Goal: Task Accomplishment & Management: Manage account settings

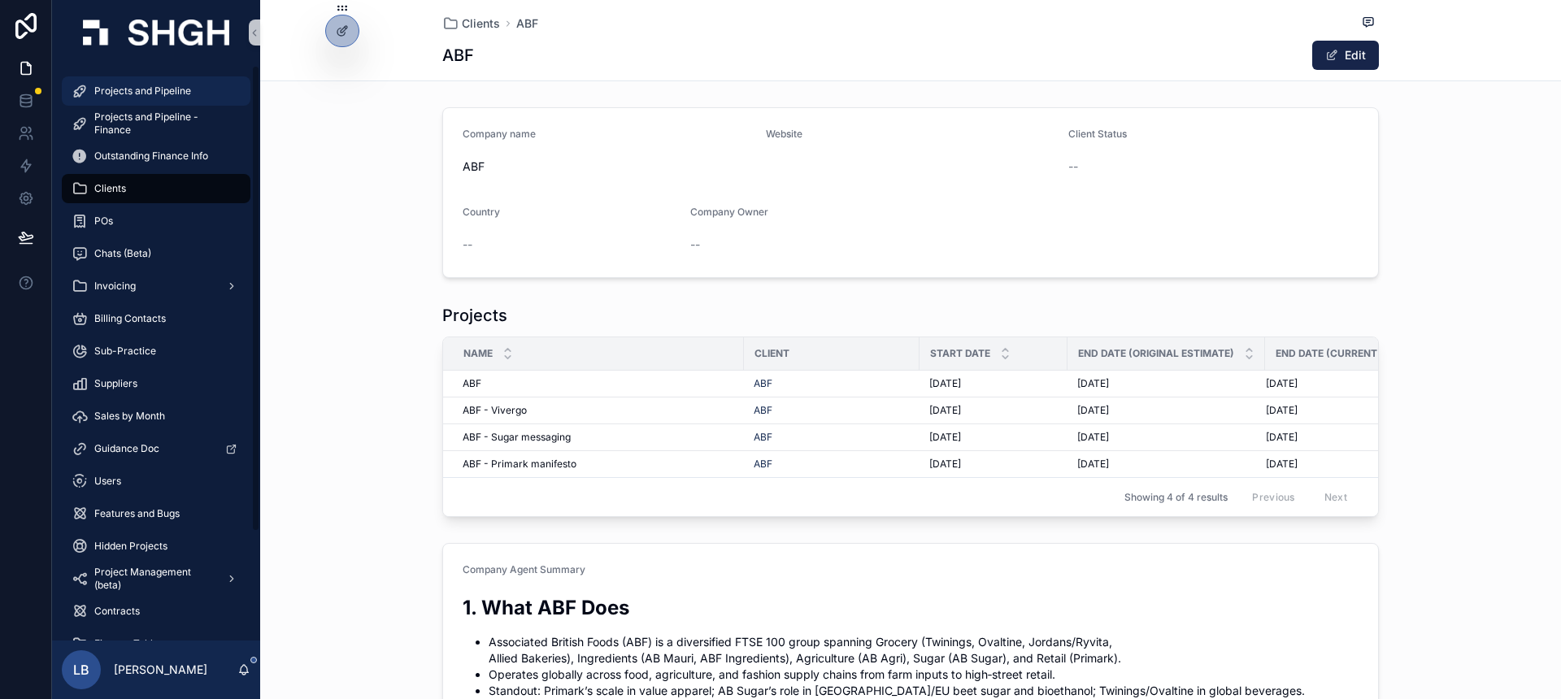
click at [149, 98] on div "Projects and Pipeline" at bounding box center [156, 91] width 169 height 26
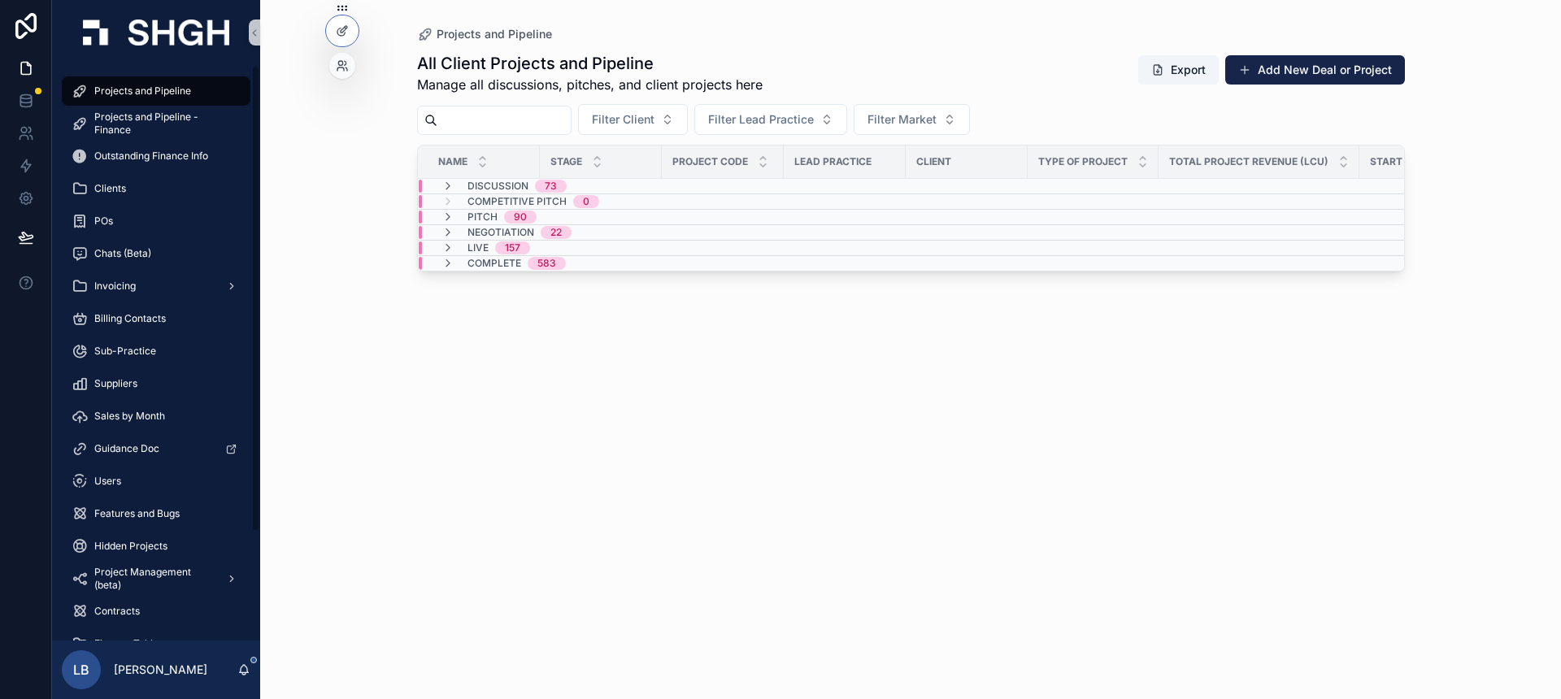
click at [341, 72] on div at bounding box center [342, 66] width 26 height 26
click at [342, 63] on icon at bounding box center [340, 63] width 4 height 4
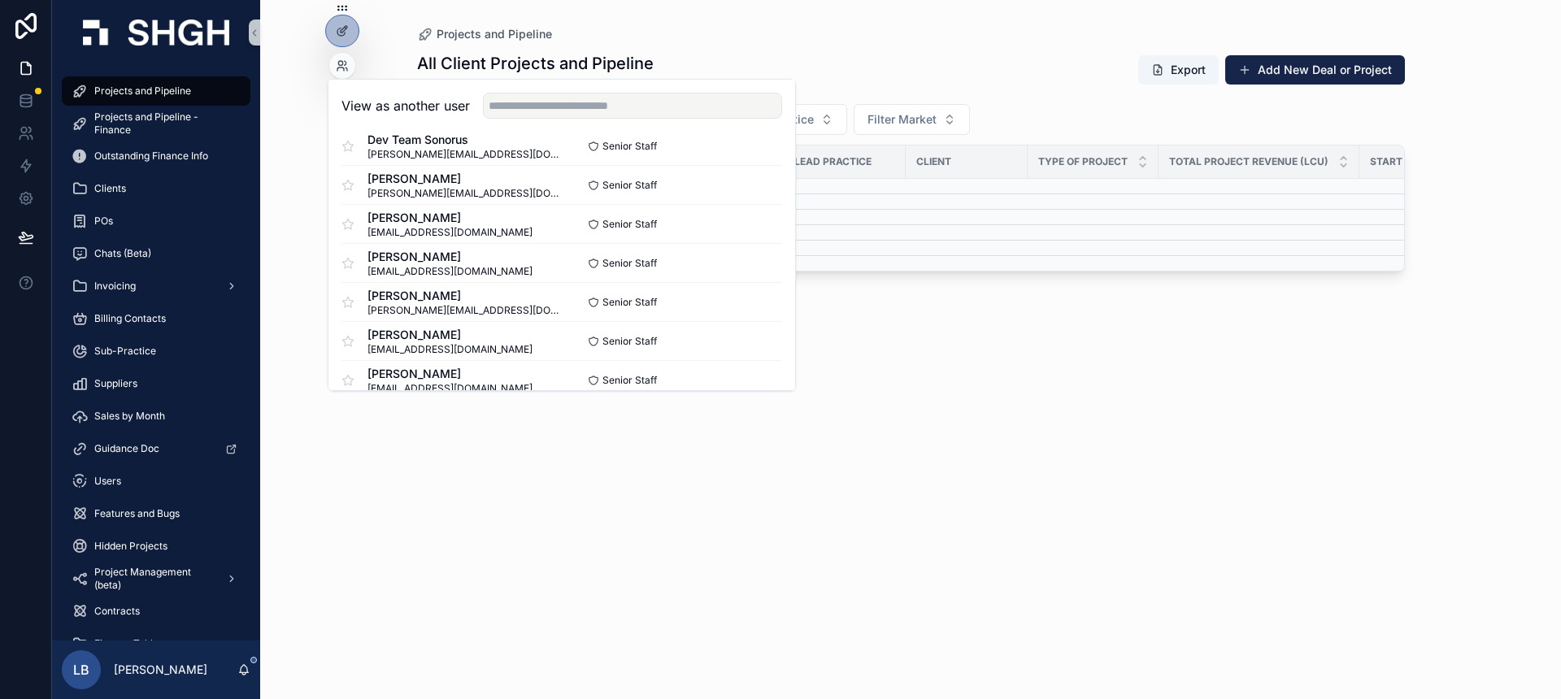
scroll to position [141, 0]
click at [750, 224] on button "Select" at bounding box center [761, 219] width 42 height 24
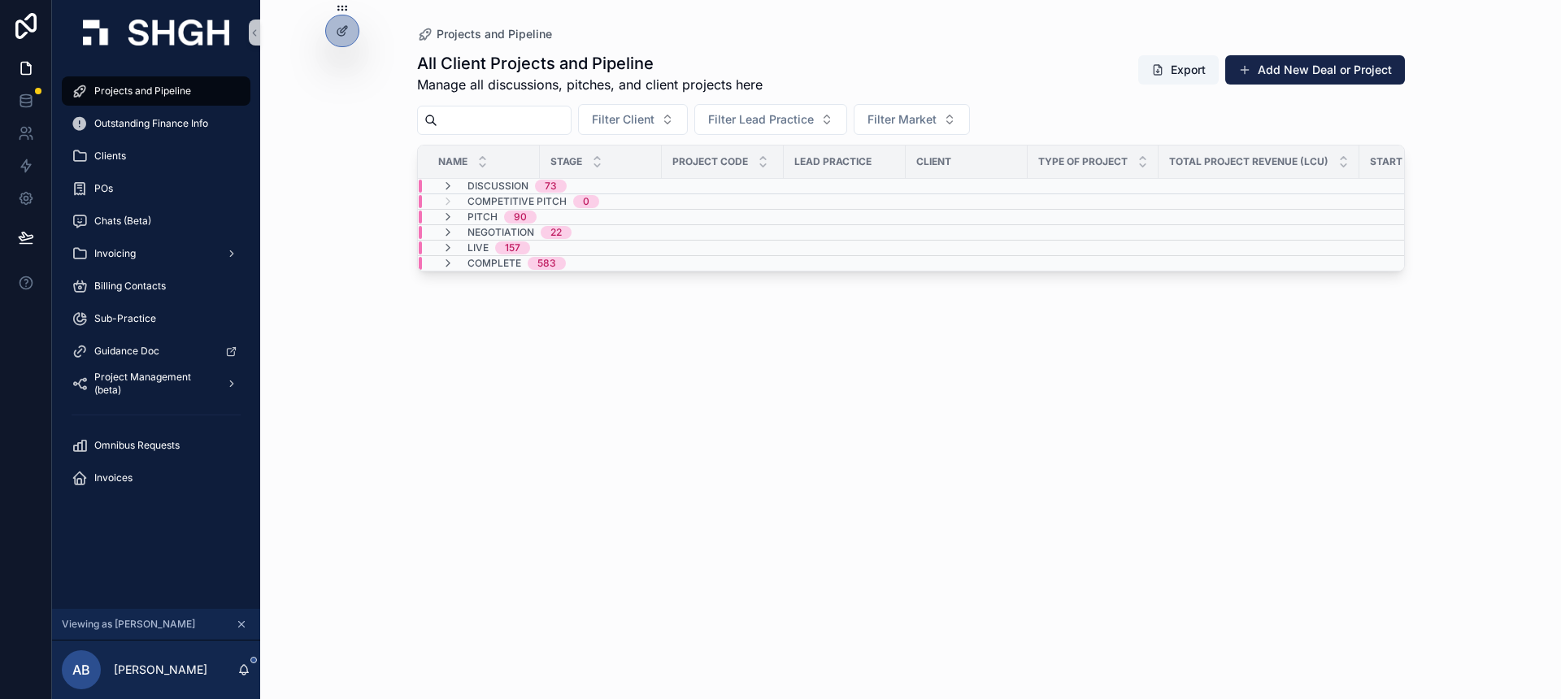
click at [1209, 389] on div "All Client Projects and Pipeline Manage all discussions, pitches, and client pr…" at bounding box center [911, 360] width 988 height 637
click at [432, 346] on div "All Client Projects and Pipeline Manage all discussions, pitches, and client pr…" at bounding box center [911, 360] width 988 height 637
click at [345, 62] on icon at bounding box center [346, 63] width 2 height 4
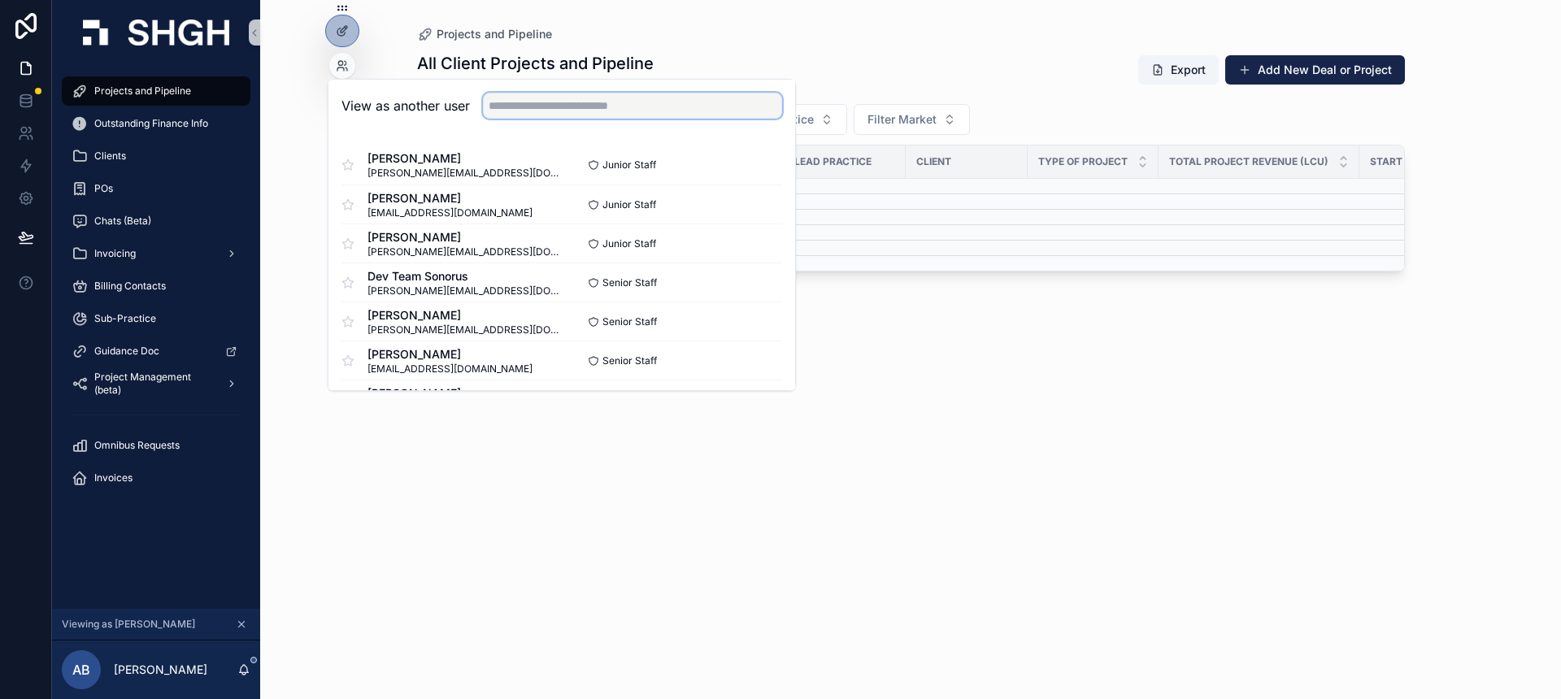
click at [523, 107] on input "text" at bounding box center [632, 106] width 299 height 26
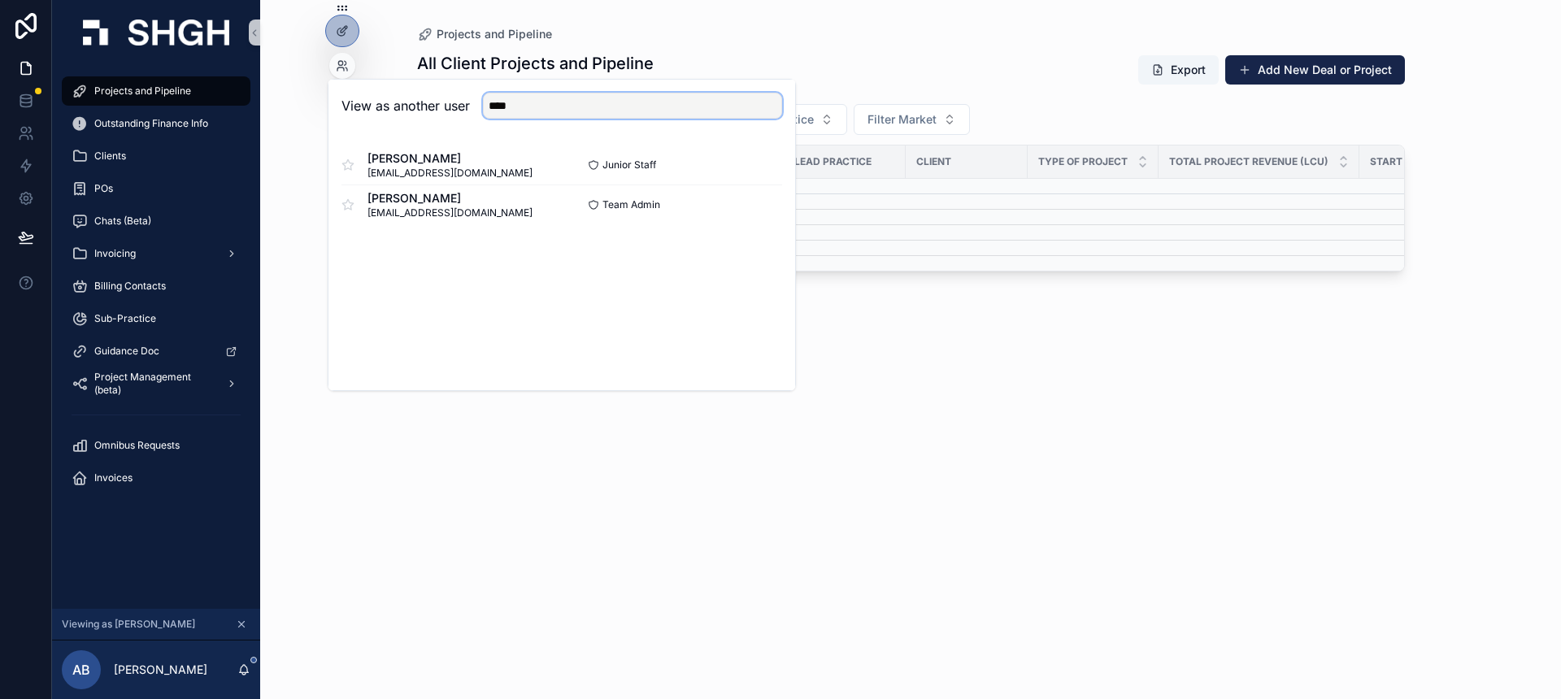
type input "****"
click at [761, 311] on div "View as another user **** [PERSON_NAME] [EMAIL_ADDRESS][DOMAIN_NAME] Junior Sta…" at bounding box center [562, 235] width 468 height 312
click at [753, 203] on button "Select" at bounding box center [761, 205] width 42 height 24
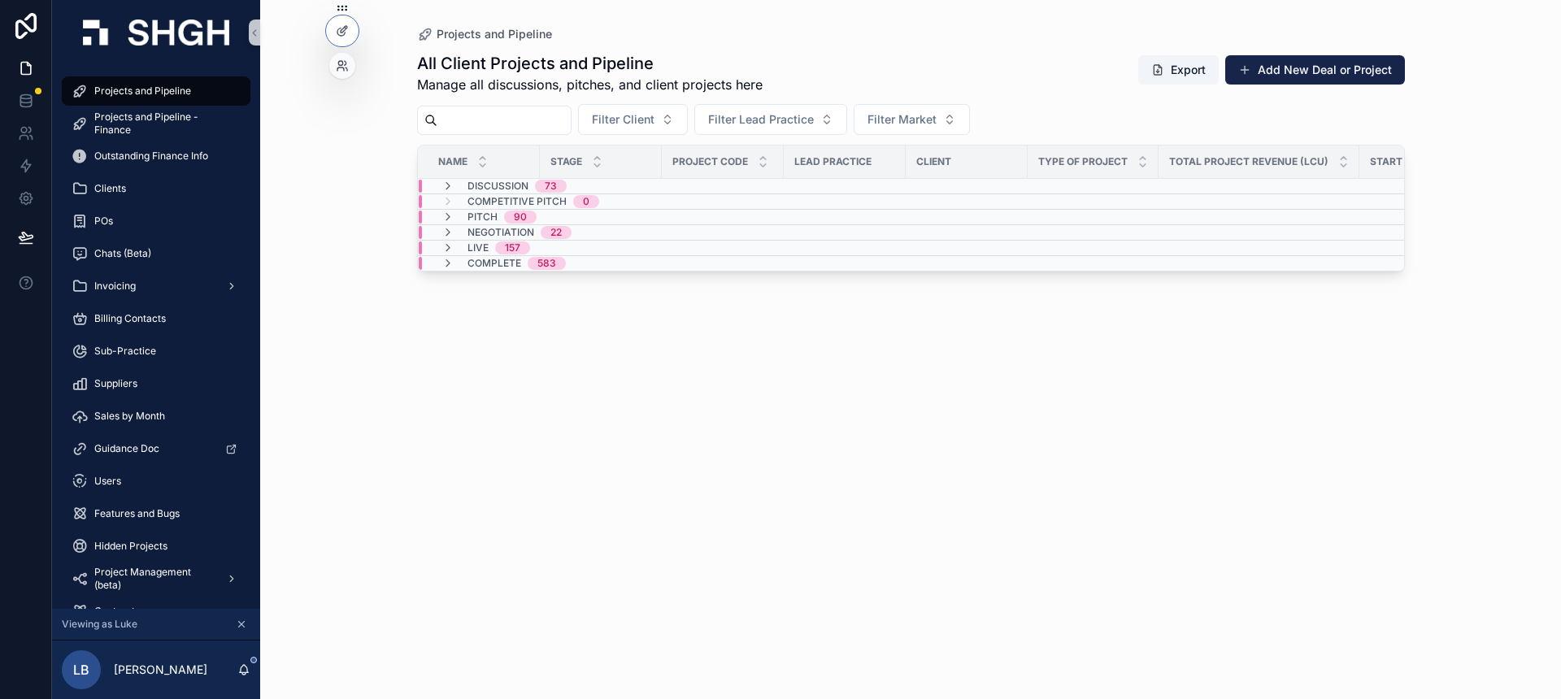
click at [349, 64] on div at bounding box center [342, 66] width 26 height 26
click at [345, 66] on icon at bounding box center [342, 65] width 13 height 13
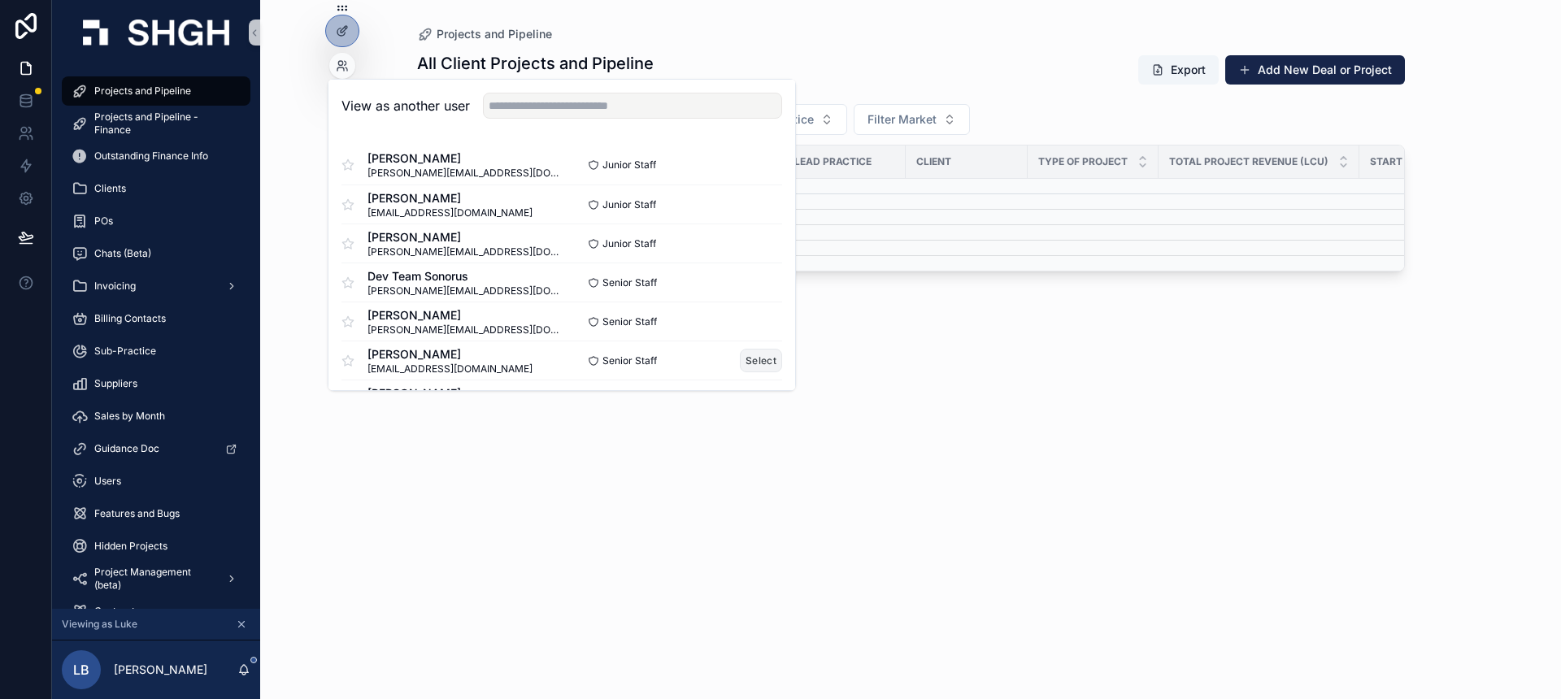
click at [765, 359] on button "Select" at bounding box center [761, 361] width 42 height 24
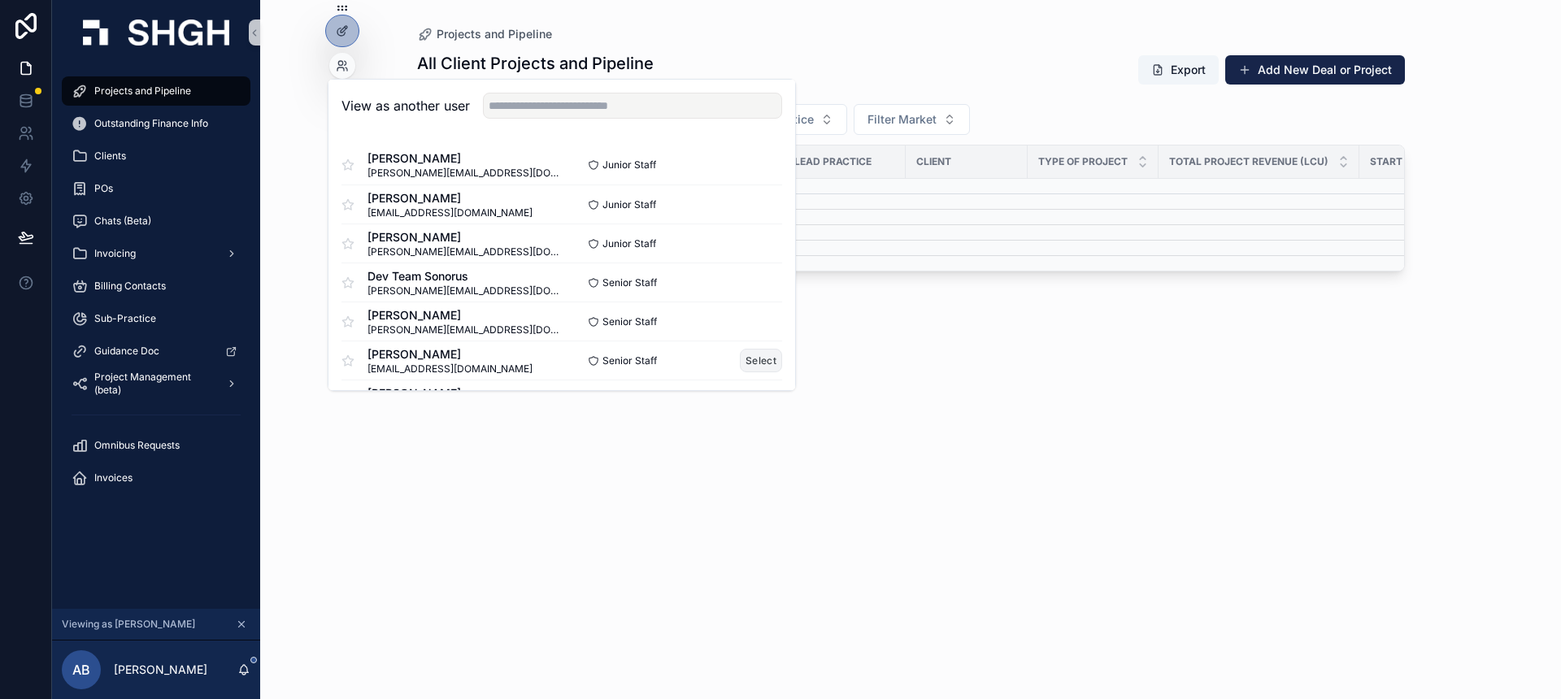
click at [759, 359] on button "Select" at bounding box center [761, 361] width 42 height 24
click at [1015, 413] on div "All Client Projects and Pipeline Manage all discussions, pitches, and client pr…" at bounding box center [911, 360] width 988 height 637
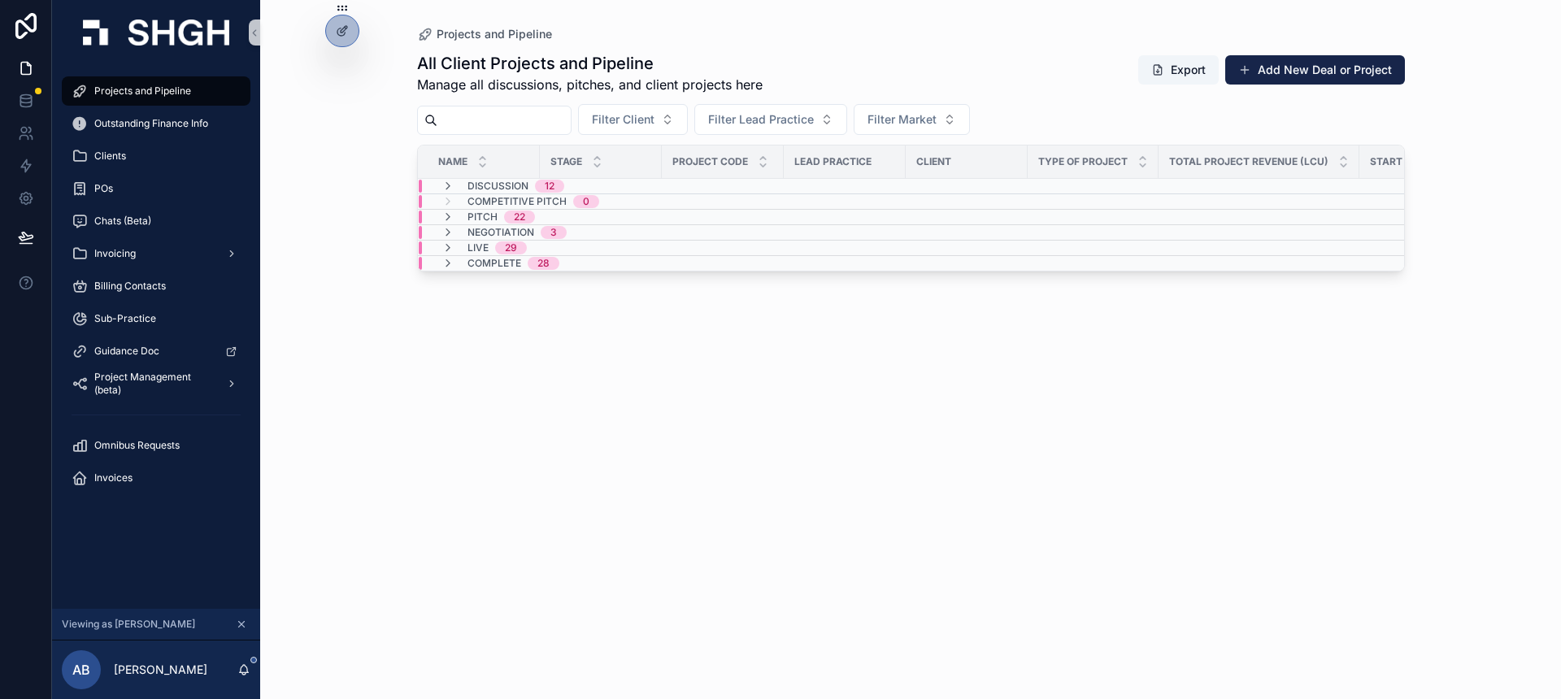
click at [649, 308] on div "All Client Projects and Pipeline Manage all discussions, pitches, and client pr…" at bounding box center [911, 360] width 988 height 637
click at [341, 63] on icon at bounding box center [342, 65] width 13 height 13
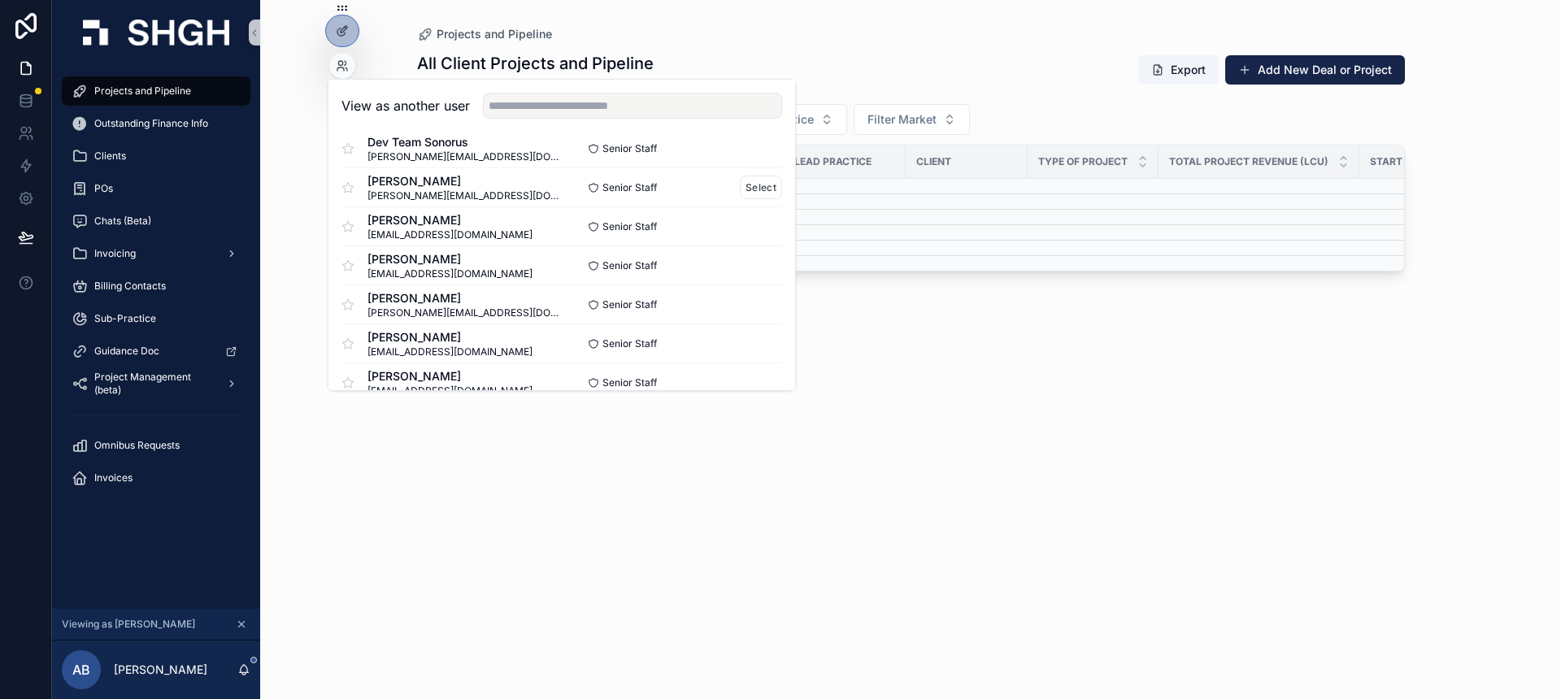
scroll to position [159, 0]
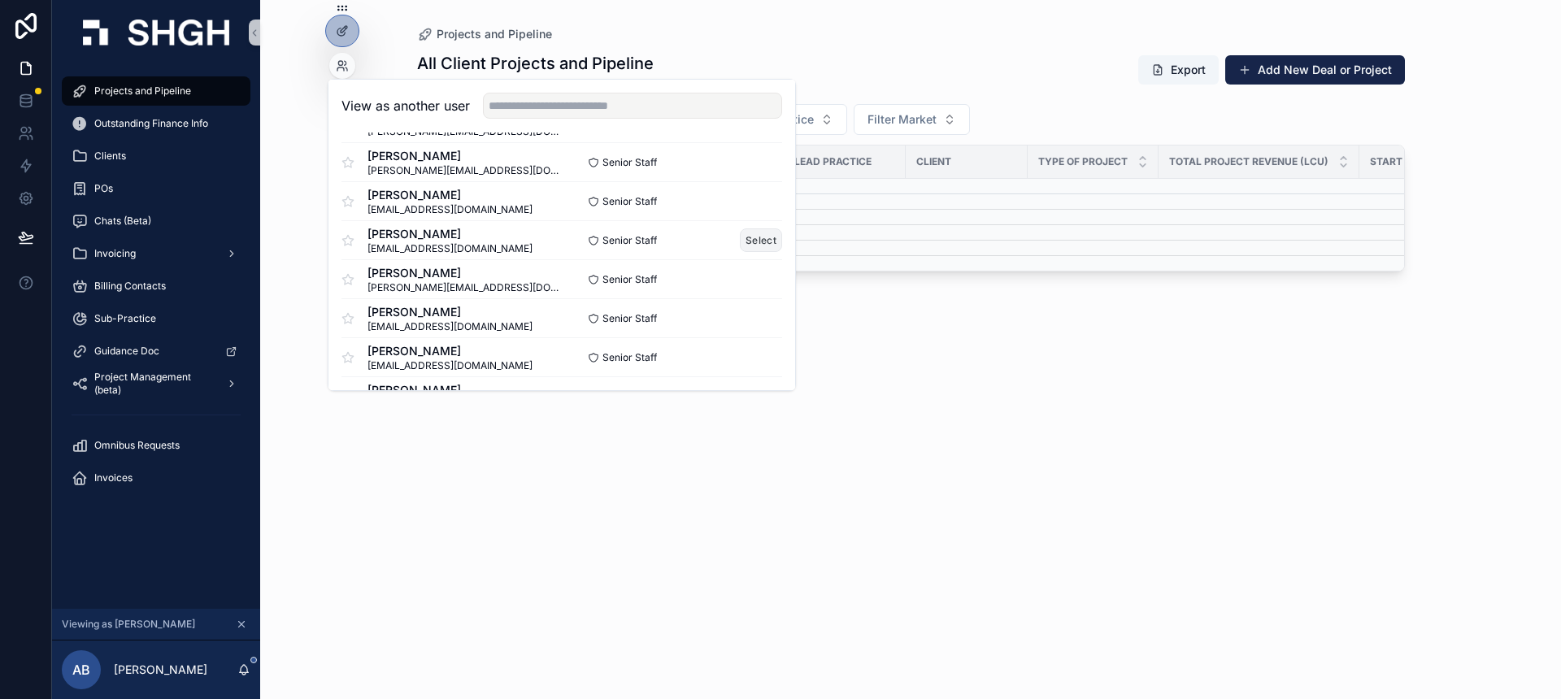
click at [753, 237] on button "Select" at bounding box center [761, 240] width 42 height 24
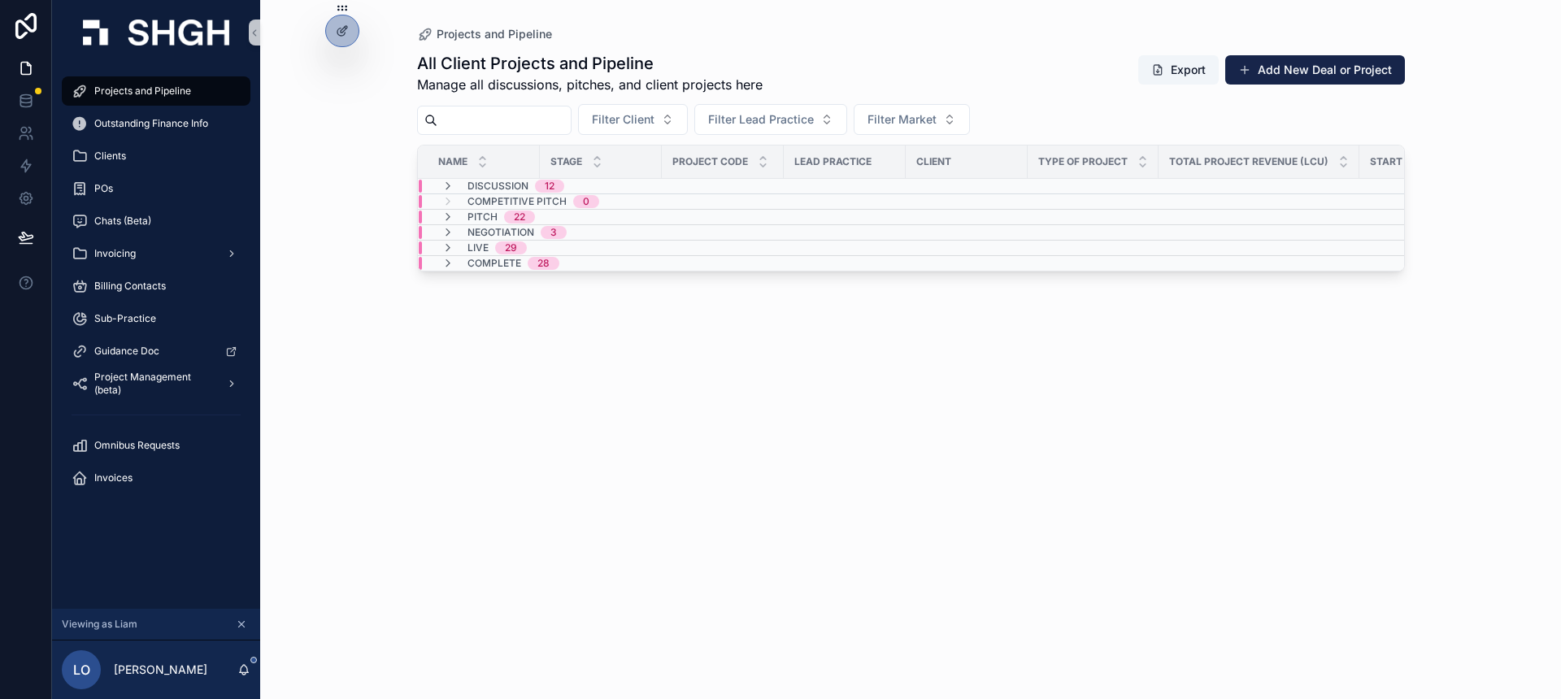
click at [617, 330] on div "All Client Projects and Pipeline Manage all discussions, pitches, and client pr…" at bounding box center [911, 360] width 988 height 637
click at [466, 330] on div "All Client Projects and Pipeline Manage all discussions, pitches, and client pr…" at bounding box center [911, 360] width 988 height 637
click at [547, 450] on div "All Client Projects and Pipeline Manage all discussions, pitches, and client pr…" at bounding box center [911, 360] width 988 height 637
click at [176, 129] on span "Outstanding Finance Info" at bounding box center [151, 123] width 114 height 13
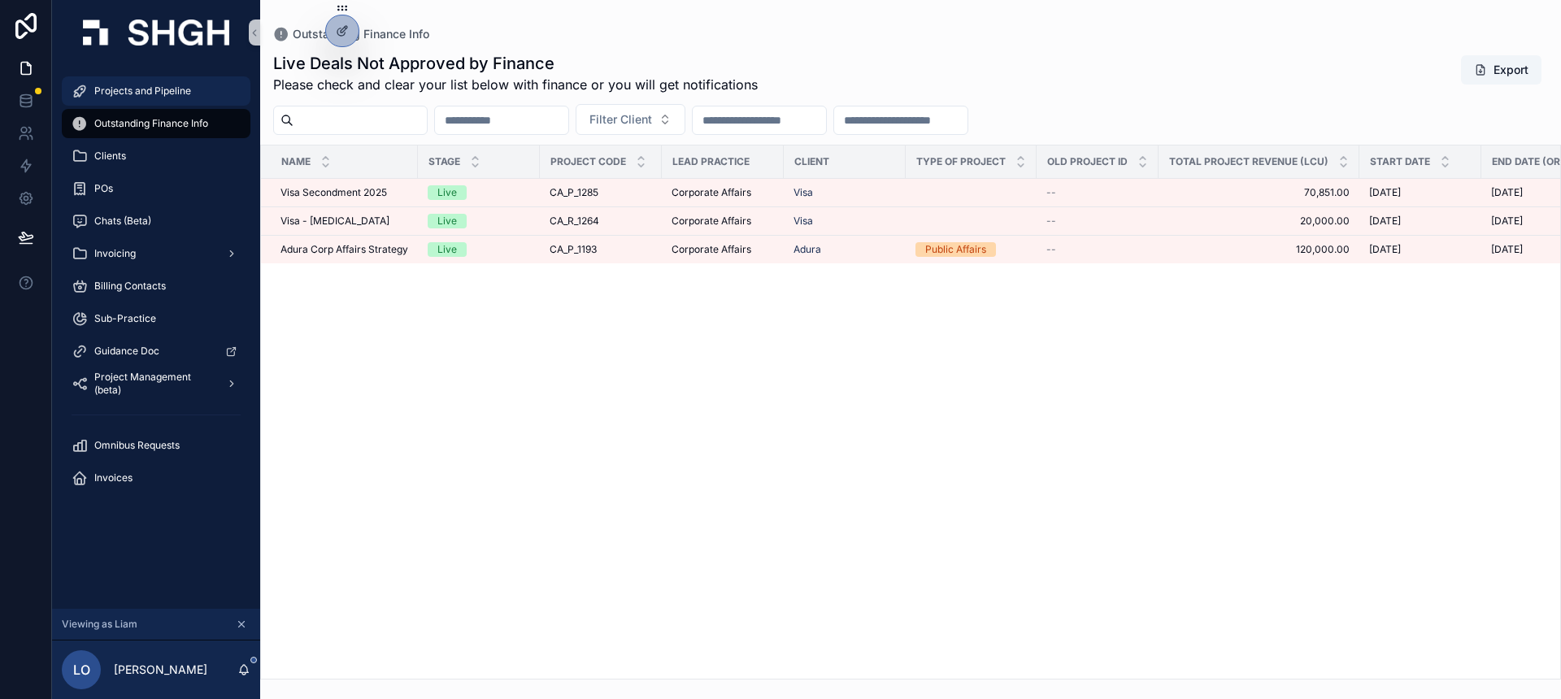
click at [162, 86] on span "Projects and Pipeline" at bounding box center [142, 91] width 97 height 13
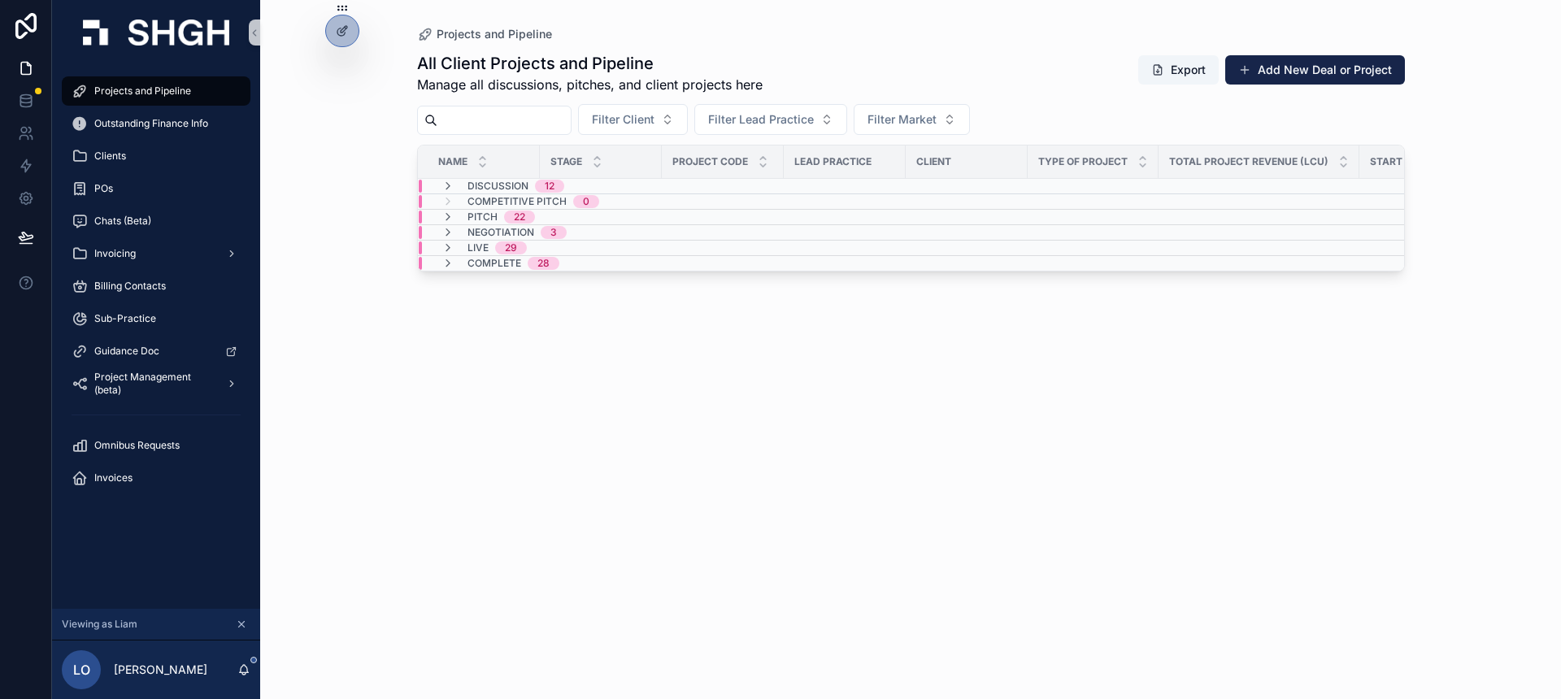
click at [725, 481] on div "All Client Projects and Pipeline Manage all discussions, pitches, and client pr…" at bounding box center [911, 360] width 988 height 637
click at [150, 150] on div "Clients" at bounding box center [156, 156] width 169 height 26
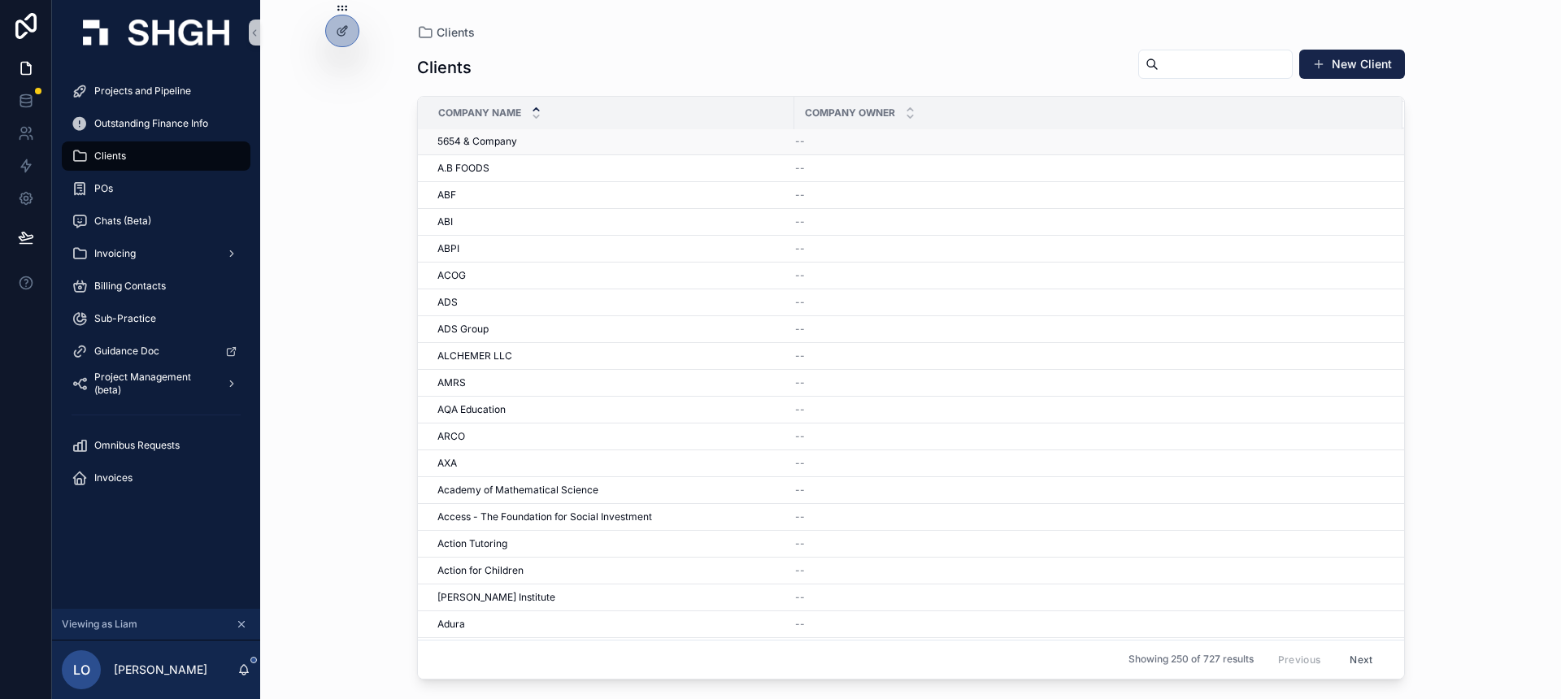
scroll to position [100, 0]
click at [585, 203] on div "ABF ABF" at bounding box center [610, 204] width 347 height 13
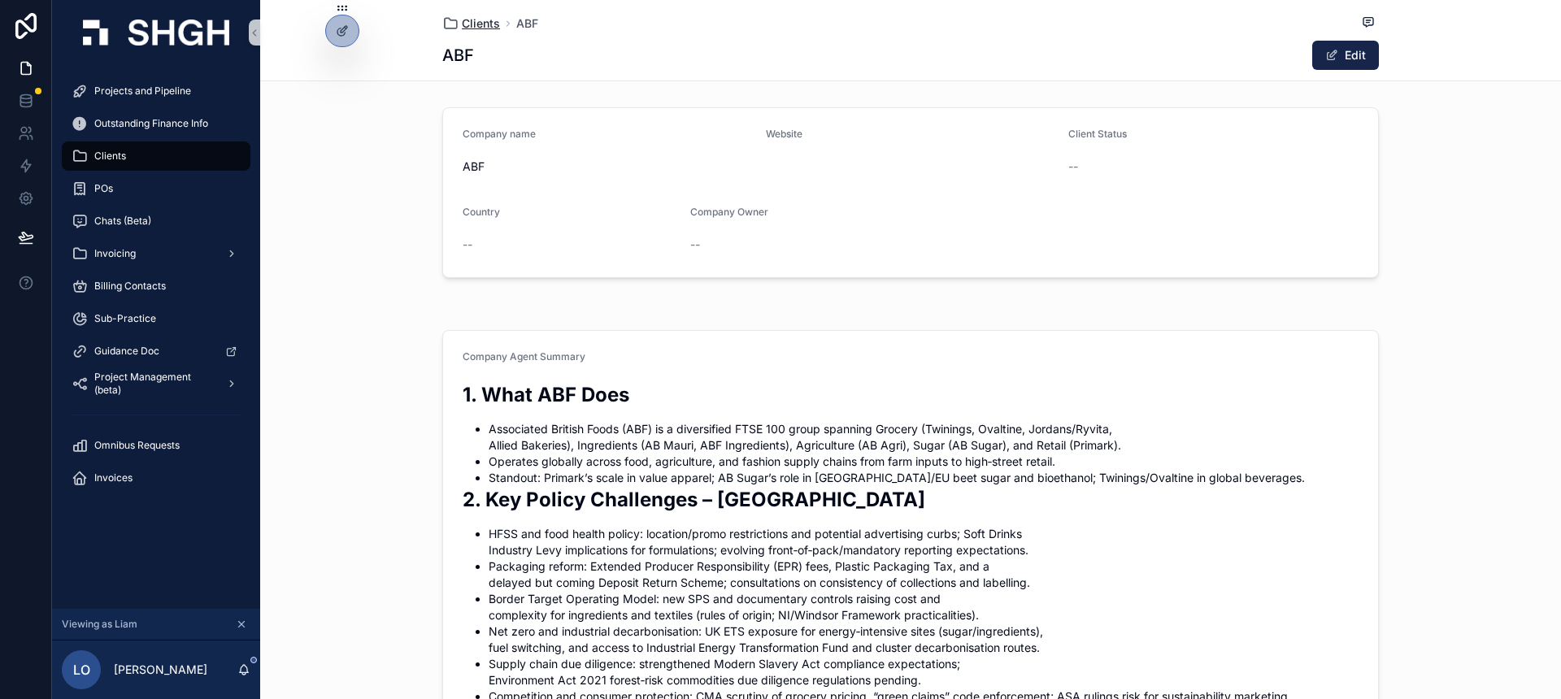
click at [486, 24] on span "Clients" at bounding box center [481, 23] width 38 height 16
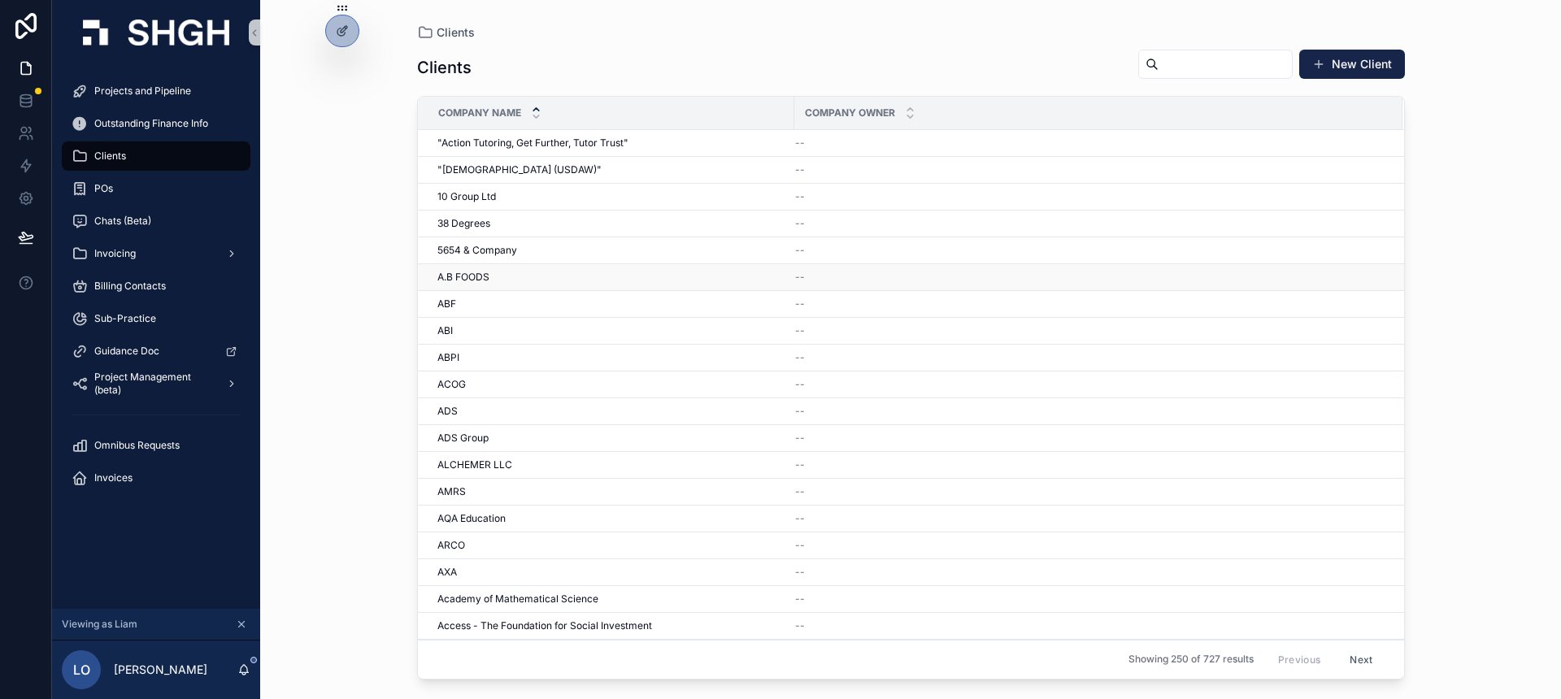
click at [581, 276] on div "A.B FOODS A.B FOODS" at bounding box center [610, 277] width 347 height 13
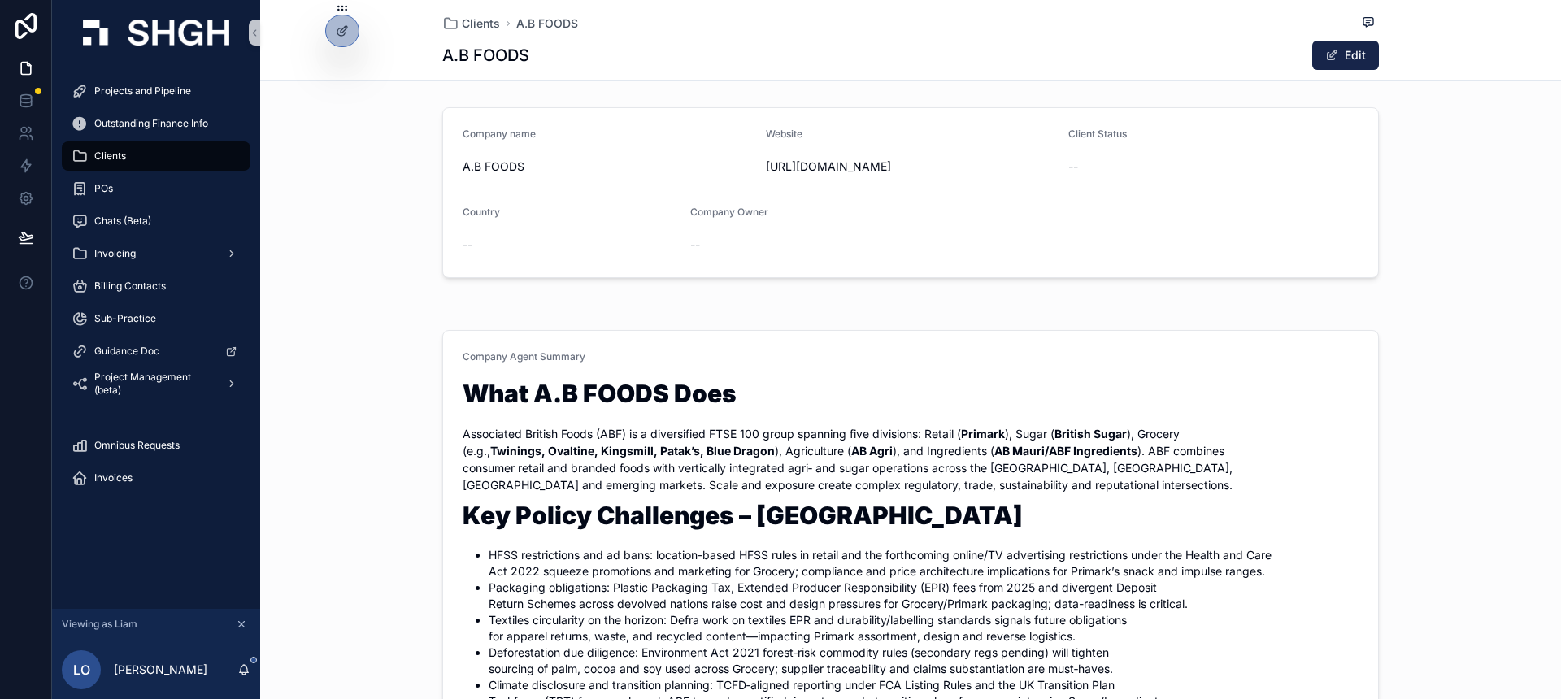
scroll to position [7, 0]
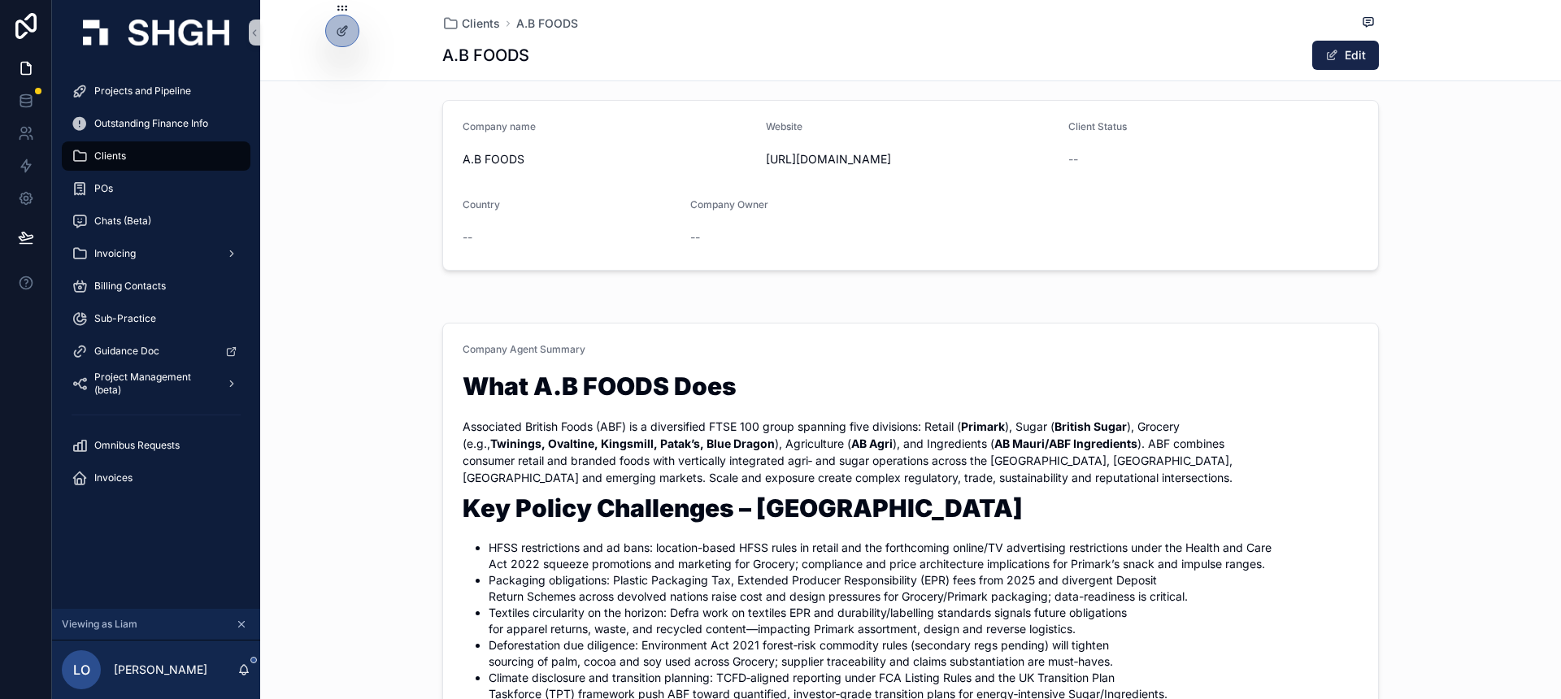
click at [493, 299] on div "scrollable content" at bounding box center [910, 296] width 1301 height 13
click at [346, 28] on icon at bounding box center [342, 30] width 13 height 13
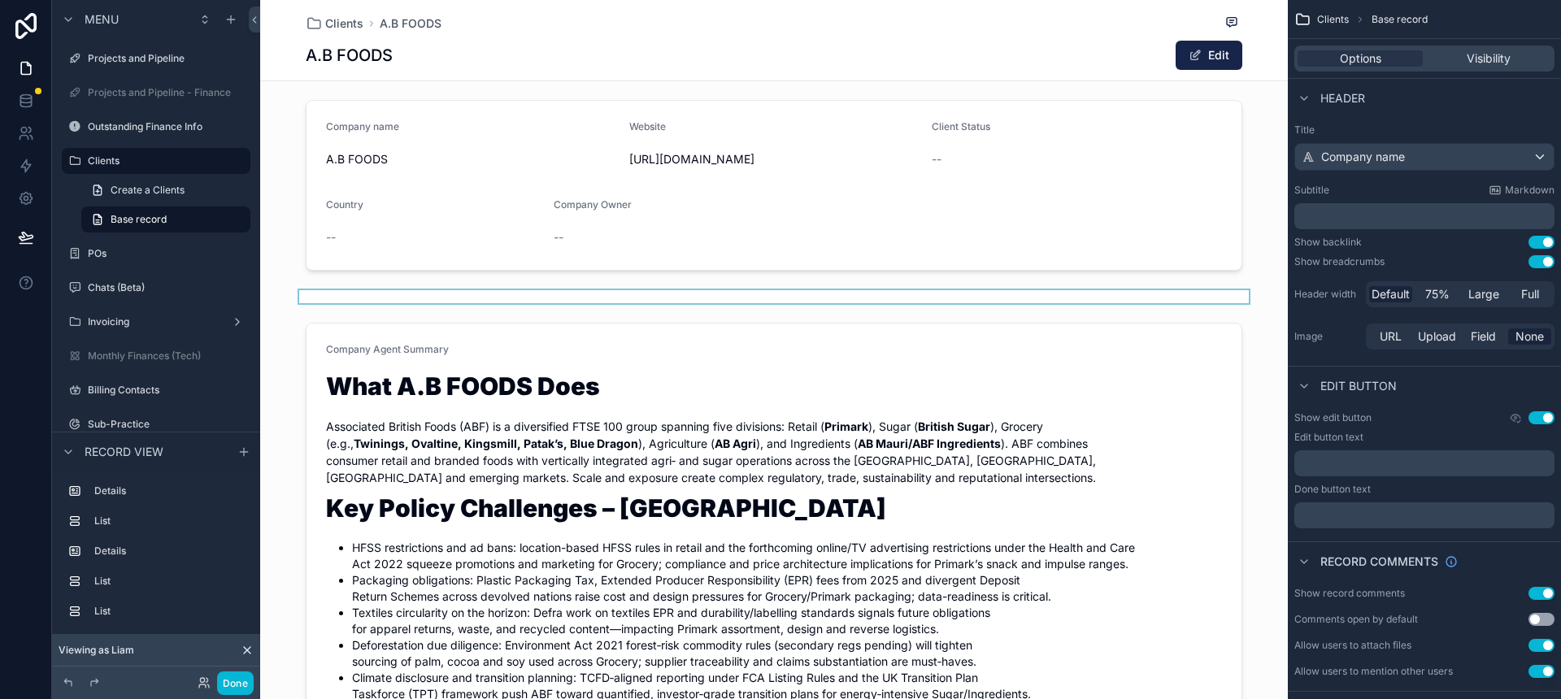
click at [843, 296] on div "scrollable content" at bounding box center [774, 296] width 1028 height 13
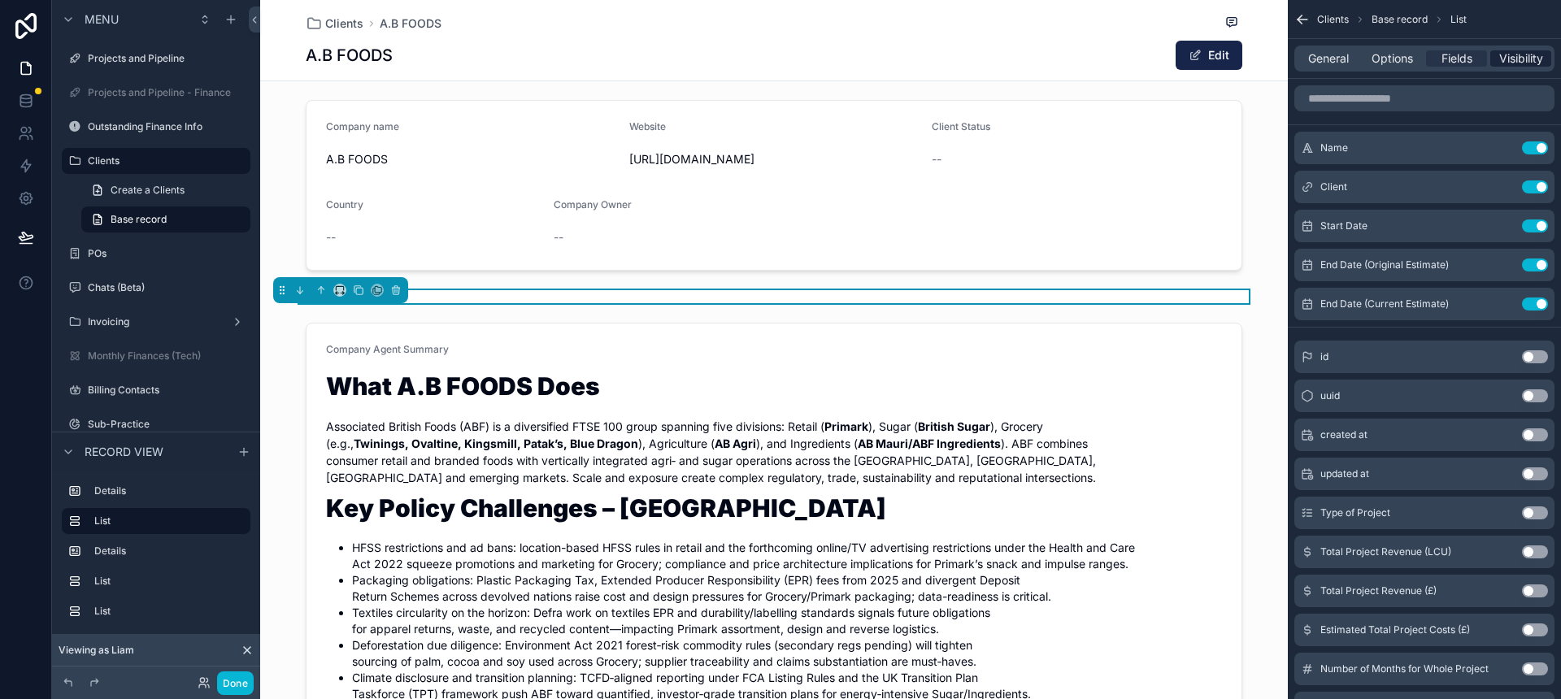
click at [1513, 60] on span "Visibility" at bounding box center [1521, 58] width 44 height 16
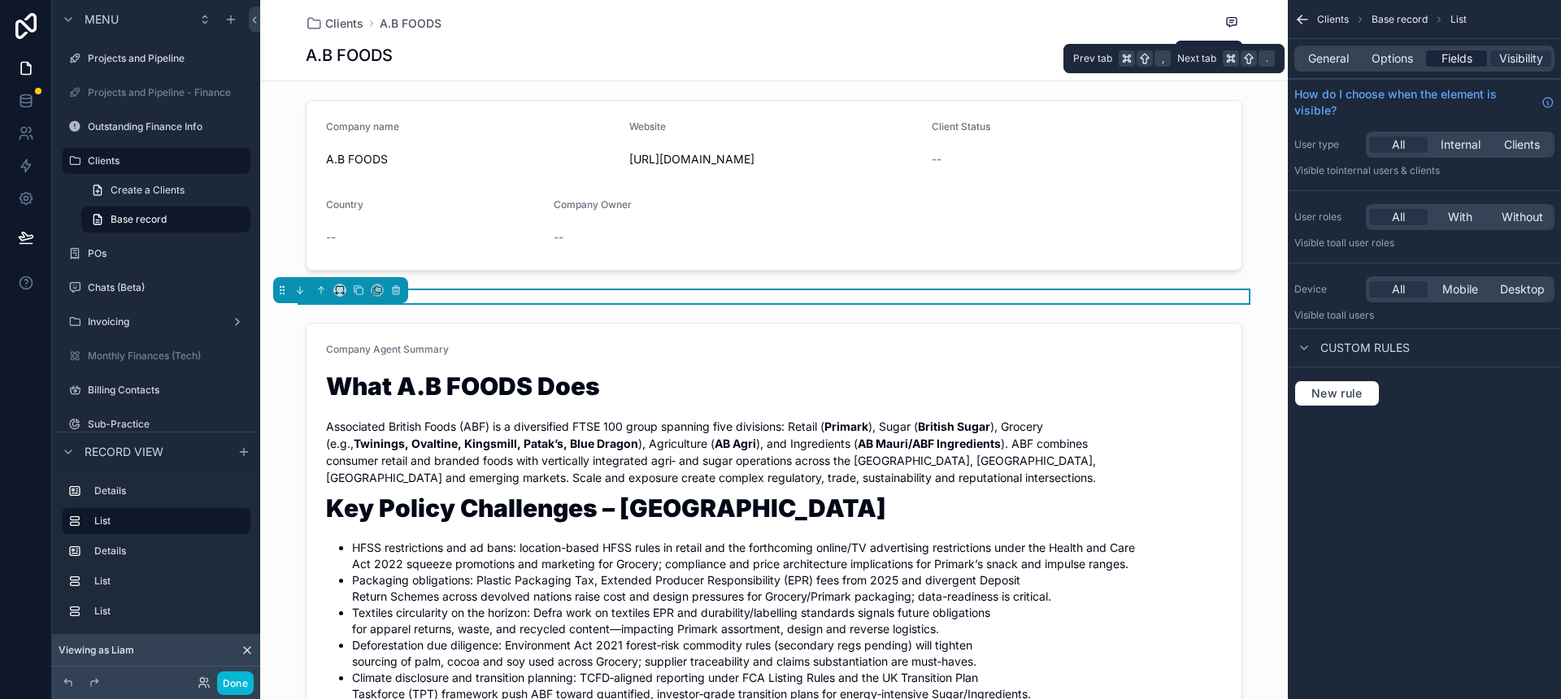
click at [1442, 64] on span "Fields" at bounding box center [1457, 58] width 31 height 16
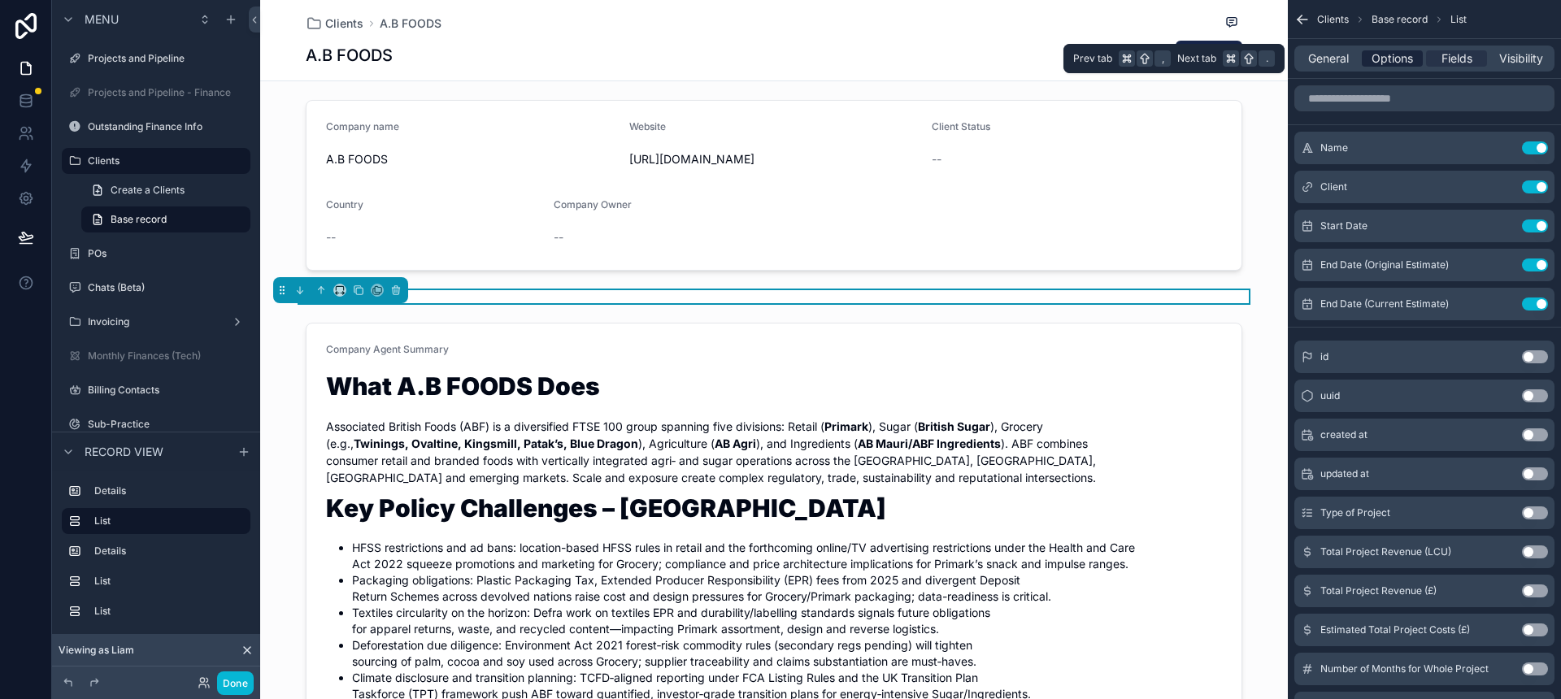
click at [1402, 63] on span "Options" at bounding box center [1392, 58] width 41 height 16
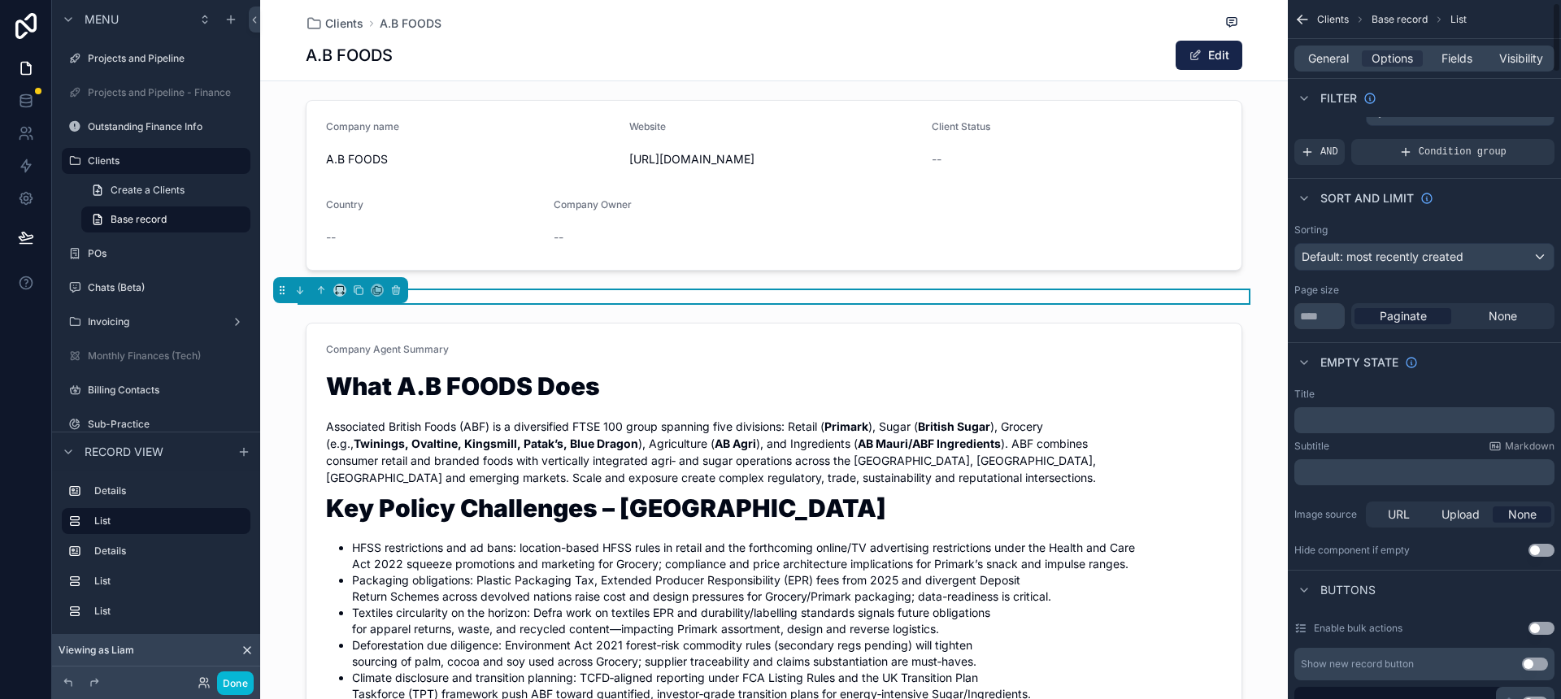
scroll to position [0, 0]
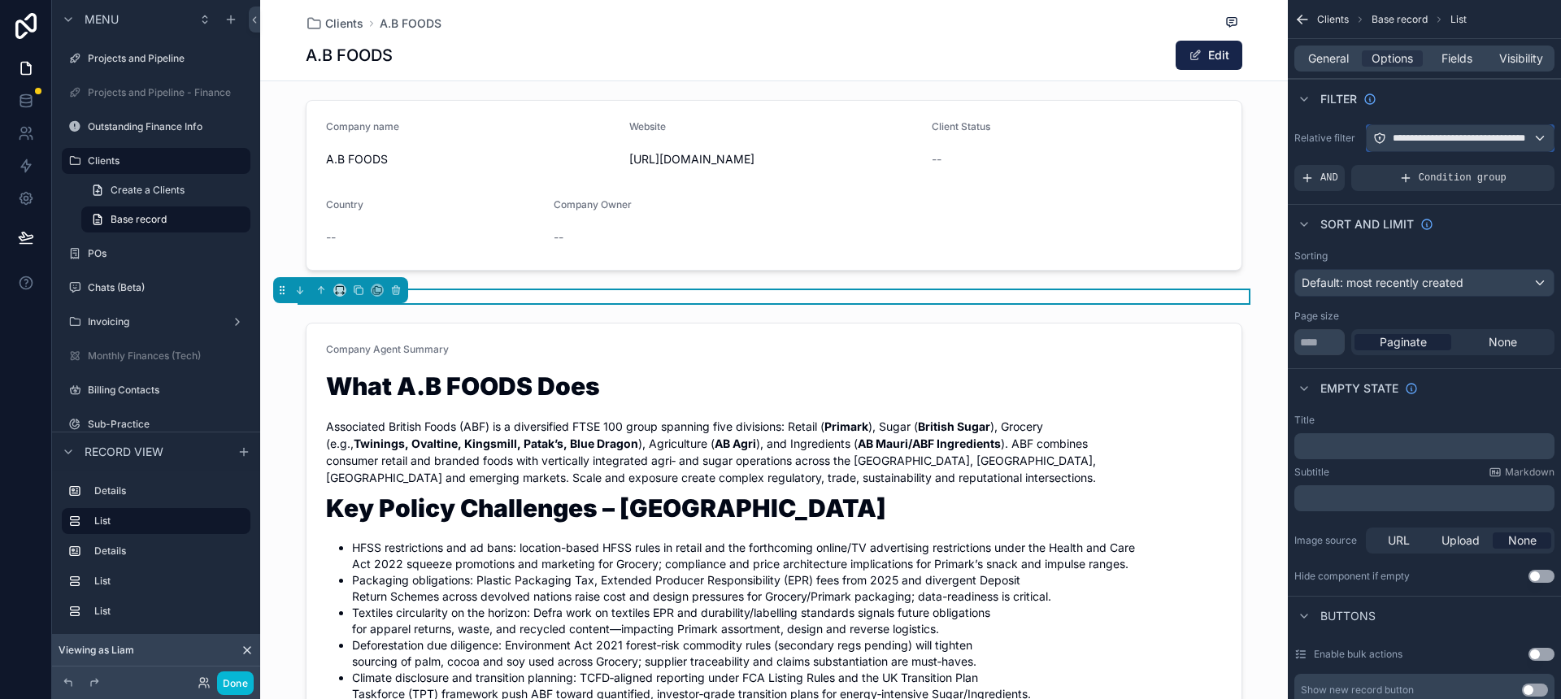
click at [1460, 139] on span "**********" at bounding box center [1471, 138] width 156 height 13
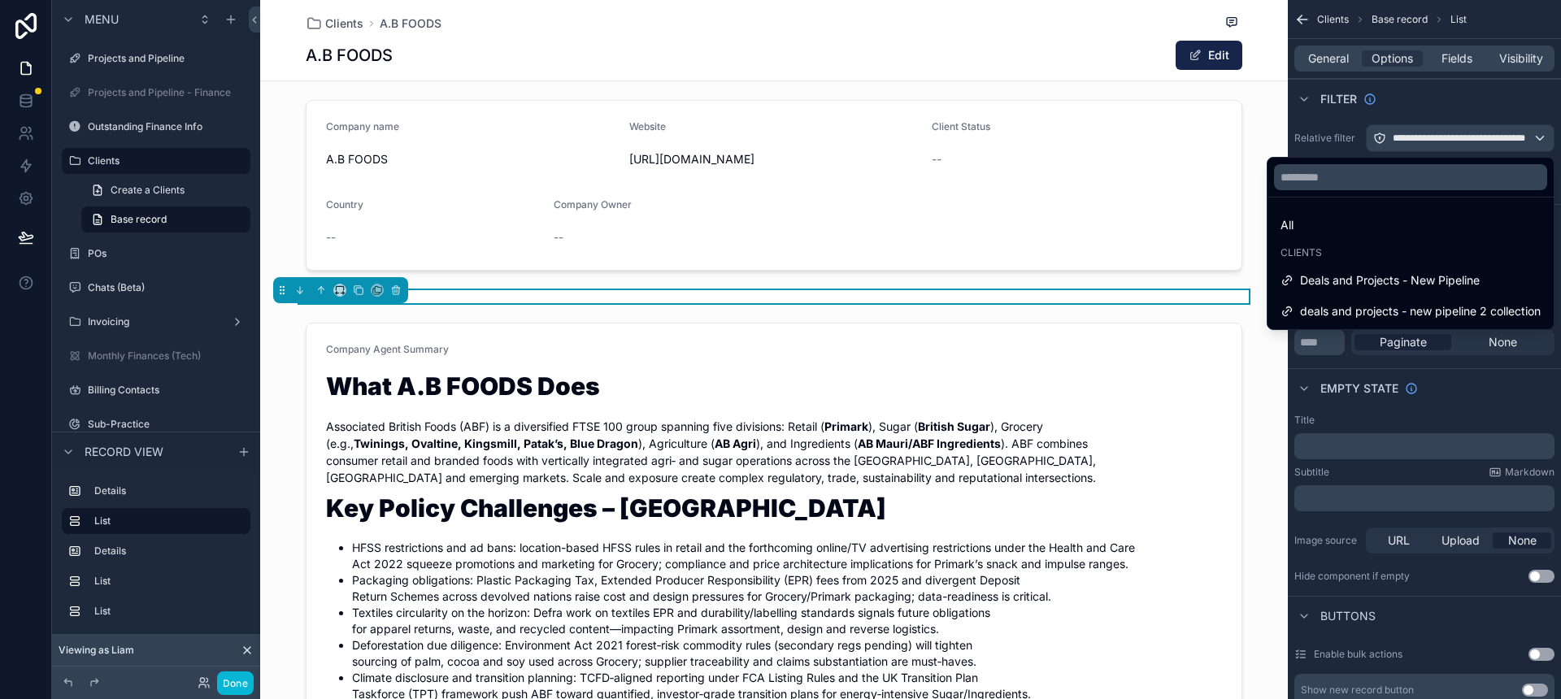
click at [1460, 139] on div "scrollable content" at bounding box center [780, 349] width 1561 height 699
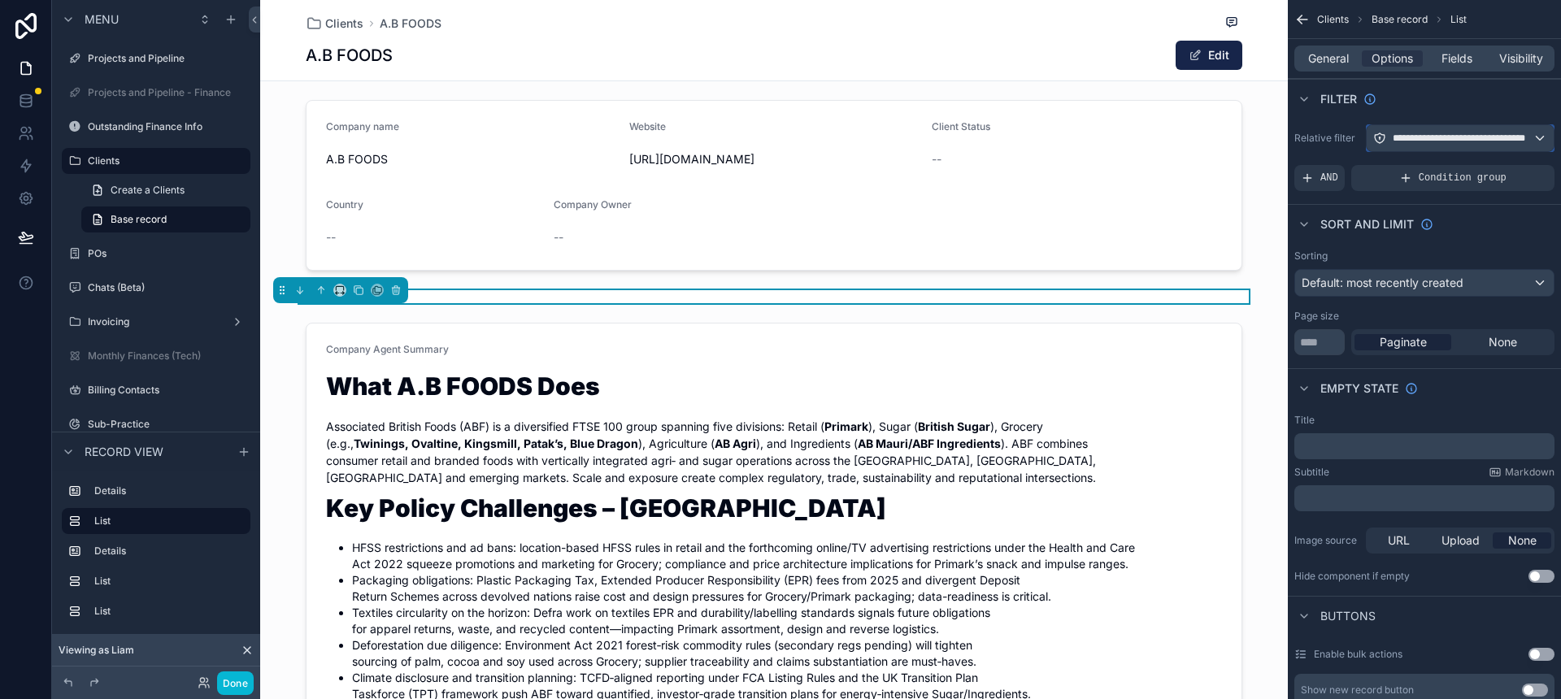
click at [1494, 141] on span "**********" at bounding box center [1471, 138] width 156 height 13
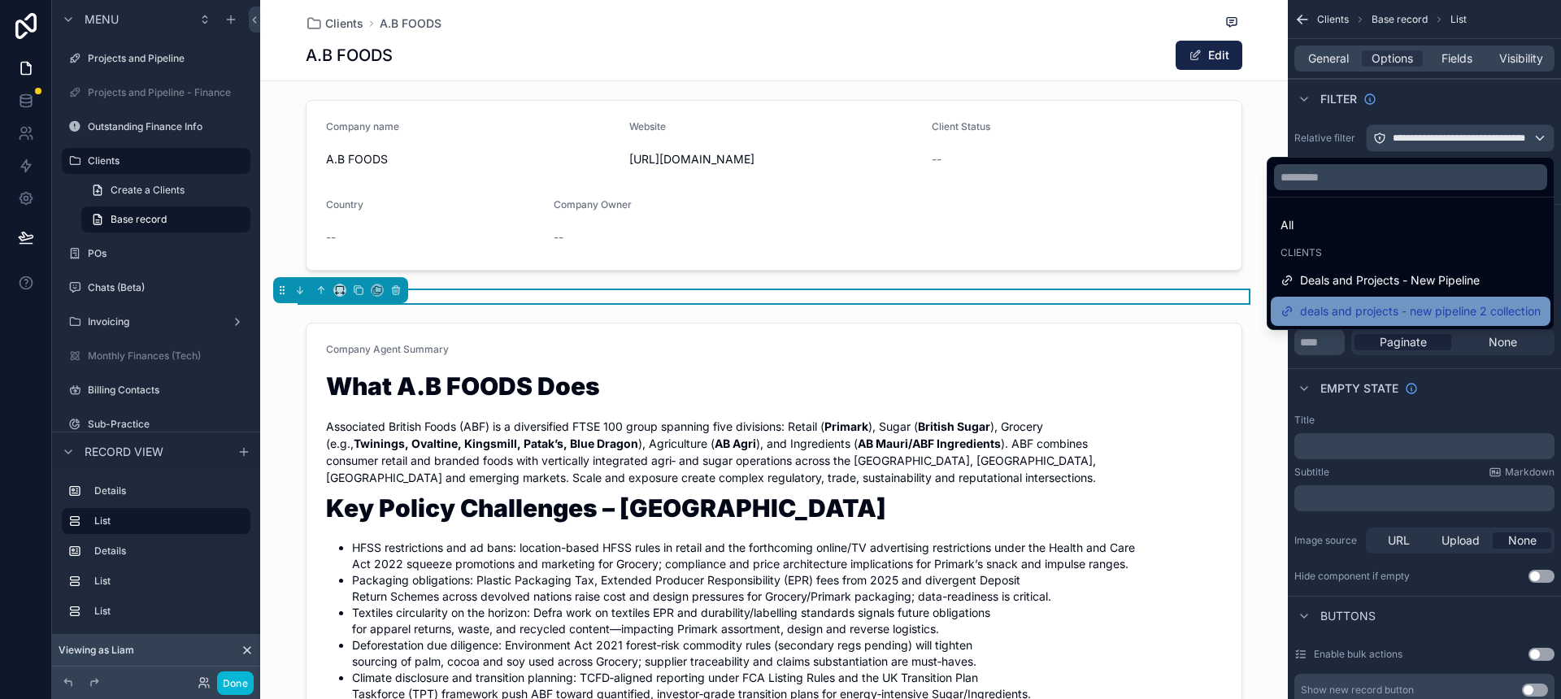
click at [1443, 302] on span "deals and projects - new pipeline 2 collection" at bounding box center [1420, 312] width 241 height 20
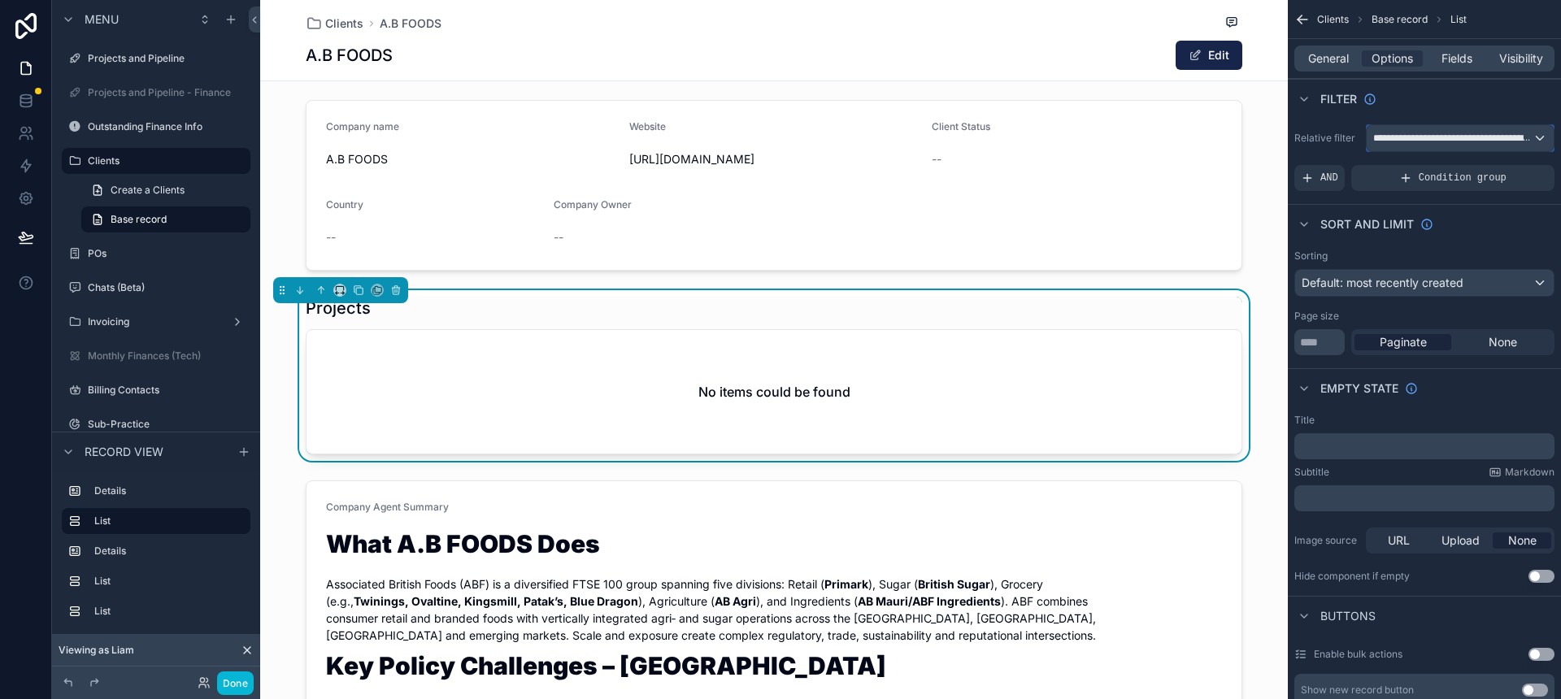
click at [1517, 138] on span "**********" at bounding box center [1452, 138] width 159 height 13
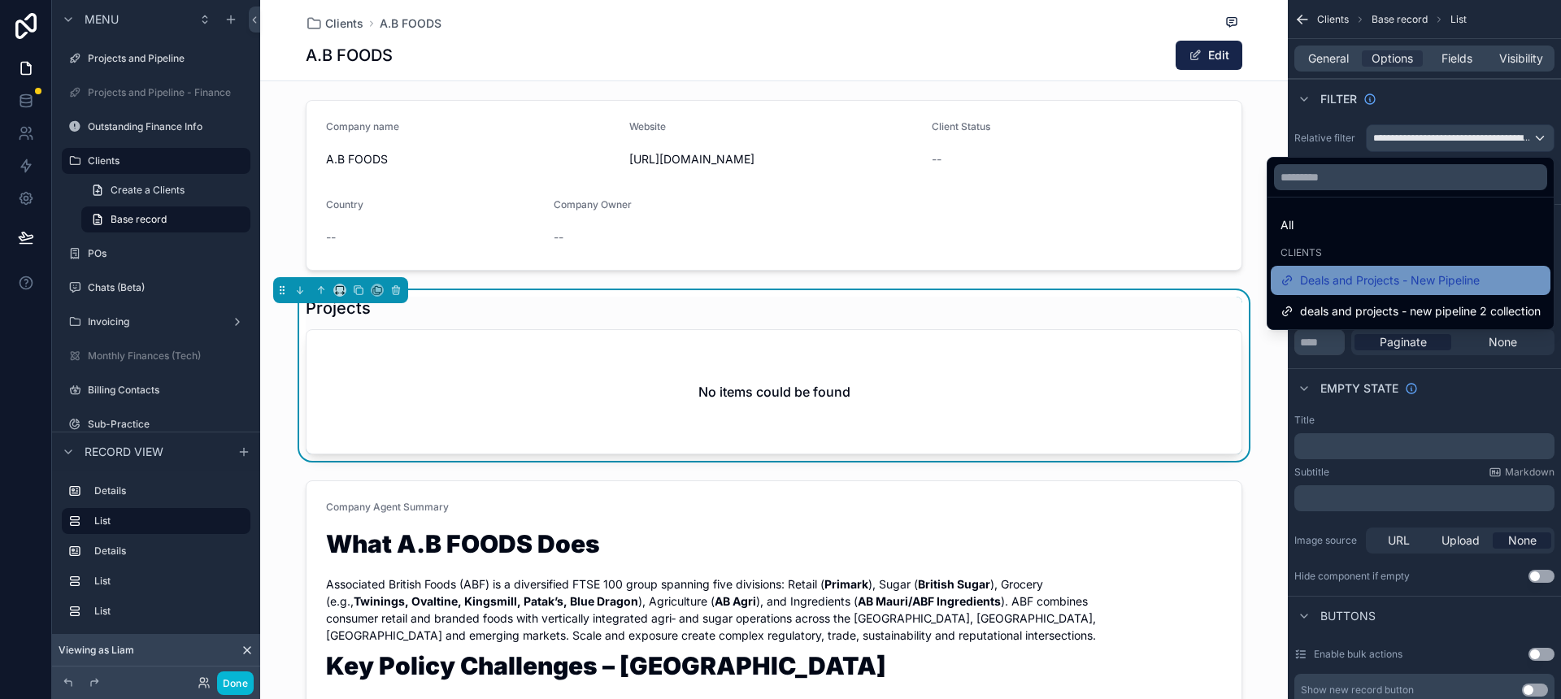
click at [1438, 276] on span "Deals and Projects - New Pipeline" at bounding box center [1390, 281] width 180 height 20
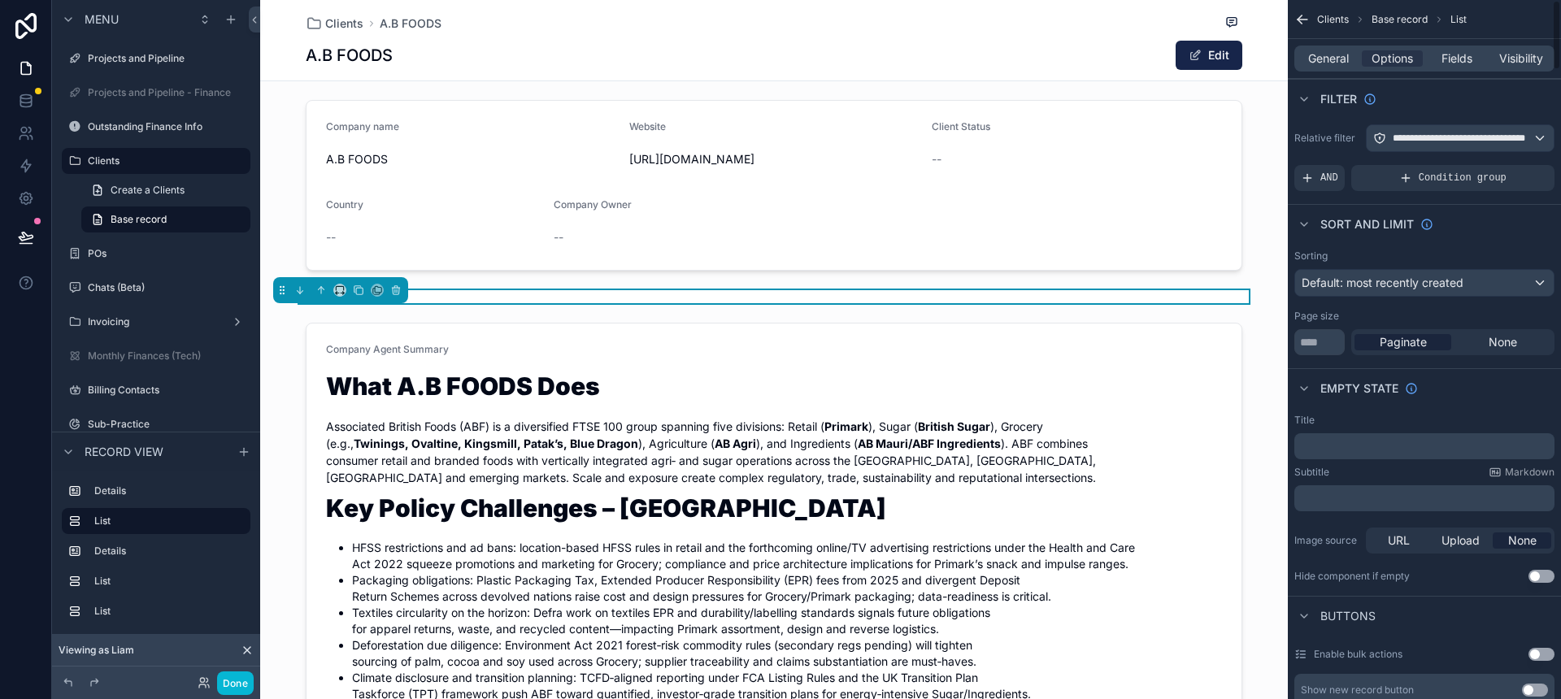
click at [1492, 224] on div "Sort And Limit" at bounding box center [1424, 223] width 273 height 39
click at [232, 692] on button "Done" at bounding box center [235, 684] width 37 height 24
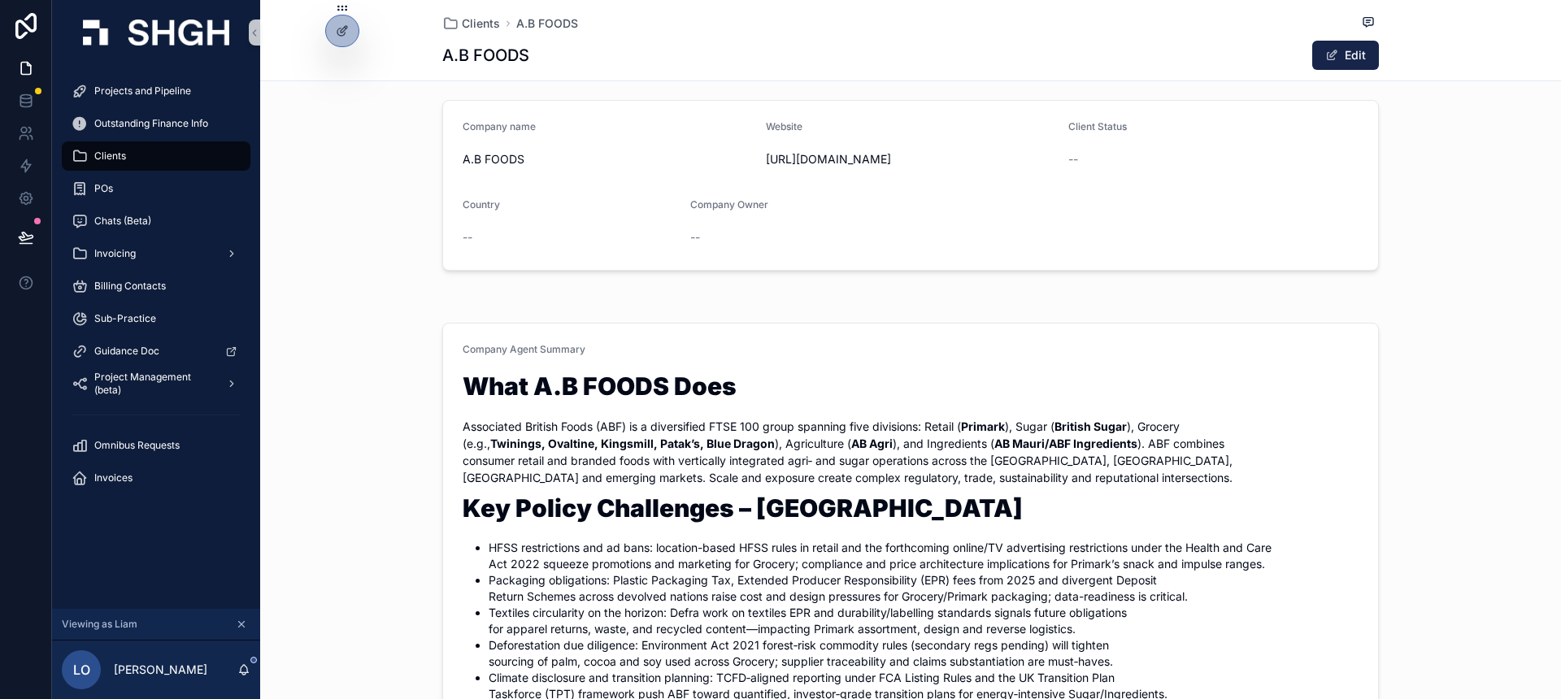
click at [163, 93] on span "Projects and Pipeline" at bounding box center [142, 91] width 97 height 13
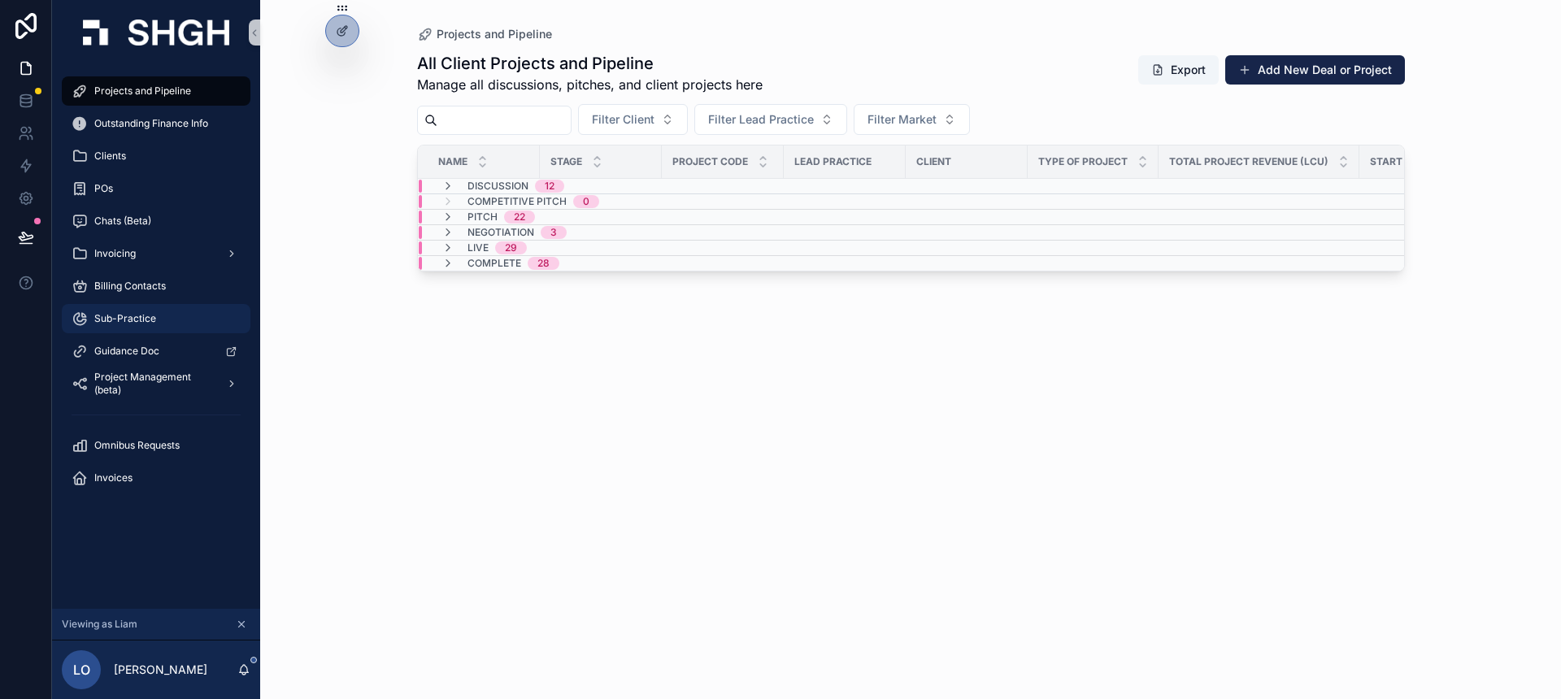
click at [214, 315] on div "Sub-Practice" at bounding box center [156, 319] width 169 height 26
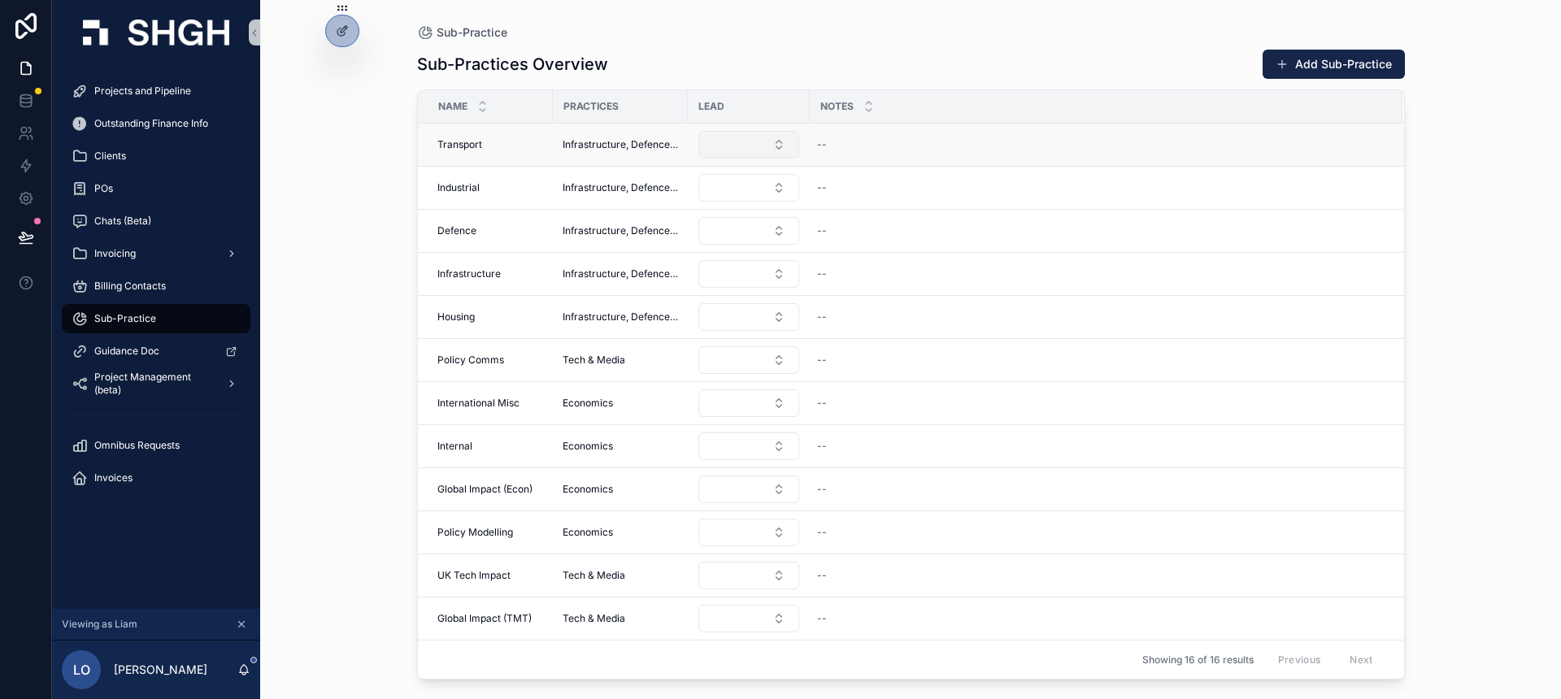
click at [768, 133] on button "Select Button" at bounding box center [748, 145] width 101 height 28
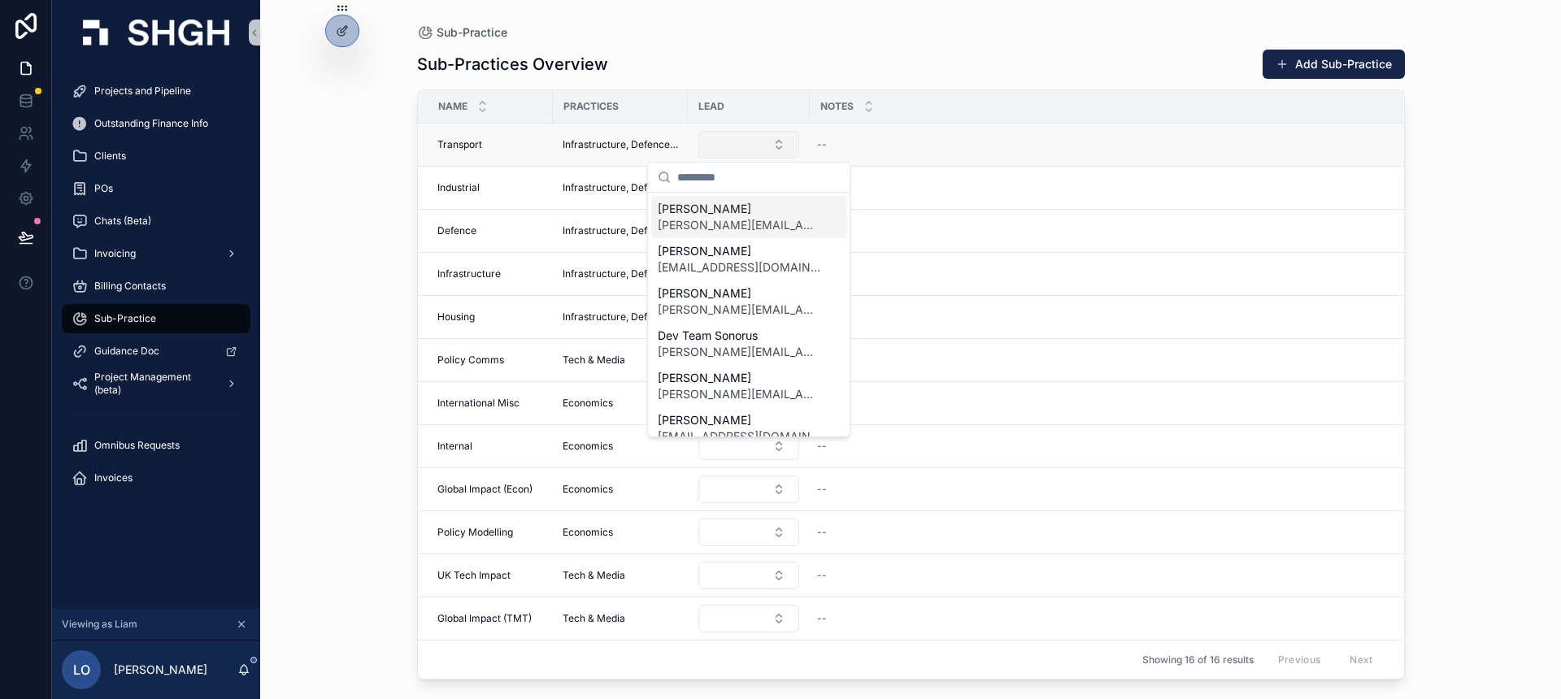
click at [779, 149] on button "Select Button" at bounding box center [748, 145] width 101 height 28
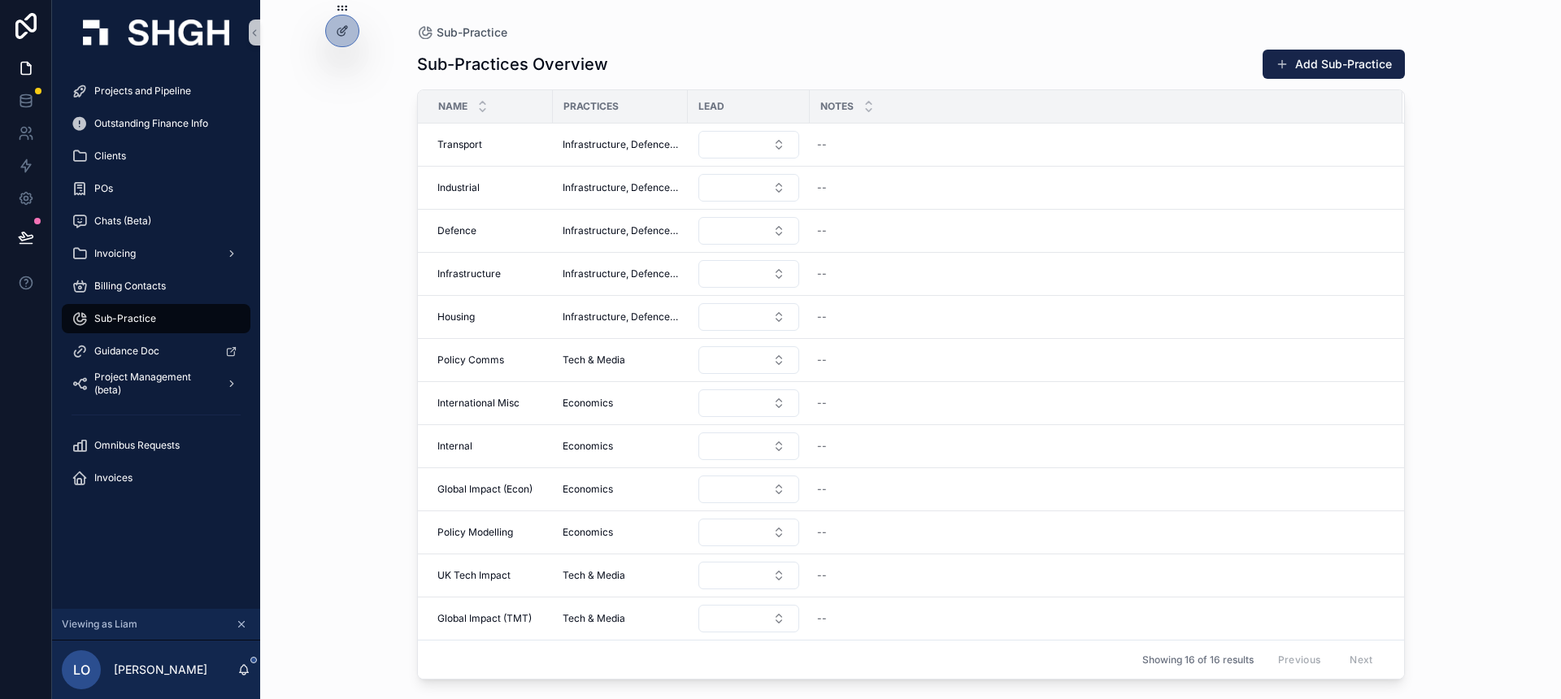
click at [792, 49] on div "Sub-Practices Overview Add Sub-Practice" at bounding box center [911, 64] width 988 height 31
drag, startPoint x: 685, startPoint y: 107, endPoint x: 841, endPoint y: 112, distance: 155.4
click at [841, 112] on tr "Name Practices Lead Notes" at bounding box center [911, 106] width 986 height 33
click at [696, 54] on div "Sub-Practices Overview Add Sub-Practice" at bounding box center [911, 64] width 988 height 31
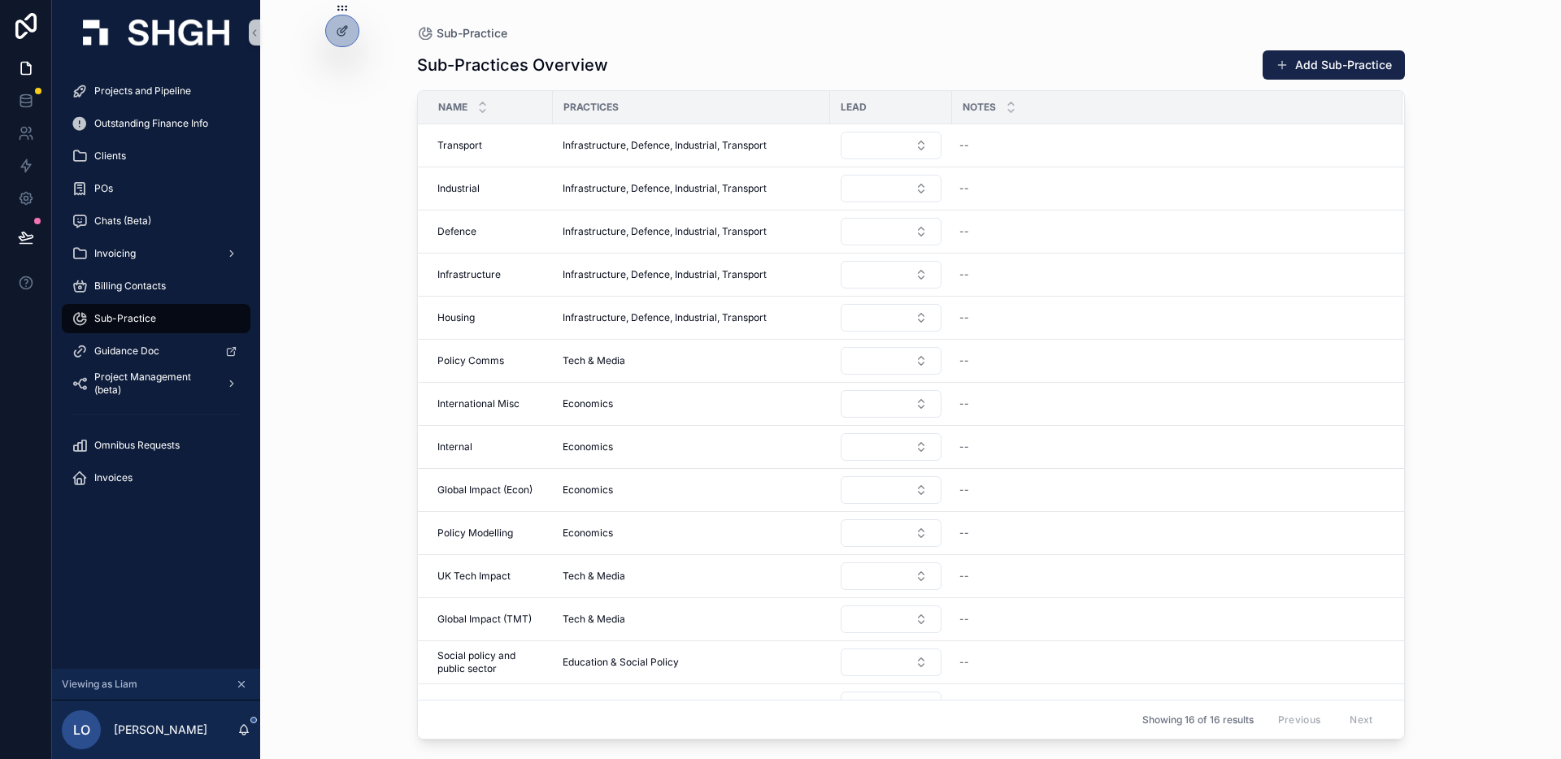
click at [1503, 191] on div "Sub-Practice Sub-Practices Overview Add Sub-Practice Name Practices Lead Notes …" at bounding box center [910, 379] width 1301 height 759
click at [168, 91] on span "Projects and Pipeline" at bounding box center [142, 91] width 97 height 13
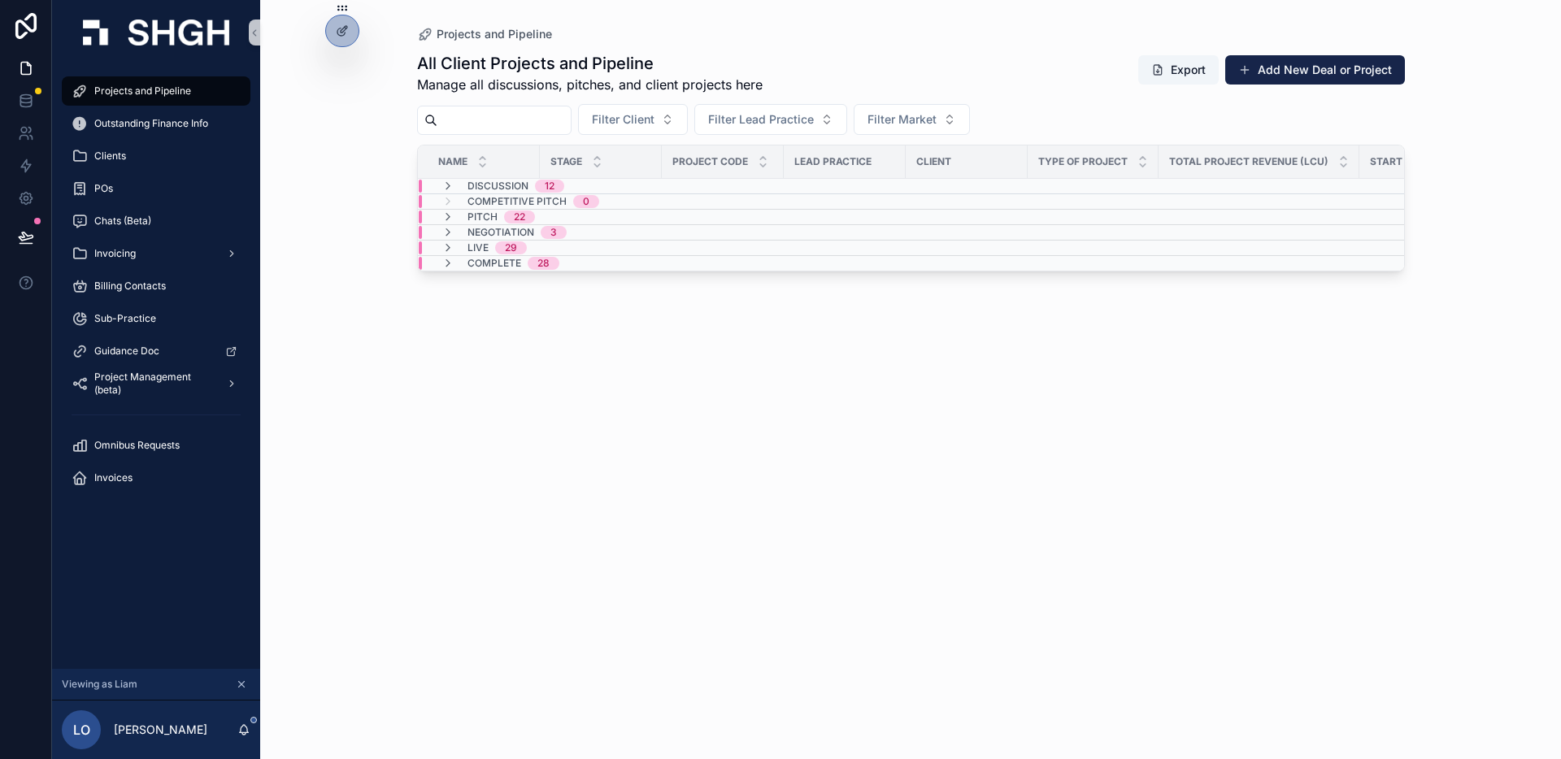
click at [864, 407] on div "All Client Projects and Pipeline Manage all discussions, pitches, and client pr…" at bounding box center [911, 391] width 988 height 698
click at [851, 393] on div "All Client Projects and Pipeline Manage all discussions, pitches, and client pr…" at bounding box center [911, 391] width 988 height 698
click at [780, 446] on div "All Client Projects and Pipeline Manage all discussions, pitches, and client pr…" at bounding box center [911, 391] width 988 height 698
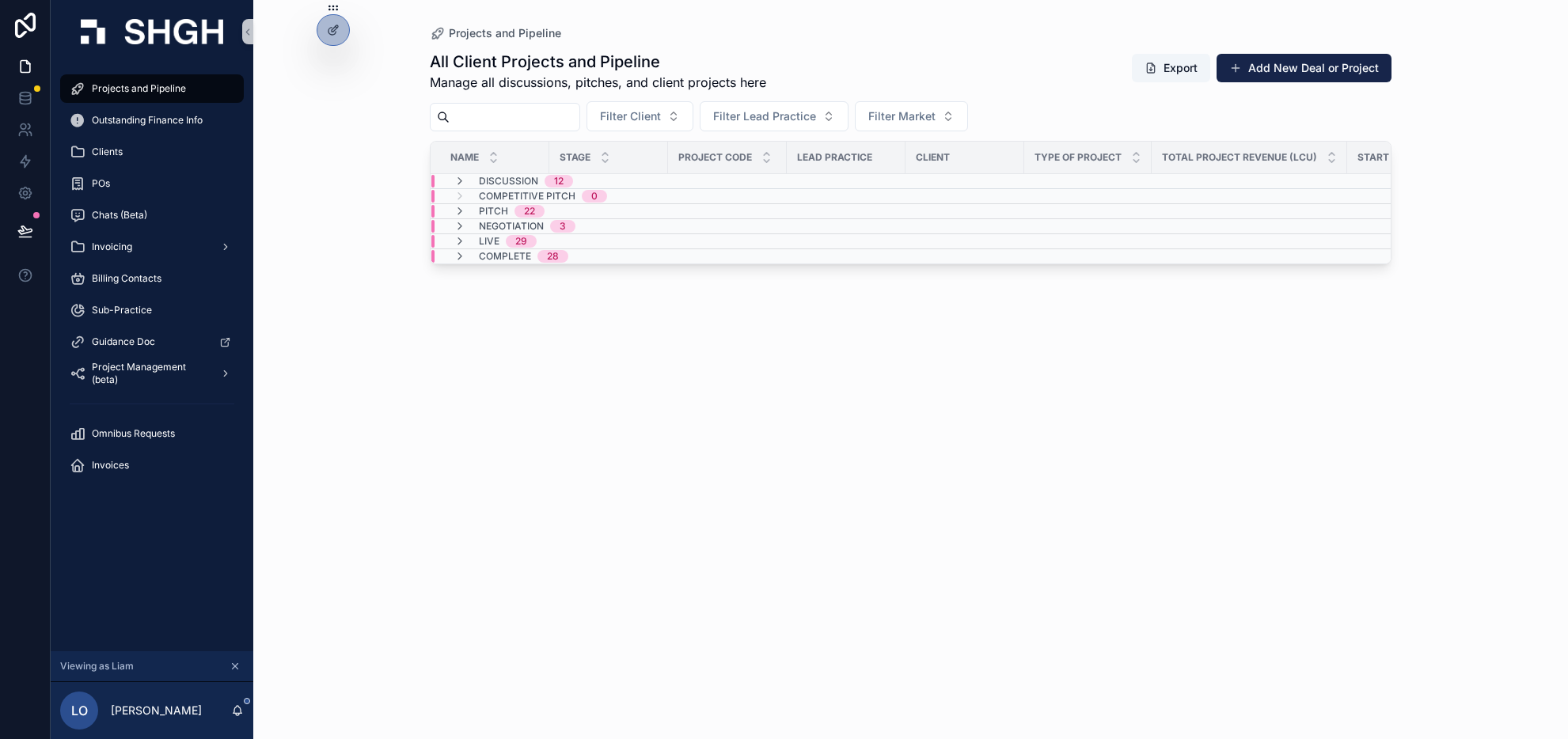
click at [853, 476] on div "All Client Projects and Pipeline Manage all discussions, pitches, and client pr…" at bounding box center [910, 381] width 962 height 680
click at [126, 90] on span "Projects and Pipeline" at bounding box center [138, 89] width 94 height 13
click at [1300, 71] on button "Add New Deal or Project" at bounding box center [1304, 67] width 175 height 28
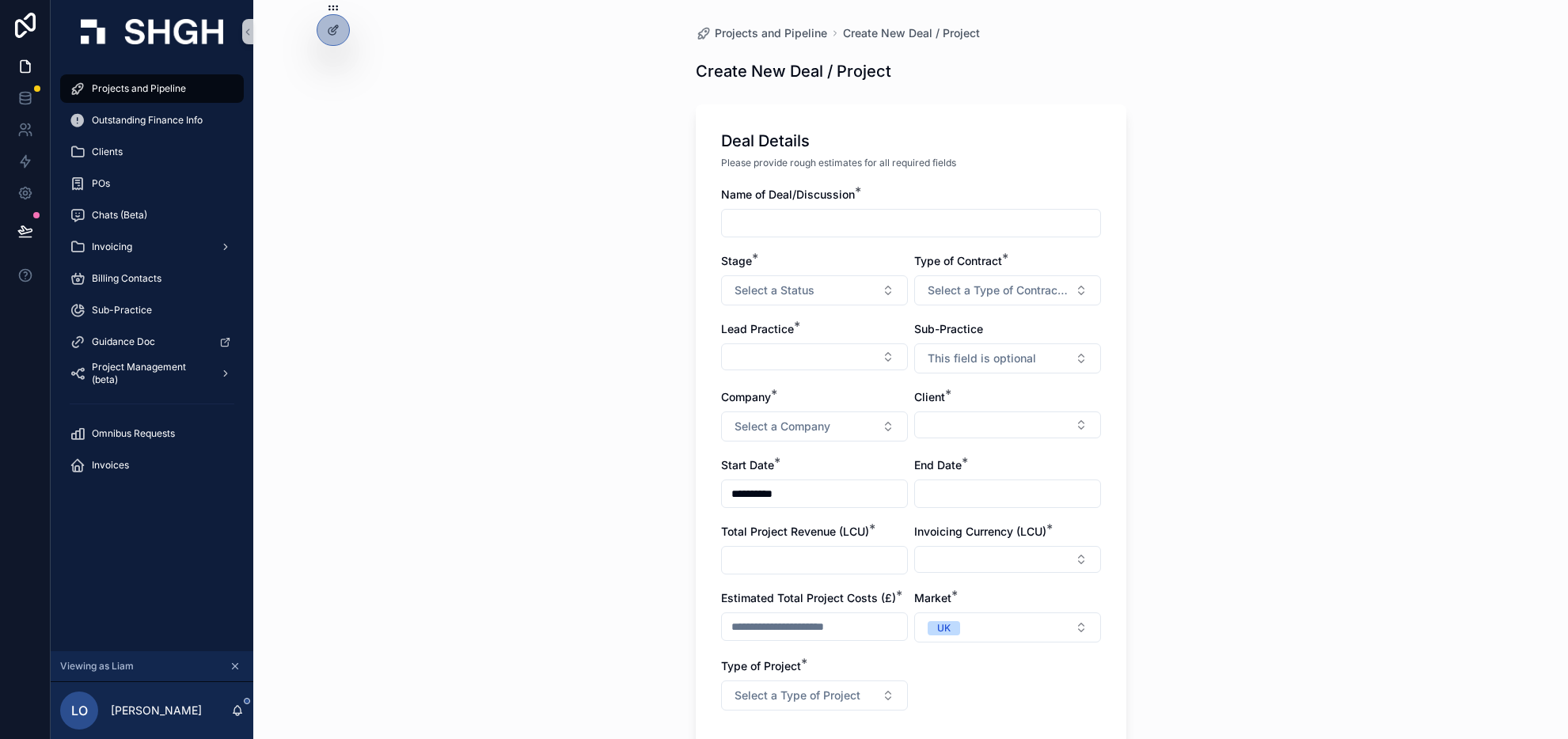
click at [919, 224] on input "scrollable content" at bounding box center [911, 223] width 379 height 22
type input "*********"
click at [861, 295] on button "Select a Status" at bounding box center [815, 290] width 187 height 30
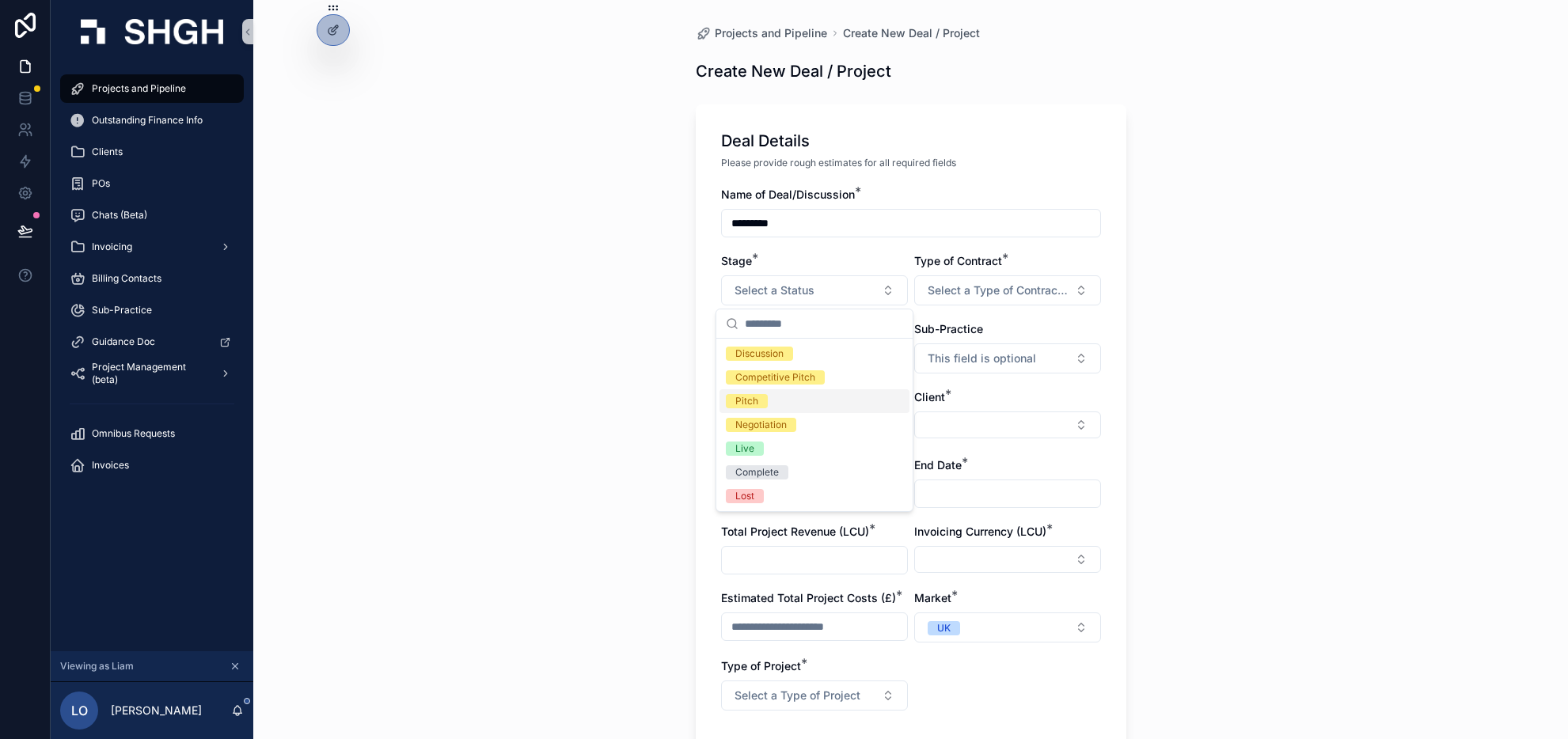
click at [786, 396] on div "Pitch" at bounding box center [814, 401] width 190 height 23
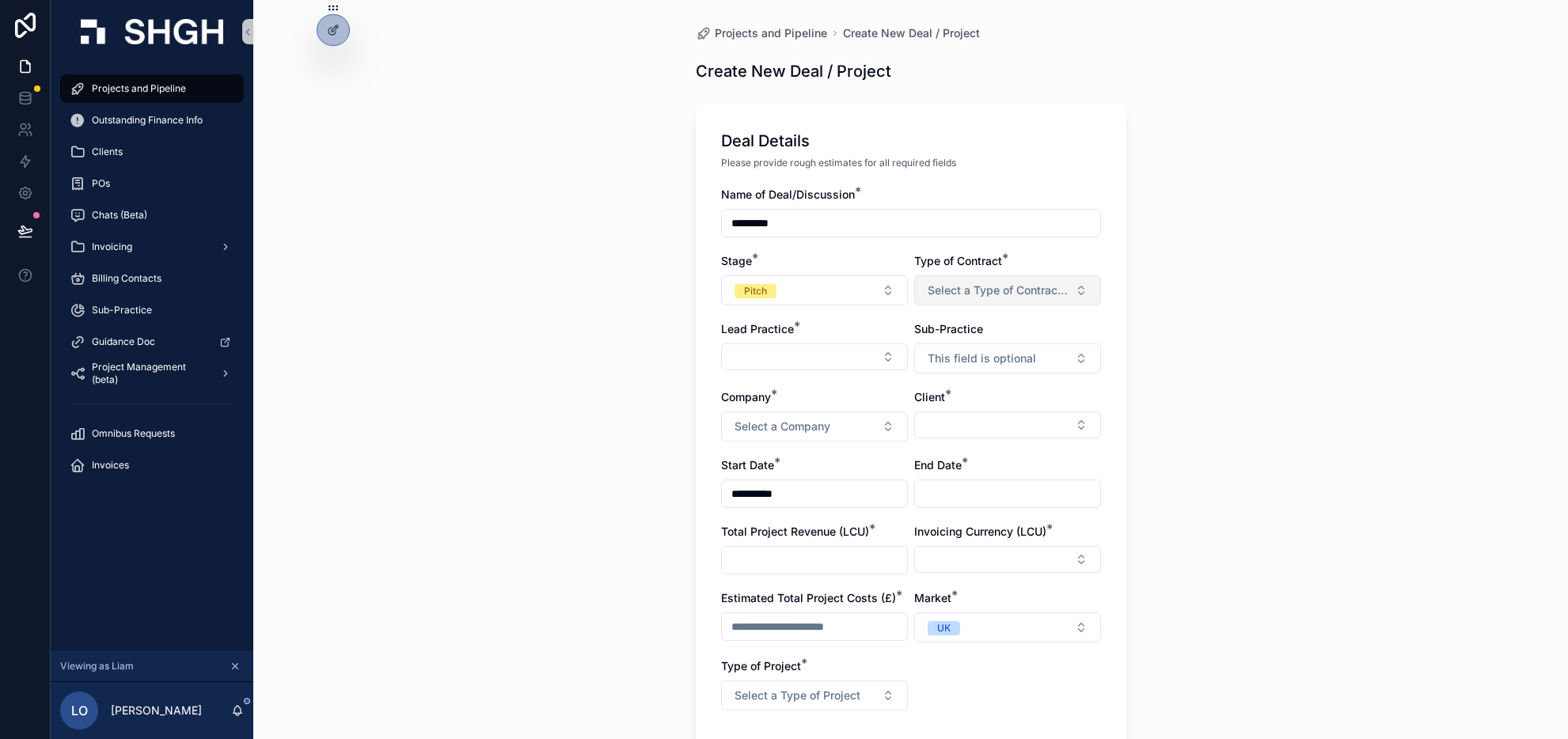
click at [1052, 294] on span "Select a Type of Contract (Project / Retainer)" at bounding box center [998, 290] width 141 height 16
click at [1011, 358] on div "Project" at bounding box center [1006, 353] width 190 height 23
click at [970, 297] on span "Project" at bounding box center [953, 291] width 52 height 15
click at [962, 384] on div "Retainer" at bounding box center [967, 378] width 78 height 15
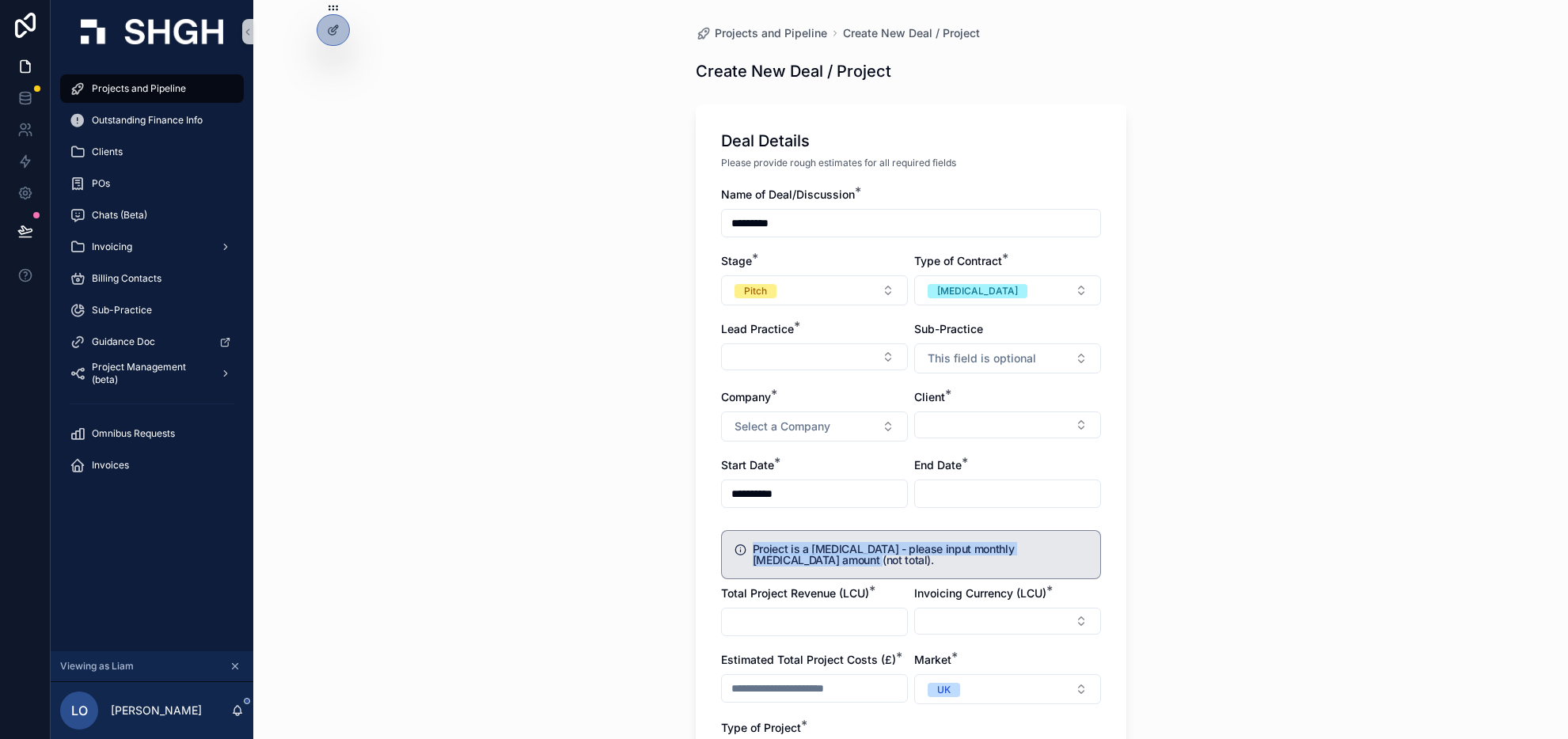
drag, startPoint x: 752, startPoint y: 548, endPoint x: 793, endPoint y: 564, distance: 44.0
click at [793, 564] on h5 "Project is a retainer - please input monthly retainer amount (not total)." at bounding box center [920, 555] width 335 height 22
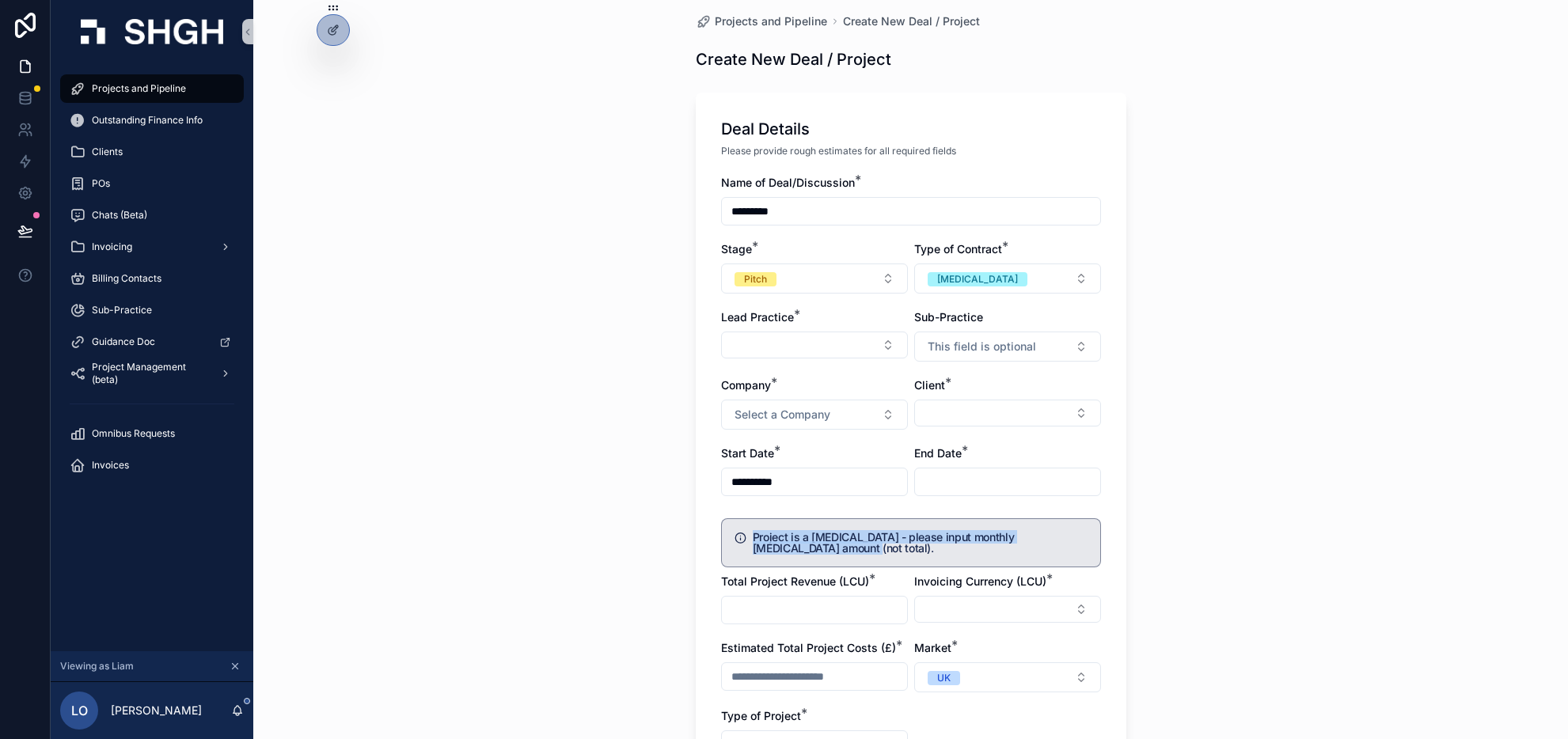
scroll to position [18, 0]
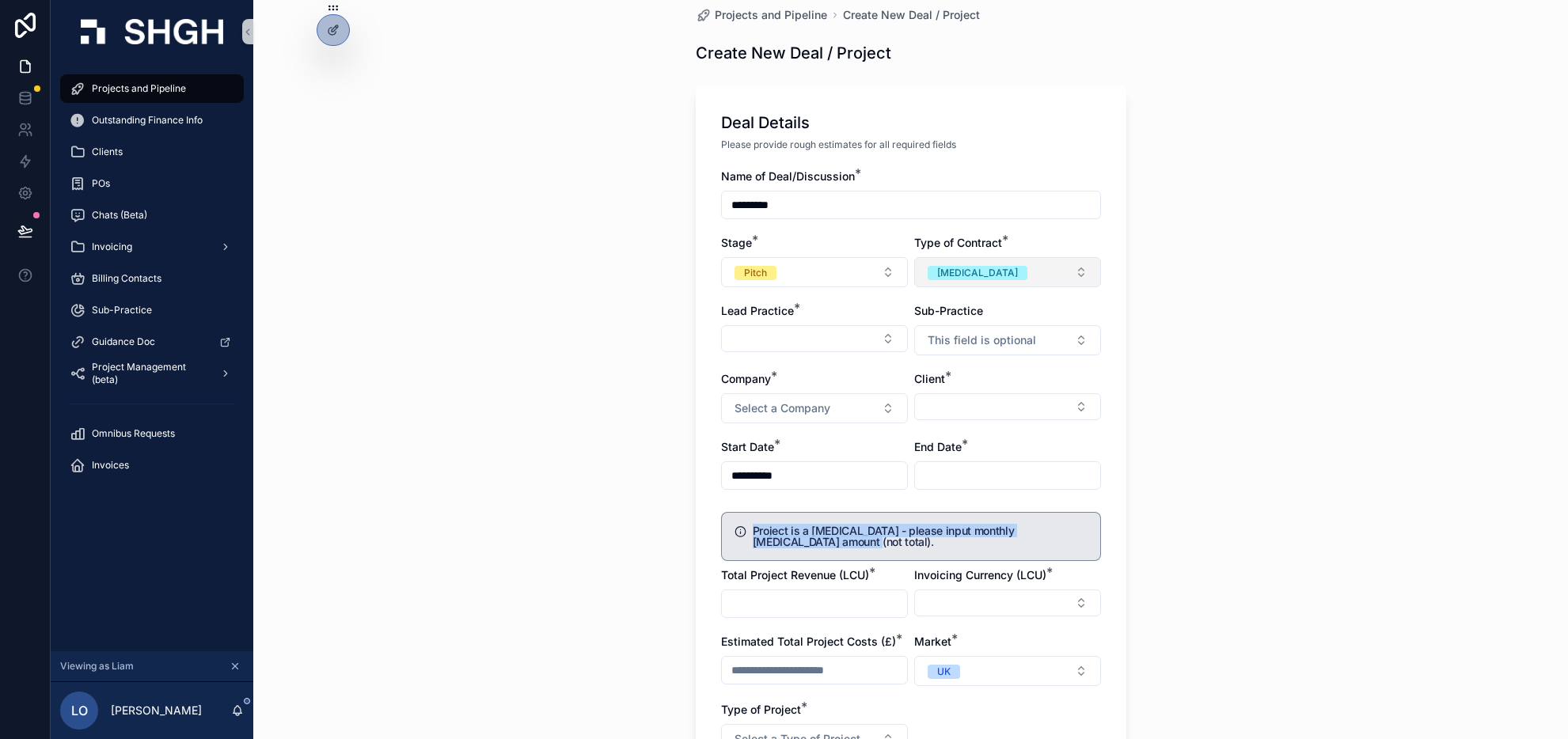
click at [1056, 279] on button "Retainer" at bounding box center [1007, 272] width 187 height 30
click at [1014, 337] on div "Project" at bounding box center [1006, 336] width 190 height 23
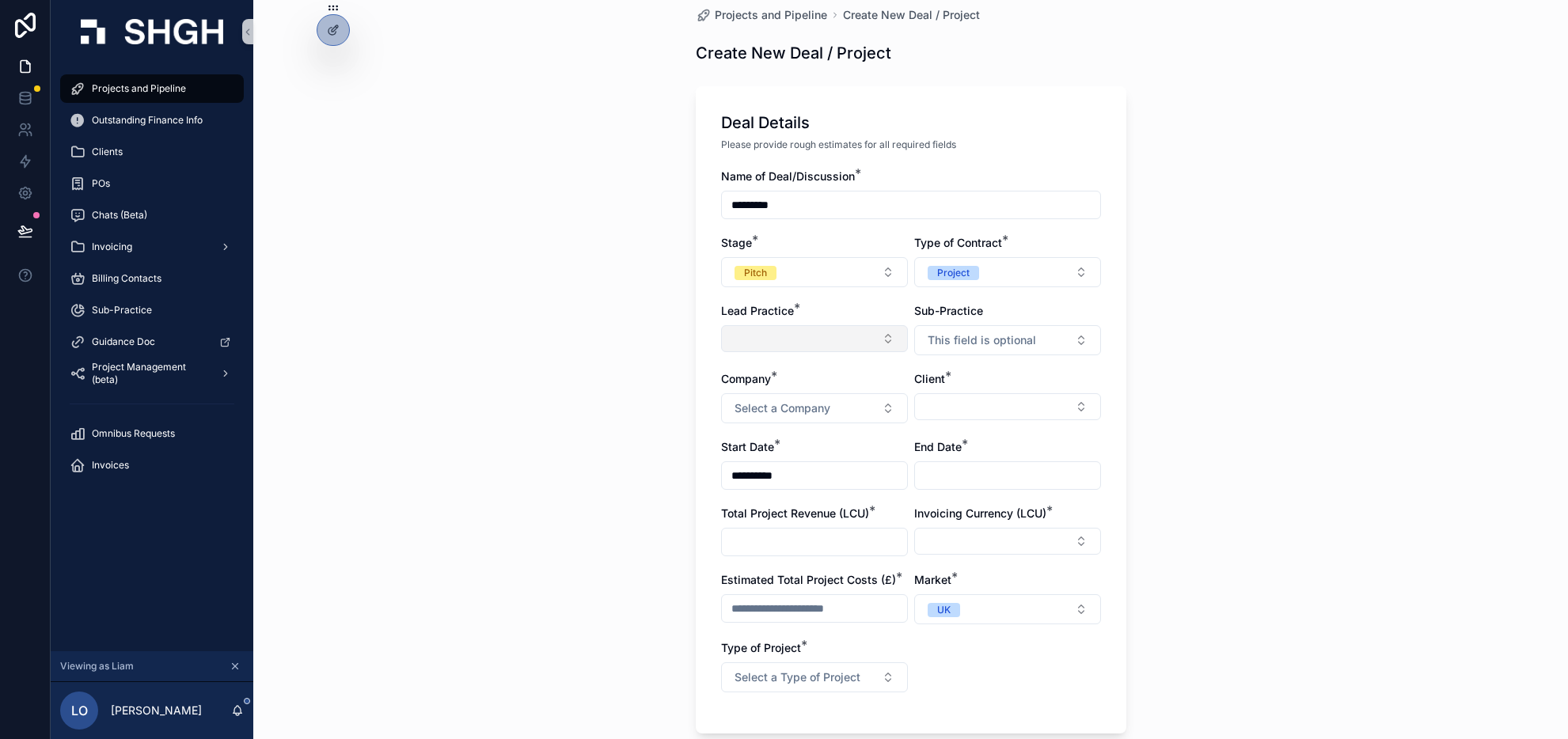
click at [845, 341] on button "Select Button" at bounding box center [815, 339] width 187 height 27
click at [793, 403] on span "Corporate Affairs" at bounding box center [770, 401] width 89 height 16
click at [996, 345] on span "This field is optional" at bounding box center [981, 340] width 108 height 16
click at [1132, 327] on div "**********" at bounding box center [911, 635] width 456 height 1307
click at [840, 410] on button "Select a Company" at bounding box center [815, 408] width 187 height 30
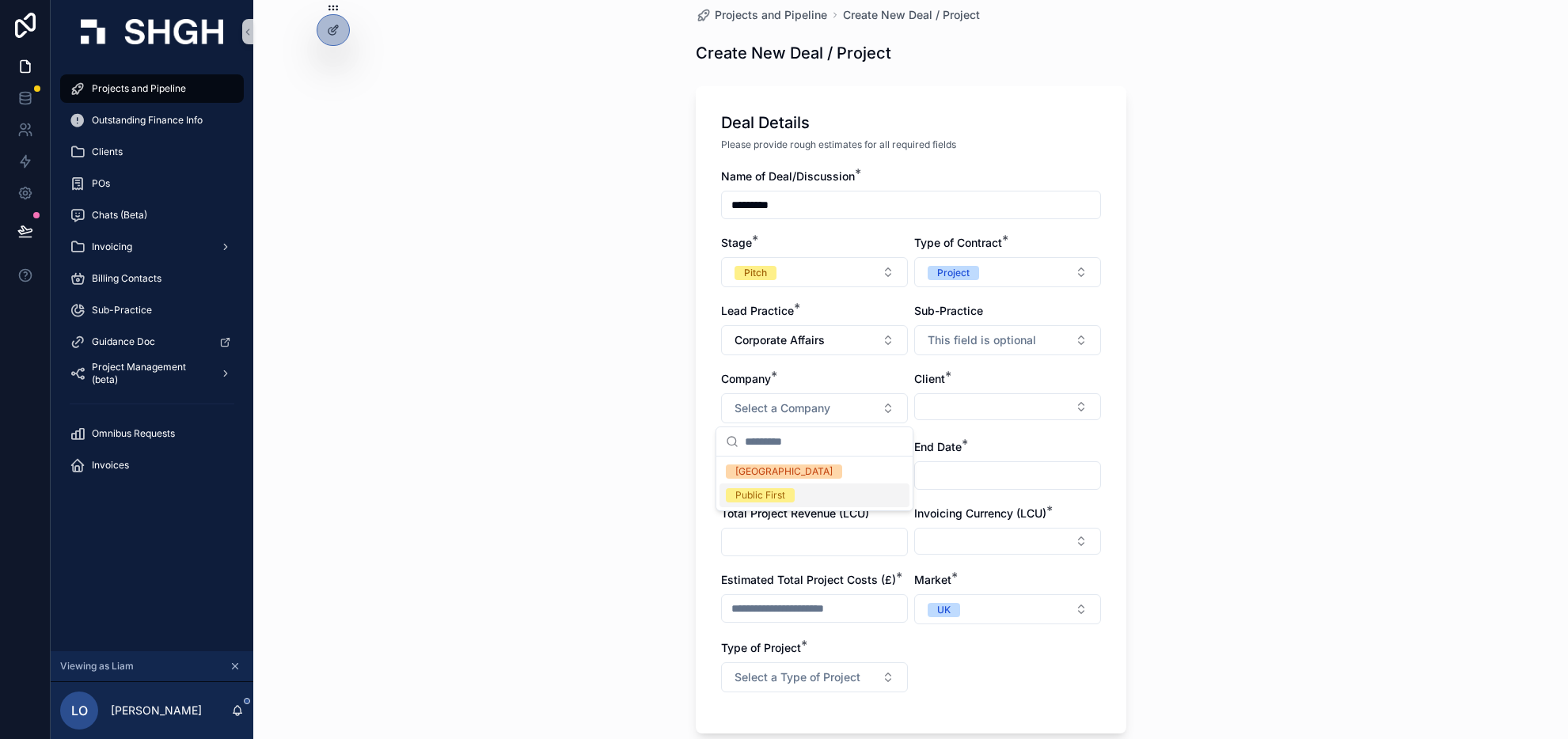
click at [805, 497] on div "Public First" at bounding box center [814, 496] width 190 height 23
click at [967, 401] on button "Select Button" at bounding box center [1007, 407] width 187 height 27
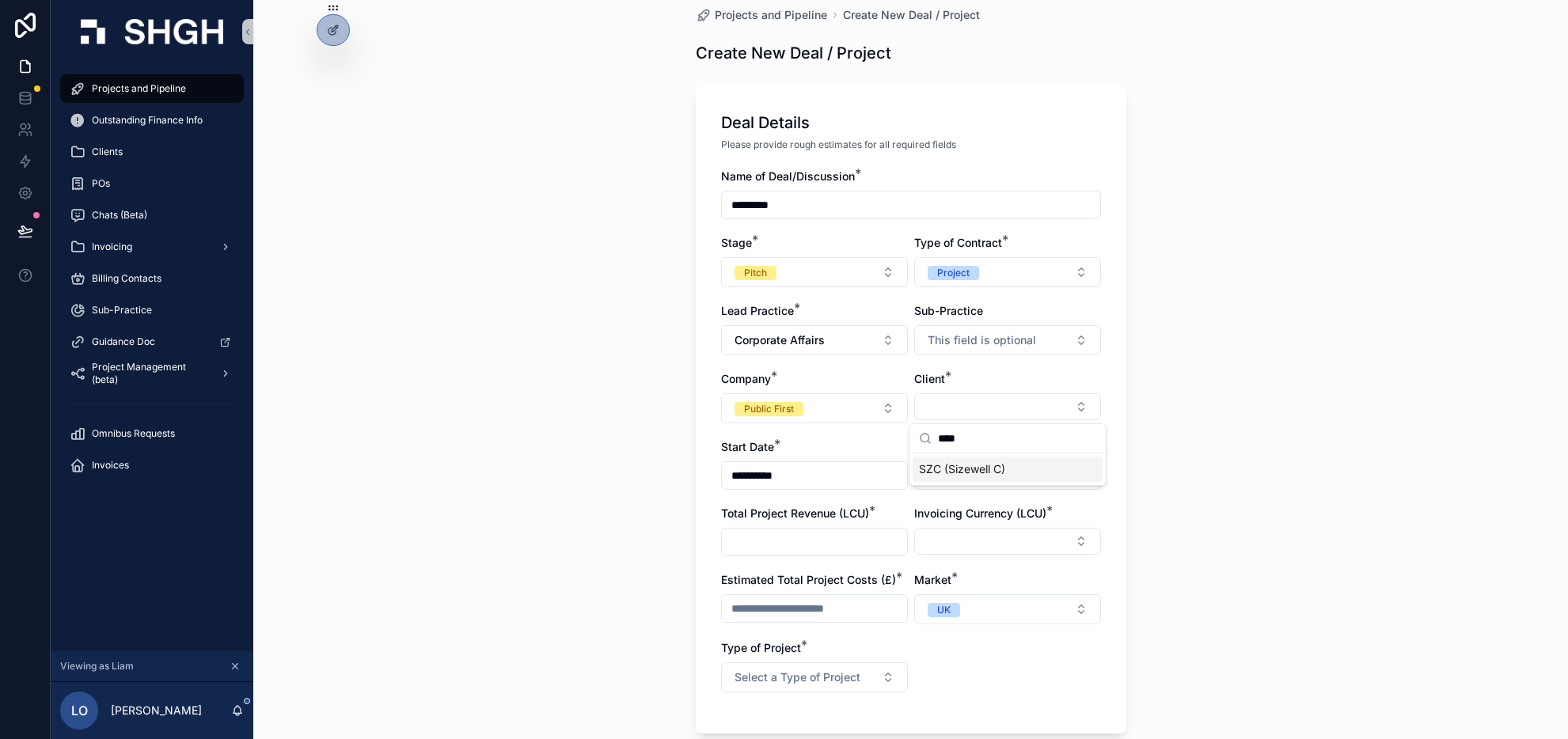
type input "****"
click at [967, 472] on span "SZC (Sizewell C)" at bounding box center [962, 469] width 87 height 16
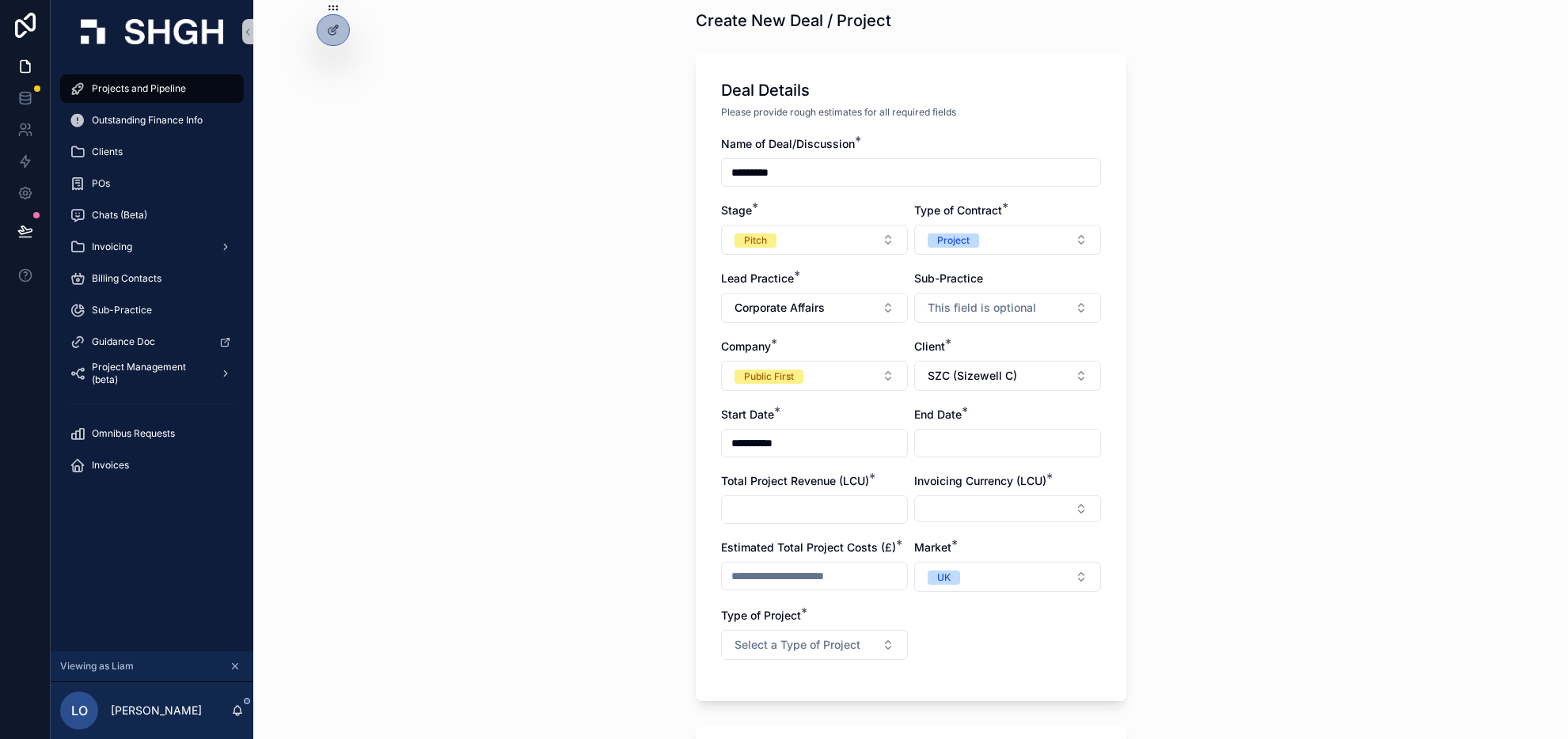
scroll to position [54, 0]
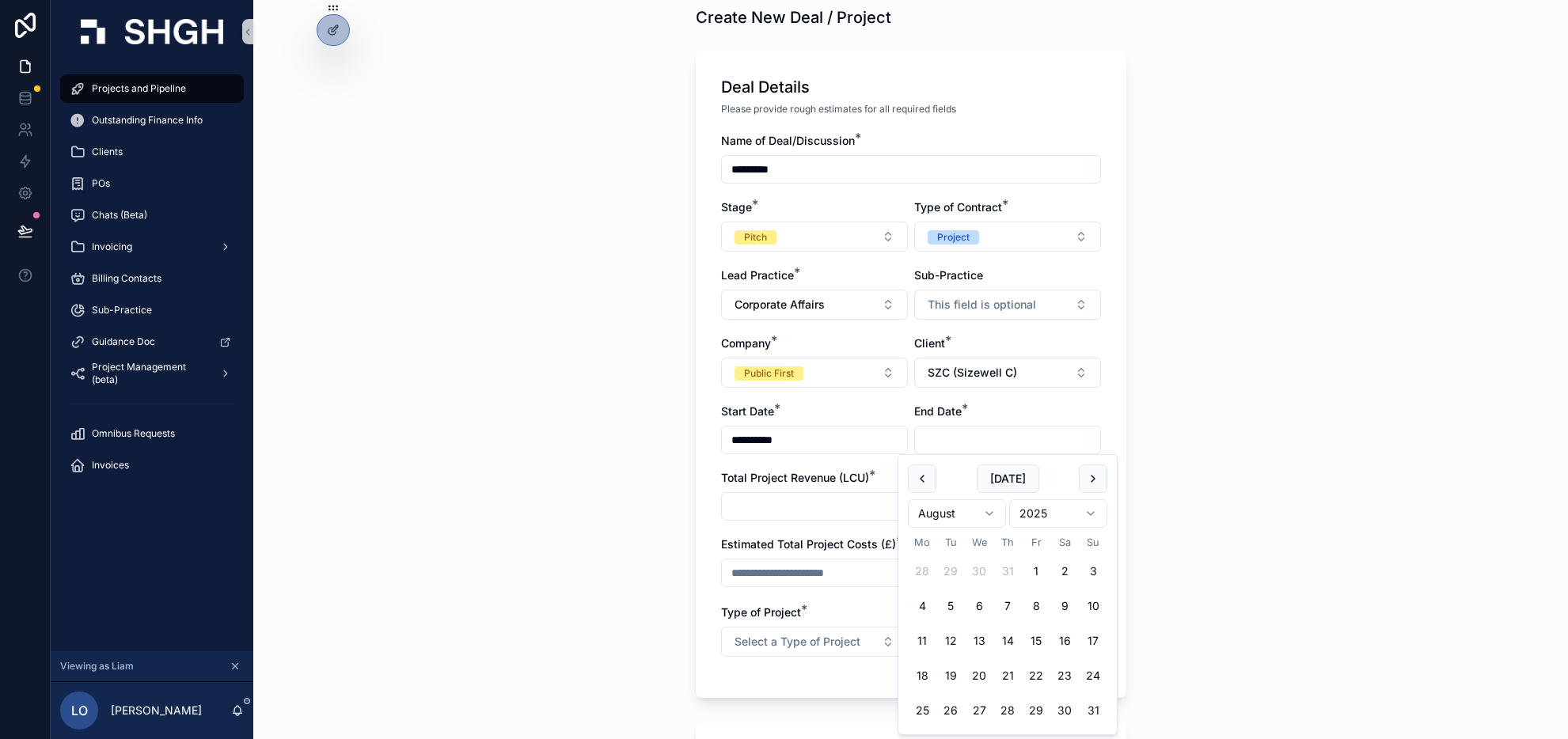
click at [950, 443] on input "scrollable content" at bounding box center [1007, 440] width 185 height 22
click at [1094, 476] on button "scrollable content" at bounding box center [1092, 478] width 28 height 28
click at [981, 572] on button "1" at bounding box center [978, 571] width 28 height 28
click at [1032, 680] on button "31" at bounding box center [1036, 710] width 28 height 28
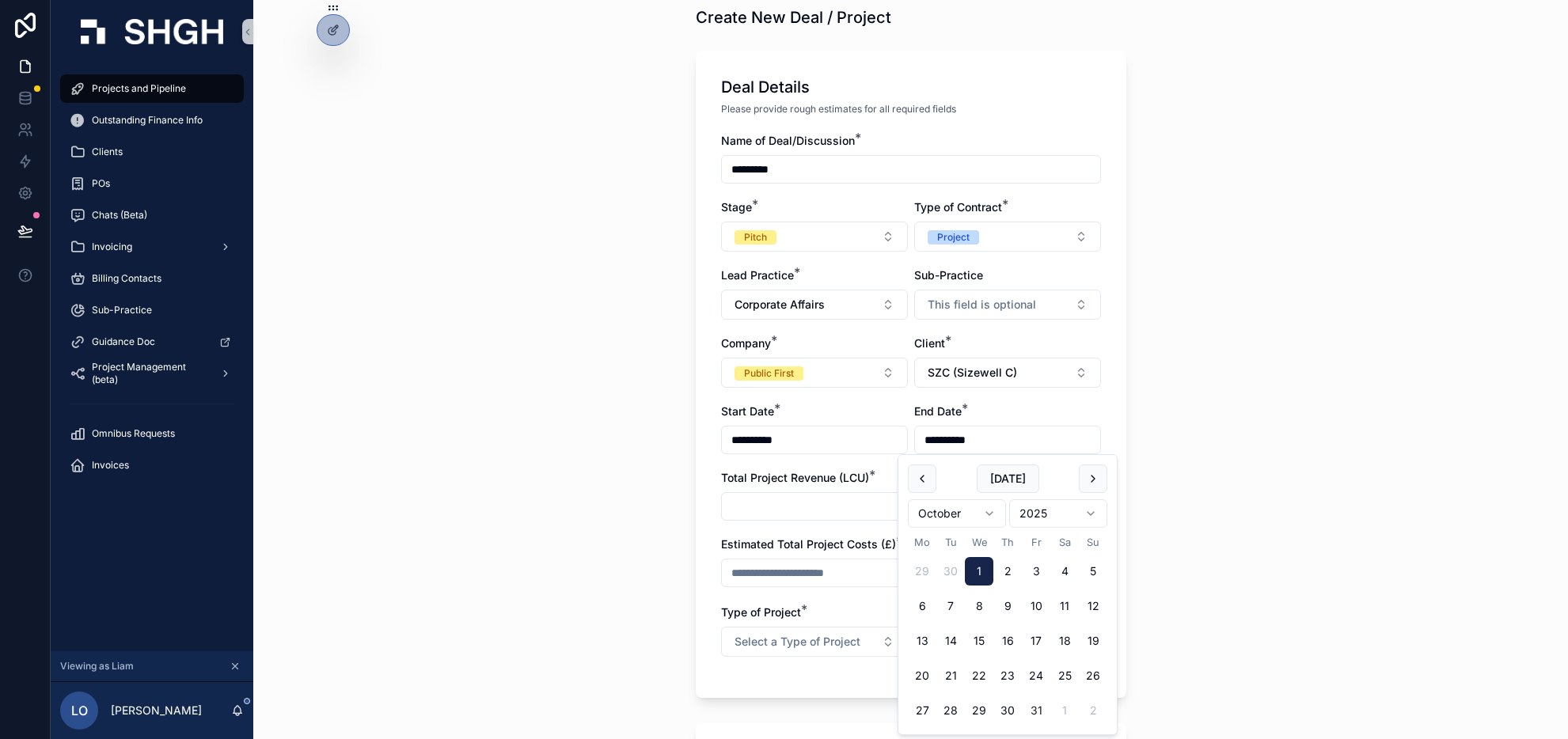
type input "**********"
click at [1152, 532] on div "**********" at bounding box center [910, 315] width 1315 height 739
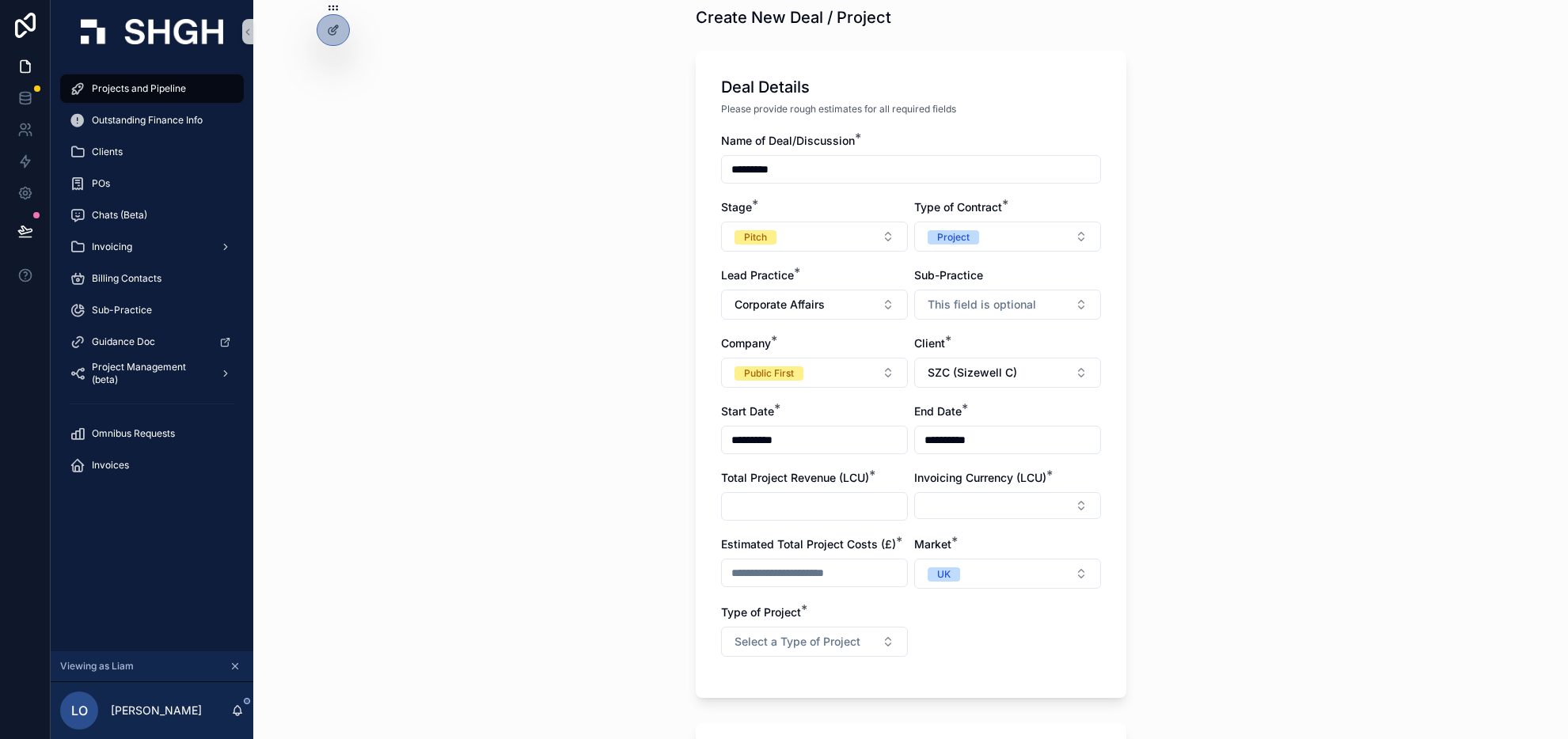
click at [825, 506] on input "scrollable content" at bounding box center [815, 506] width 185 height 22
type input "**********"
click at [1170, 528] on div "**********" at bounding box center [910, 315] width 1315 height 739
click at [1081, 505] on button "Select Button" at bounding box center [1007, 506] width 187 height 27
click at [1002, 647] on div "USD" at bounding box center [1006, 645] width 190 height 25
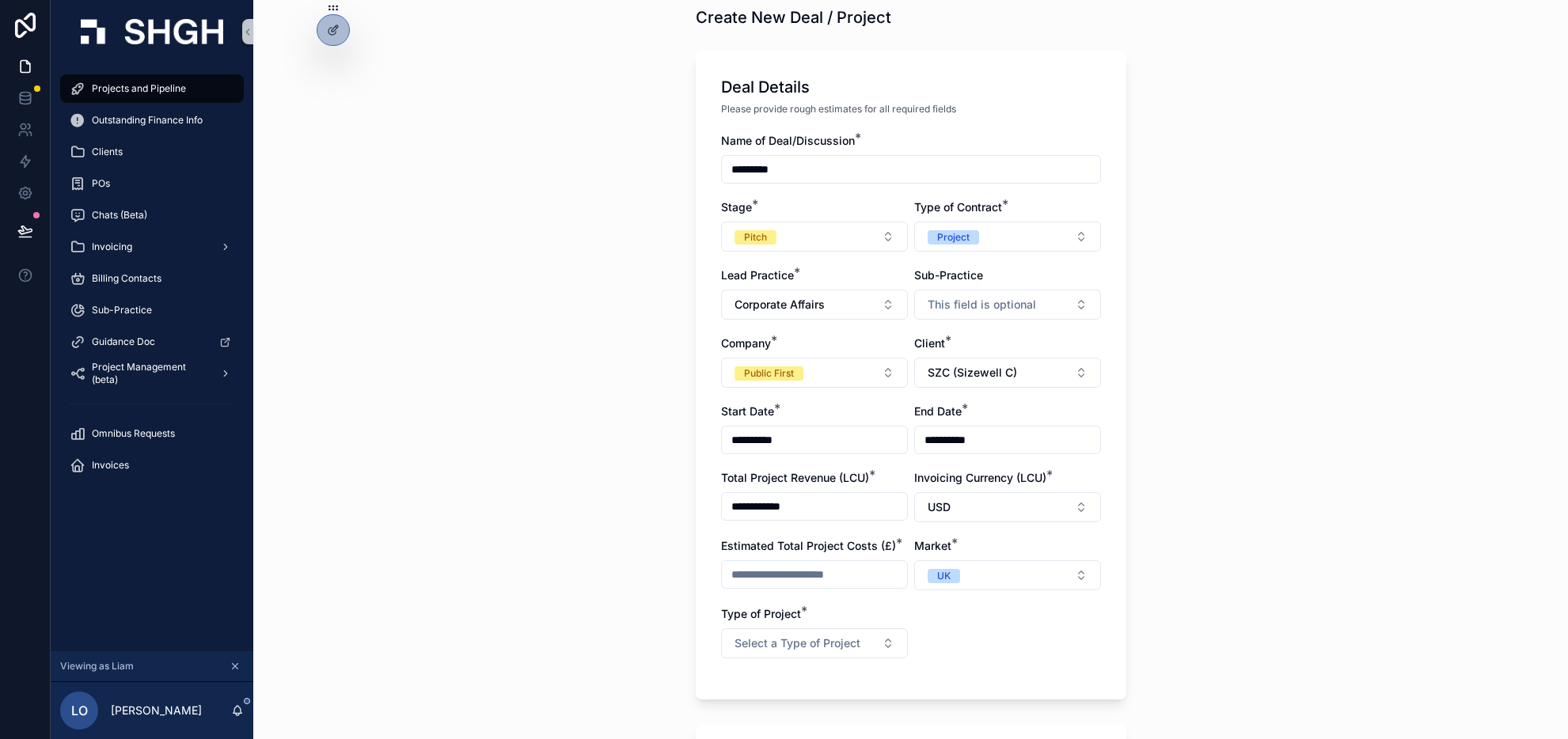
click at [840, 573] on input "scrollable content" at bounding box center [815, 574] width 185 height 22
click at [902, 625] on div "Type of Project * Select a Type of Project" at bounding box center [815, 633] width 187 height 53
click at [834, 575] on input "scrollable content" at bounding box center [815, 574] width 185 height 22
type input "*****"
click at [1179, 595] on div "**********" at bounding box center [910, 315] width 1315 height 739
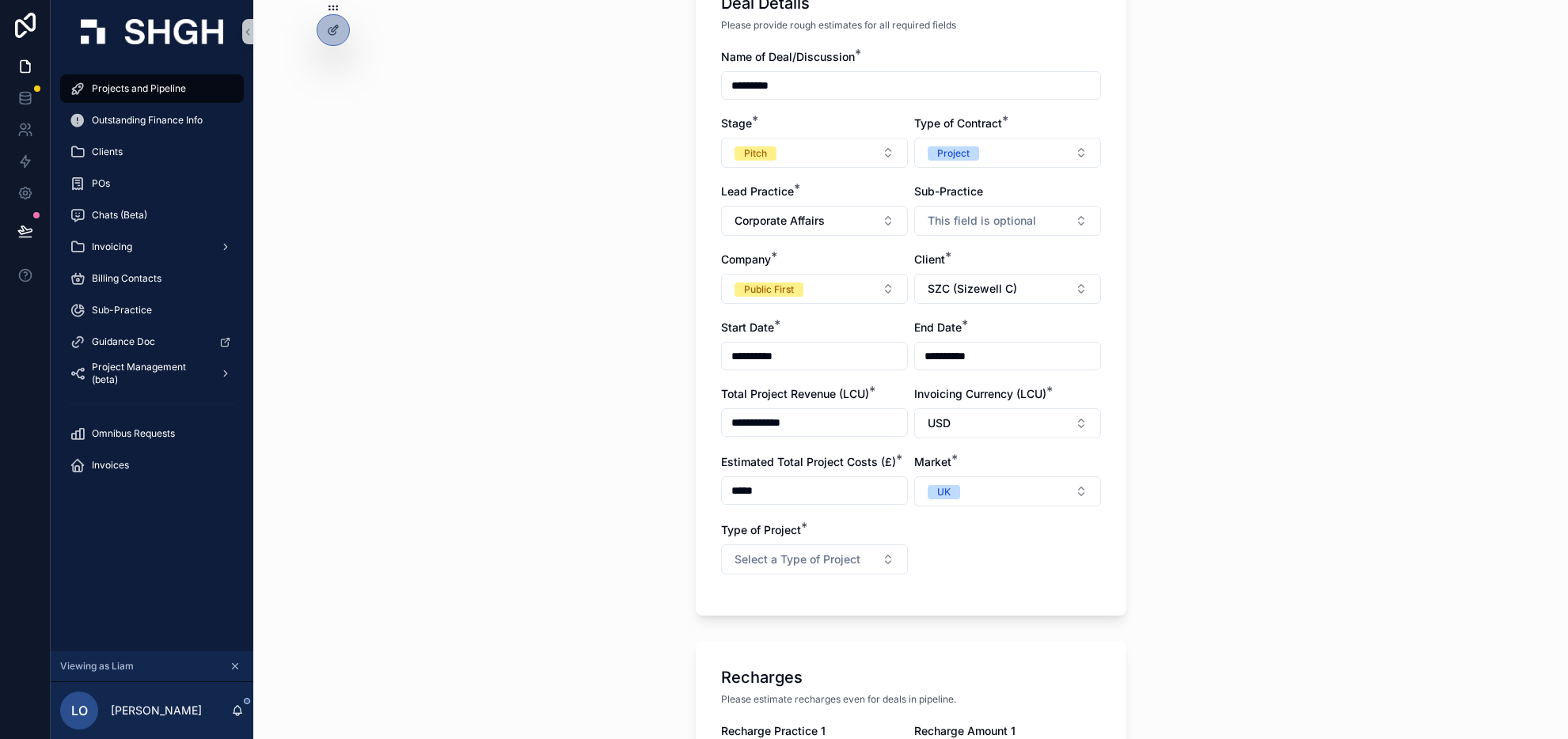
scroll to position [140, 0]
click at [1028, 493] on button "UK" at bounding box center [1007, 489] width 187 height 30
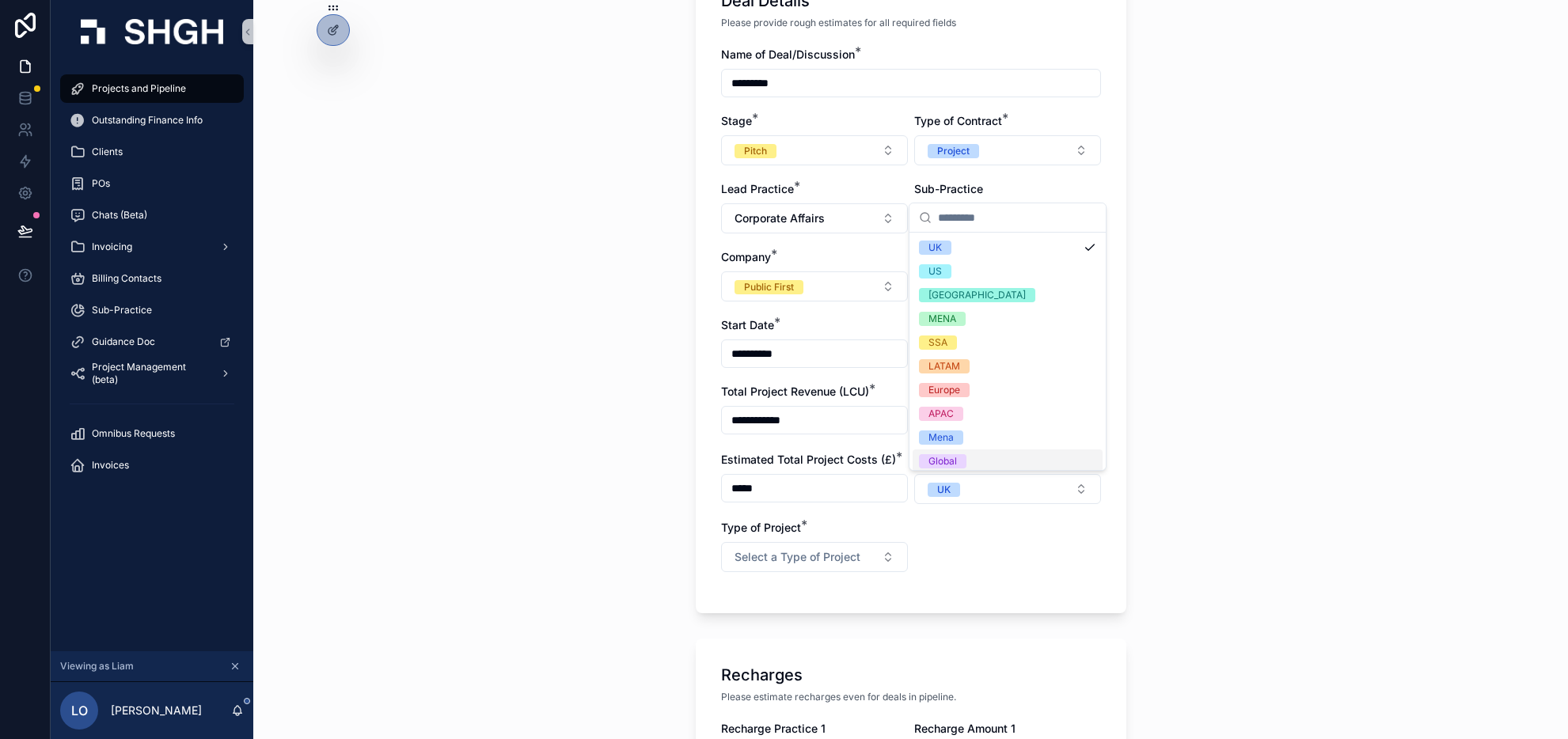
click at [1010, 544] on div "**********" at bounding box center [911, 317] width 380 height 541
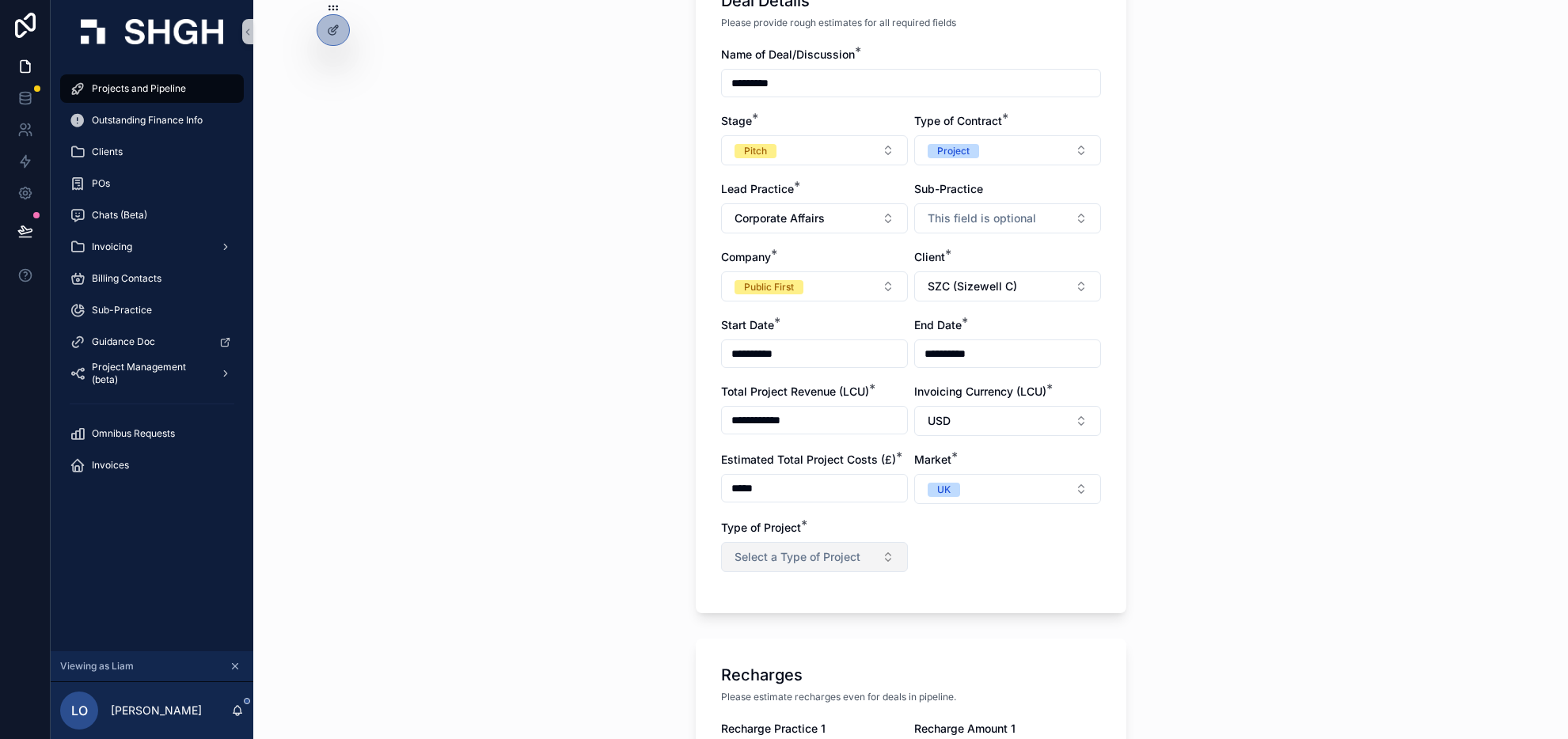
click at [857, 552] on span "Select a Type of Project" at bounding box center [797, 557] width 126 height 16
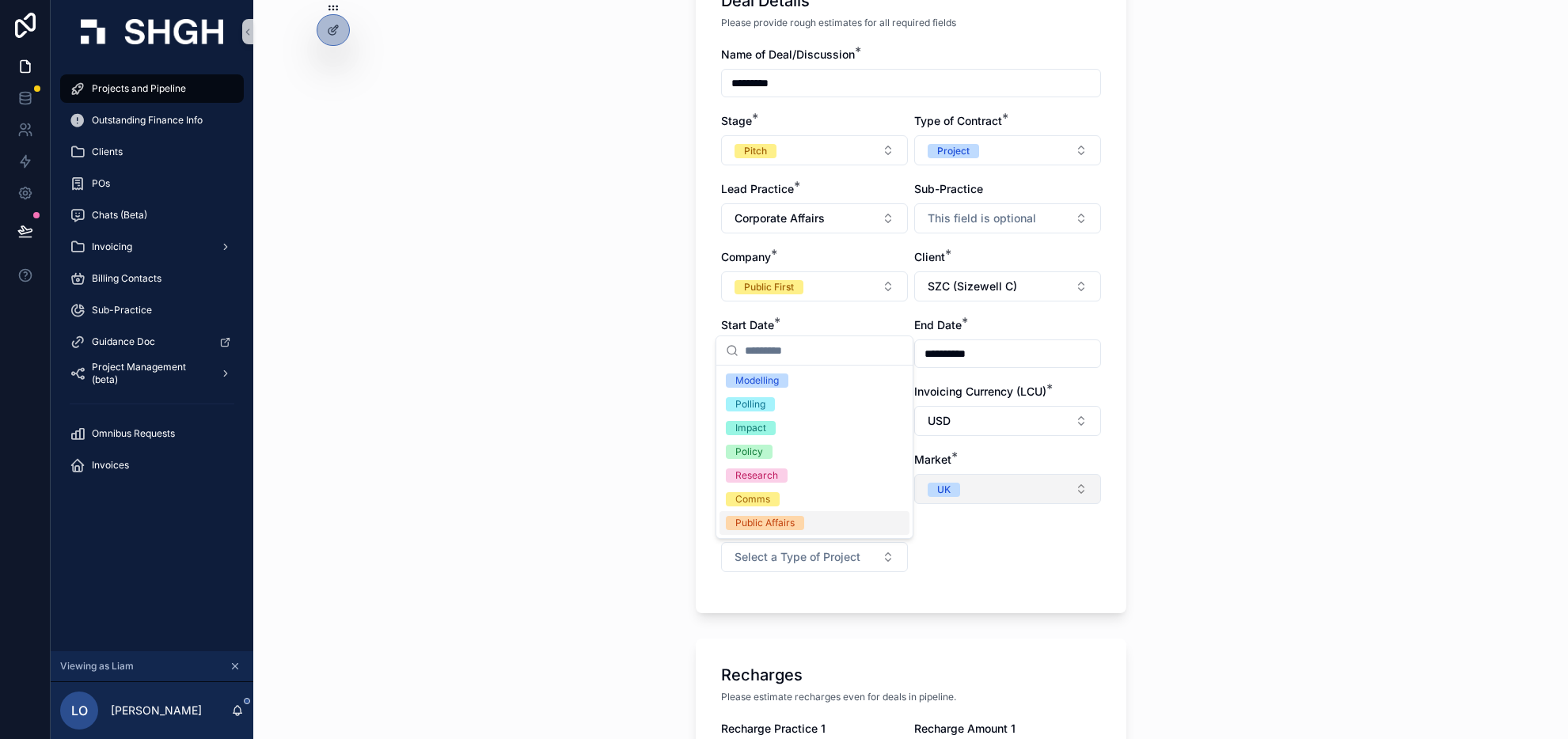
click at [983, 486] on button "UK" at bounding box center [1007, 489] width 187 height 30
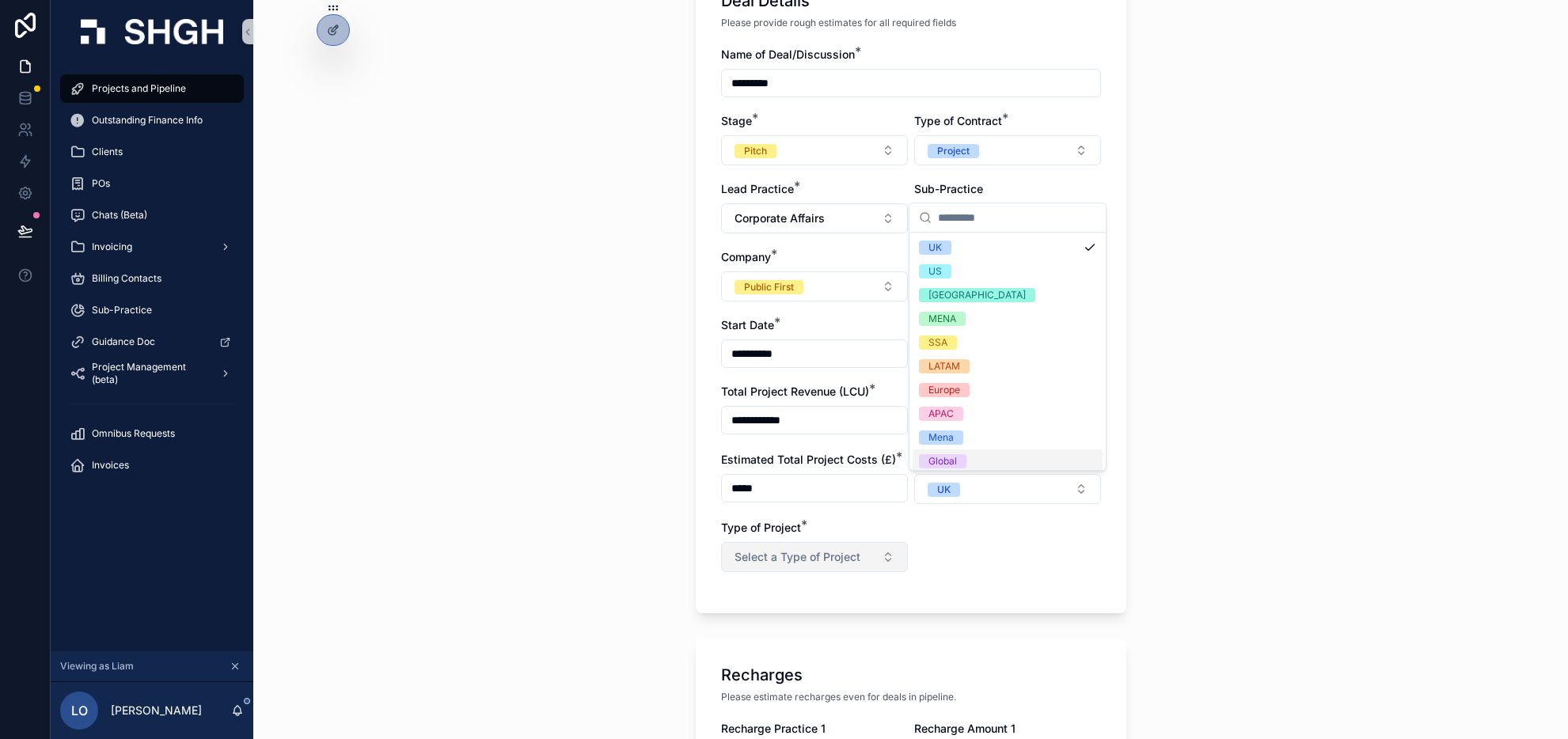
click at [873, 555] on button "Select a Type of Project" at bounding box center [815, 557] width 187 height 30
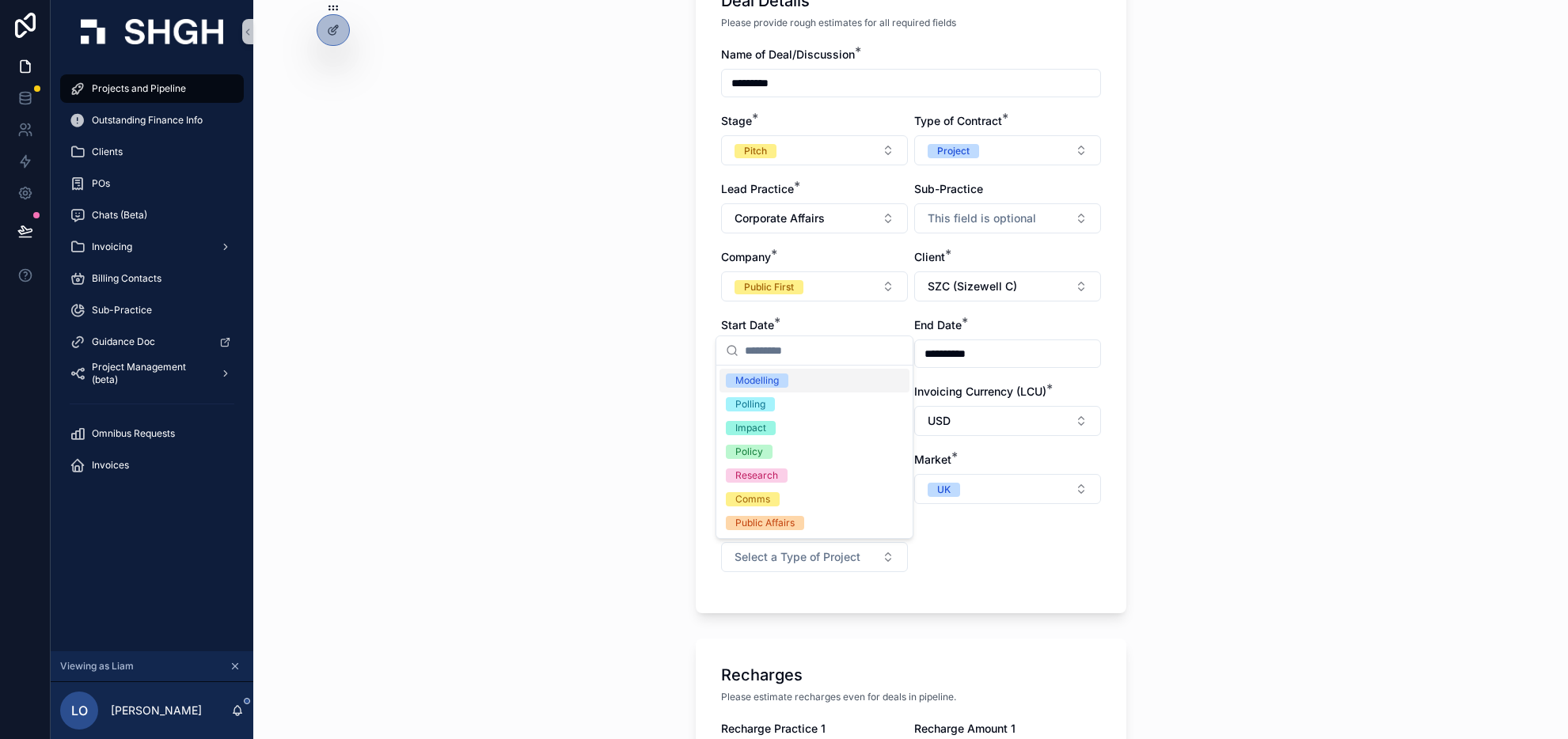
click at [840, 385] on div "Modelling" at bounding box center [814, 381] width 190 height 23
click at [831, 553] on button "Modelling" at bounding box center [815, 557] width 187 height 30
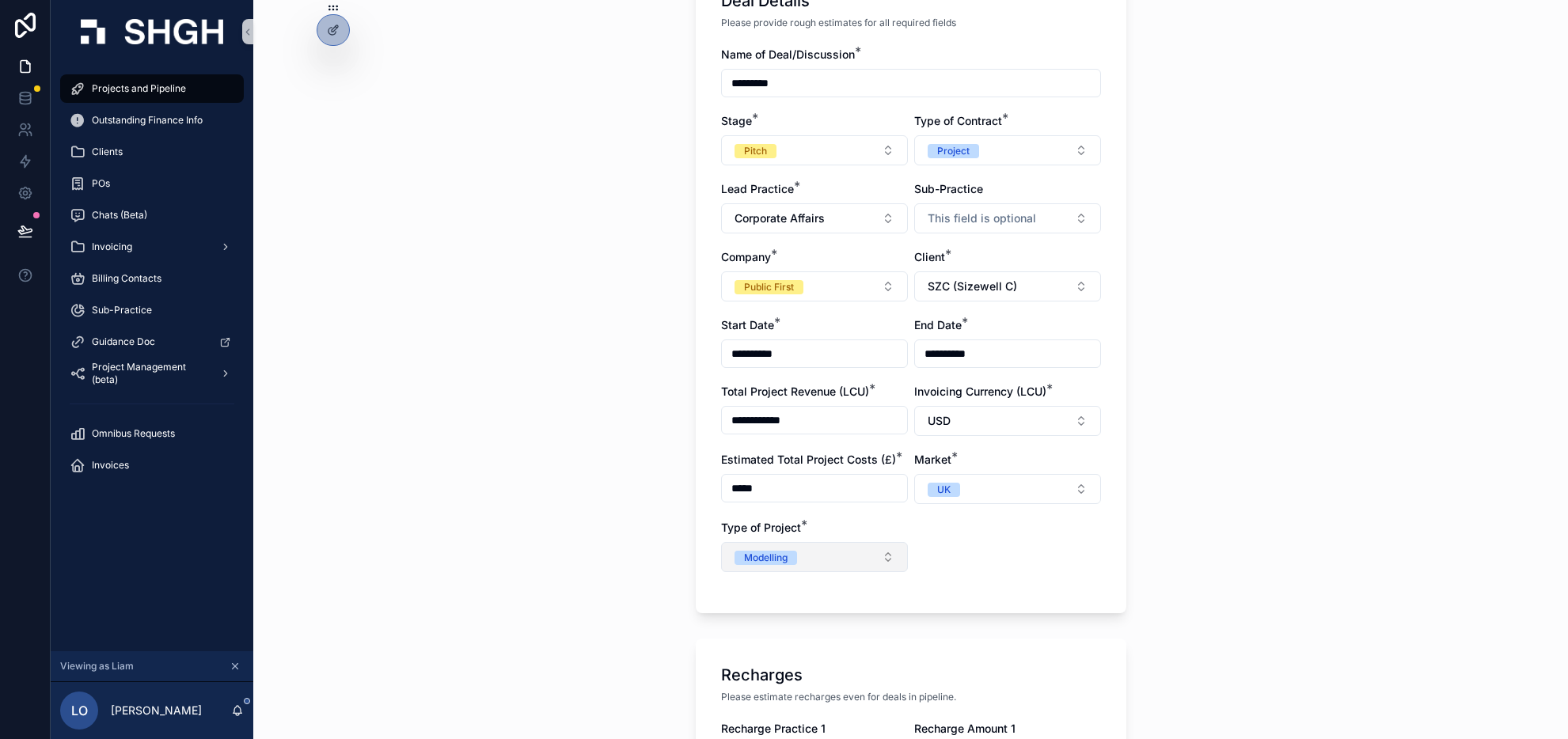
click at [815, 562] on button "Modelling" at bounding box center [815, 557] width 187 height 30
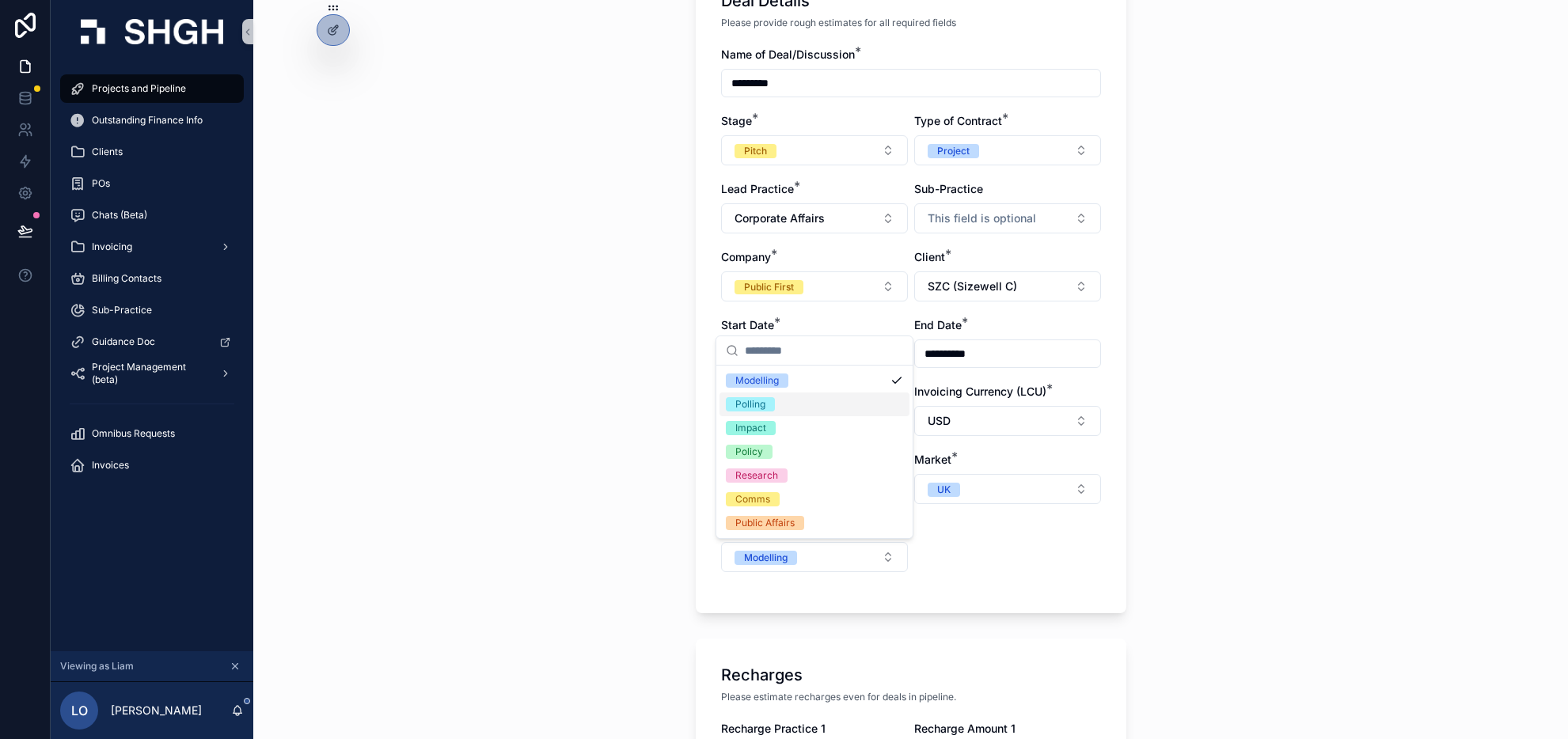
click at [781, 398] on div "Polling" at bounding box center [814, 404] width 190 height 23
click at [890, 566] on button "Modelling Polling" at bounding box center [815, 557] width 187 height 30
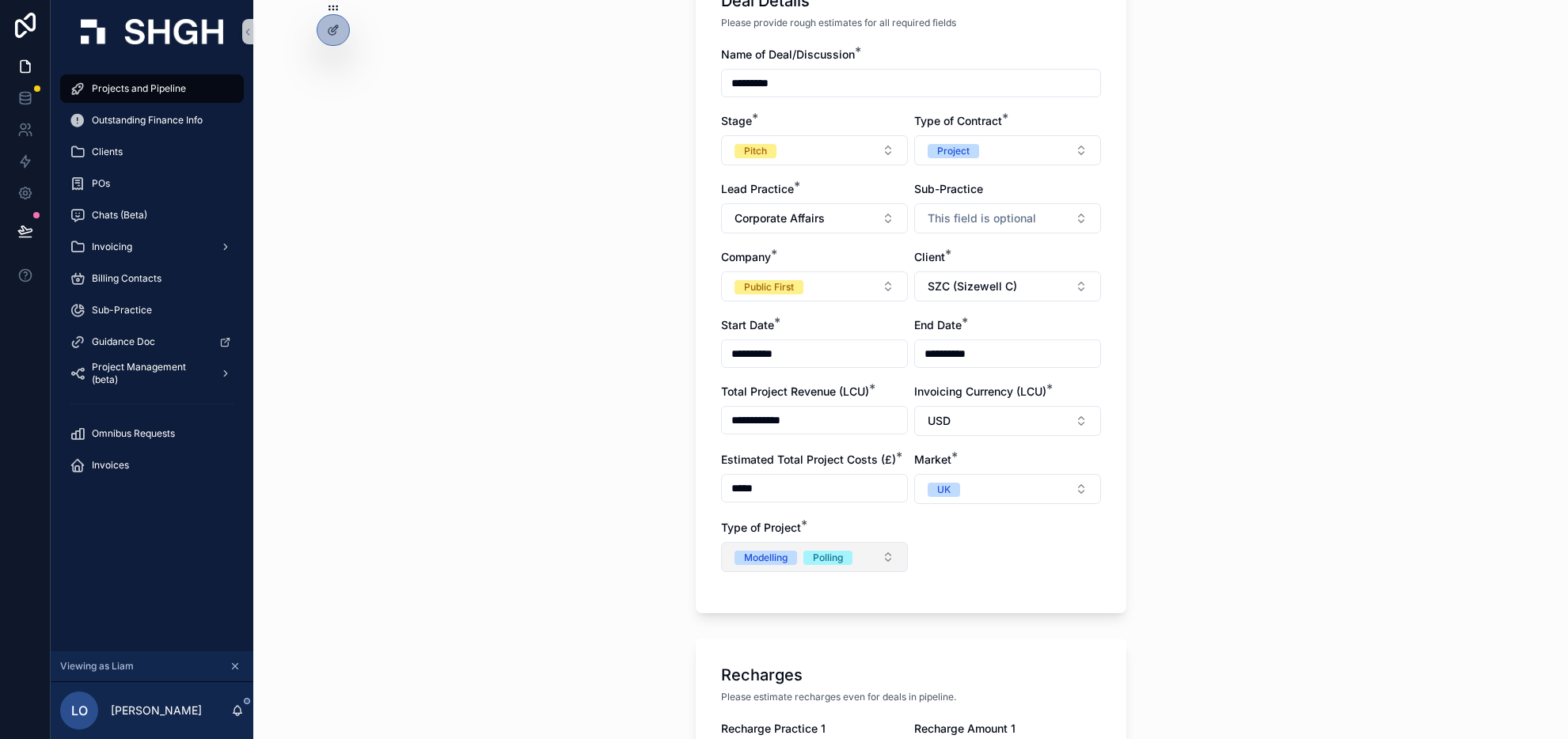
click at [865, 551] on button "Modelling Polling" at bounding box center [815, 557] width 187 height 30
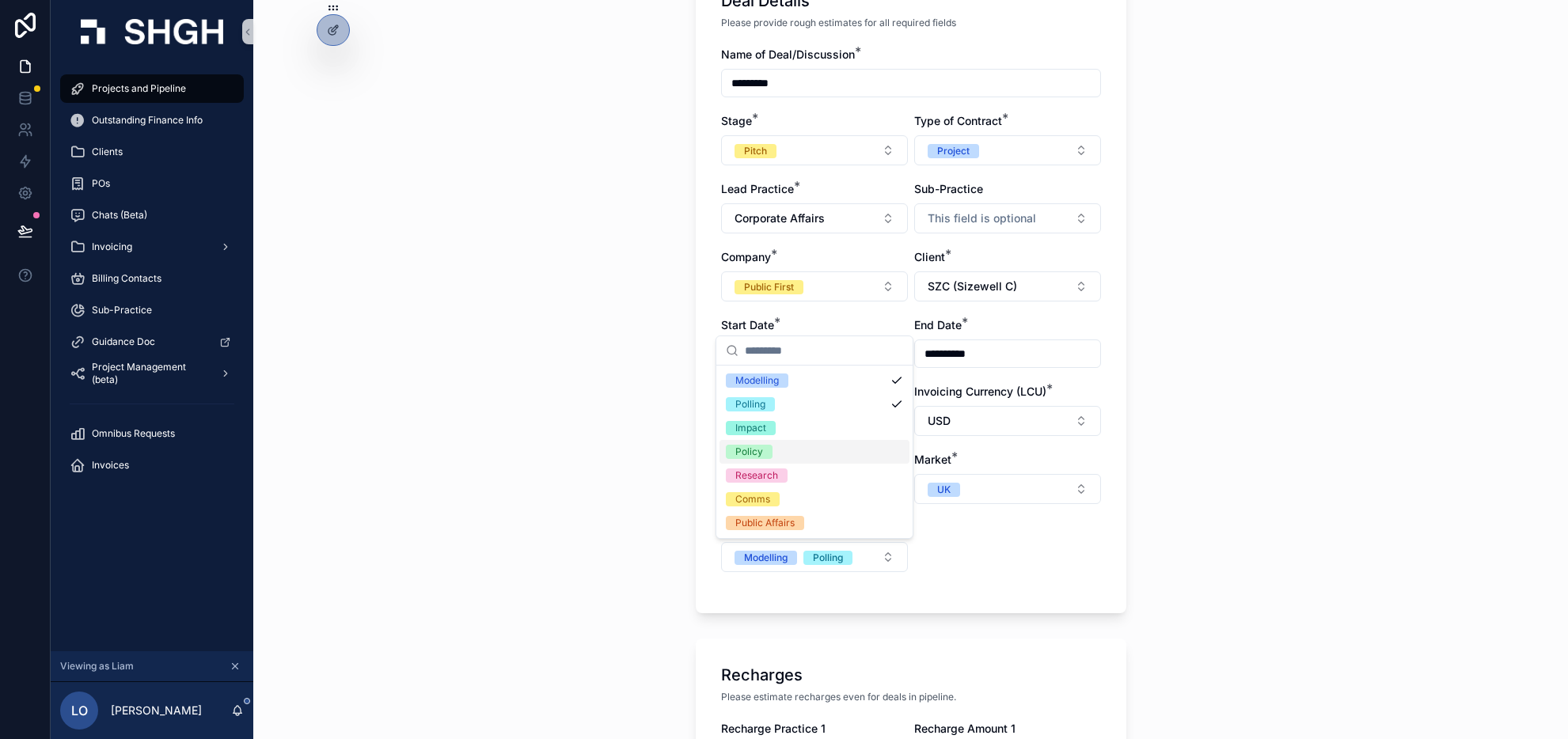
click at [785, 448] on div "Policy" at bounding box center [814, 452] width 190 height 23
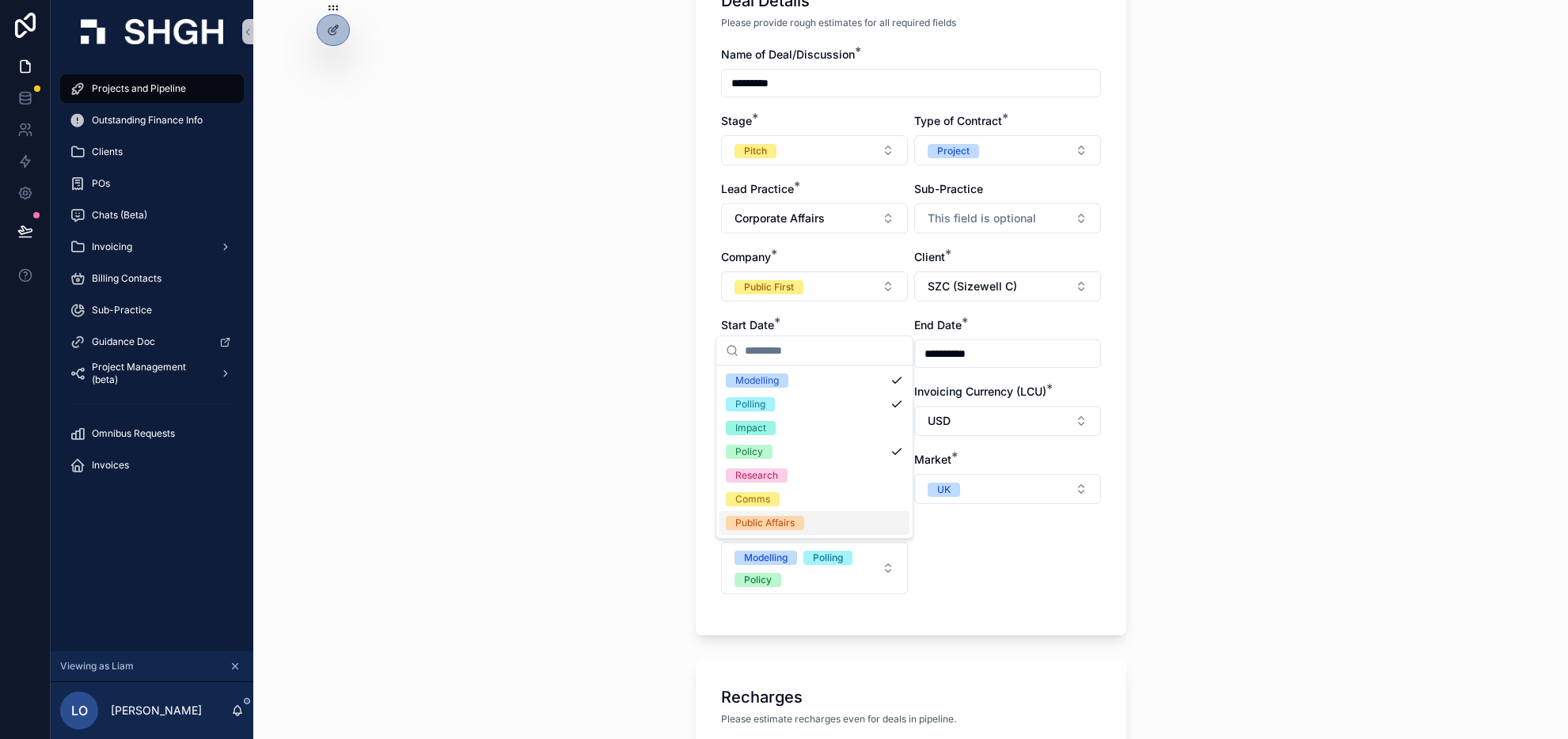
click at [985, 582] on div "**********" at bounding box center [911, 328] width 380 height 564
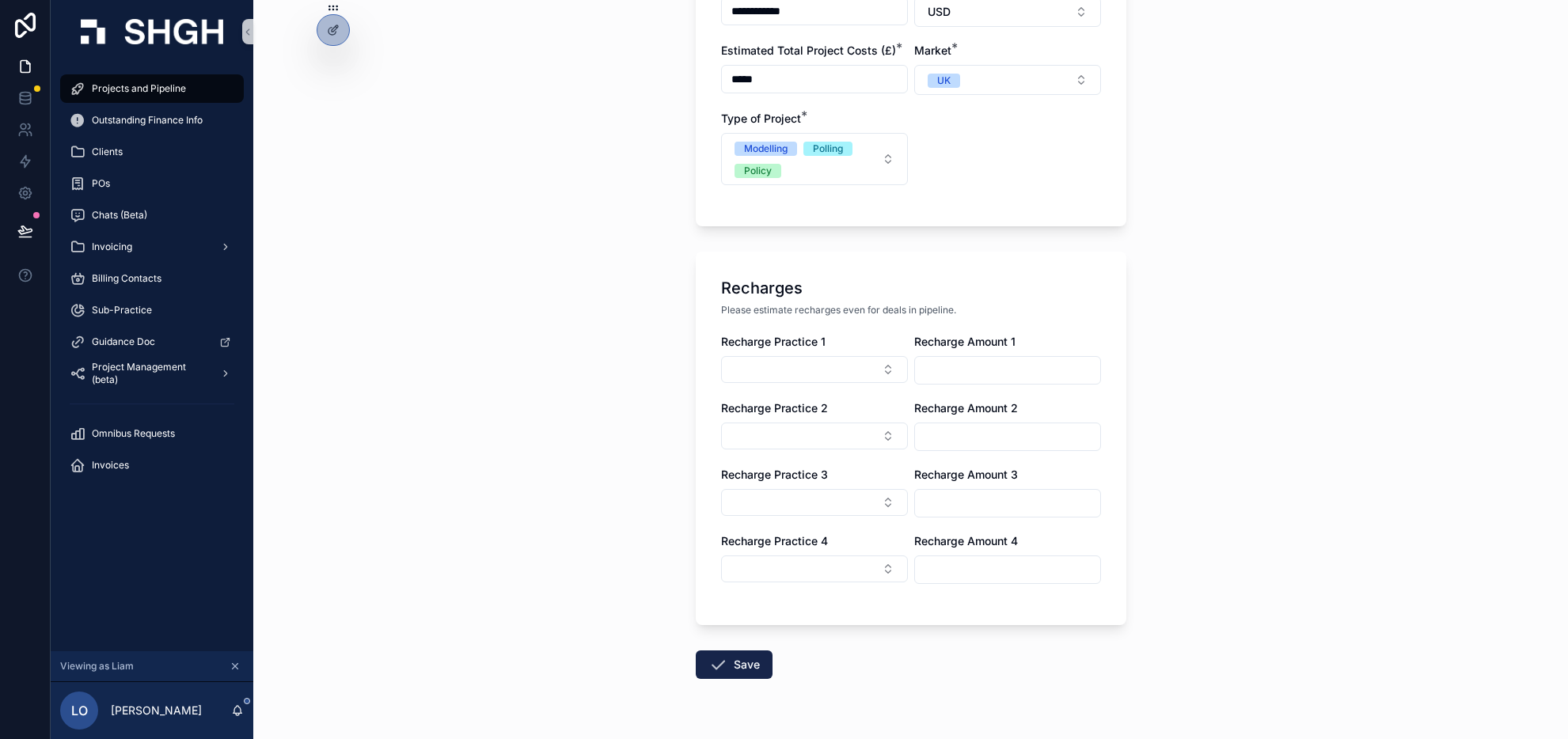
scroll to position [568, 0]
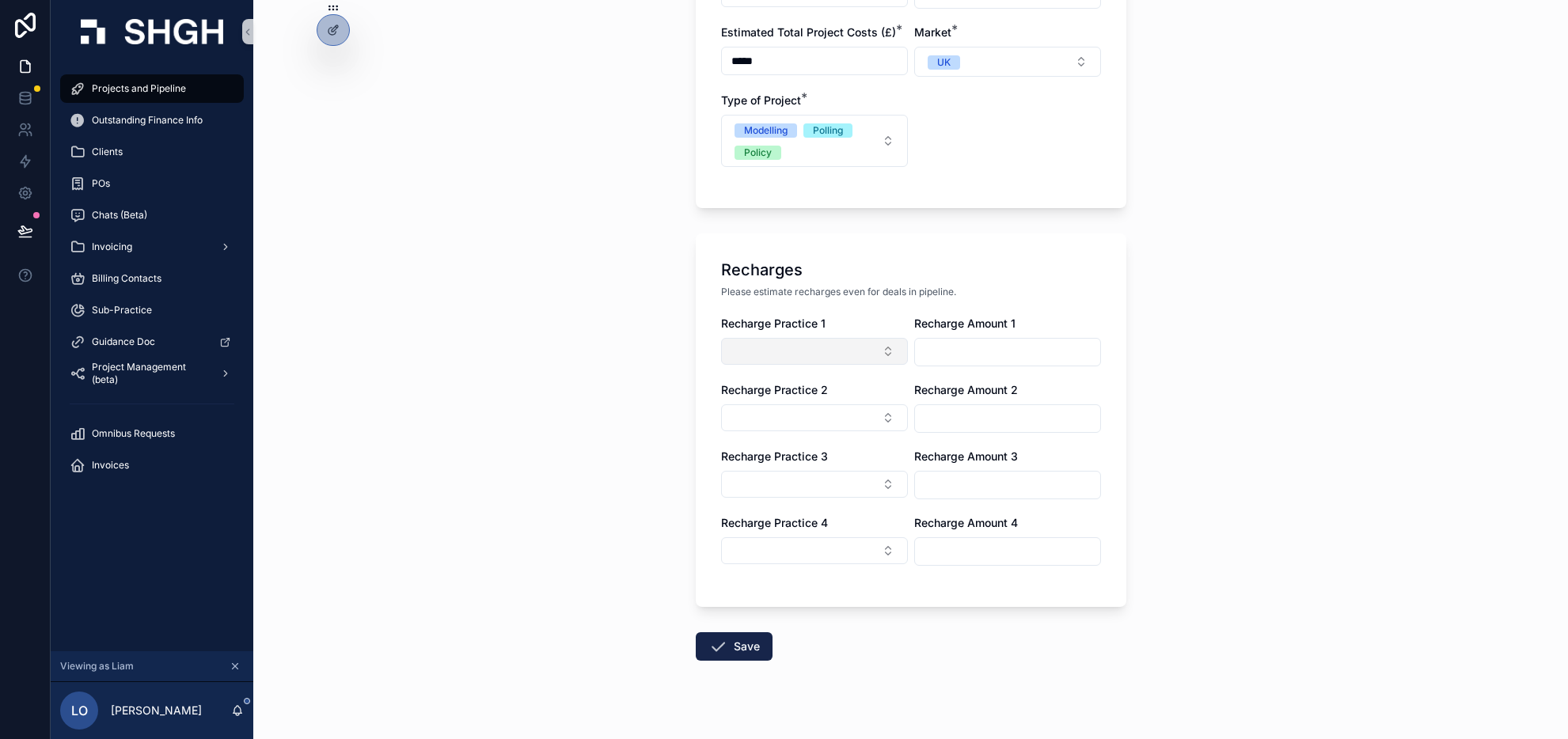
click at [881, 350] on button "Select Button" at bounding box center [815, 351] width 187 height 27
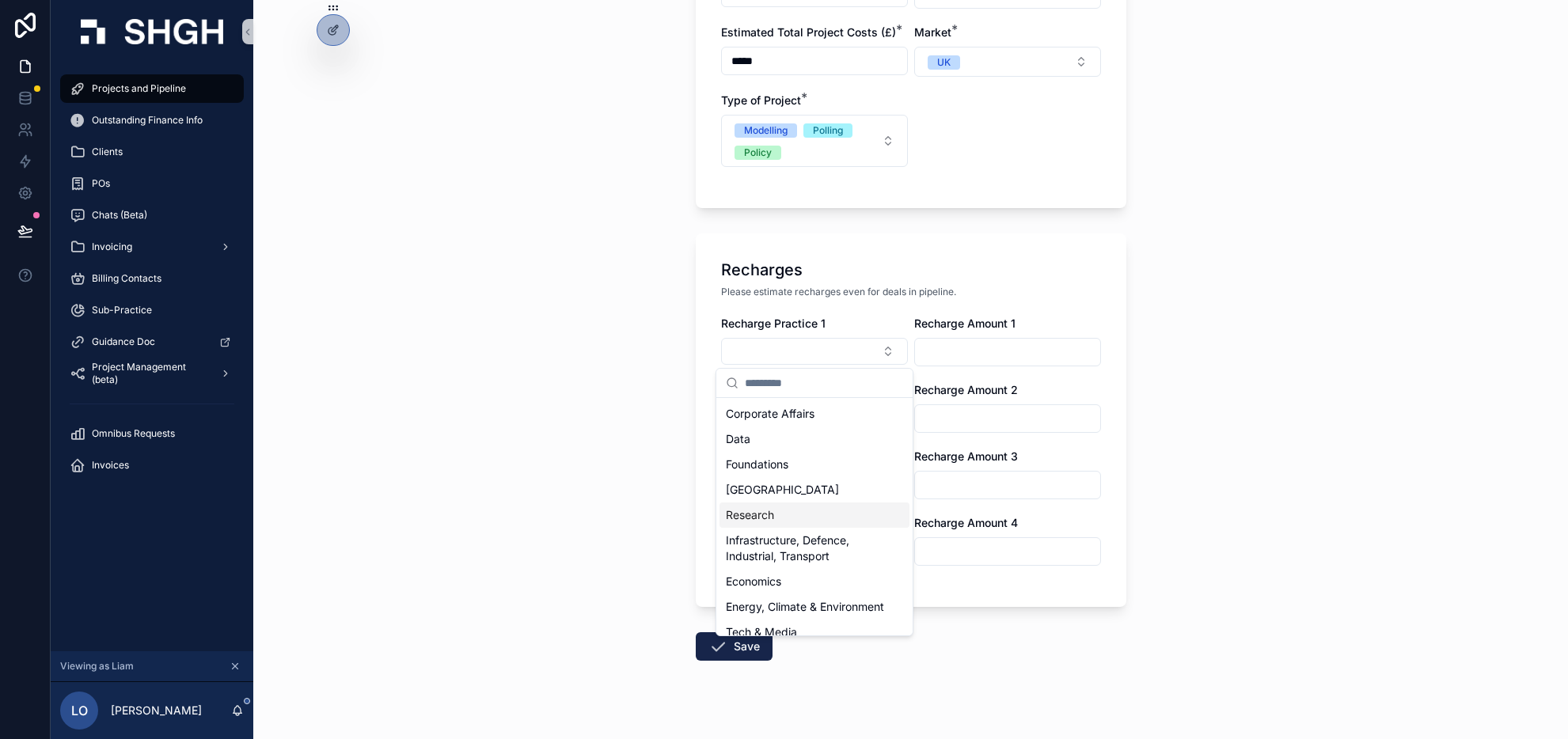
click at [819, 513] on div "Research" at bounding box center [814, 515] width 190 height 25
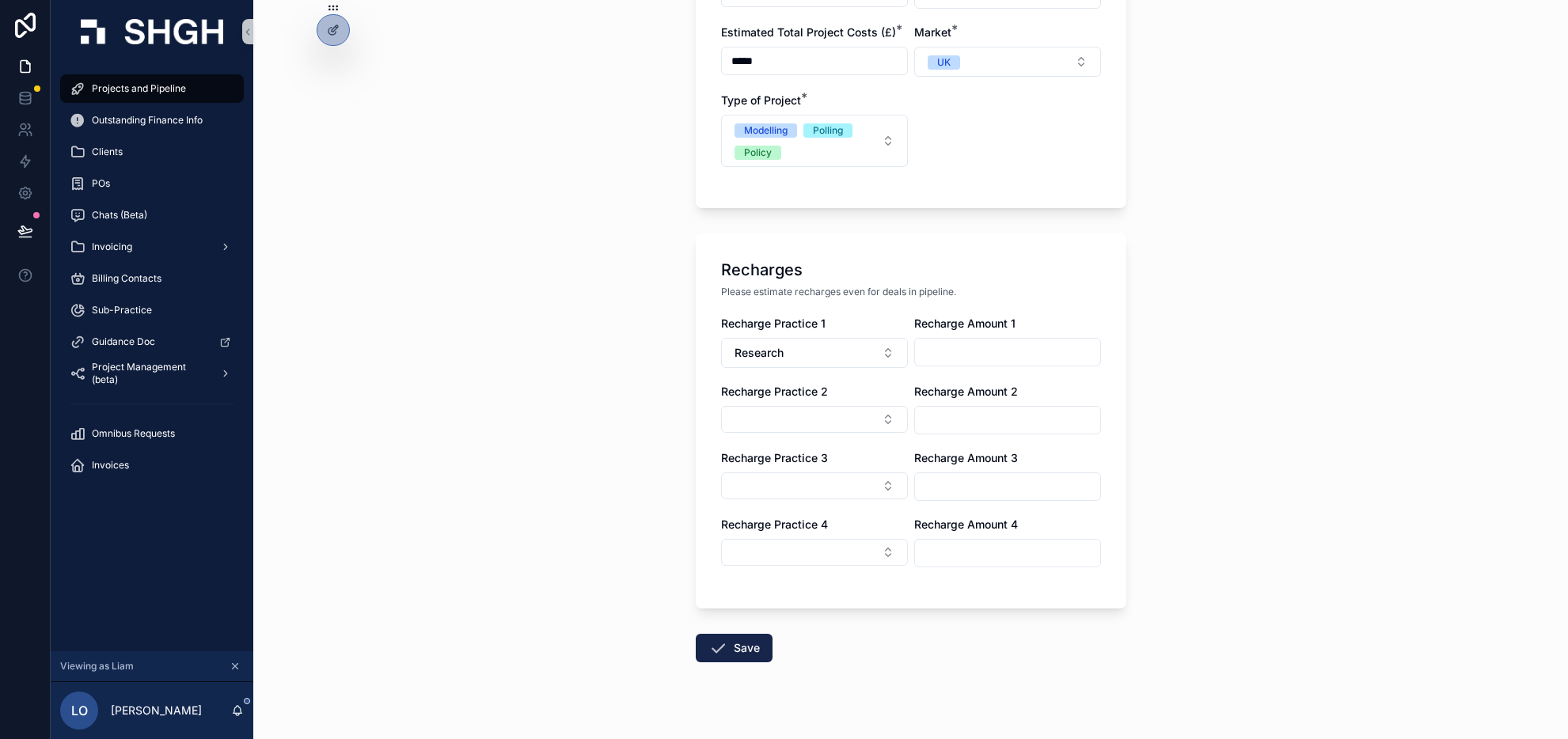
click at [954, 351] on input "scrollable content" at bounding box center [1007, 351] width 185 height 22
type input "**********"
click at [842, 422] on button "Select Button" at bounding box center [815, 420] width 187 height 27
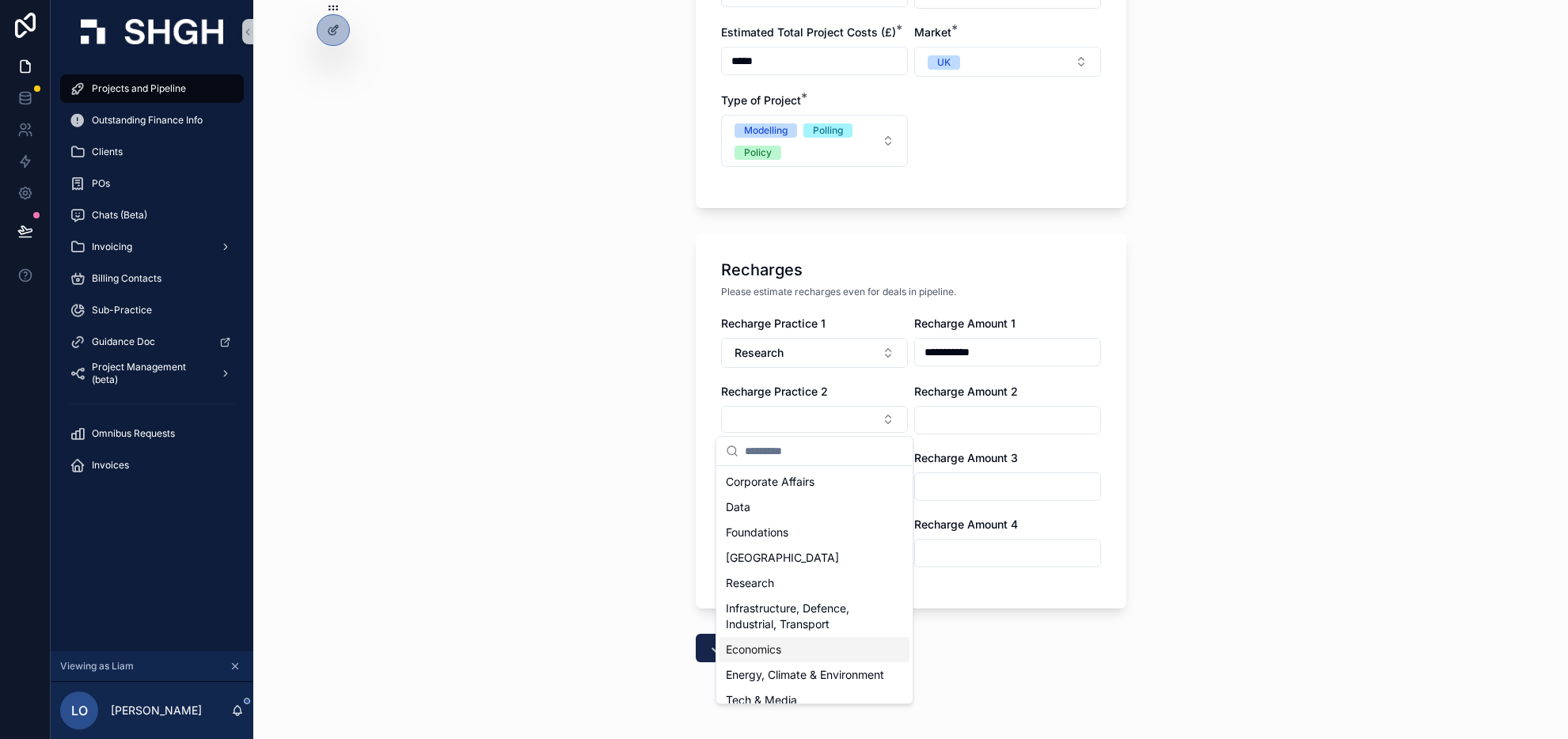
click at [784, 638] on div "Economics" at bounding box center [814, 650] width 190 height 25
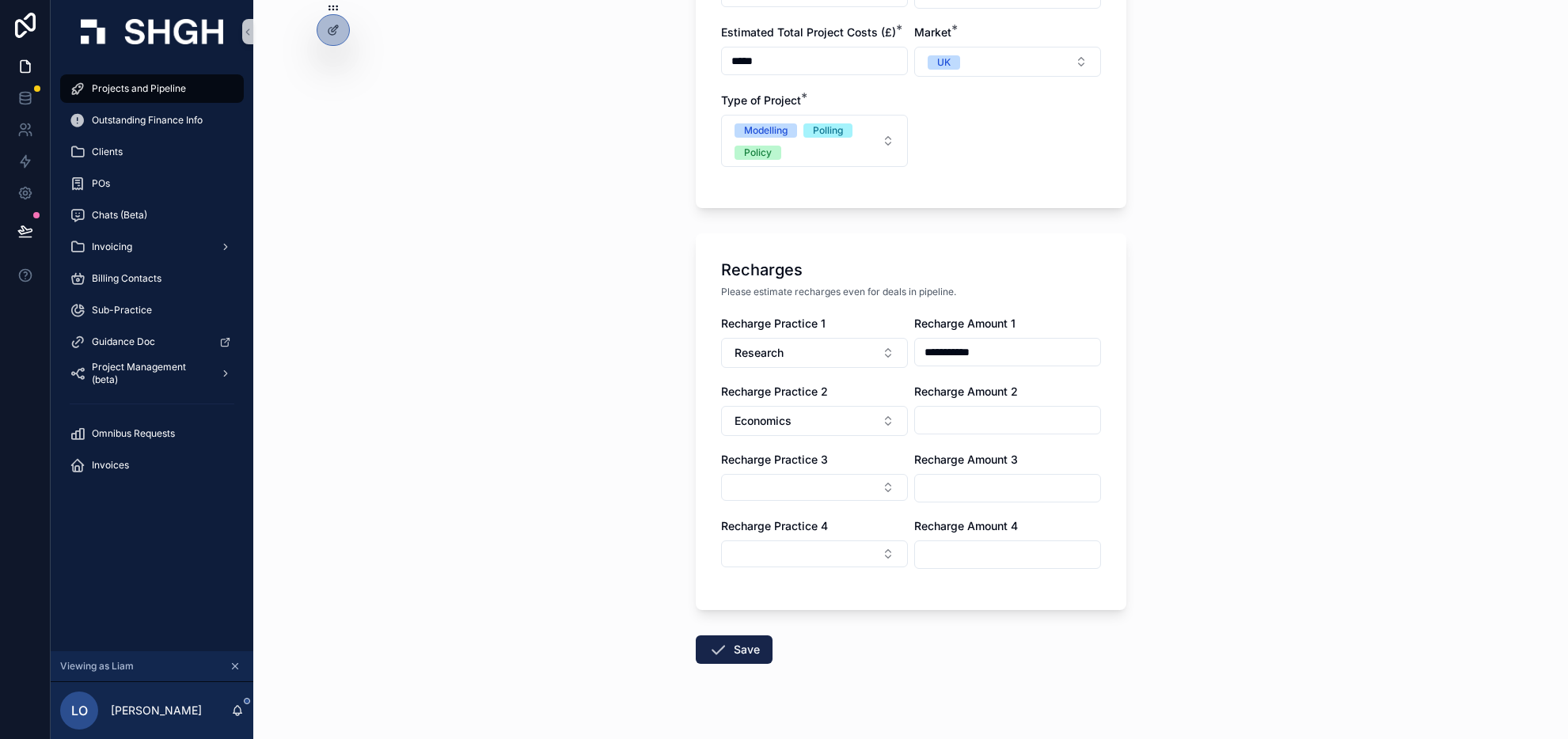
click at [979, 423] on input "scrollable content" at bounding box center [1007, 420] width 185 height 22
type input "**********"
click at [1158, 425] on div "**********" at bounding box center [910, 369] width 1315 height 739
click at [1165, 494] on div "**********" at bounding box center [910, 369] width 1315 height 739
click at [889, 486] on button "Select Button" at bounding box center [815, 488] width 187 height 27
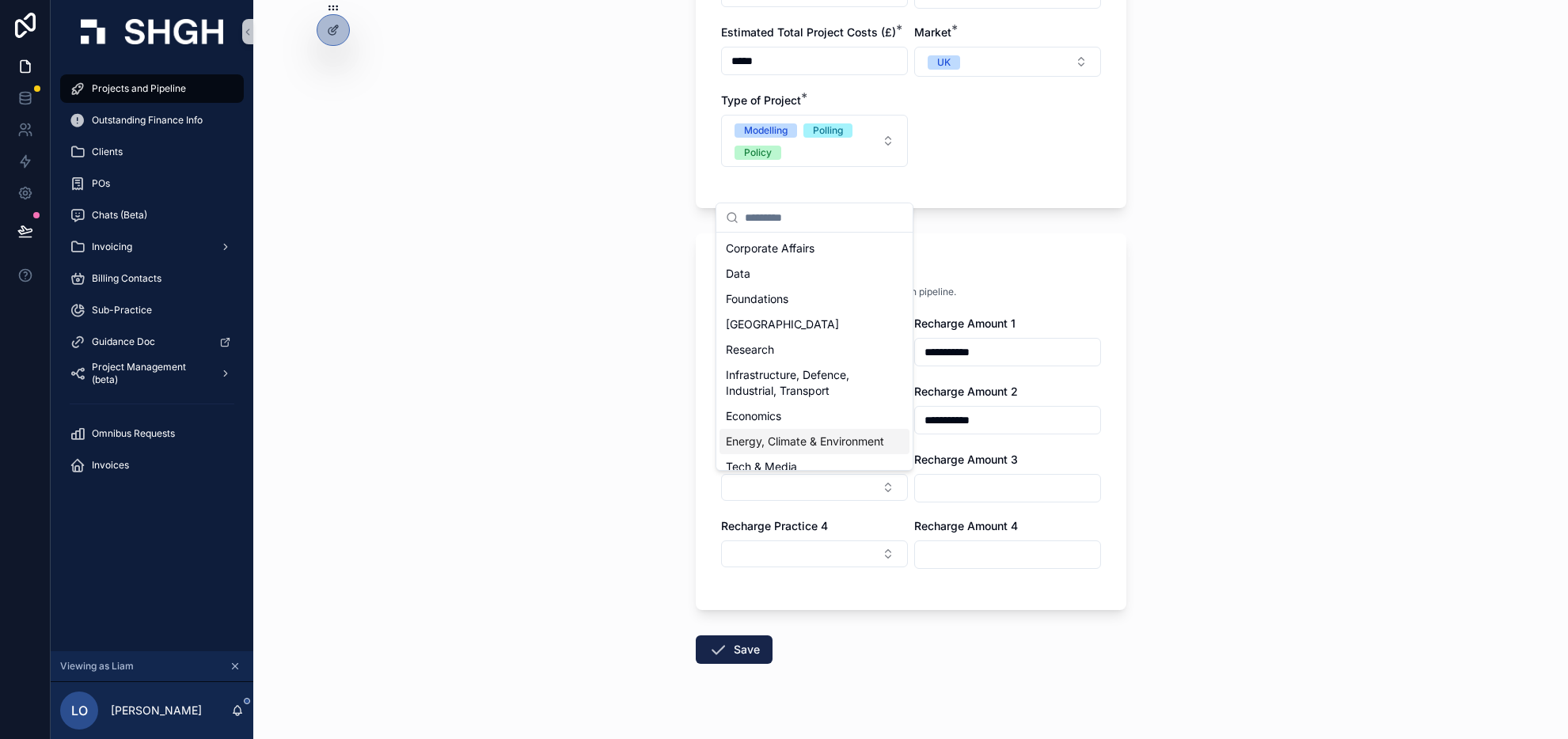
click at [857, 440] on span "Energy, Climate & Environment" at bounding box center [805, 442] width 159 height 16
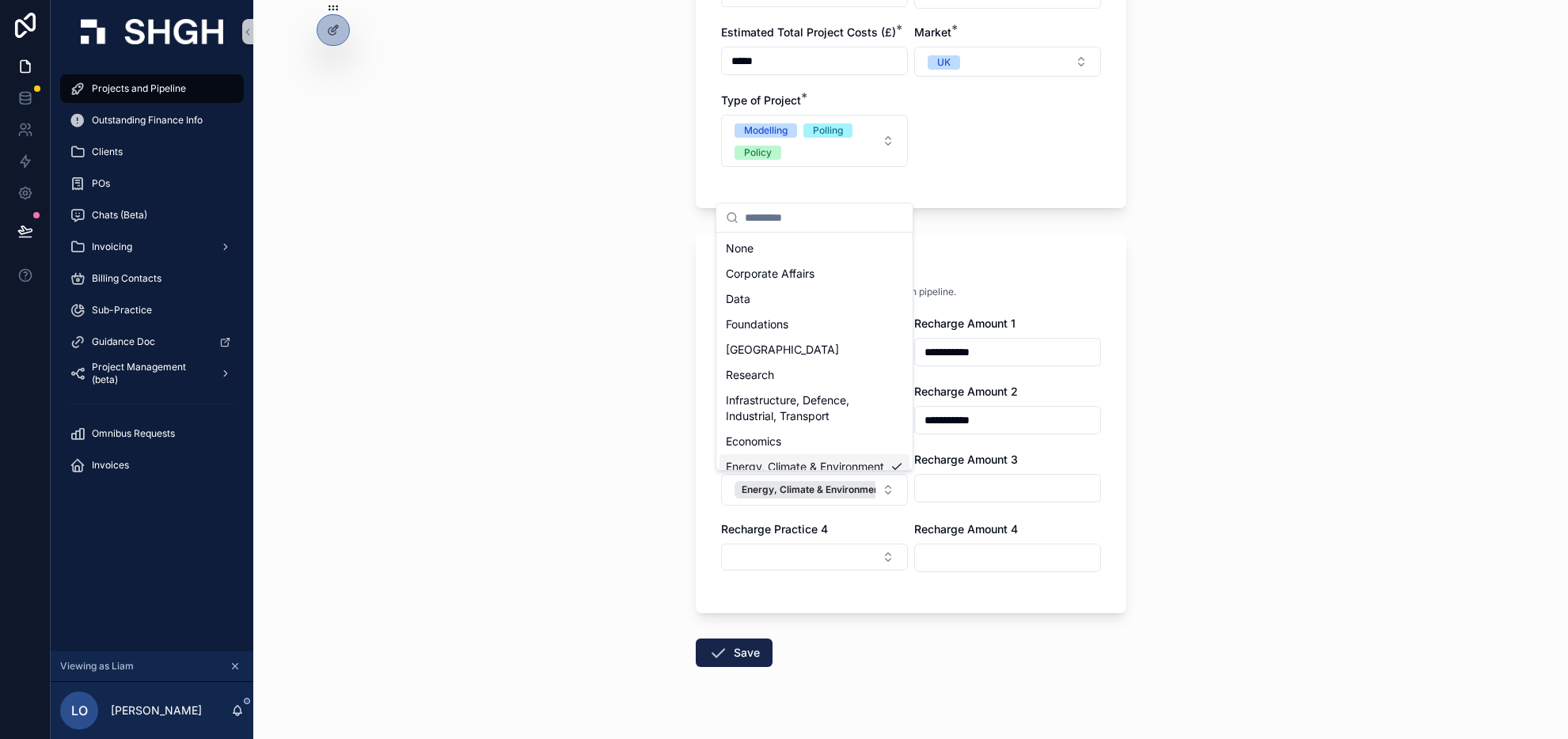
click at [950, 487] on input "scrollable content" at bounding box center [1007, 488] width 185 height 22
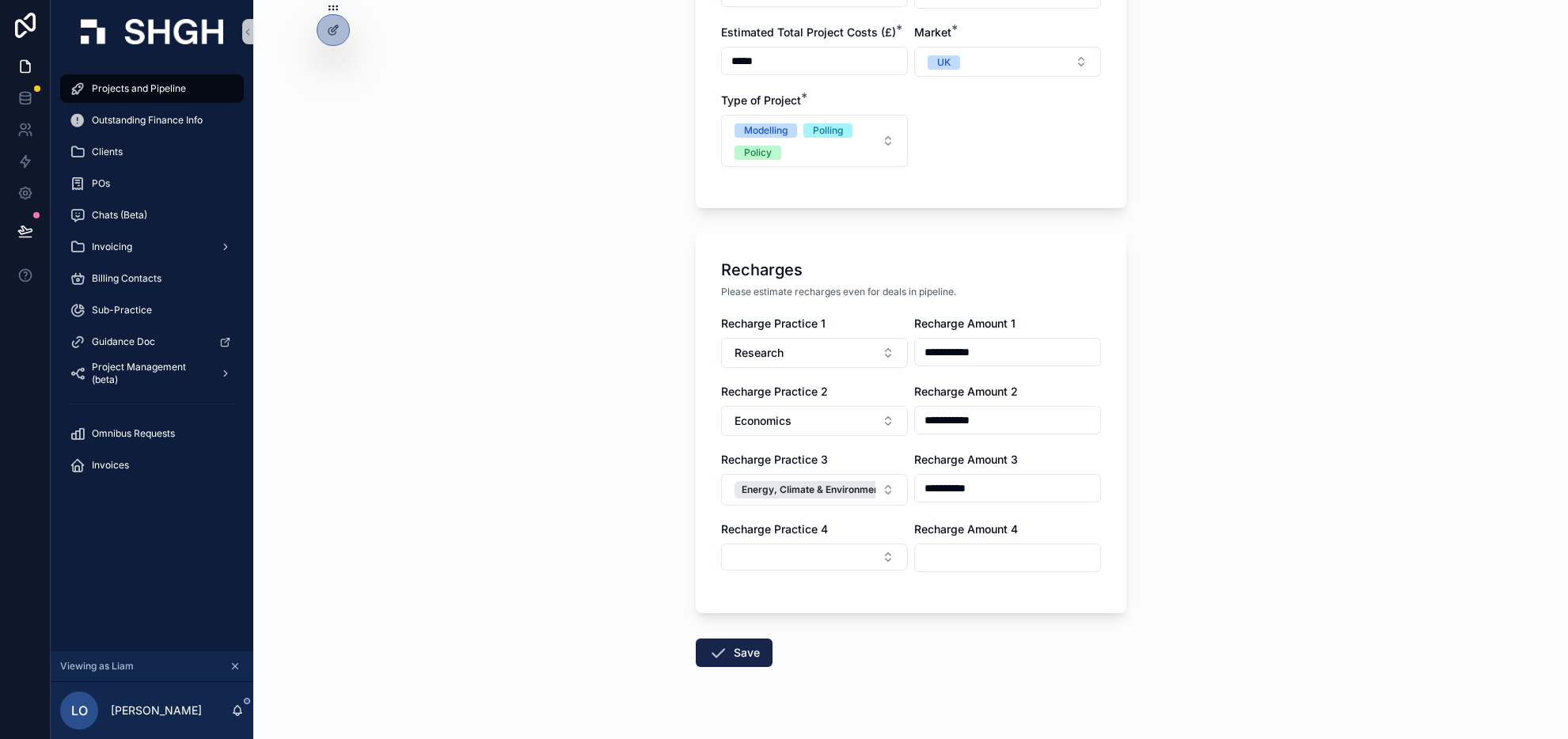
type input "**********"
click at [1132, 508] on div "**********" at bounding box center [911, 100] width 456 height 1336
click at [711, 650] on icon "scrollable content" at bounding box center [718, 653] width 19 height 19
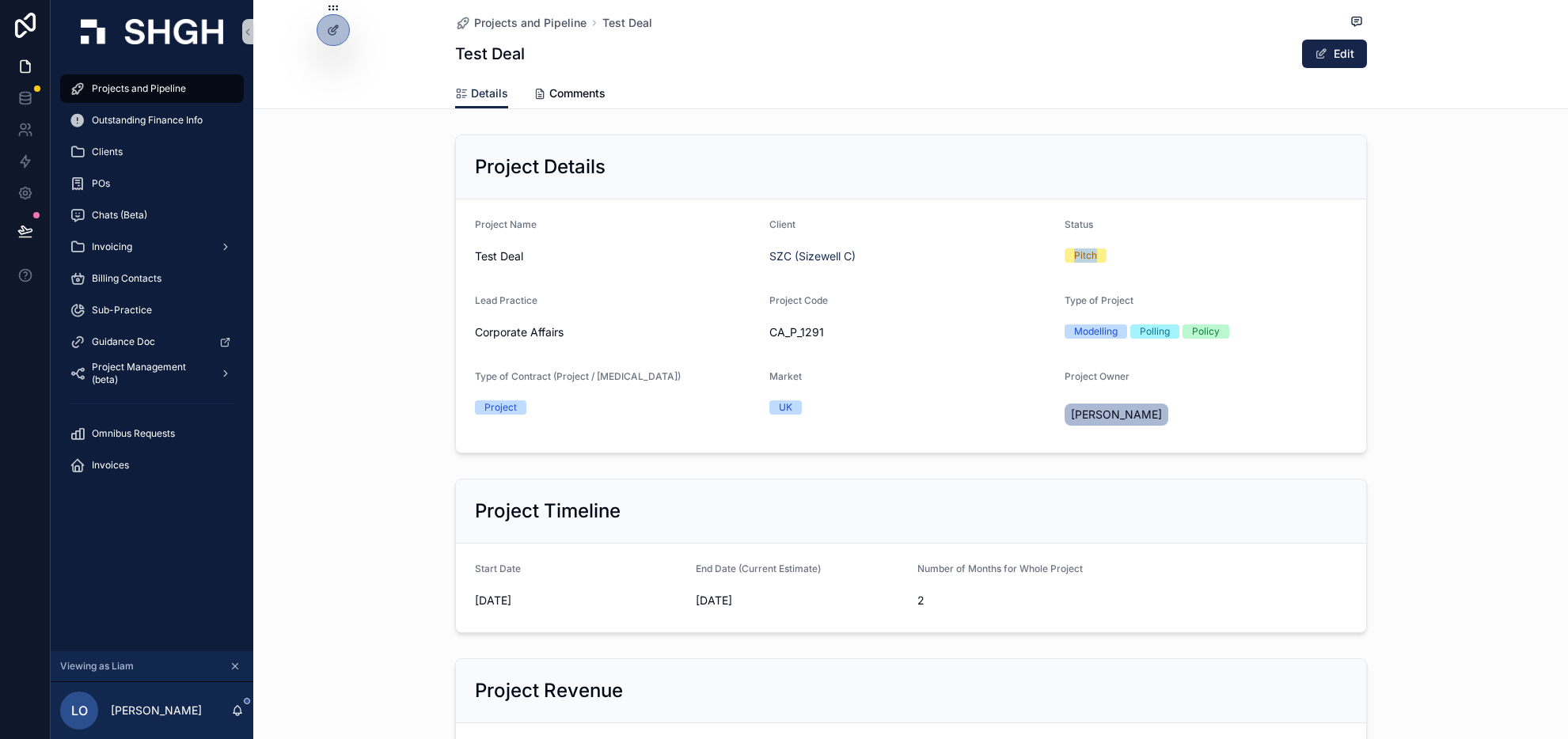
drag, startPoint x: 1069, startPoint y: 251, endPoint x: 1098, endPoint y: 253, distance: 29.1
click at [1098, 253] on span "Pitch" at bounding box center [1085, 255] width 42 height 15
click at [153, 85] on span "Projects and Pipeline" at bounding box center [138, 89] width 94 height 13
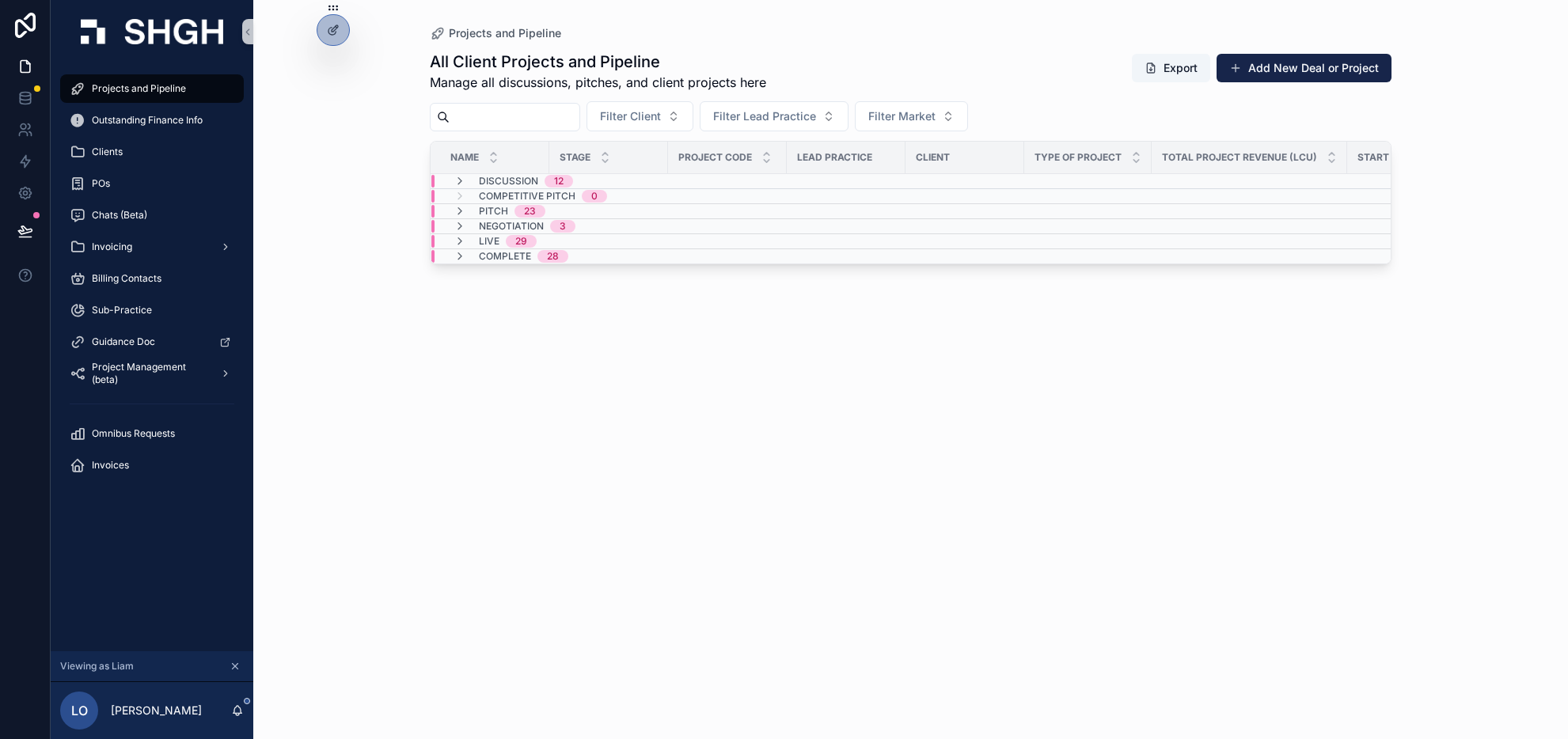
click at [554, 117] on input "scrollable content" at bounding box center [514, 117] width 129 height 22
type input "****"
click at [531, 209] on span "1" at bounding box center [526, 211] width 23 height 13
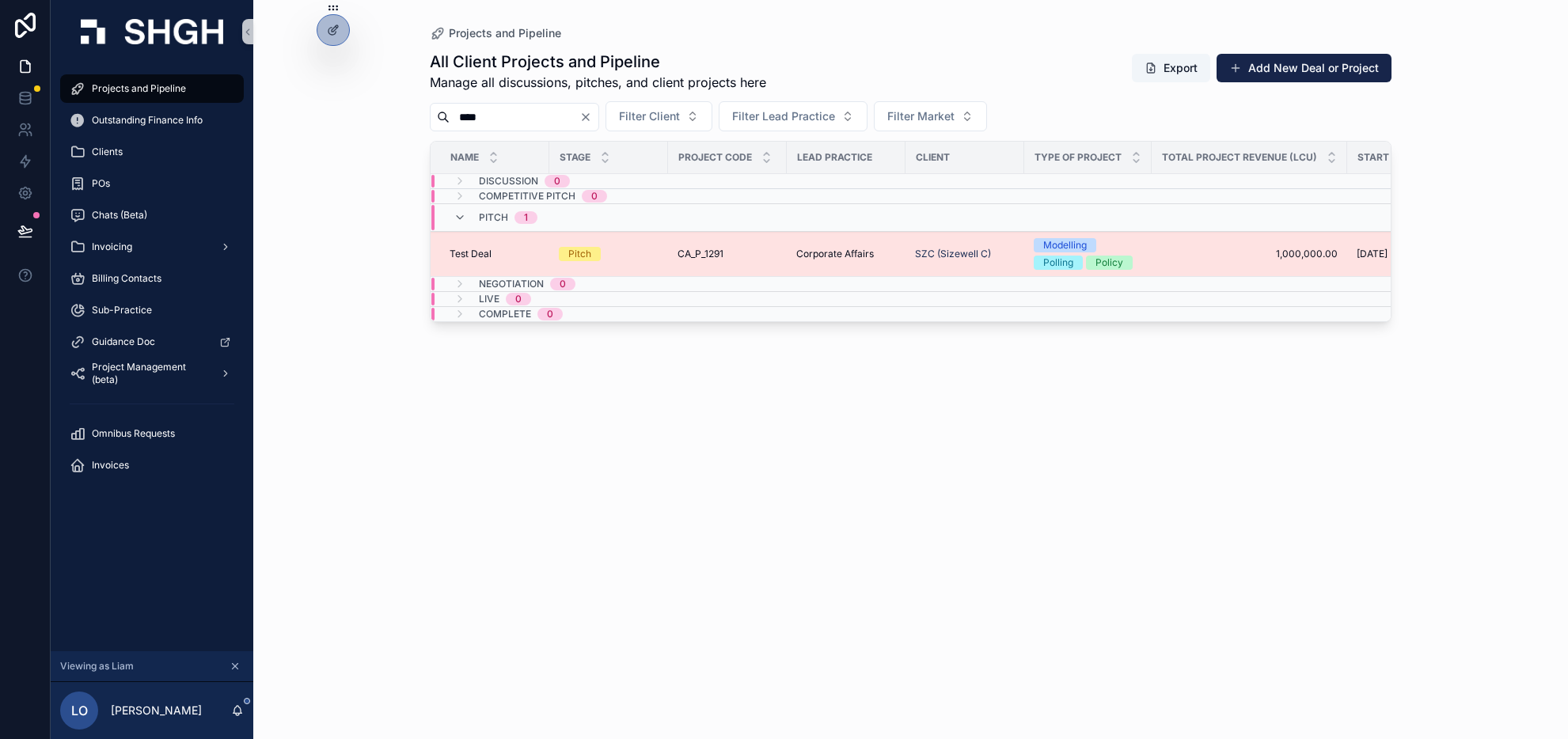
click at [680, 253] on span "CA_P_1291" at bounding box center [700, 253] width 46 height 13
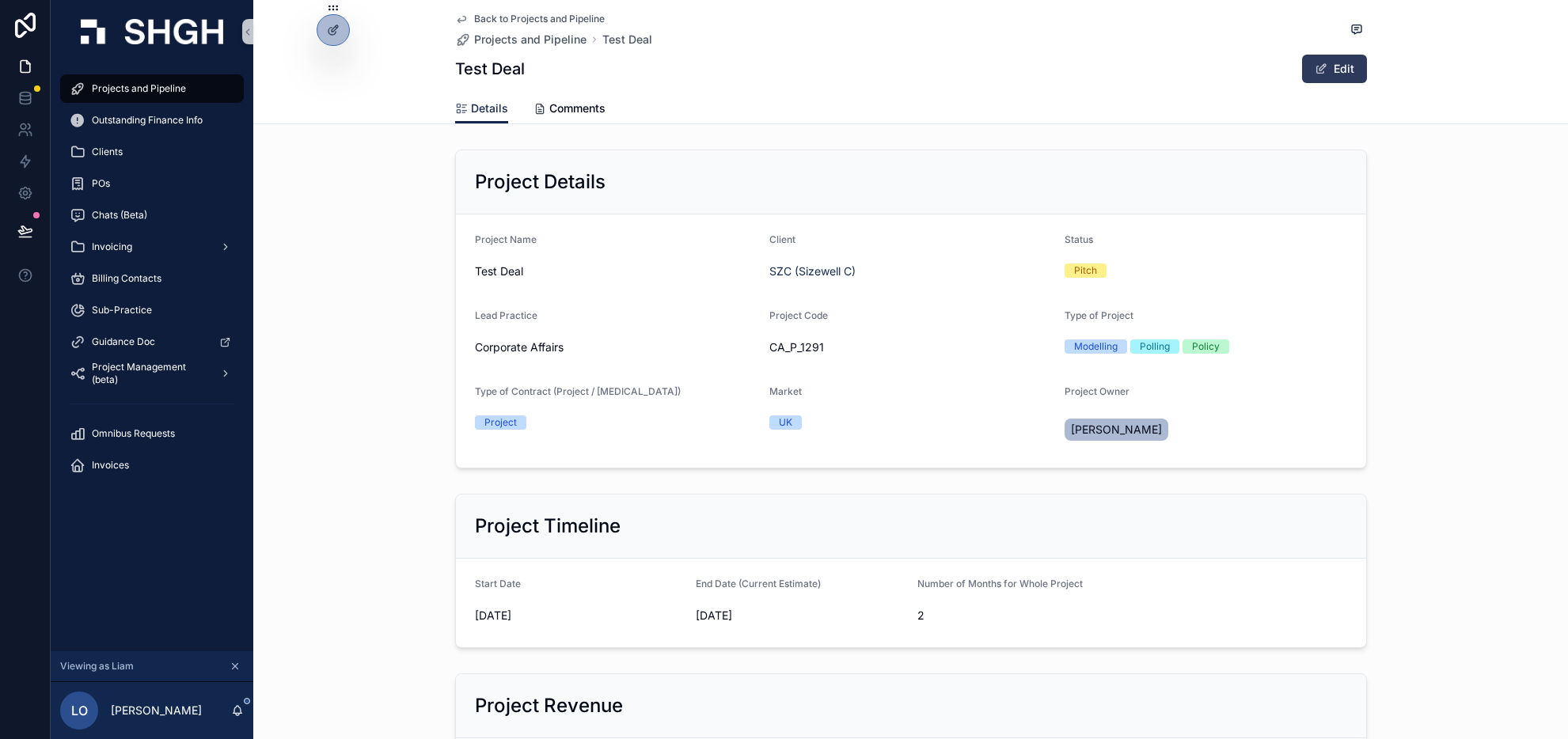
click at [1339, 71] on button "Edit" at bounding box center [1333, 68] width 65 height 28
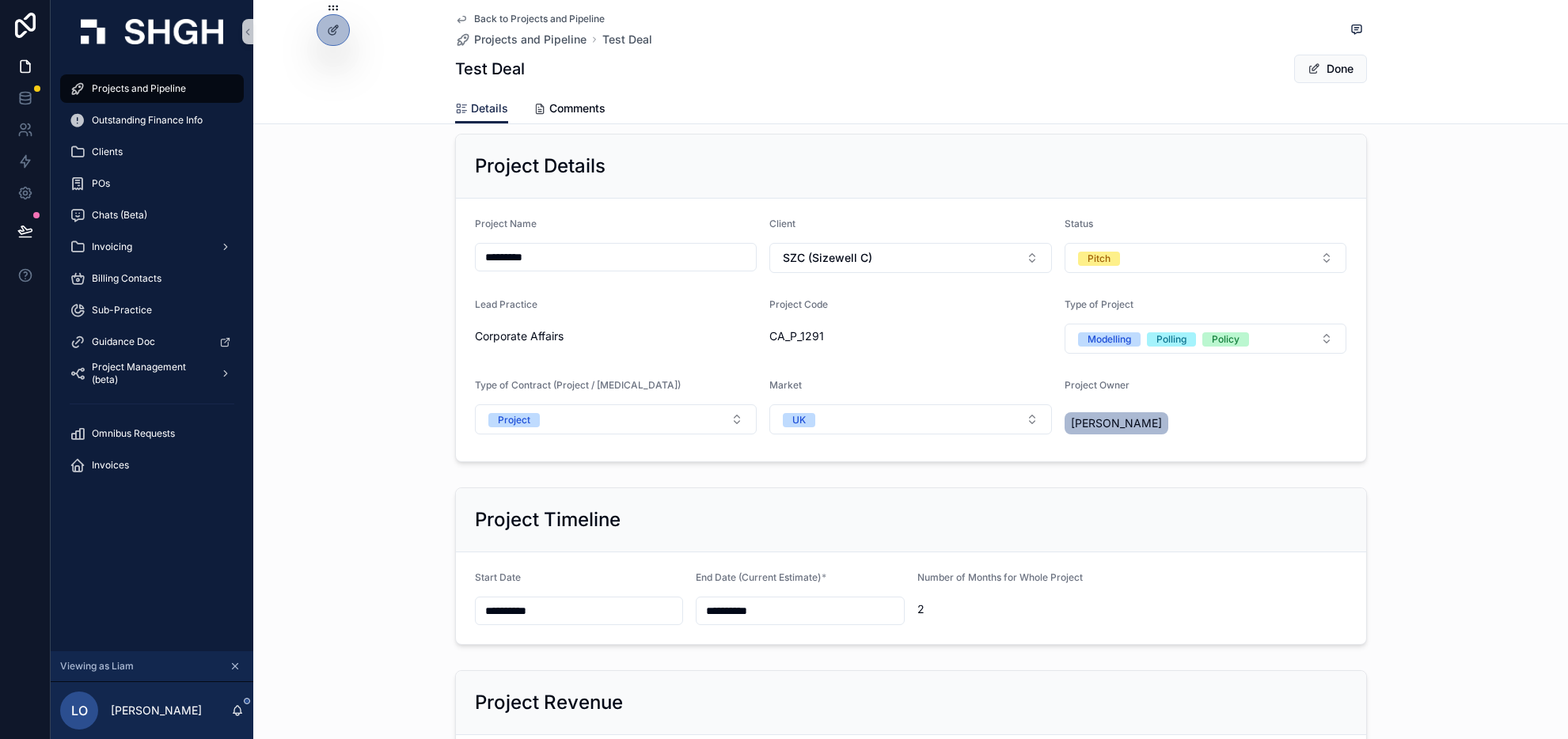
scroll to position [20, 0]
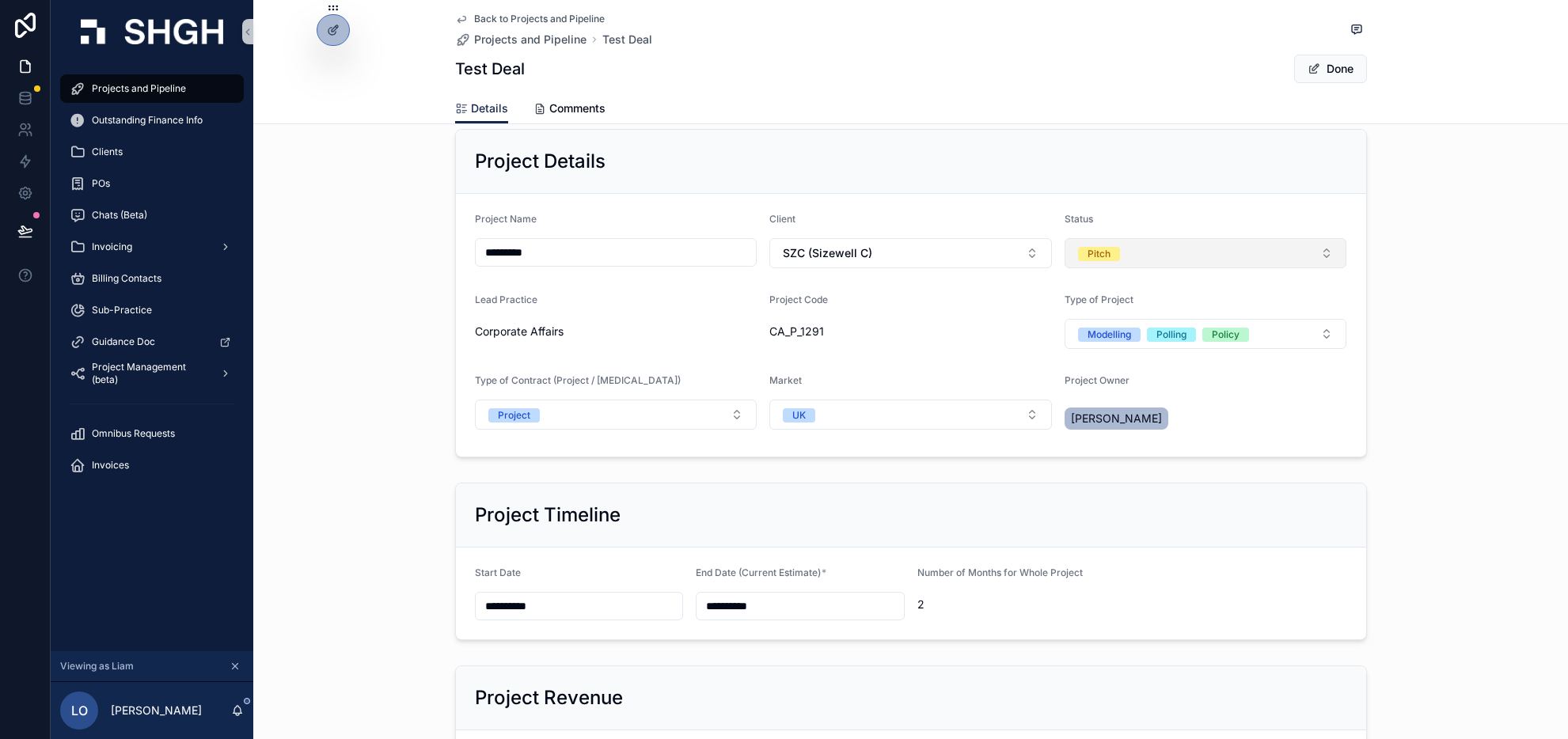
click at [1301, 253] on button "Pitch" at bounding box center [1206, 253] width 282 height 30
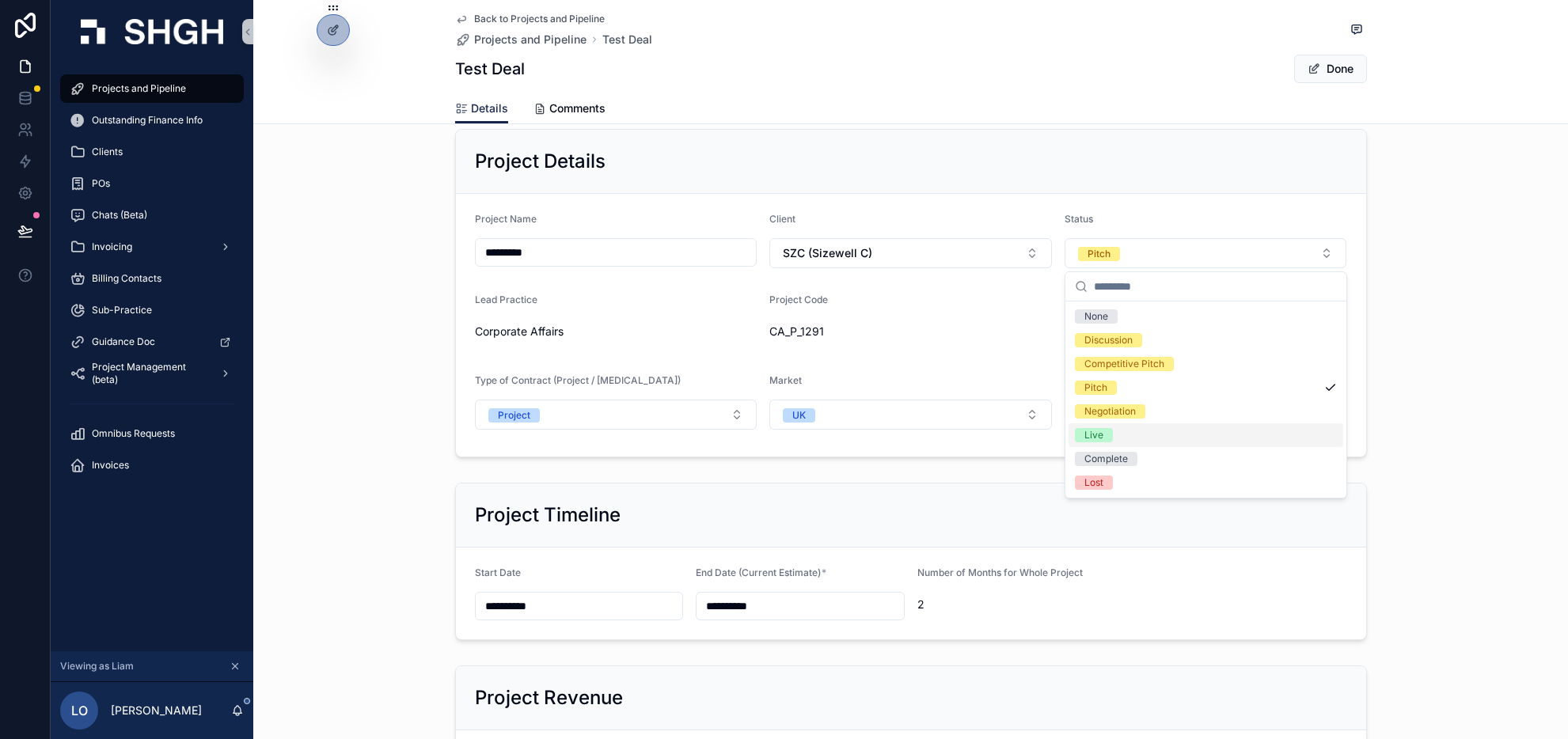
click at [1220, 429] on div "Live" at bounding box center [1206, 435] width 274 height 23
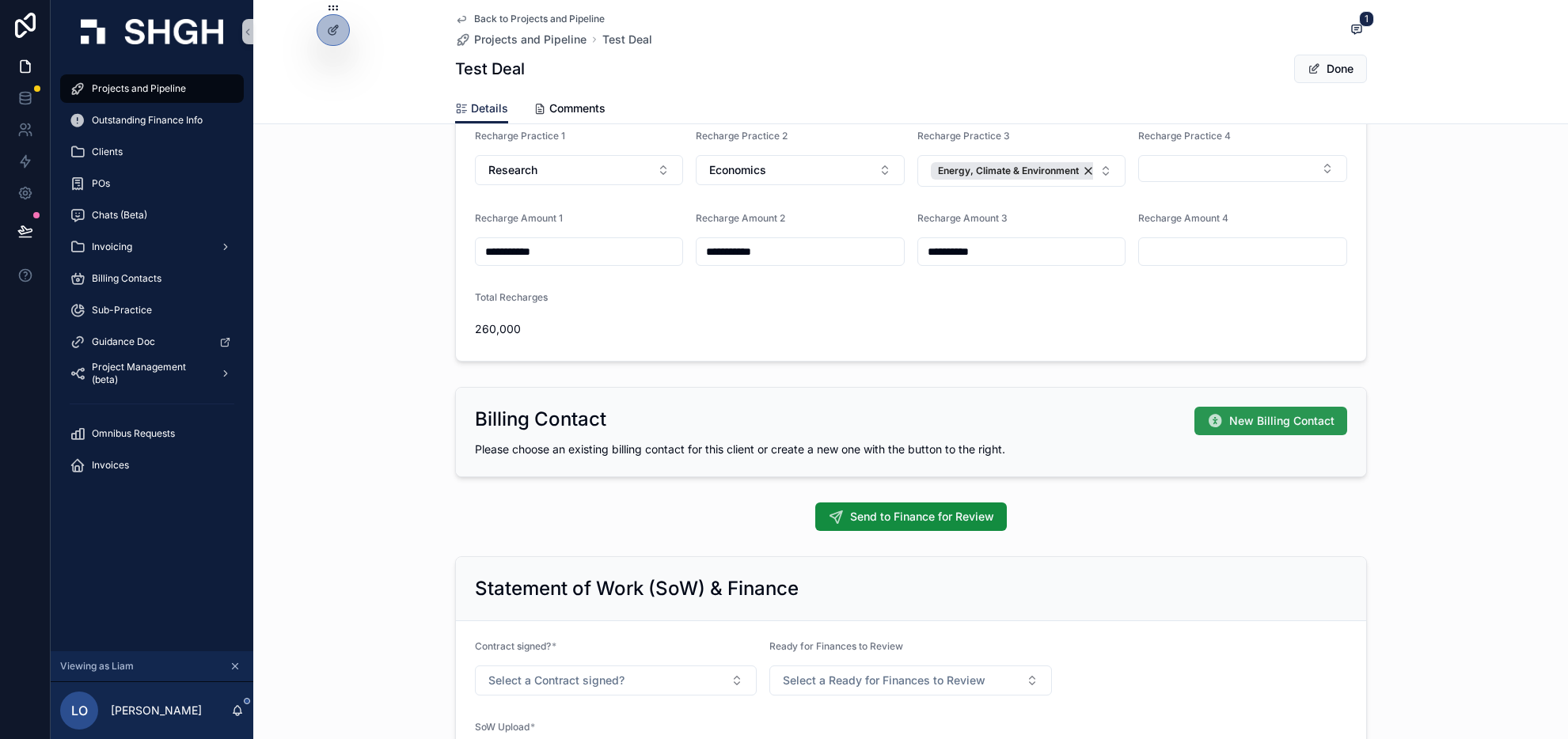
scroll to position [894, 0]
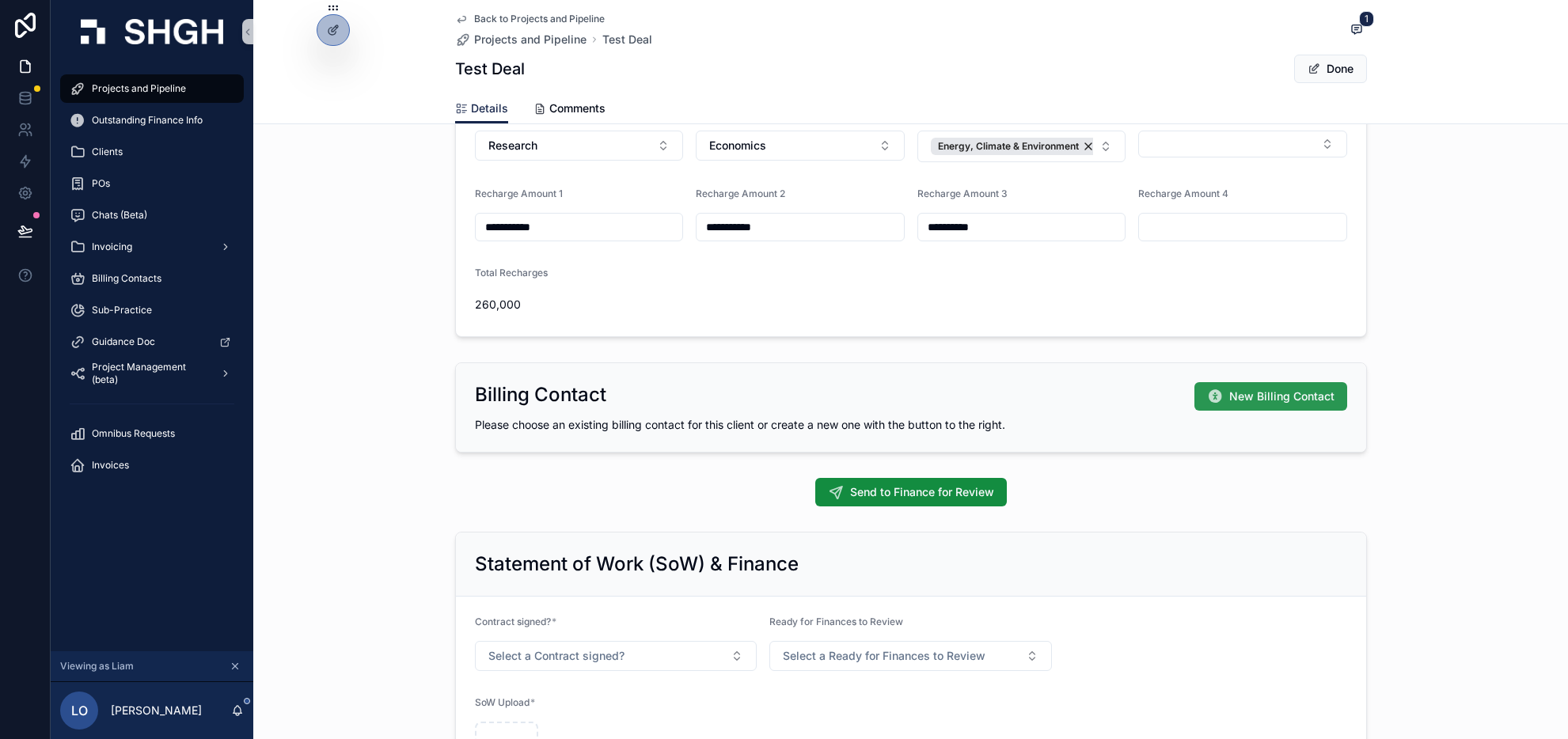
click at [1240, 400] on span "New Billing Contact" at bounding box center [1282, 396] width 105 height 16
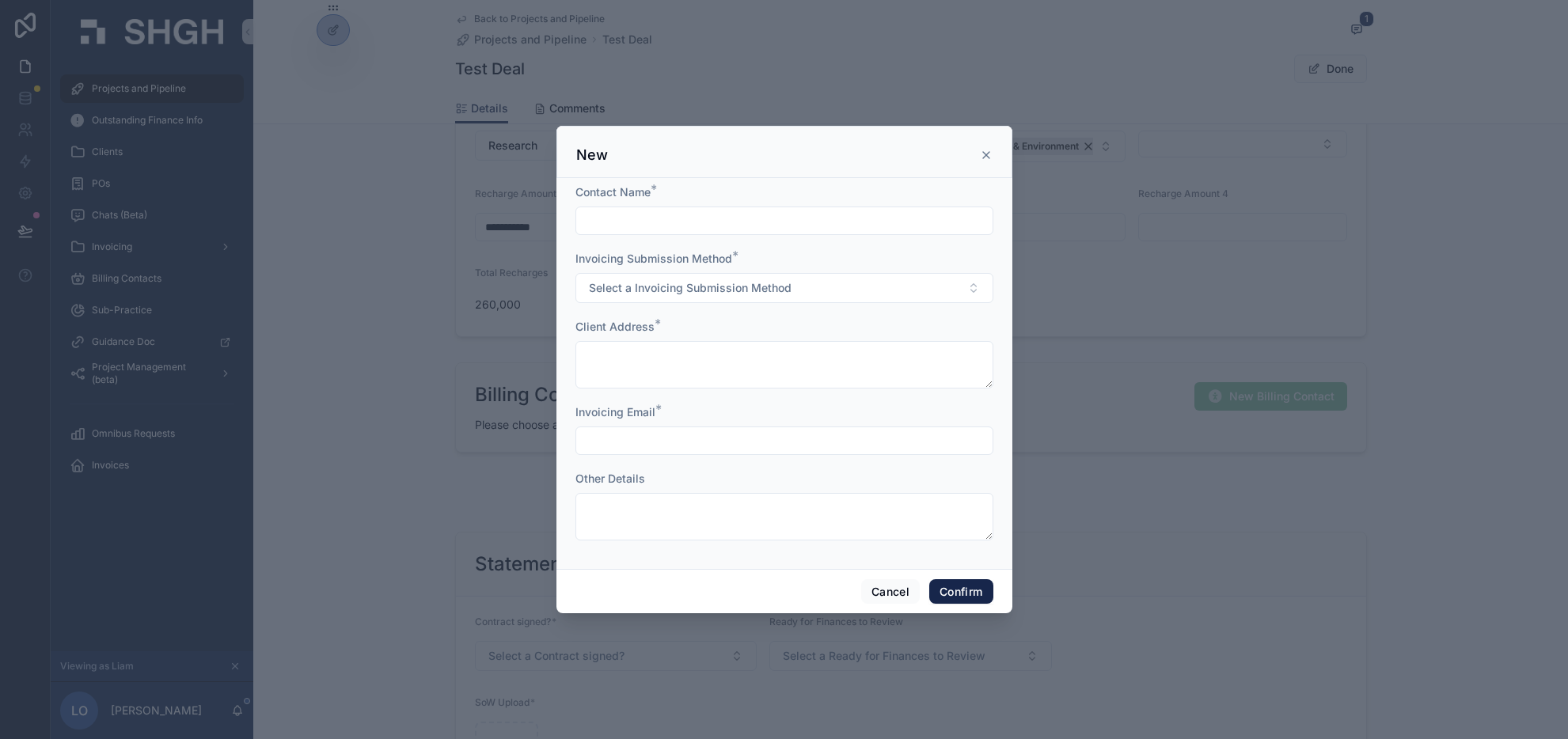
click at [718, 216] on input "text" at bounding box center [784, 220] width 417 height 22
click at [665, 221] on input "text" at bounding box center [784, 220] width 417 height 22
type input "****"
click at [875, 294] on button "Select a Invoicing Submission Method" at bounding box center [784, 288] width 418 height 30
click at [753, 351] on div "Email" at bounding box center [784, 351] width 410 height 23
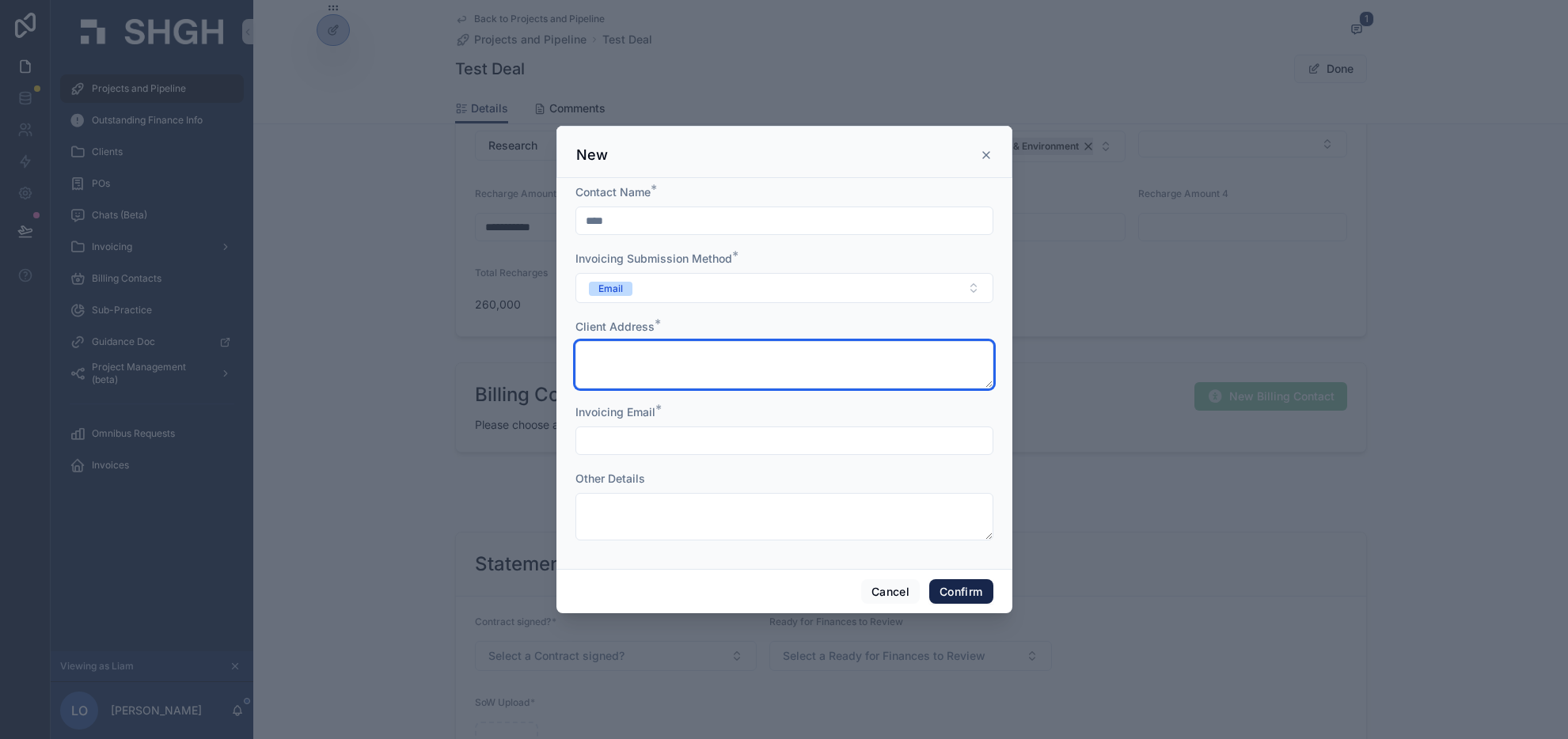
click at [692, 355] on textarea at bounding box center [784, 364] width 418 height 48
type textarea "**********"
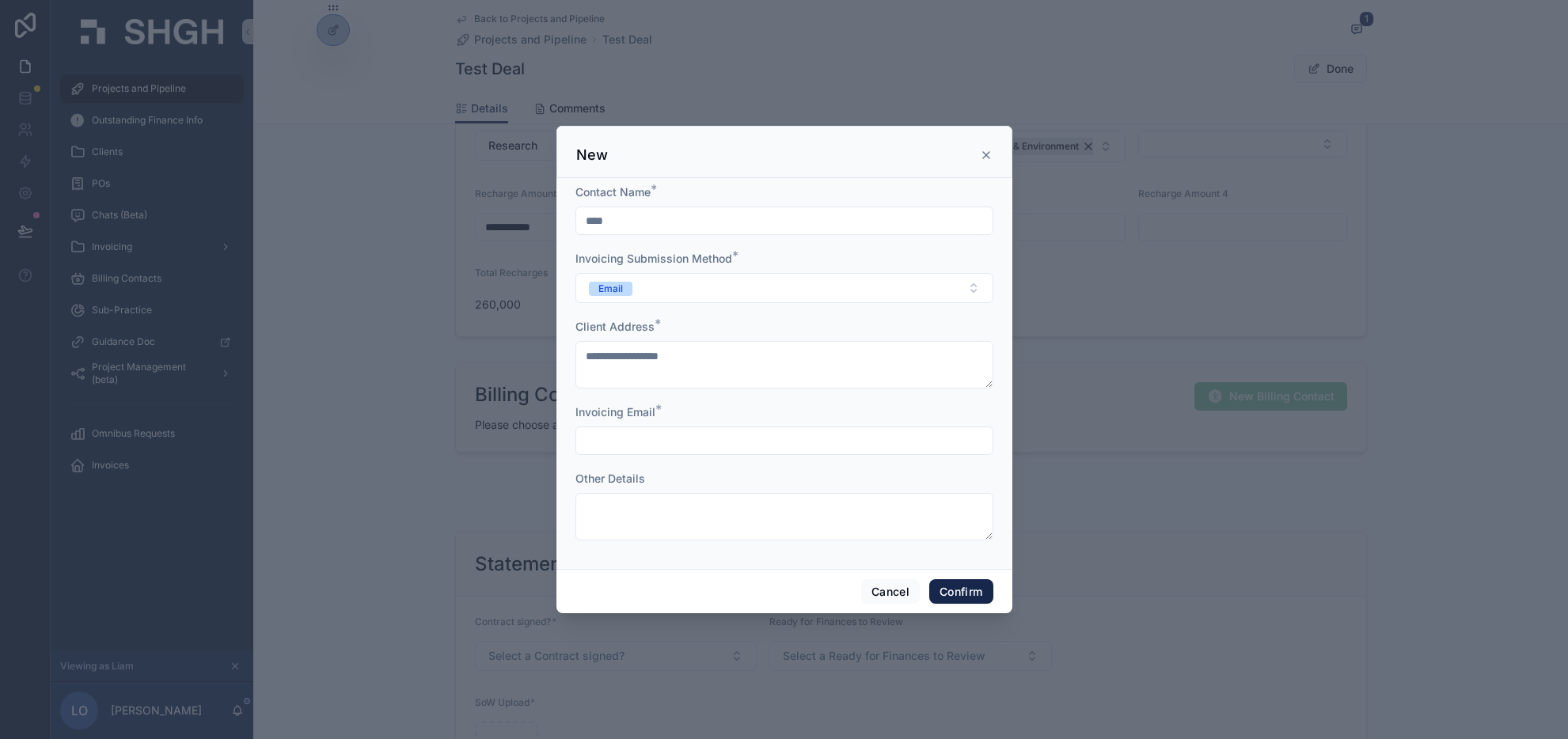
type input "**********"
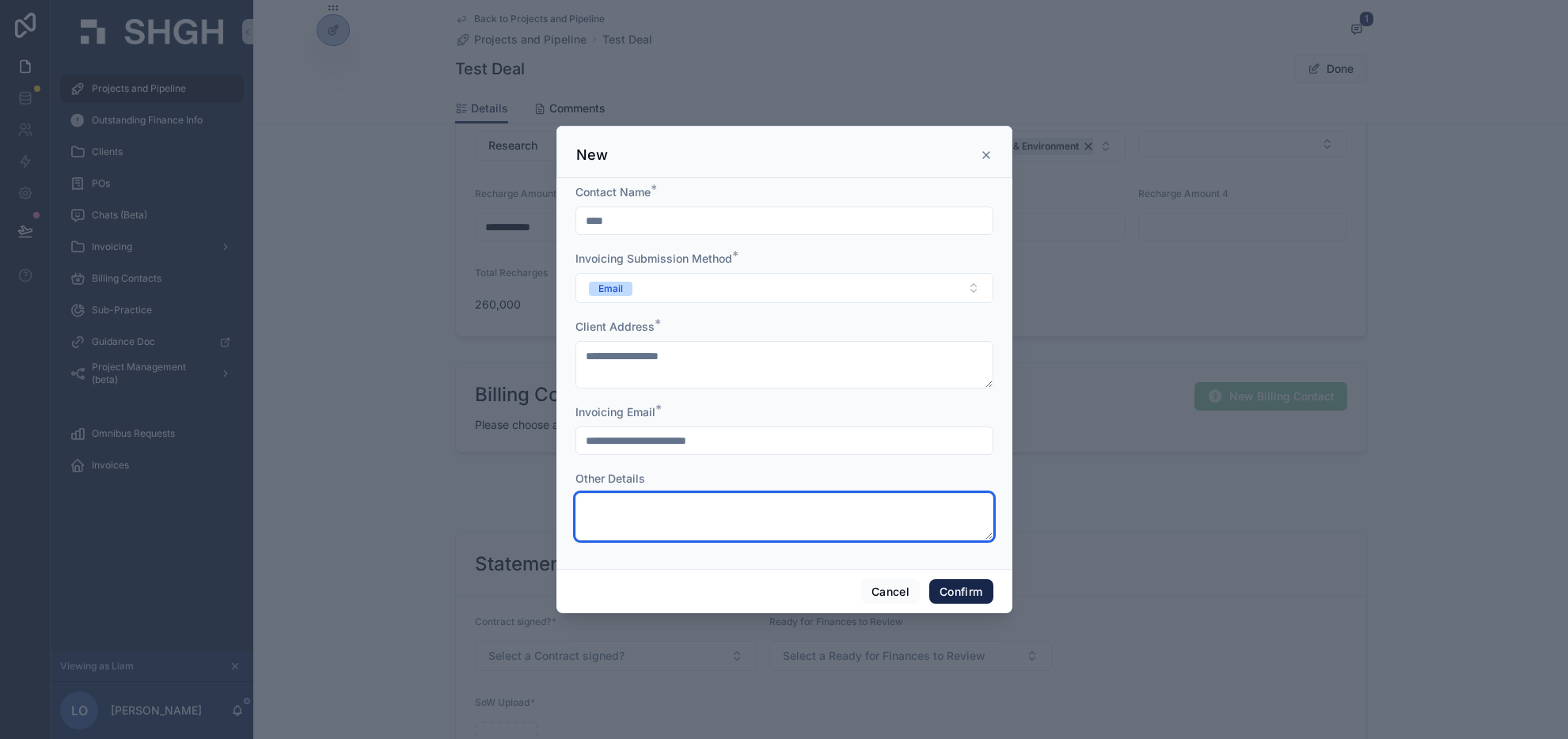
click at [719, 505] on textarea at bounding box center [784, 517] width 418 height 48
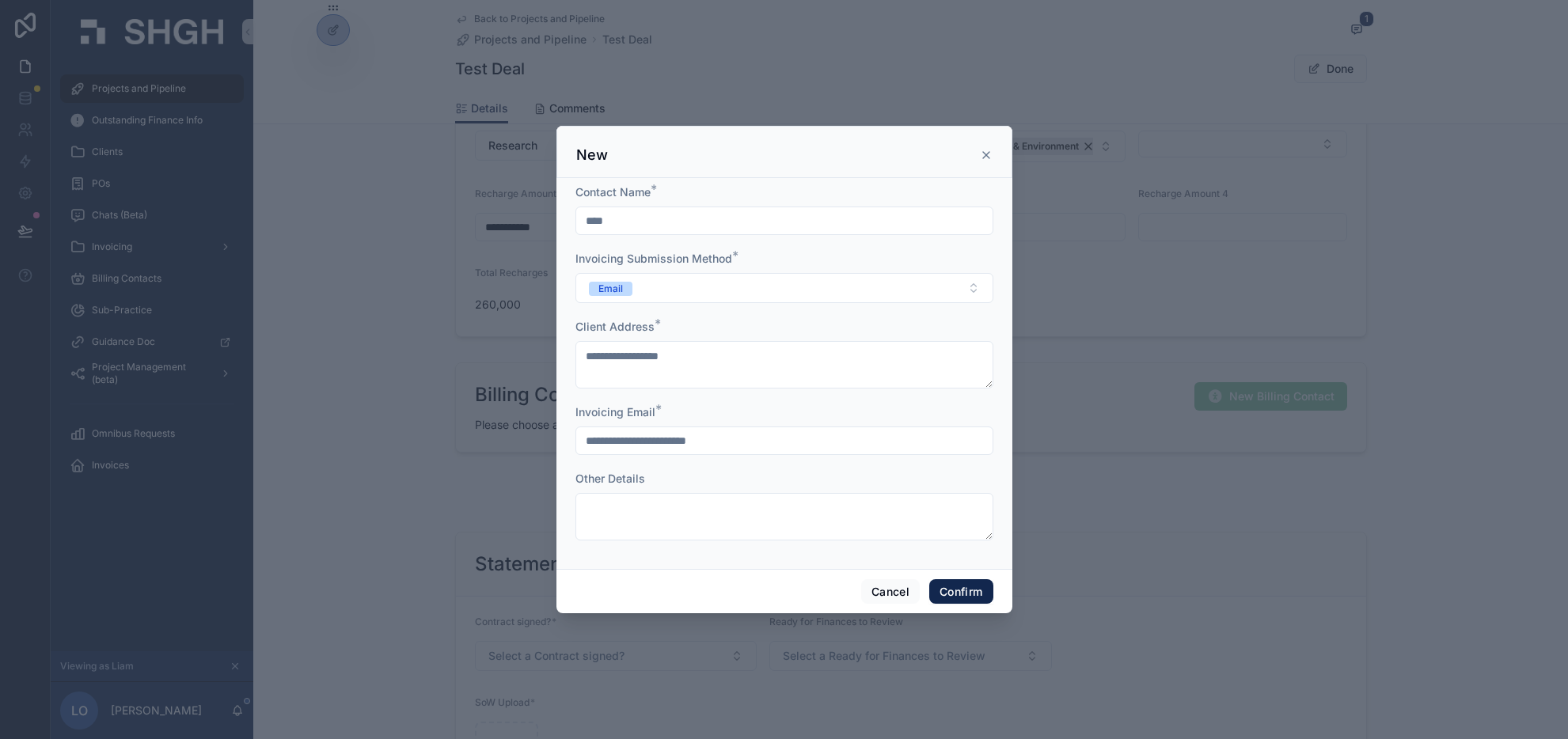
click at [969, 592] on button "Confirm" at bounding box center [961, 592] width 63 height 25
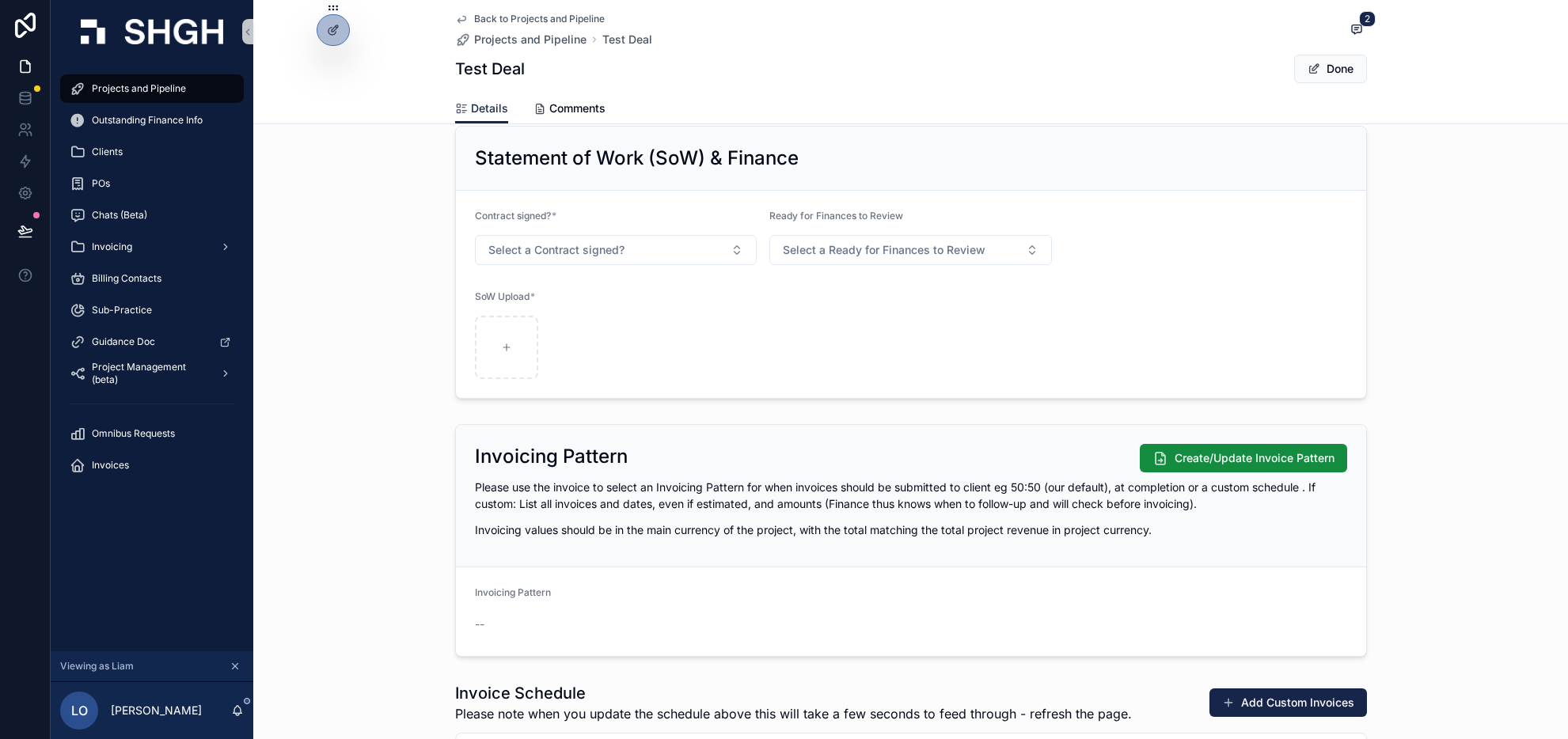
scroll to position [1298, 0]
click at [732, 248] on button "Select a Contract signed?" at bounding box center [616, 251] width 282 height 30
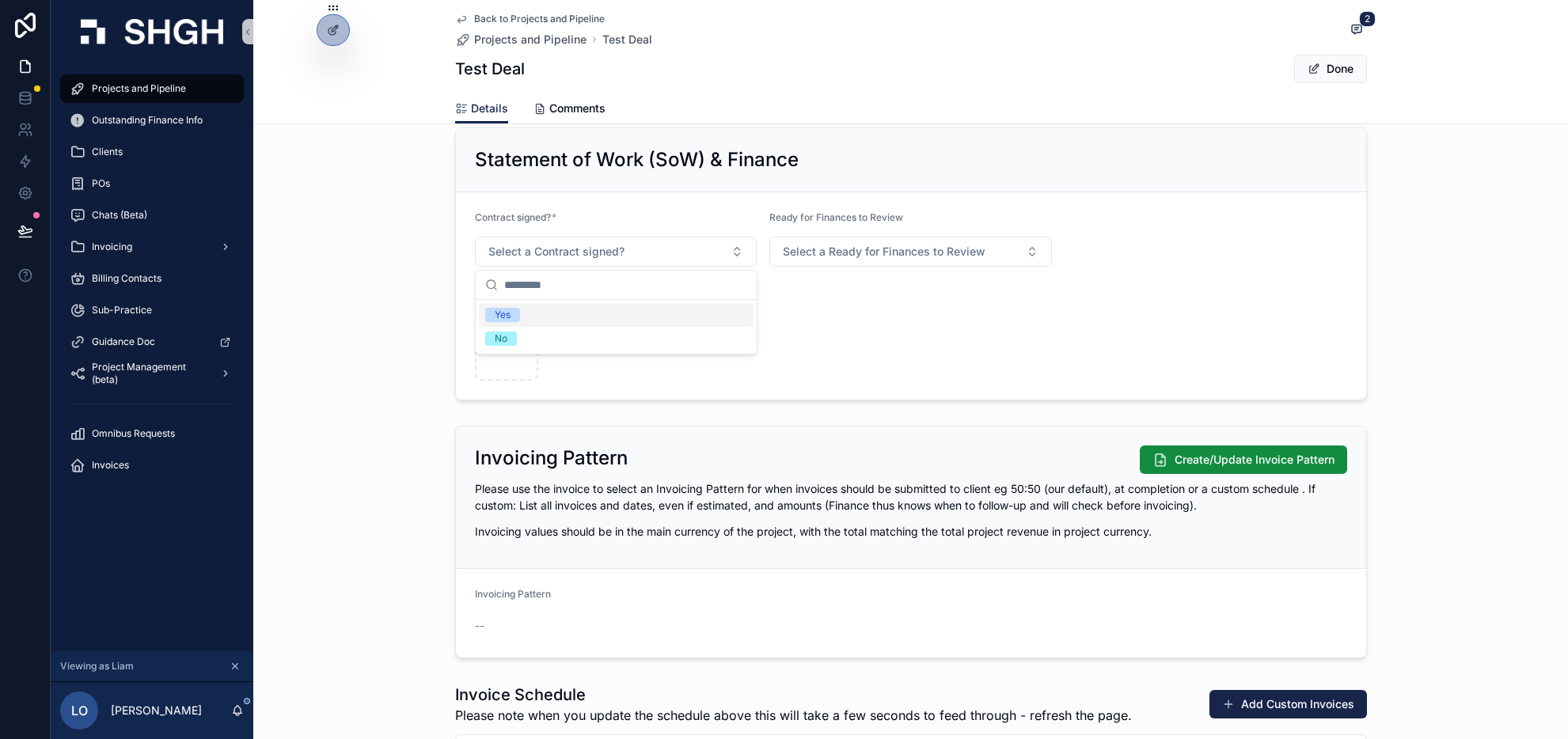
click at [684, 319] on div "Yes" at bounding box center [616, 314] width 274 height 23
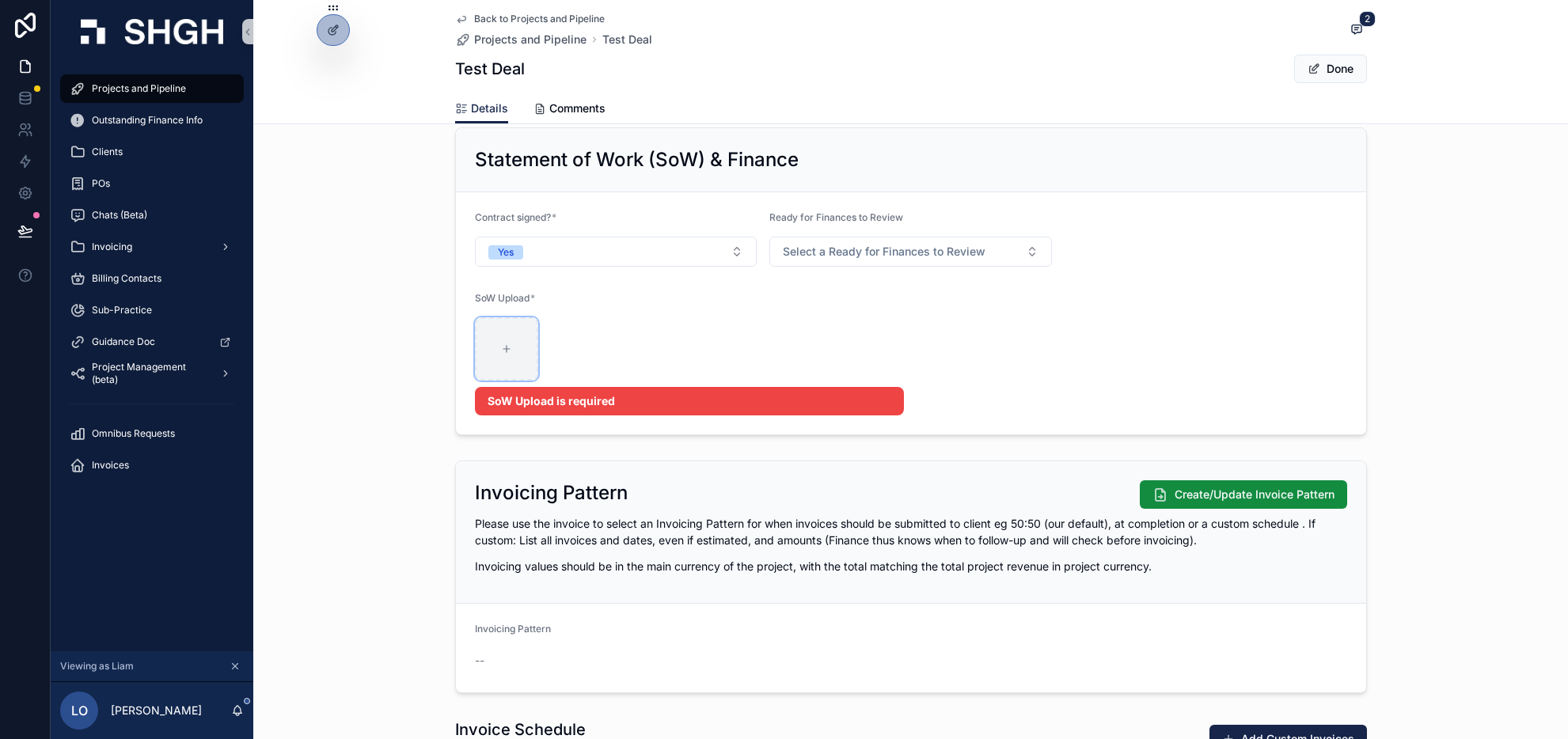
click at [512, 349] on div "scrollable content" at bounding box center [506, 349] width 63 height 63
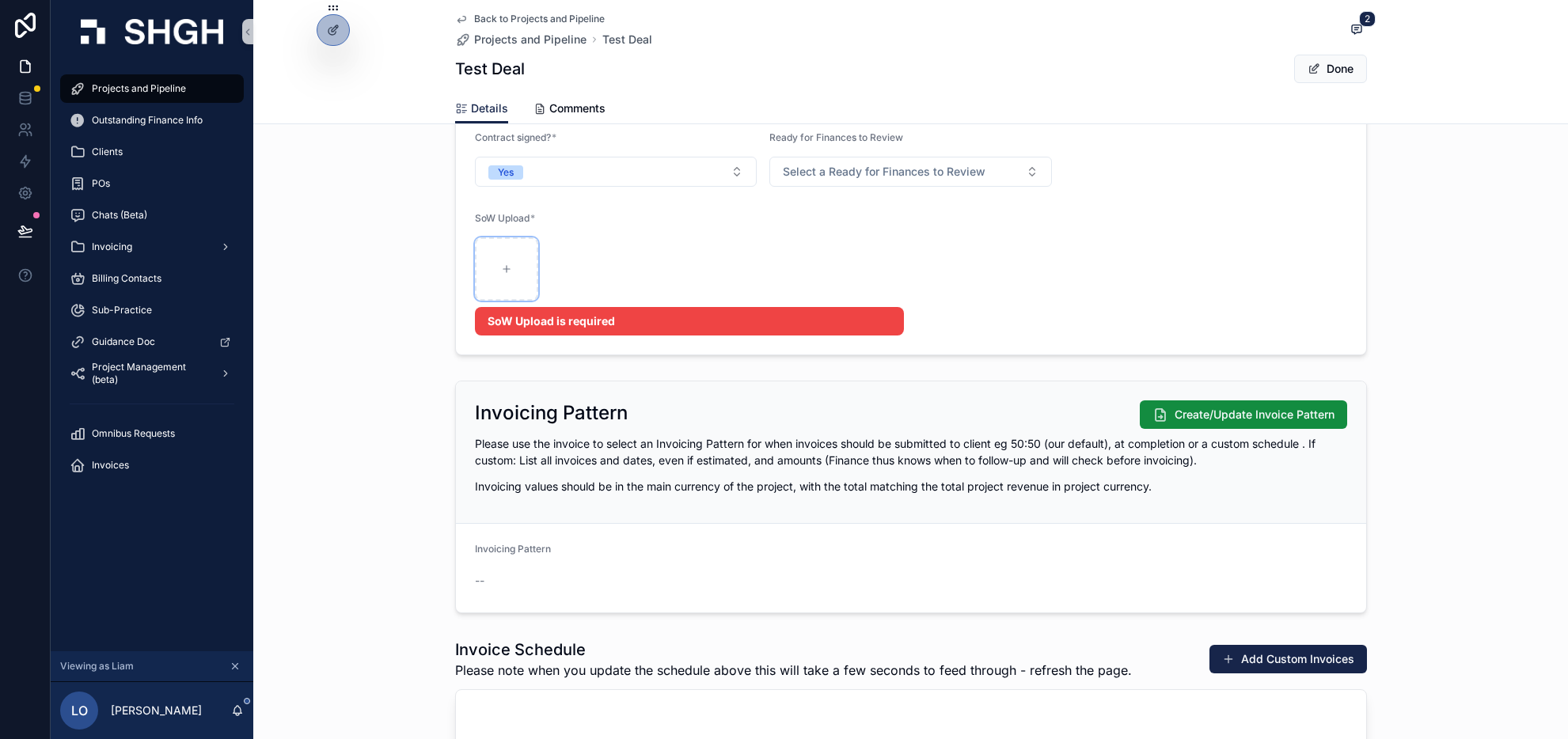
scroll to position [1383, 0]
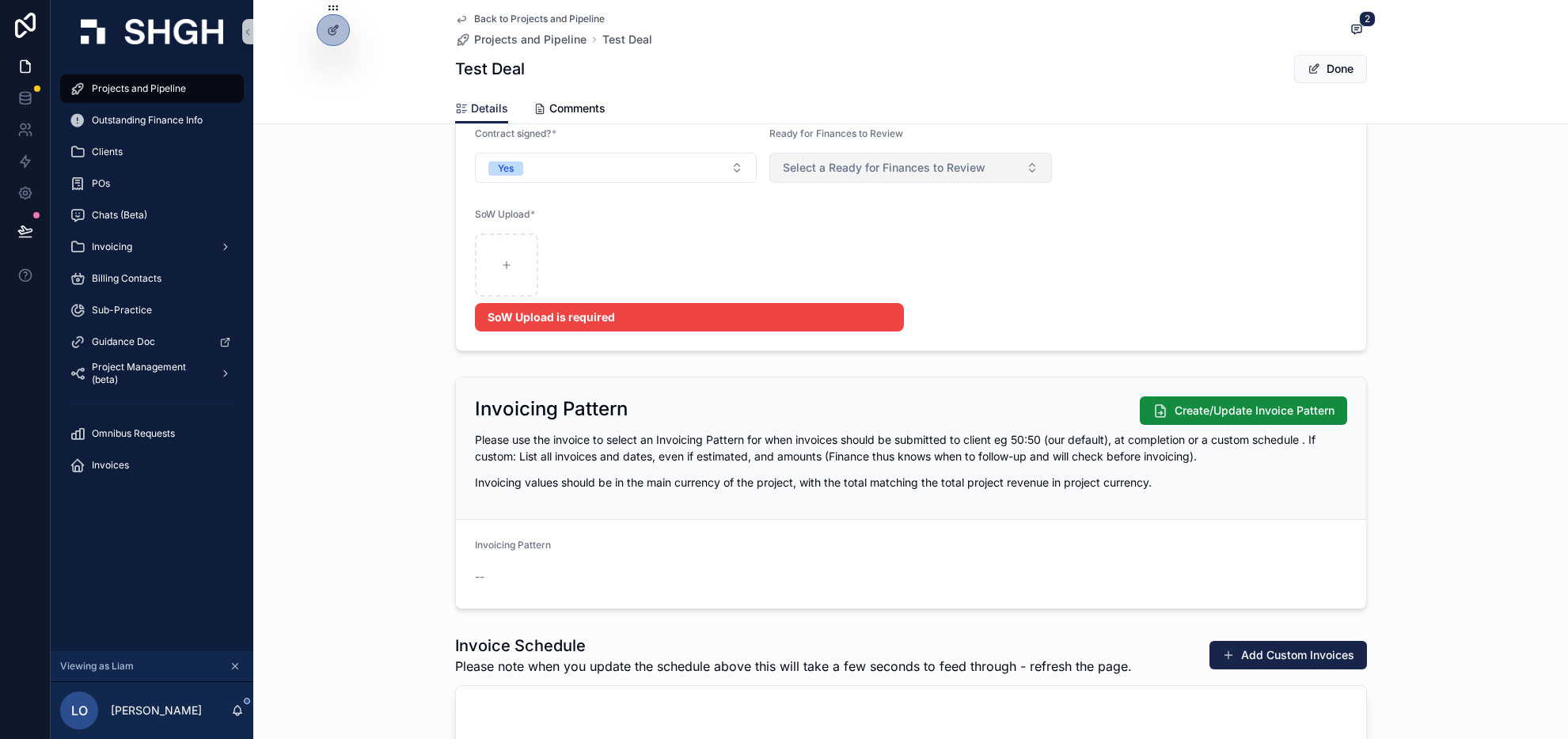
click at [967, 176] on button "Select a Ready for Finances to Review" at bounding box center [910, 167] width 282 height 30
click at [931, 235] on div "Yes" at bounding box center [910, 231] width 274 height 23
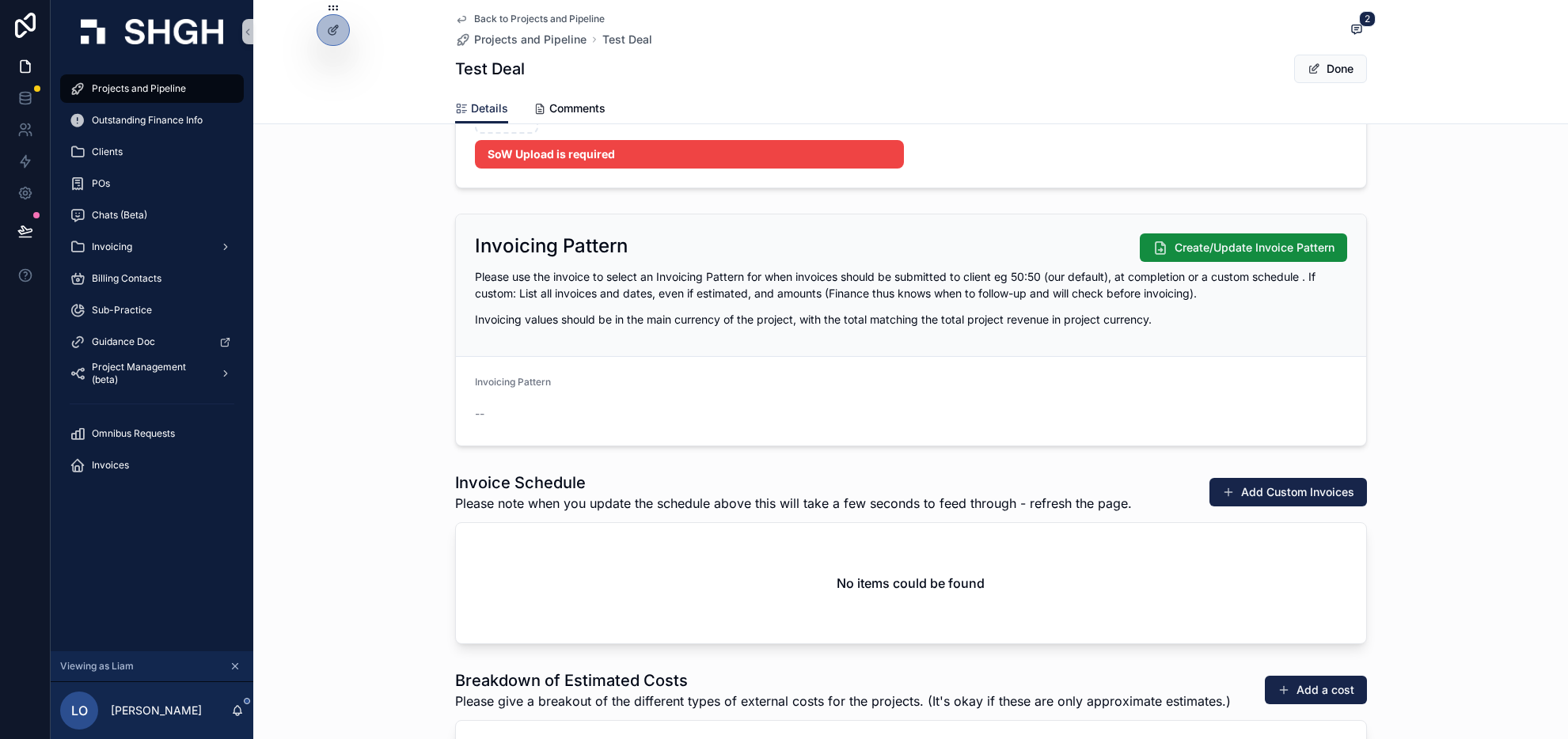
scroll to position [1558, 0]
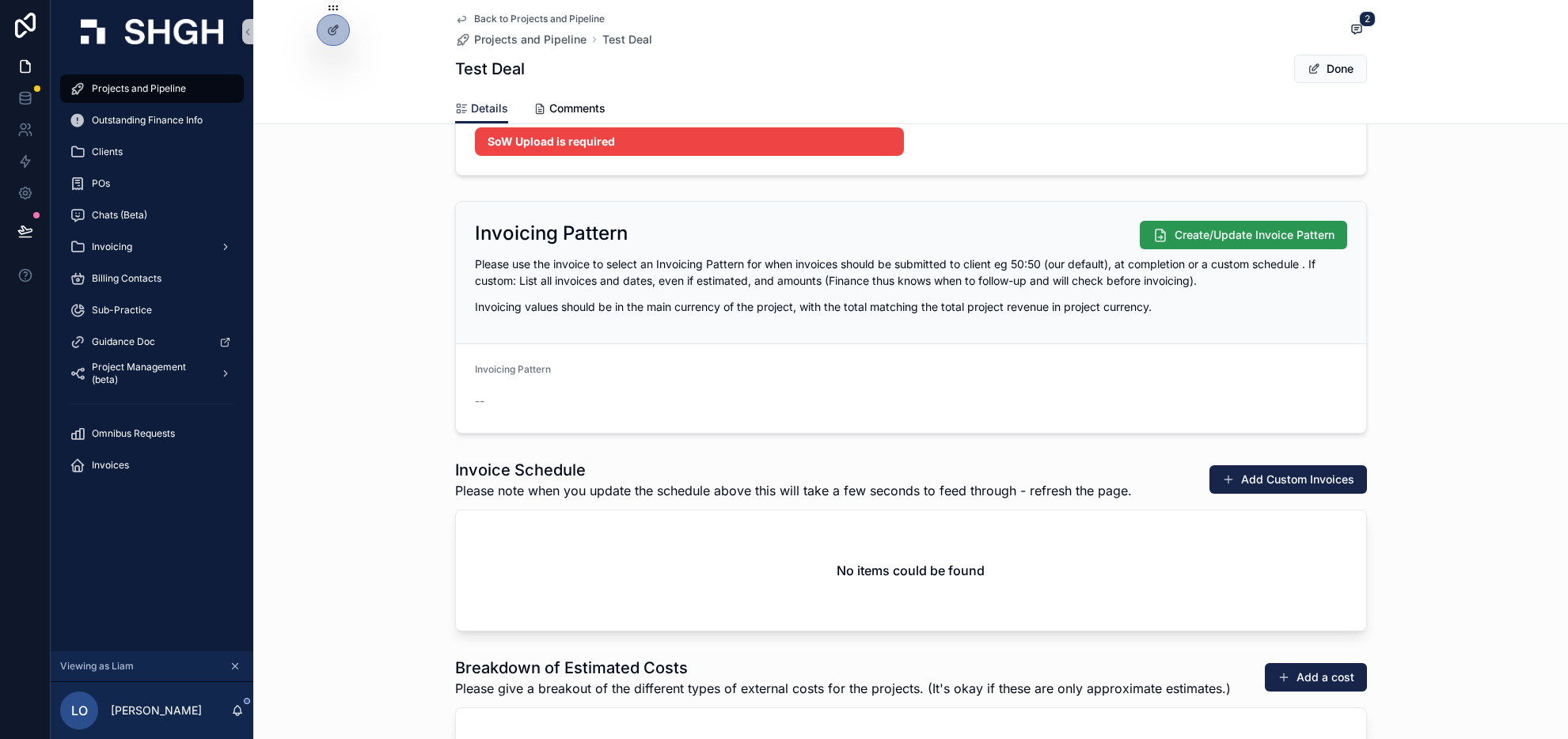
click at [1221, 241] on span "Create/Update Invoice Pattern" at bounding box center [1255, 235] width 160 height 16
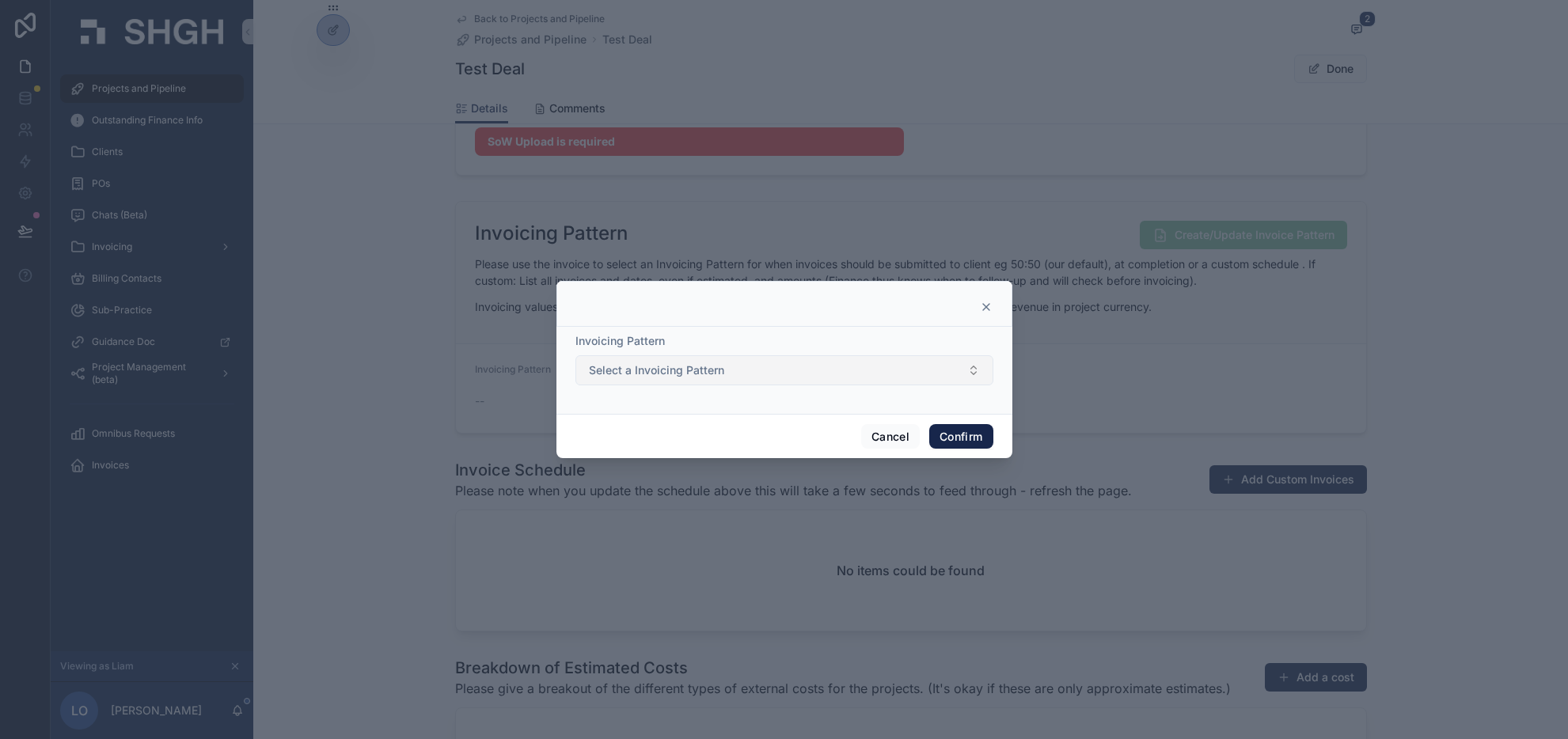
click at [858, 377] on button "Select a Invoicing Pattern" at bounding box center [784, 370] width 418 height 30
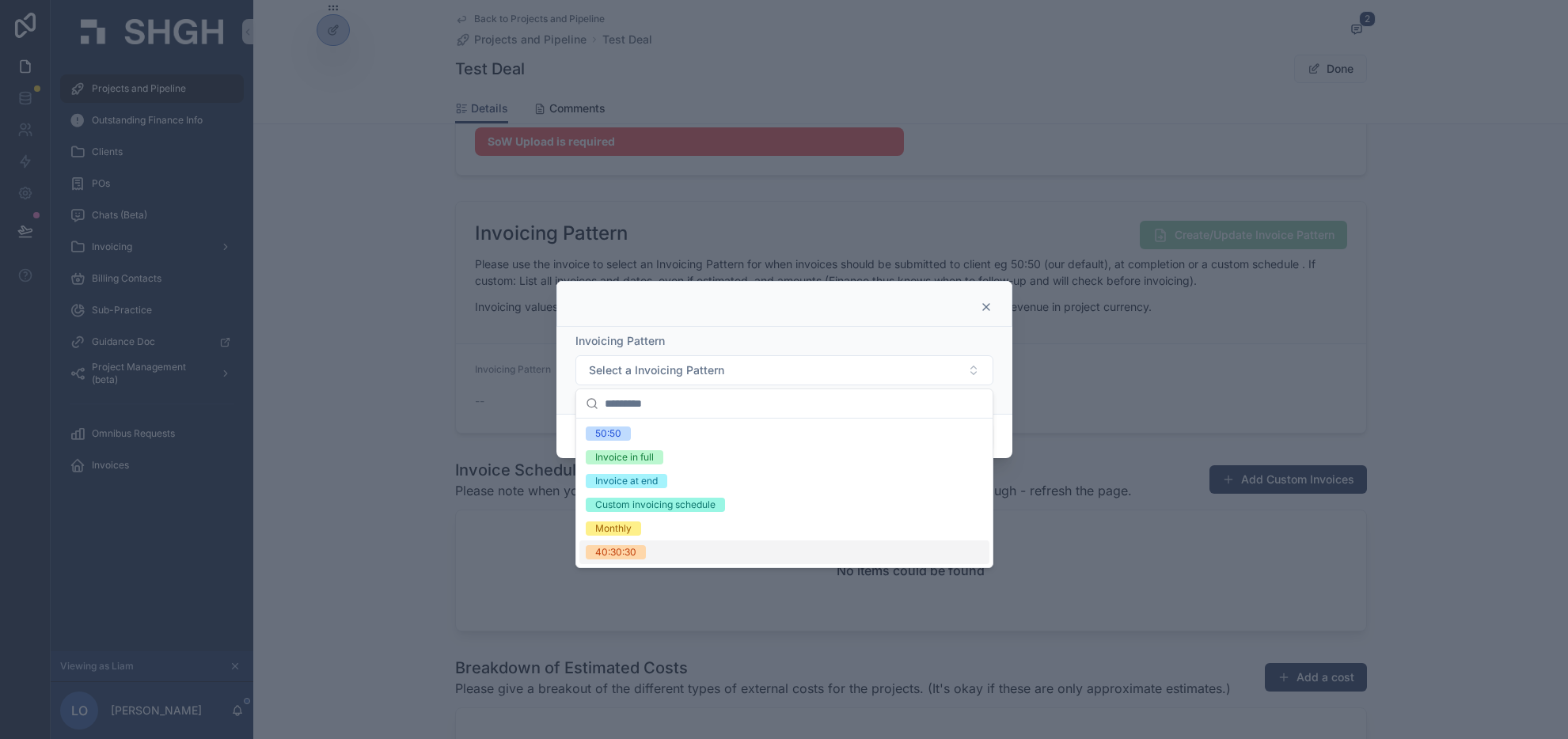
click at [768, 557] on div "40:30:30" at bounding box center [784, 552] width 410 height 23
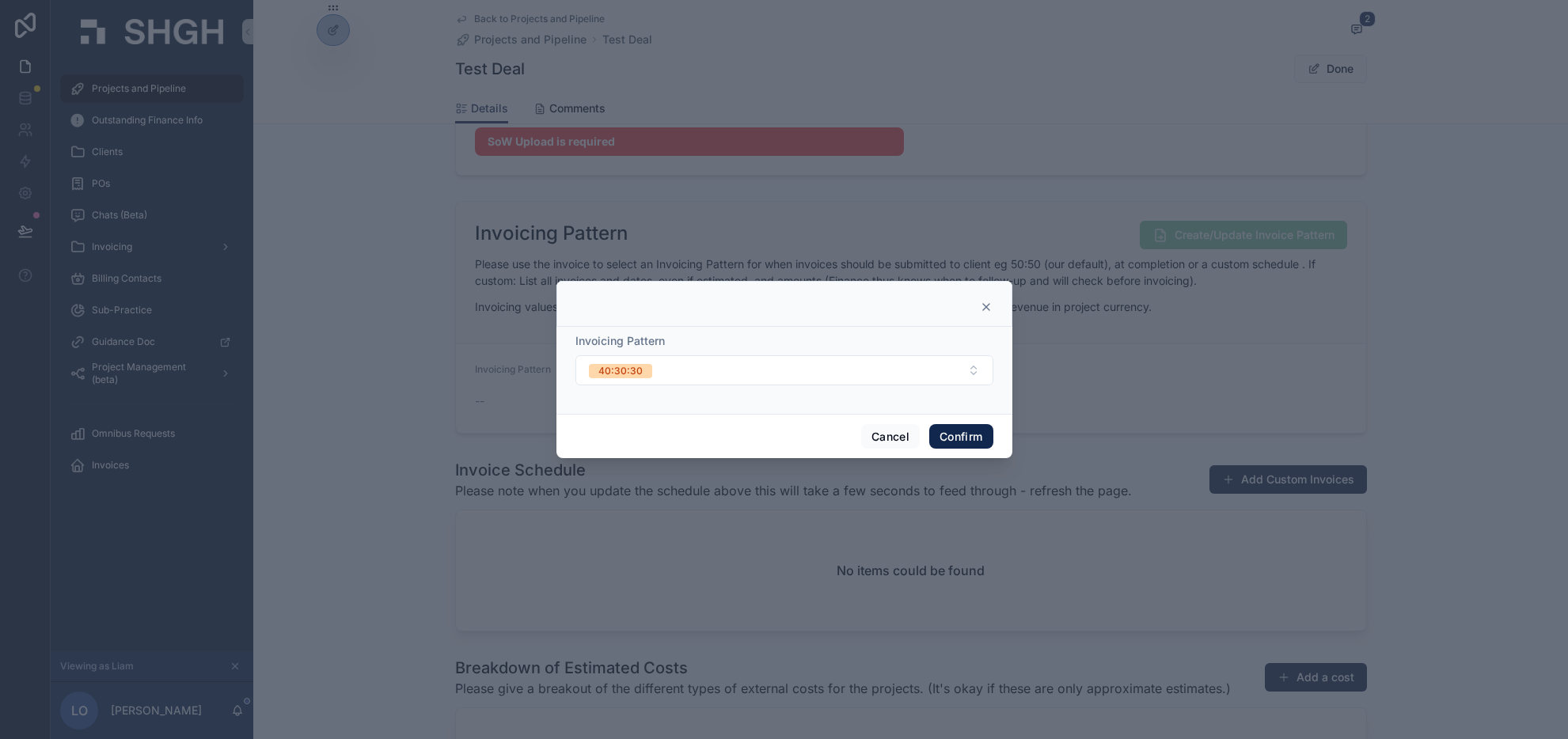
click at [971, 434] on button "Confirm" at bounding box center [961, 437] width 63 height 25
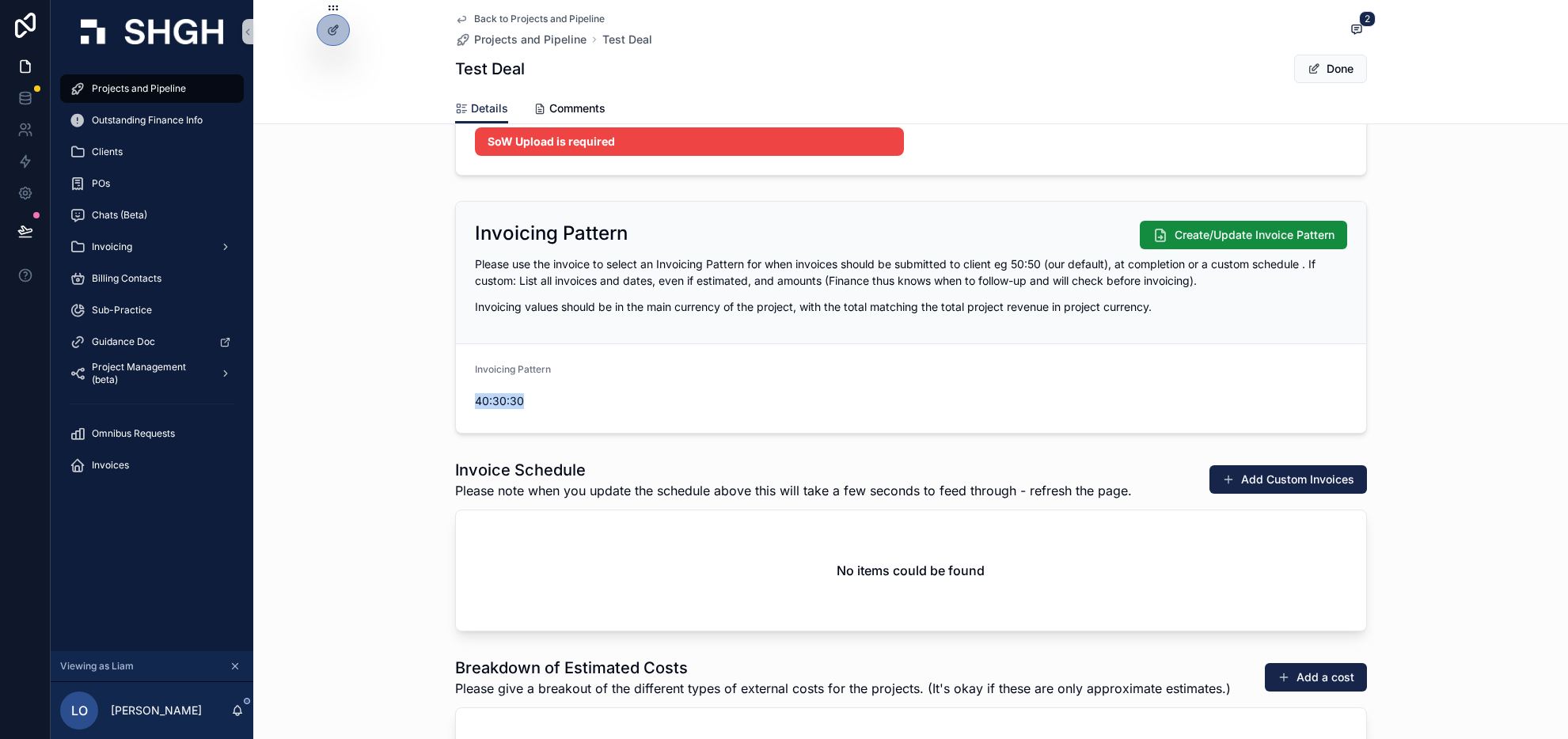
drag, startPoint x: 523, startPoint y: 403, endPoint x: 459, endPoint y: 400, distance: 64.1
click at [459, 400] on form "Invoicing Pattern 40:30:30" at bounding box center [910, 388] width 910 height 89
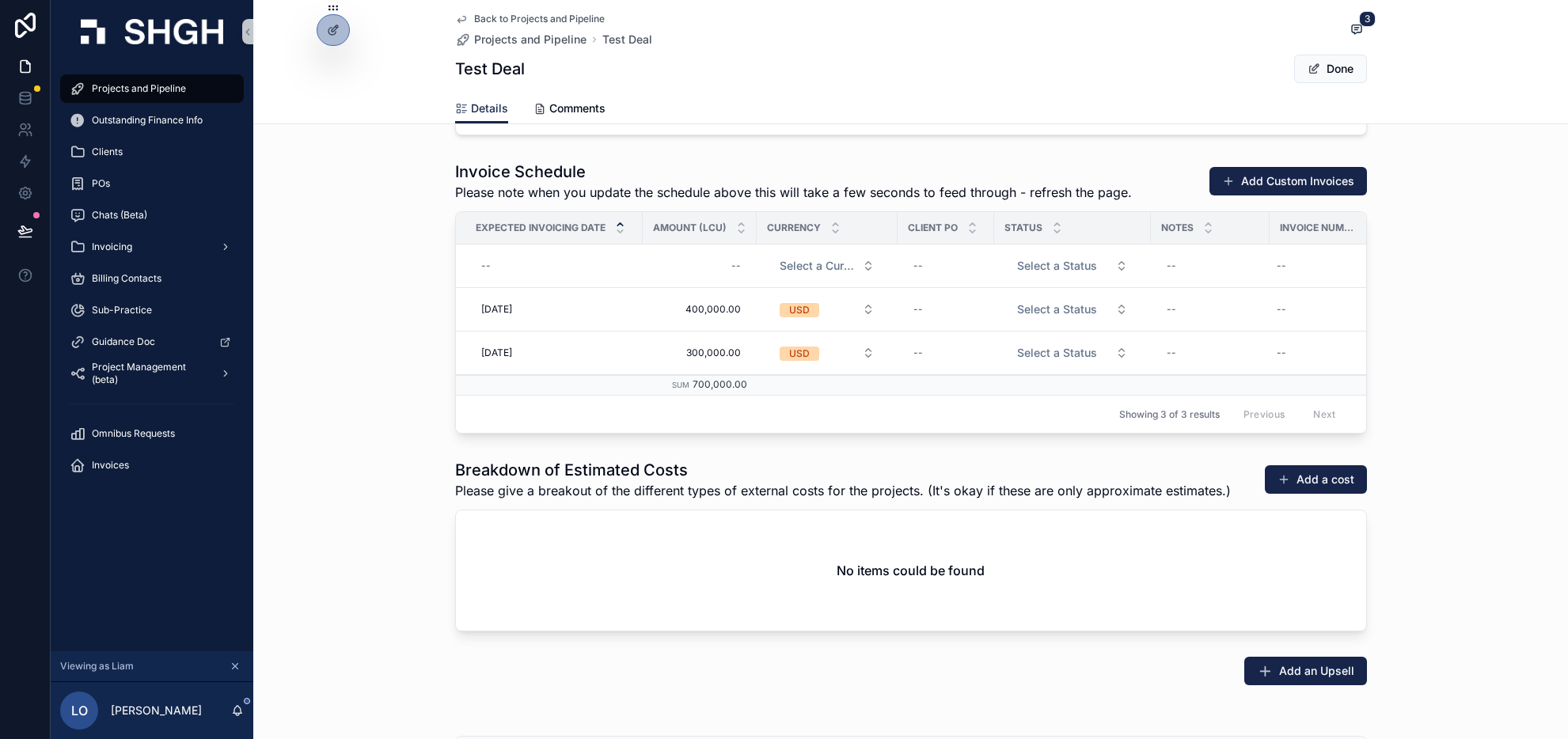
scroll to position [1897, 0]
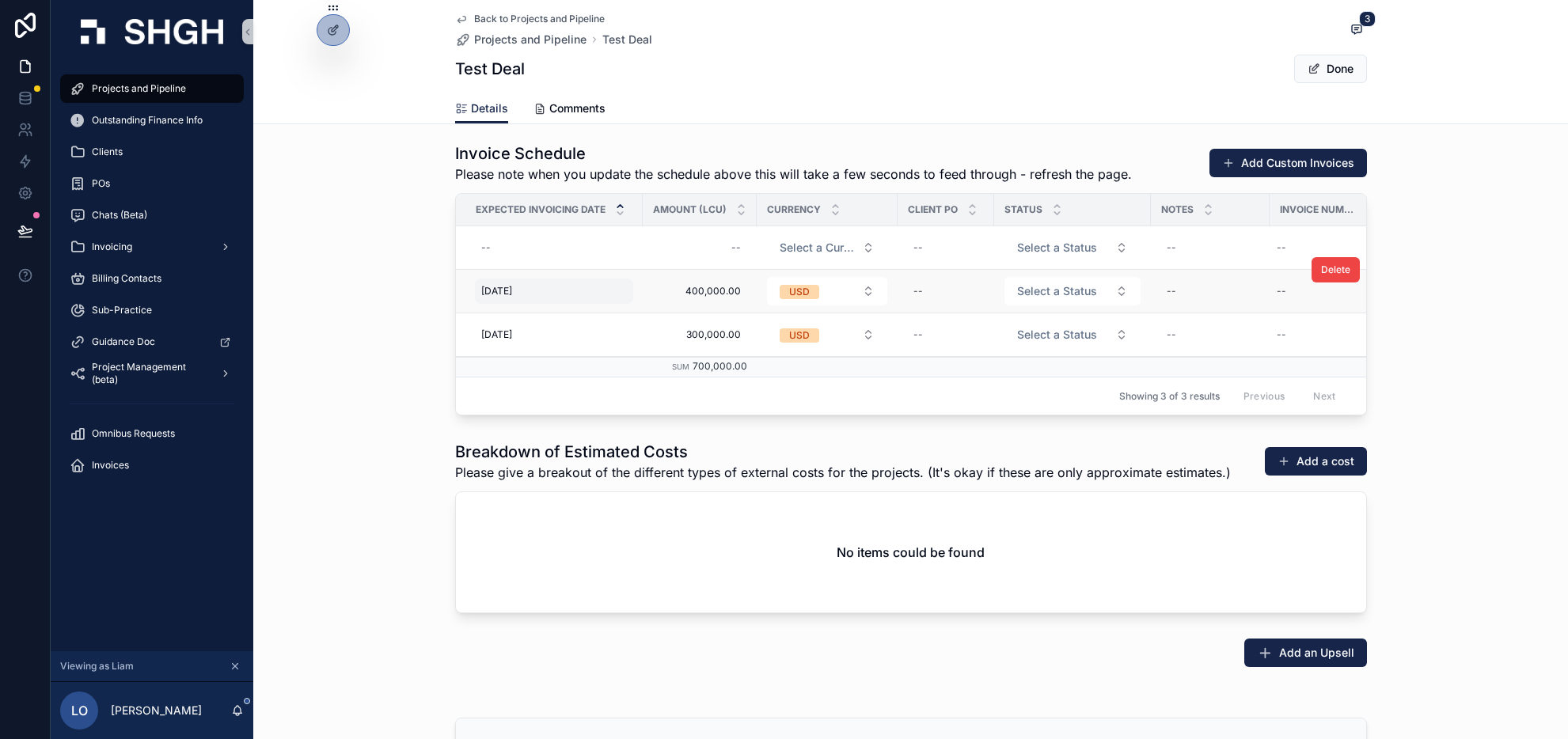
click at [512, 292] on span "01/09/2025" at bounding box center [496, 291] width 31 height 13
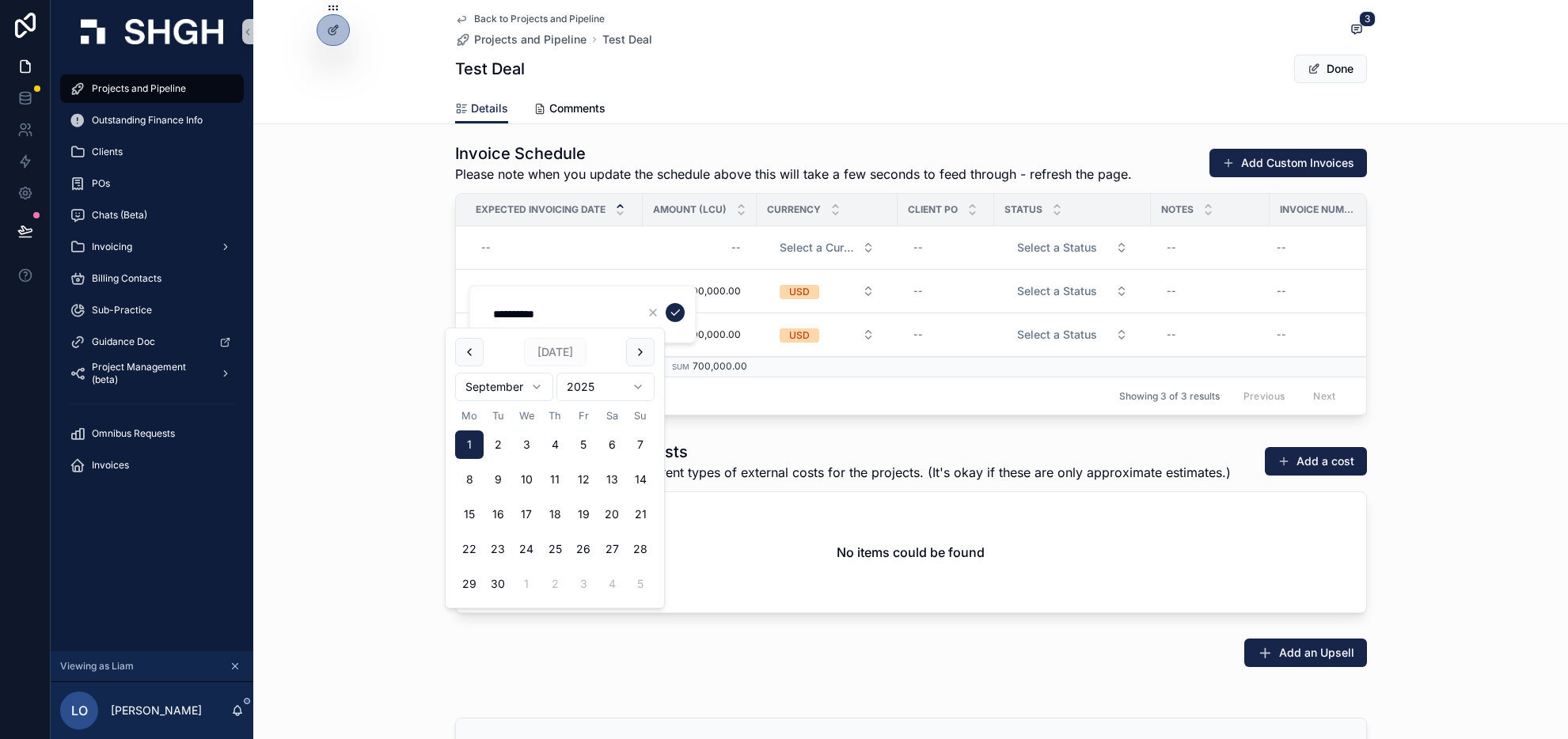
click at [801, 401] on div "Showing 3 of 3 results Previous Next" at bounding box center [910, 395] width 910 height 38
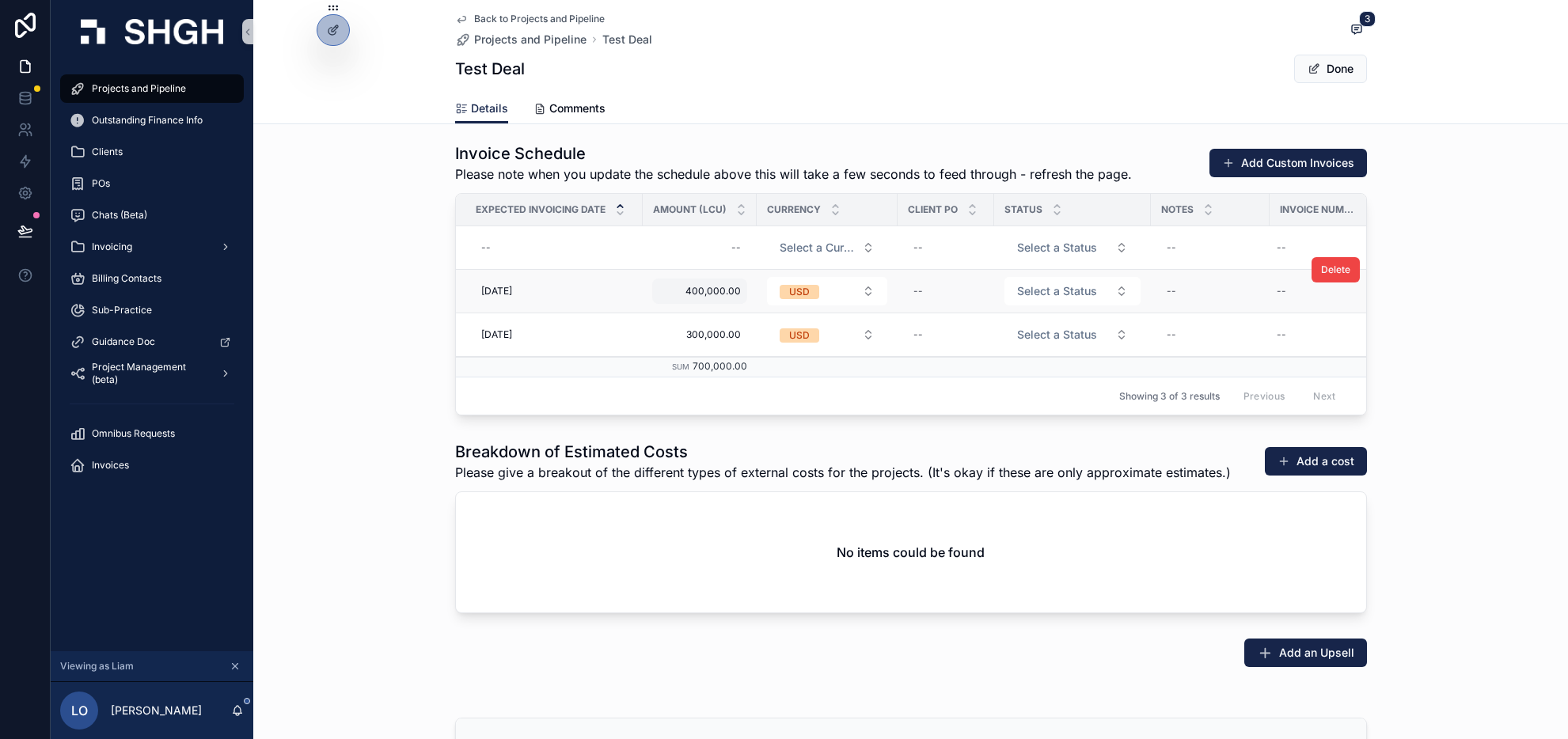
click at [735, 293] on span "400,000.00" at bounding box center [699, 291] width 83 height 13
click at [841, 368] on td "scrollable content" at bounding box center [826, 367] width 141 height 20
click at [840, 285] on button "USD" at bounding box center [827, 291] width 121 height 28
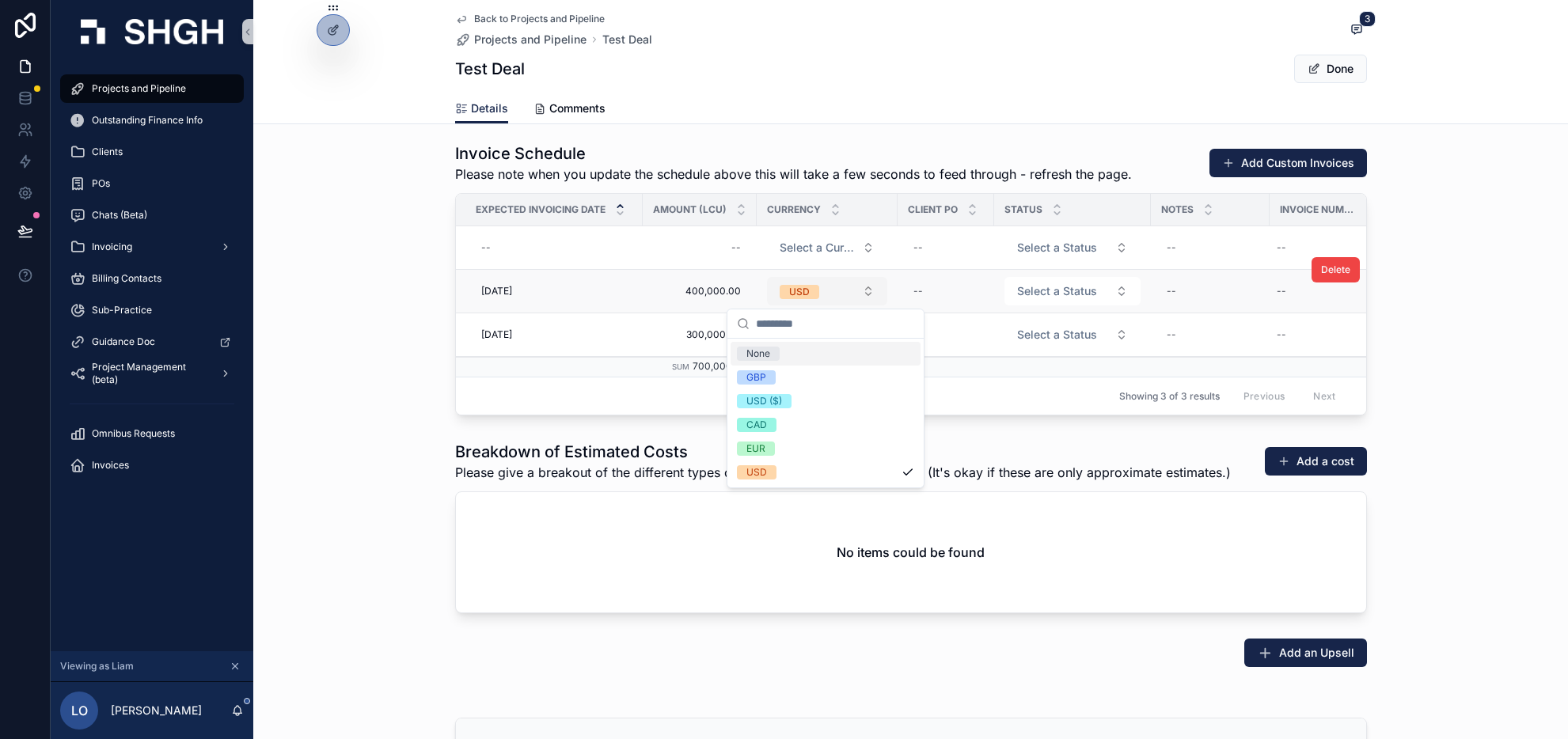
click at [840, 285] on button "USD" at bounding box center [827, 291] width 121 height 28
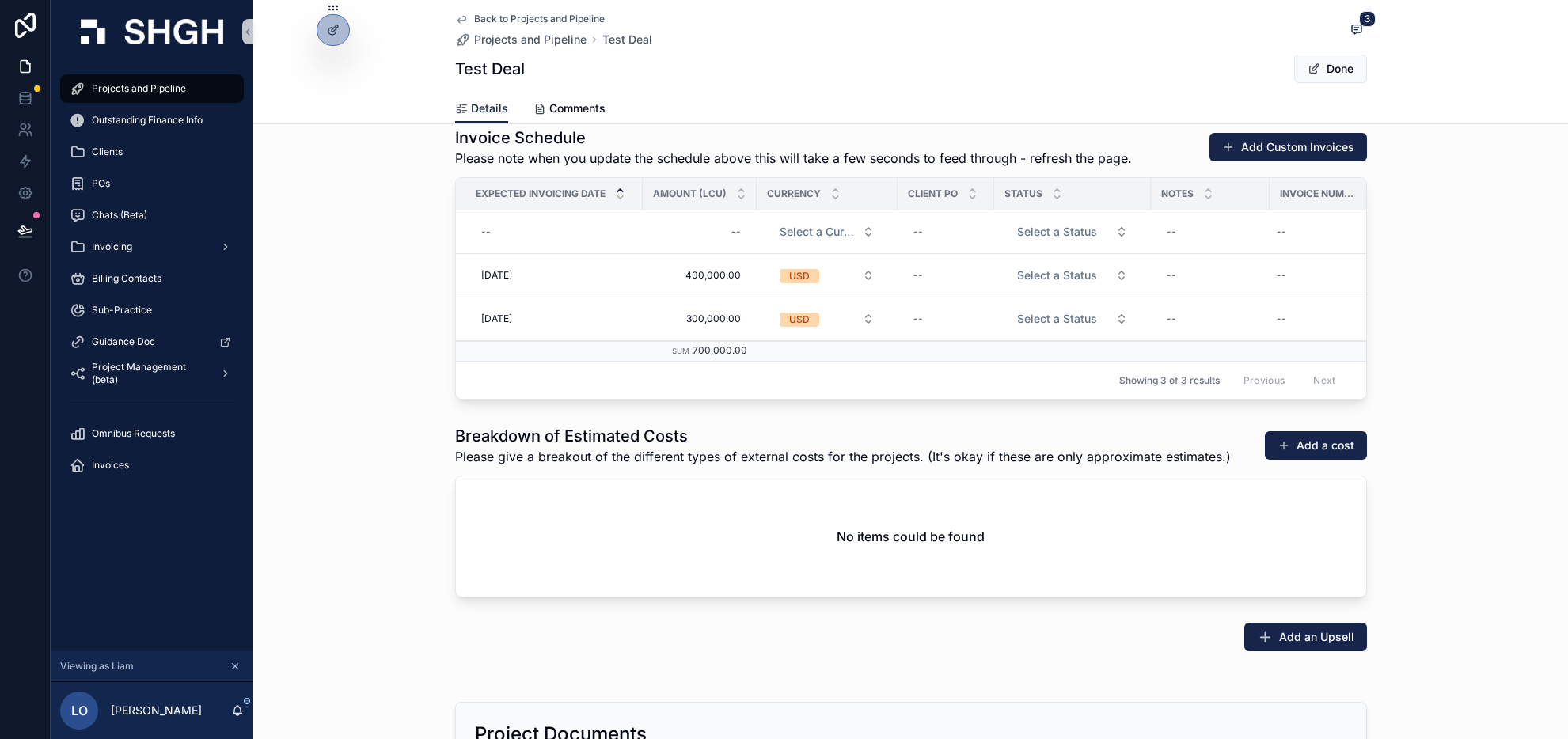
scroll to position [1902, 0]
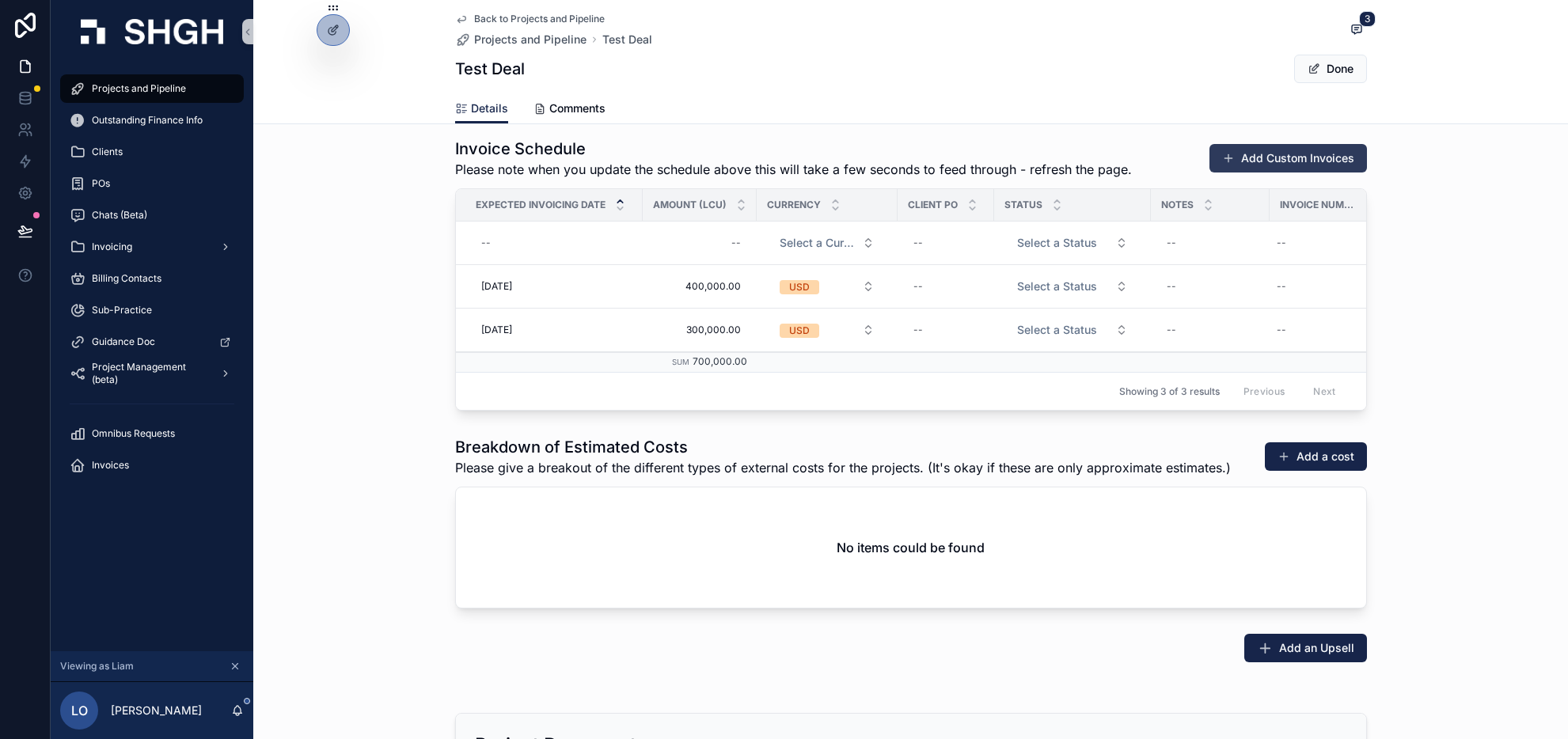
click at [1282, 157] on button "Add Custom Invoices" at bounding box center [1288, 158] width 158 height 28
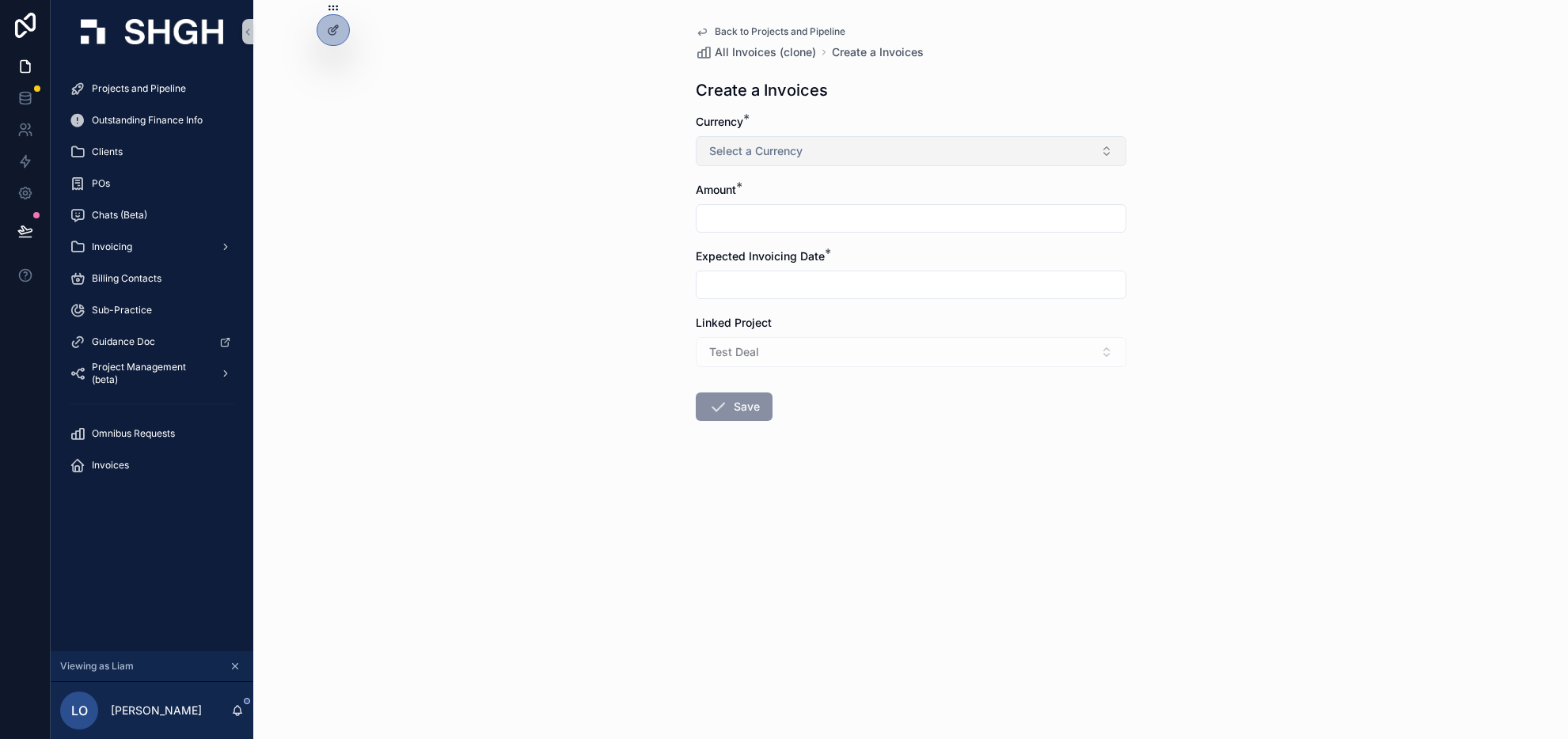
click at [989, 150] on button "Select a Currency" at bounding box center [911, 151] width 430 height 30
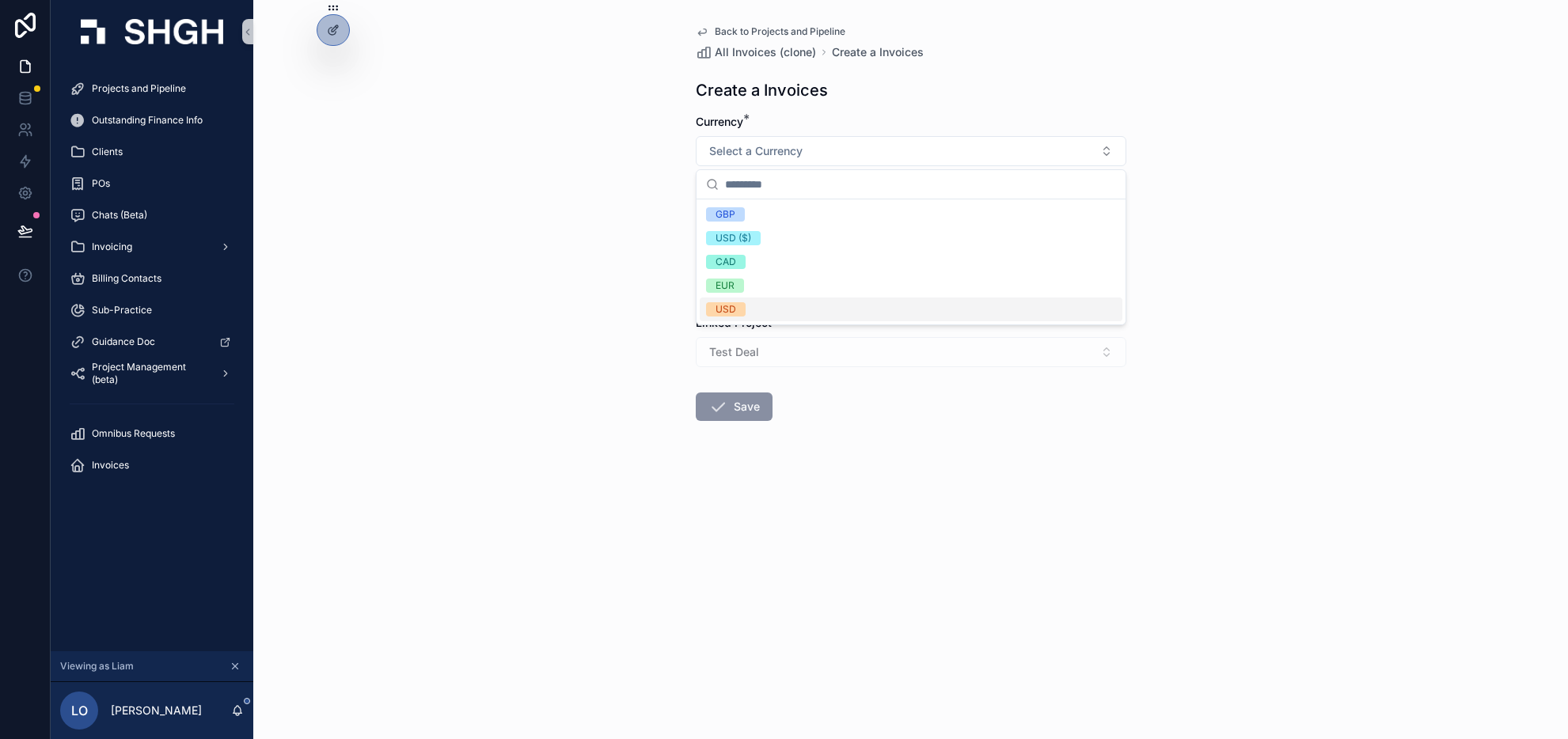
click at [879, 313] on div "USD" at bounding box center [911, 310] width 422 height 23
click at [857, 211] on input "scrollable content" at bounding box center [910, 218] width 429 height 22
type input "**********"
click at [827, 287] on input "scrollable content" at bounding box center [910, 284] width 429 height 22
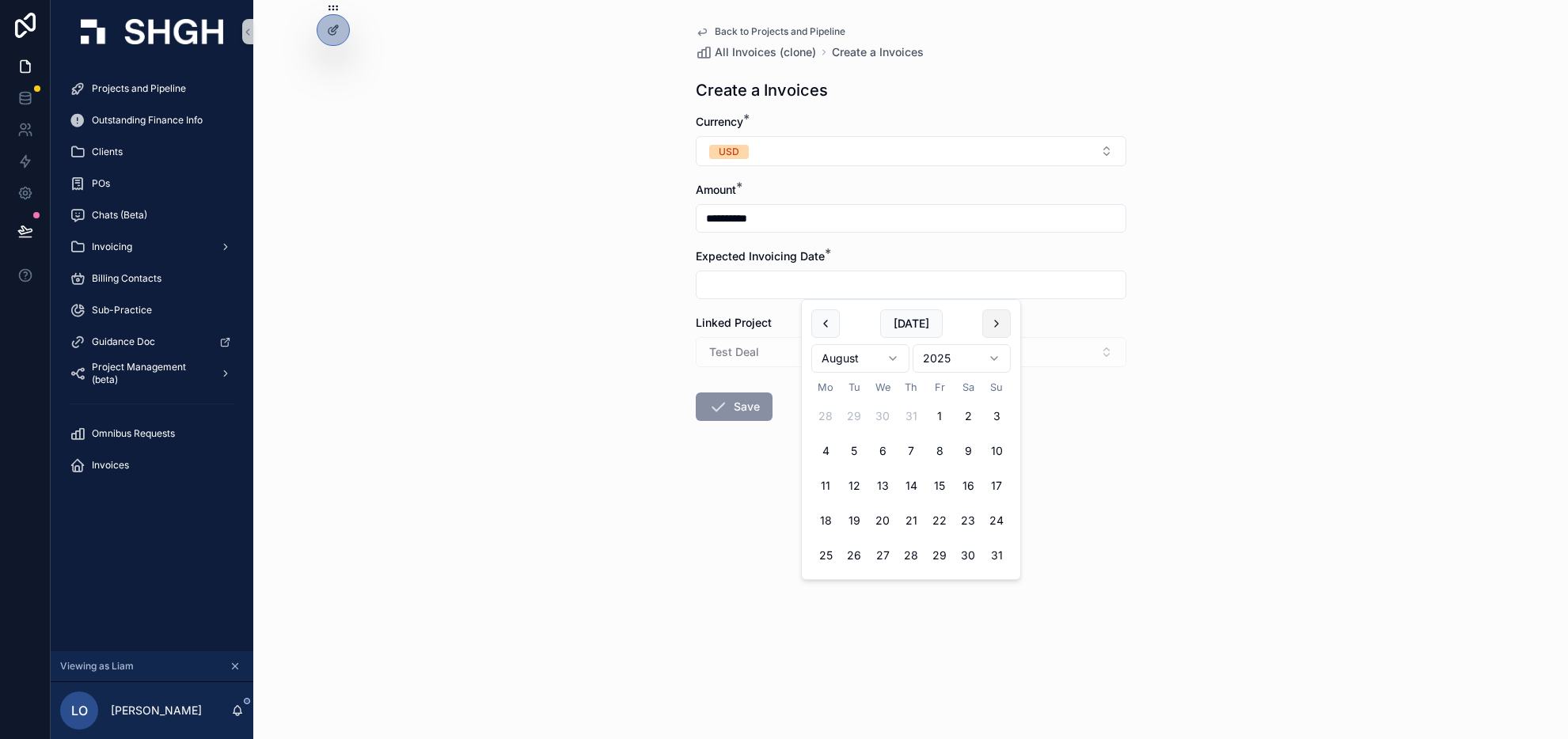
click at [997, 325] on button "scrollable content" at bounding box center [996, 323] width 28 height 28
click at [883, 416] on button "1" at bounding box center [882, 416] width 28 height 28
type input "**********"
click at [782, 351] on div "Test Deal" at bounding box center [911, 351] width 430 height 30
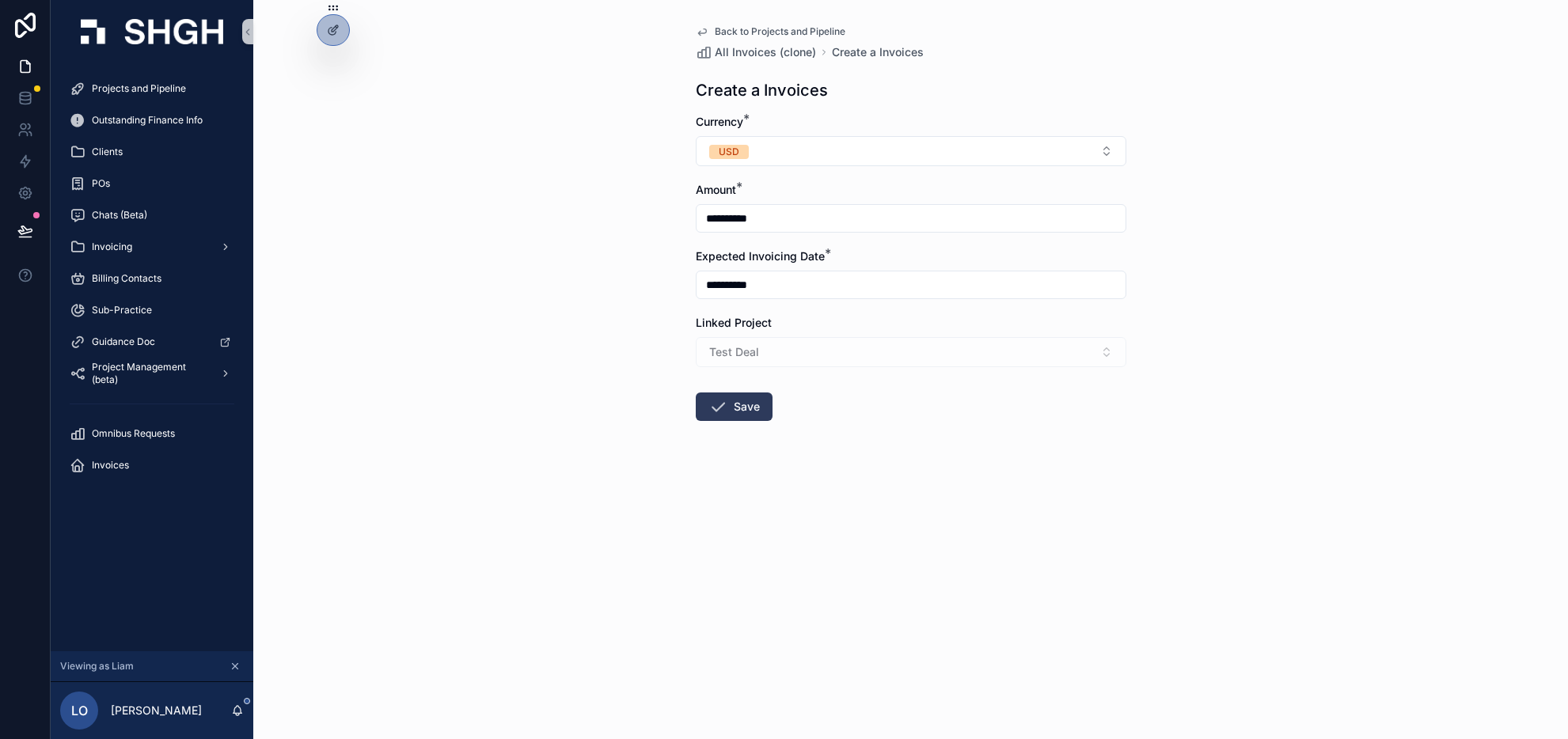
click at [731, 414] on button "Save" at bounding box center [734, 406] width 77 height 28
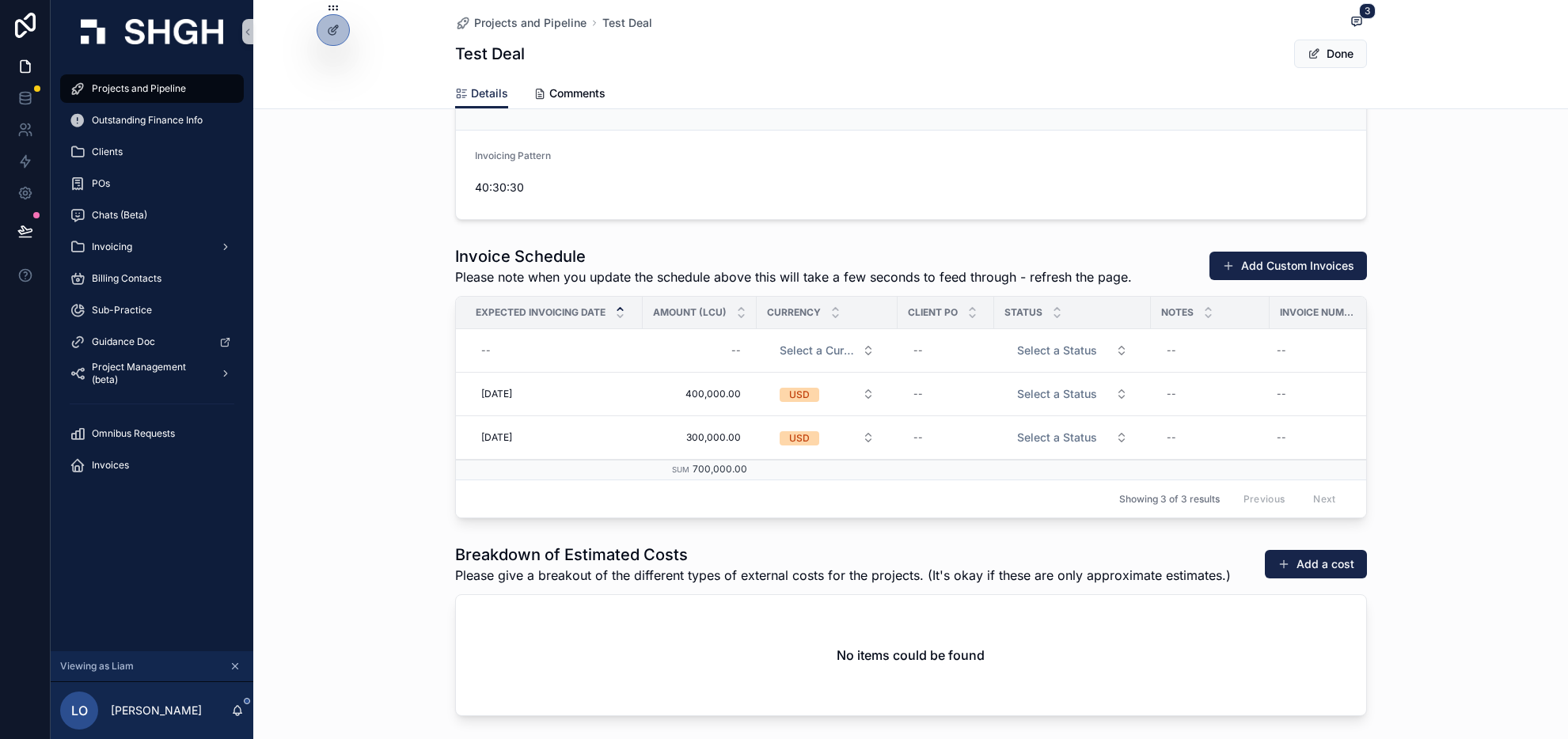
scroll to position [1722, 0]
click at [1415, 453] on div "Invoice Schedule Please note when you update the schedule above this will take …" at bounding box center [910, 382] width 1315 height 286
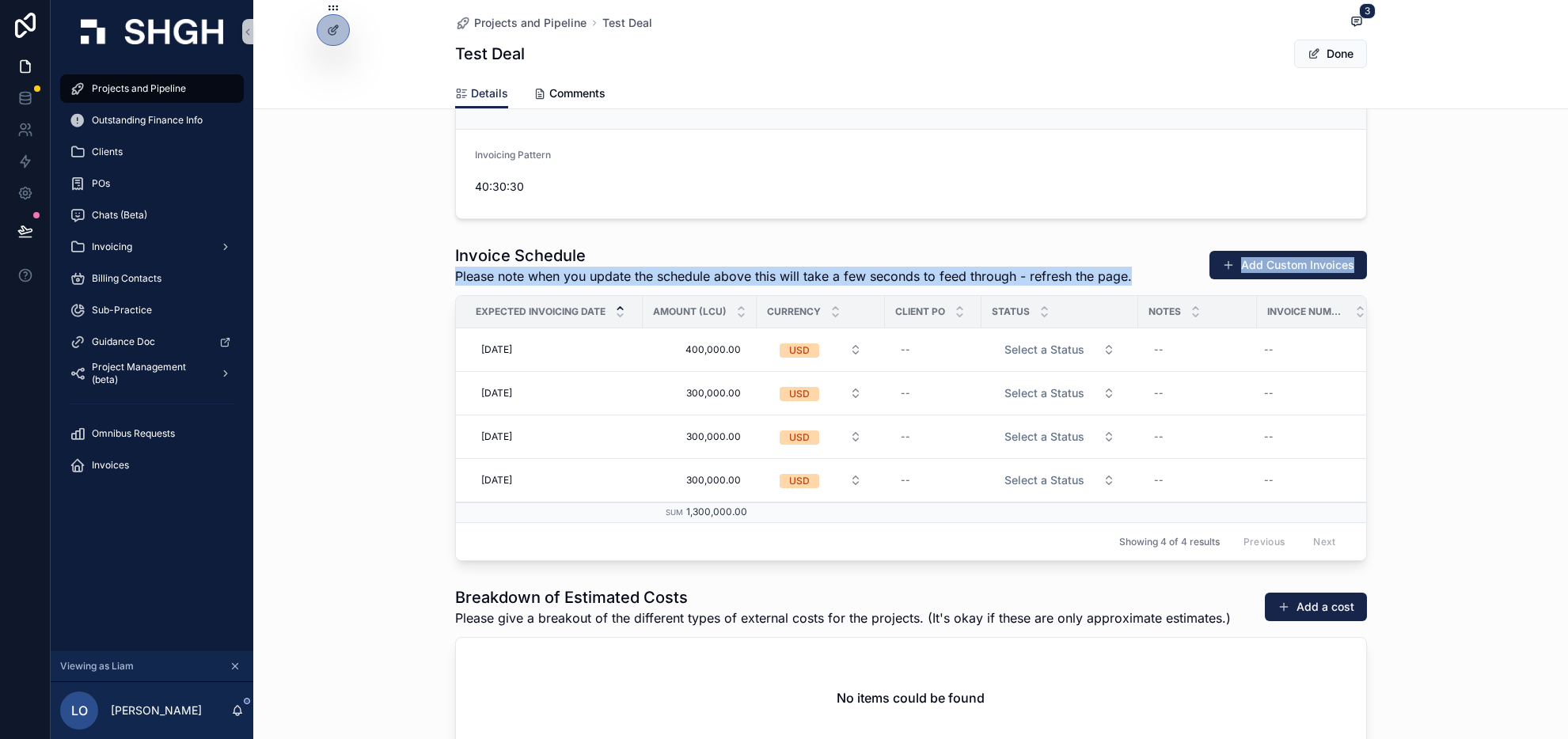
drag, startPoint x: 454, startPoint y: 276, endPoint x: 928, endPoint y: 287, distance: 474.1
click at [928, 287] on div "Invoice Schedule Please note when you update the schedule above this will take …" at bounding box center [910, 403] width 1315 height 329
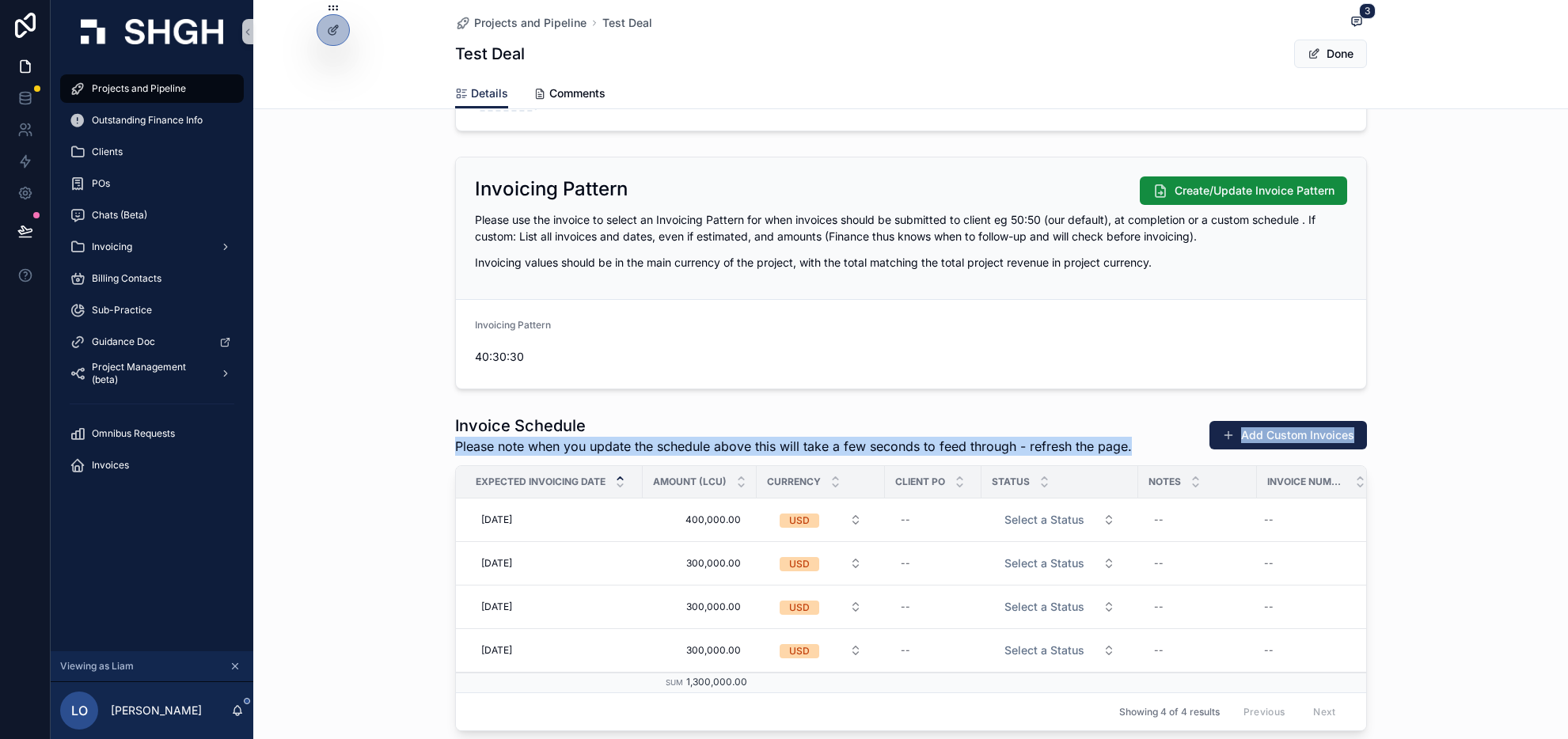
scroll to position [1528, 0]
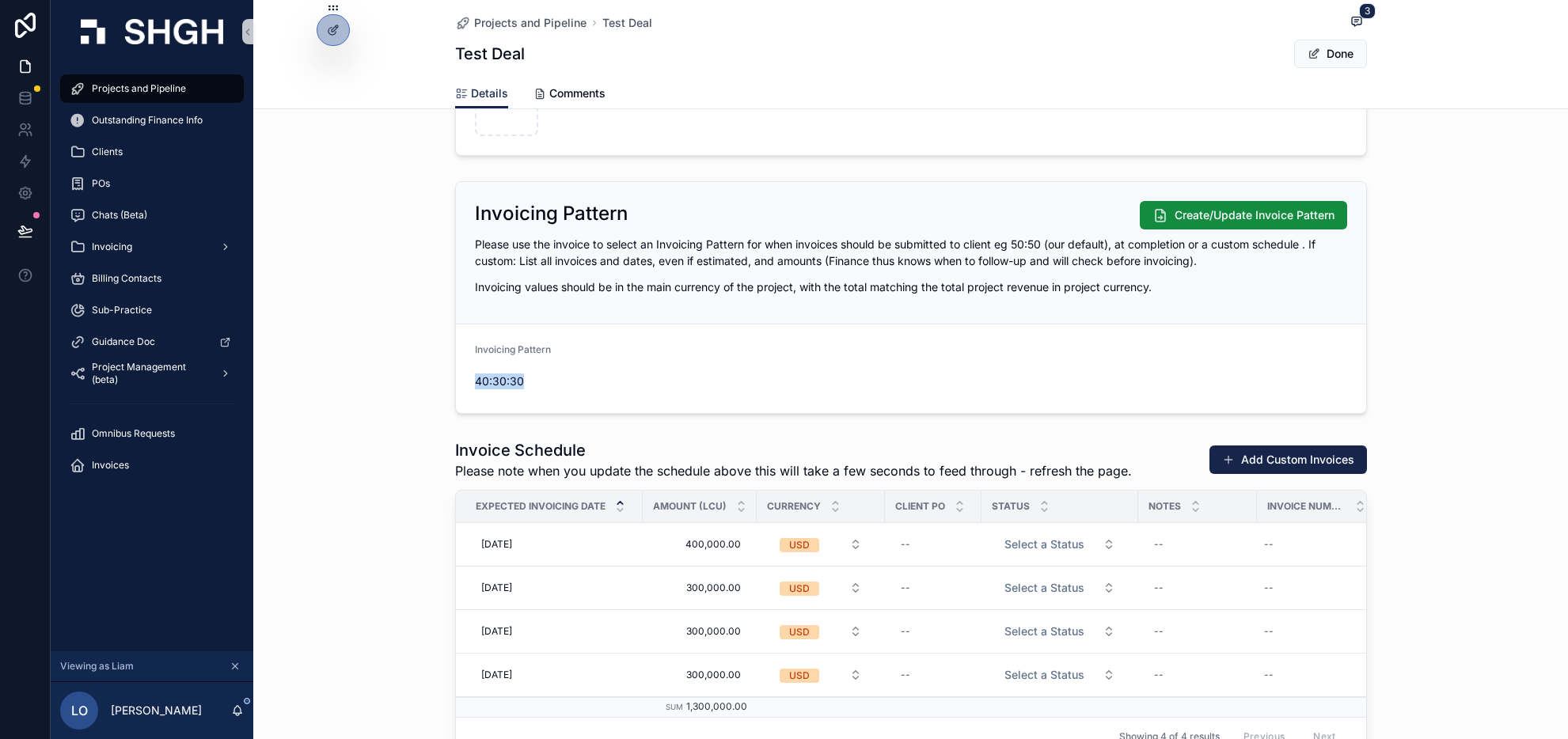
drag, startPoint x: 476, startPoint y: 379, endPoint x: 553, endPoint y: 379, distance: 77.0
click at [553, 379] on span "40:30:30" at bounding box center [579, 382] width 209 height 16
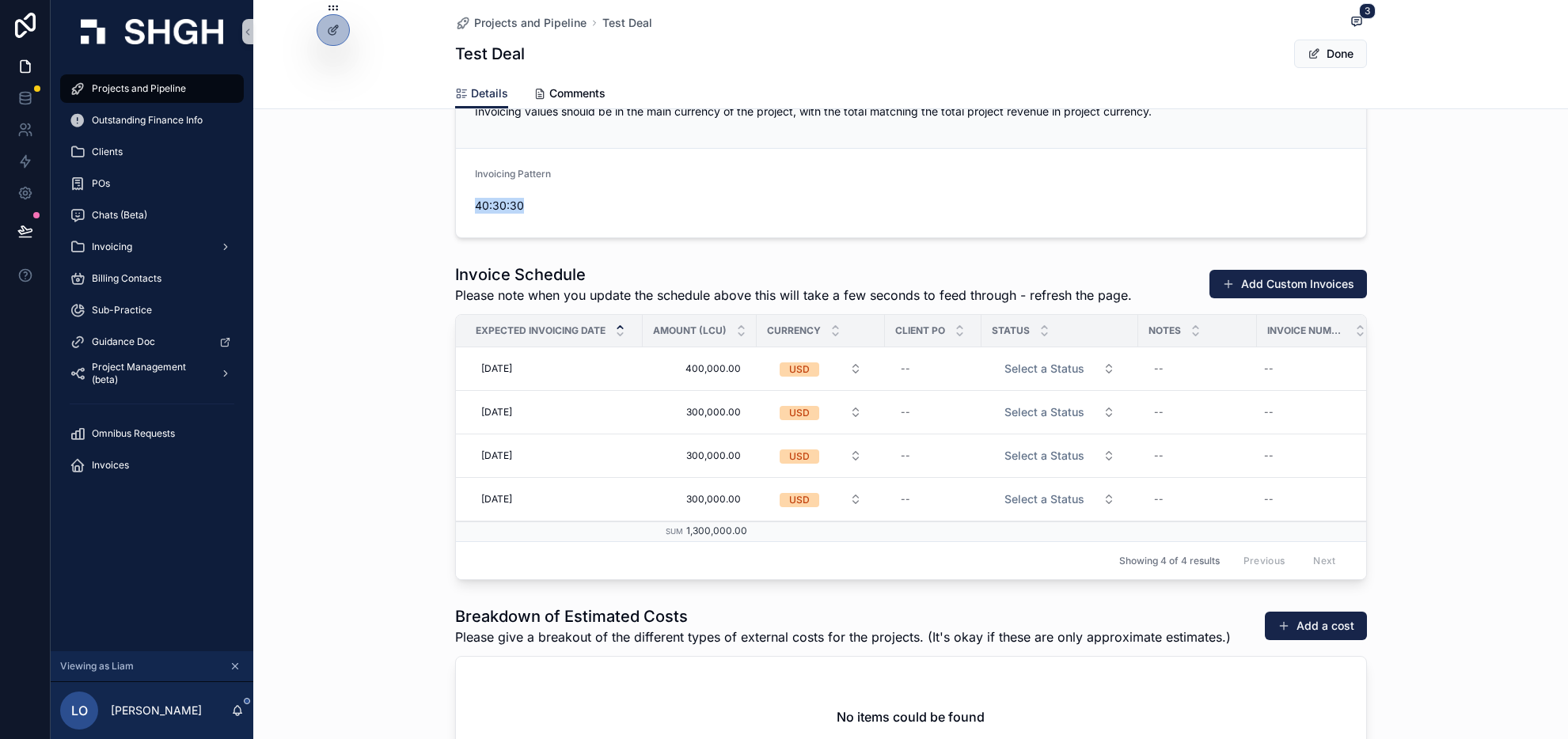
scroll to position [1715, 0]
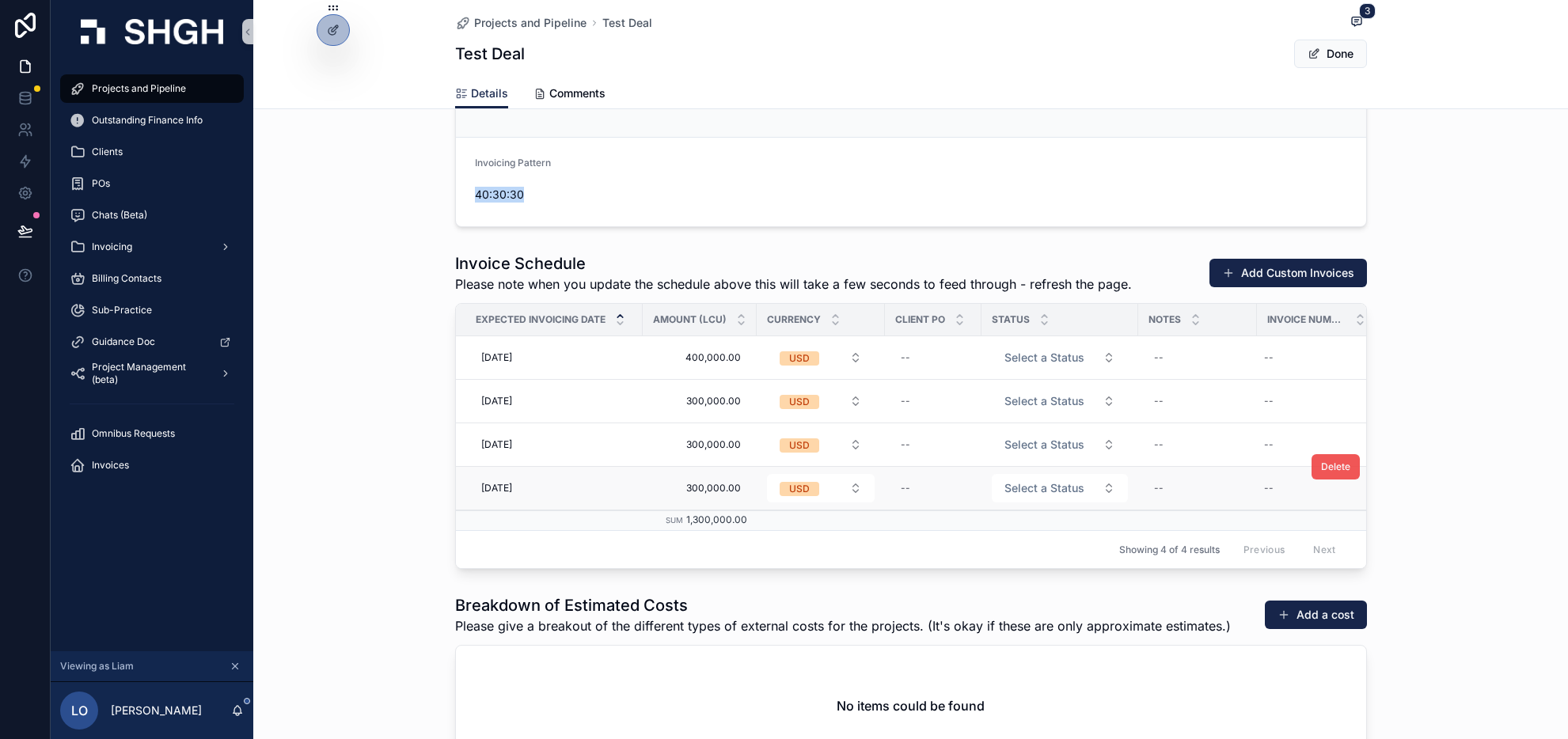
click at [1341, 470] on span "Delete" at bounding box center [1335, 466] width 29 height 13
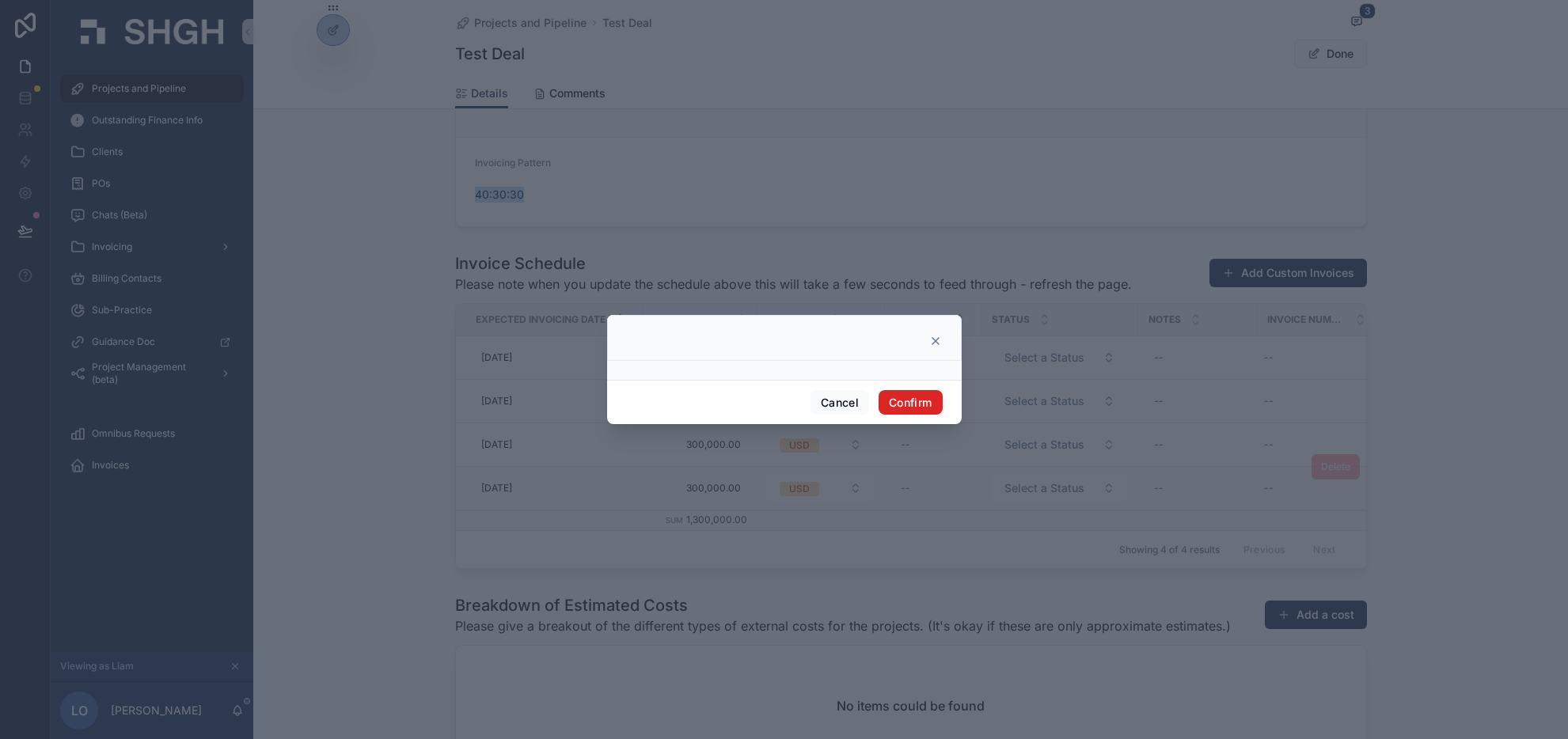
click at [911, 397] on button "Confirm" at bounding box center [910, 403] width 63 height 25
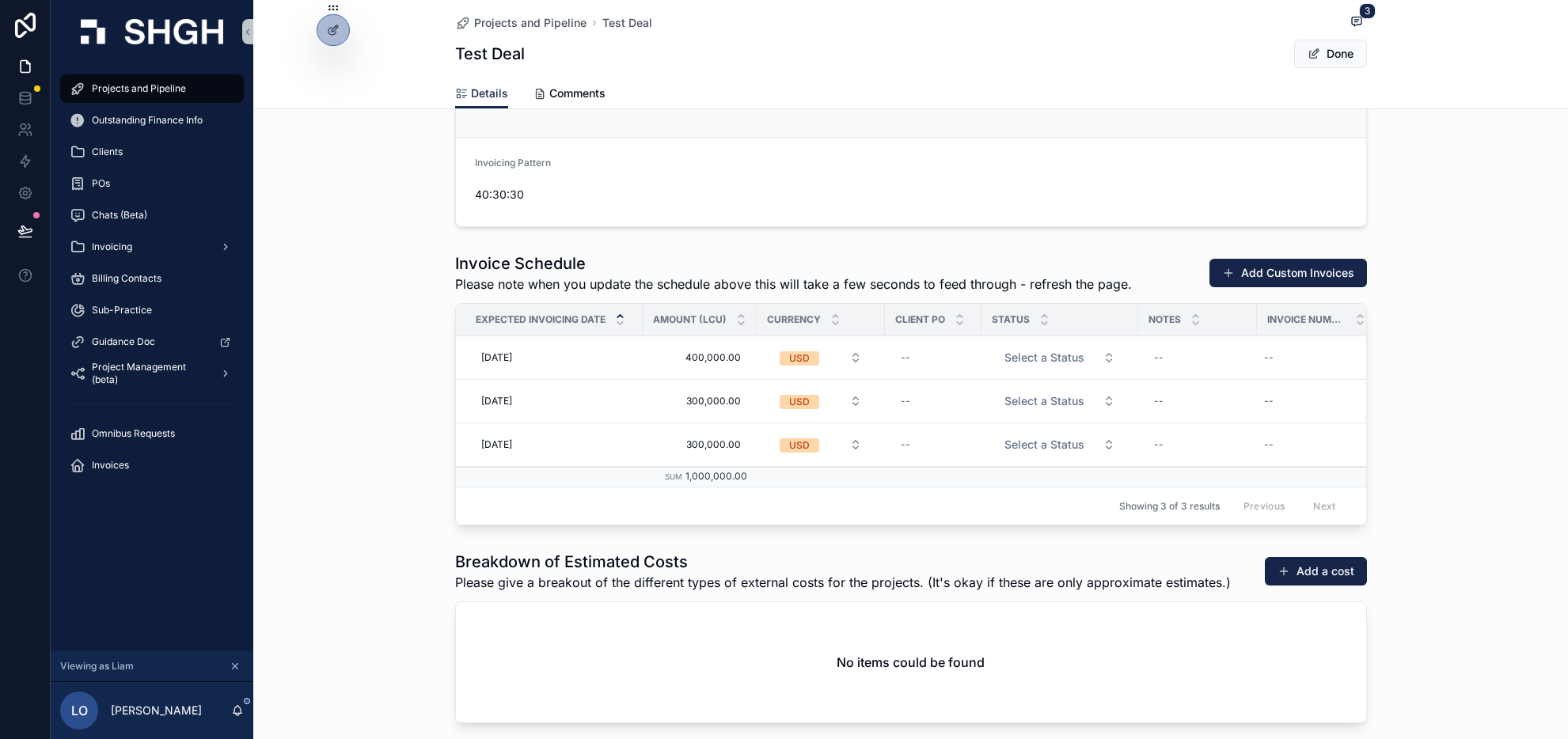
click at [1467, 433] on div "Invoice Schedule Please note when you update the schedule above this will take …" at bounding box center [910, 389] width 1315 height 286
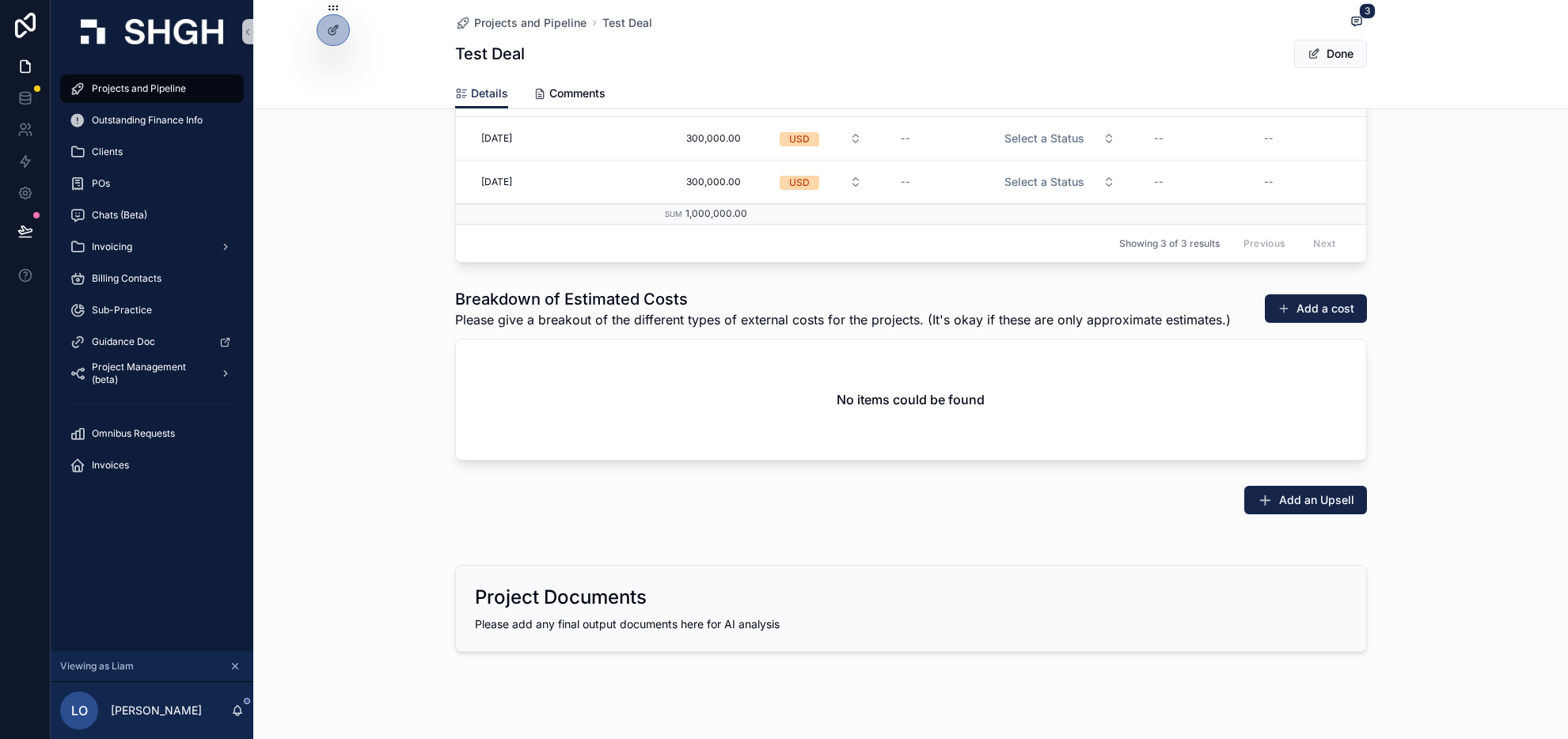
scroll to position [1979, 0]
click at [1321, 312] on button "Add a cost" at bounding box center [1315, 307] width 102 height 28
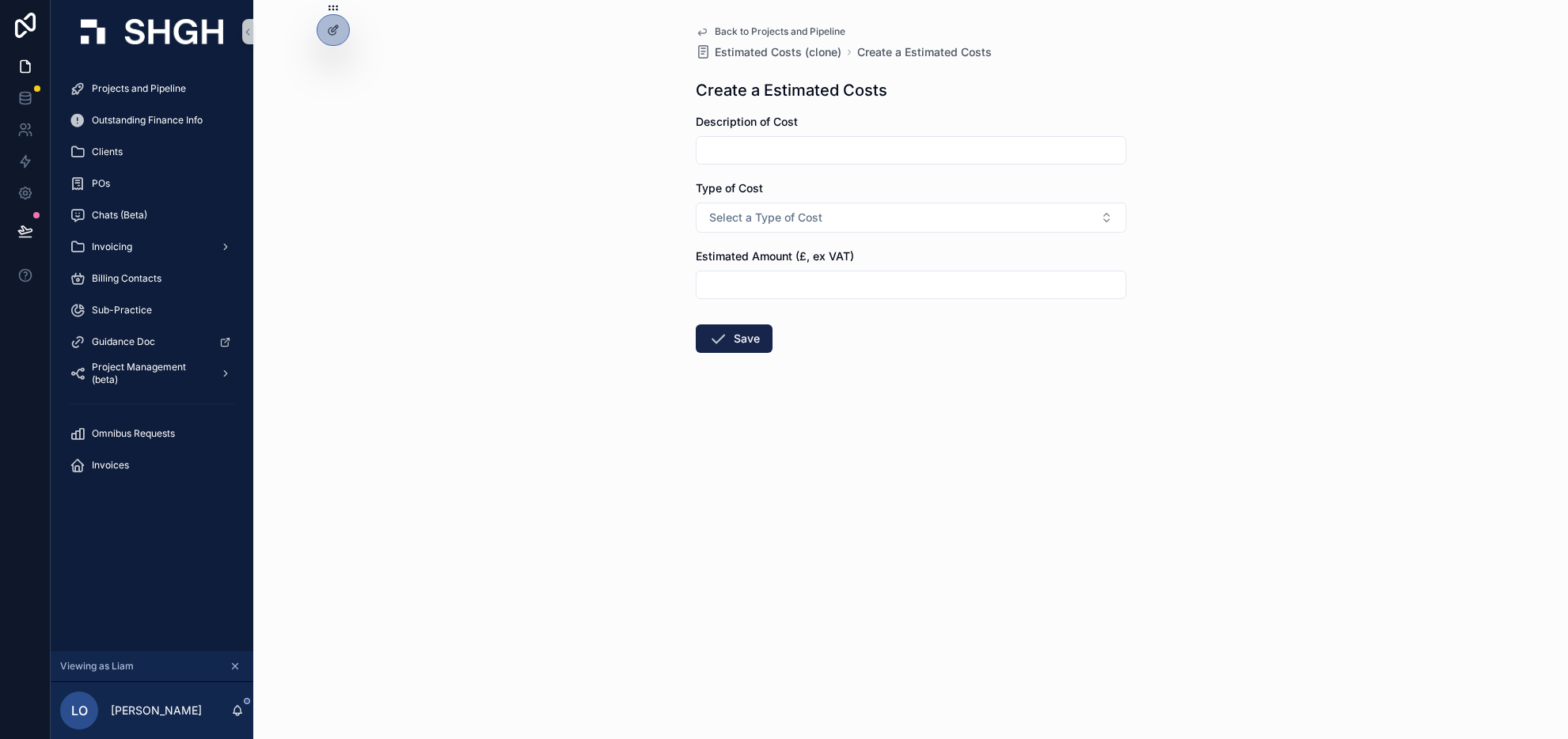
click at [735, 31] on span "Back to Projects and Pipeline" at bounding box center [780, 31] width 130 height 13
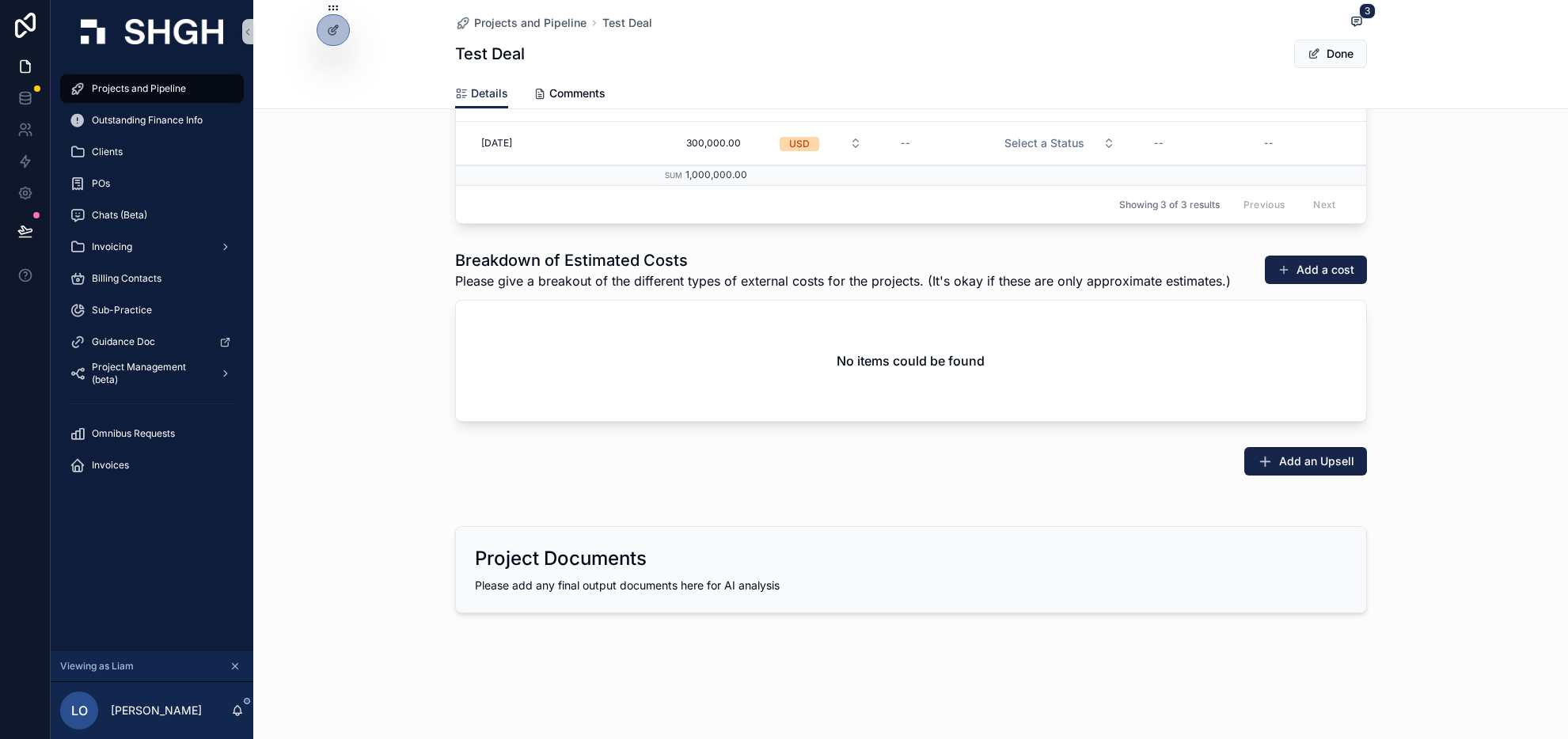
scroll to position [2023, 0]
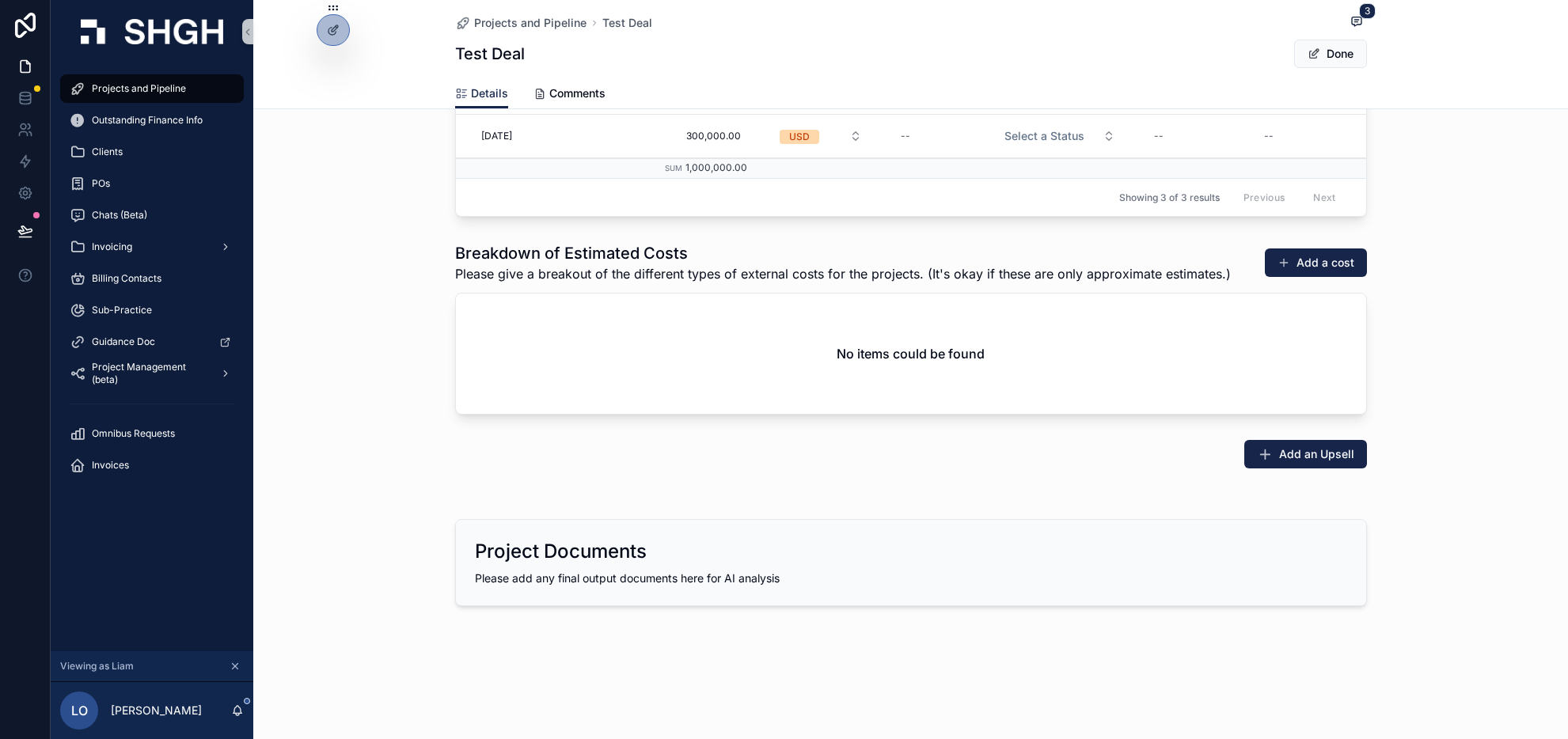
click at [345, 247] on div "Breakdown of Estimated Costs Please give a breakout of the different types of e…" at bounding box center [910, 328] width 1315 height 185
click at [335, 73] on div at bounding box center [333, 64] width 25 height 25
click at [336, 61] on icon at bounding box center [333, 63] width 13 height 13
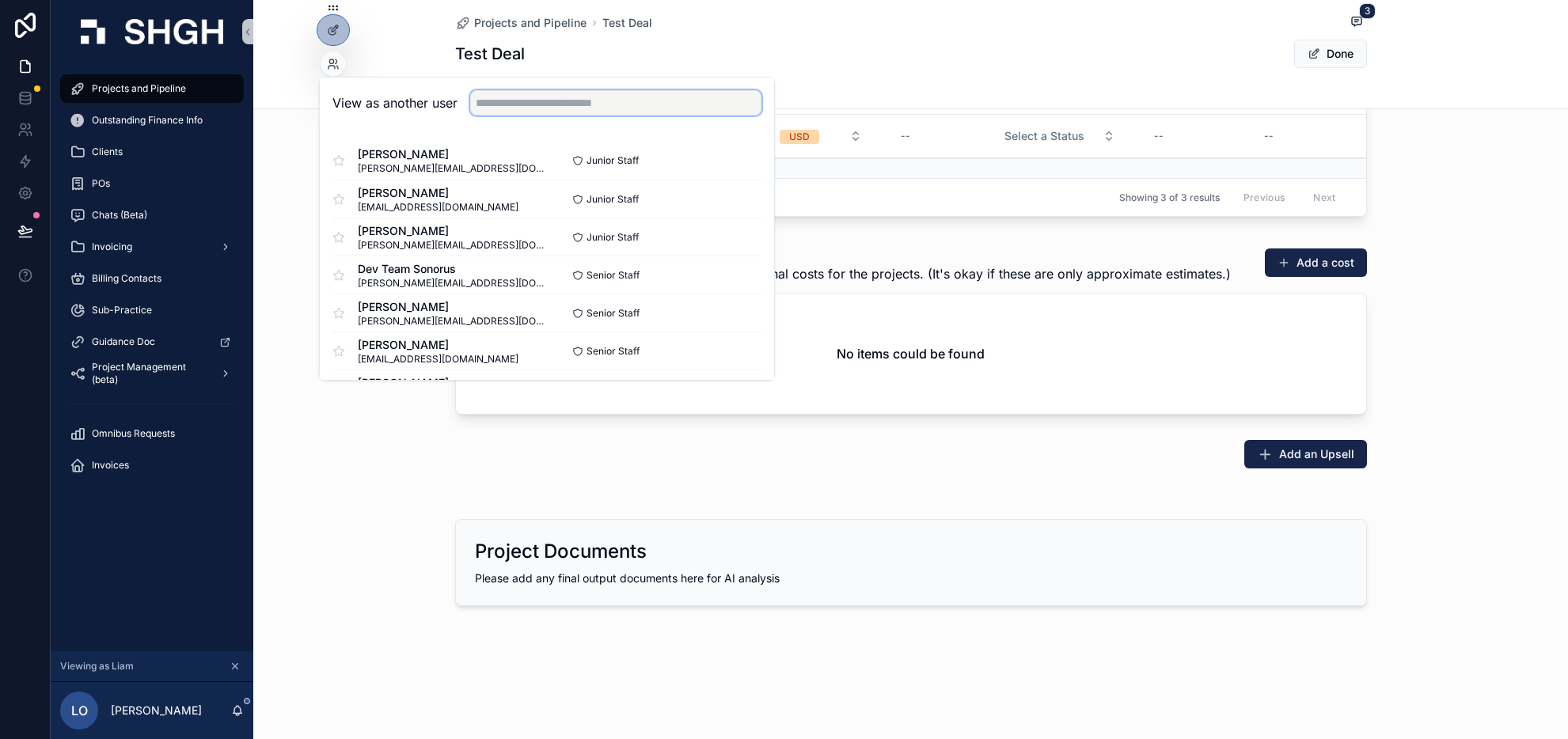
click at [561, 99] on input "text" at bounding box center [615, 103] width 291 height 25
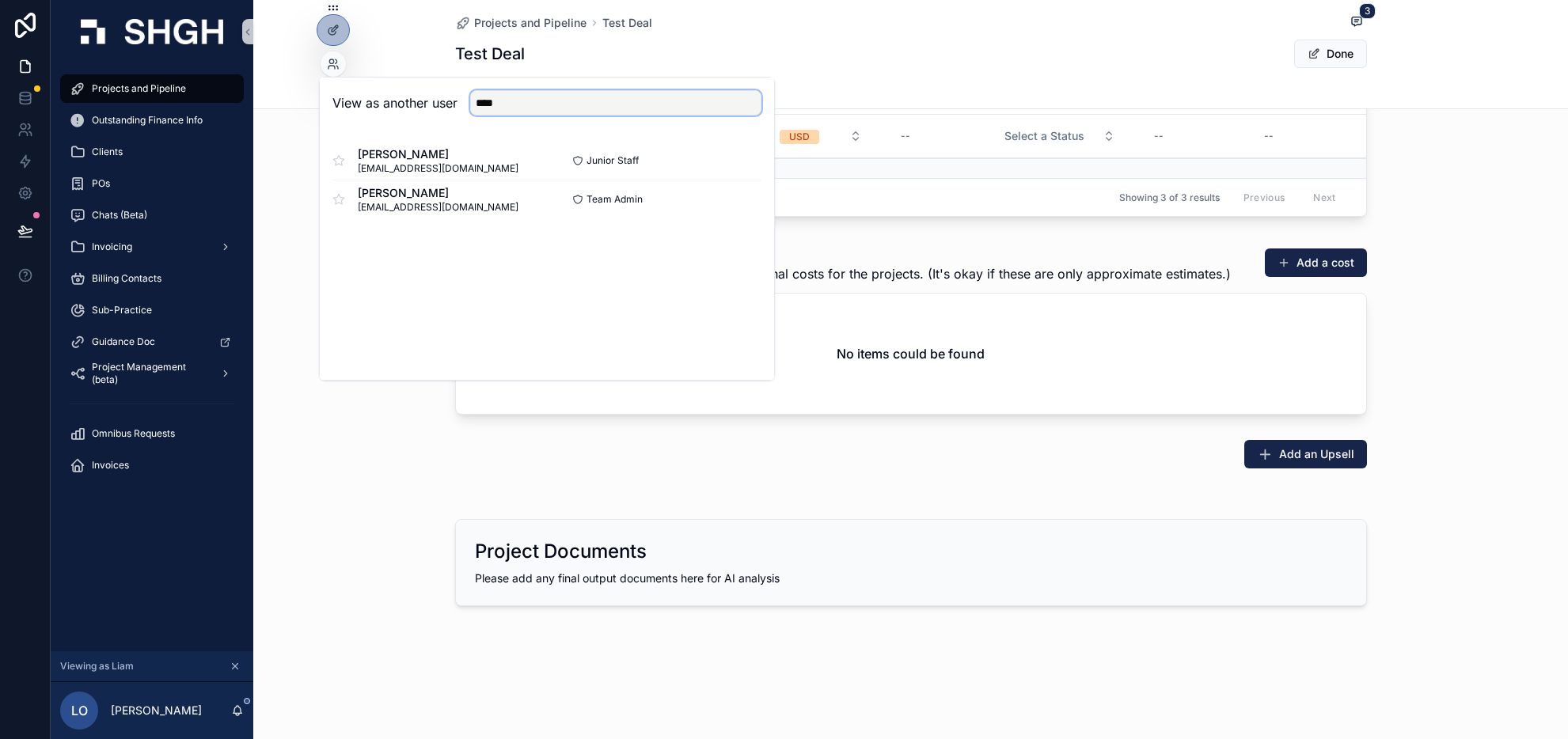
type input "****"
click at [474, 258] on div "View as another user **** Luke Betham lbetham@stonehaven.uk.com Junior Staff Se…" at bounding box center [547, 229] width 456 height 304
click at [738, 204] on button "Select" at bounding box center [741, 200] width 41 height 23
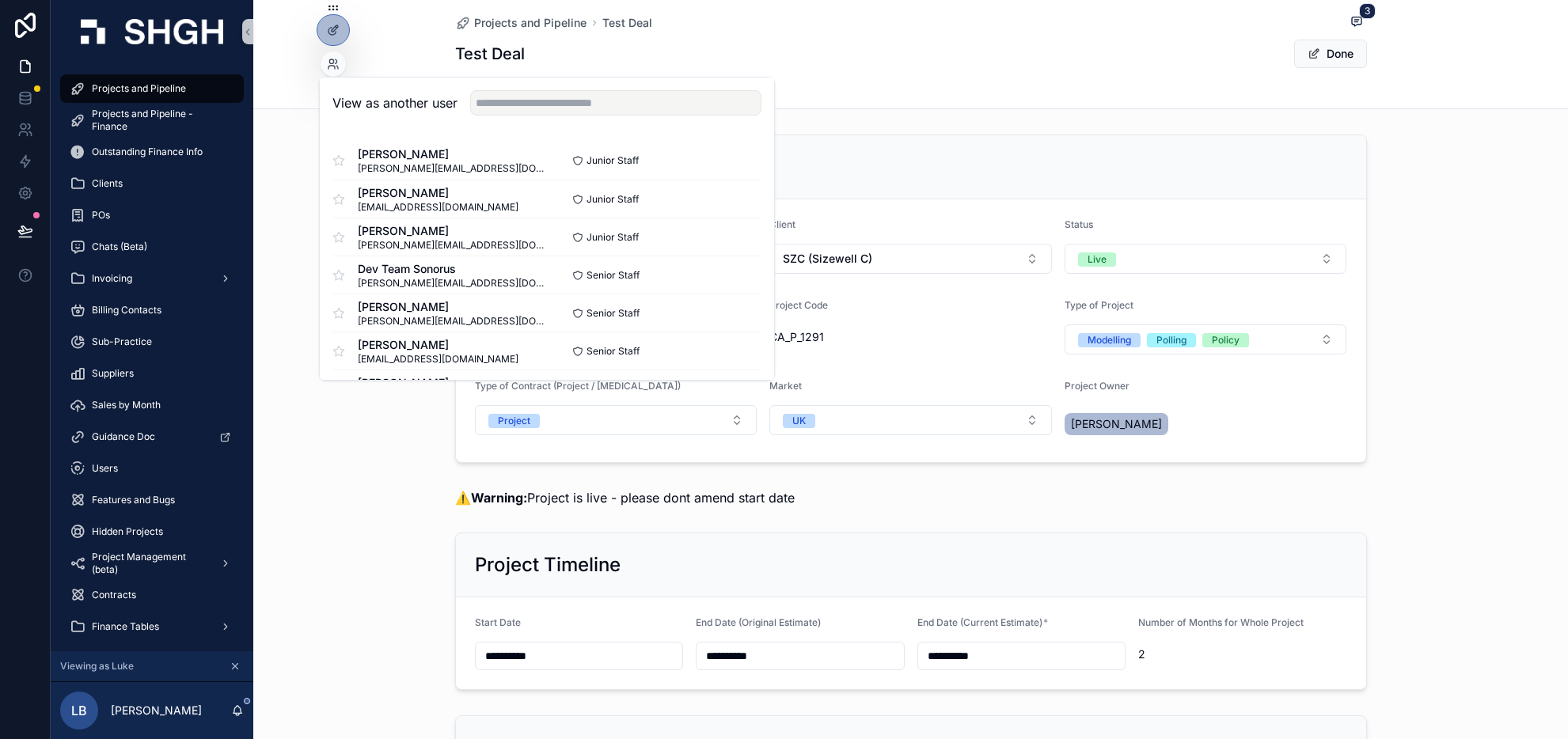
click at [1383, 406] on div "Project Details Project Name ********* Client SZC (Sizewell C) Status Live Lead…" at bounding box center [910, 299] width 1315 height 341
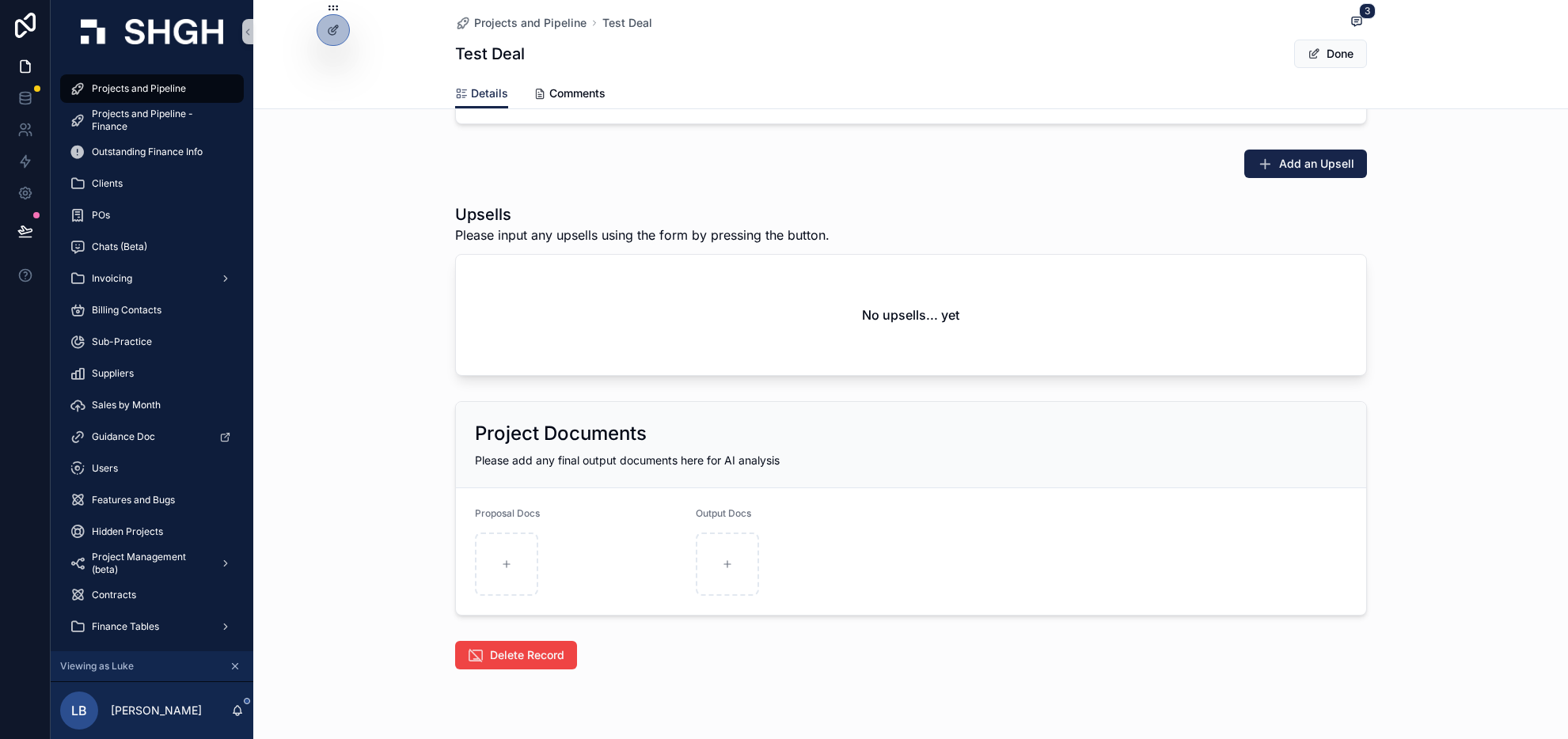
scroll to position [2590, 0]
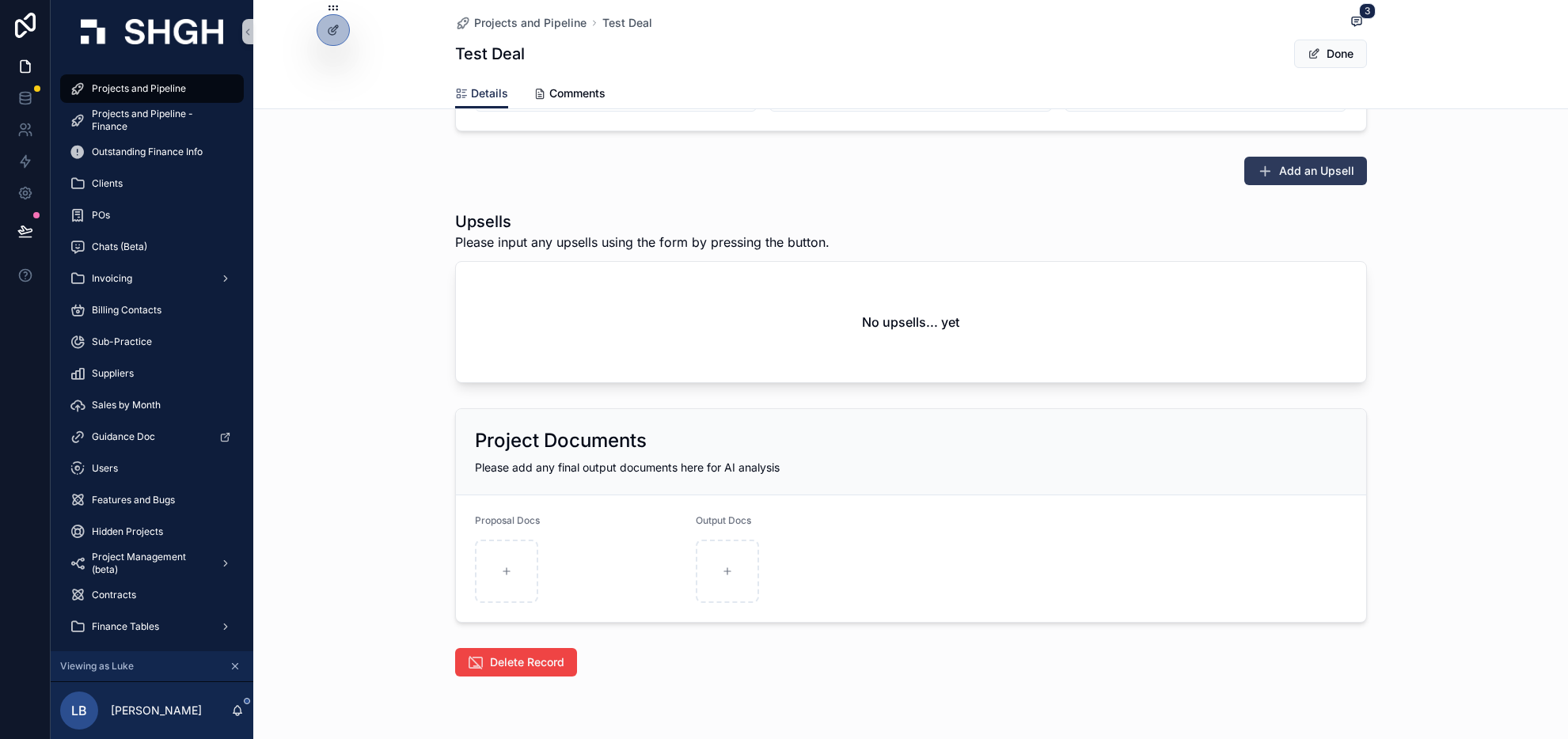
click at [1297, 169] on span "Add an Upsell" at bounding box center [1316, 170] width 75 height 16
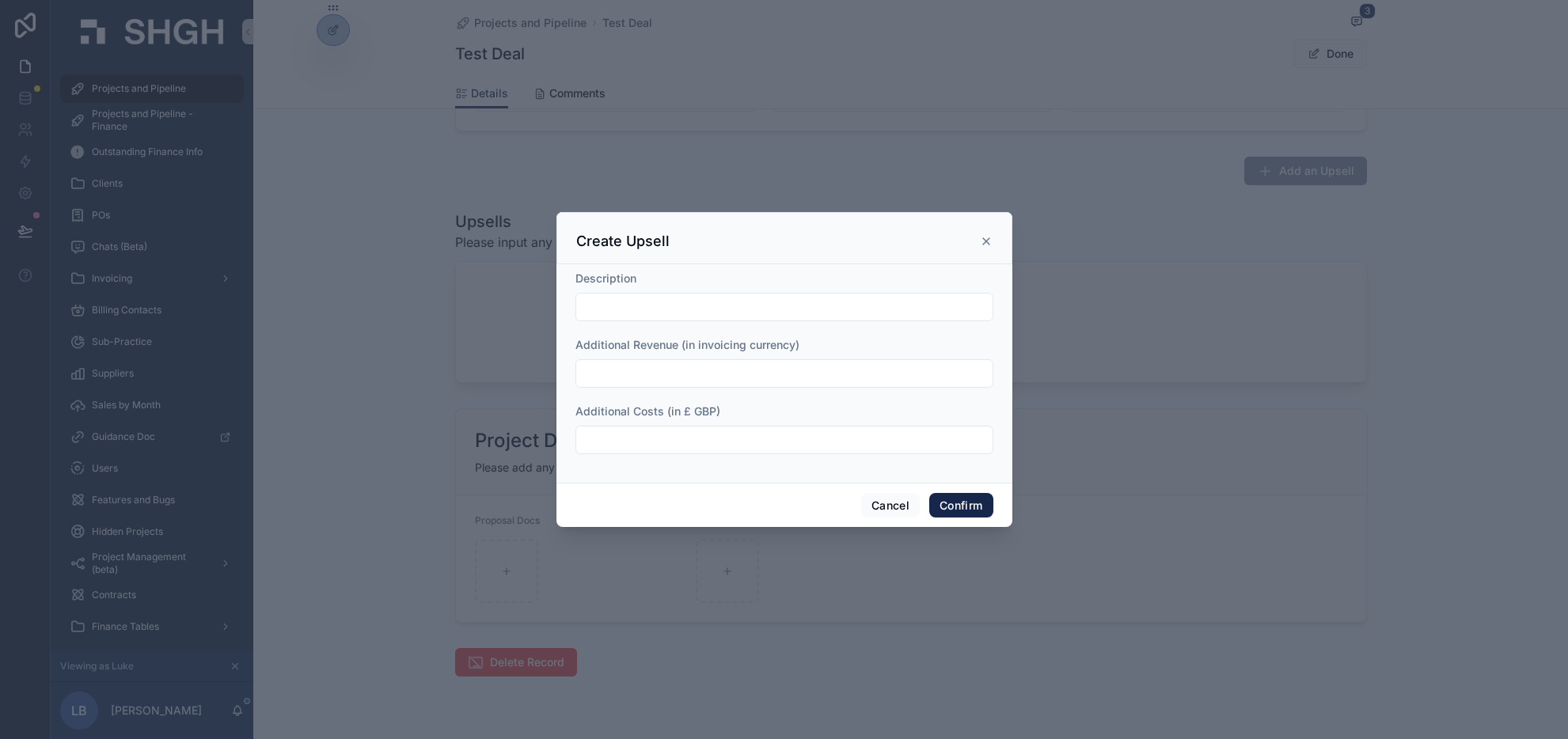
click at [771, 317] on input "text" at bounding box center [784, 307] width 417 height 22
type input "**********"
click at [633, 384] on input "text" at bounding box center [784, 373] width 417 height 22
type input "*********"
click at [645, 434] on input "text" at bounding box center [784, 440] width 417 height 22
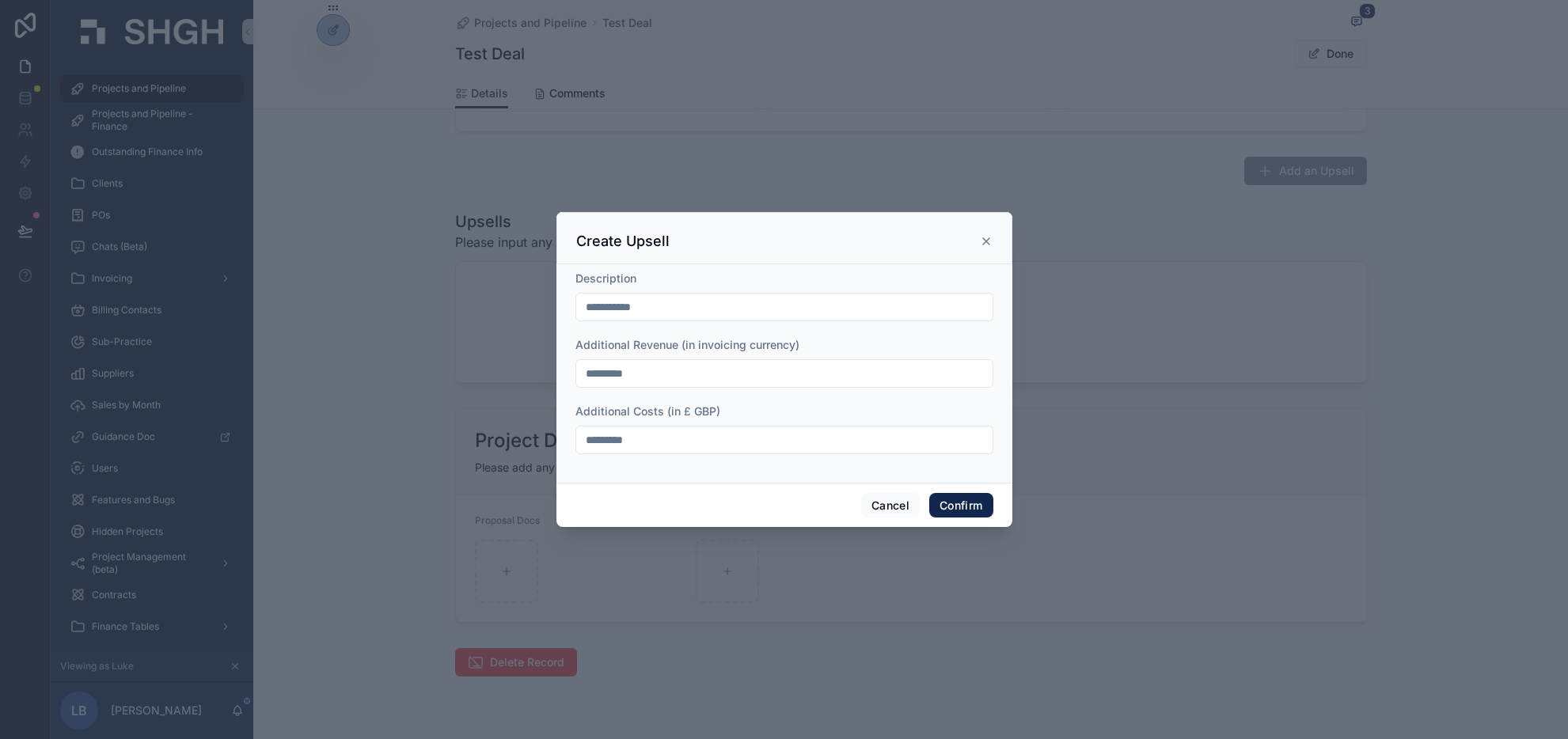
type input "*********"
click at [966, 500] on button "Confirm" at bounding box center [961, 506] width 63 height 25
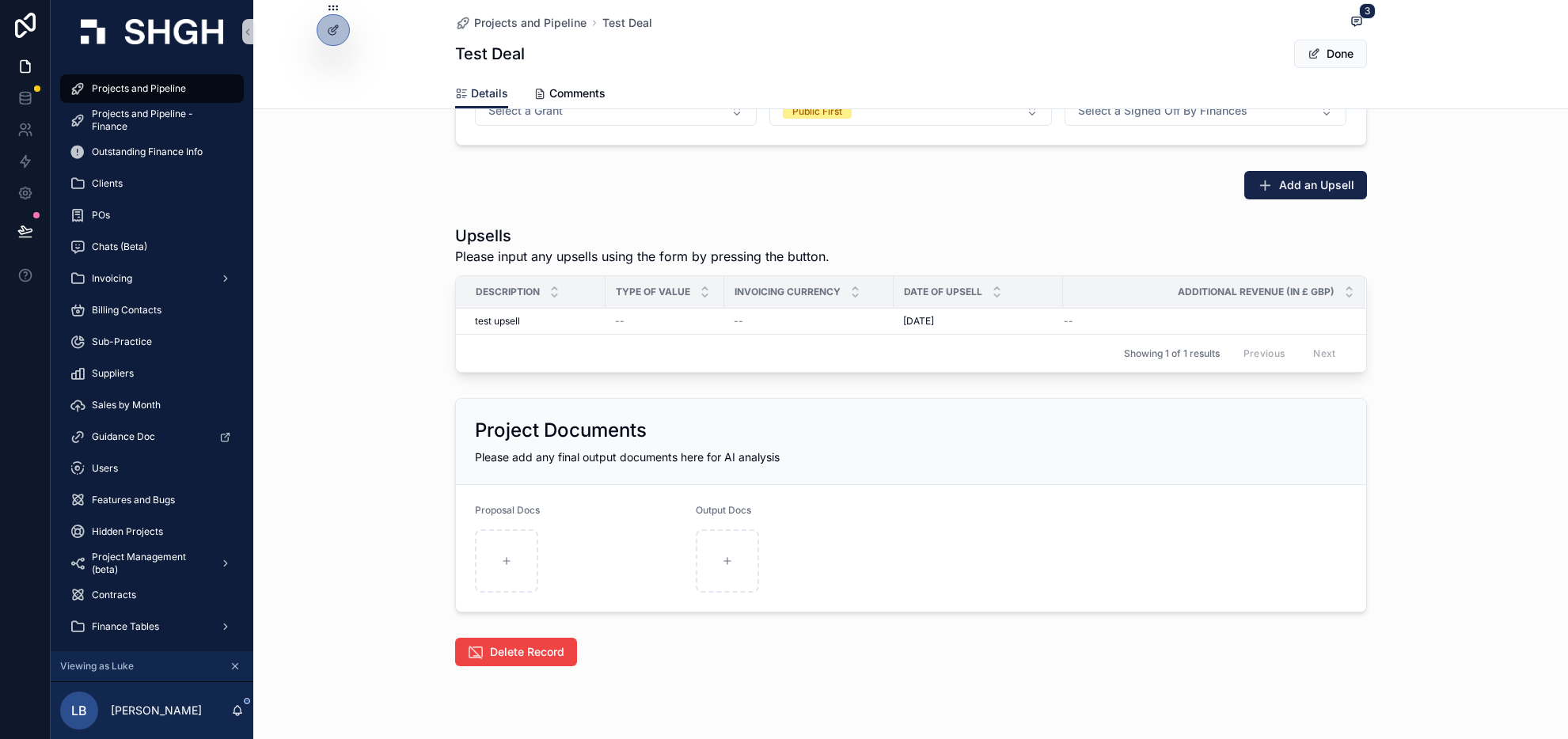
scroll to position [2610, 0]
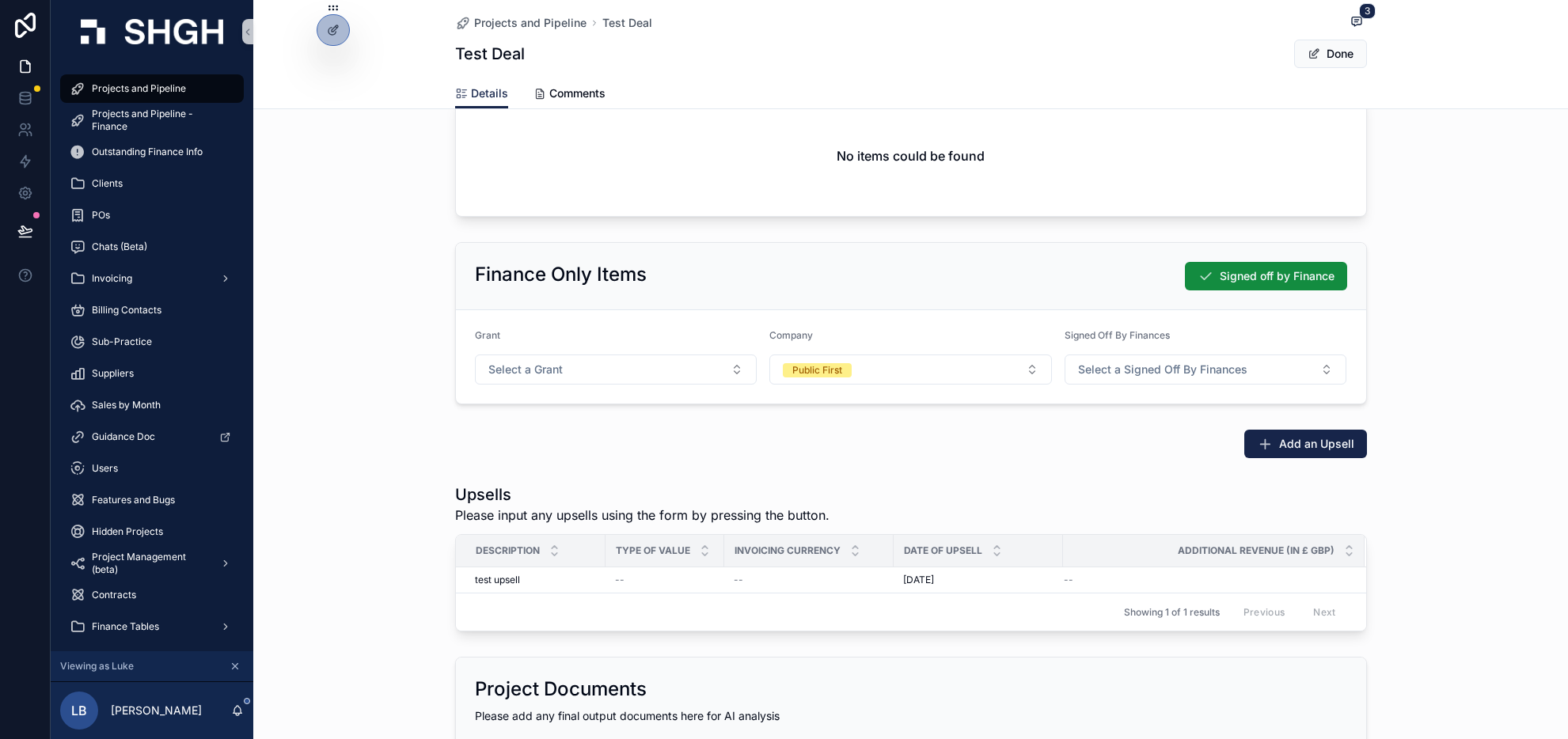
type input "**********"
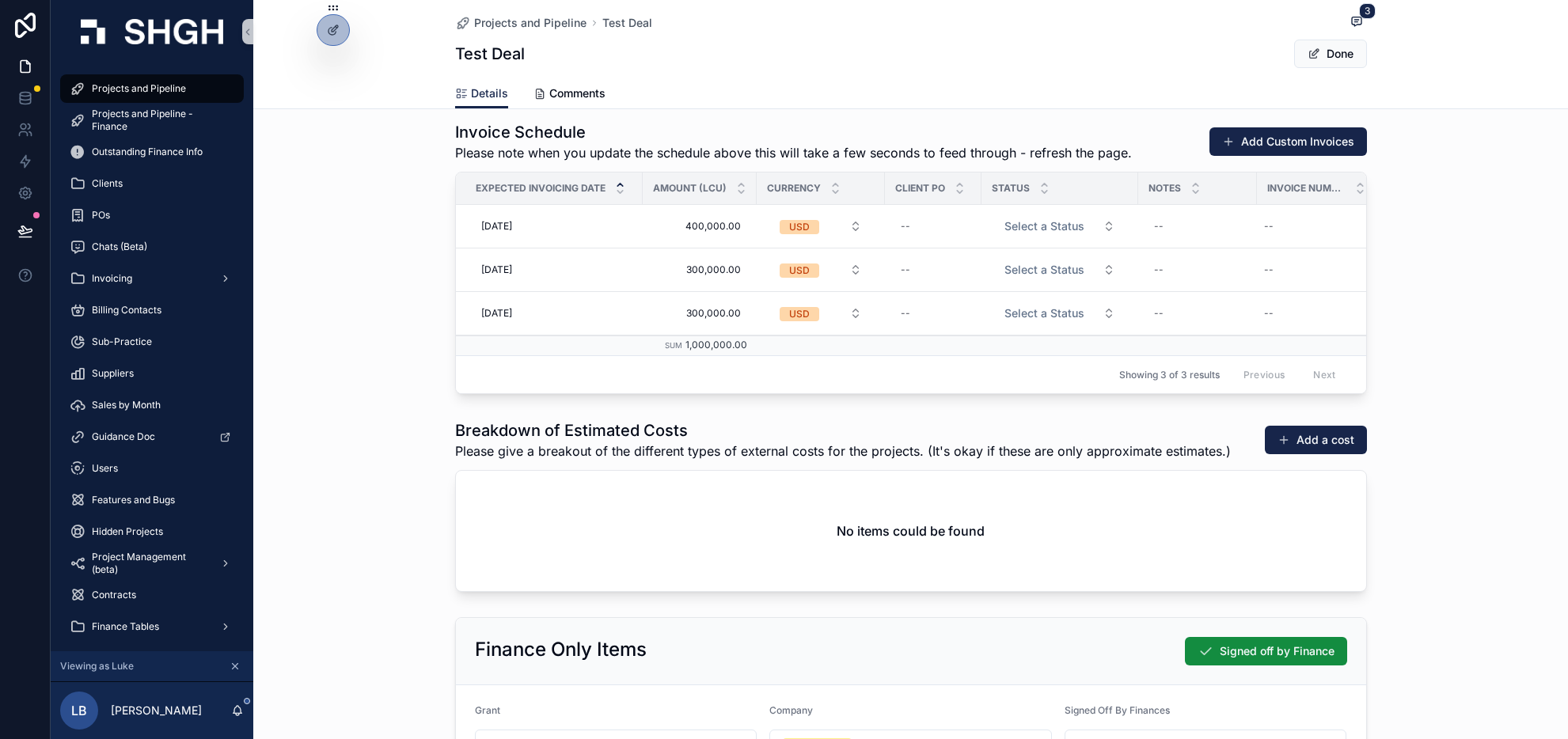
scroll to position [2131, 0]
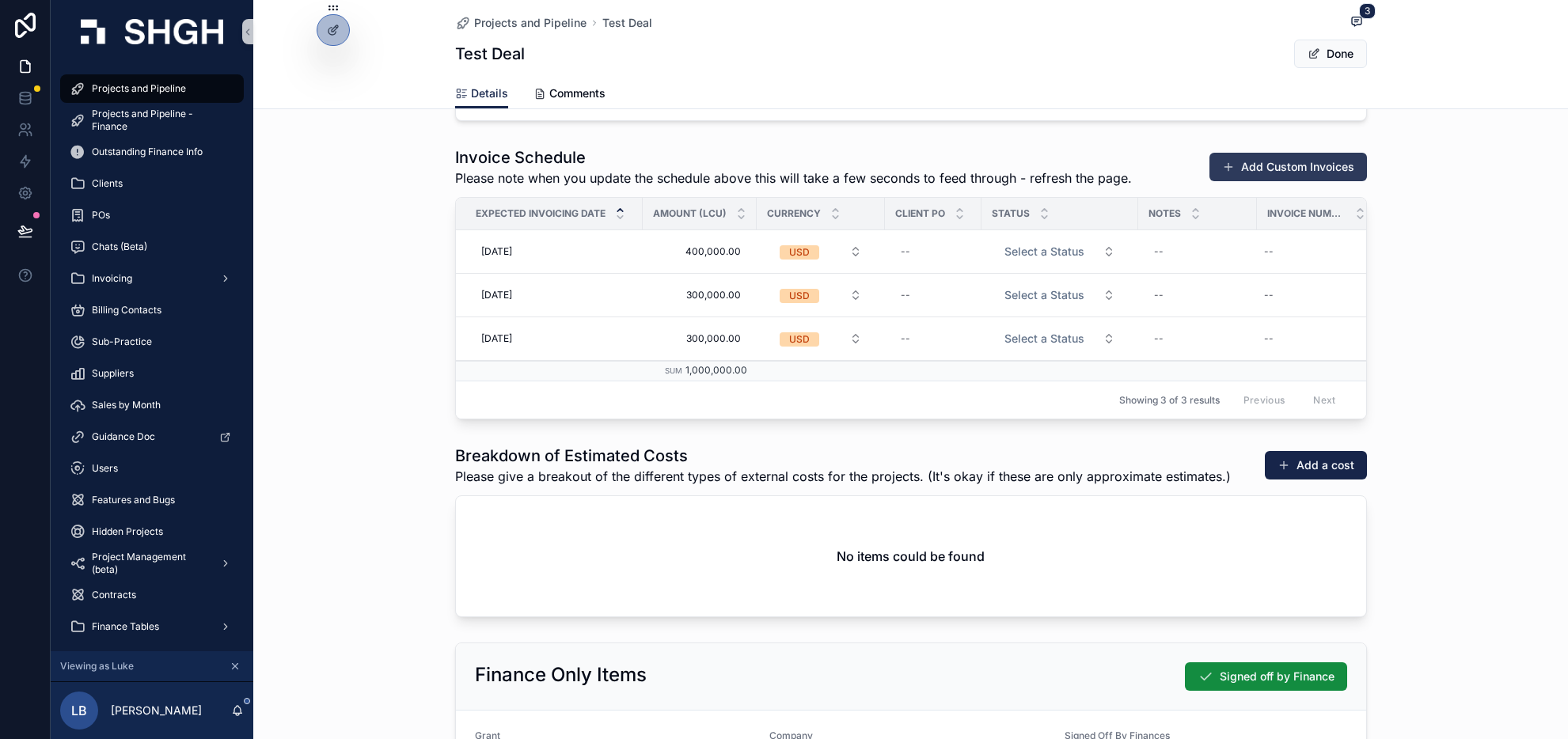
click at [1249, 158] on button "Add Custom Invoices" at bounding box center [1288, 166] width 158 height 28
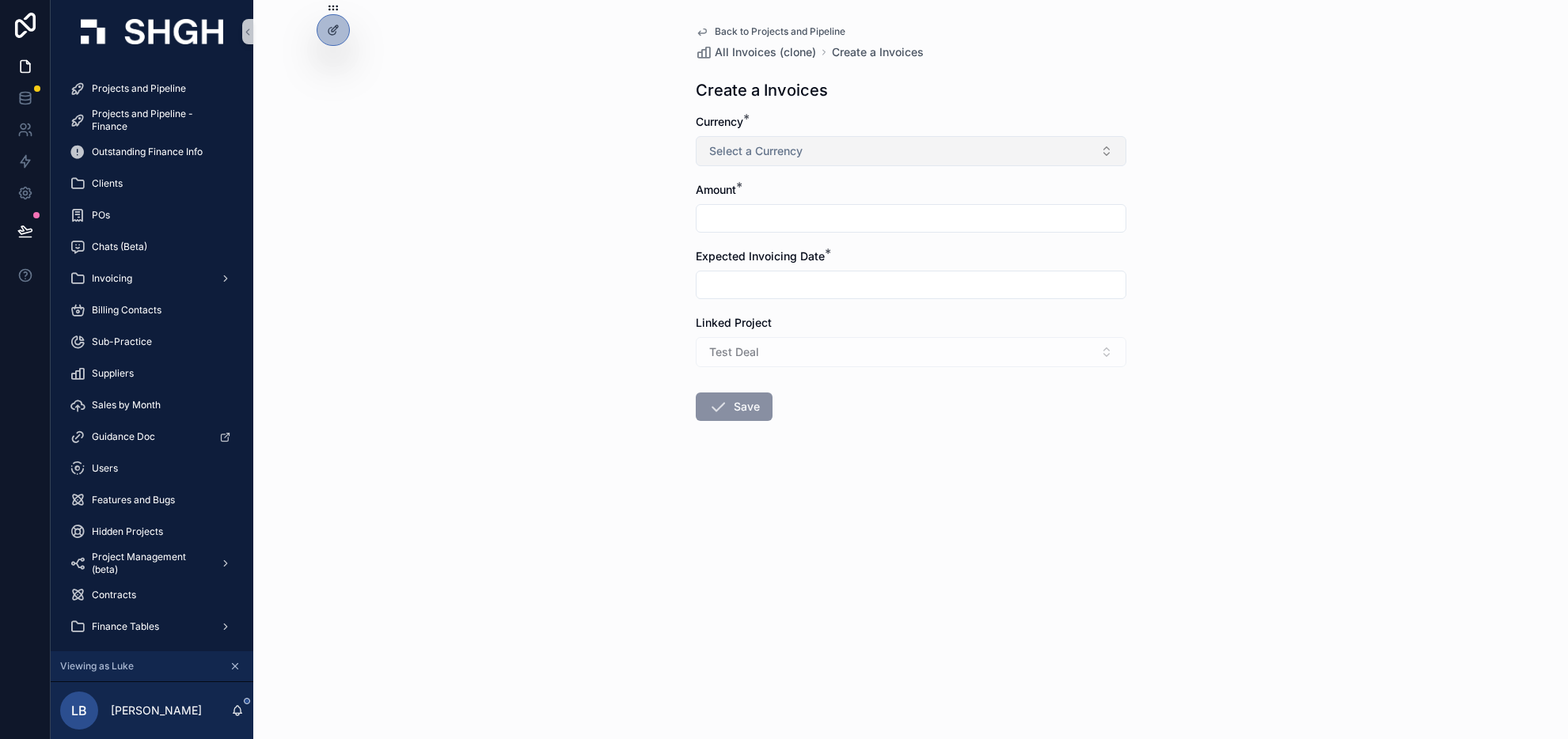
click at [784, 151] on span "Select a Currency" at bounding box center [756, 151] width 93 height 16
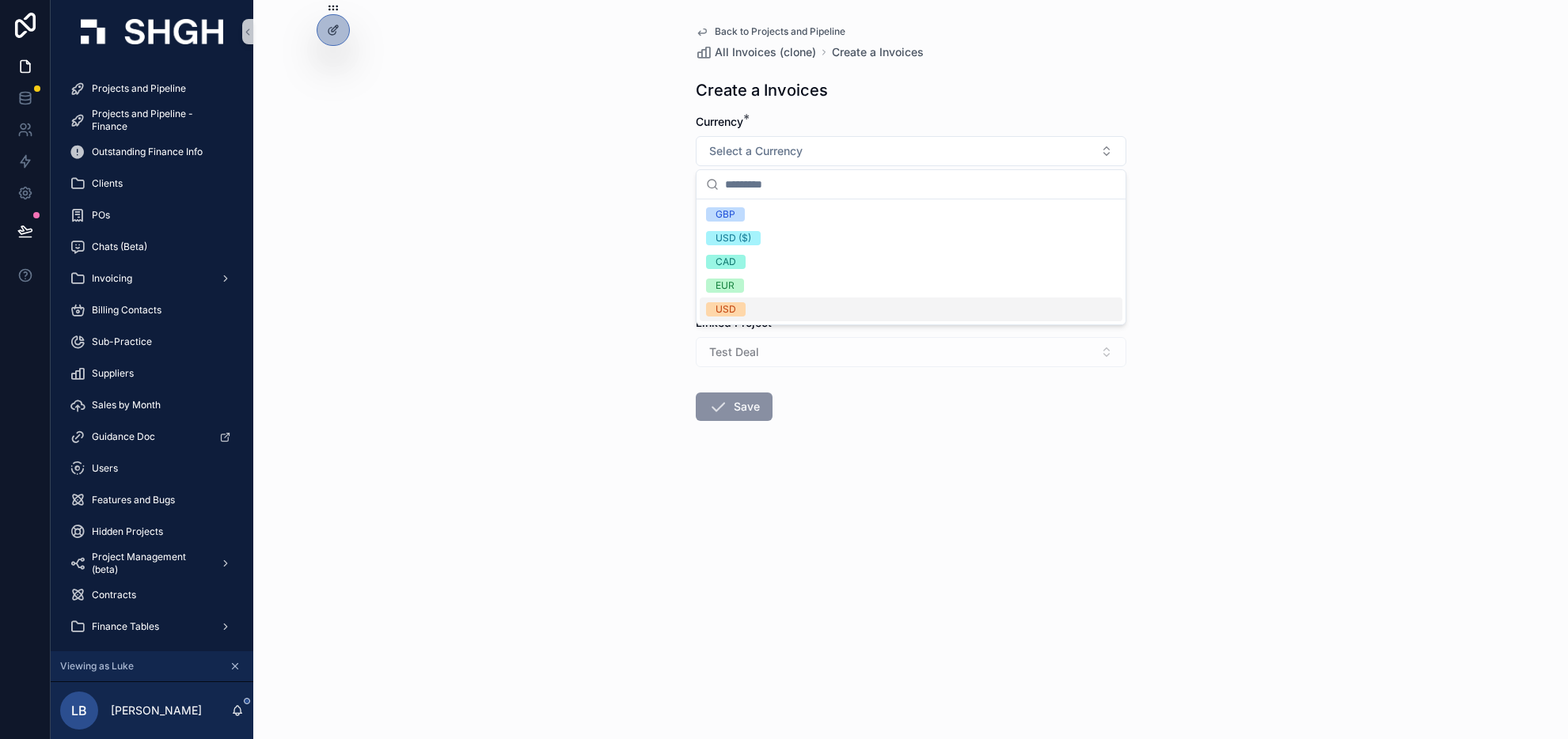
click at [751, 307] on div "USD" at bounding box center [911, 310] width 422 height 23
click at [777, 212] on input "scrollable content" at bounding box center [910, 218] width 429 height 22
type input "**********"
click at [781, 286] on input "scrollable content" at bounding box center [910, 284] width 429 height 22
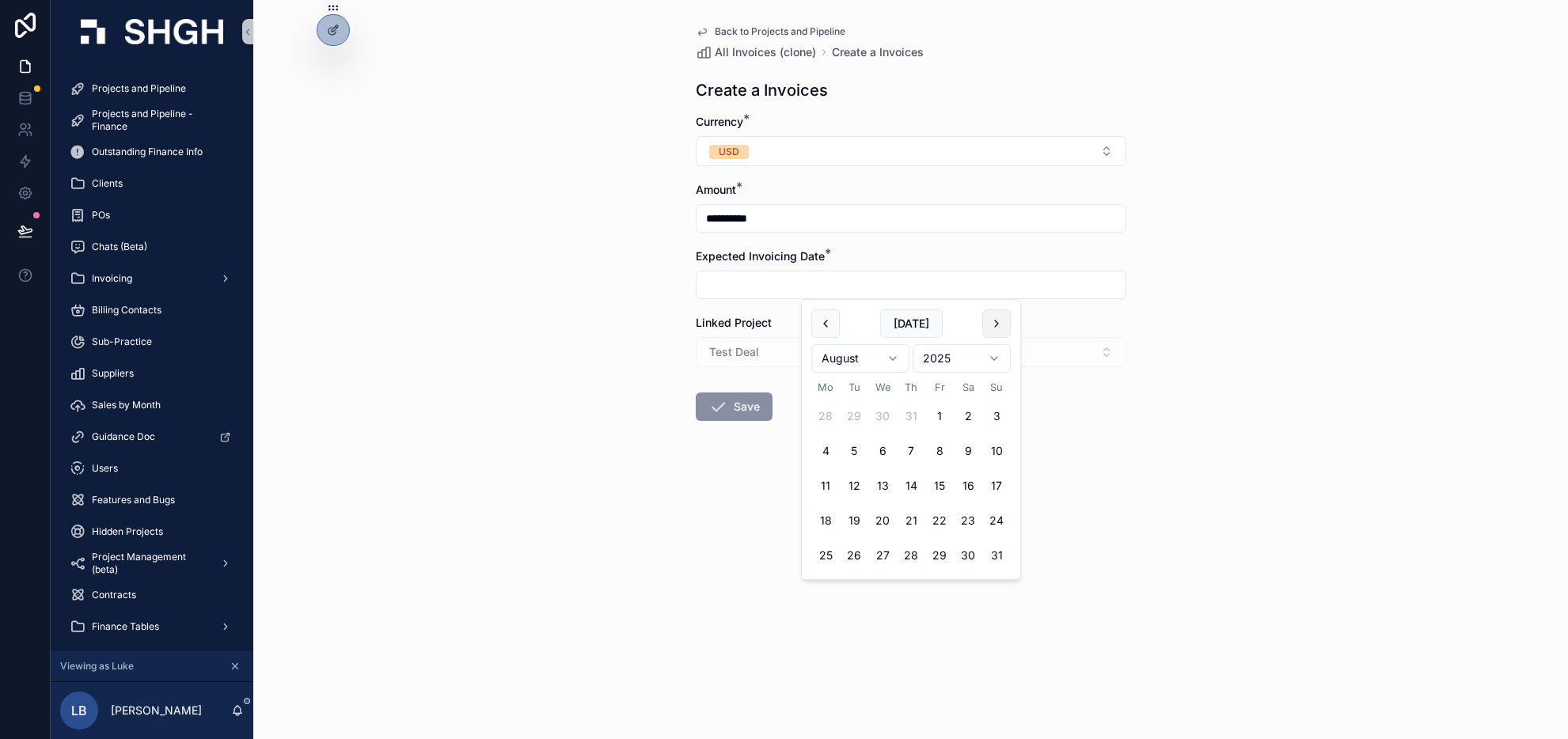
click at [1001, 324] on button "scrollable content" at bounding box center [996, 323] width 28 height 28
click at [971, 417] on button "1" at bounding box center [967, 416] width 28 height 28
type input "**********"
click at [1119, 401] on form "**********" at bounding box center [911, 318] width 430 height 409
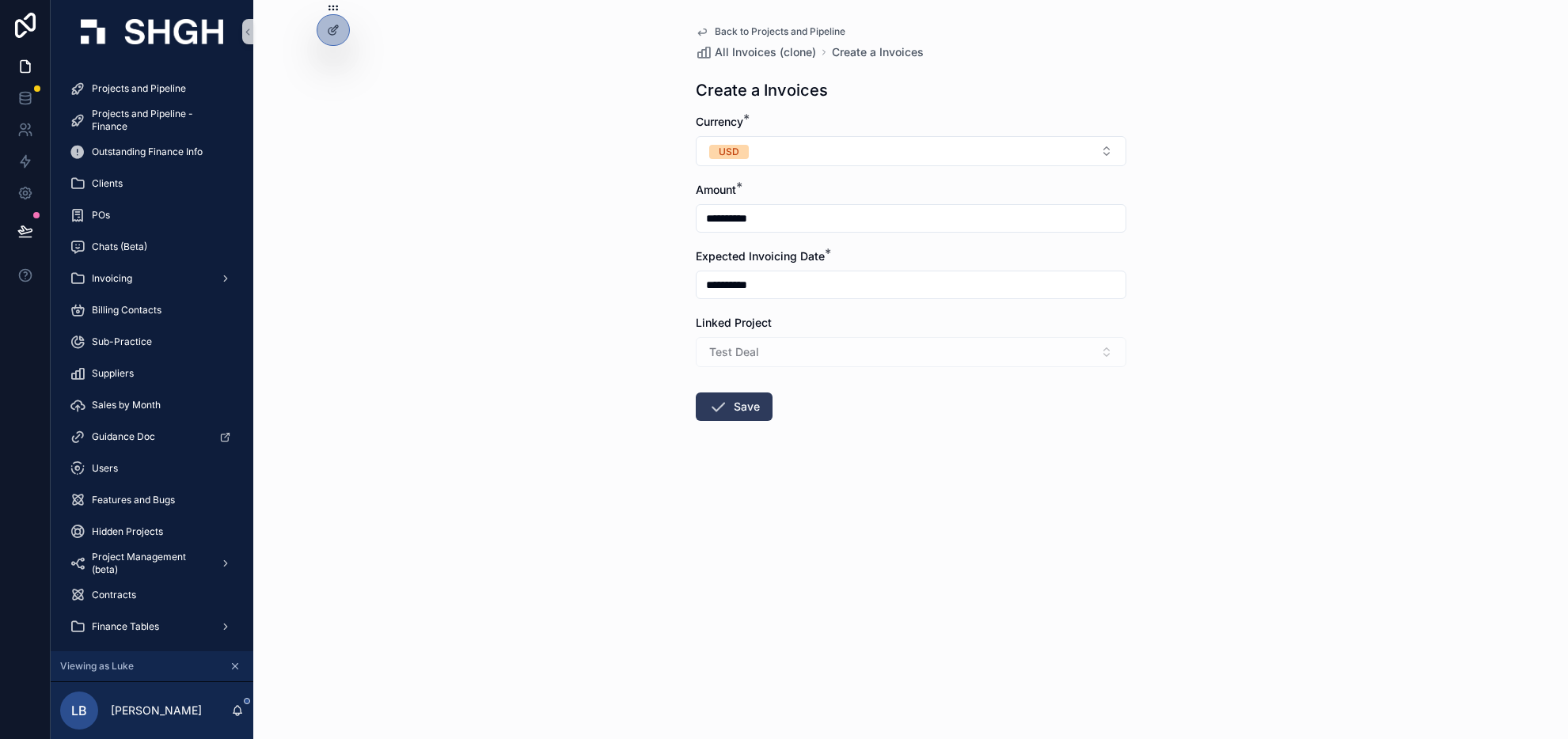
click at [741, 401] on button "Save" at bounding box center [734, 406] width 77 height 28
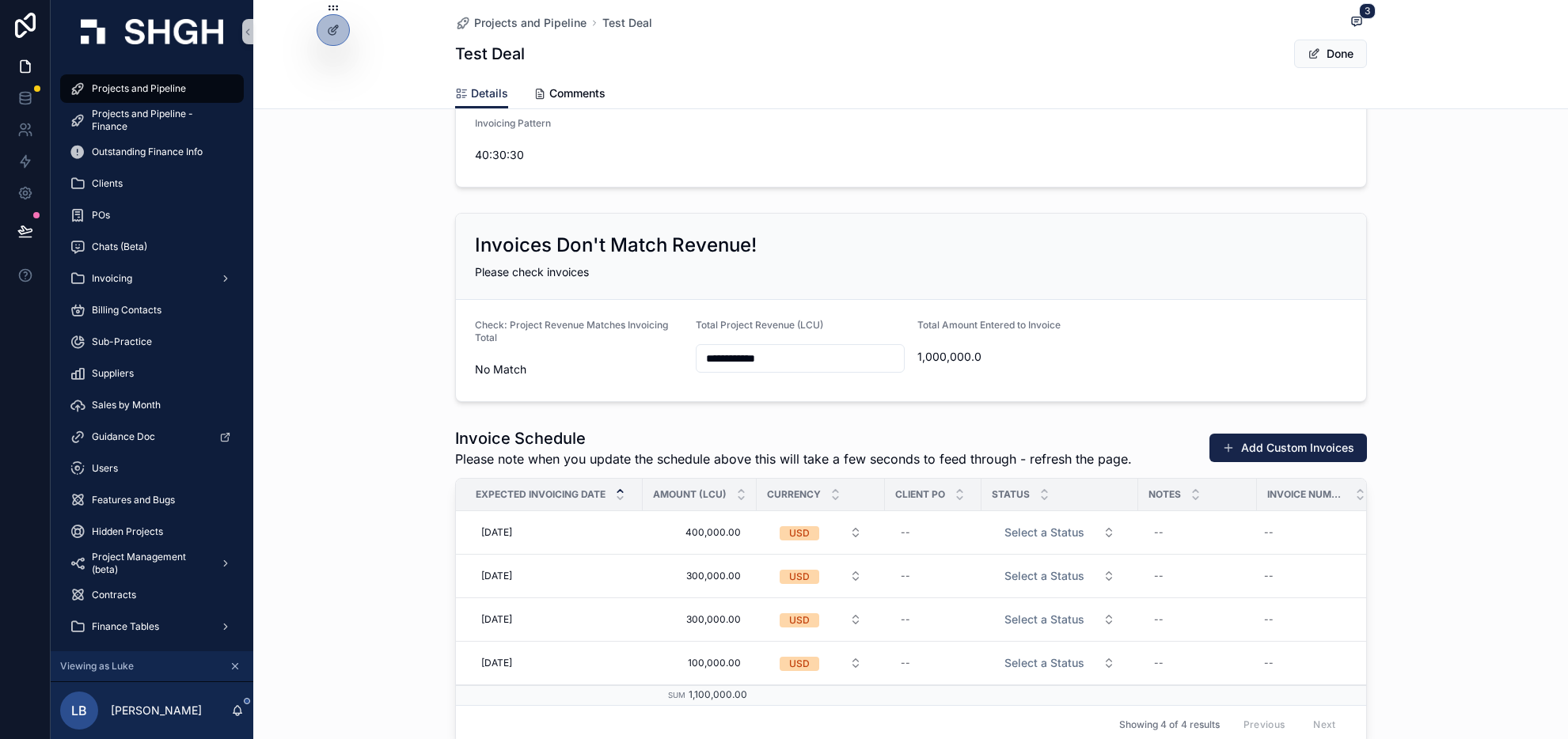
scroll to position [1844, 0]
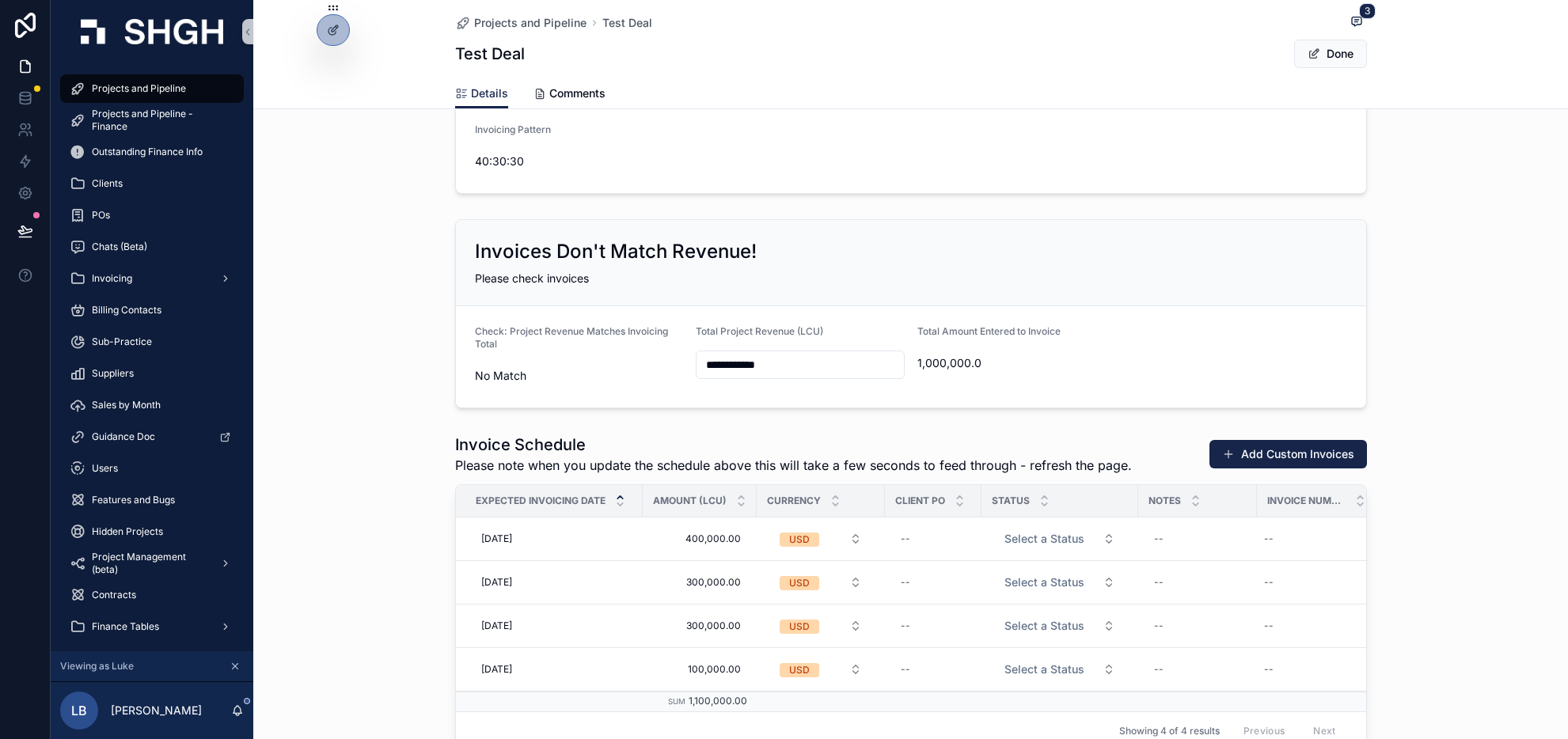
click at [1433, 371] on div "**********" at bounding box center [910, 314] width 1315 height 202
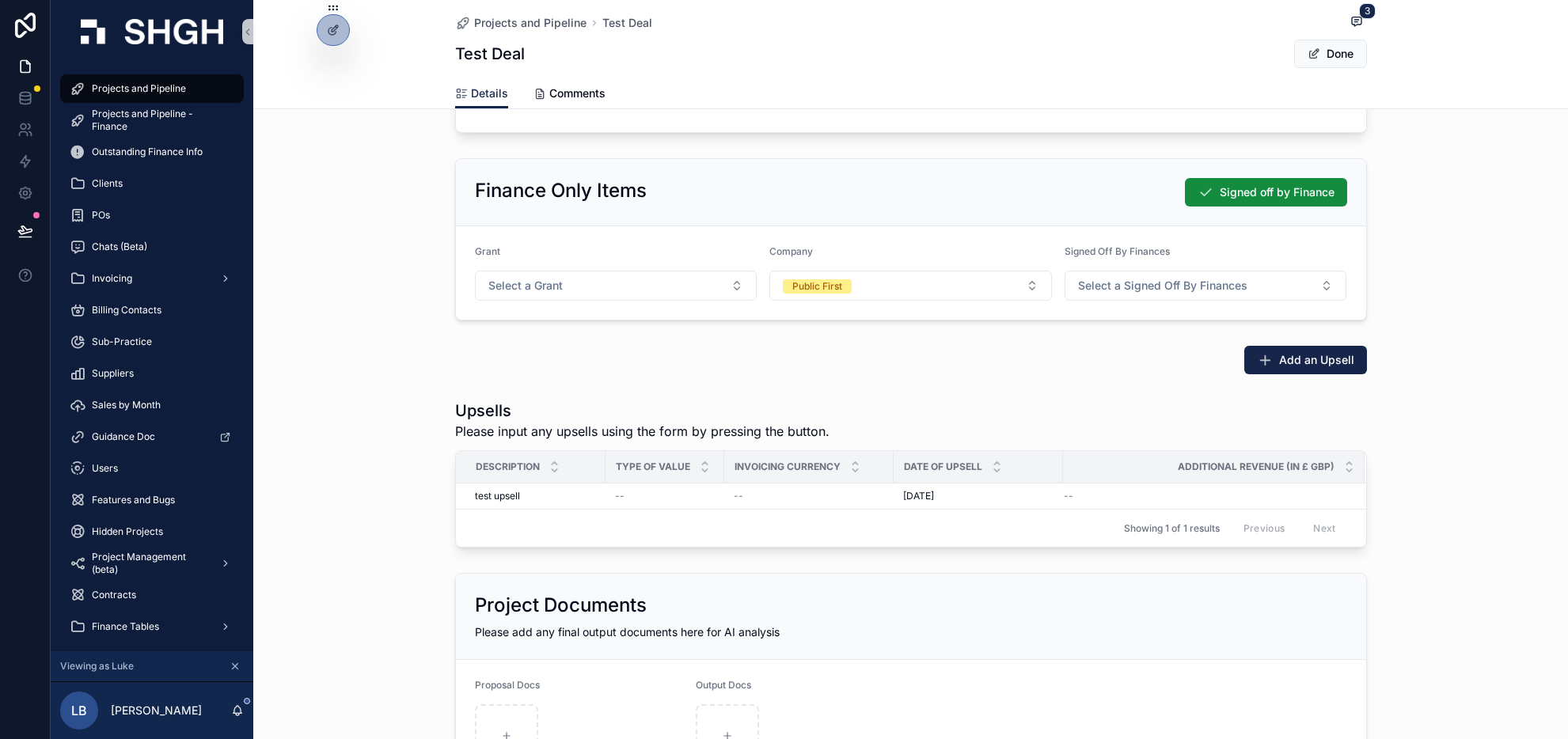
scroll to position [2654, 0]
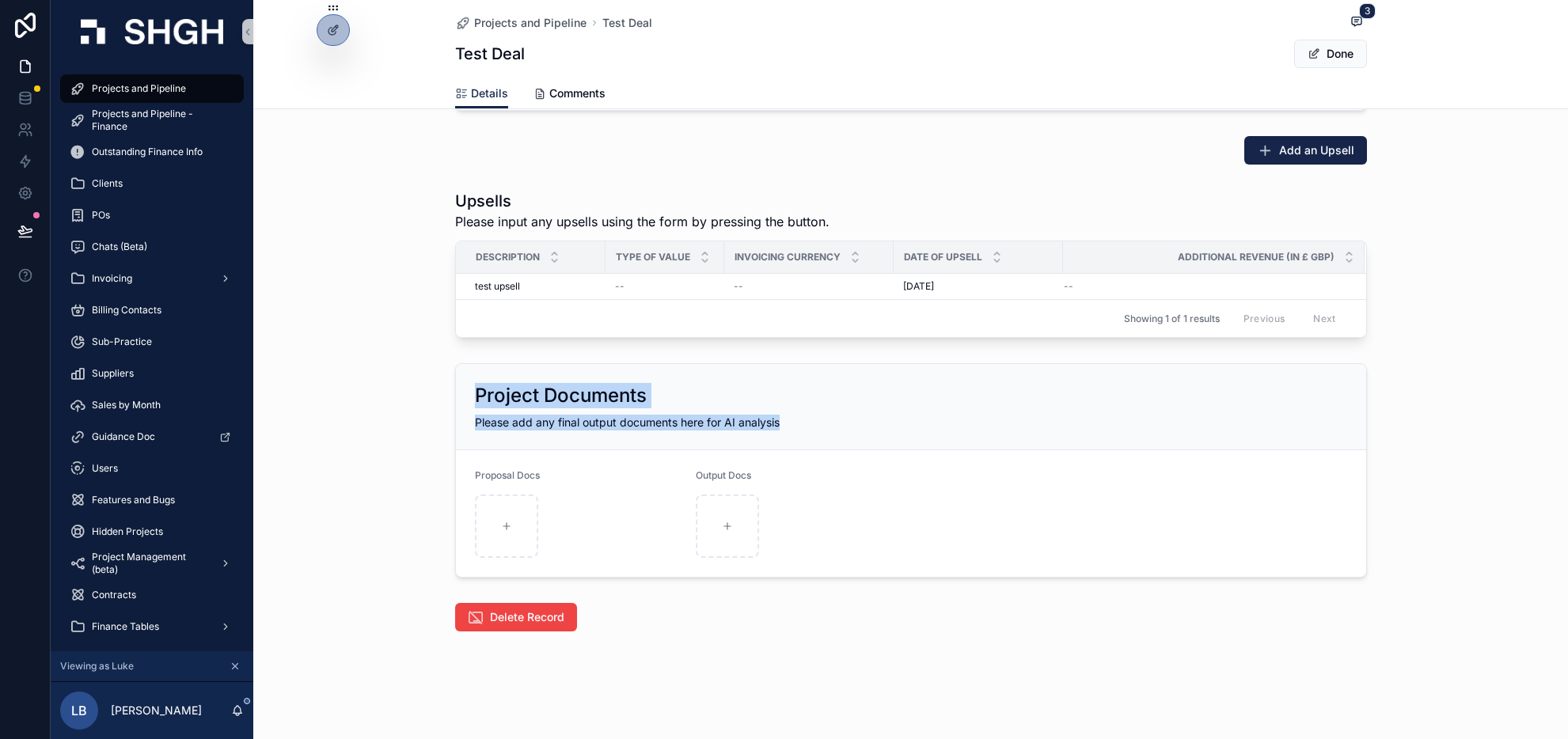
drag, startPoint x: 475, startPoint y: 394, endPoint x: 795, endPoint y: 427, distance: 321.7
click at [795, 427] on div "Project Documents Please add any final output documents here for AI analysis" at bounding box center [910, 407] width 910 height 87
click at [795, 427] on div "Please add any final output documents here for AI analysis" at bounding box center [911, 423] width 872 height 16
drag, startPoint x: 475, startPoint y: 391, endPoint x: 794, endPoint y: 440, distance: 322.7
click at [794, 440] on div "Project Documents Please add any final output documents here for AI analysis" at bounding box center [910, 407] width 910 height 87
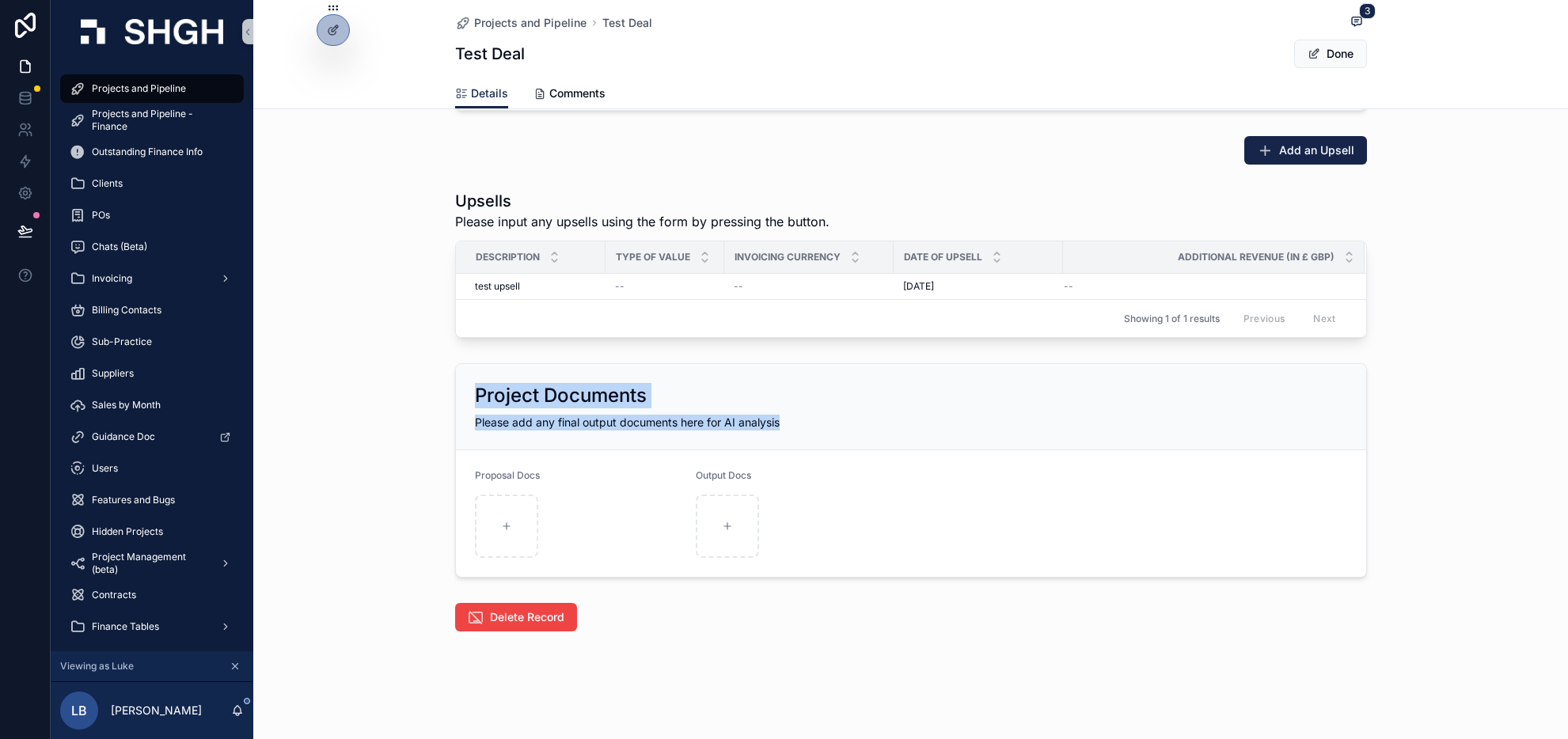
click at [785, 425] on div "Please add any final output documents here for AI analysis" at bounding box center [911, 423] width 872 height 16
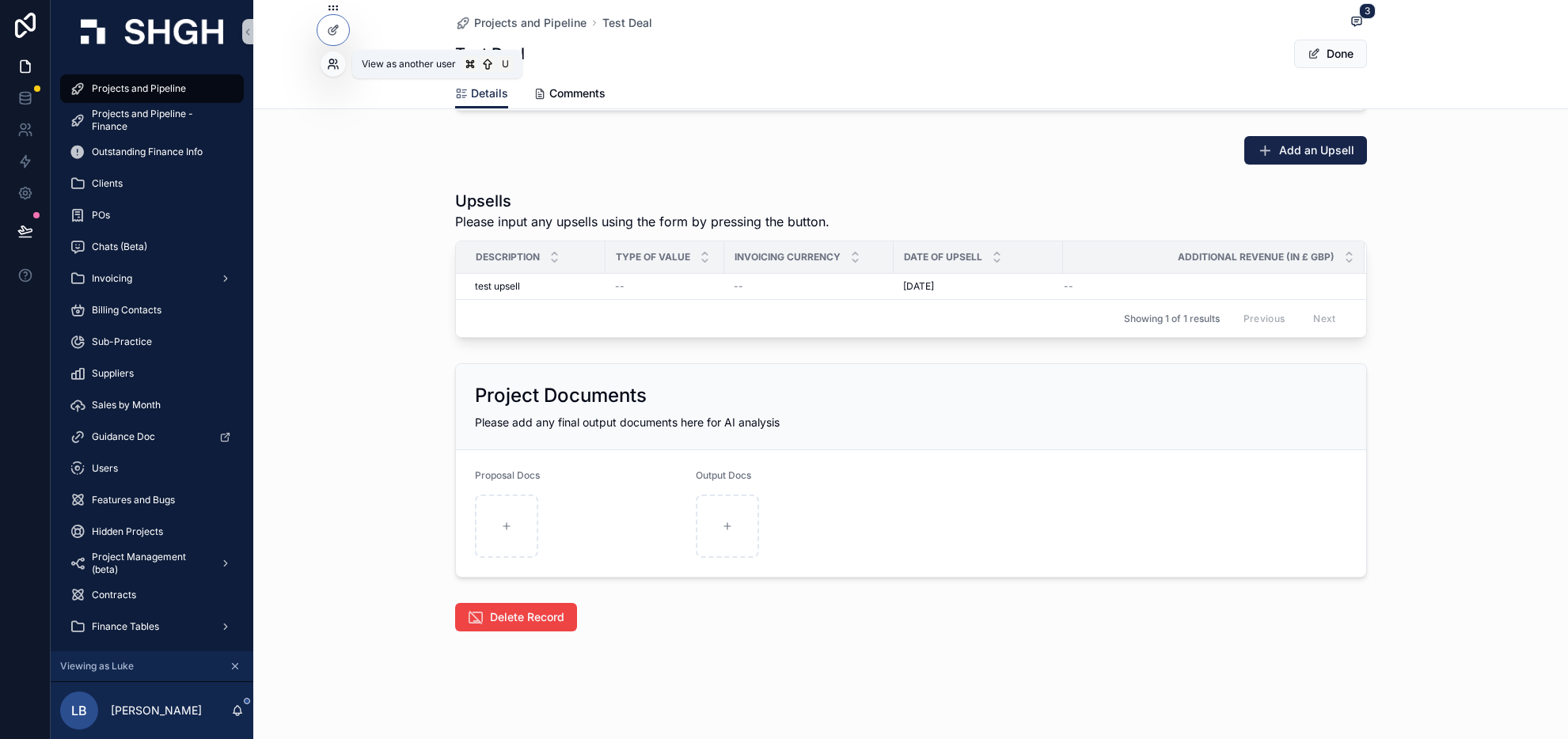
click at [334, 62] on icon at bounding box center [333, 63] width 13 height 13
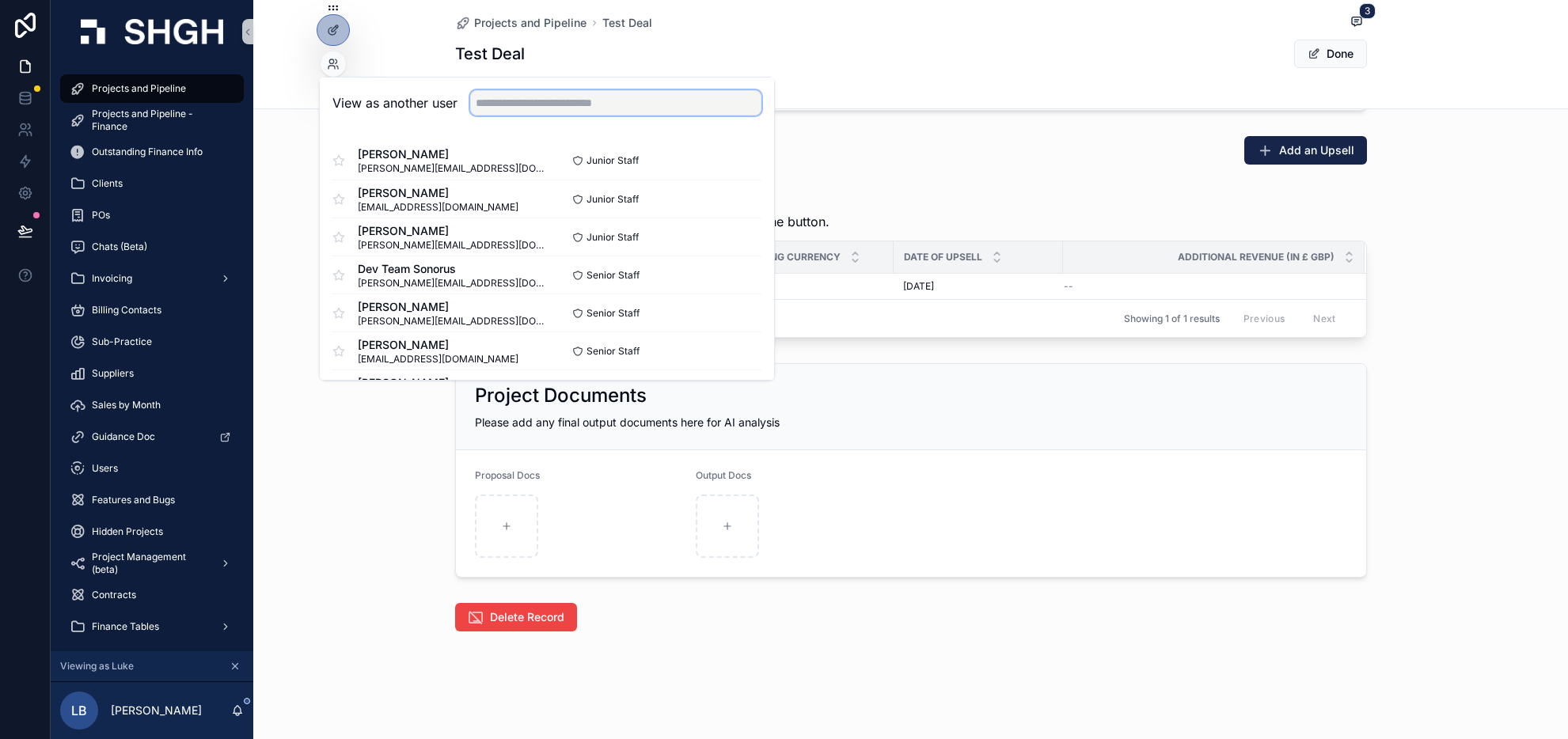
click at [587, 103] on input "text" at bounding box center [615, 103] width 291 height 25
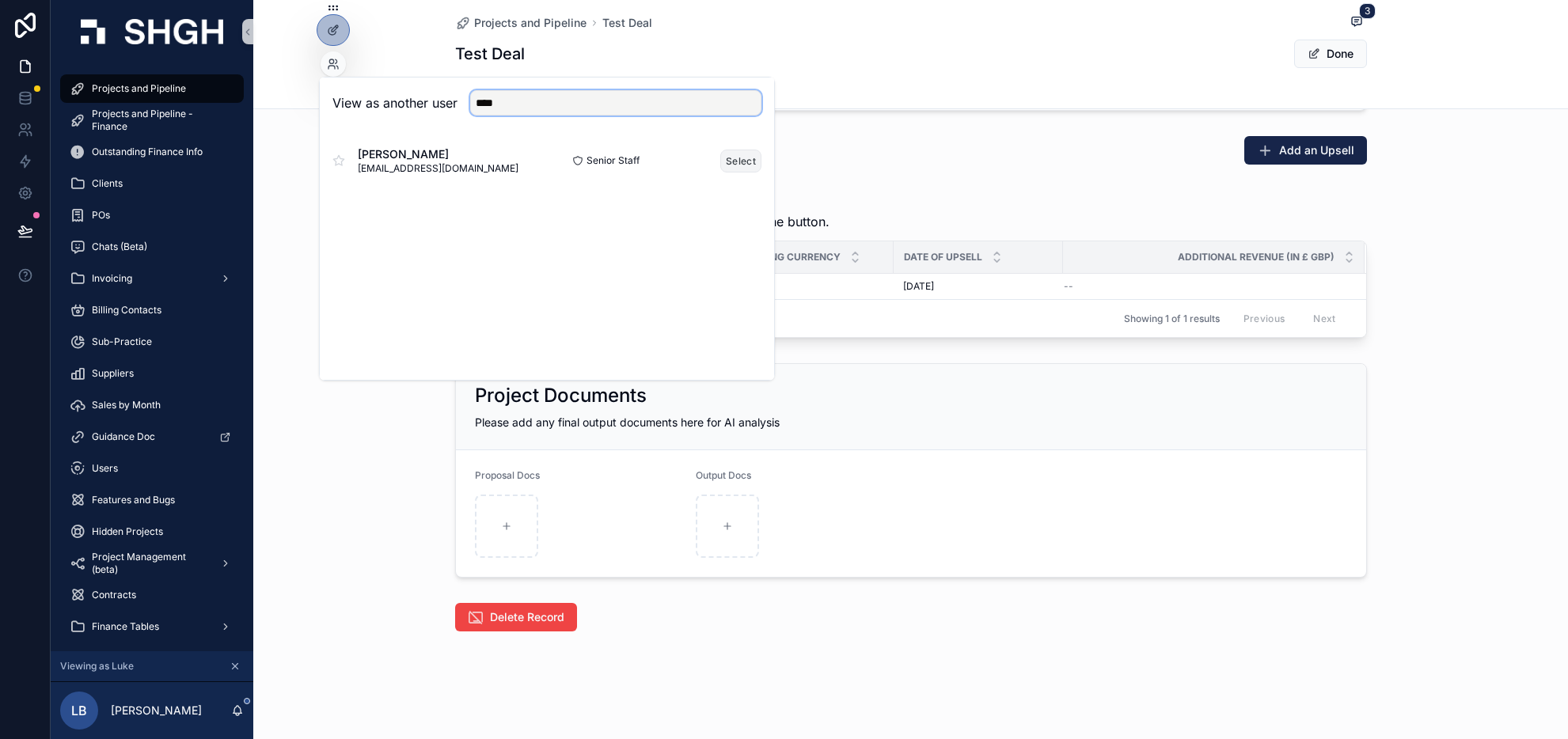
type input "****"
click at [735, 157] on button "Select" at bounding box center [741, 162] width 41 height 23
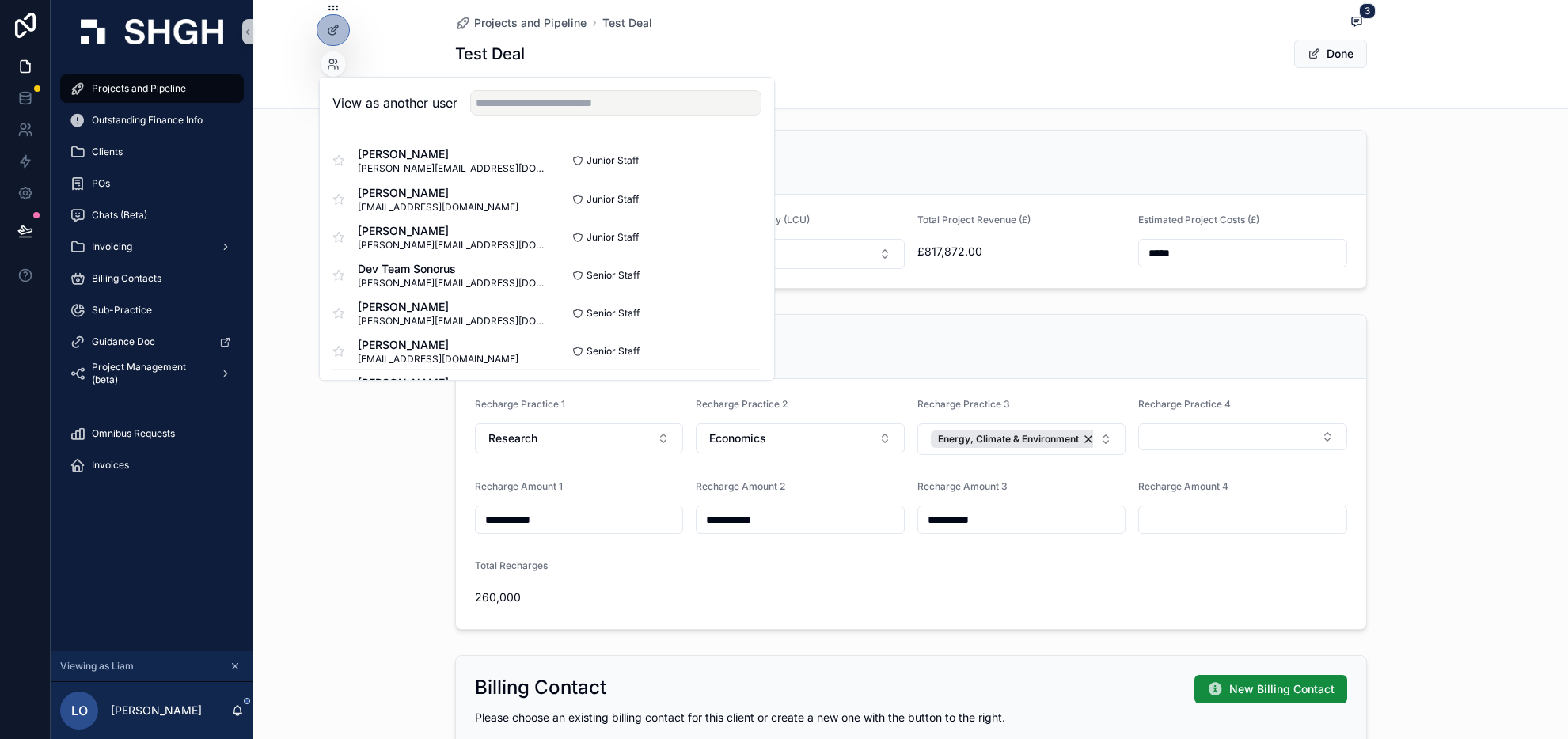
click at [1428, 478] on div "**********" at bounding box center [910, 471] width 1315 height 328
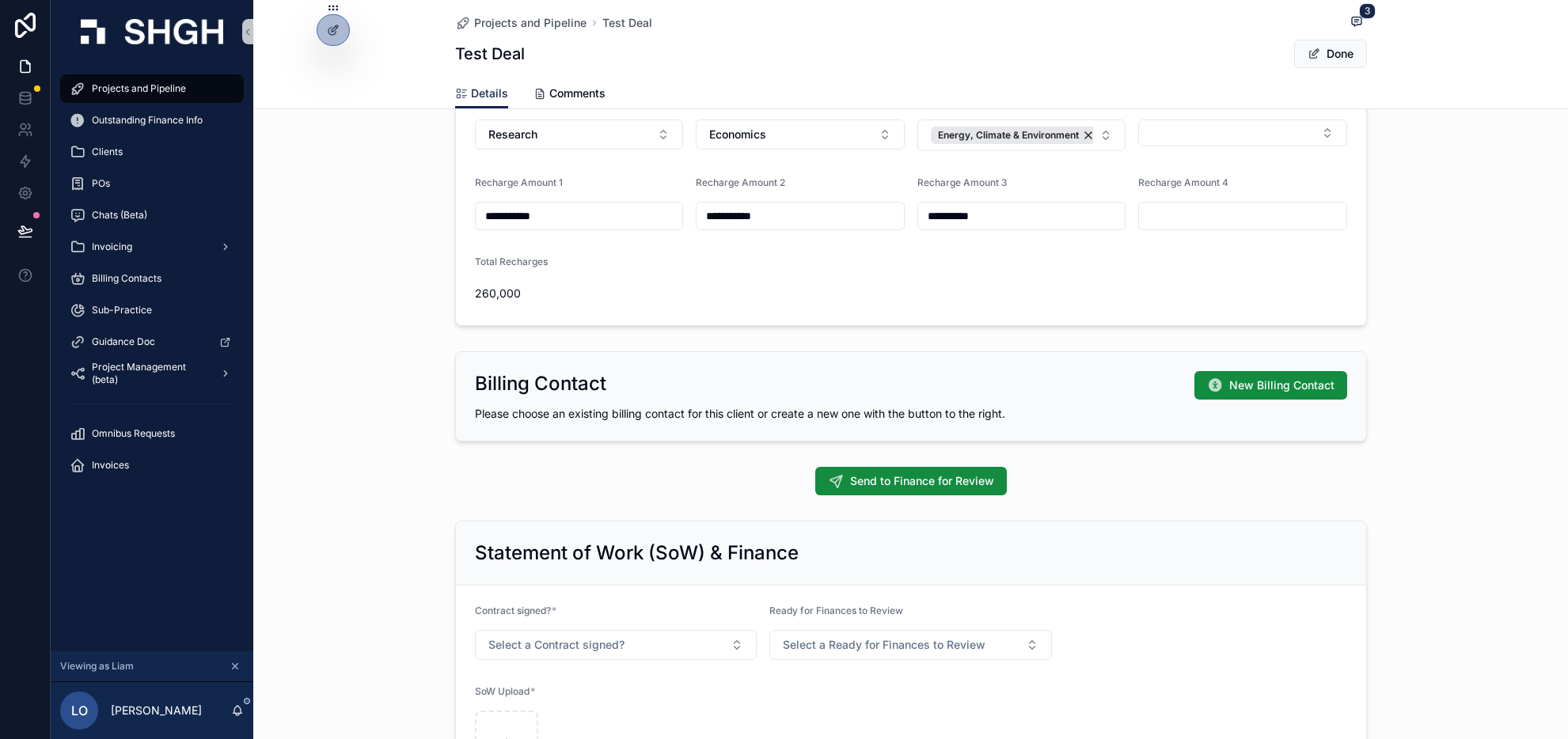
scroll to position [899, 0]
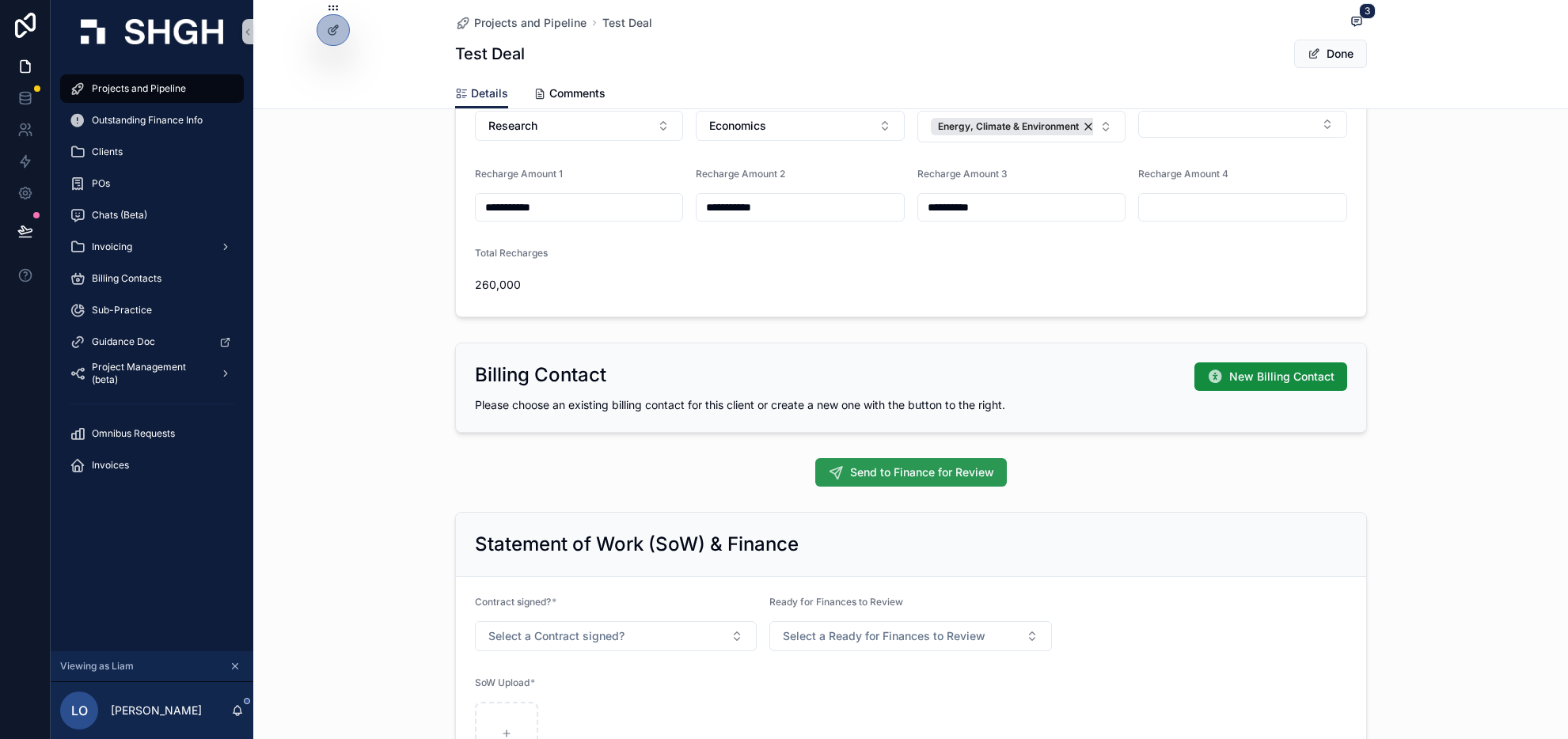
click at [925, 472] on span "Send to Finance for Review" at bounding box center [922, 472] width 144 height 16
click at [925, 472] on span "Send to Finance for Review" at bounding box center [911, 474] width 189 height 16
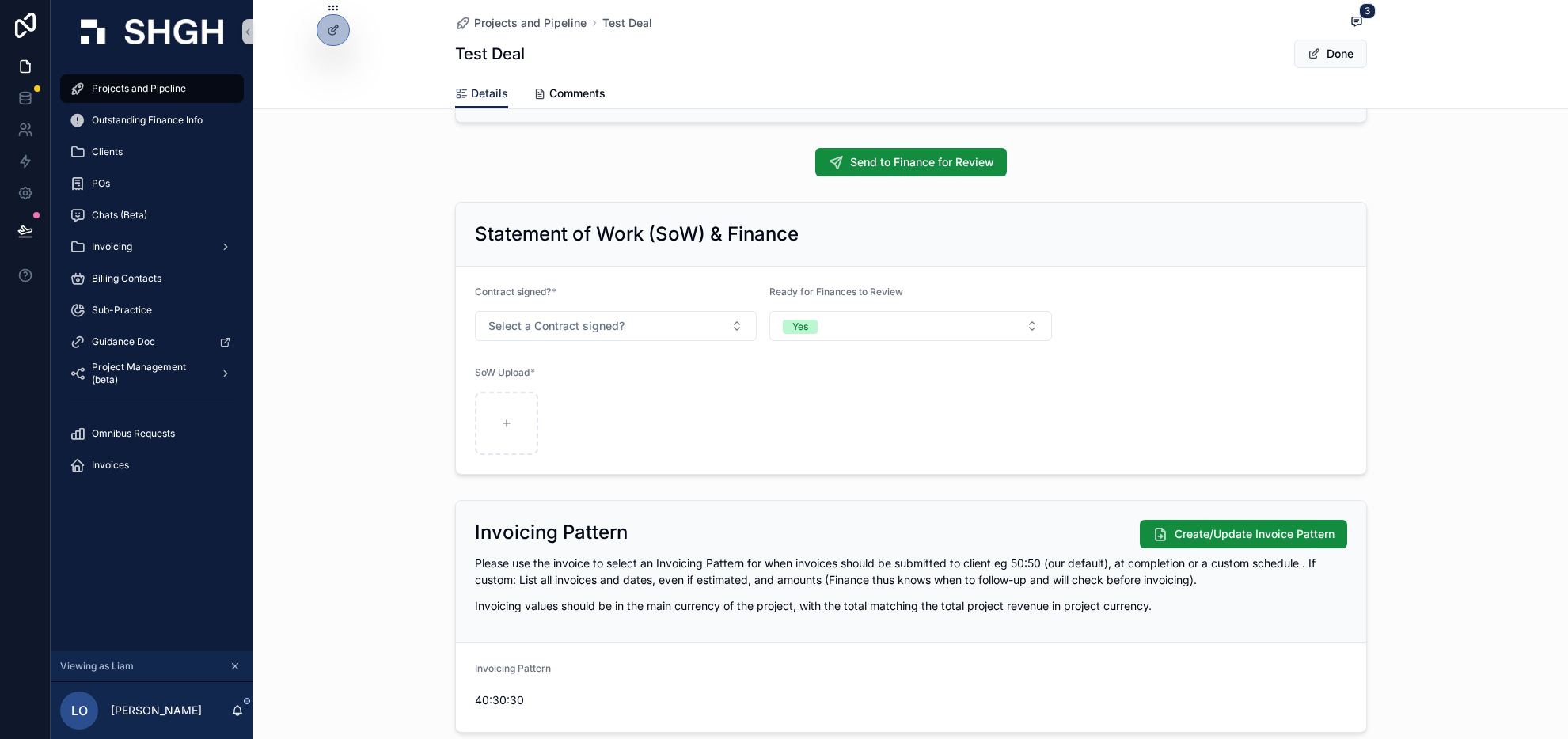
scroll to position [1213, 0]
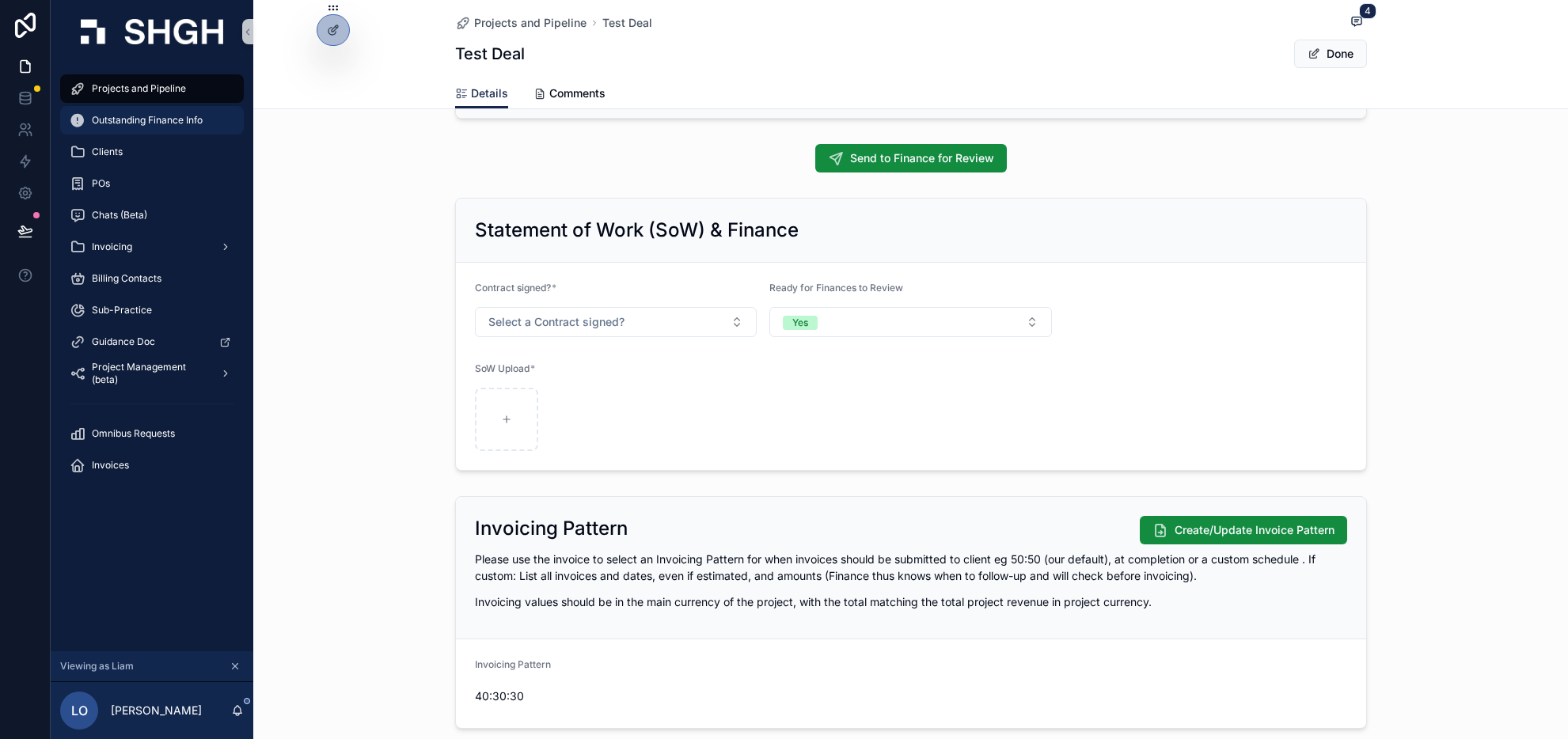
click at [130, 115] on span "Outstanding Finance Info" at bounding box center [147, 120] width 111 height 13
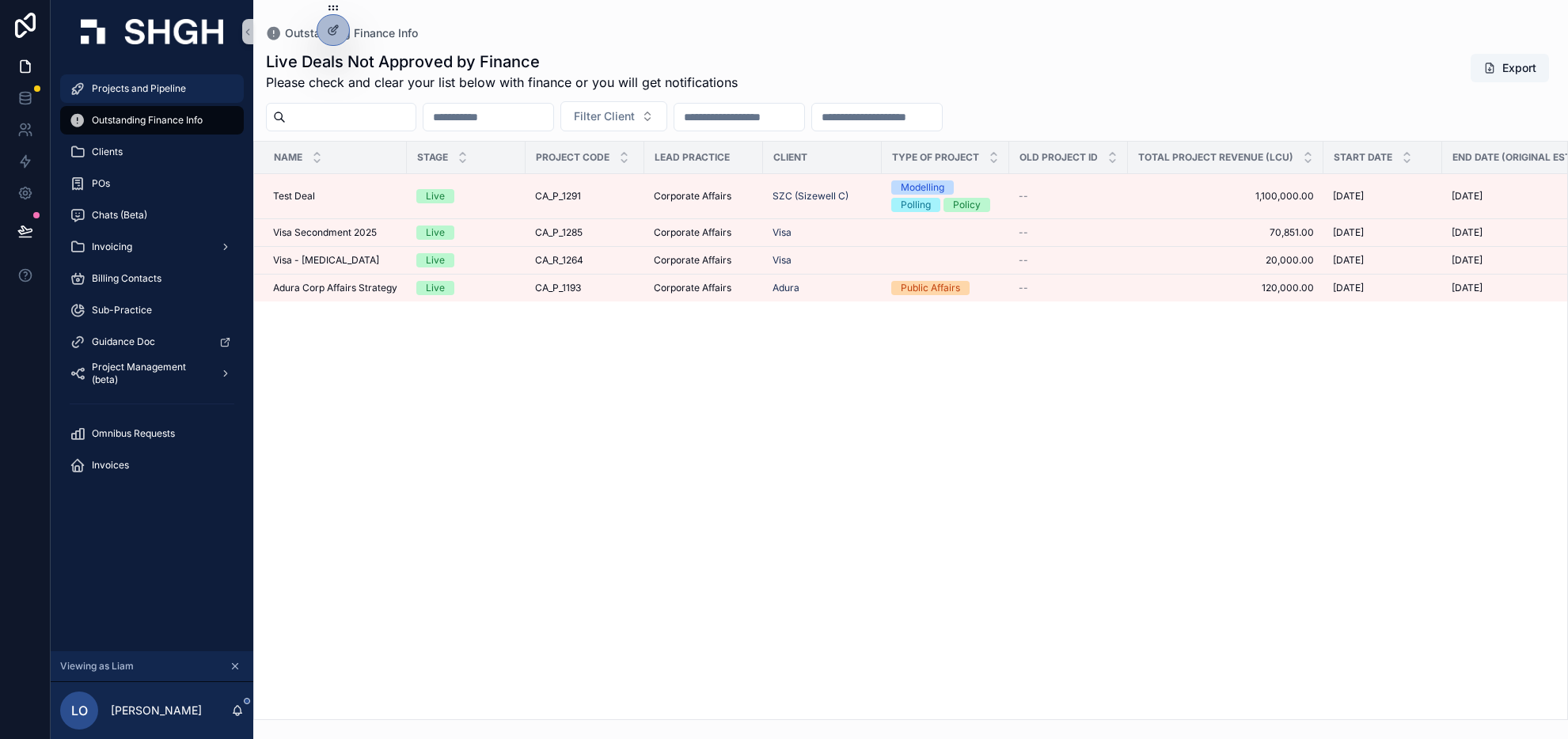
click at [146, 87] on span "Projects and Pipeline" at bounding box center [138, 89] width 94 height 13
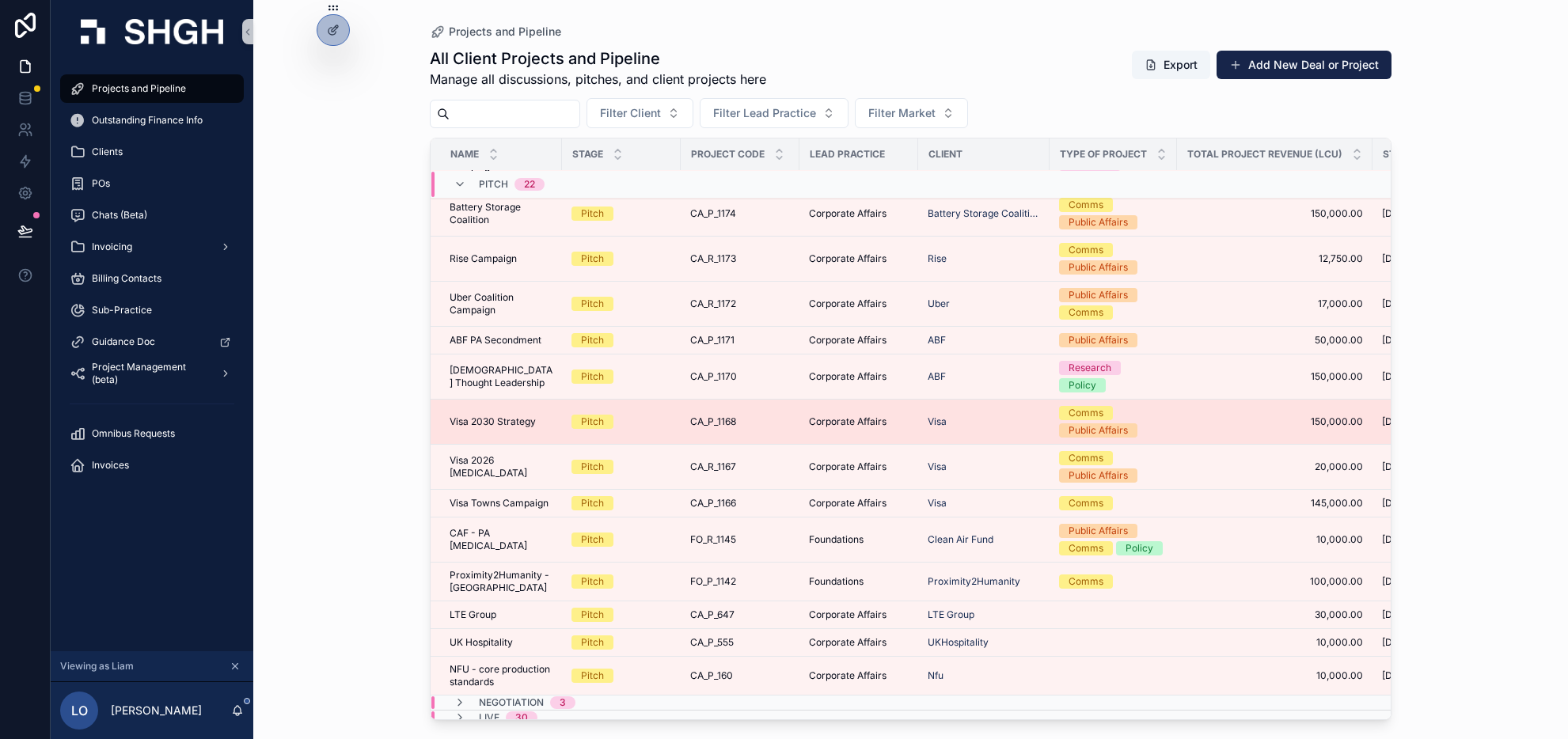
scroll to position [453, 0]
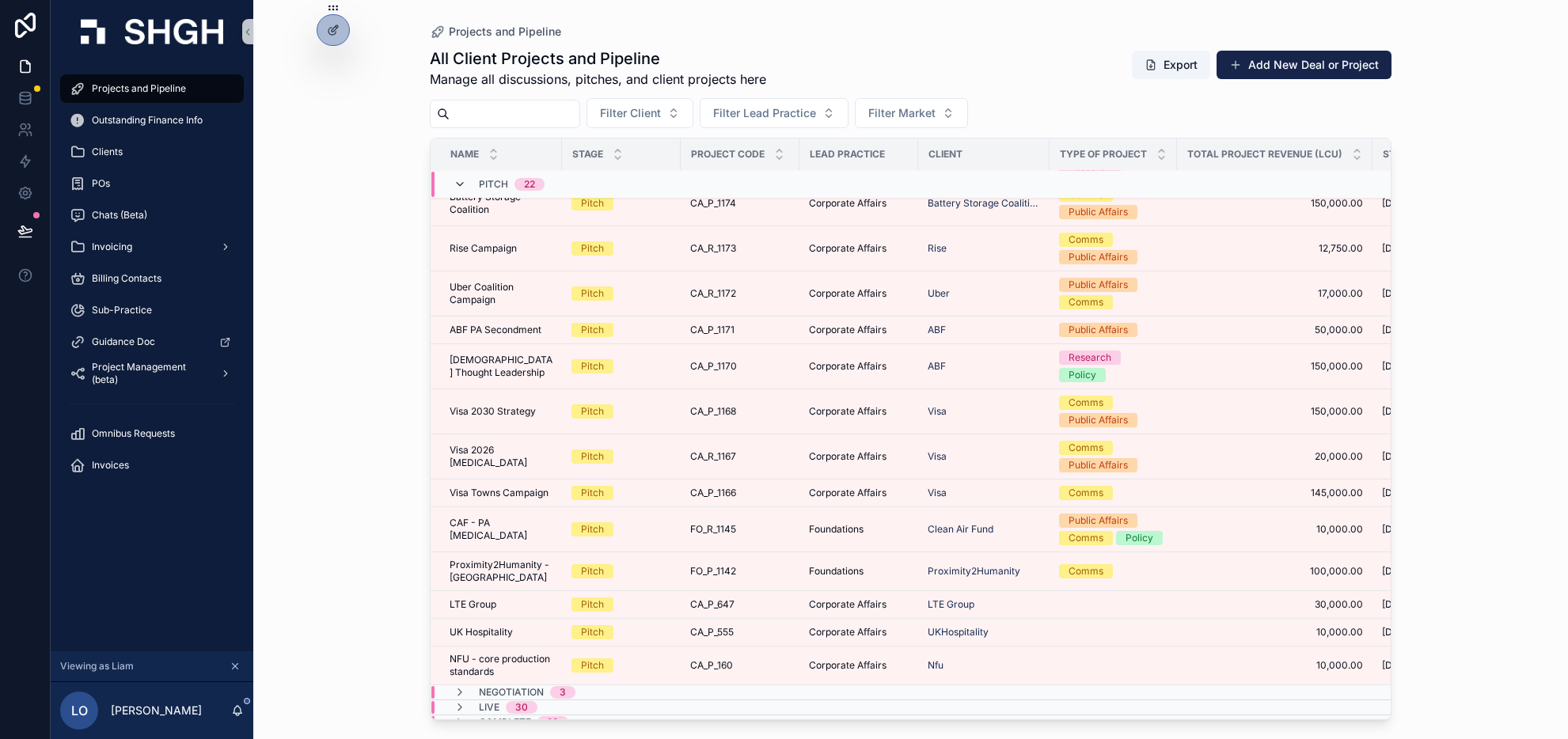
click at [459, 184] on icon "scrollable content" at bounding box center [459, 184] width 13 height 13
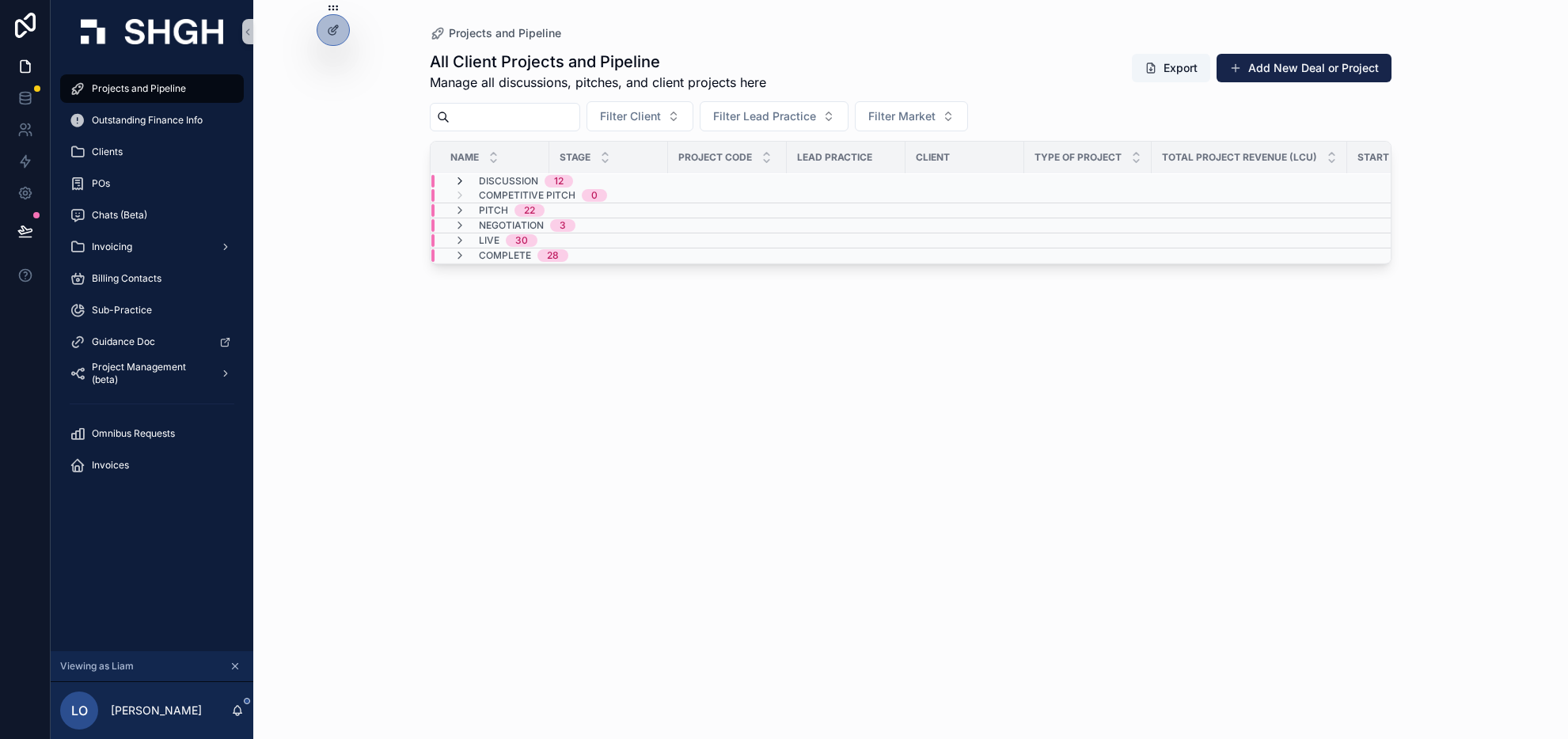
click at [462, 180] on icon "scrollable content" at bounding box center [459, 181] width 13 height 13
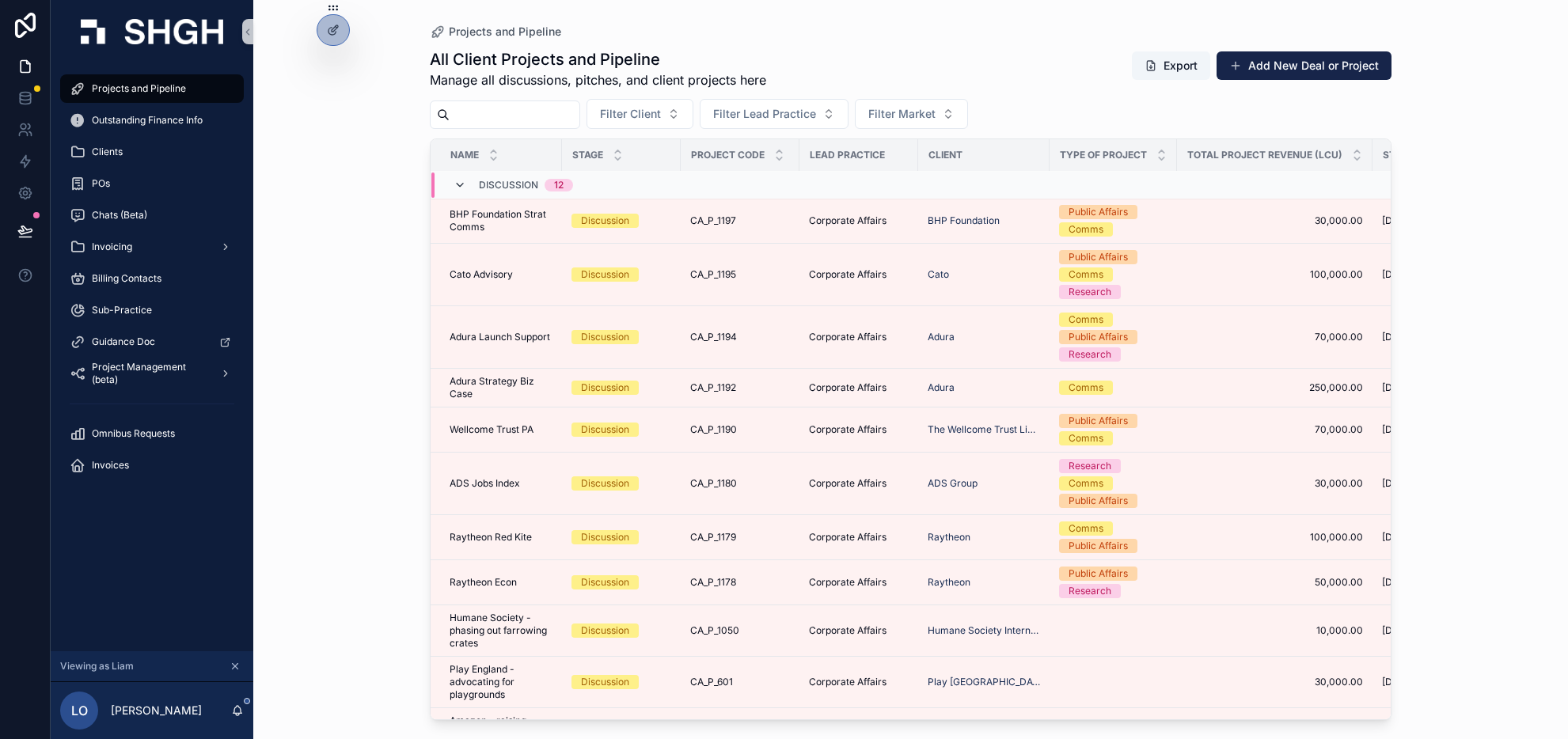
click at [463, 180] on icon "scrollable content" at bounding box center [459, 184] width 13 height 13
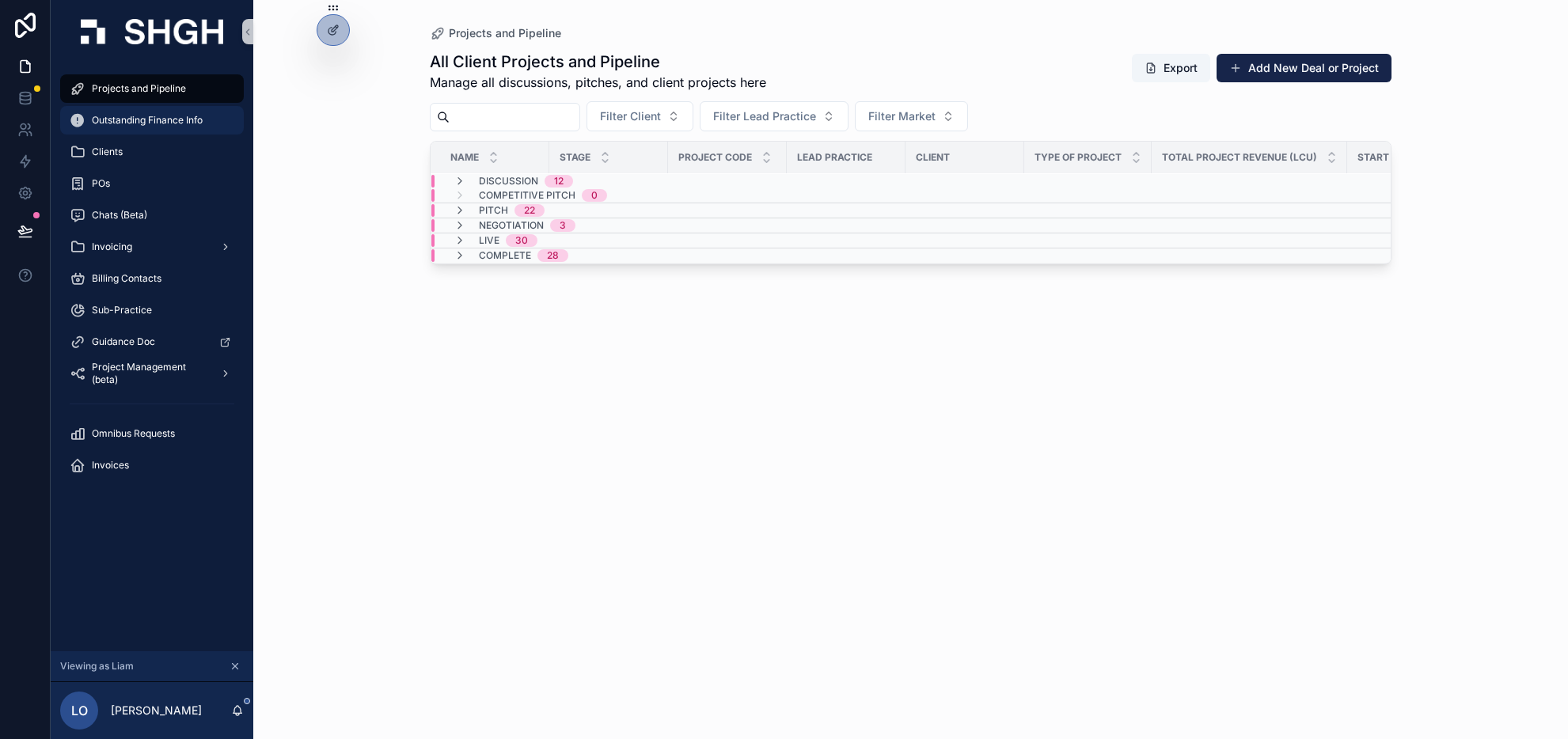
click at [156, 123] on span "Outstanding Finance Info" at bounding box center [147, 120] width 111 height 13
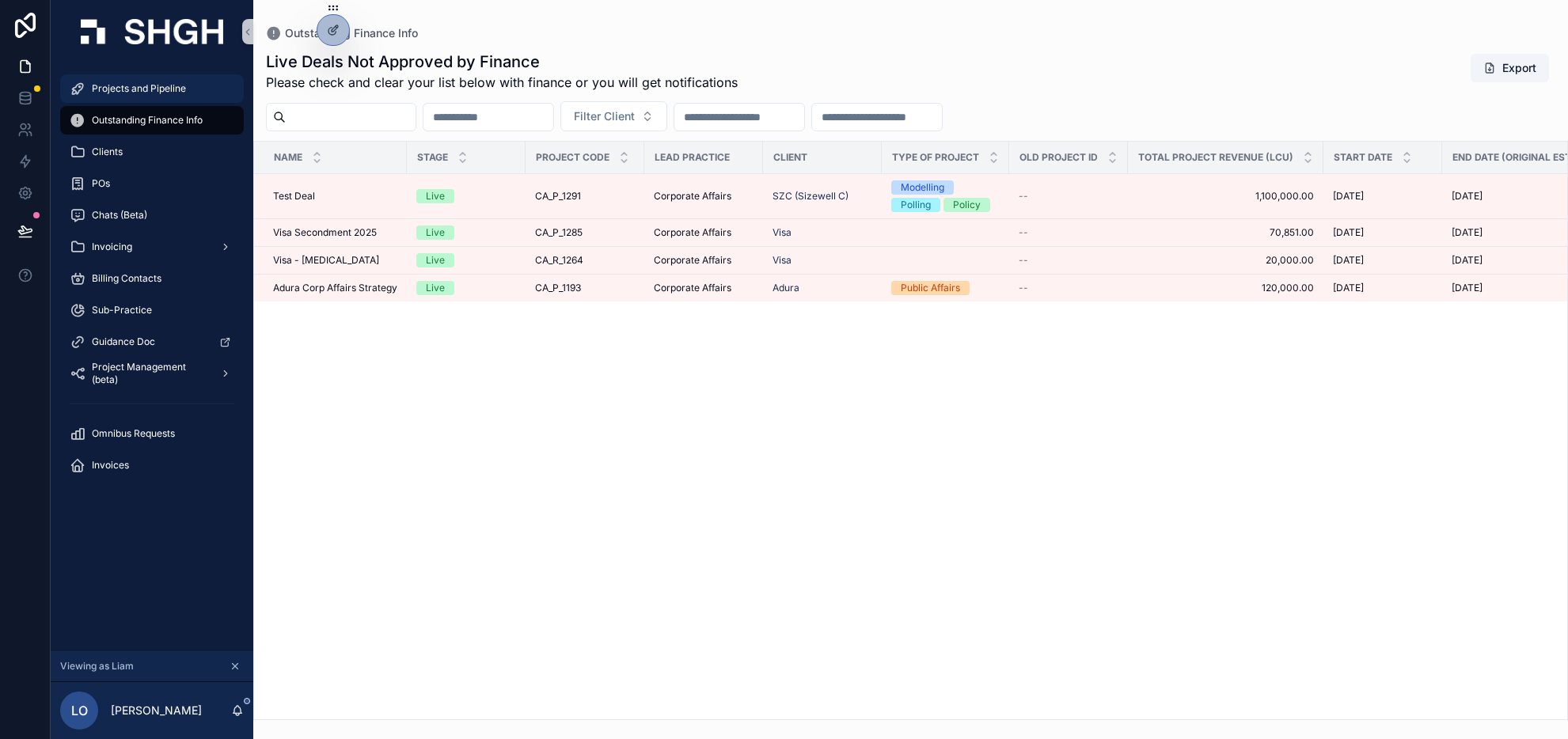
click at [143, 87] on span "Projects and Pipeline" at bounding box center [138, 89] width 94 height 13
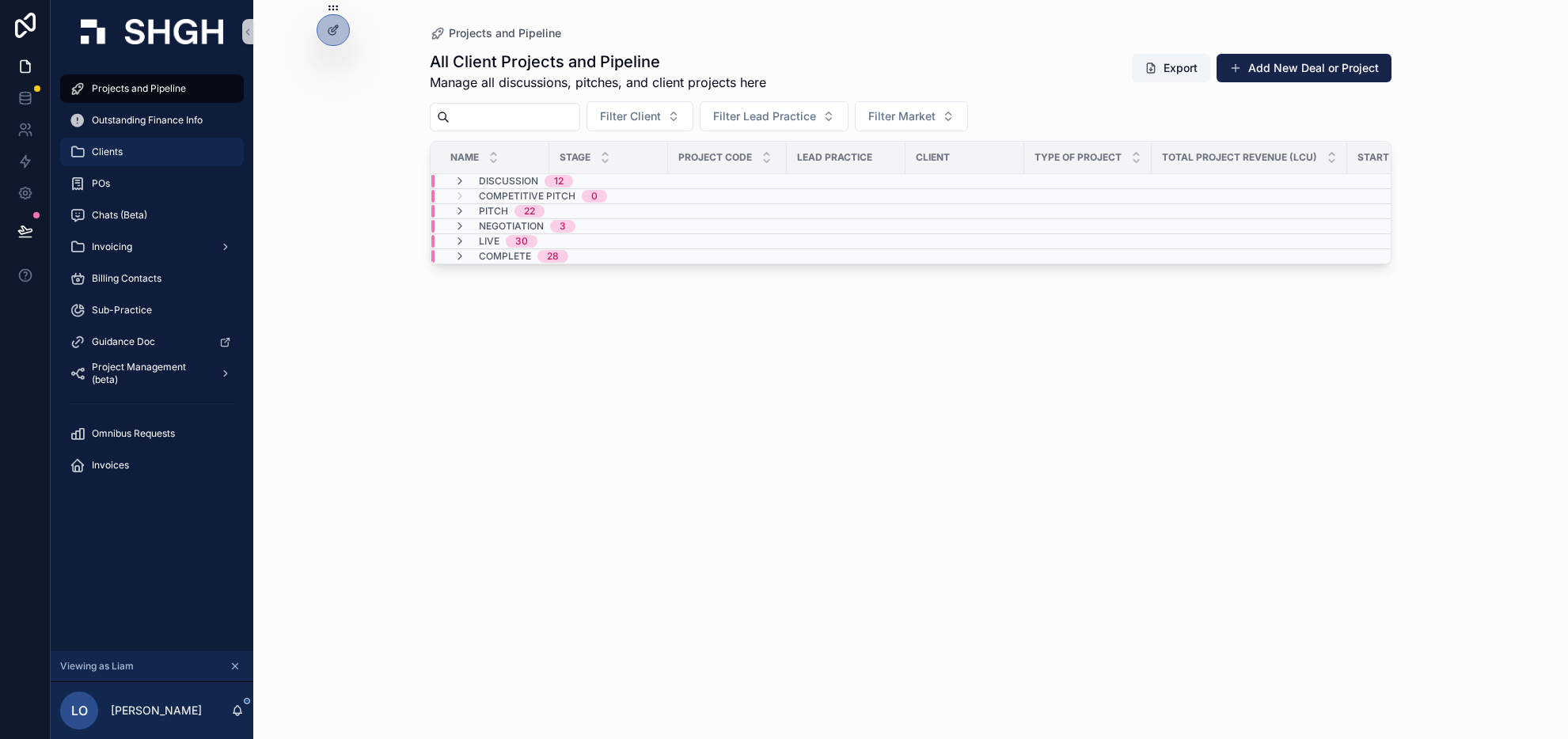
click at [133, 154] on div "Clients" at bounding box center [152, 152] width 164 height 25
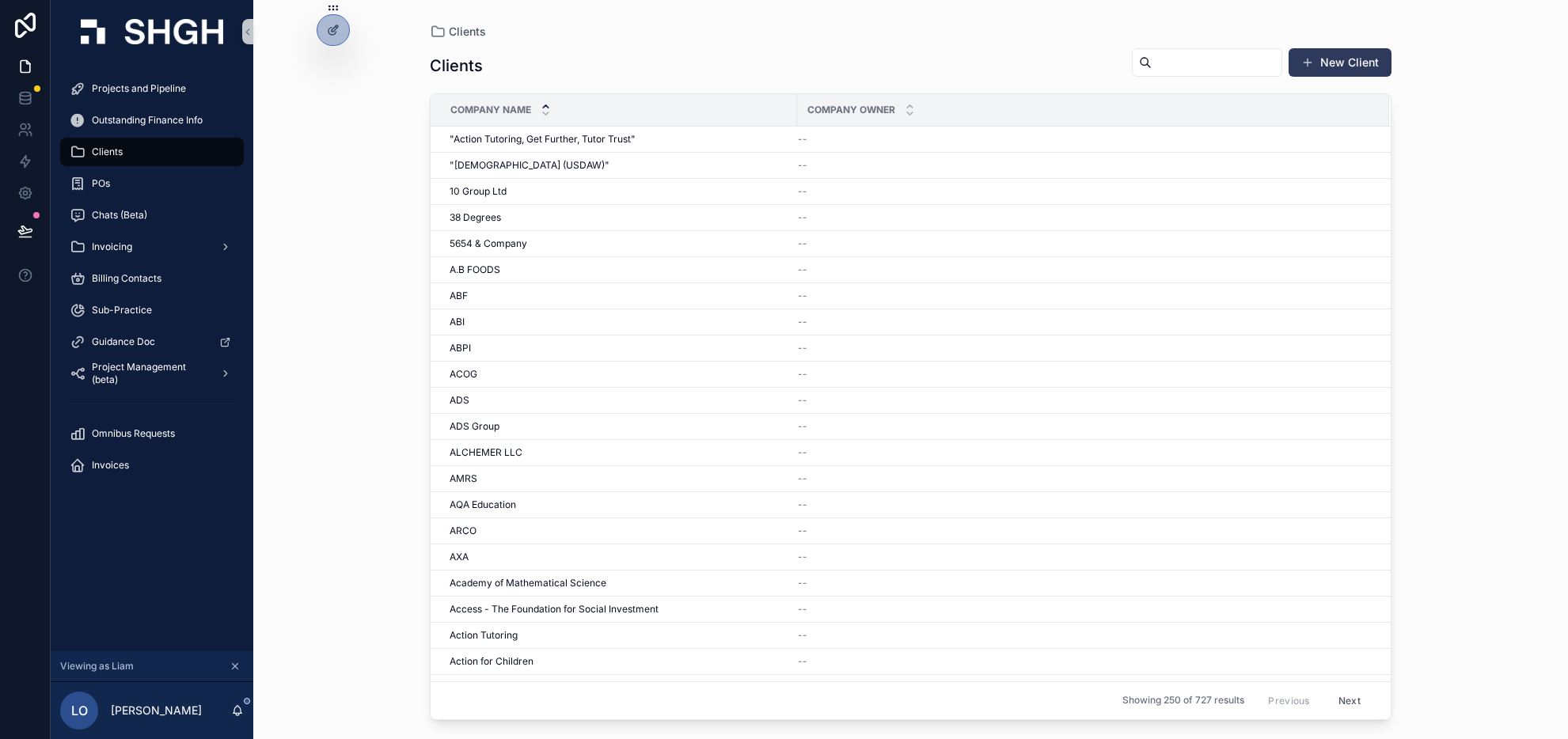
click at [1316, 62] on button "New Client" at bounding box center [1340, 62] width 103 height 28
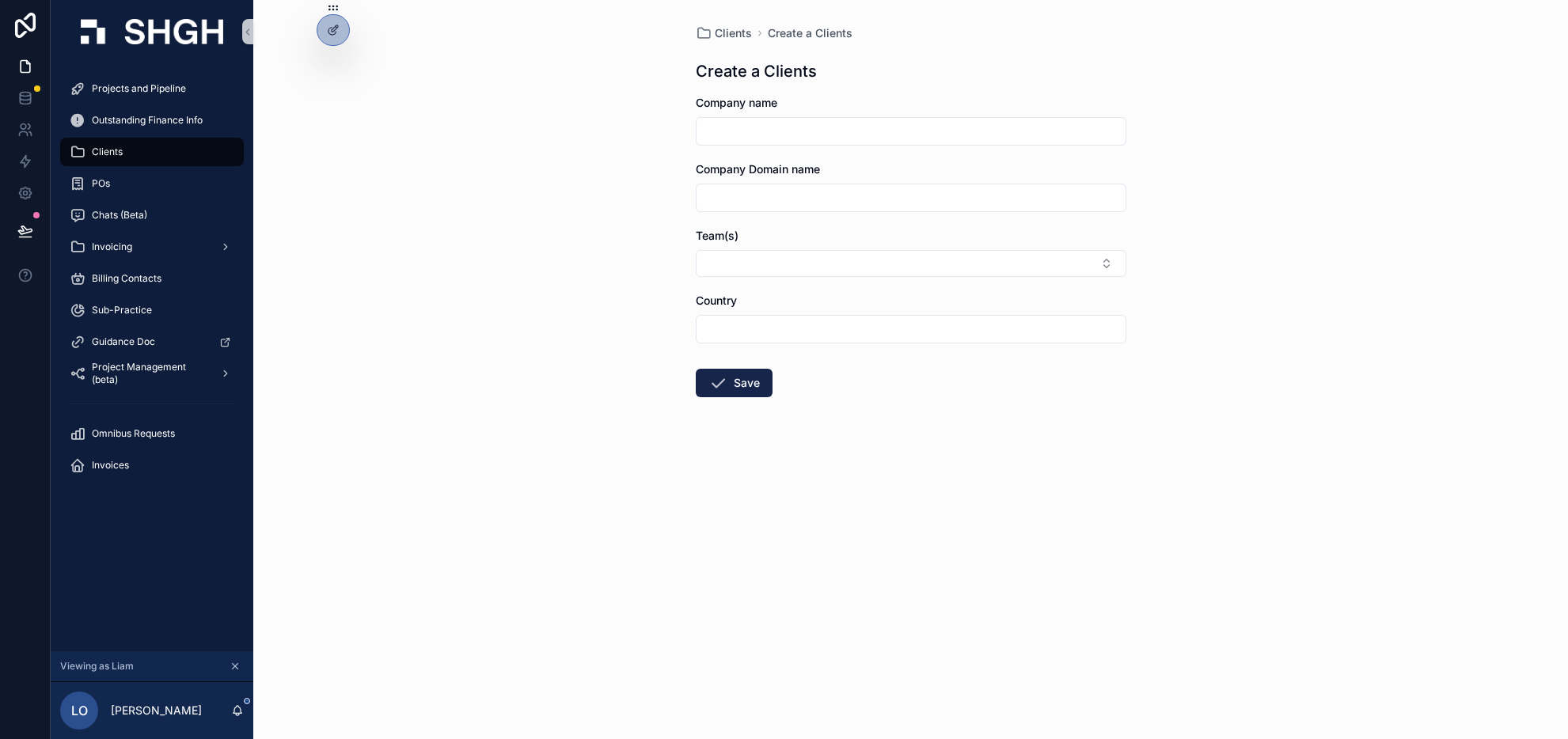
click at [108, 154] on span "Clients" at bounding box center [107, 152] width 31 height 13
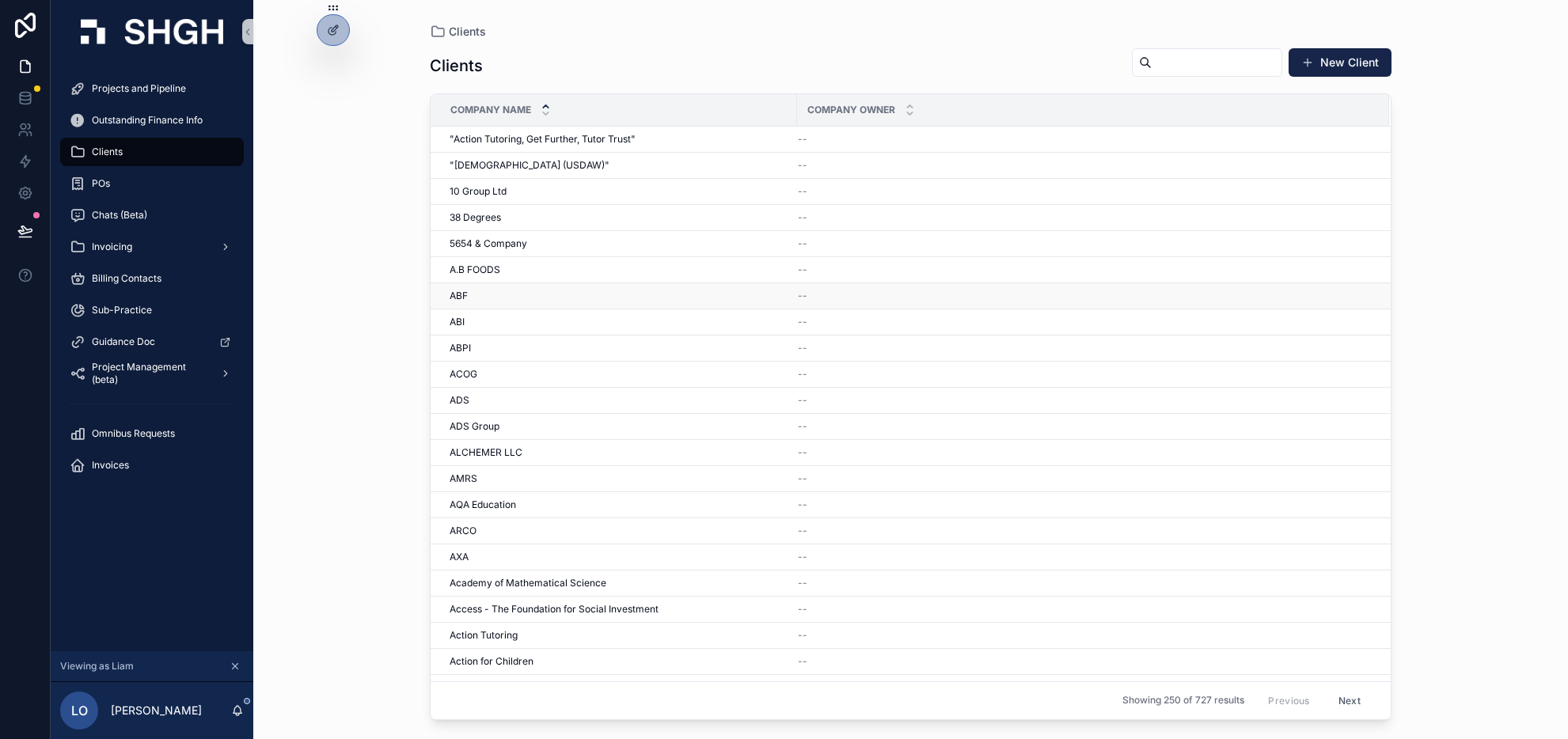
click at [552, 294] on div "ABF ABF" at bounding box center [618, 296] width 338 height 13
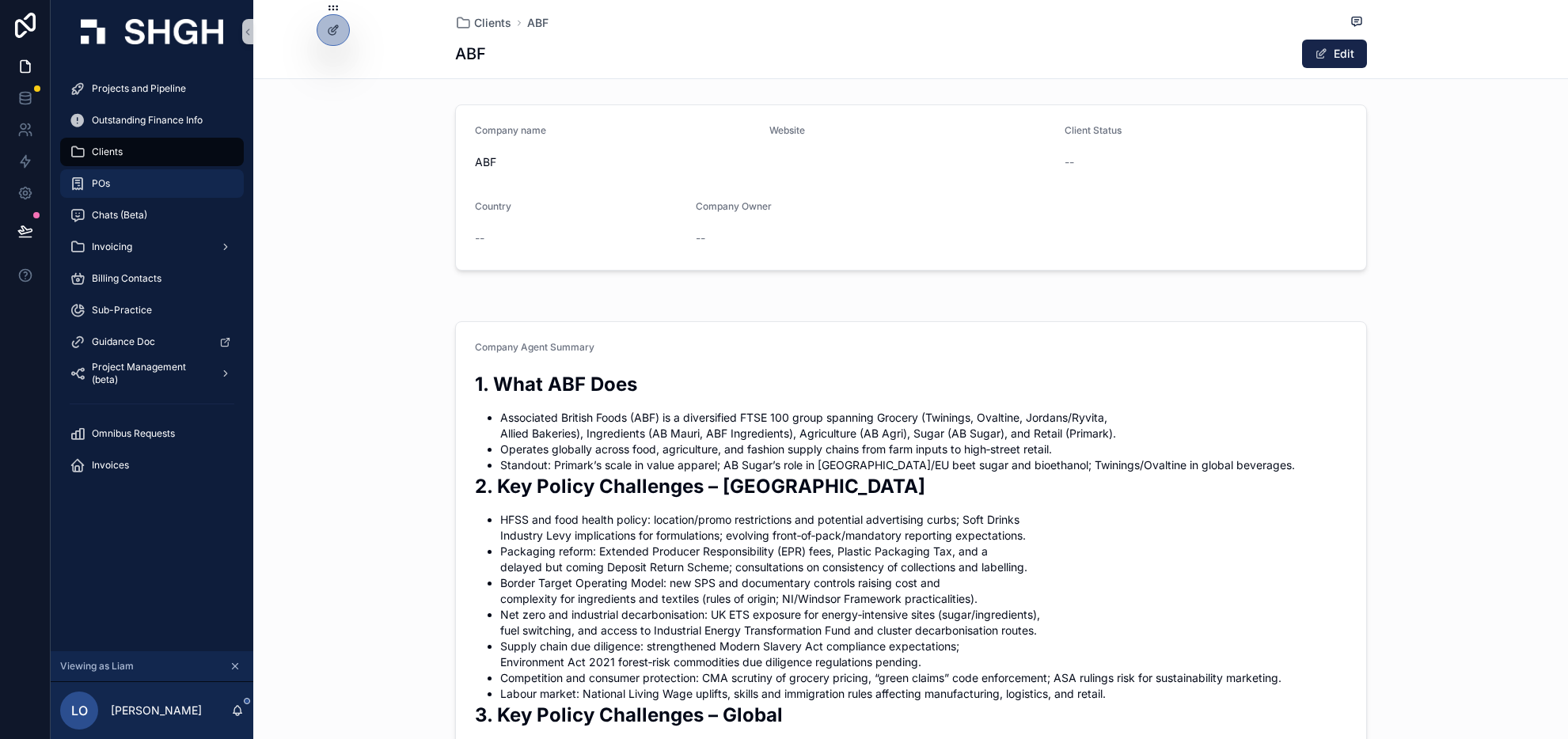
click at [104, 187] on span "POs" at bounding box center [100, 183] width 18 height 13
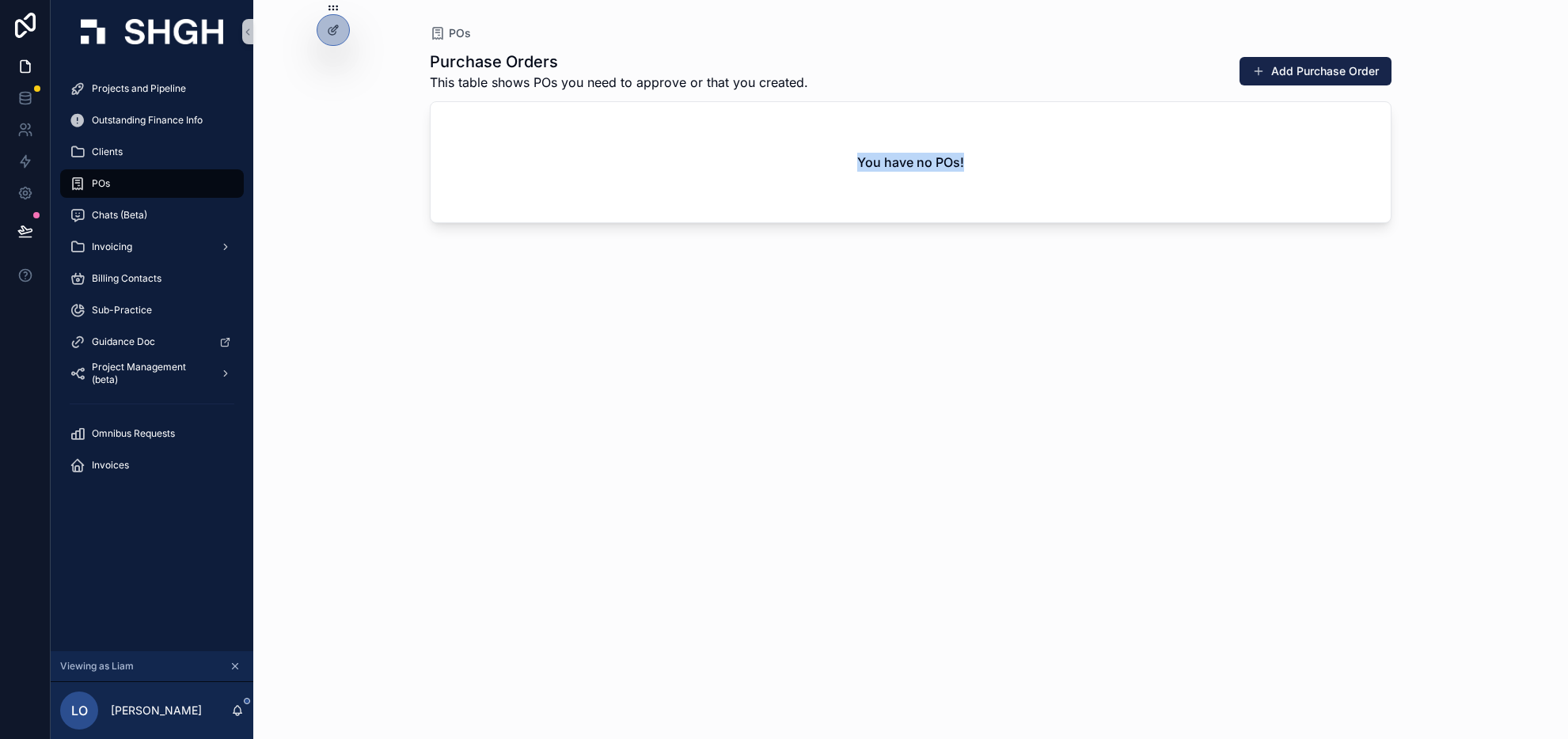
drag, startPoint x: 857, startPoint y: 161, endPoint x: 1015, endPoint y: 161, distance: 158.0
click at [1015, 161] on div "You have no POs!" at bounding box center [910, 163] width 960 height 121
click at [157, 217] on div "Chats (Beta)" at bounding box center [152, 215] width 164 height 25
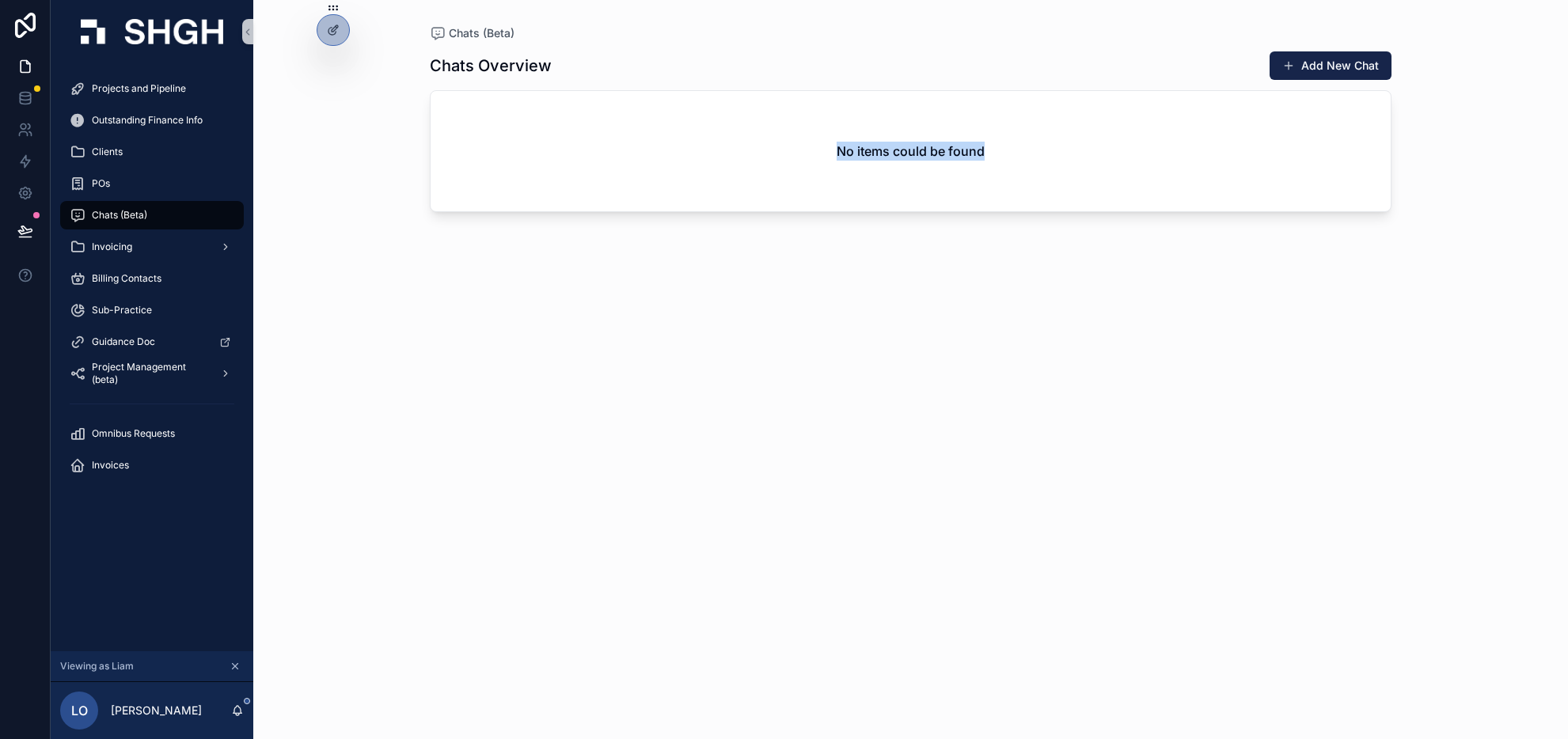
drag, startPoint x: 835, startPoint y: 147, endPoint x: 1005, endPoint y: 159, distance: 170.4
click at [1005, 159] on div "No items could be found" at bounding box center [910, 152] width 960 height 121
click at [1341, 66] on button "Add New Chat" at bounding box center [1330, 65] width 122 height 28
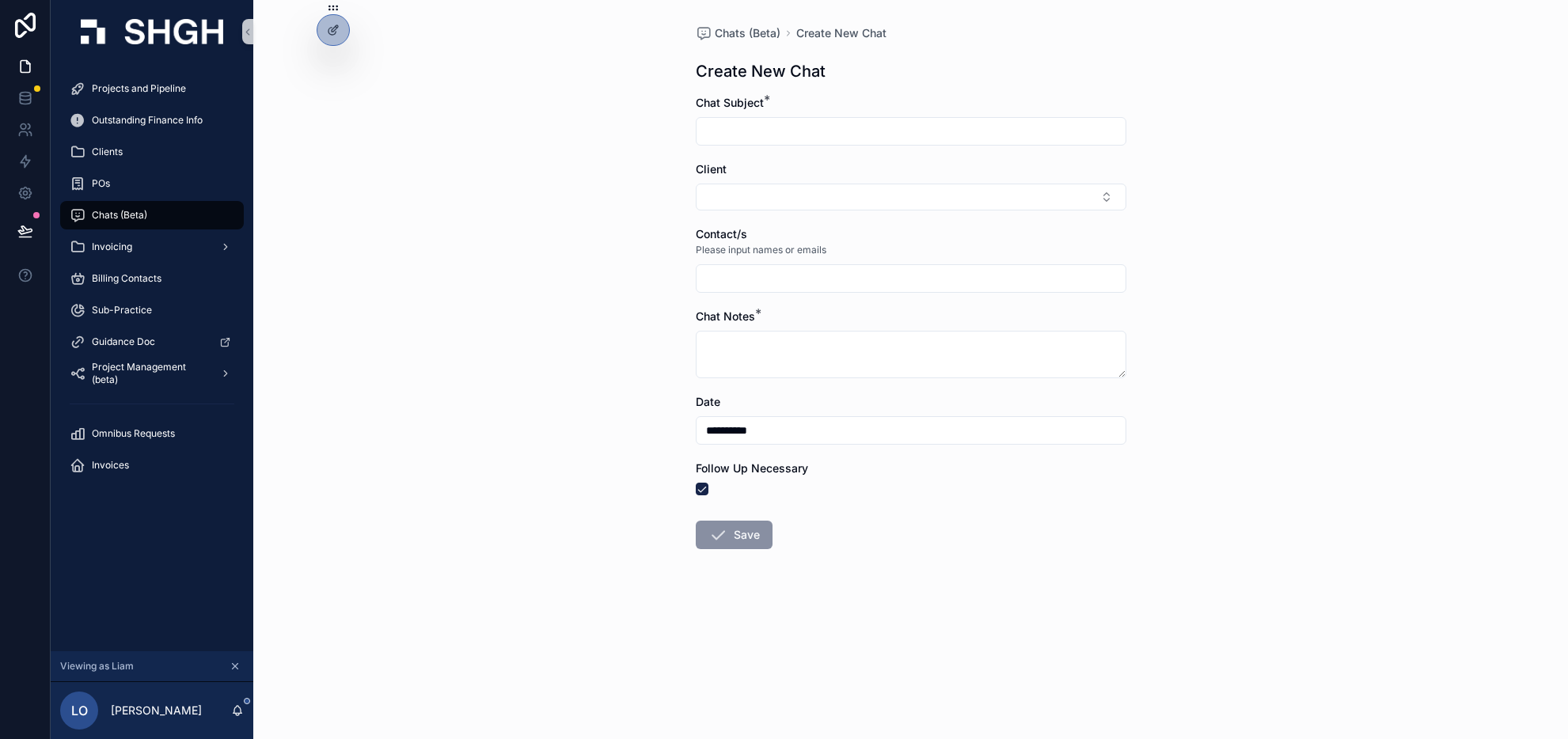
click at [758, 129] on input "scrollable content" at bounding box center [910, 131] width 429 height 22
click at [1258, 262] on div "**********" at bounding box center [910, 369] width 1315 height 739
click at [823, 277] on input "scrollable content" at bounding box center [910, 278] width 429 height 22
click at [808, 277] on input "scrollable content" at bounding box center [910, 278] width 429 height 22
click at [1213, 277] on div "**********" at bounding box center [910, 369] width 1315 height 739
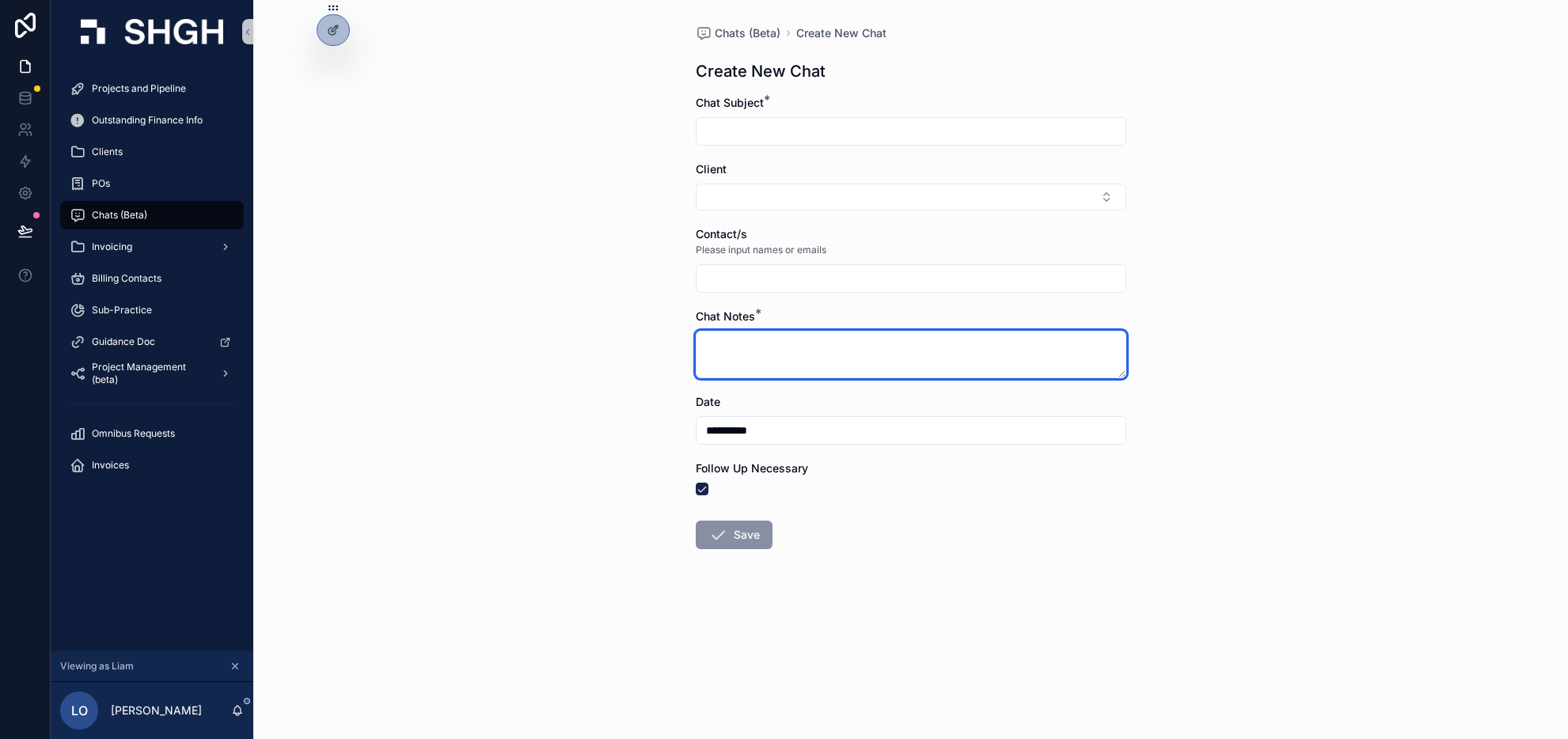
click at [777, 353] on textarea "scrollable content" at bounding box center [911, 354] width 430 height 48
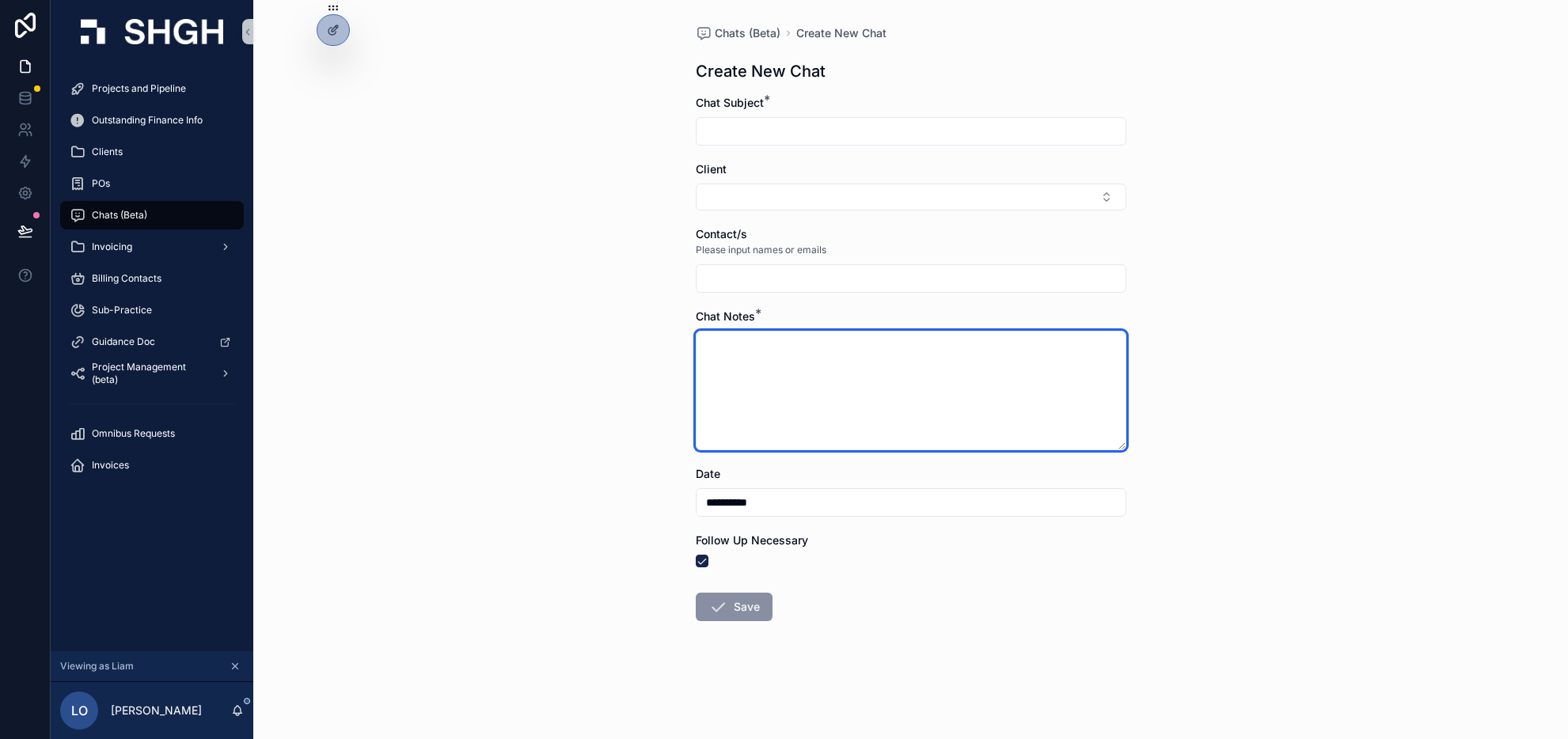
drag, startPoint x: 1121, startPoint y: 376, endPoint x: 1120, endPoint y: 449, distance: 73.0
click at [1120, 449] on textarea "scrollable content" at bounding box center [911, 390] width 430 height 120
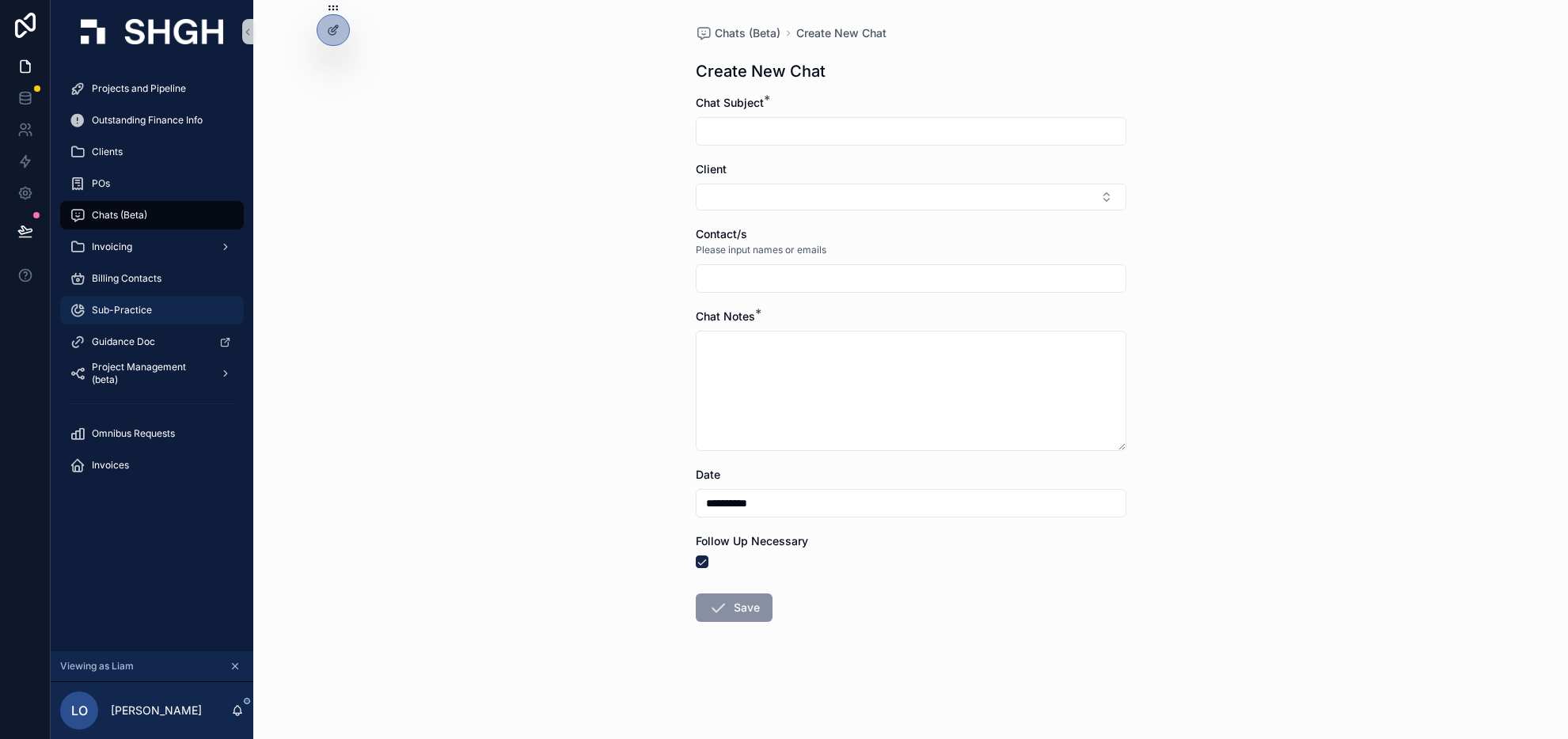
click at [146, 314] on span "Sub-Practice" at bounding box center [122, 310] width 60 height 13
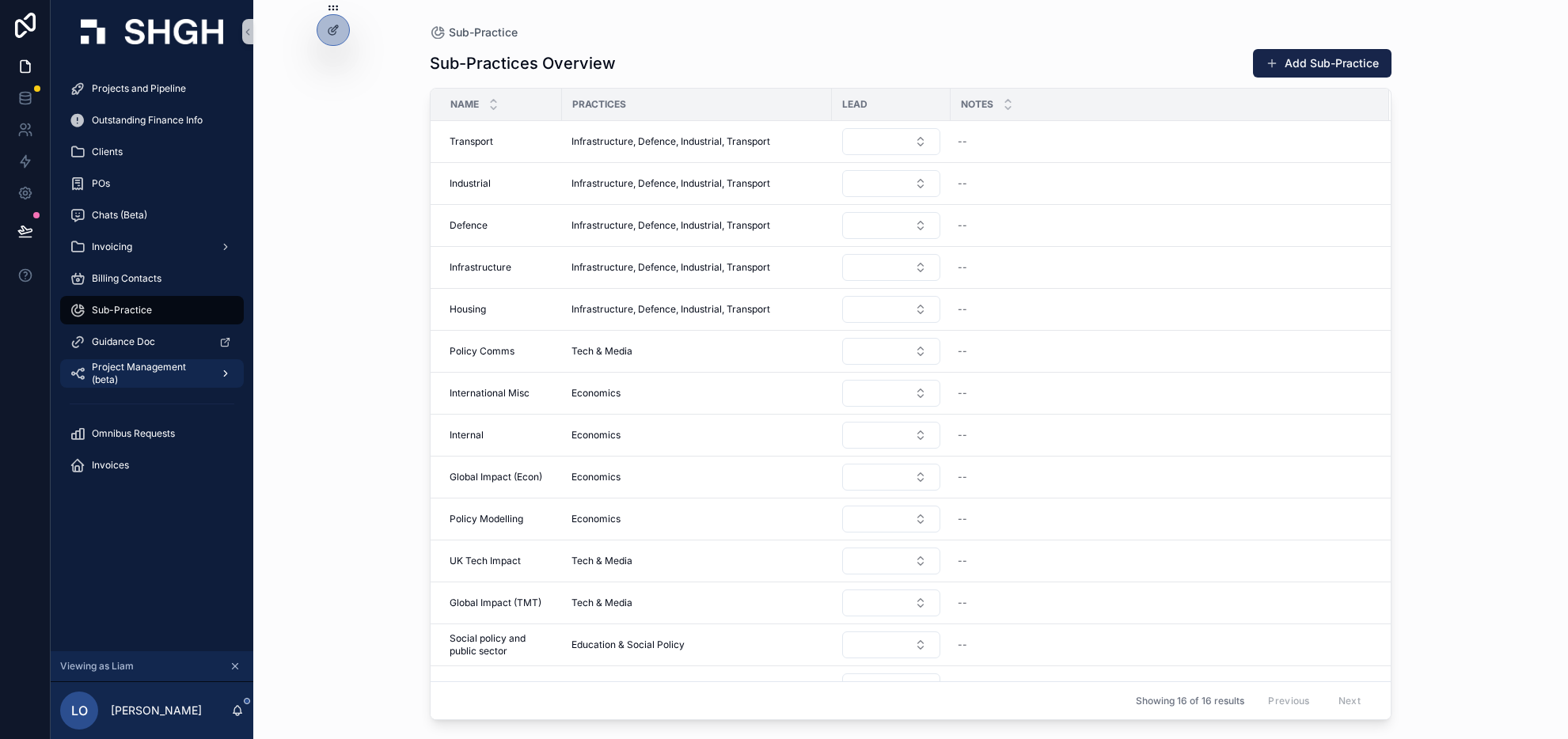
click at [163, 376] on span "Project Management (beta)" at bounding box center [149, 374] width 116 height 25
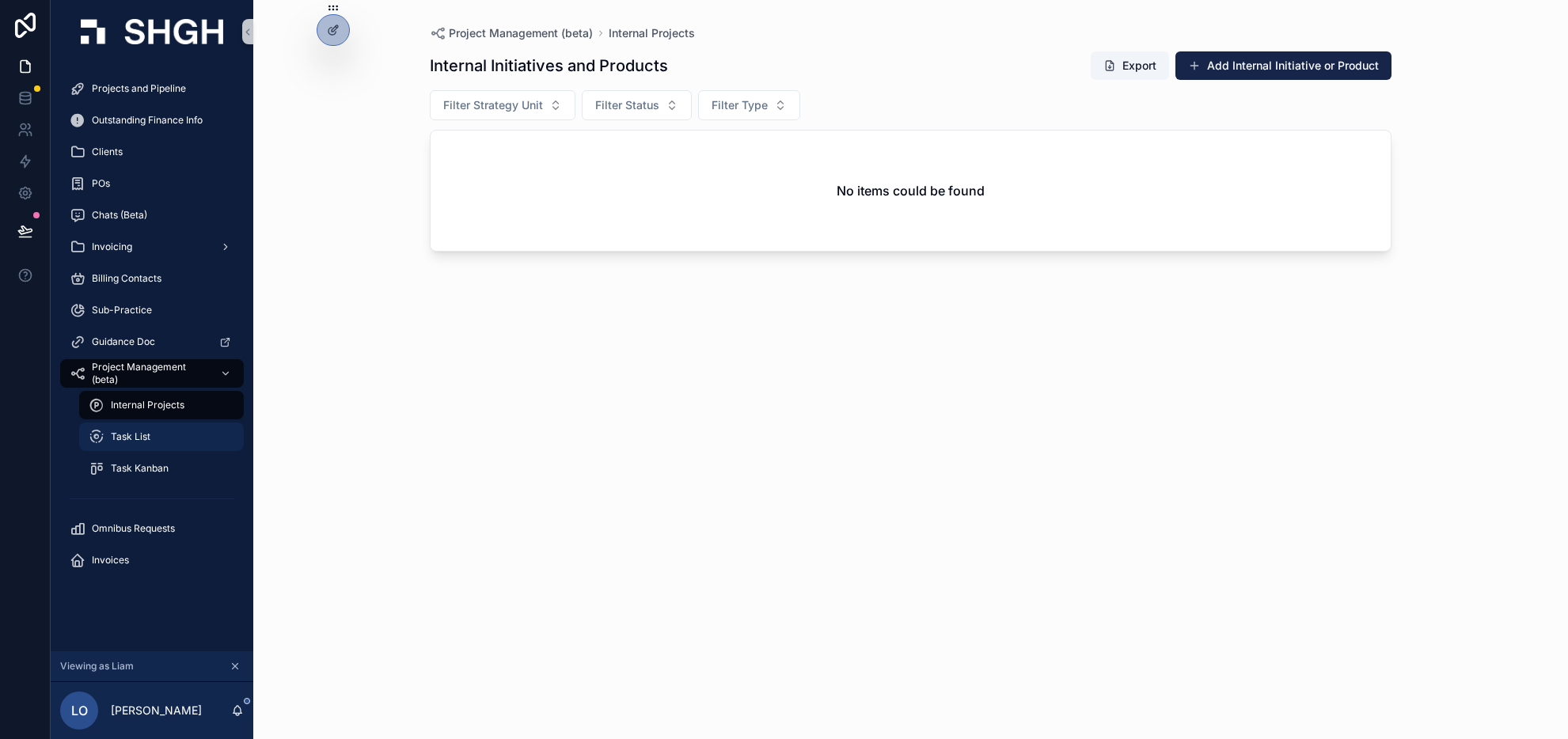
click at [121, 438] on span "Task List" at bounding box center [130, 436] width 40 height 13
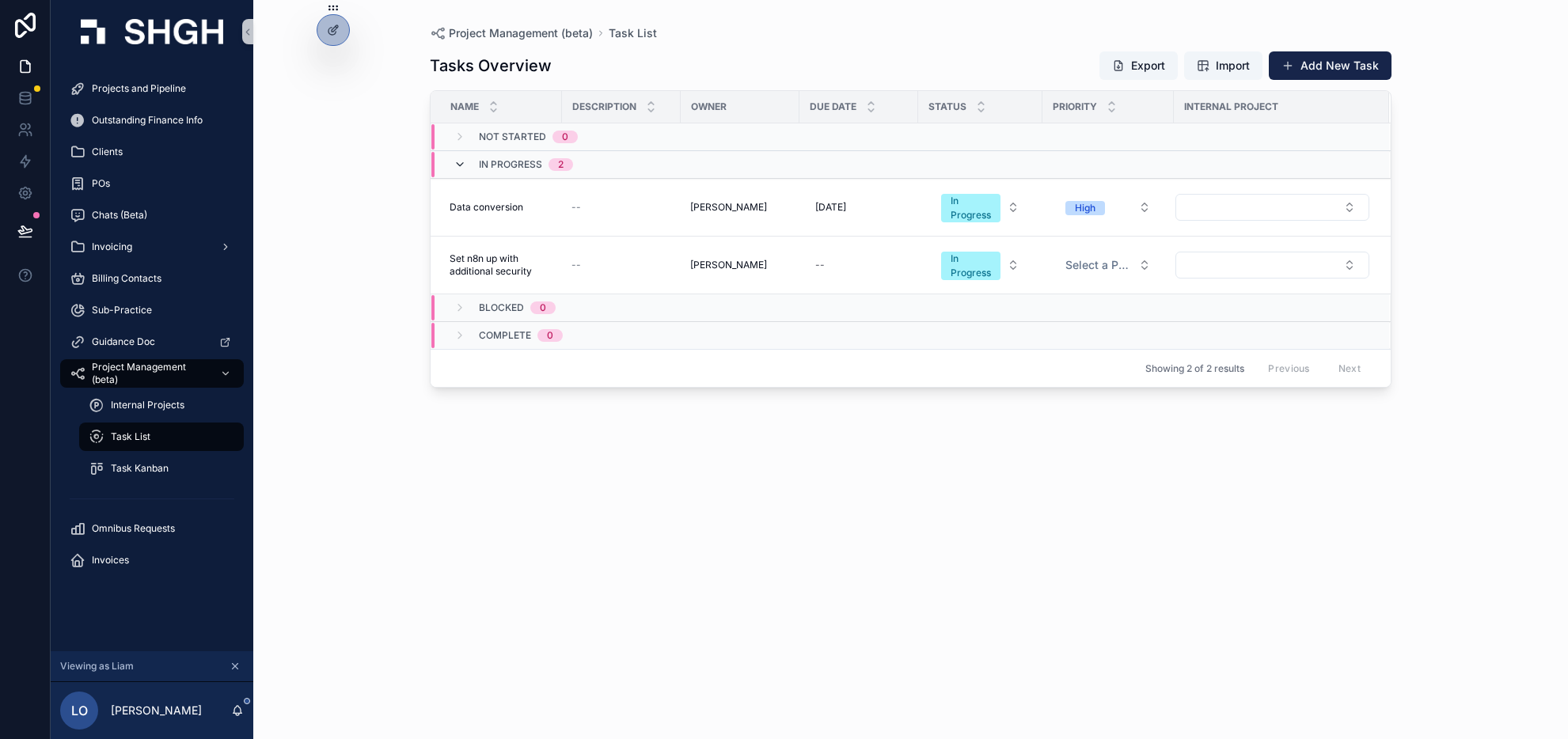
click at [460, 164] on icon "scrollable content" at bounding box center [459, 165] width 13 height 13
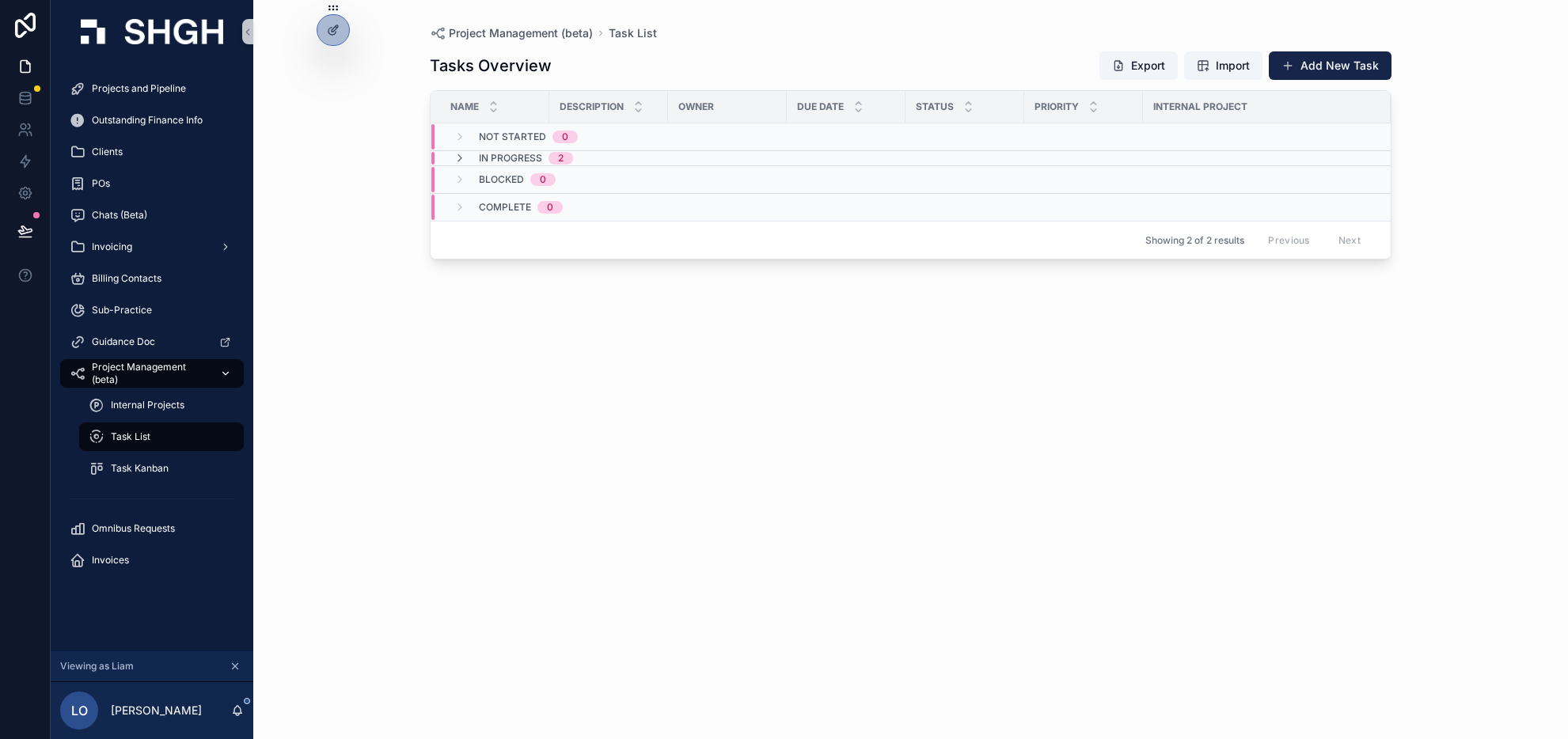
click at [125, 375] on span "Project Management (beta)" at bounding box center [149, 374] width 116 height 25
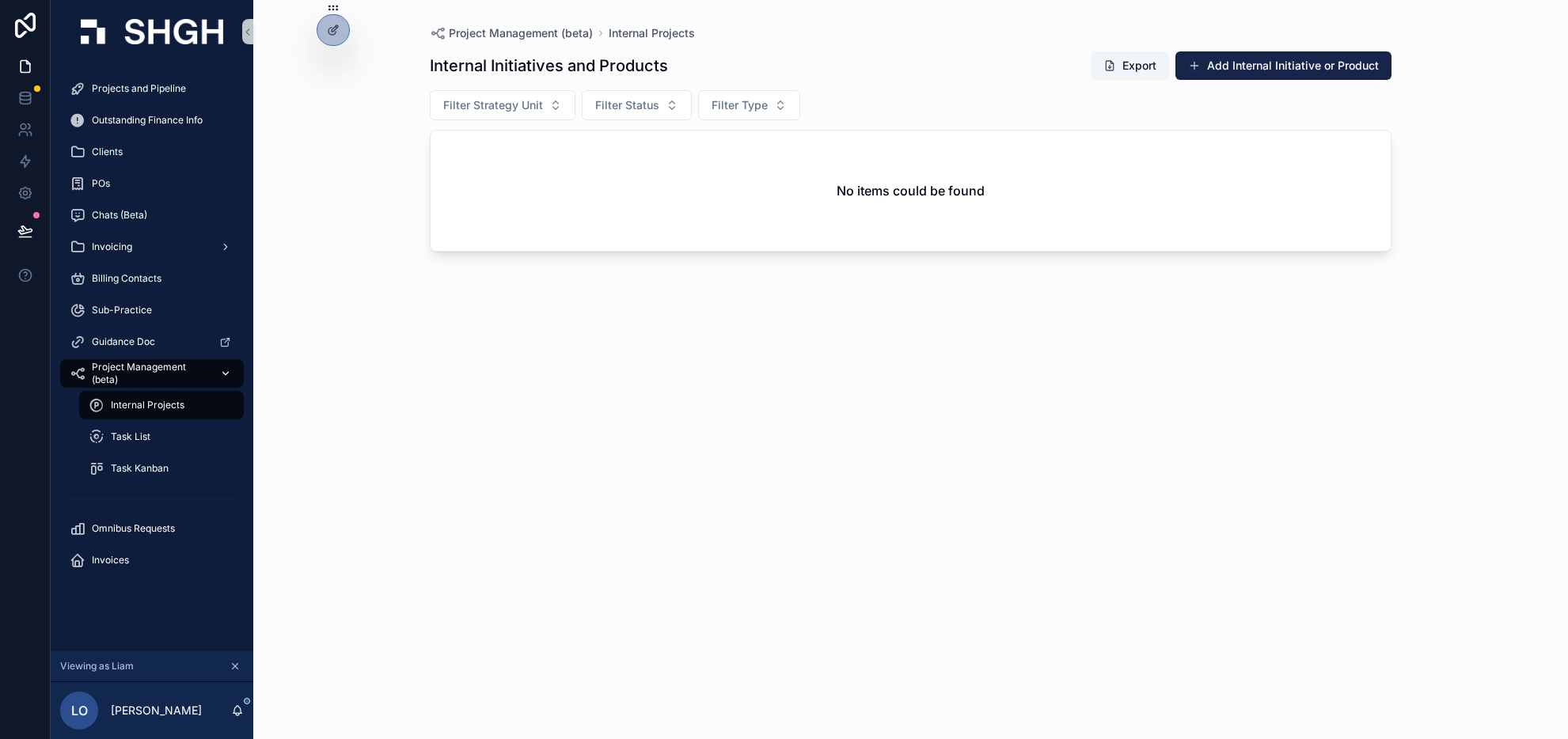
click at [161, 359] on link "Project Management (beta)" at bounding box center [152, 373] width 184 height 28
click at [87, 371] on div "Project Management (beta)" at bounding box center [152, 374] width 164 height 25
click at [99, 562] on span "Invoices" at bounding box center [110, 560] width 37 height 13
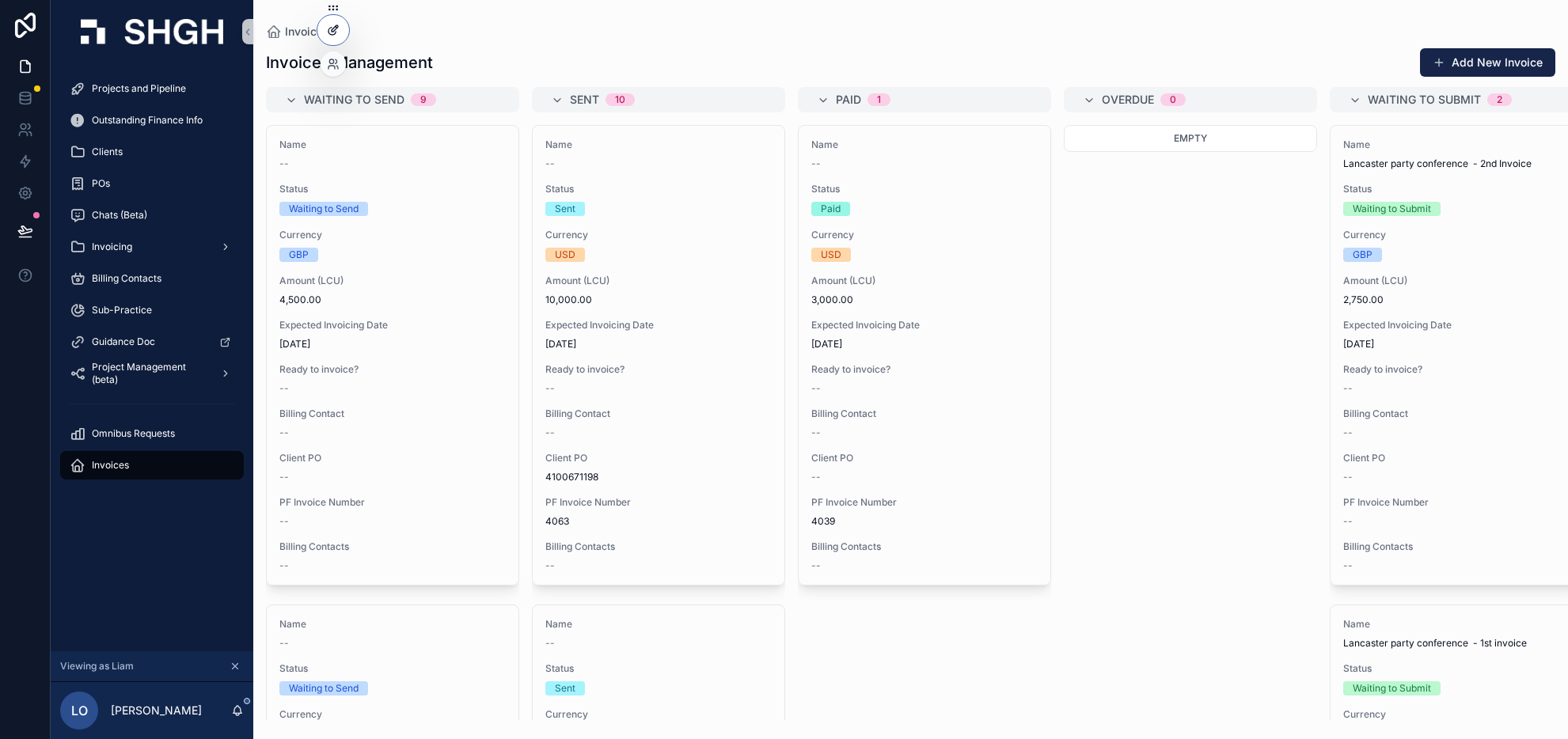
click at [327, 27] on icon at bounding box center [333, 29] width 13 height 13
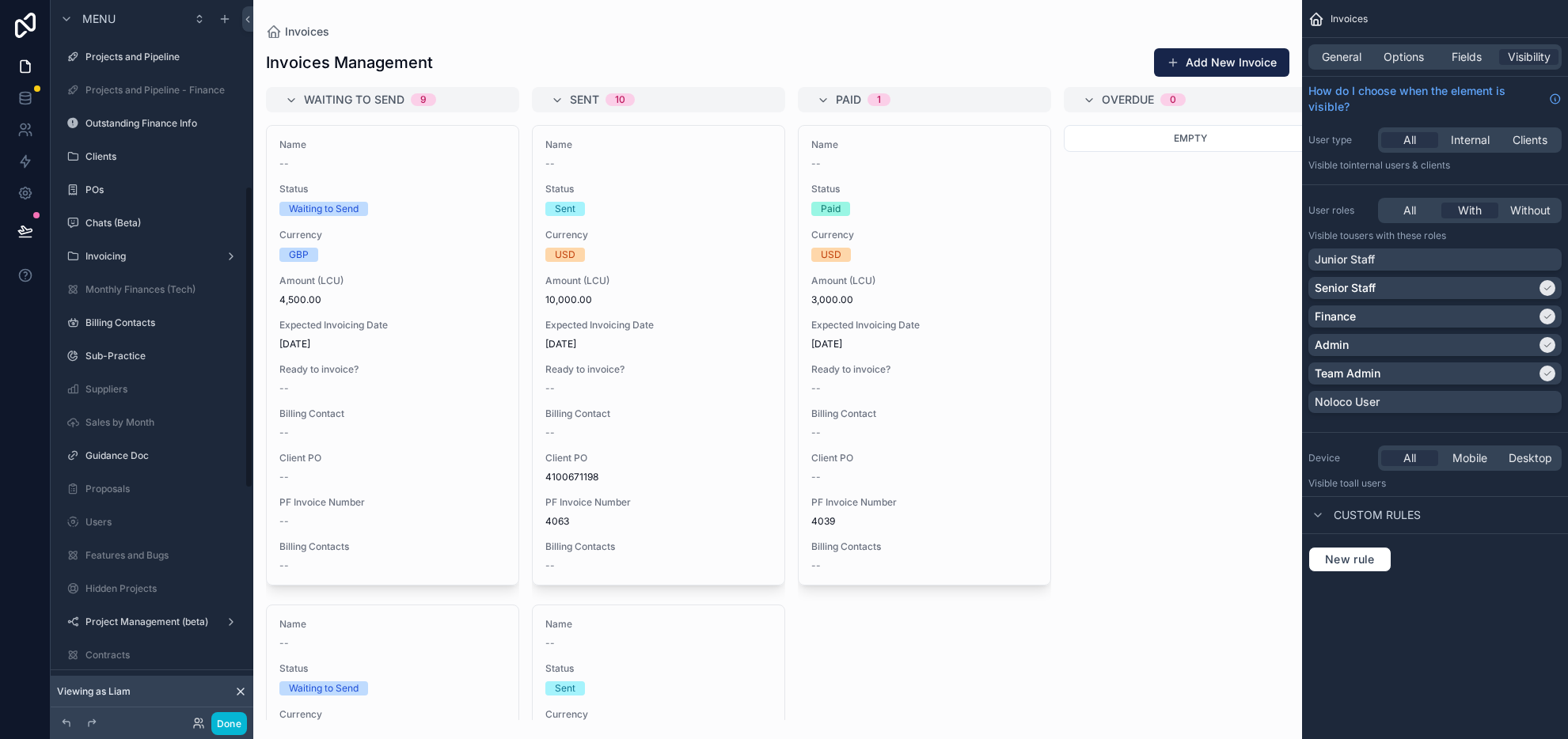
scroll to position [444, 0]
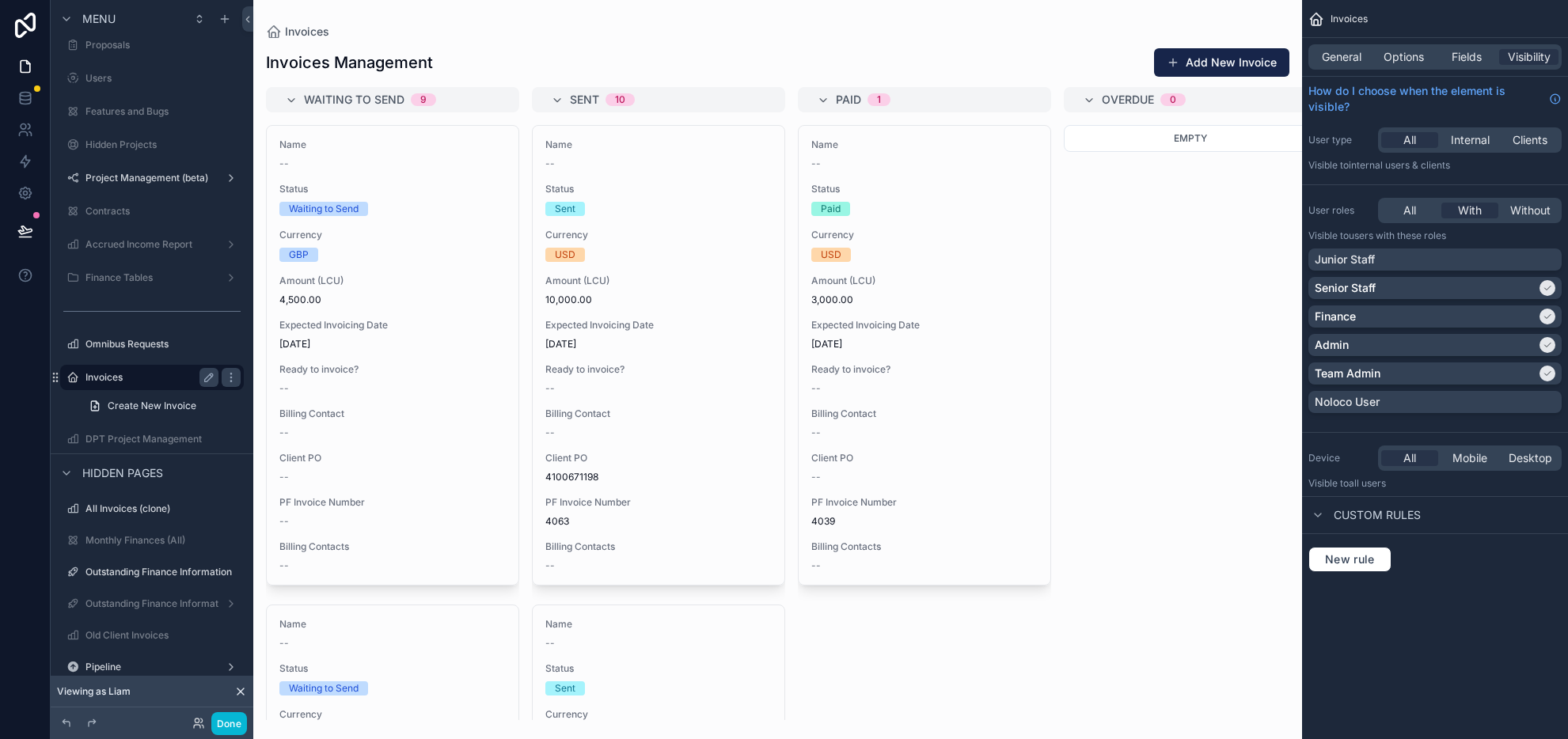
click at [143, 378] on label "Invoices" at bounding box center [149, 377] width 127 height 13
click at [1512, 289] on div "Senior Staff" at bounding box center [1426, 288] width 222 height 16
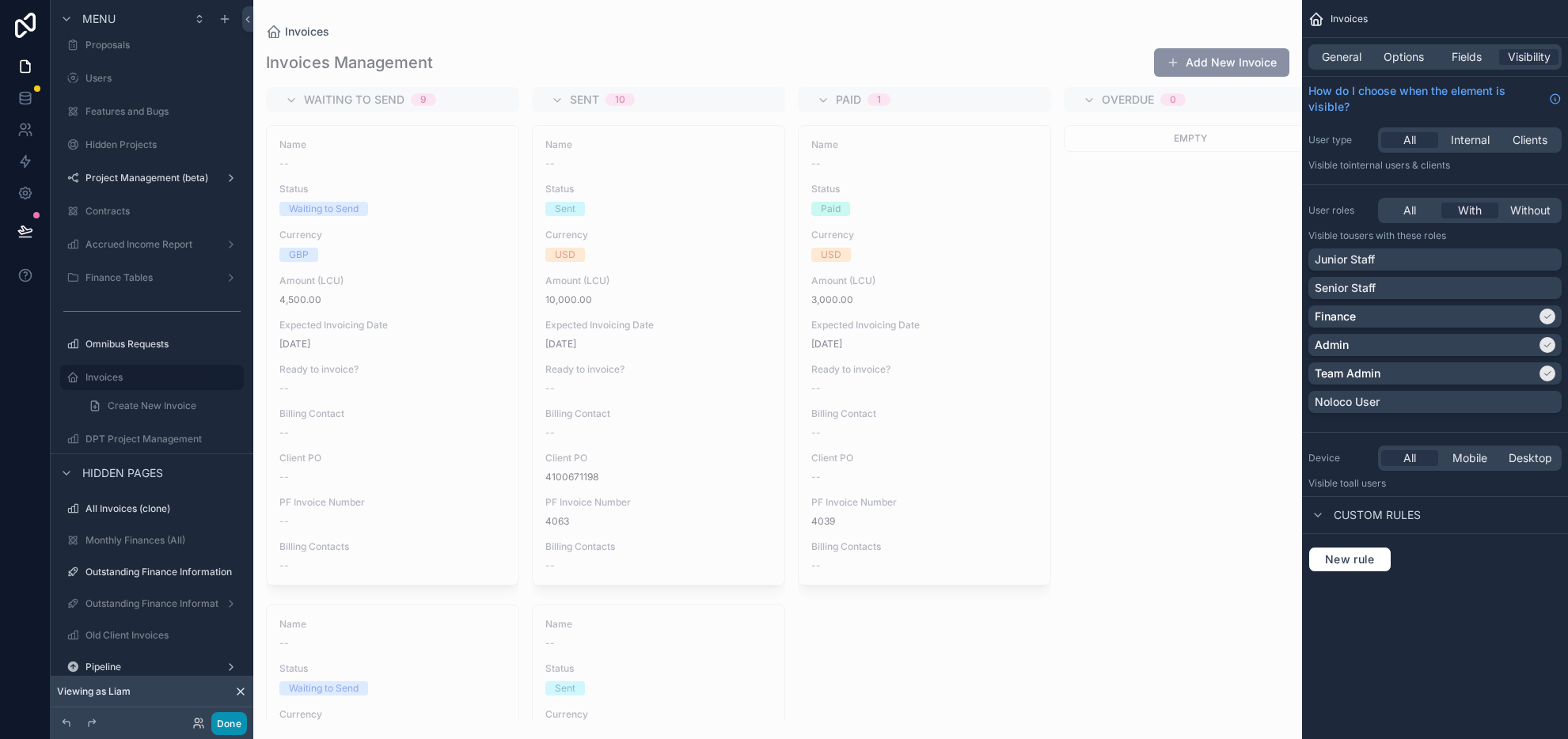
click at [224, 680] on button "Done" at bounding box center [229, 724] width 36 height 23
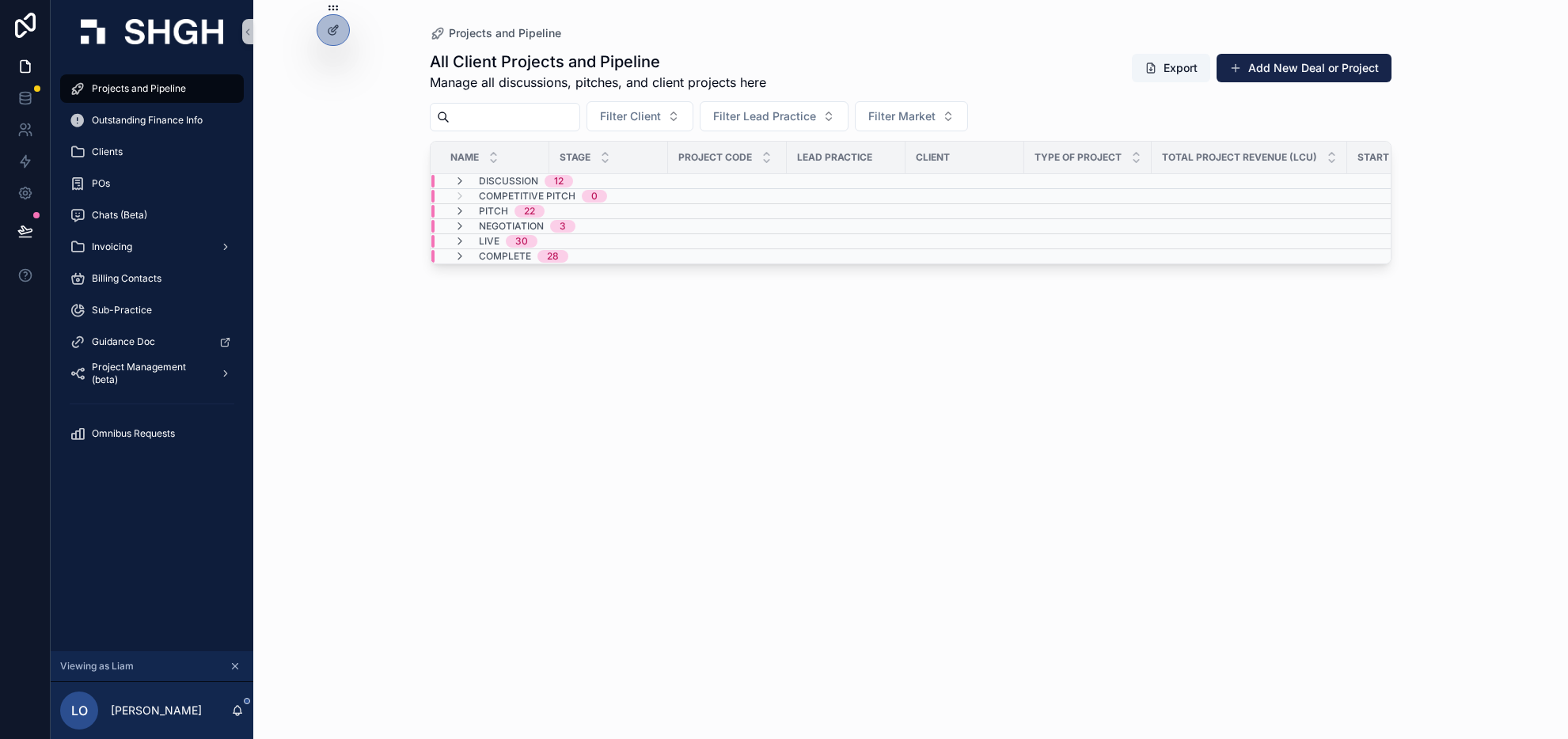
click at [548, 244] on div "Live 30" at bounding box center [494, 240] width 122 height 13
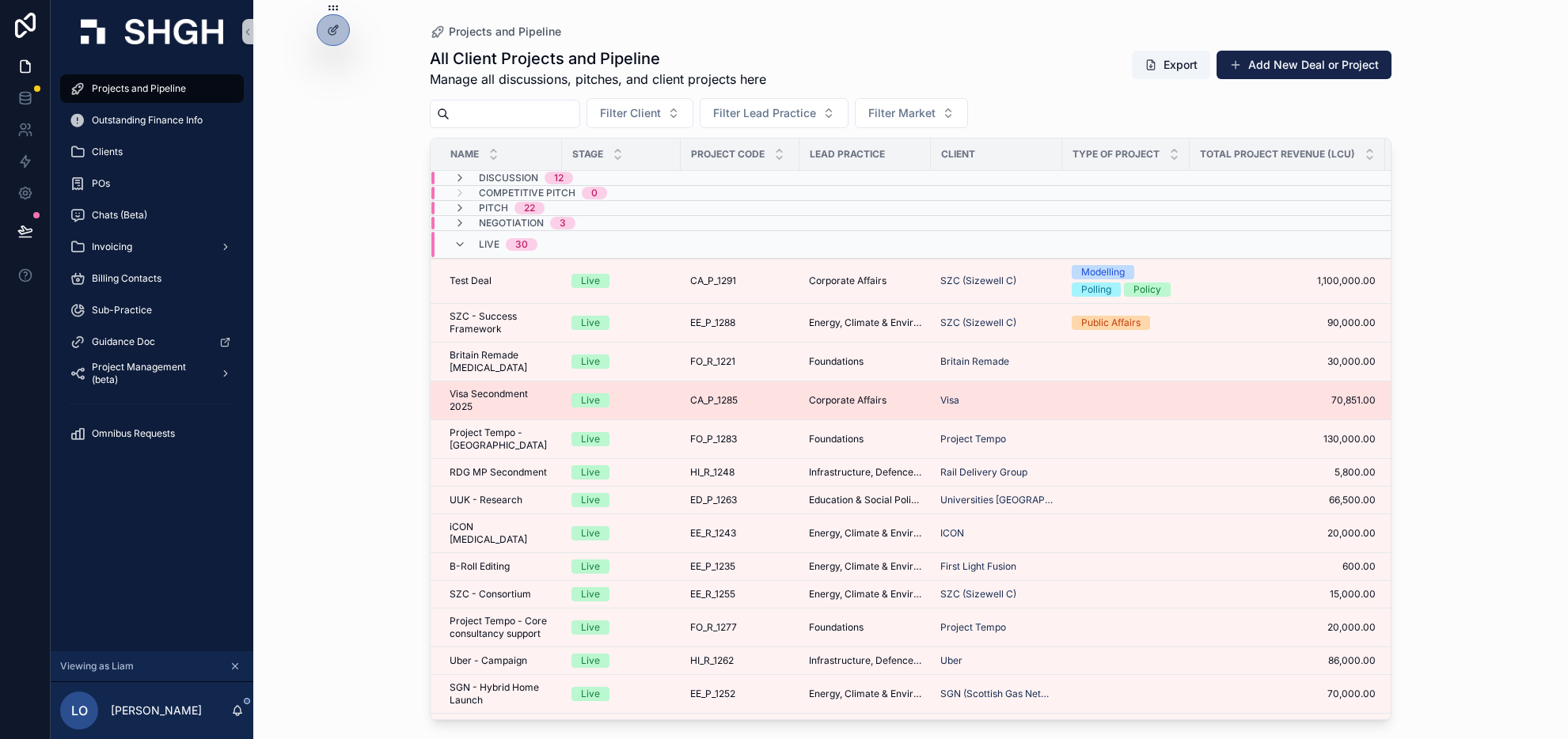
click at [763, 400] on div "CA_P_1285 CA_P_1285" at bounding box center [740, 400] width 99 height 13
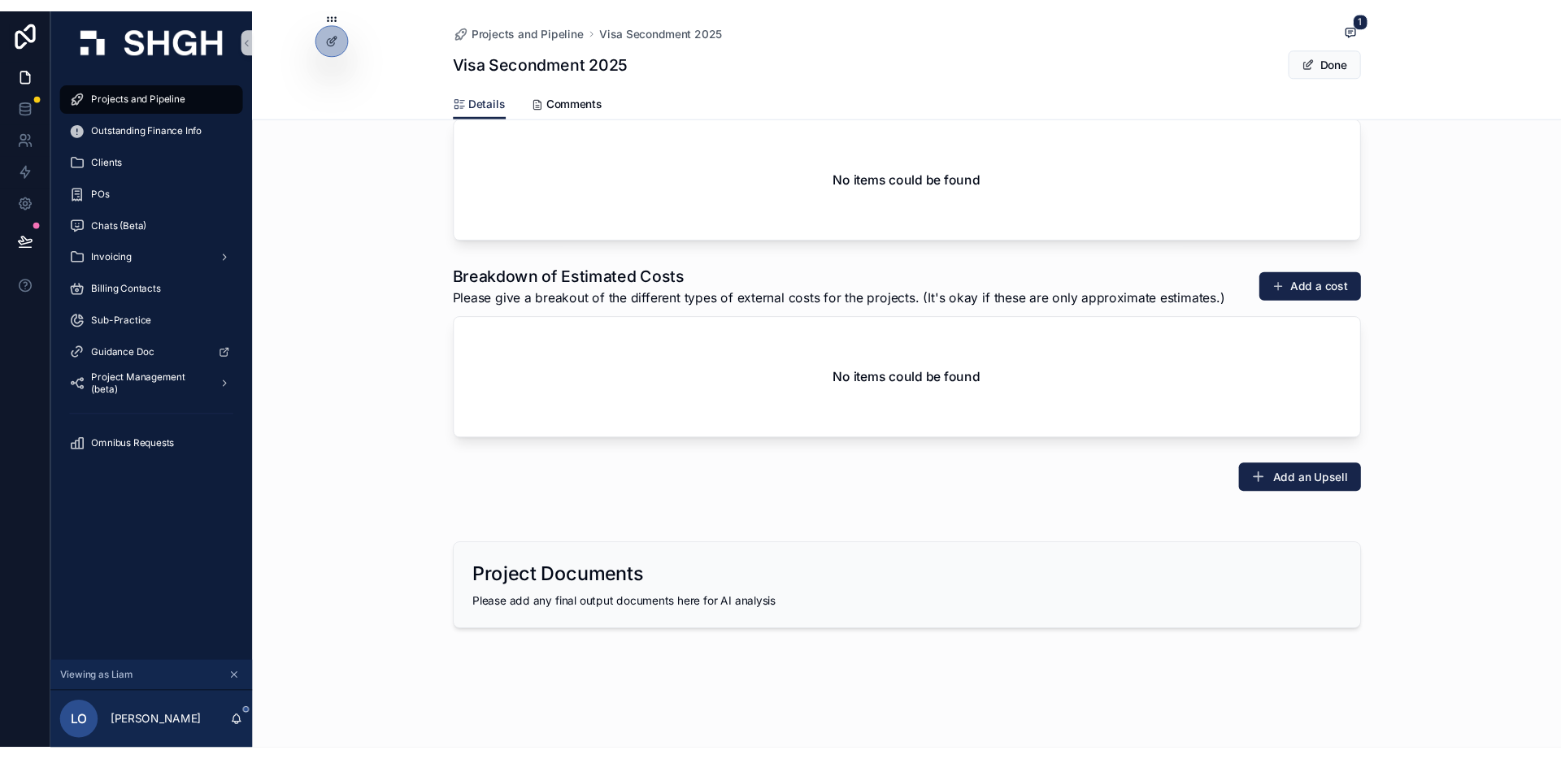
scroll to position [1968, 0]
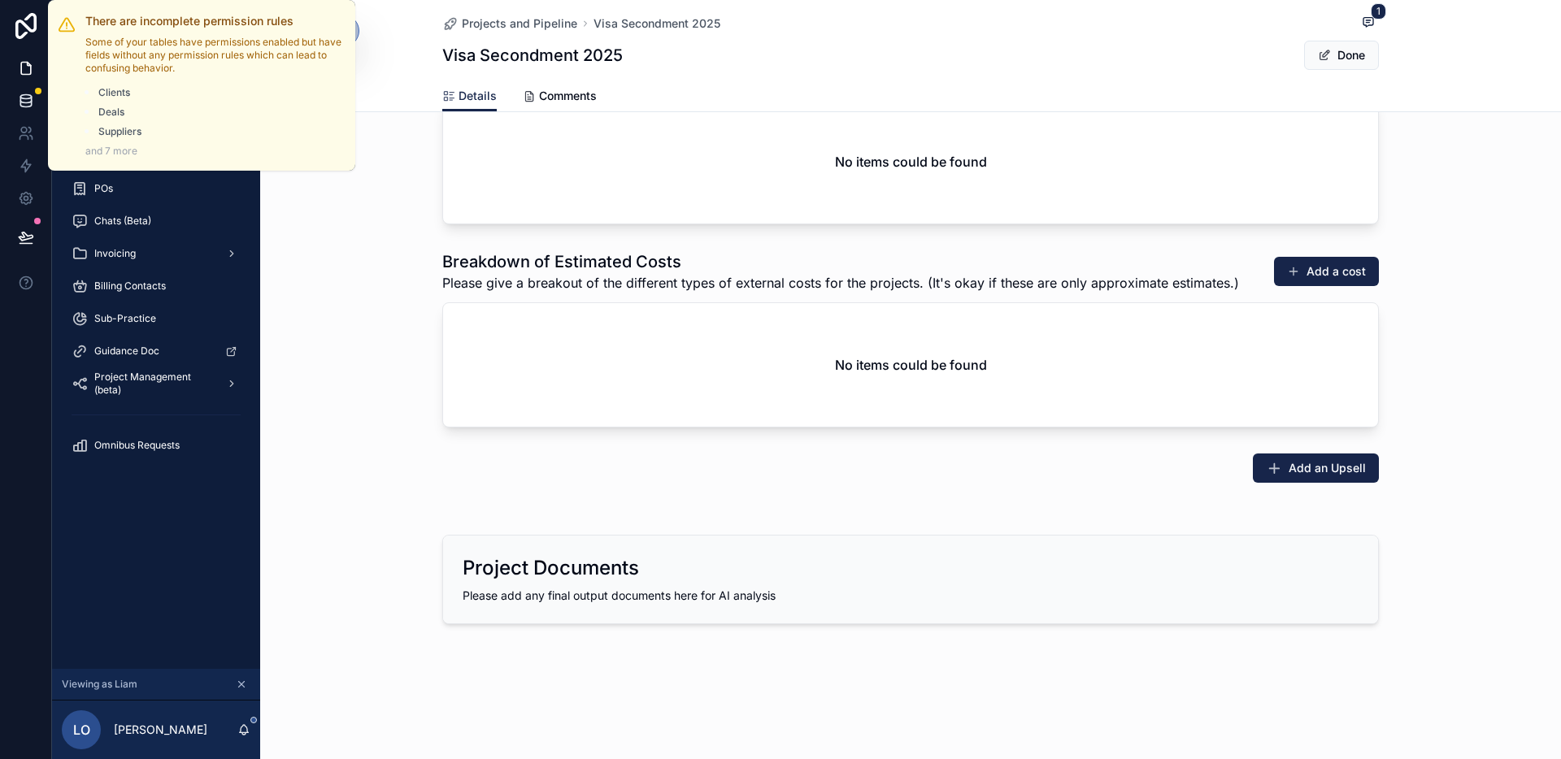
click at [28, 97] on icon at bounding box center [26, 101] width 16 height 16
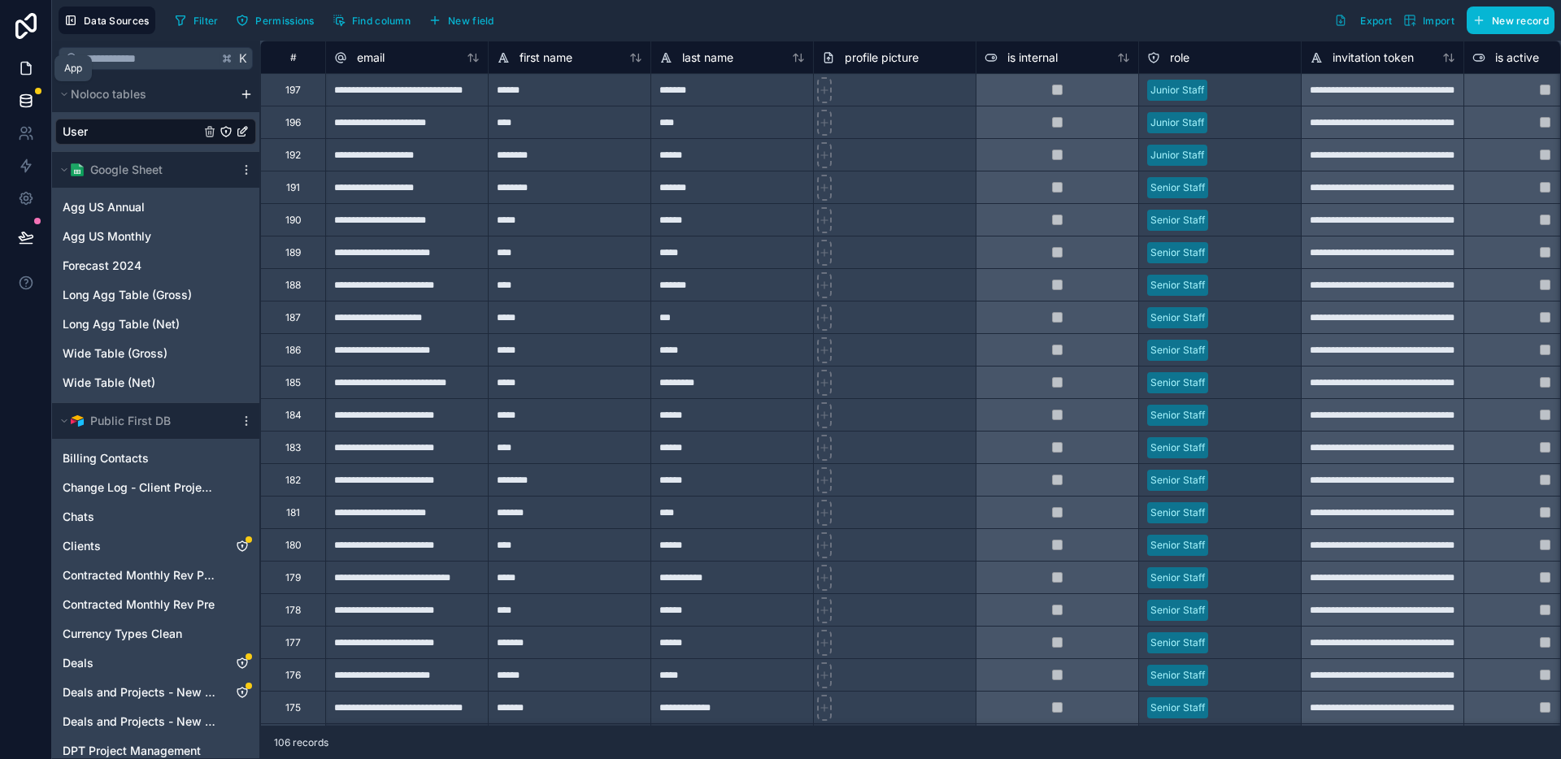
click at [33, 75] on icon at bounding box center [26, 68] width 16 height 16
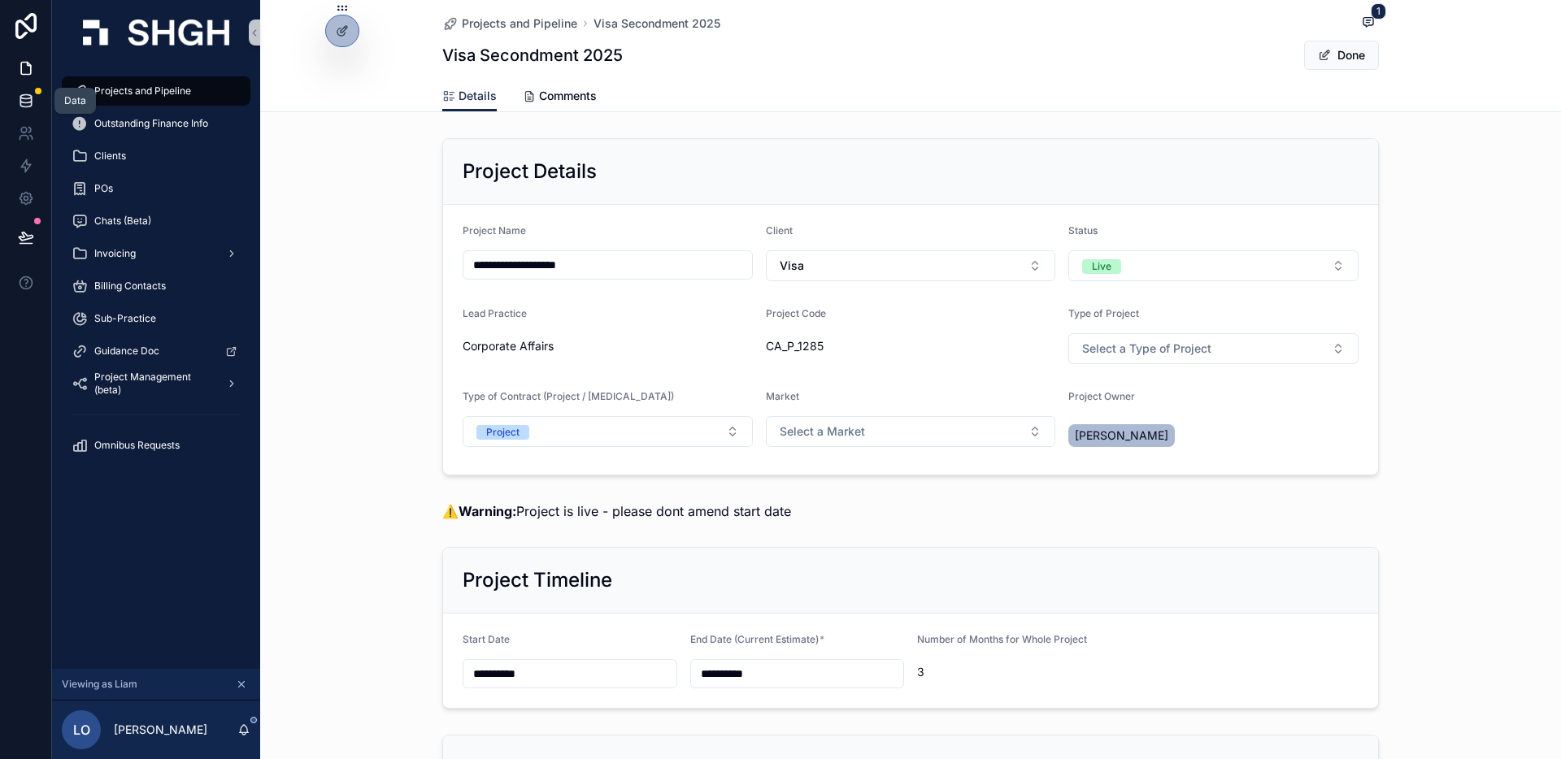
click at [27, 98] on icon at bounding box center [25, 97] width 11 height 4
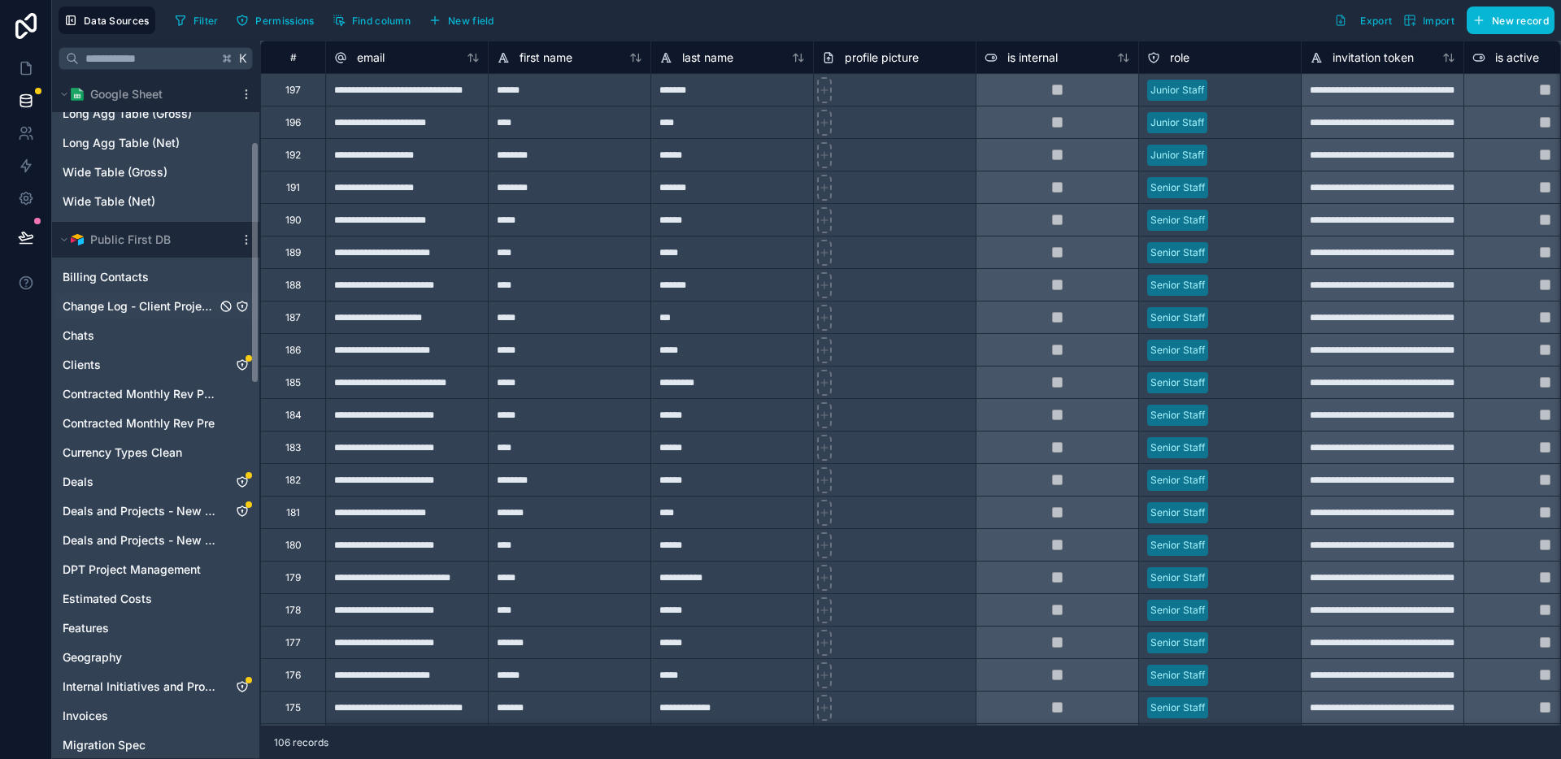
scroll to position [185, 0]
click at [156, 508] on span "Deals and Projects - New Pipeline" at bounding box center [140, 508] width 154 height 16
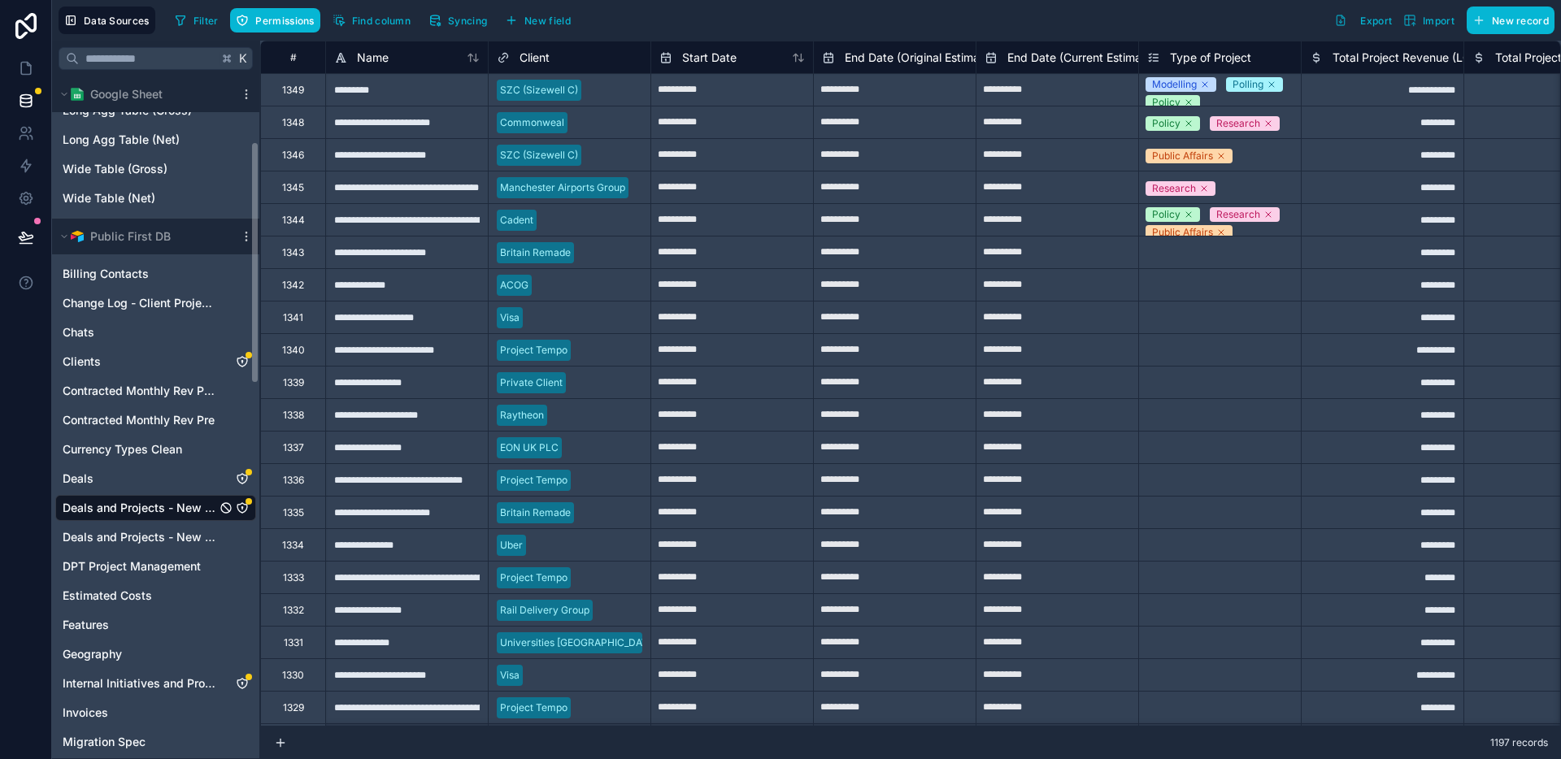
click at [247, 508] on icon "Deals and Projects - New Pipeline" at bounding box center [242, 508] width 10 height 10
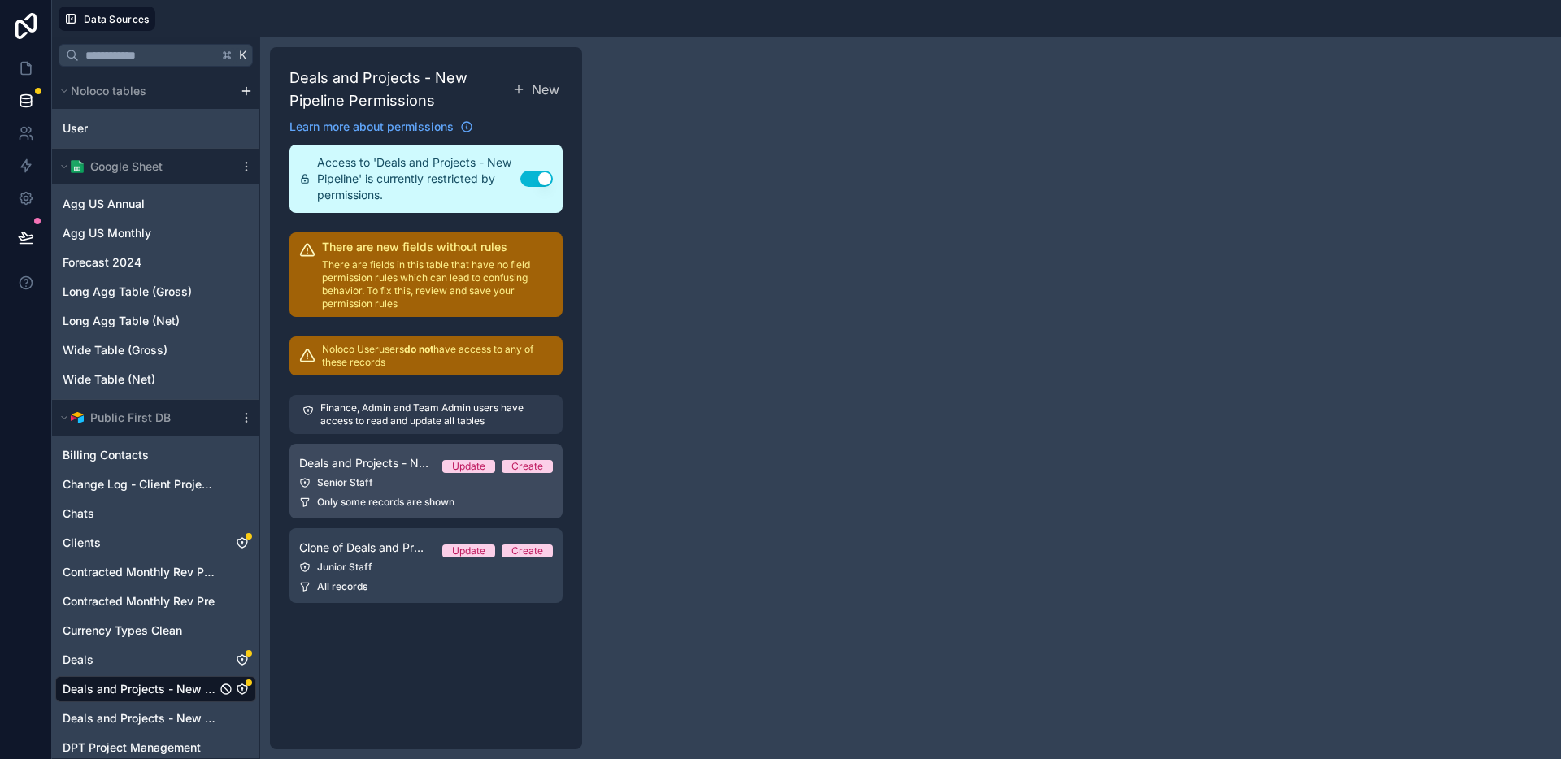
click at [490, 494] on link "Deals and Projects - New Pipeline Permission 1 Update Create Senior Staff Only …" at bounding box center [425, 481] width 273 height 75
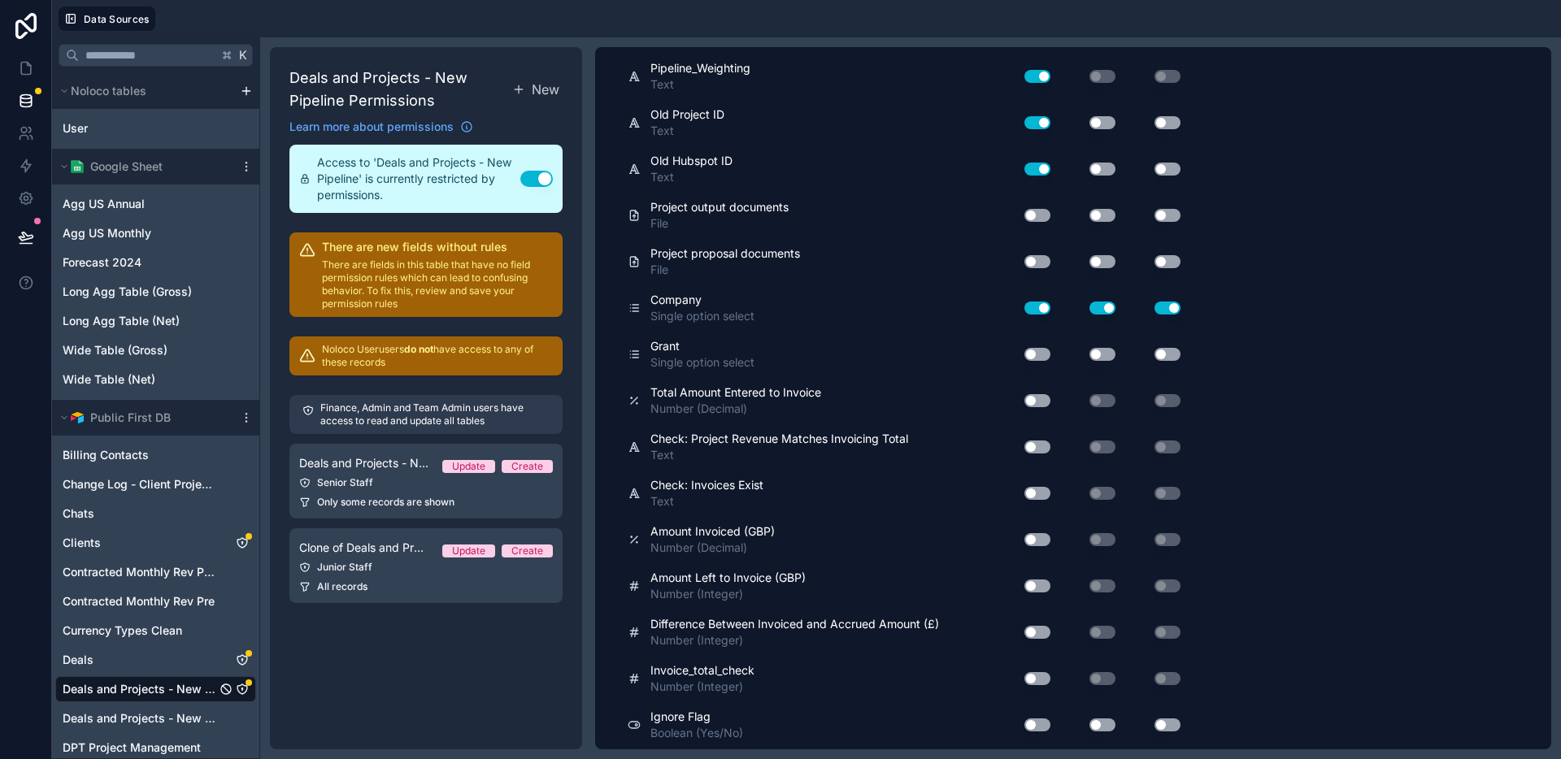
scroll to position [5319, 0]
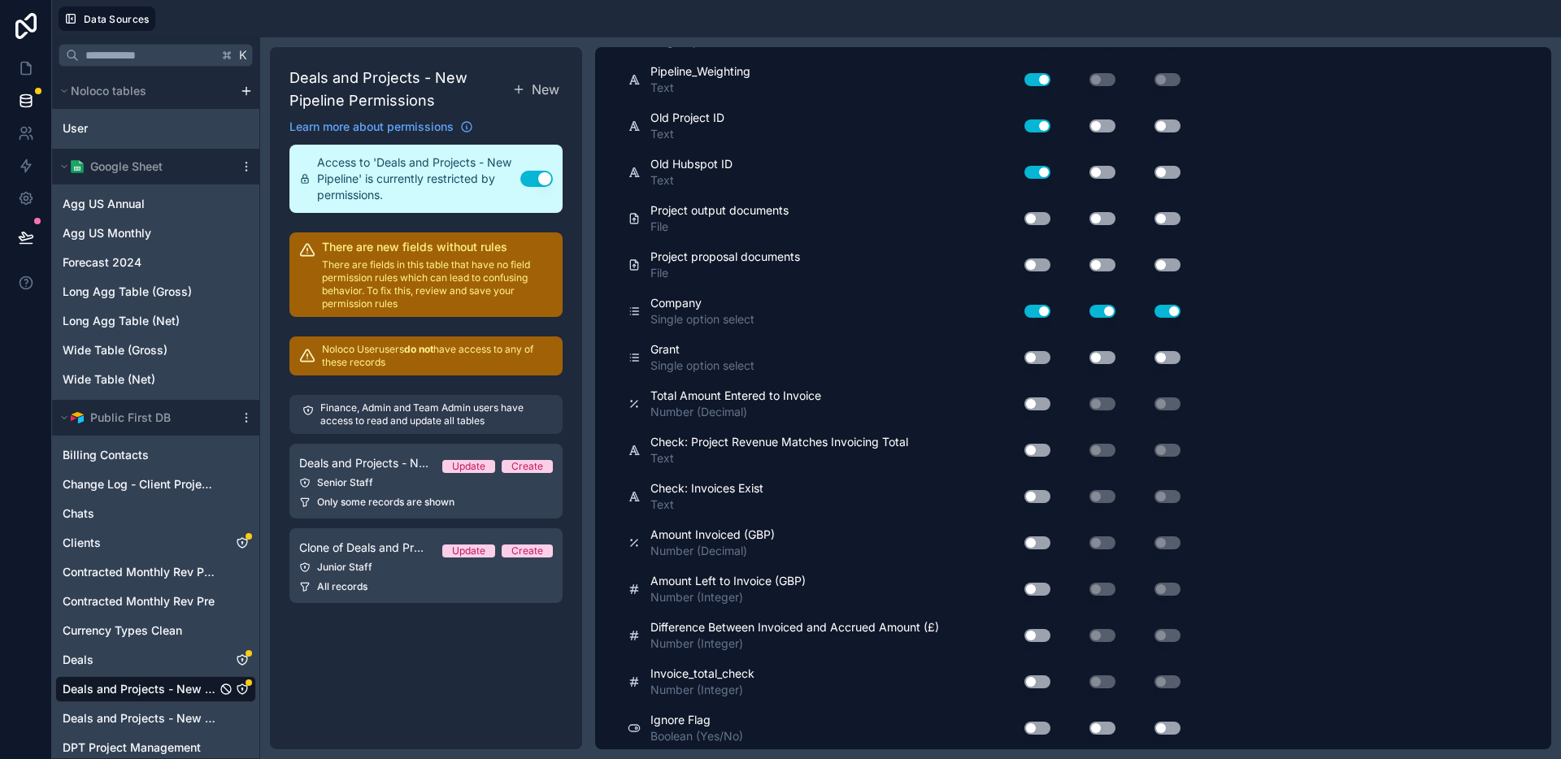
click at [1045, 223] on button "Use setting" at bounding box center [1037, 218] width 26 height 13
click at [1109, 218] on button "Use setting" at bounding box center [1103, 218] width 26 height 13
click at [1172, 223] on button "Use setting" at bounding box center [1168, 218] width 26 height 13
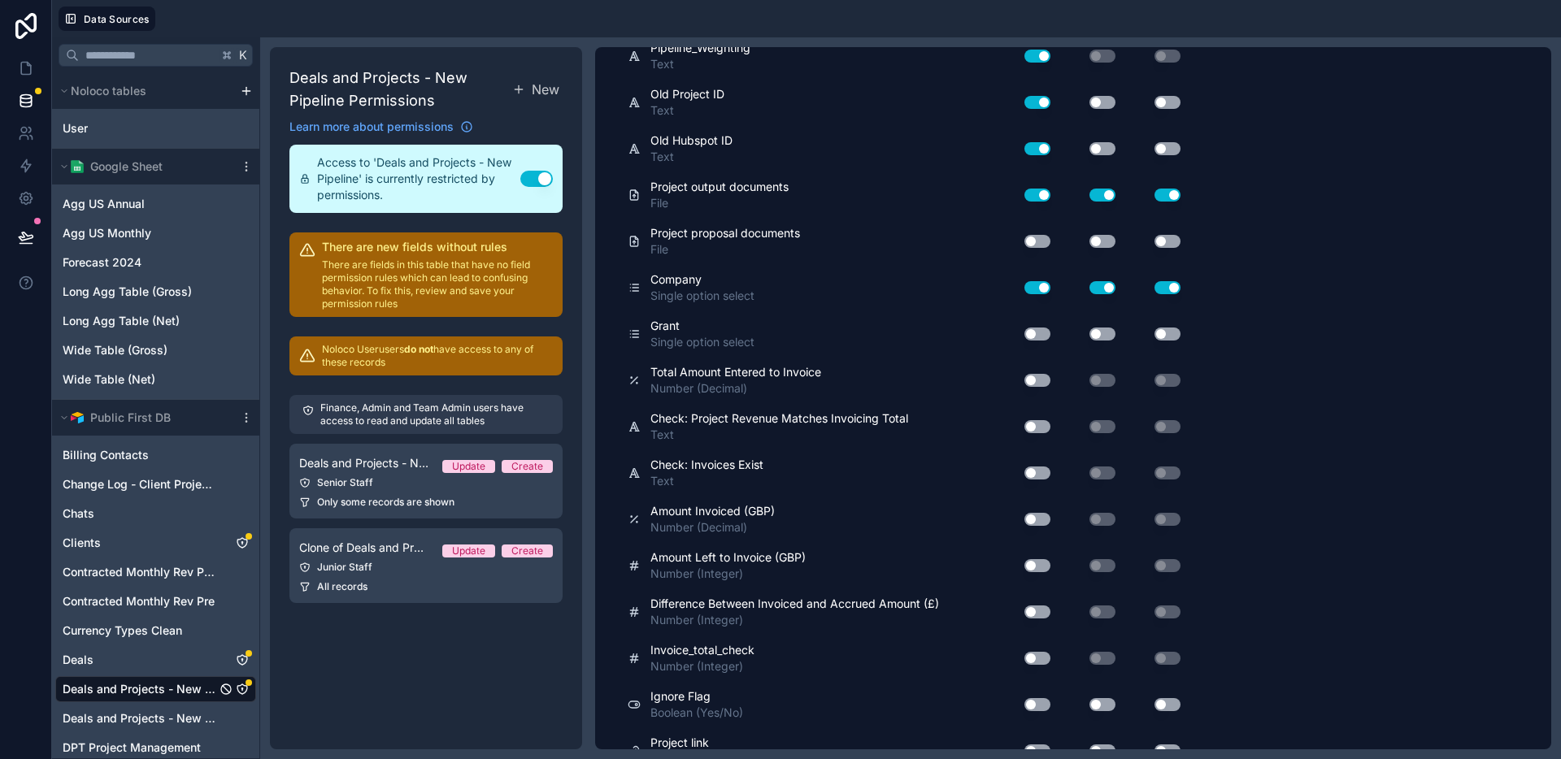
click at [1035, 239] on button "Use setting" at bounding box center [1037, 241] width 26 height 13
click at [1098, 243] on button "Use setting" at bounding box center [1103, 241] width 26 height 13
click at [1175, 241] on button "Use setting" at bounding box center [1168, 241] width 26 height 13
click at [1035, 336] on button "Use setting" at bounding box center [1037, 334] width 26 height 13
click at [1098, 336] on button "Use setting" at bounding box center [1103, 334] width 26 height 13
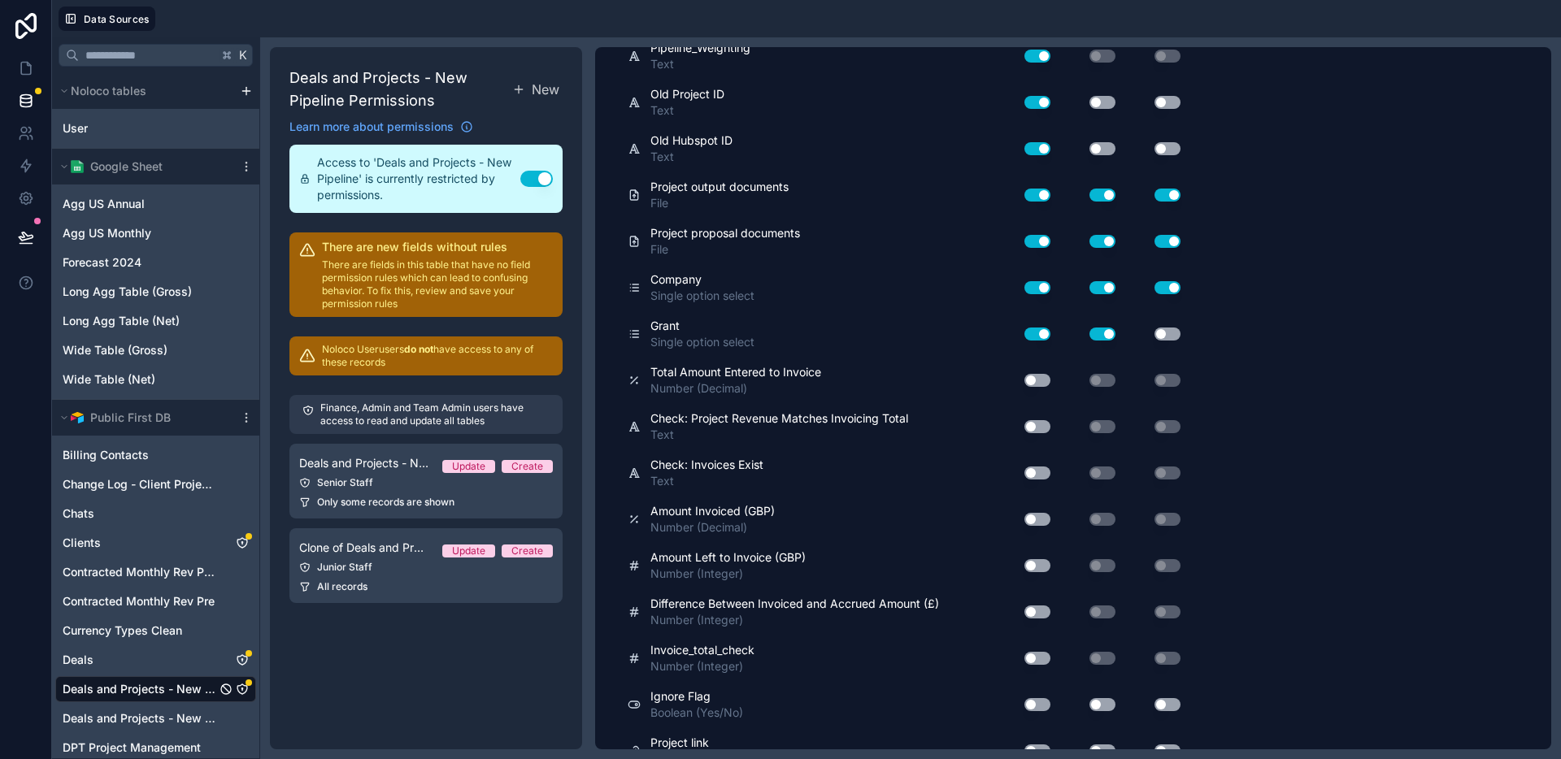
click at [1149, 330] on div "Use setting" at bounding box center [1154, 334] width 65 height 13
click at [1169, 339] on button "Use setting" at bounding box center [1168, 334] width 26 height 13
click at [1037, 381] on button "Use setting" at bounding box center [1037, 380] width 26 height 13
click at [1037, 414] on div "Use setting" at bounding box center [1031, 427] width 52 height 26
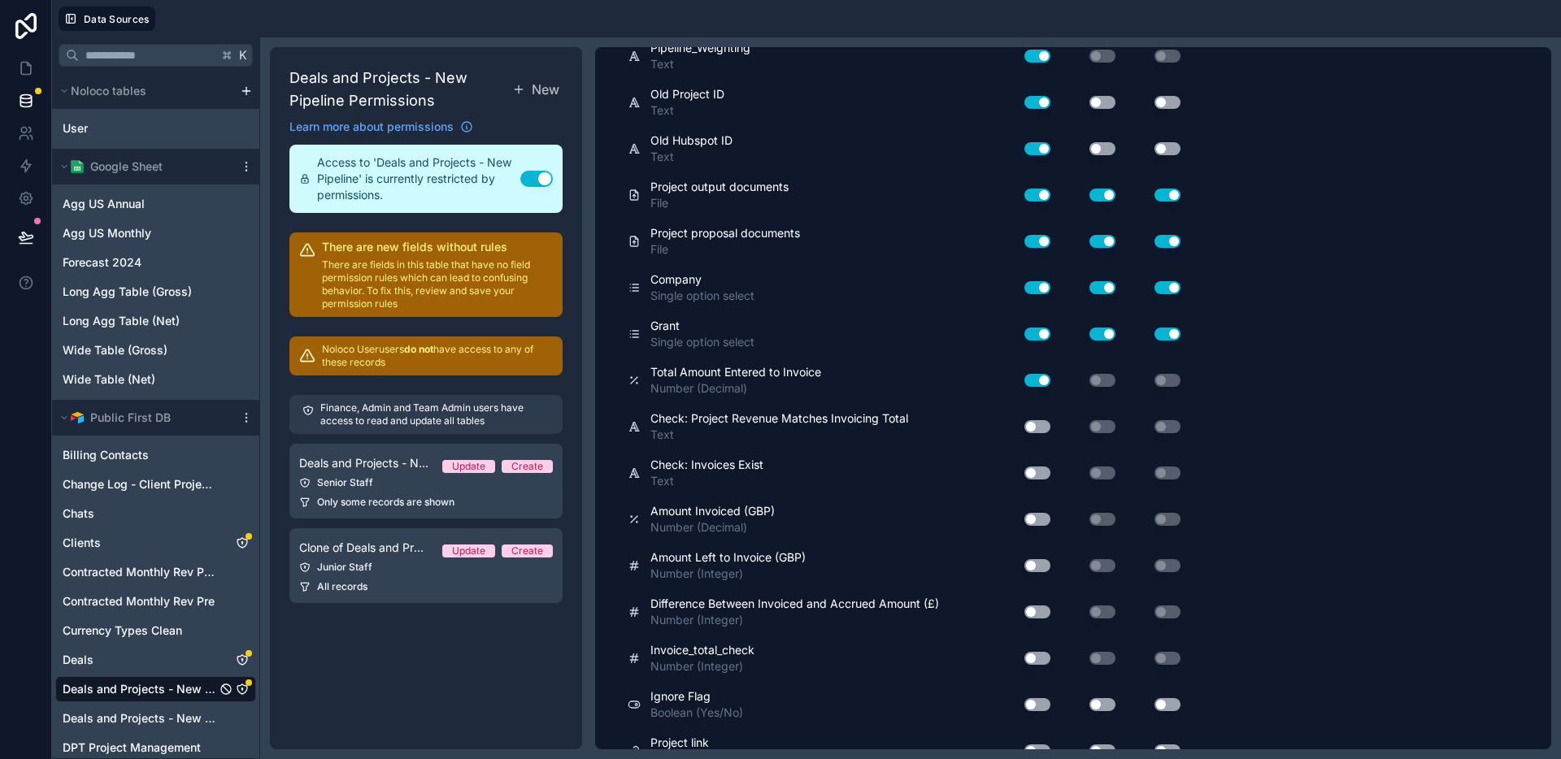
click at [1037, 424] on button "Use setting" at bounding box center [1037, 426] width 26 height 13
click at [1036, 471] on button "Use setting" at bounding box center [1037, 473] width 26 height 13
click at [1038, 517] on button "Use setting" at bounding box center [1037, 519] width 26 height 13
click at [1039, 559] on div "Use setting" at bounding box center [1028, 565] width 46 height 13
click at [1043, 568] on button "Use setting" at bounding box center [1037, 565] width 26 height 13
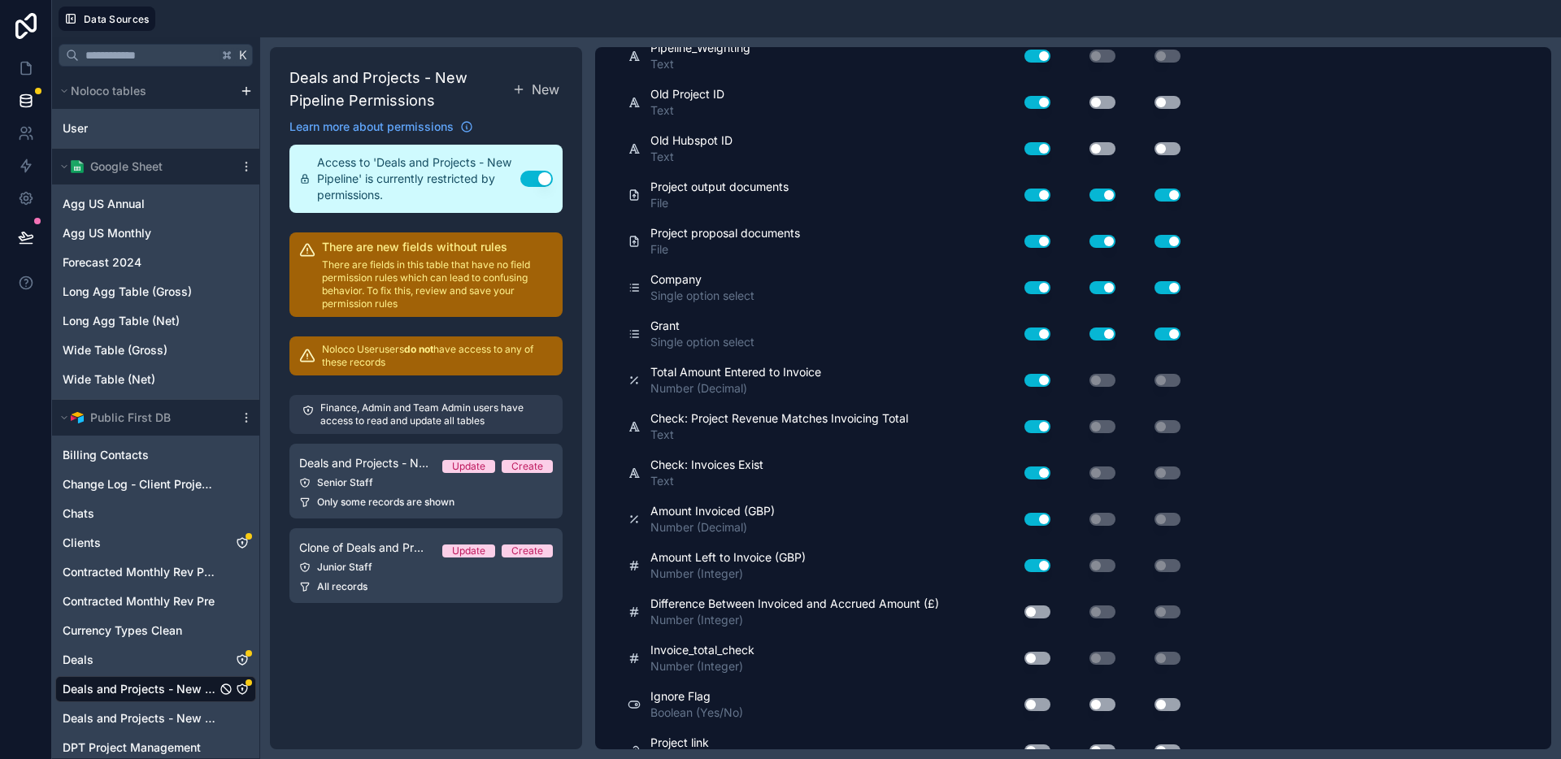
click at [1042, 614] on button "Use setting" at bounding box center [1037, 612] width 26 height 13
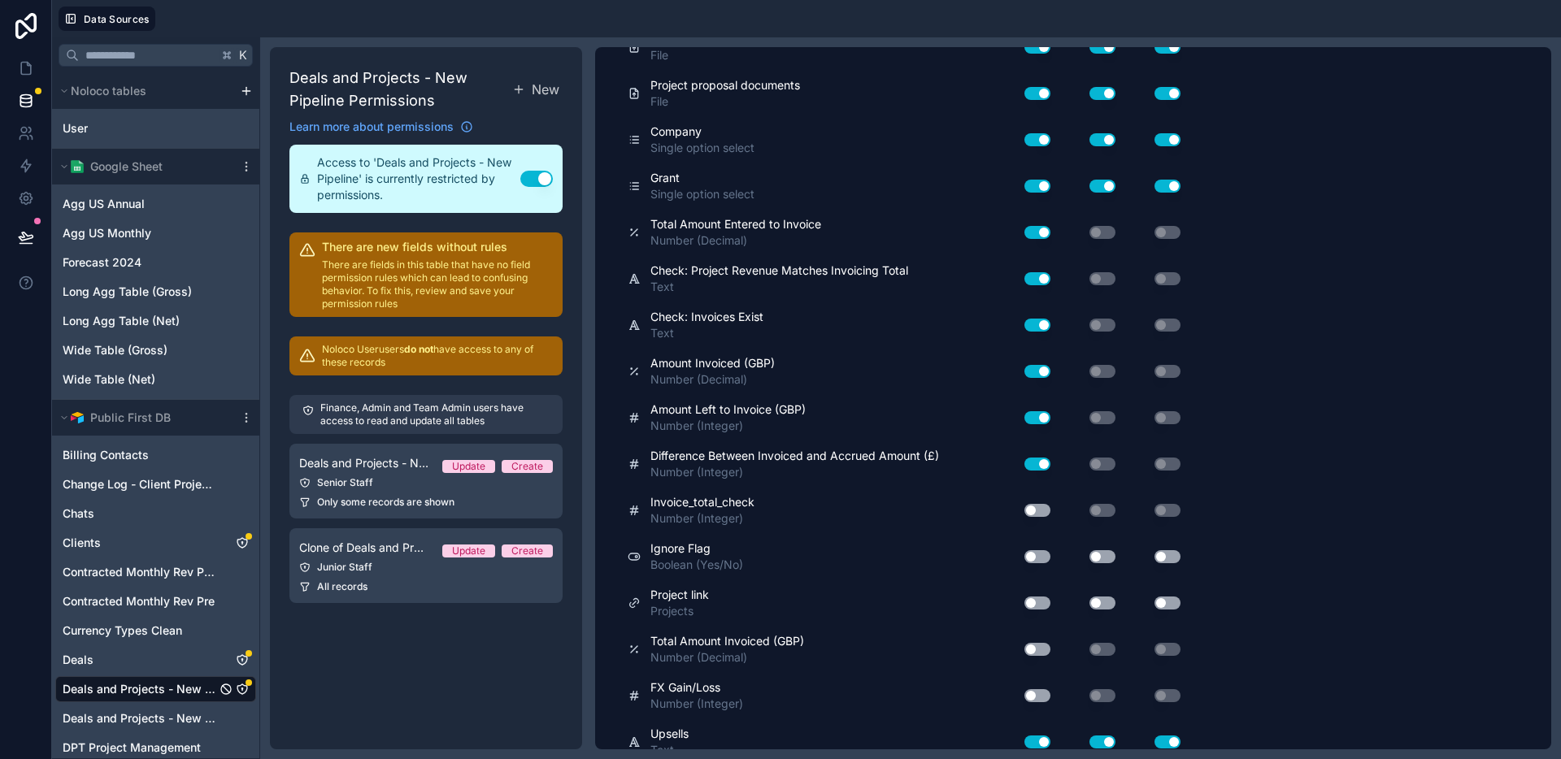
scroll to position [5524, 0]
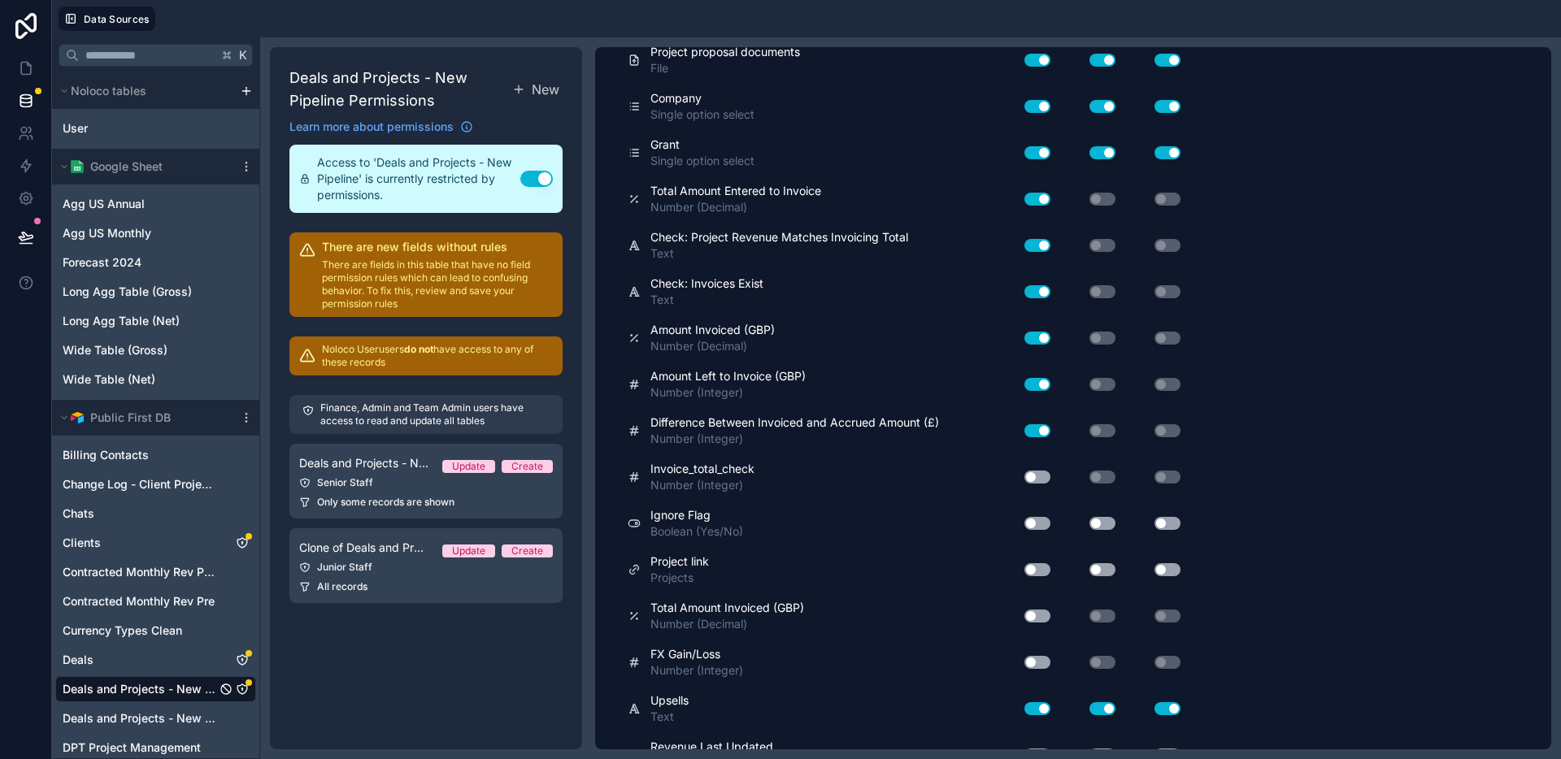
click at [1039, 474] on button "Use setting" at bounding box center [1037, 477] width 26 height 13
click at [1040, 524] on button "Use setting" at bounding box center [1037, 523] width 26 height 13
click at [1097, 523] on button "Use setting" at bounding box center [1103, 523] width 26 height 13
click at [1166, 523] on button "Use setting" at bounding box center [1168, 523] width 26 height 13
click at [1031, 568] on button "Use setting" at bounding box center [1037, 569] width 26 height 13
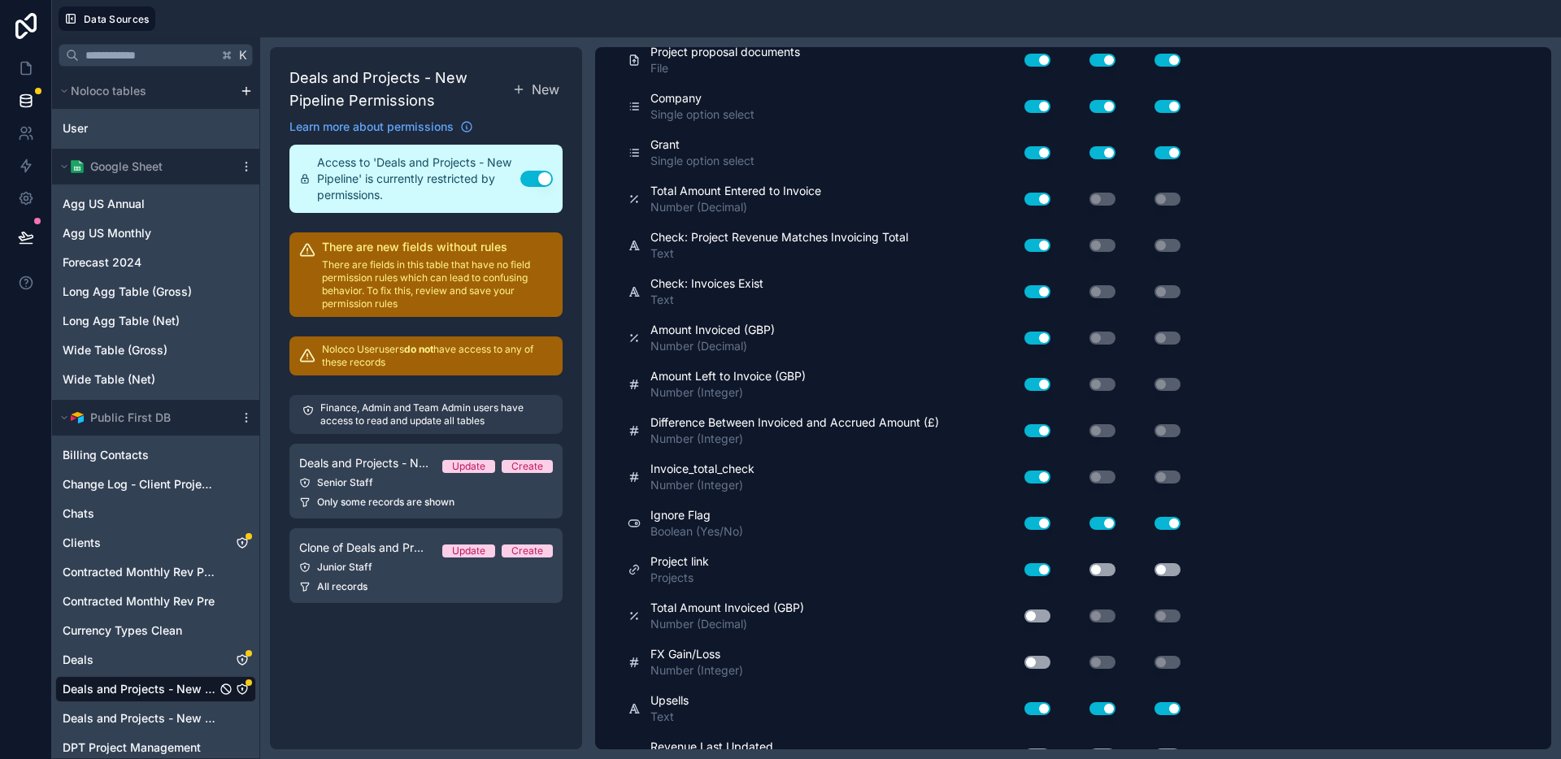
click at [1098, 569] on button "Use setting" at bounding box center [1103, 569] width 26 height 13
click at [1177, 574] on button "Use setting" at bounding box center [1168, 569] width 26 height 13
click at [1033, 619] on button "Use setting" at bounding box center [1037, 616] width 26 height 13
click at [1037, 659] on button "Use setting" at bounding box center [1037, 662] width 26 height 13
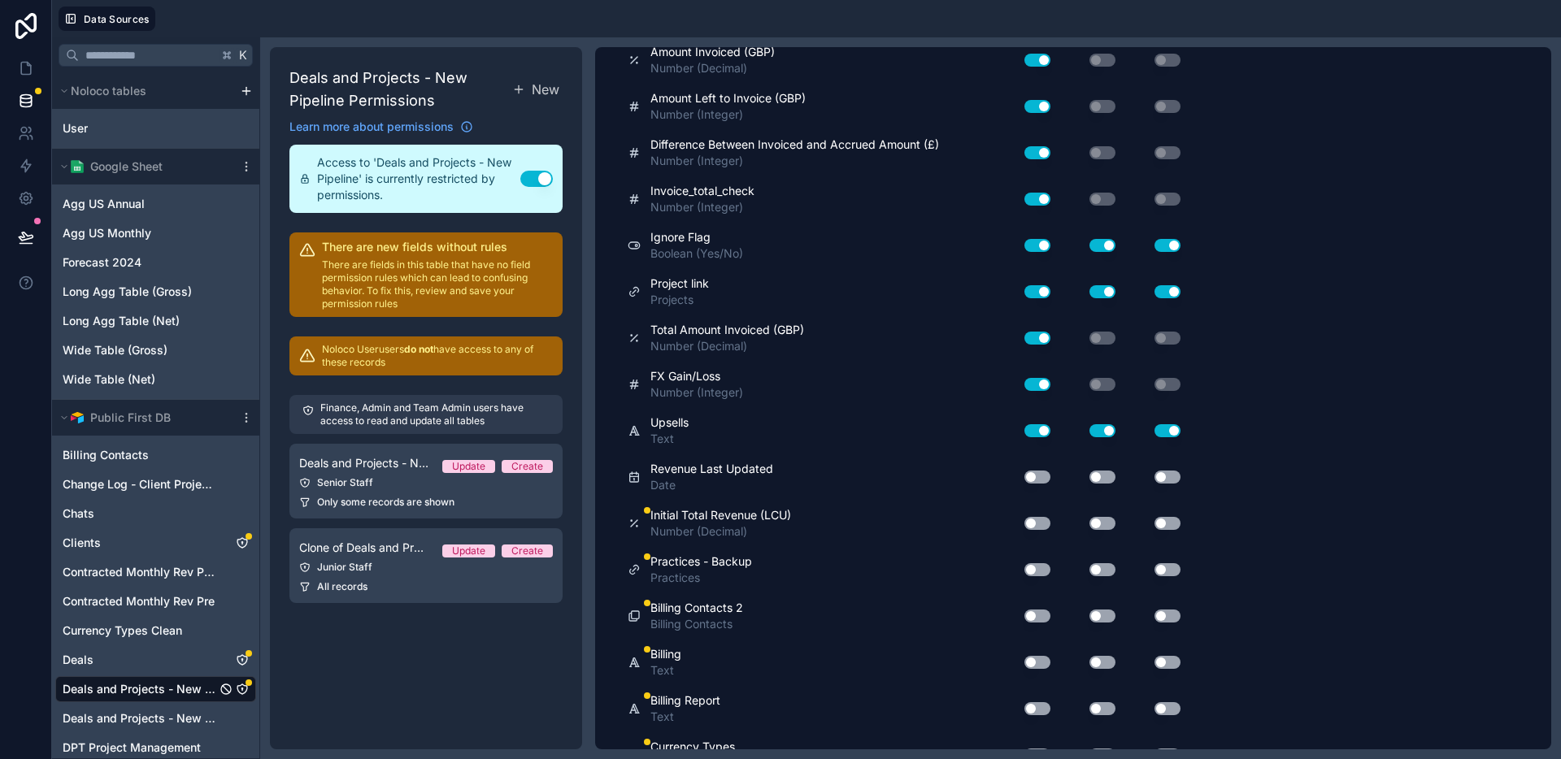
scroll to position [5813, 0]
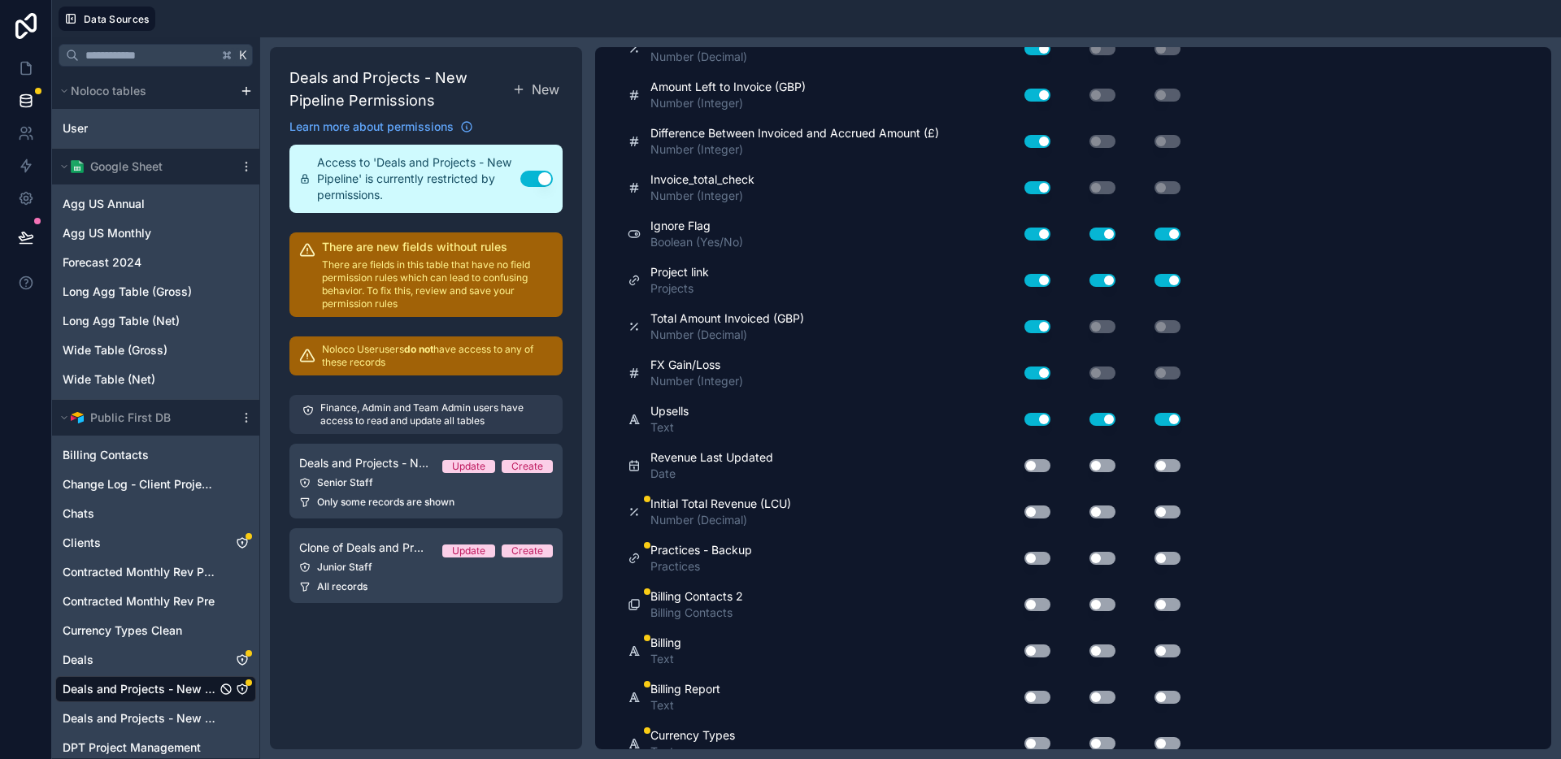
click at [1040, 468] on button "Use setting" at bounding box center [1037, 465] width 26 height 13
click at [1098, 468] on button "Use setting" at bounding box center [1103, 465] width 26 height 13
click at [1166, 470] on button "Use setting" at bounding box center [1168, 465] width 26 height 13
click at [1031, 511] on button "Use setting" at bounding box center [1037, 512] width 26 height 13
click at [1123, 515] on div "Use setting" at bounding box center [1154, 512] width 65 height 13
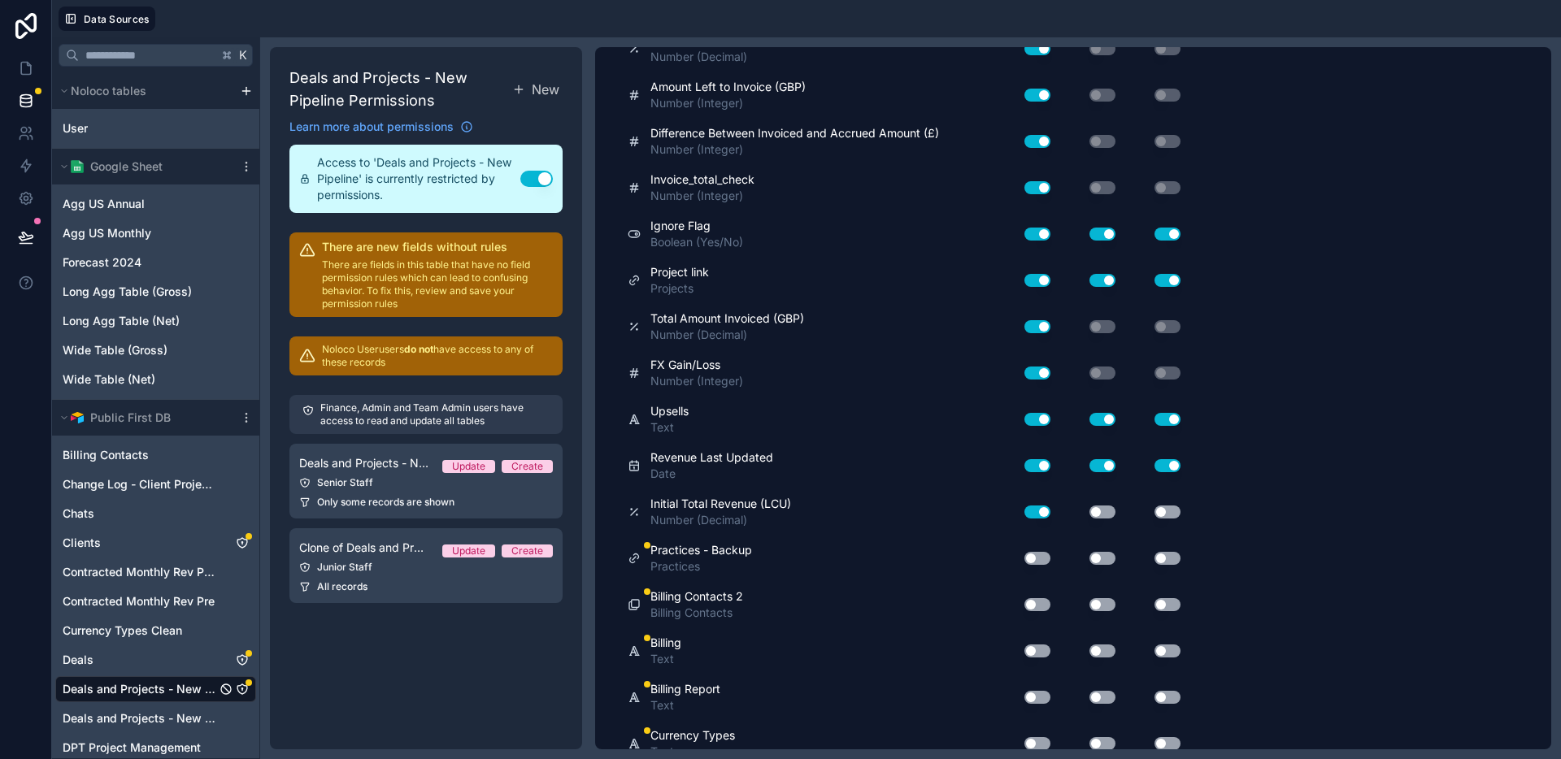
click at [1101, 513] on button "Use setting" at bounding box center [1103, 512] width 26 height 13
click at [1174, 517] on button "Use setting" at bounding box center [1168, 512] width 26 height 13
click at [1037, 563] on button "Use setting" at bounding box center [1037, 558] width 26 height 13
click at [1119, 566] on div "Use setting" at bounding box center [1089, 559] width 65 height 26
click at [1108, 561] on button "Use setting" at bounding box center [1103, 558] width 26 height 13
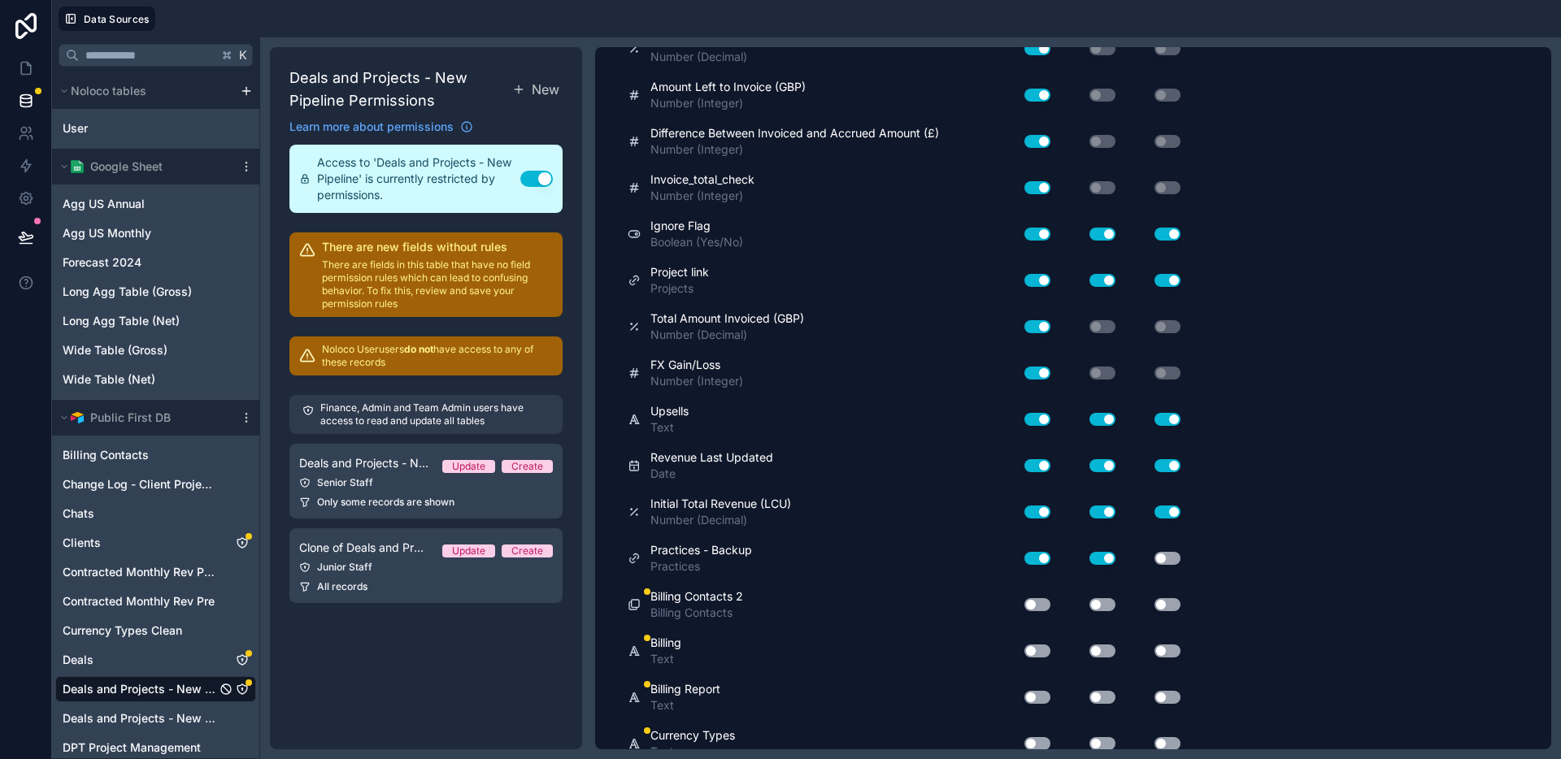
click at [1172, 557] on button "Use setting" at bounding box center [1168, 558] width 26 height 13
click at [1041, 607] on button "Use setting" at bounding box center [1037, 604] width 26 height 13
click at [1105, 603] on button "Use setting" at bounding box center [1103, 604] width 26 height 13
click at [1163, 606] on button "Use setting" at bounding box center [1168, 604] width 26 height 13
click at [1042, 655] on button "Use setting" at bounding box center [1037, 651] width 26 height 13
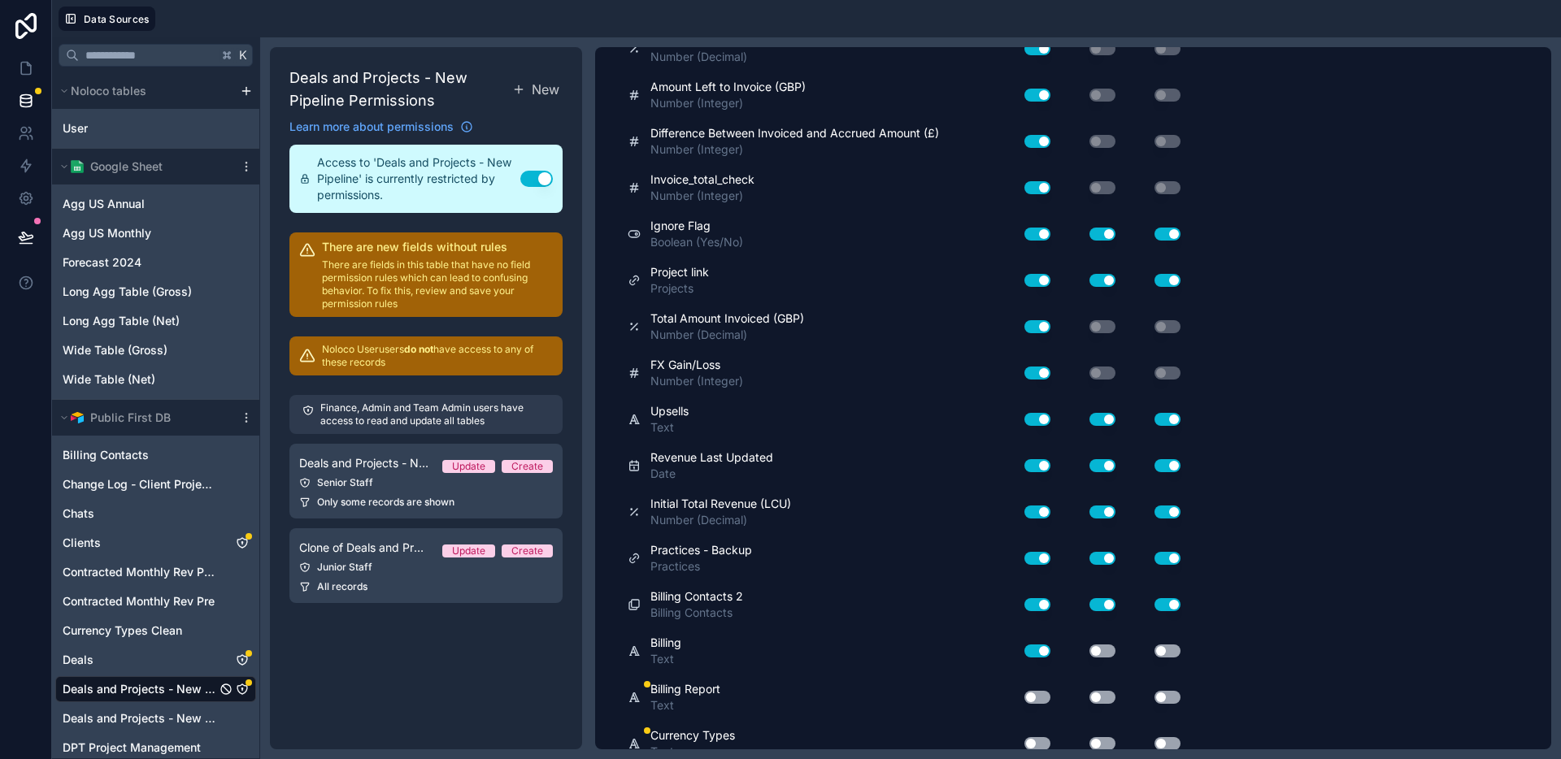
click at [1101, 655] on button "Use setting" at bounding box center [1103, 651] width 26 height 13
click at [1167, 654] on button "Use setting" at bounding box center [1168, 651] width 26 height 13
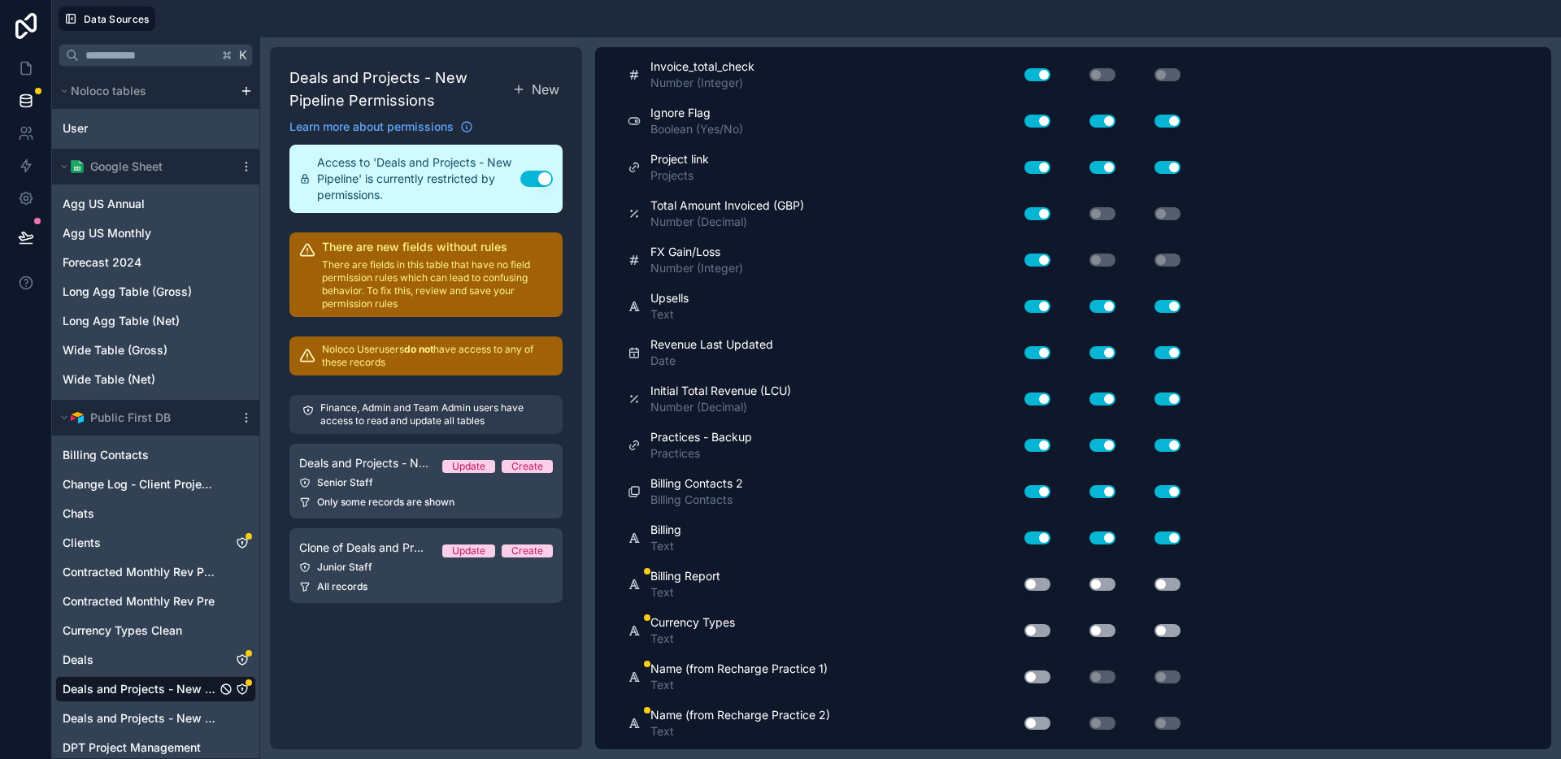
scroll to position [6026, 0]
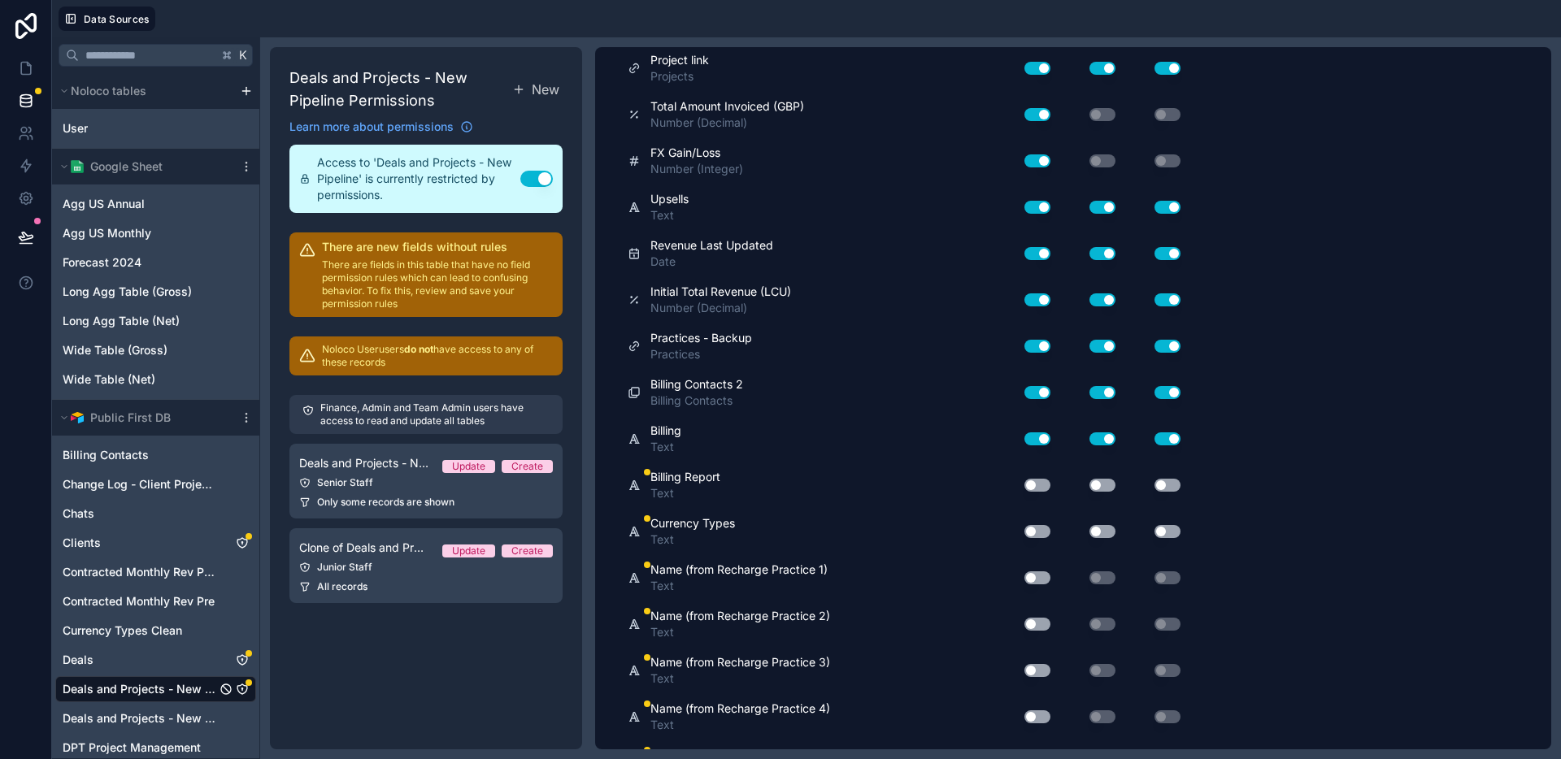
click at [1042, 484] on button "Use setting" at bounding box center [1037, 485] width 26 height 13
click at [1105, 481] on button "Use setting" at bounding box center [1103, 485] width 26 height 13
click at [1165, 486] on button "Use setting" at bounding box center [1168, 485] width 26 height 13
click at [1036, 528] on button "Use setting" at bounding box center [1037, 531] width 26 height 13
click at [1098, 528] on button "Use setting" at bounding box center [1103, 531] width 26 height 13
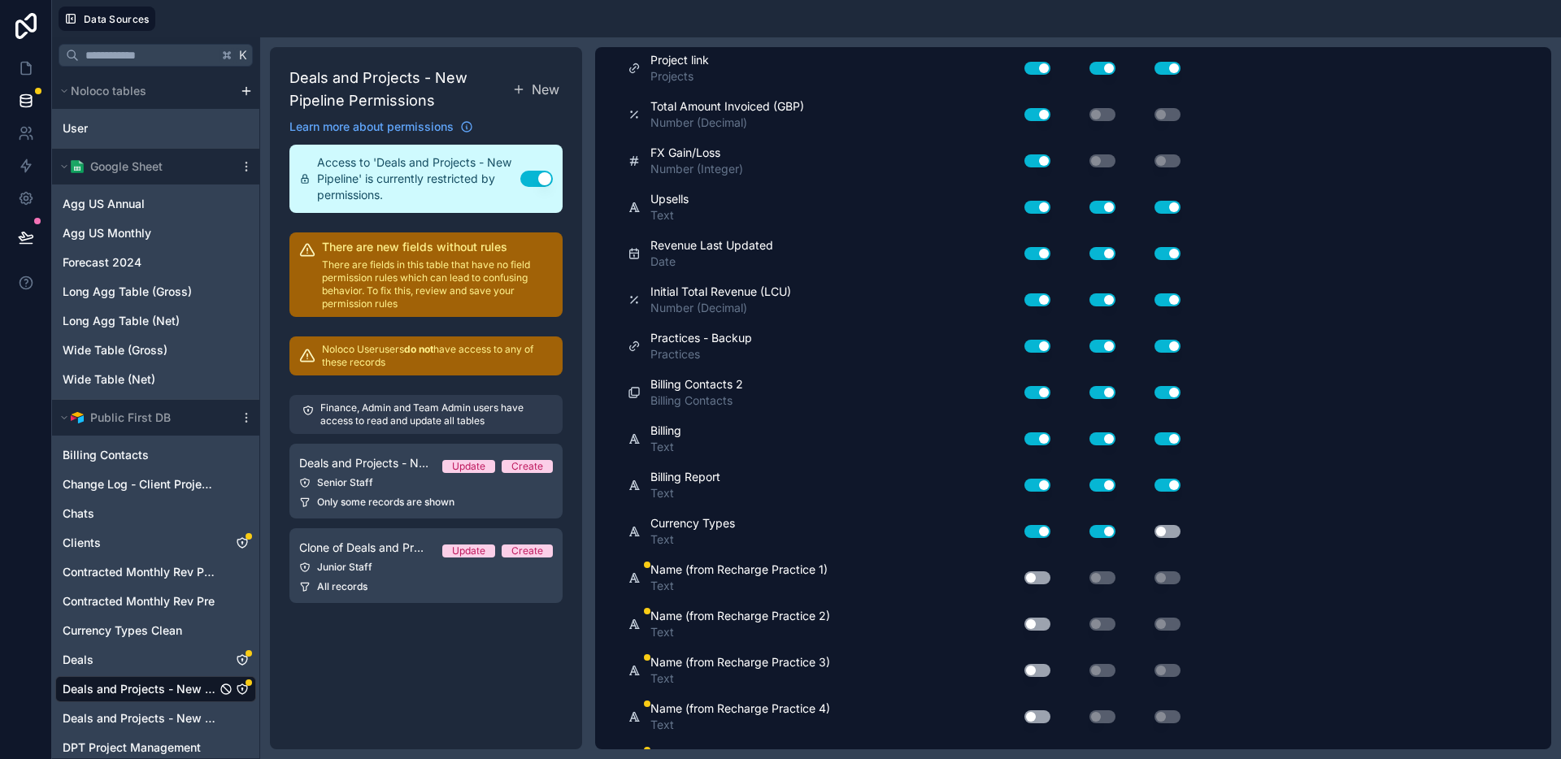
click at [1166, 531] on button "Use setting" at bounding box center [1168, 531] width 26 height 13
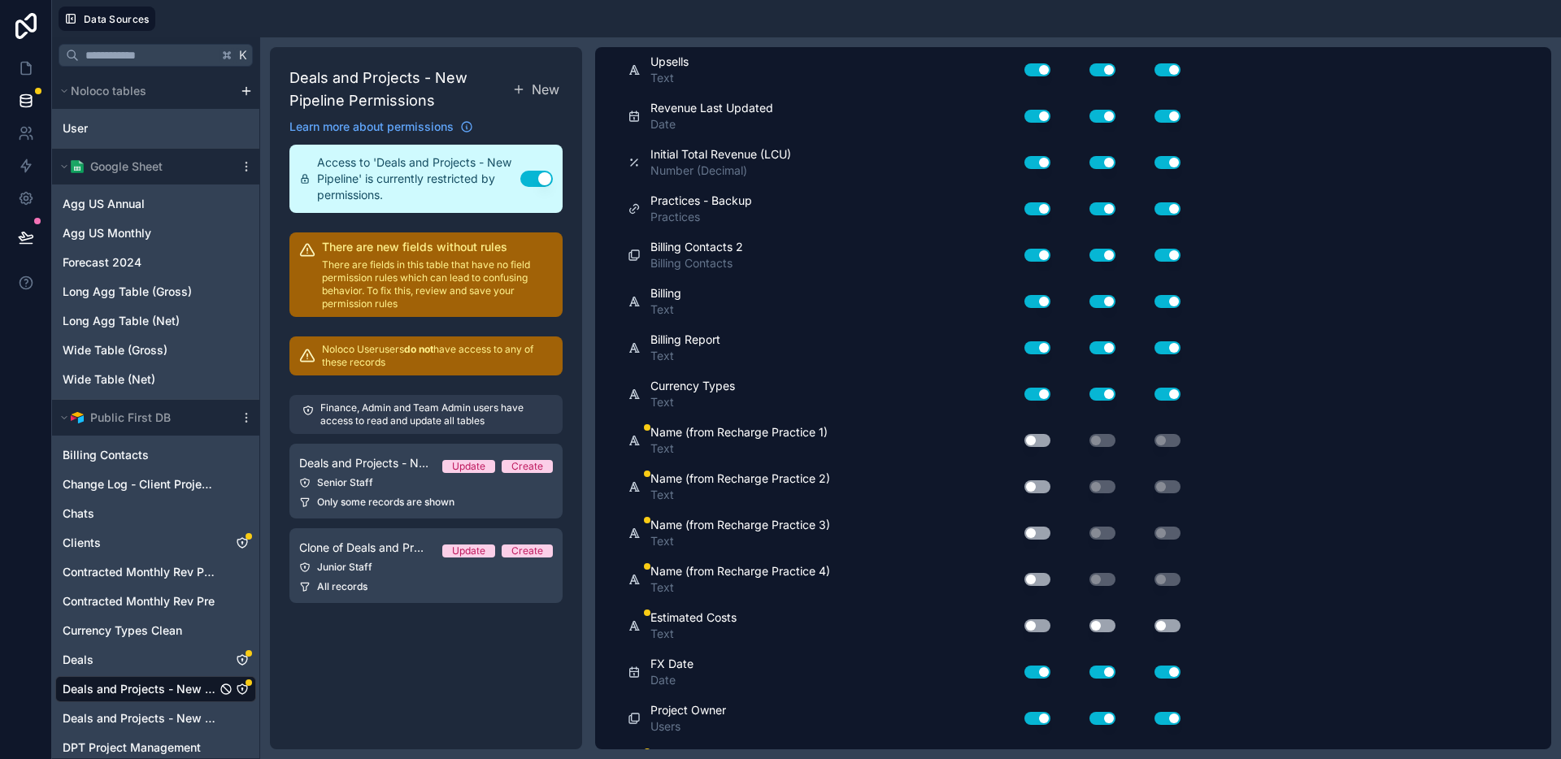
scroll to position [6262, 0]
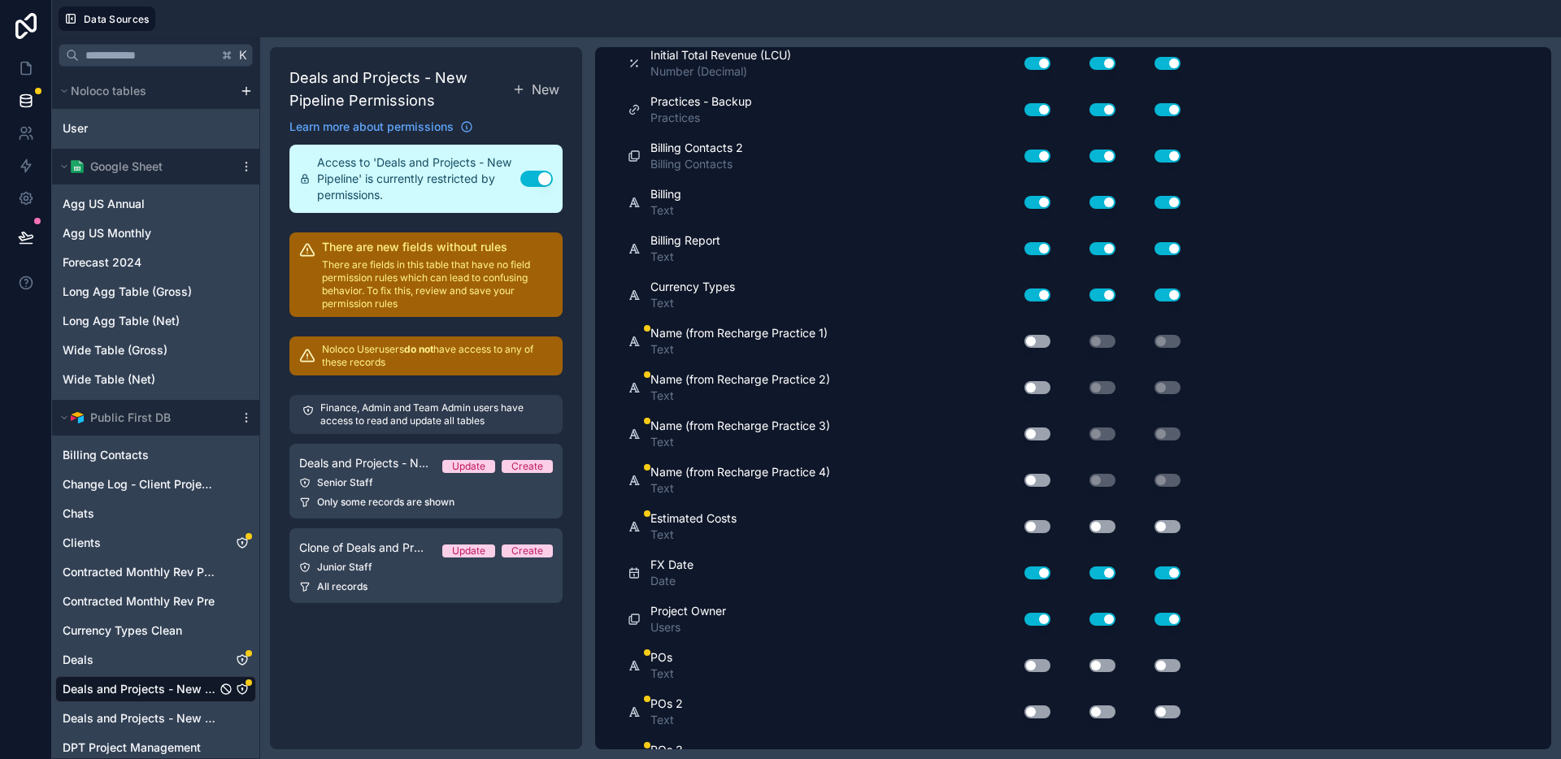
click at [1043, 337] on button "Use setting" at bounding box center [1037, 341] width 26 height 13
click at [1038, 379] on div "Use setting" at bounding box center [1031, 388] width 52 height 26
click at [1037, 388] on button "Use setting" at bounding box center [1037, 387] width 26 height 13
click at [1033, 430] on button "Use setting" at bounding box center [1037, 434] width 26 height 13
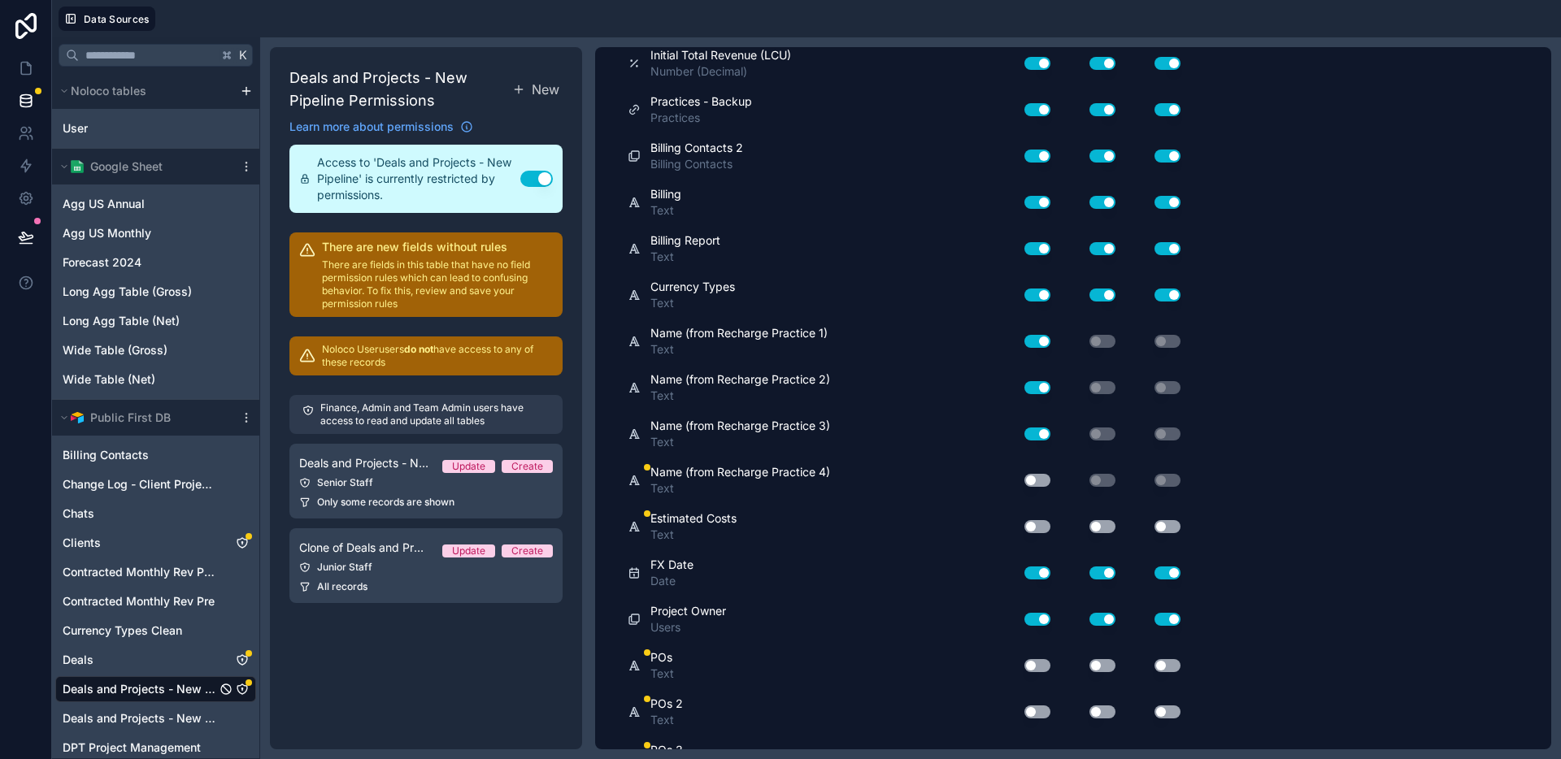
click at [1042, 478] on button "Use setting" at bounding box center [1037, 480] width 26 height 13
click at [1037, 524] on button "Use setting" at bounding box center [1037, 526] width 26 height 13
click at [1105, 524] on button "Use setting" at bounding box center [1103, 526] width 26 height 13
click at [1171, 524] on button "Use setting" at bounding box center [1168, 526] width 26 height 13
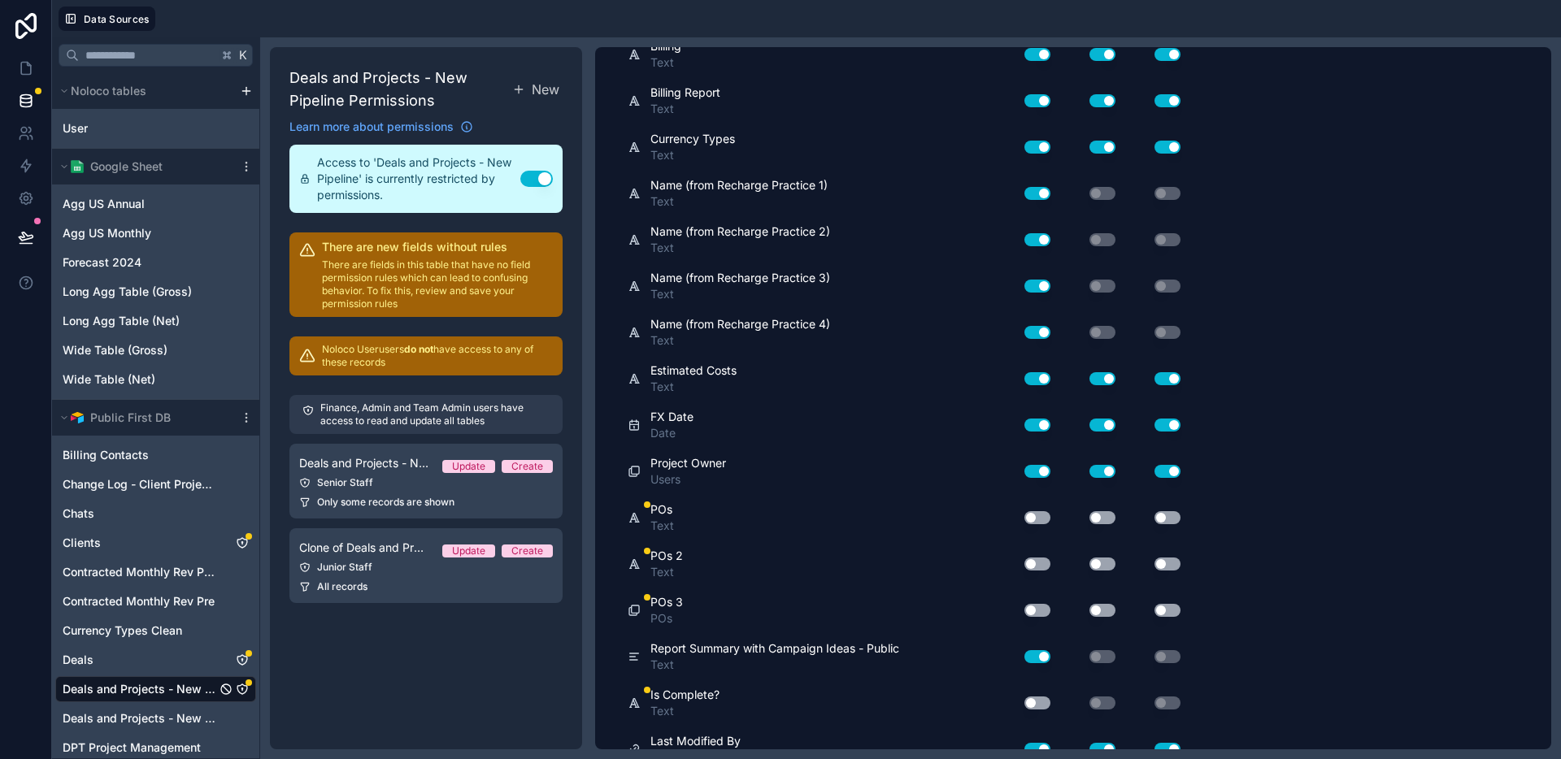
scroll to position [6418, 0]
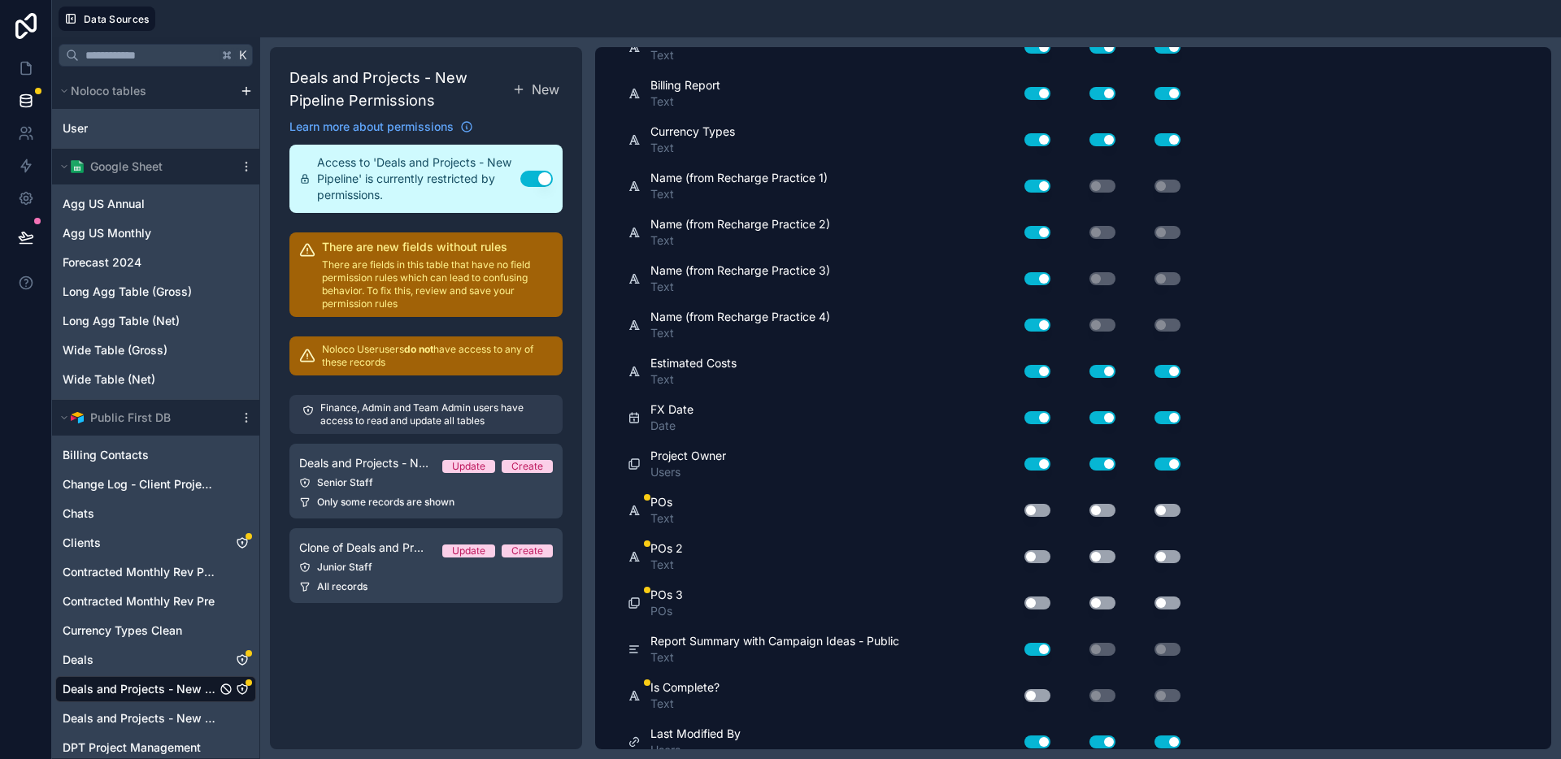
click at [1042, 506] on button "Use setting" at bounding box center [1037, 510] width 26 height 13
click at [1104, 511] on button "Use setting" at bounding box center [1103, 510] width 26 height 13
click at [1176, 510] on button "Use setting" at bounding box center [1168, 510] width 26 height 13
click at [1037, 568] on div "Use setting" at bounding box center [1031, 557] width 52 height 26
click at [1037, 561] on button "Use setting" at bounding box center [1037, 556] width 26 height 13
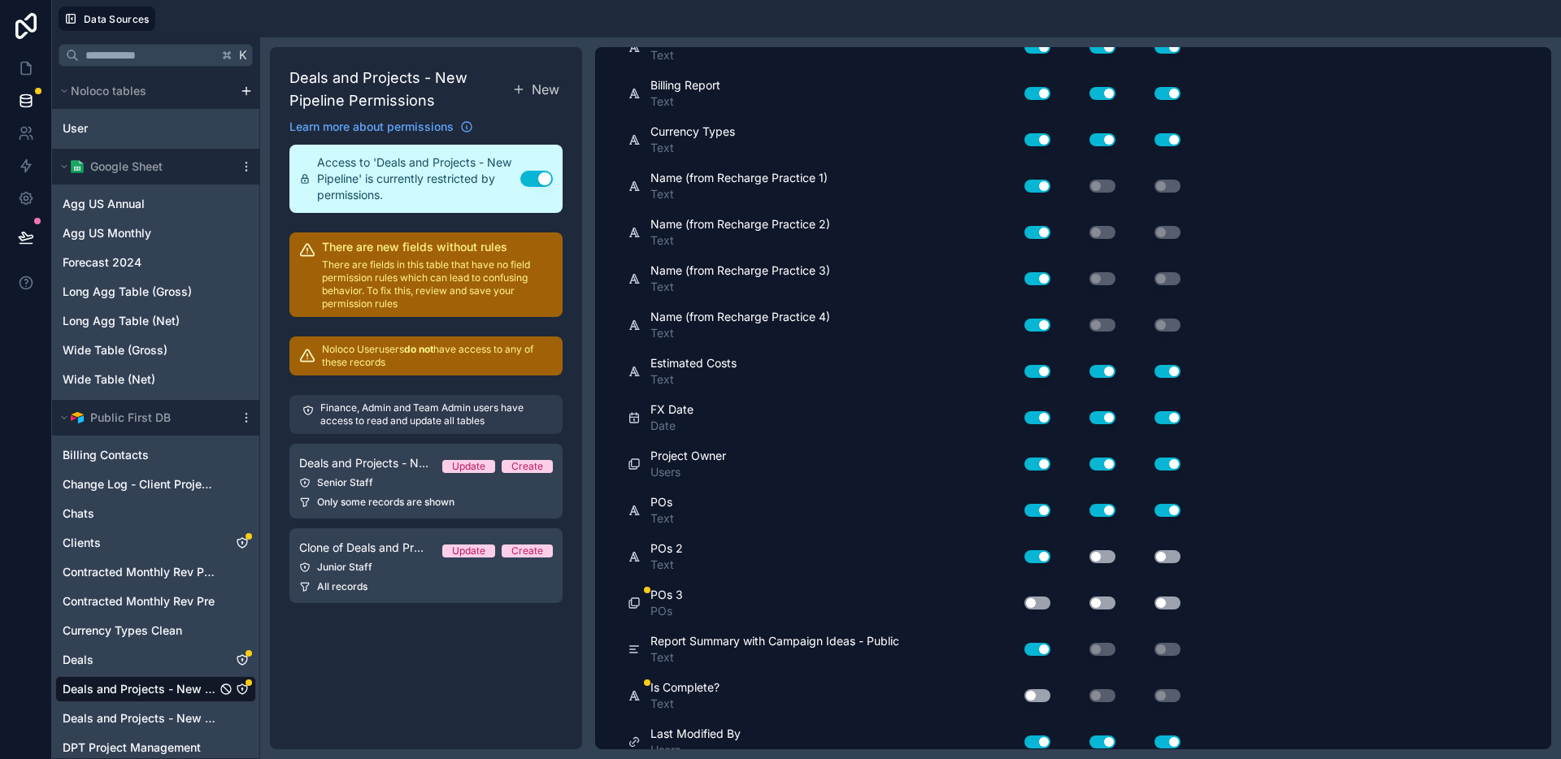
click at [1098, 560] on button "Use setting" at bounding box center [1103, 556] width 26 height 13
click at [1172, 561] on button "Use setting" at bounding box center [1168, 556] width 26 height 13
click at [1037, 605] on button "Use setting" at bounding box center [1037, 603] width 26 height 13
click at [1111, 606] on button "Use setting" at bounding box center [1103, 603] width 26 height 13
click at [1166, 604] on button "Use setting" at bounding box center [1168, 603] width 26 height 13
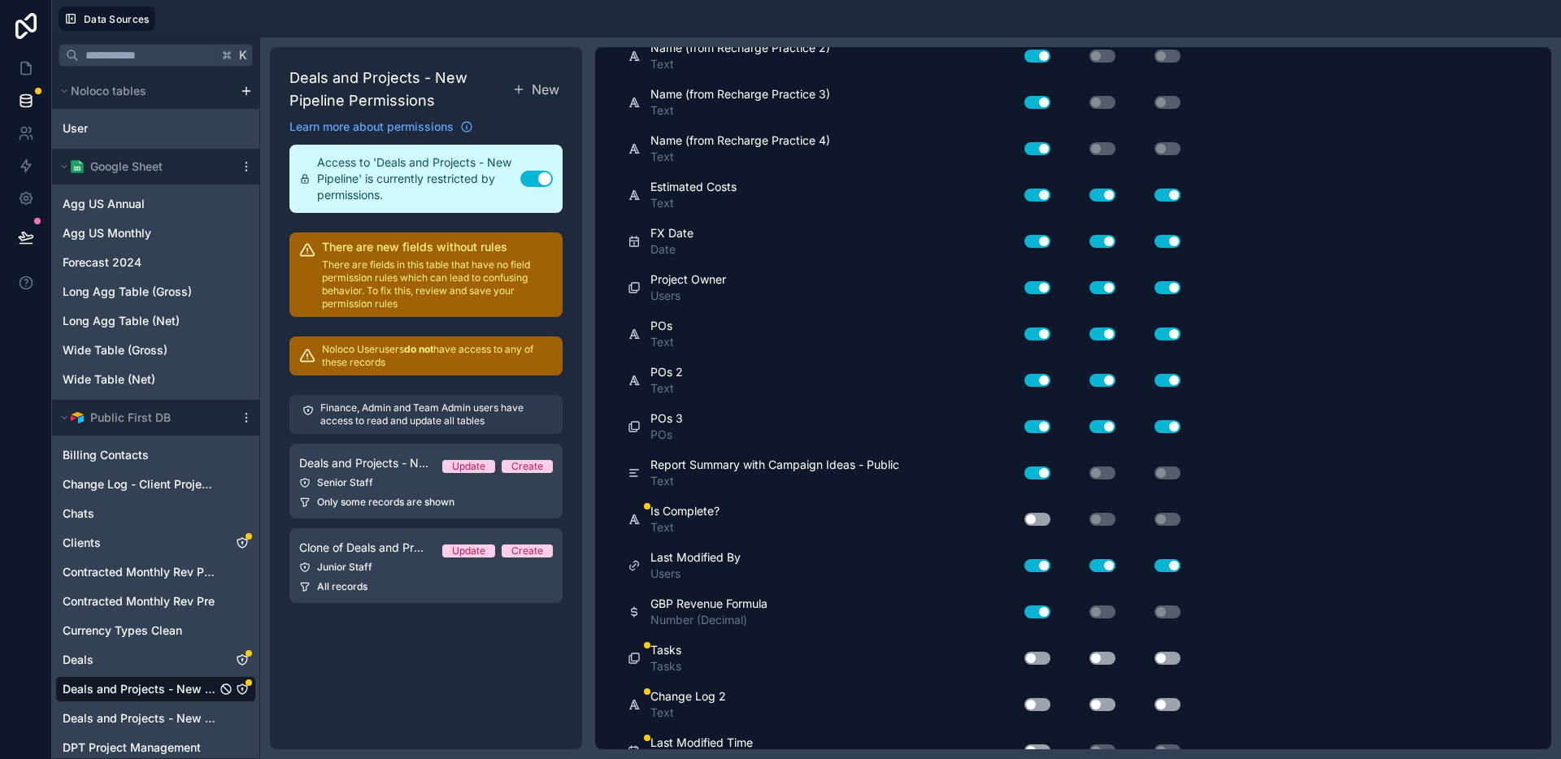
scroll to position [6611, 0]
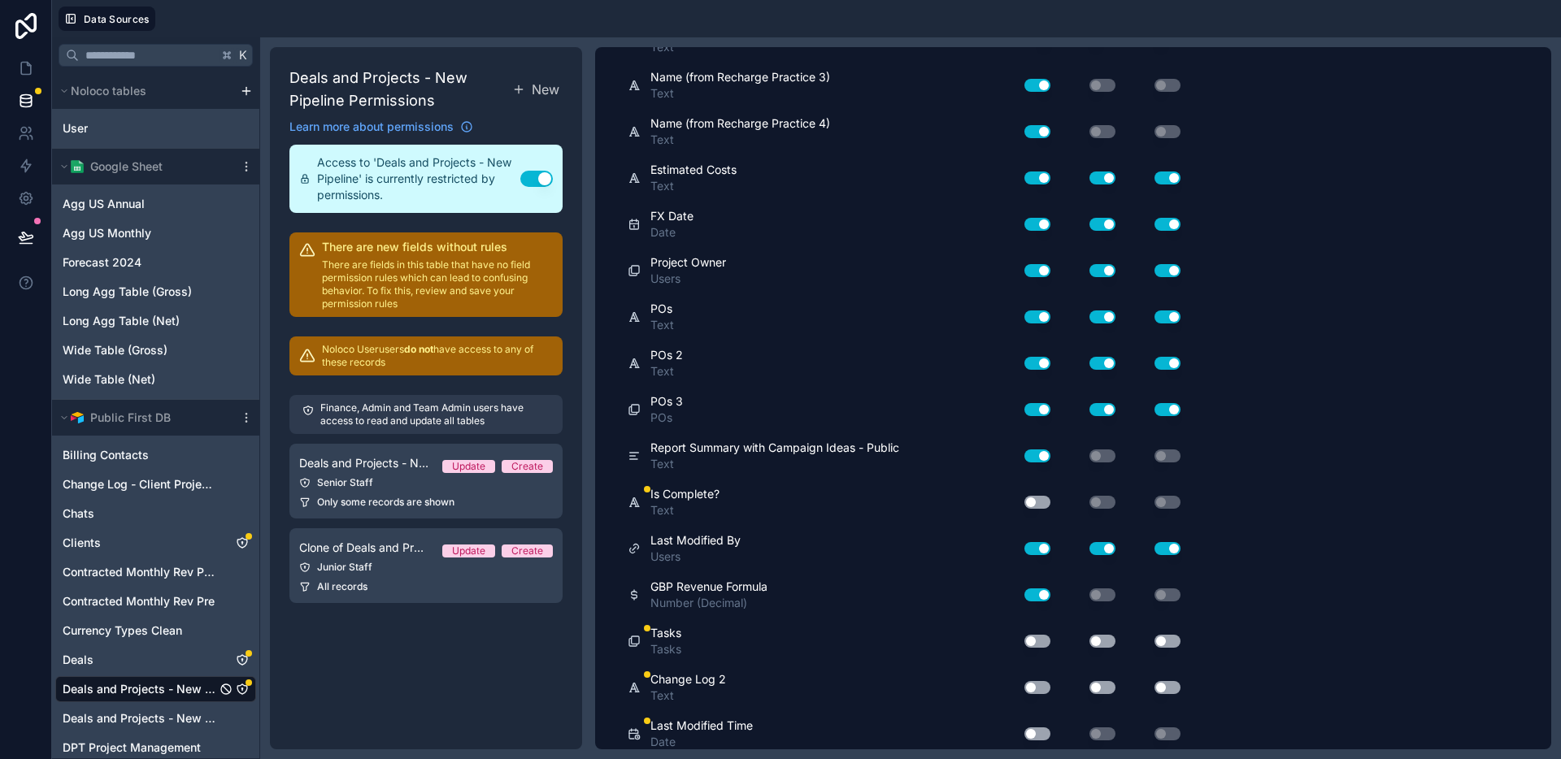
click at [1036, 503] on button "Use setting" at bounding box center [1037, 502] width 26 height 13
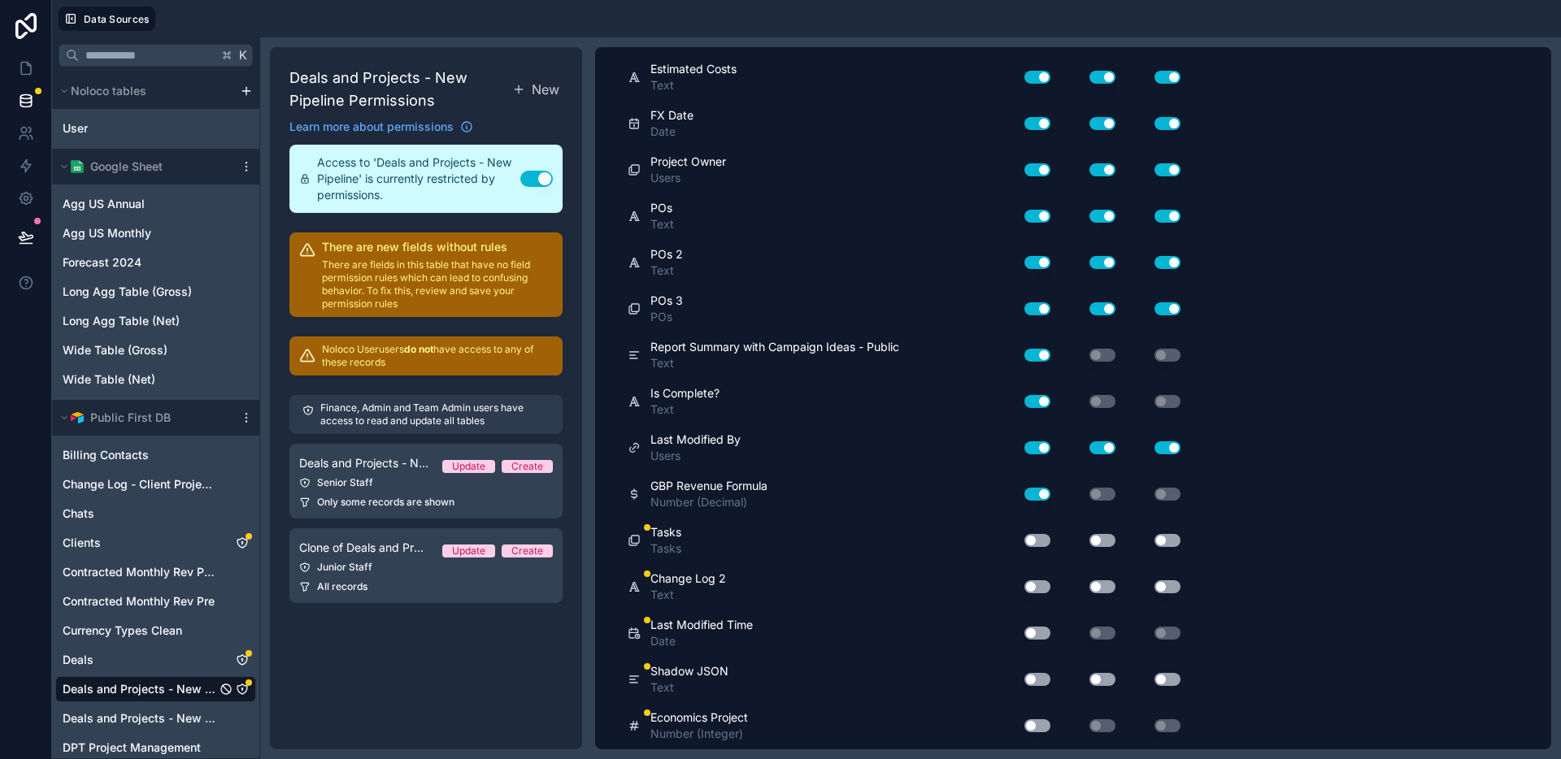
scroll to position [6720, 0]
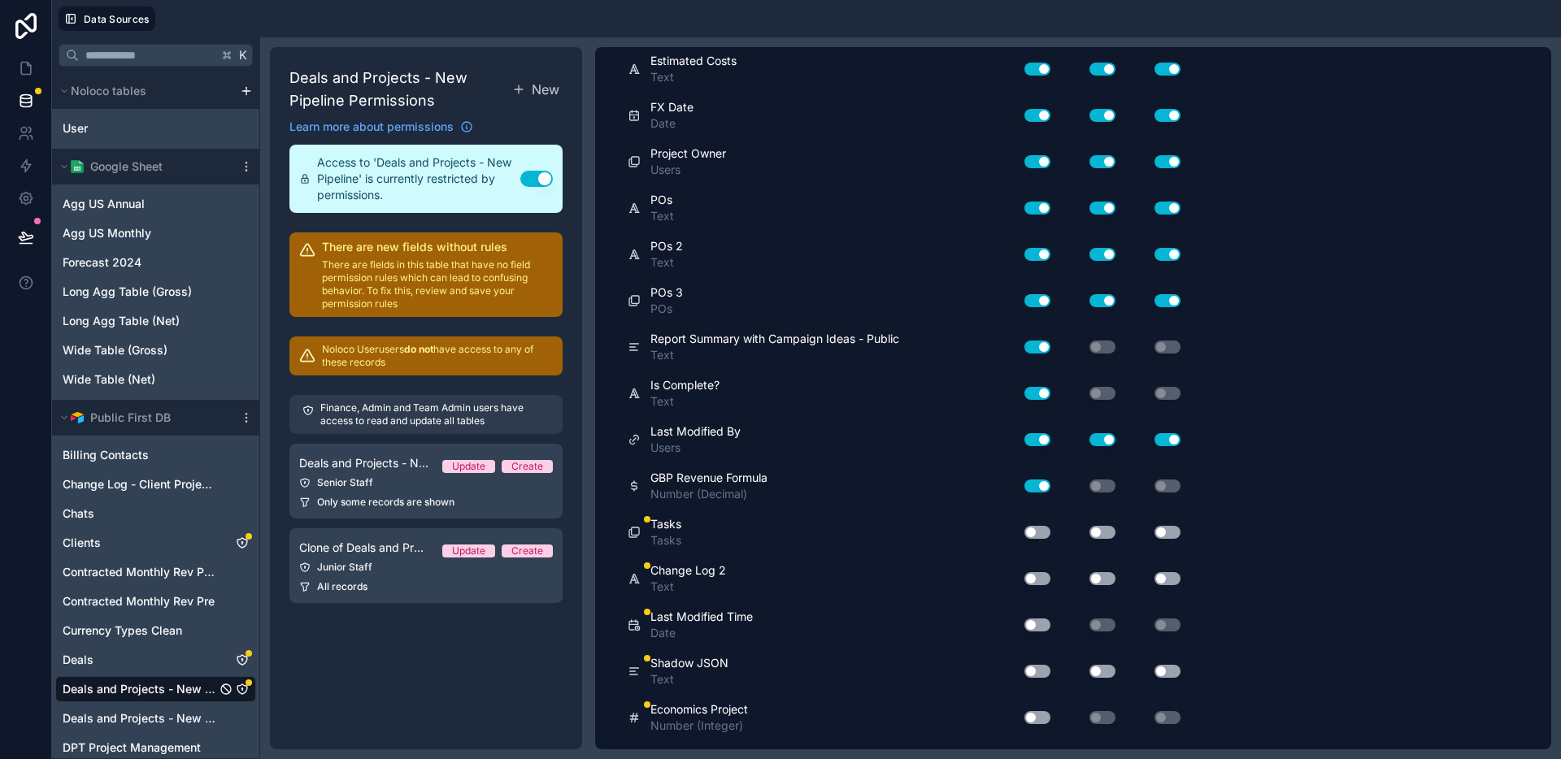
click at [1046, 535] on button "Use setting" at bounding box center [1037, 532] width 26 height 13
click at [1099, 534] on button "Use setting" at bounding box center [1103, 532] width 26 height 13
click at [1167, 533] on button "Use setting" at bounding box center [1168, 532] width 26 height 13
click at [1038, 576] on button "Use setting" at bounding box center [1037, 578] width 26 height 13
click at [1102, 580] on button "Use setting" at bounding box center [1103, 578] width 26 height 13
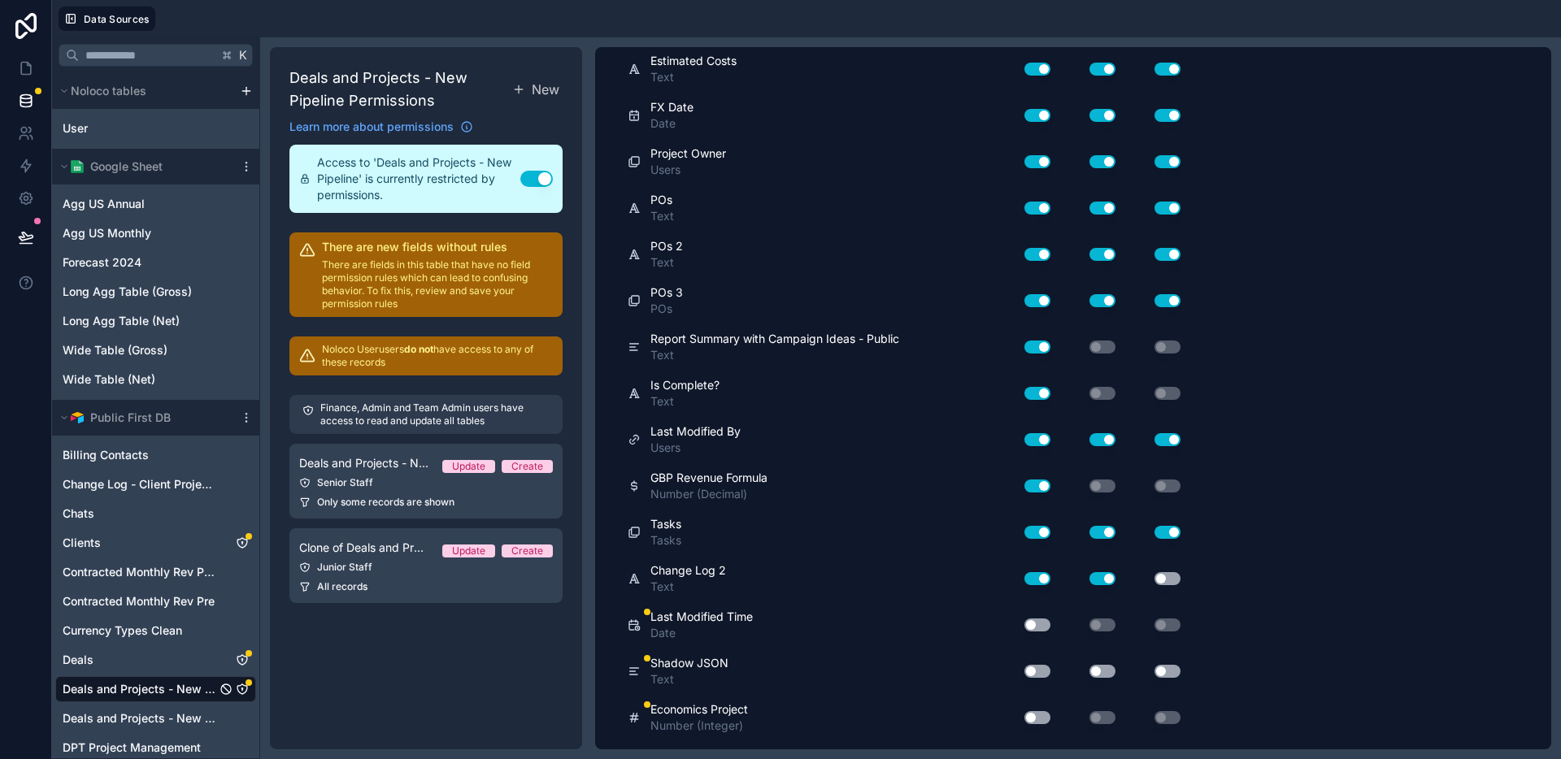
click at [1160, 580] on button "Use setting" at bounding box center [1168, 578] width 26 height 13
click at [1030, 625] on button "Use setting" at bounding box center [1037, 625] width 26 height 13
click at [1040, 663] on div "Use setting" at bounding box center [1031, 672] width 52 height 26
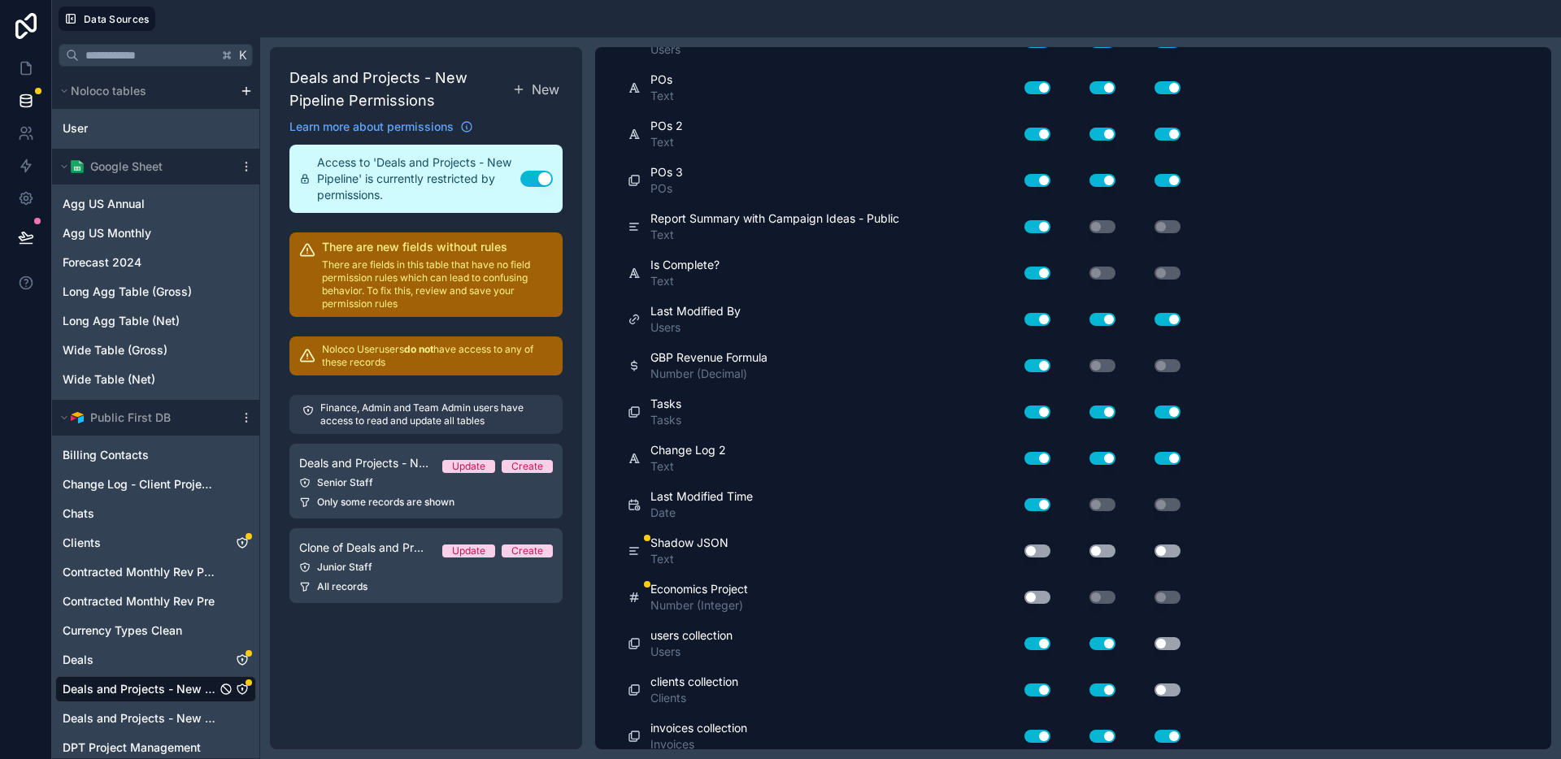
scroll to position [6919, 0]
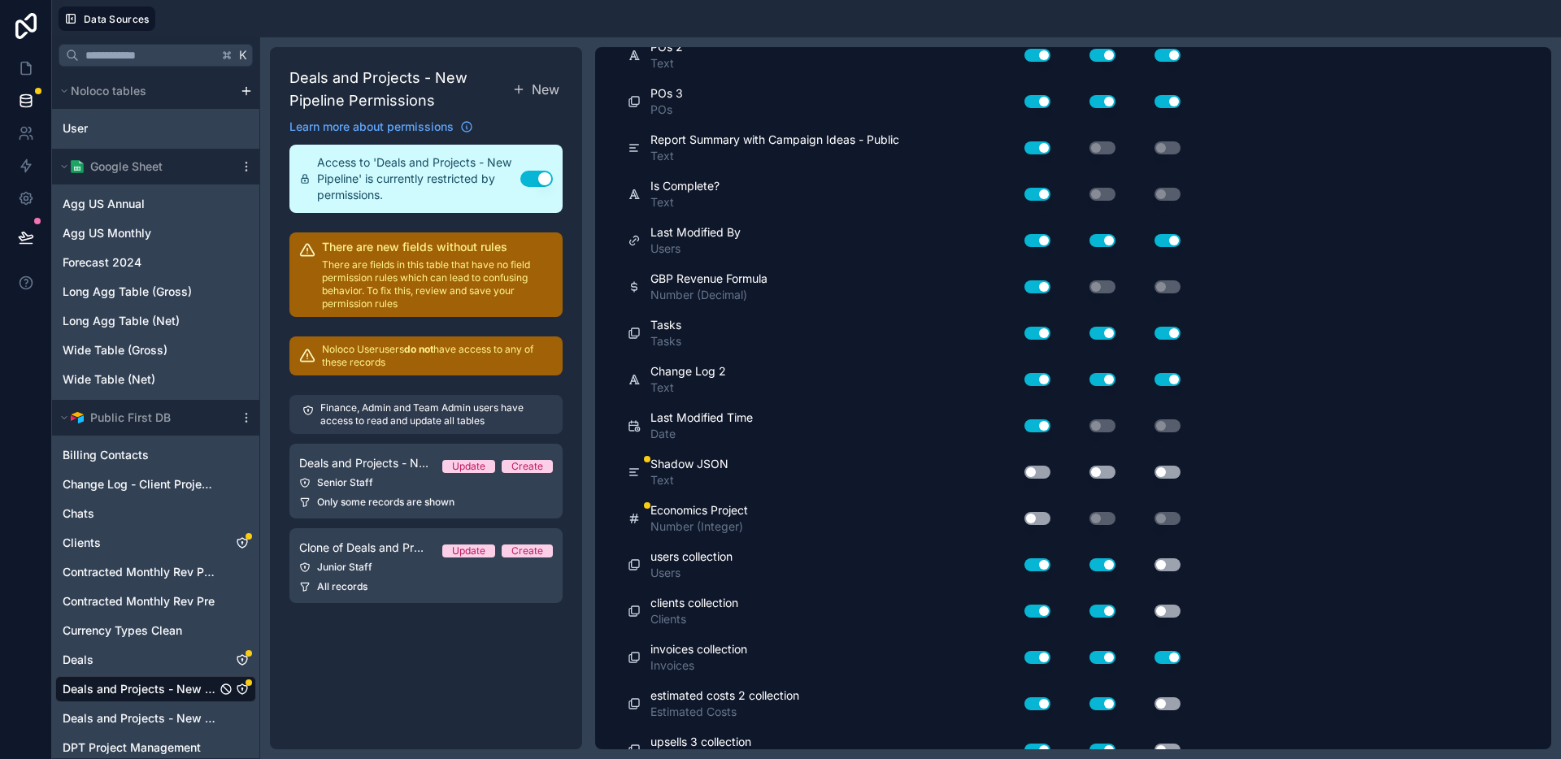
click at [1041, 521] on button "Use setting" at bounding box center [1037, 518] width 26 height 13
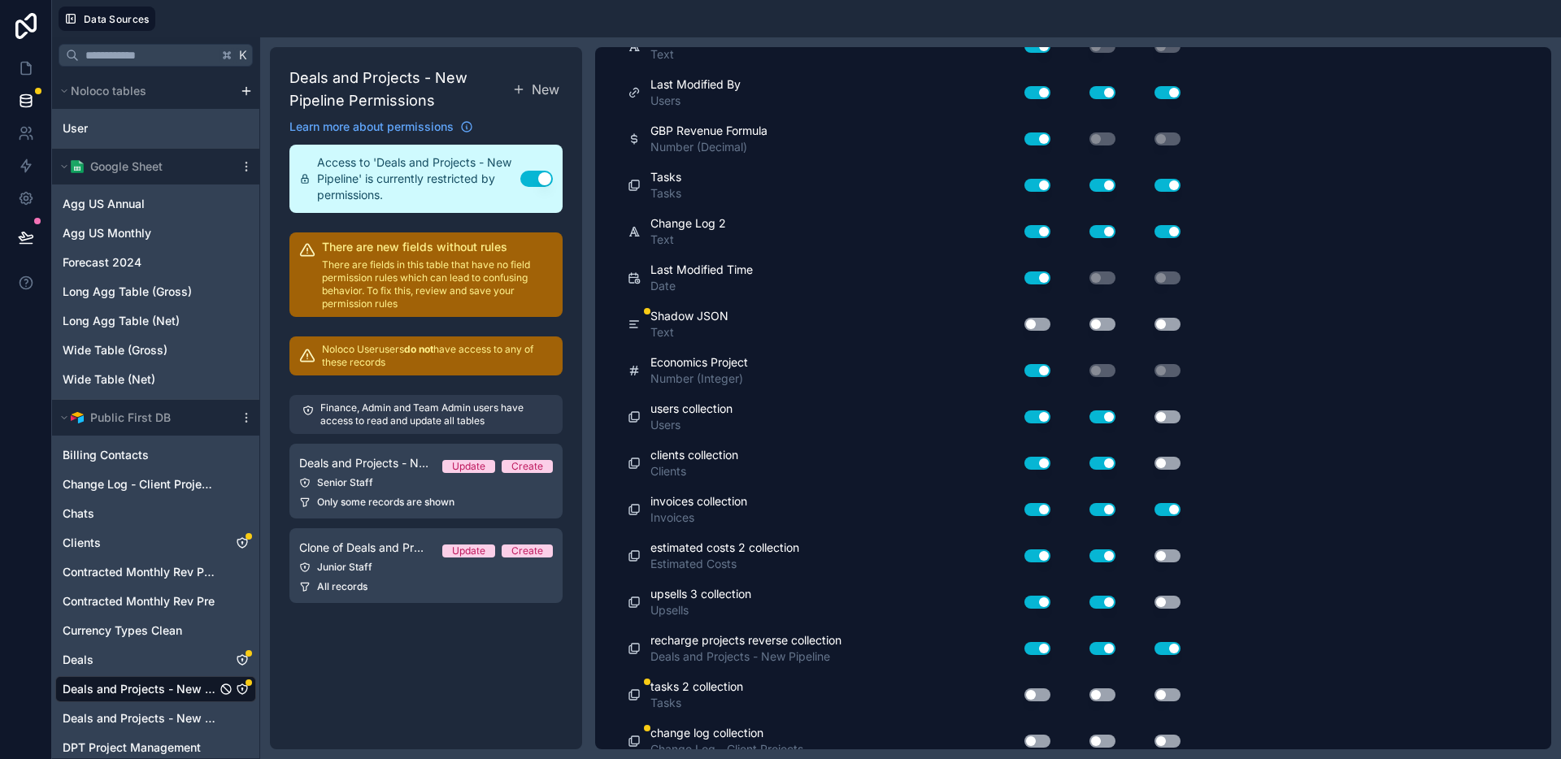
scroll to position [7083, 0]
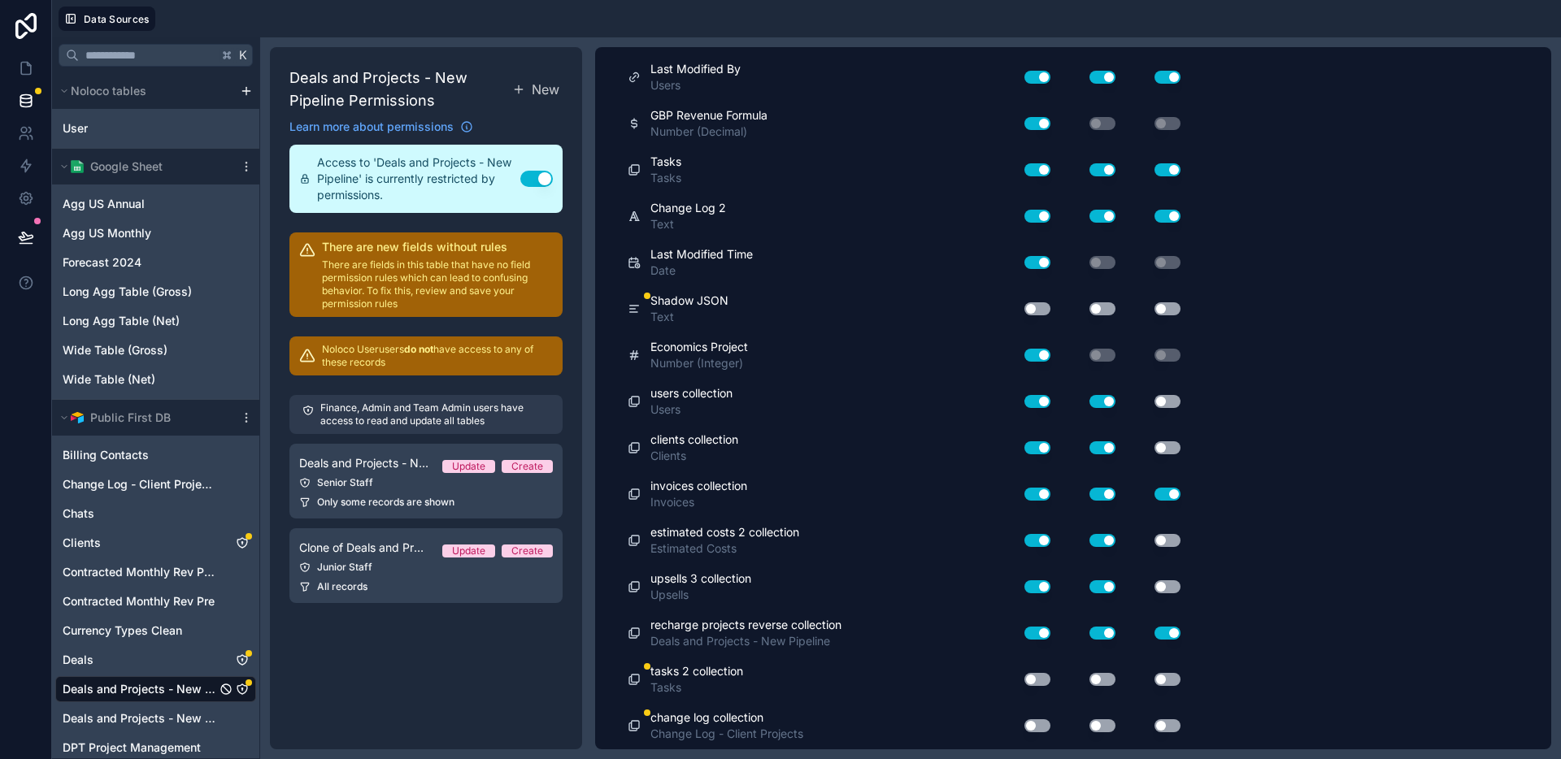
click at [1037, 681] on button "Use setting" at bounding box center [1037, 679] width 26 height 13
click at [1102, 682] on button "Use setting" at bounding box center [1103, 679] width 26 height 13
click at [1169, 677] on button "Use setting" at bounding box center [1168, 679] width 26 height 13
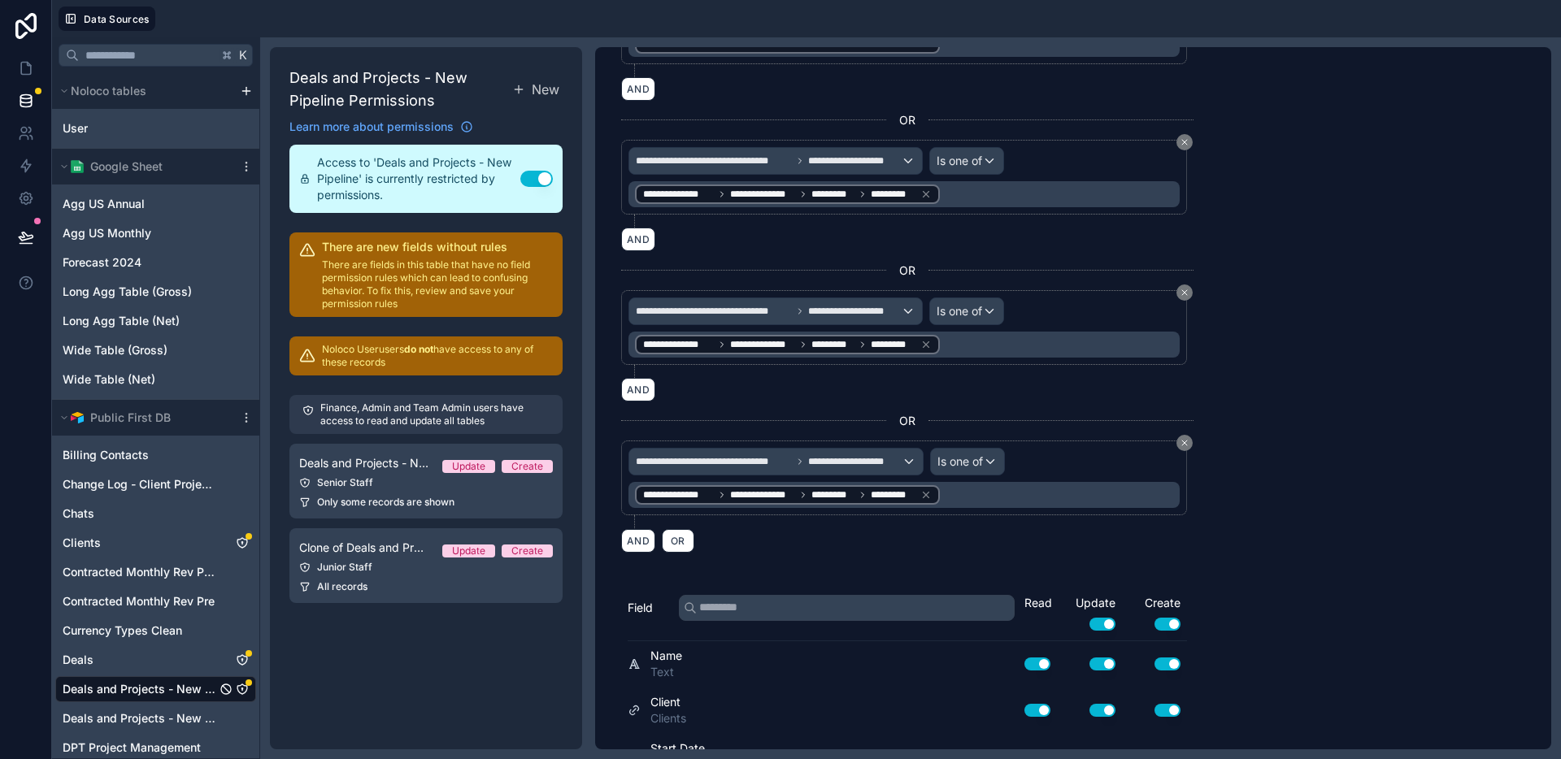
scroll to position [651, 0]
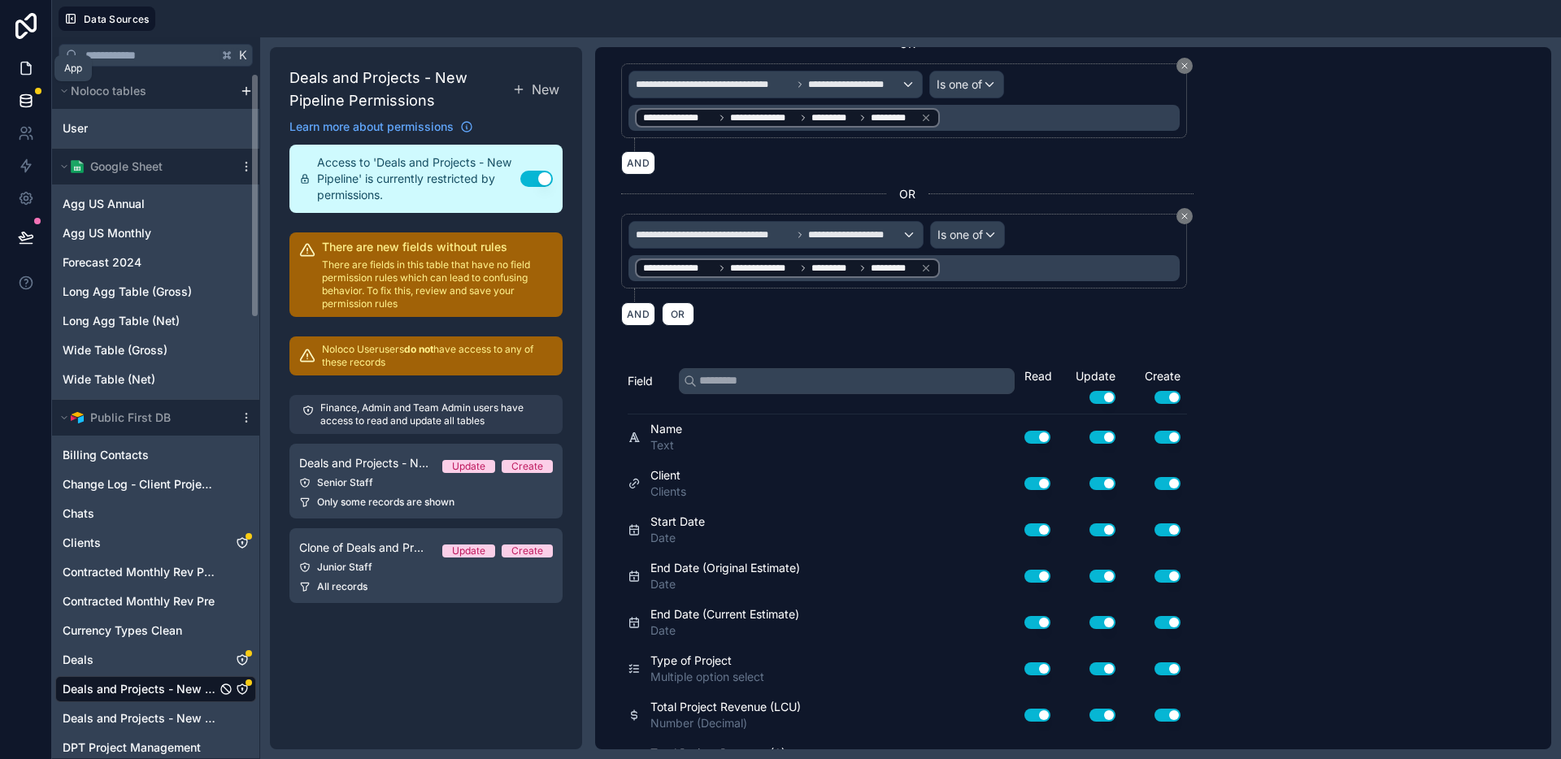
click at [25, 66] on icon at bounding box center [26, 68] width 16 height 16
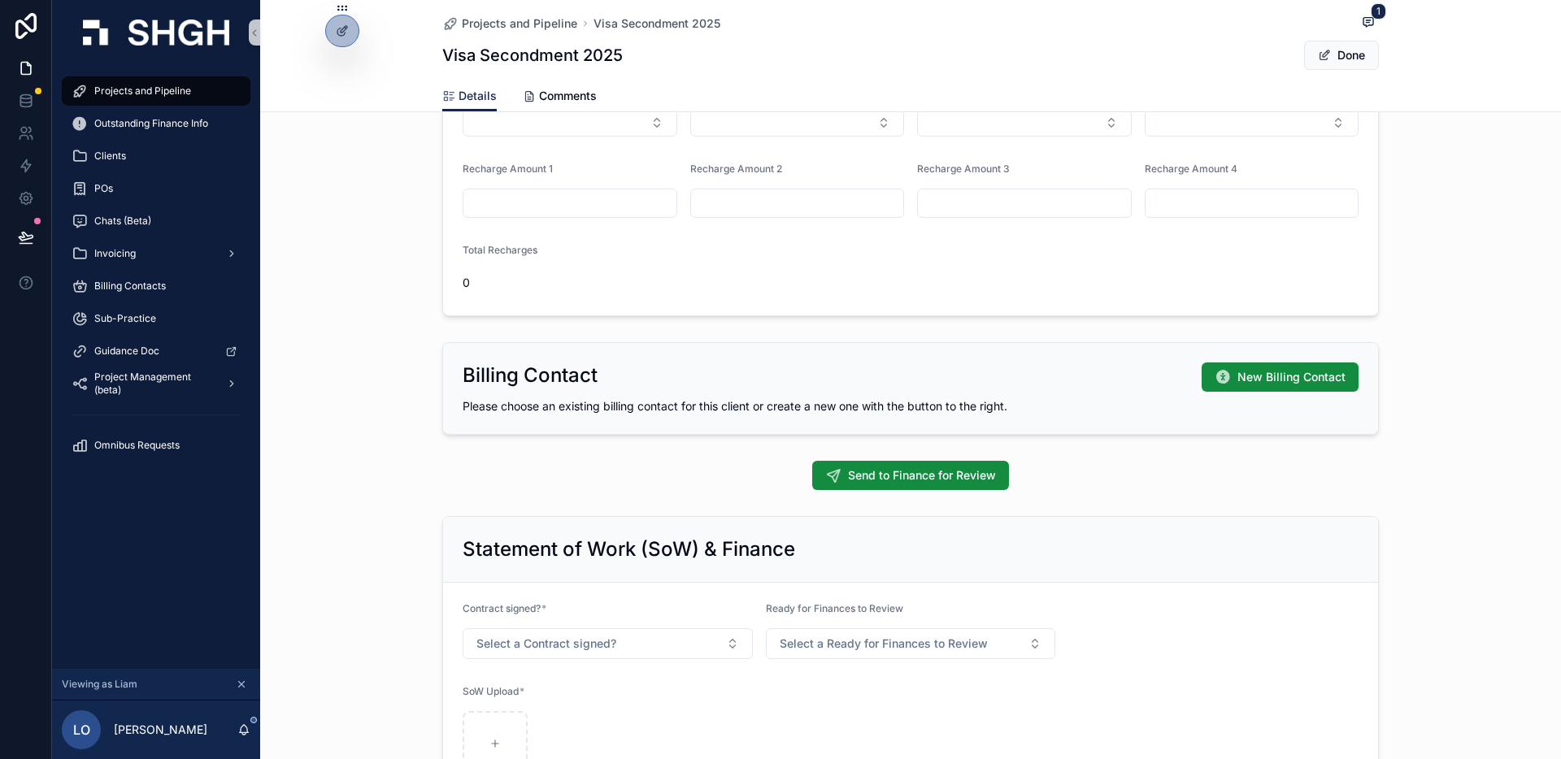
scroll to position [1052, 0]
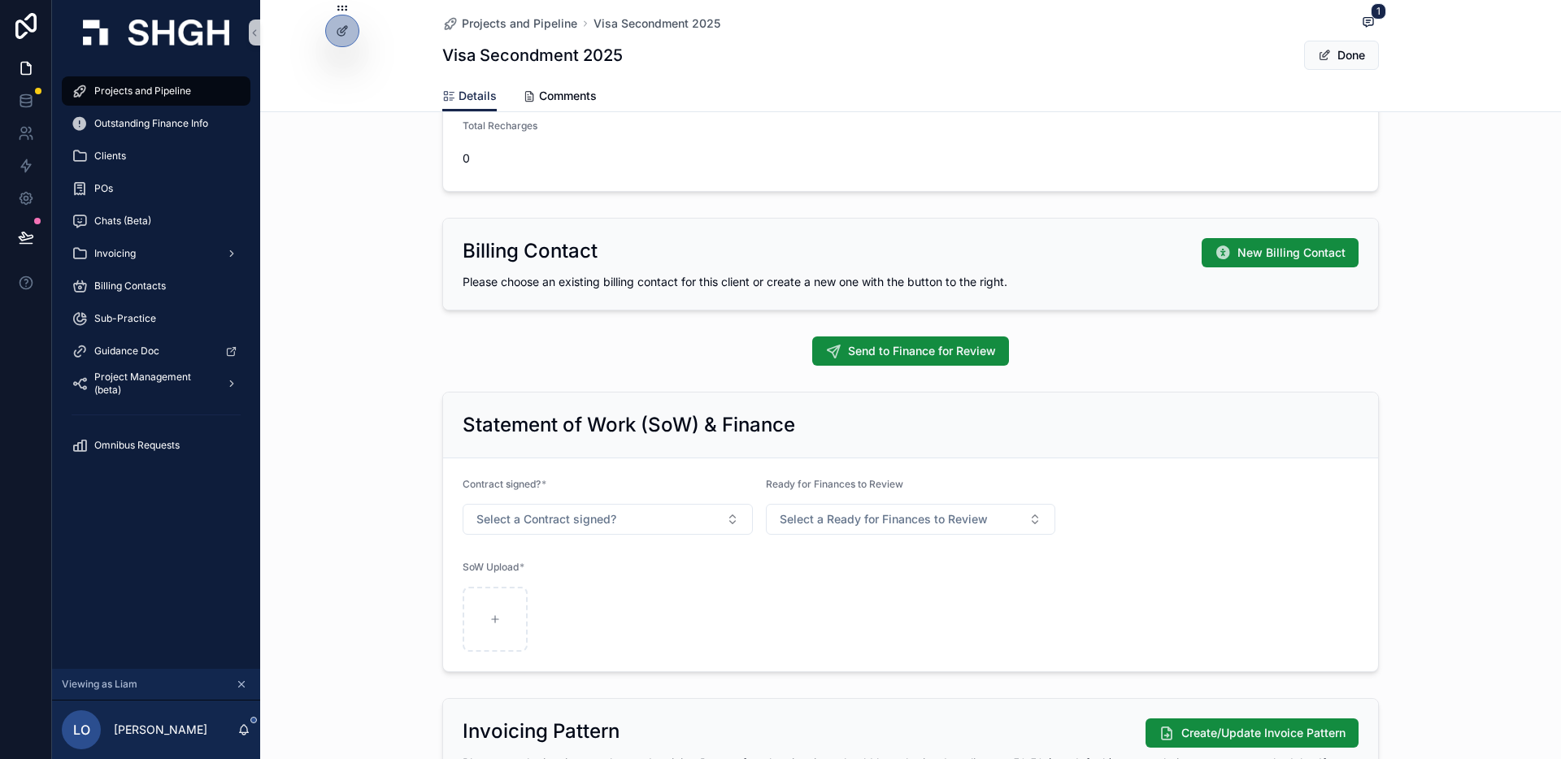
click at [983, 281] on span "Please choose an existing billing contact for this client or create a new one w…" at bounding box center [735, 282] width 545 height 14
click at [25, 107] on icon at bounding box center [25, 104] width 11 height 7
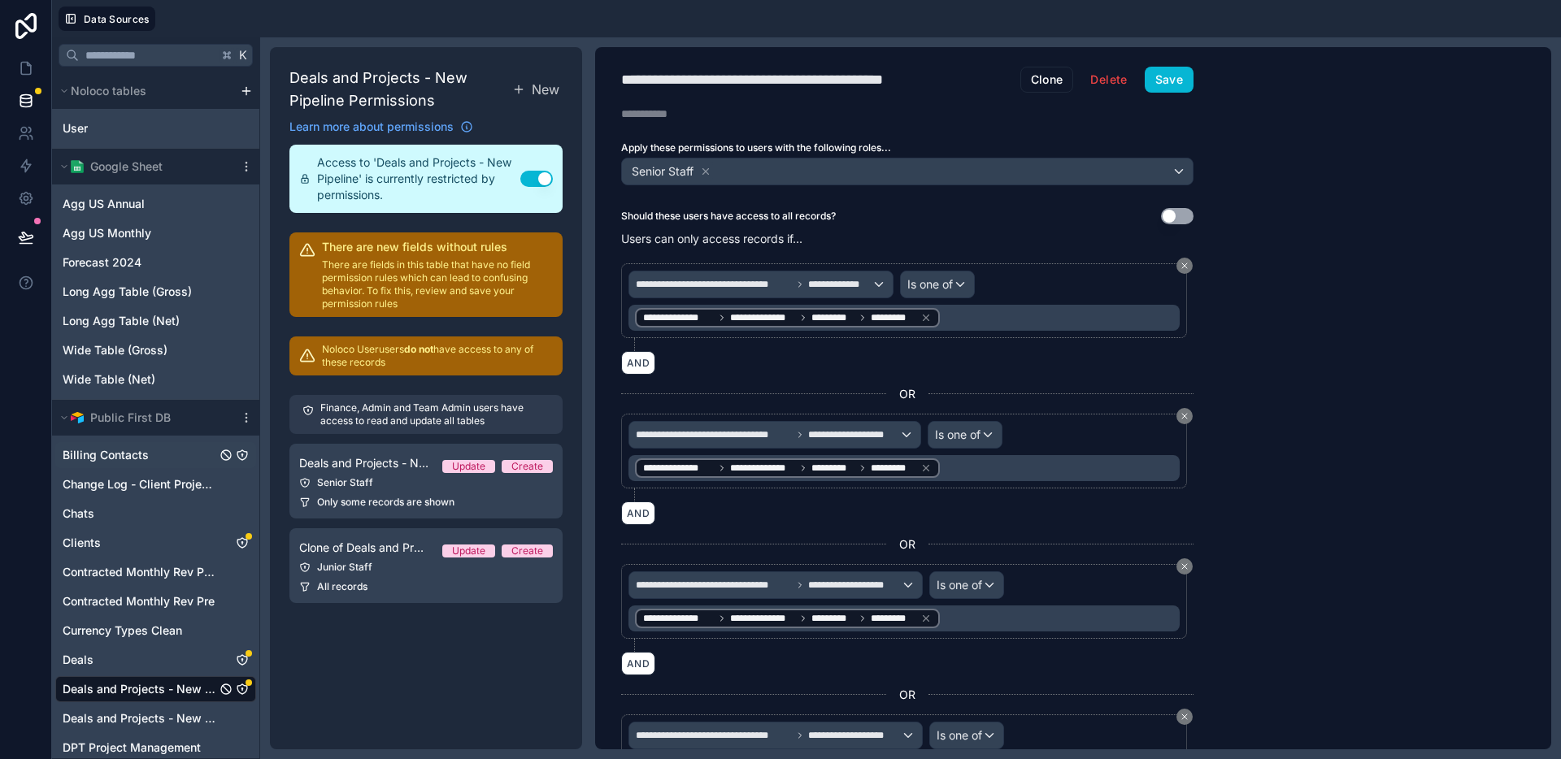
click at [246, 453] on icon "Billing Contacts" at bounding box center [242, 455] width 13 height 13
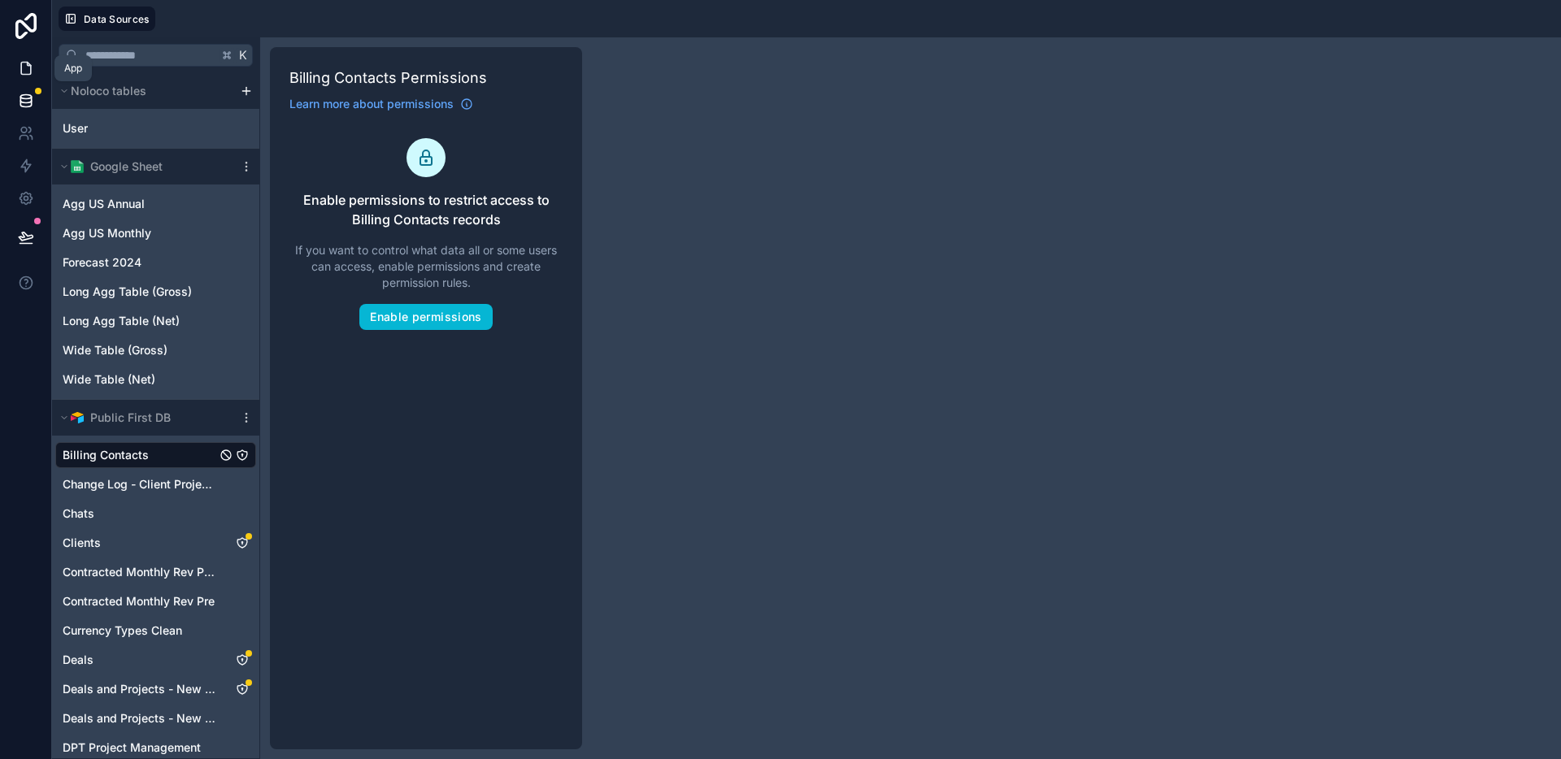
click at [35, 68] on link at bounding box center [25, 68] width 51 height 33
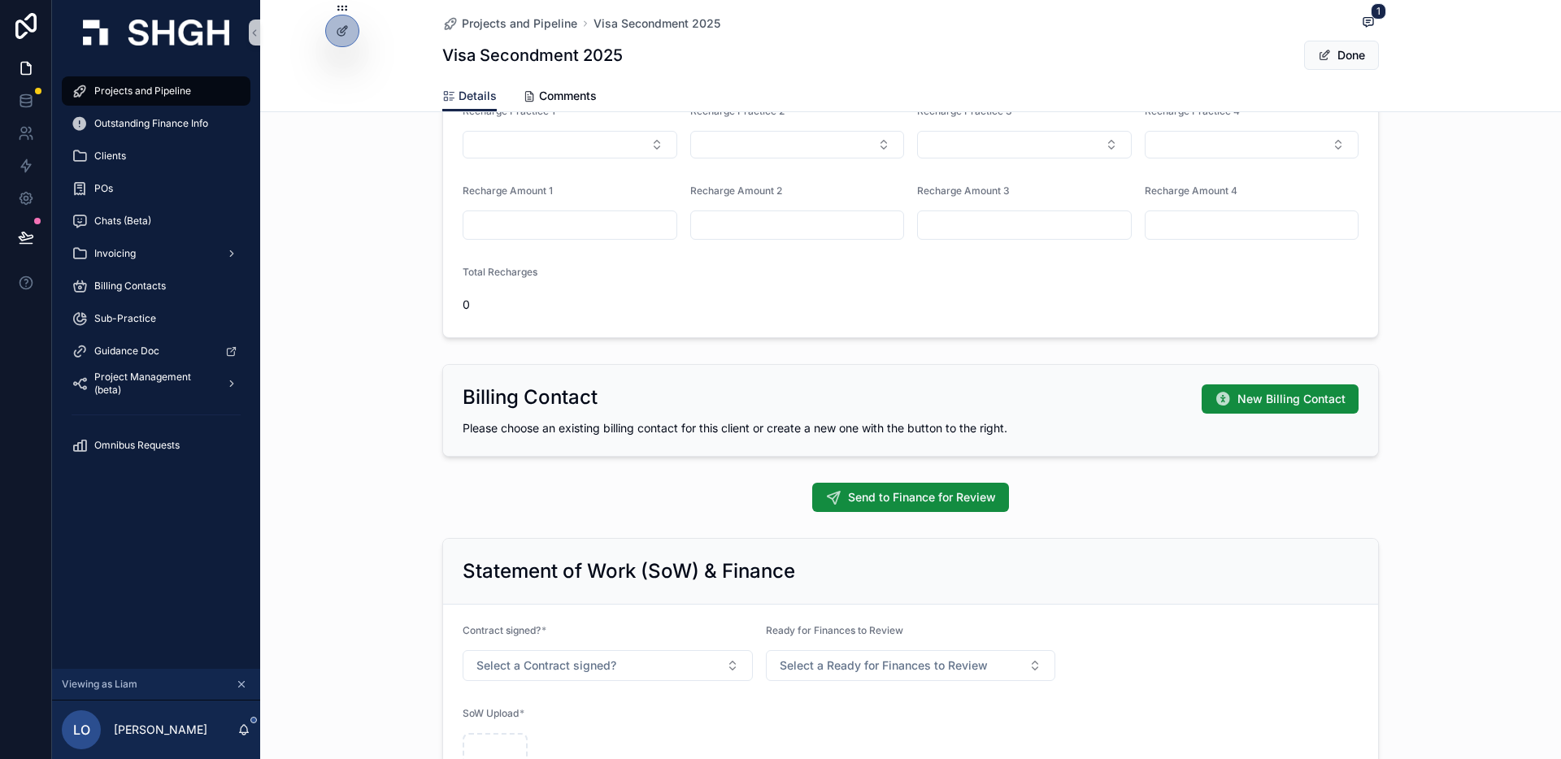
scroll to position [980, 0]
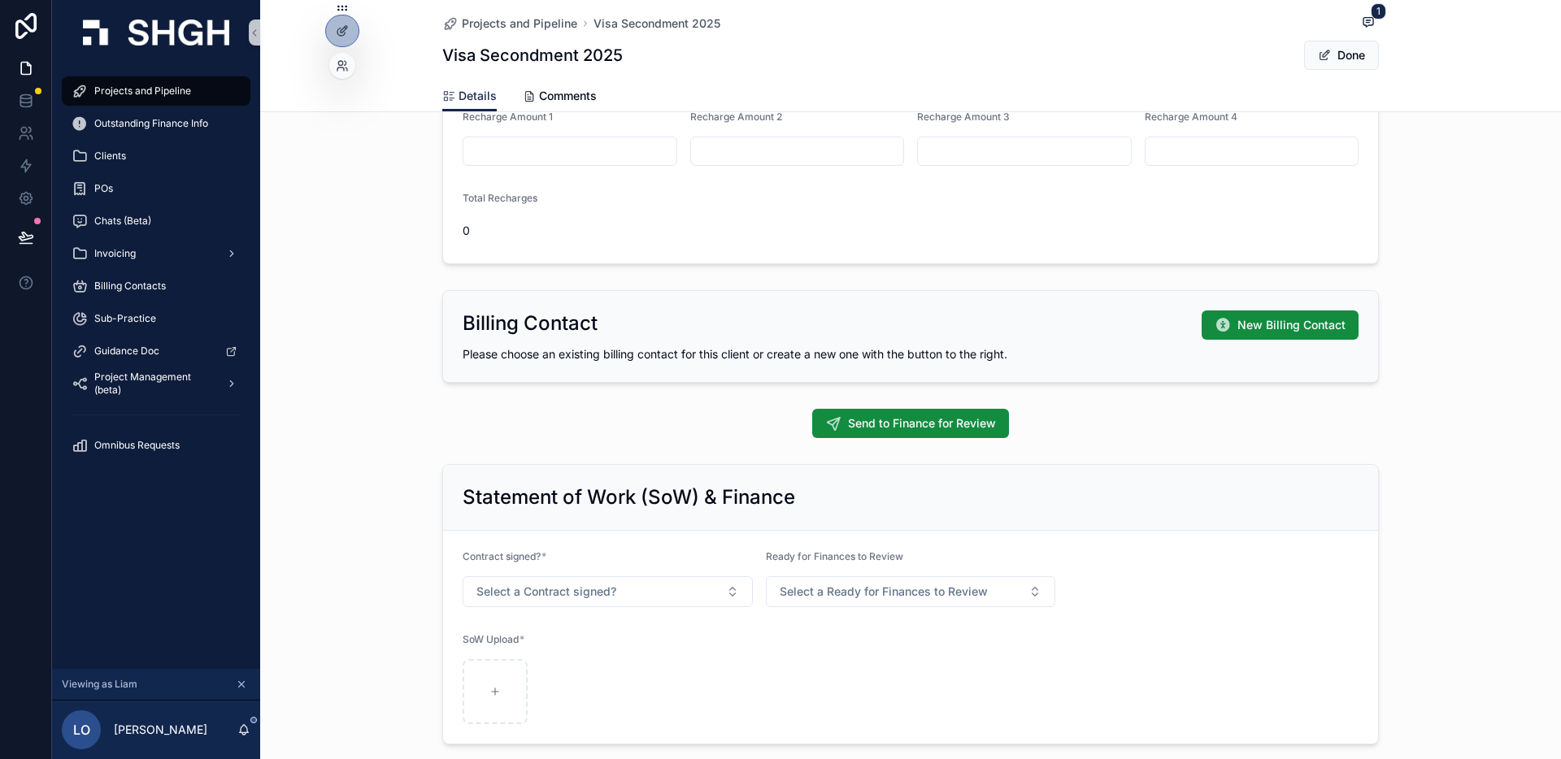
click at [356, 41] on div at bounding box center [342, 25] width 34 height 46
click at [342, 63] on icon at bounding box center [340, 63] width 4 height 4
click at [874, 281] on div "**********" at bounding box center [910, 504] width 1301 height 2704
click at [347, 33] on icon at bounding box center [342, 30] width 13 height 13
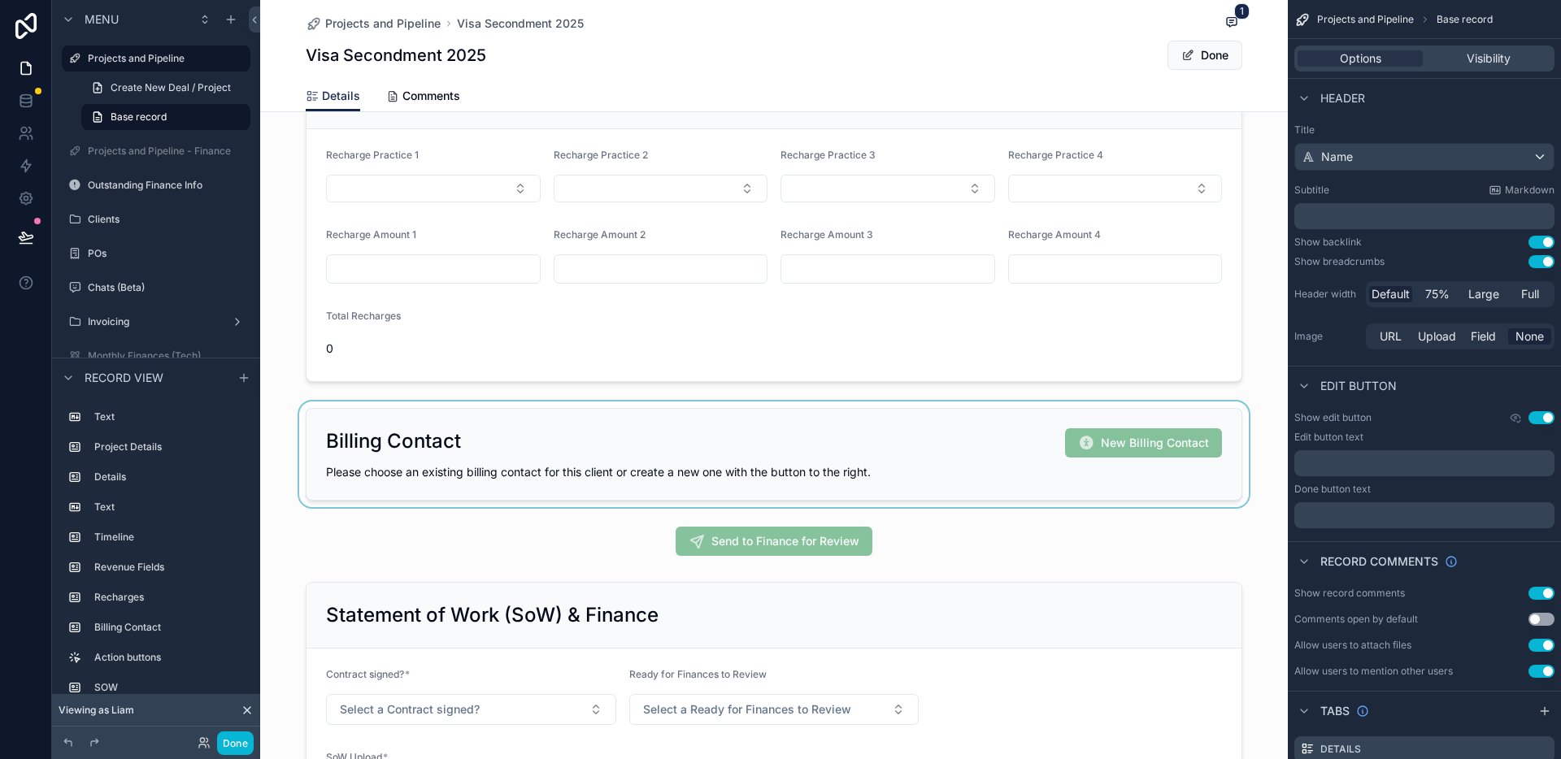
scroll to position [1125, 0]
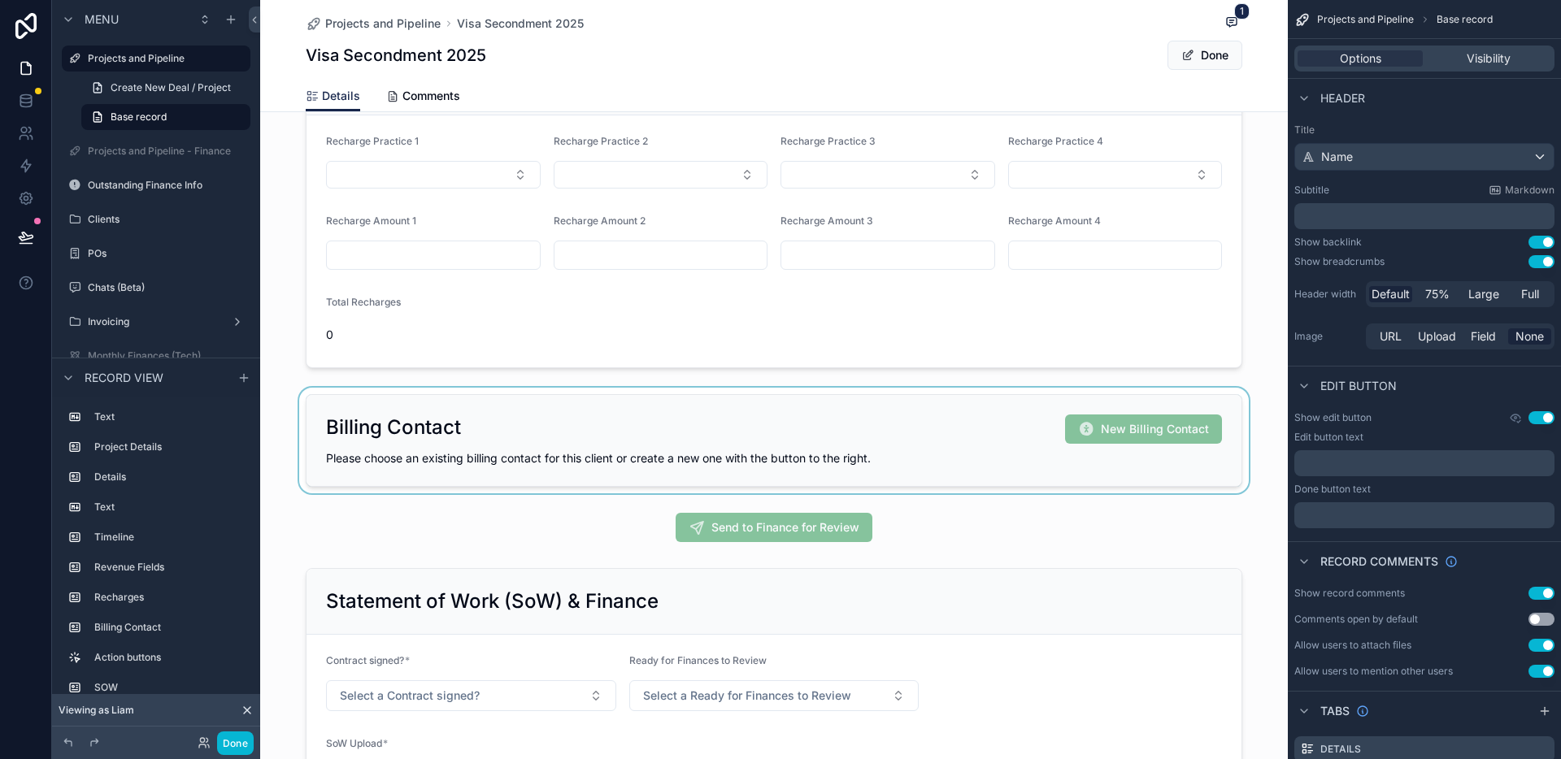
click at [1019, 489] on div "scrollable content" at bounding box center [774, 441] width 1028 height 106
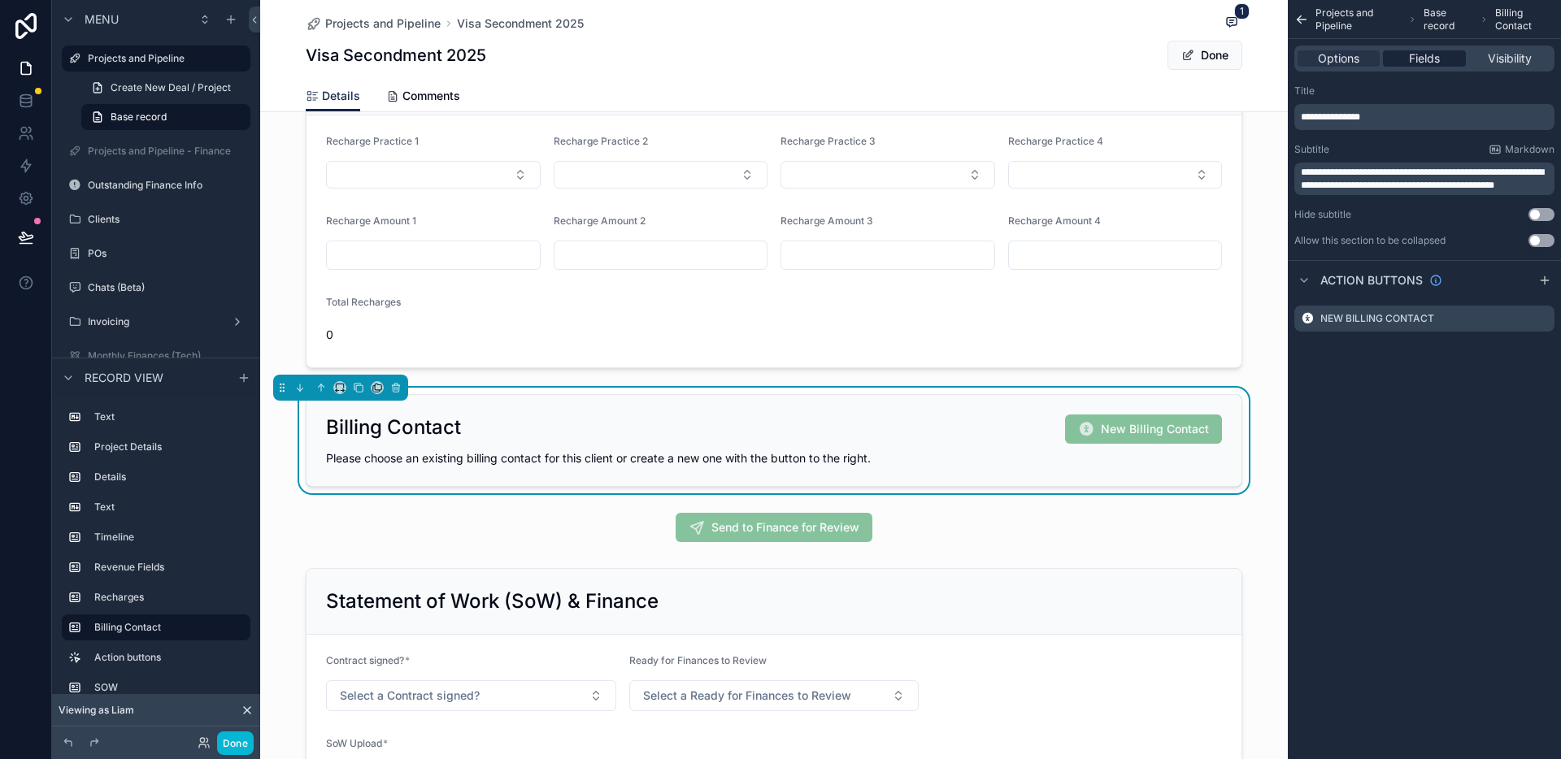
click at [1436, 60] on span "Fields" at bounding box center [1424, 58] width 31 height 16
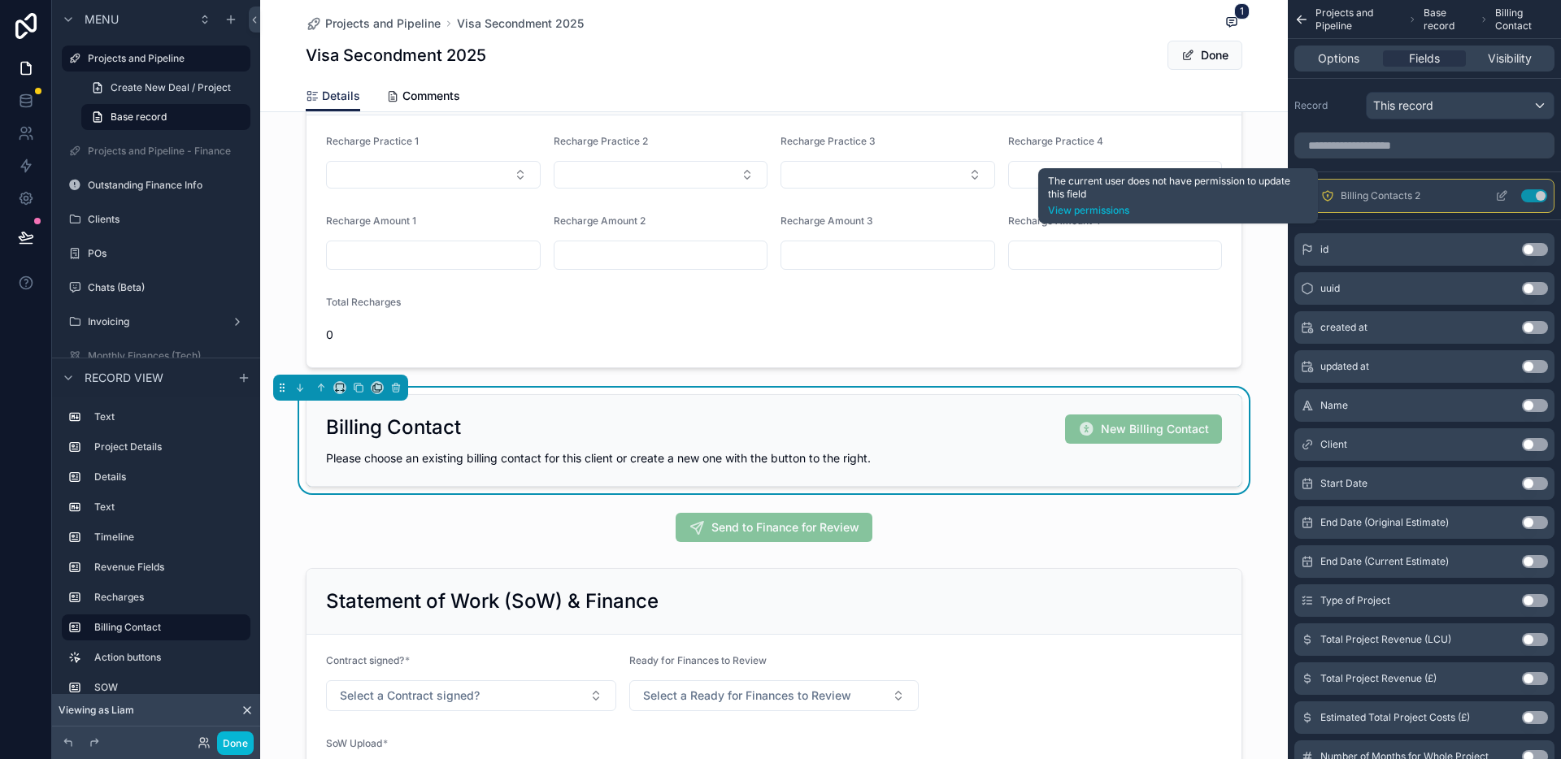
click at [1327, 195] on icon "scrollable content" at bounding box center [1327, 195] width 1 height 1
click at [1325, 196] on icon "scrollable content" at bounding box center [1327, 195] width 13 height 13
click at [1122, 209] on link "View permissions" at bounding box center [1178, 210] width 260 height 13
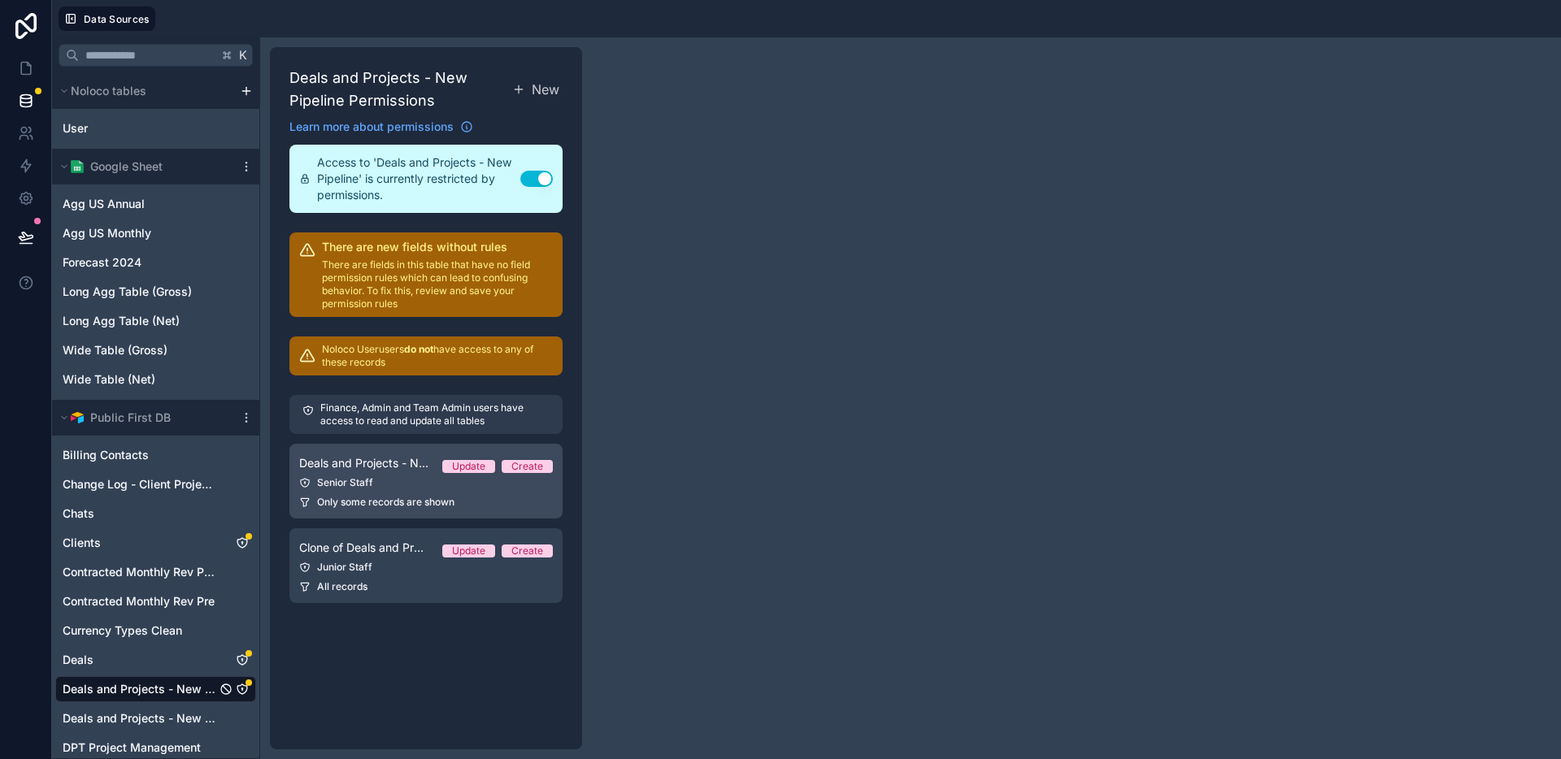
click at [387, 476] on div "Senior Staff" at bounding box center [426, 482] width 254 height 13
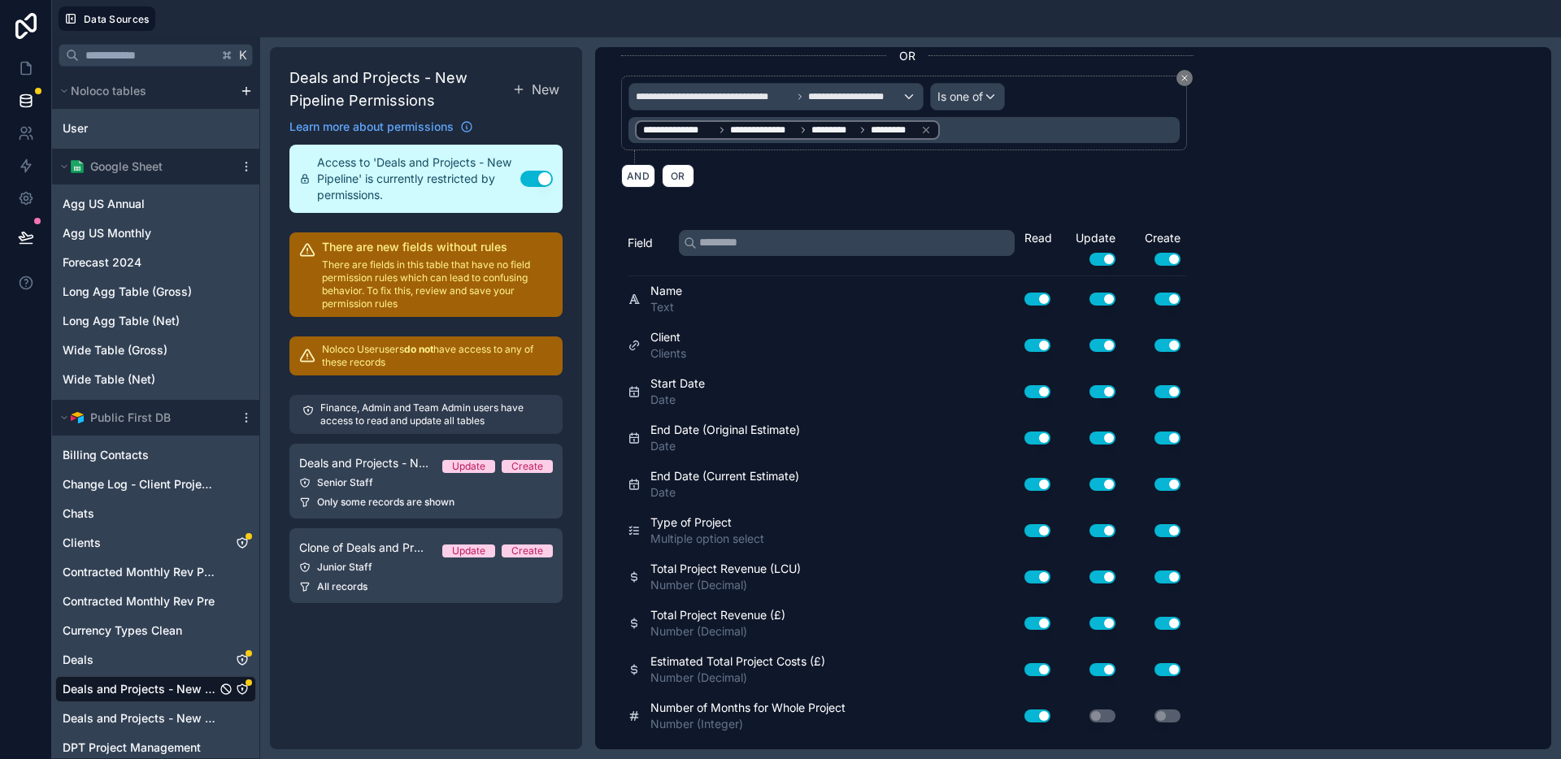
scroll to position [777, 0]
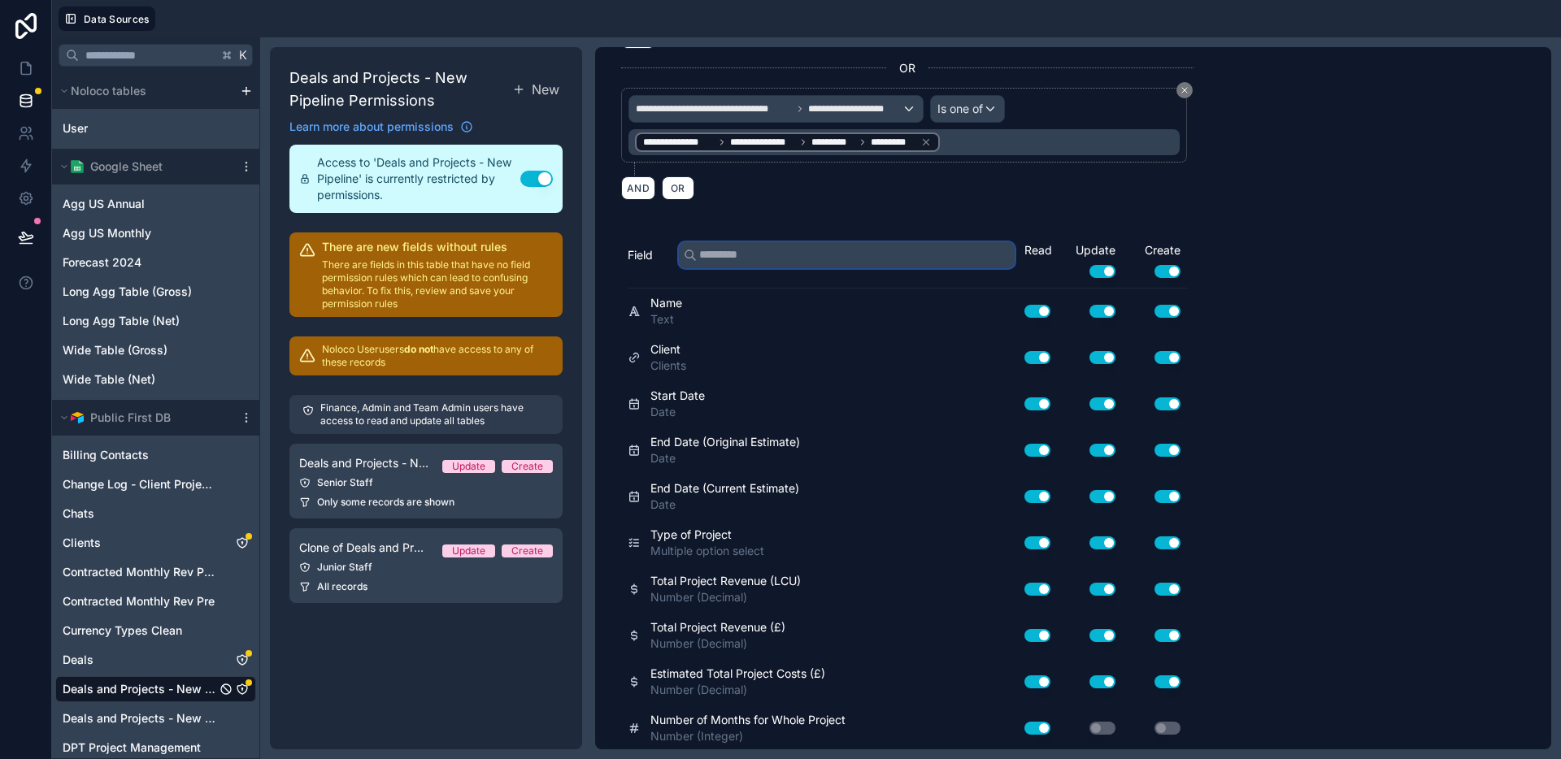
click at [849, 263] on input "text" at bounding box center [847, 255] width 336 height 26
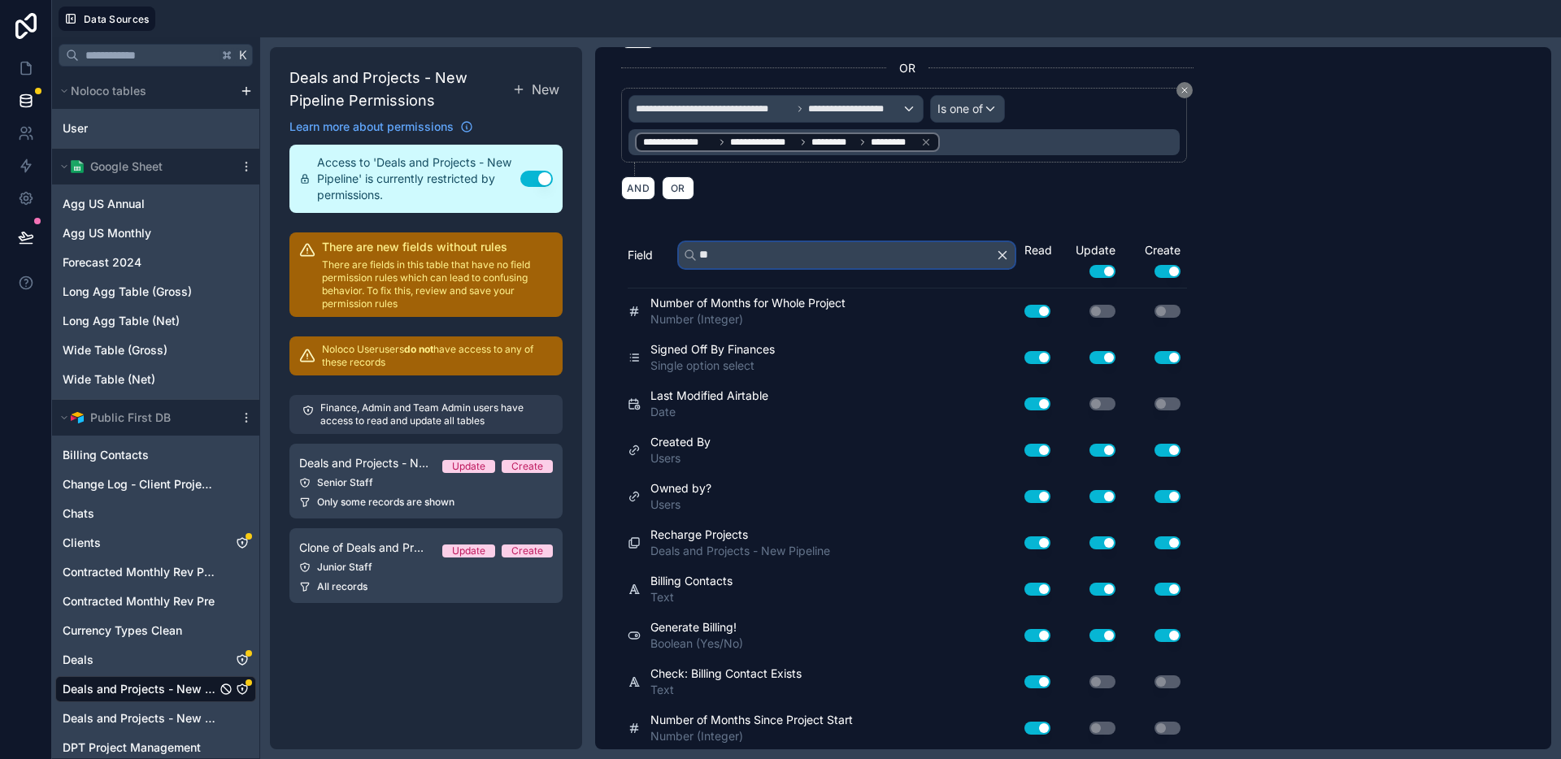
scroll to position [641, 0]
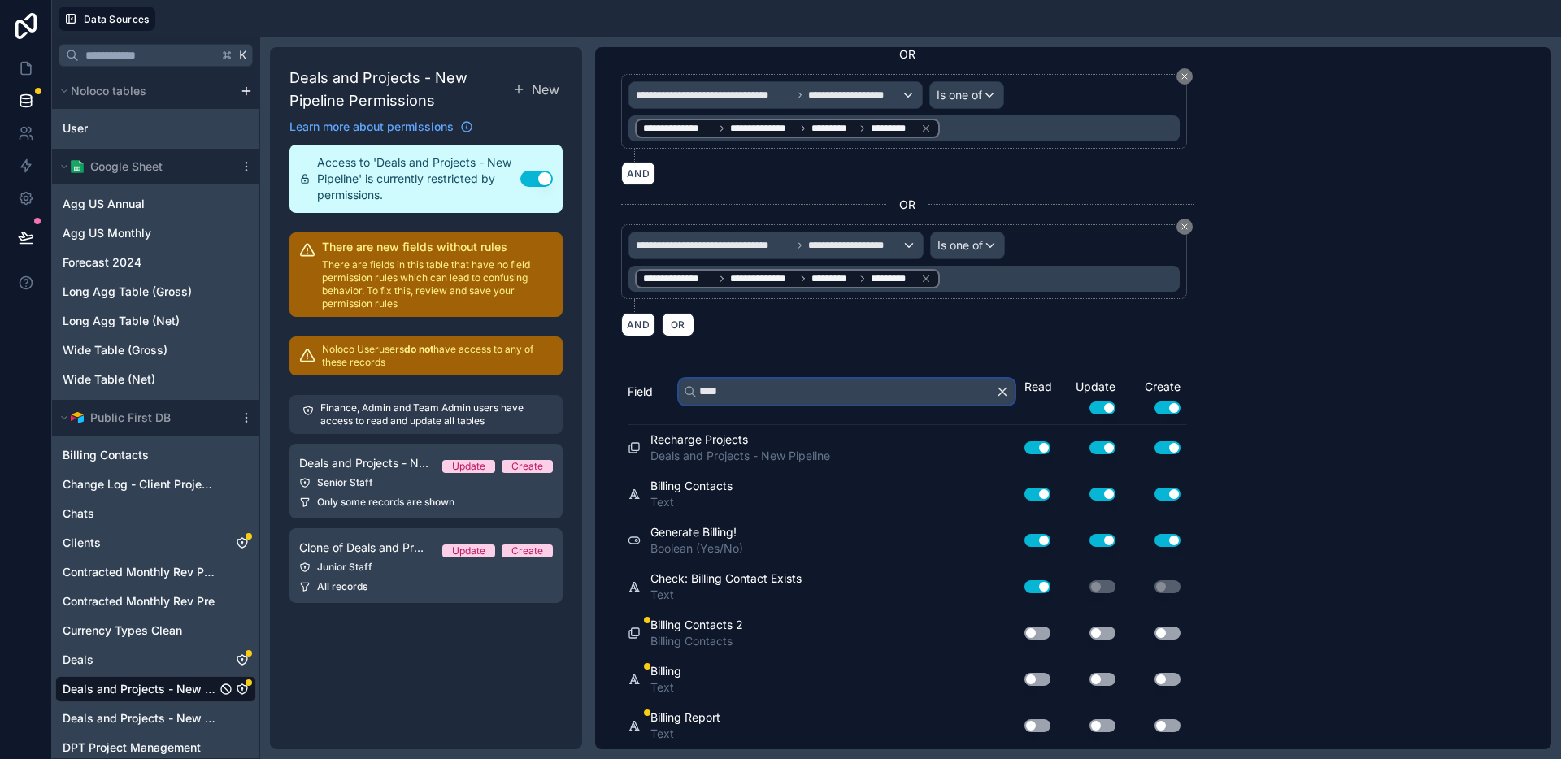
type input "****"
click at [1040, 634] on button "Use setting" at bounding box center [1037, 633] width 26 height 13
click at [1107, 637] on button "Use setting" at bounding box center [1103, 633] width 26 height 13
click at [1168, 633] on button "Use setting" at bounding box center [1168, 633] width 26 height 13
click at [1038, 677] on button "Use setting" at bounding box center [1037, 679] width 26 height 13
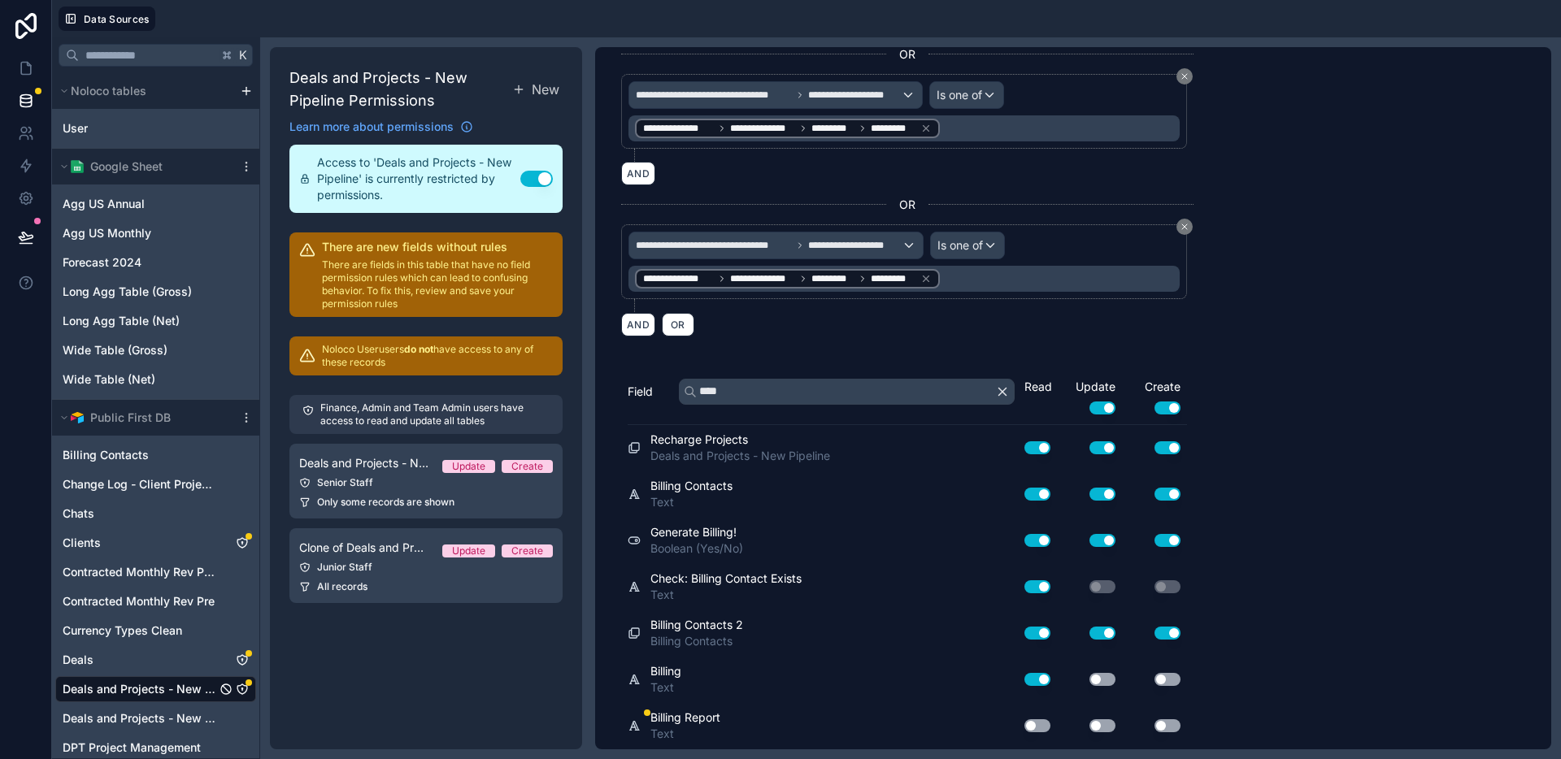
click at [1095, 684] on button "Use setting" at bounding box center [1103, 679] width 26 height 13
click at [1165, 674] on button "Use setting" at bounding box center [1168, 679] width 26 height 13
click at [1037, 698] on button "Use setting" at bounding box center [1037, 726] width 26 height 13
click at [1099, 698] on button "Use setting" at bounding box center [1103, 726] width 26 height 13
click at [1168, 698] on button "Use setting" at bounding box center [1168, 726] width 26 height 13
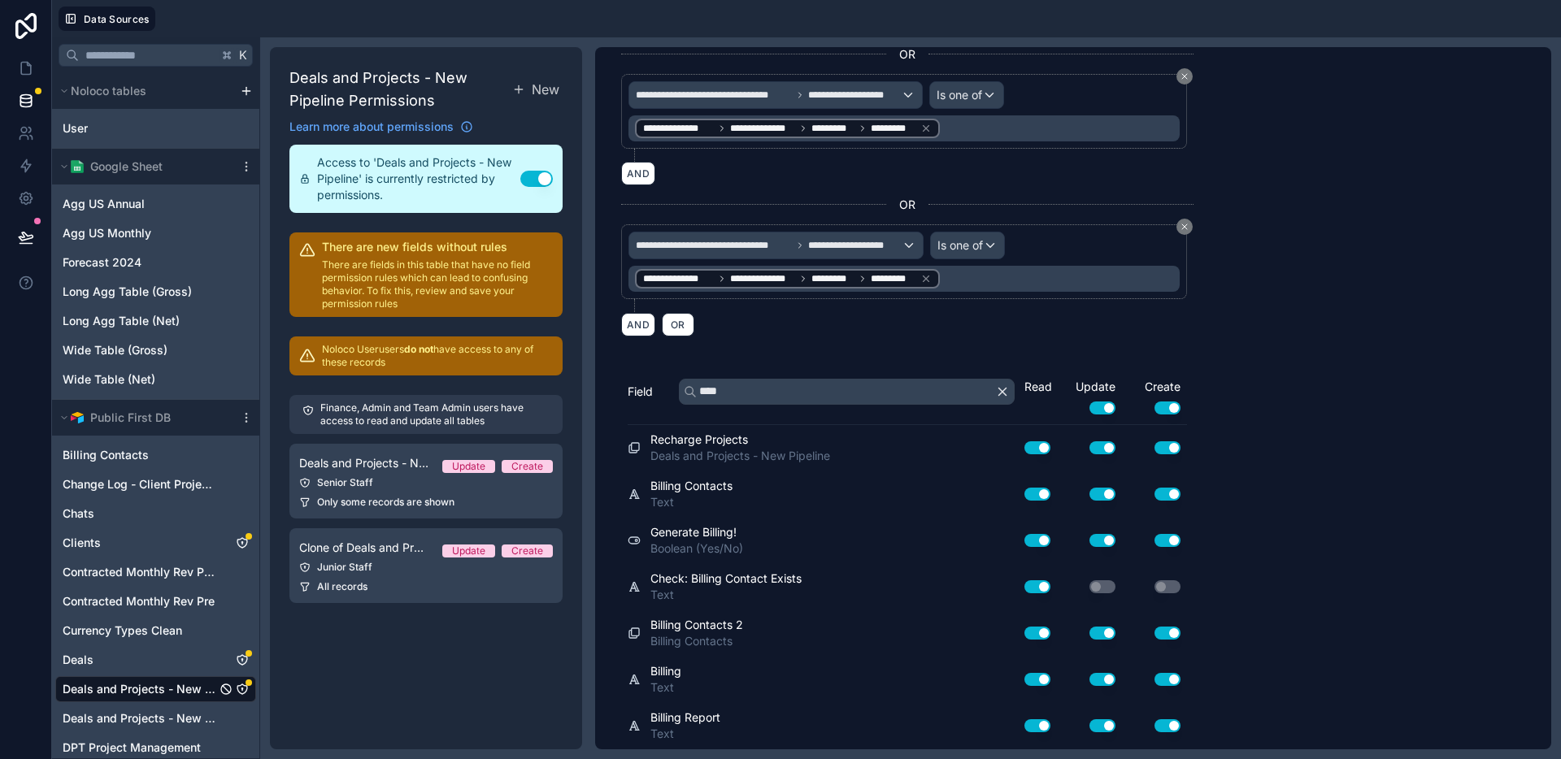
click at [1003, 391] on icon "button" at bounding box center [1002, 392] width 15 height 15
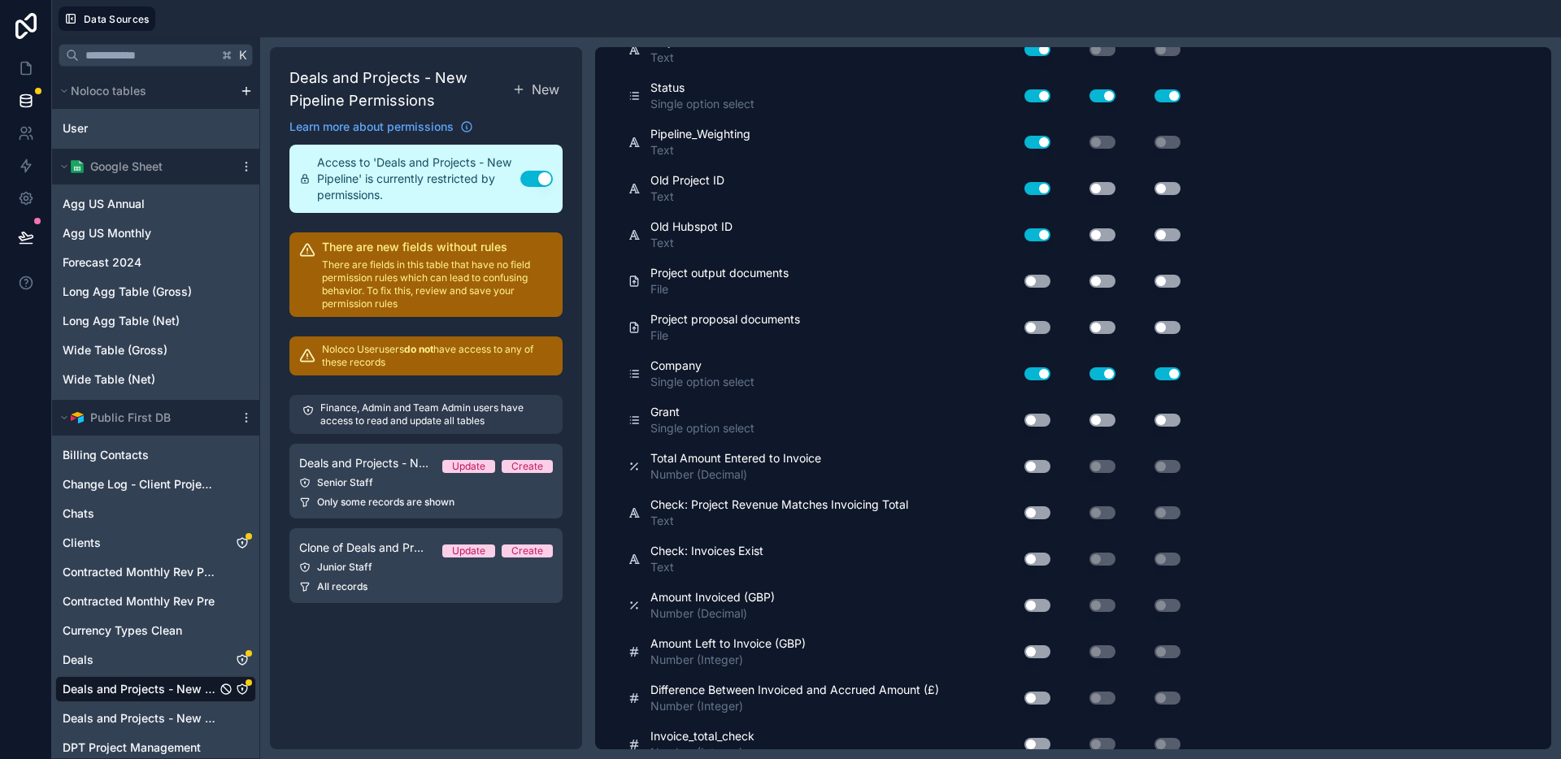
scroll to position [5289, 0]
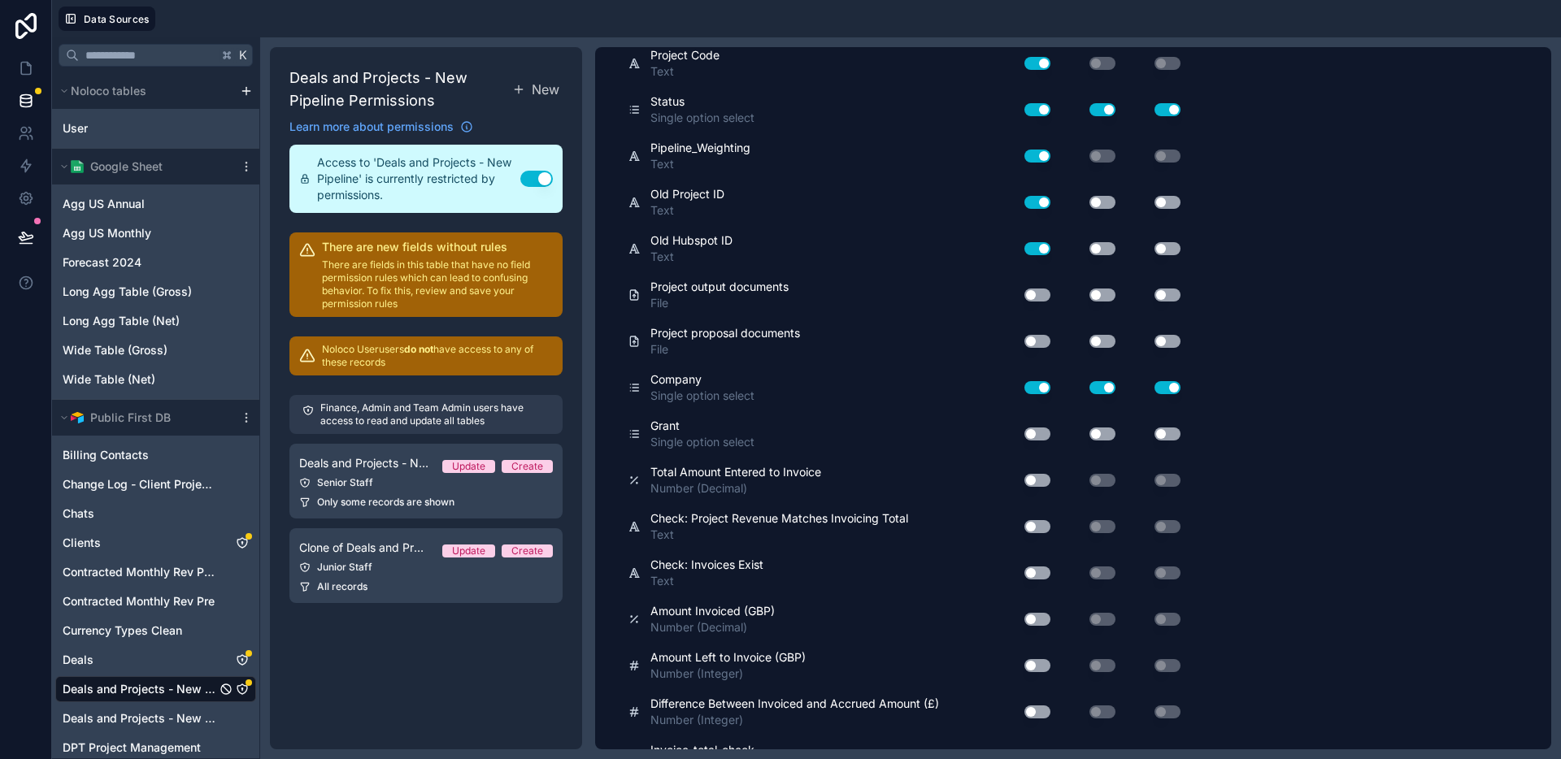
click at [1038, 293] on button "Use setting" at bounding box center [1037, 295] width 26 height 13
click at [1098, 290] on button "Use setting" at bounding box center [1103, 295] width 26 height 13
click at [1157, 295] on button "Use setting" at bounding box center [1168, 295] width 26 height 13
click at [1033, 347] on button "Use setting" at bounding box center [1037, 341] width 26 height 13
click at [1097, 346] on button "Use setting" at bounding box center [1103, 341] width 26 height 13
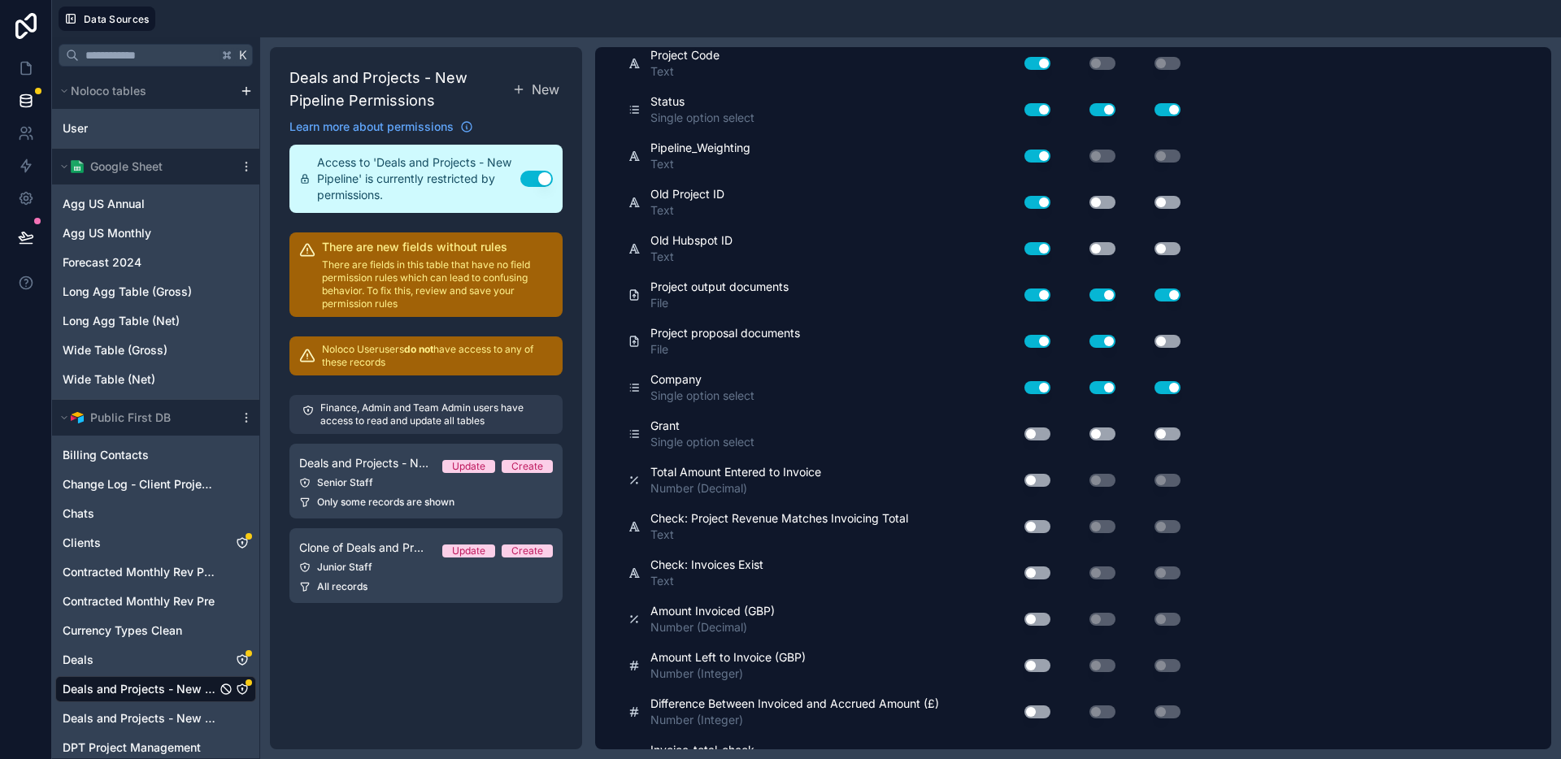
click at [1164, 345] on button "Use setting" at bounding box center [1168, 341] width 26 height 13
click at [1033, 428] on button "Use setting" at bounding box center [1037, 434] width 26 height 13
click at [1112, 434] on button "Use setting" at bounding box center [1103, 434] width 26 height 13
click at [1160, 437] on button "Use setting" at bounding box center [1168, 434] width 26 height 13
click at [1037, 481] on button "Use setting" at bounding box center [1037, 480] width 26 height 13
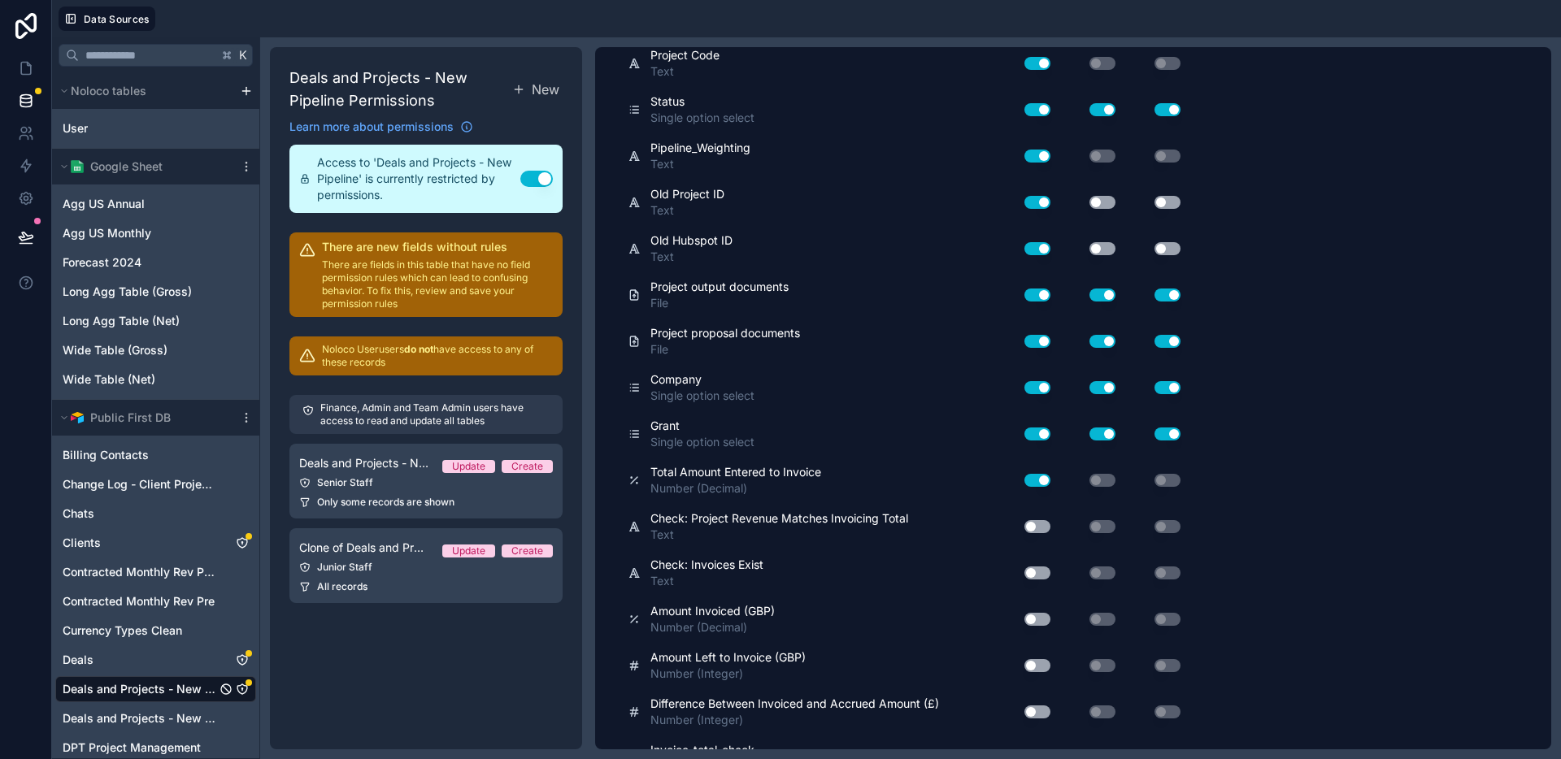
click at [1036, 526] on button "Use setting" at bounding box center [1037, 526] width 26 height 13
click at [1038, 567] on button "Use setting" at bounding box center [1037, 573] width 26 height 13
click at [1039, 620] on button "Use setting" at bounding box center [1037, 619] width 26 height 13
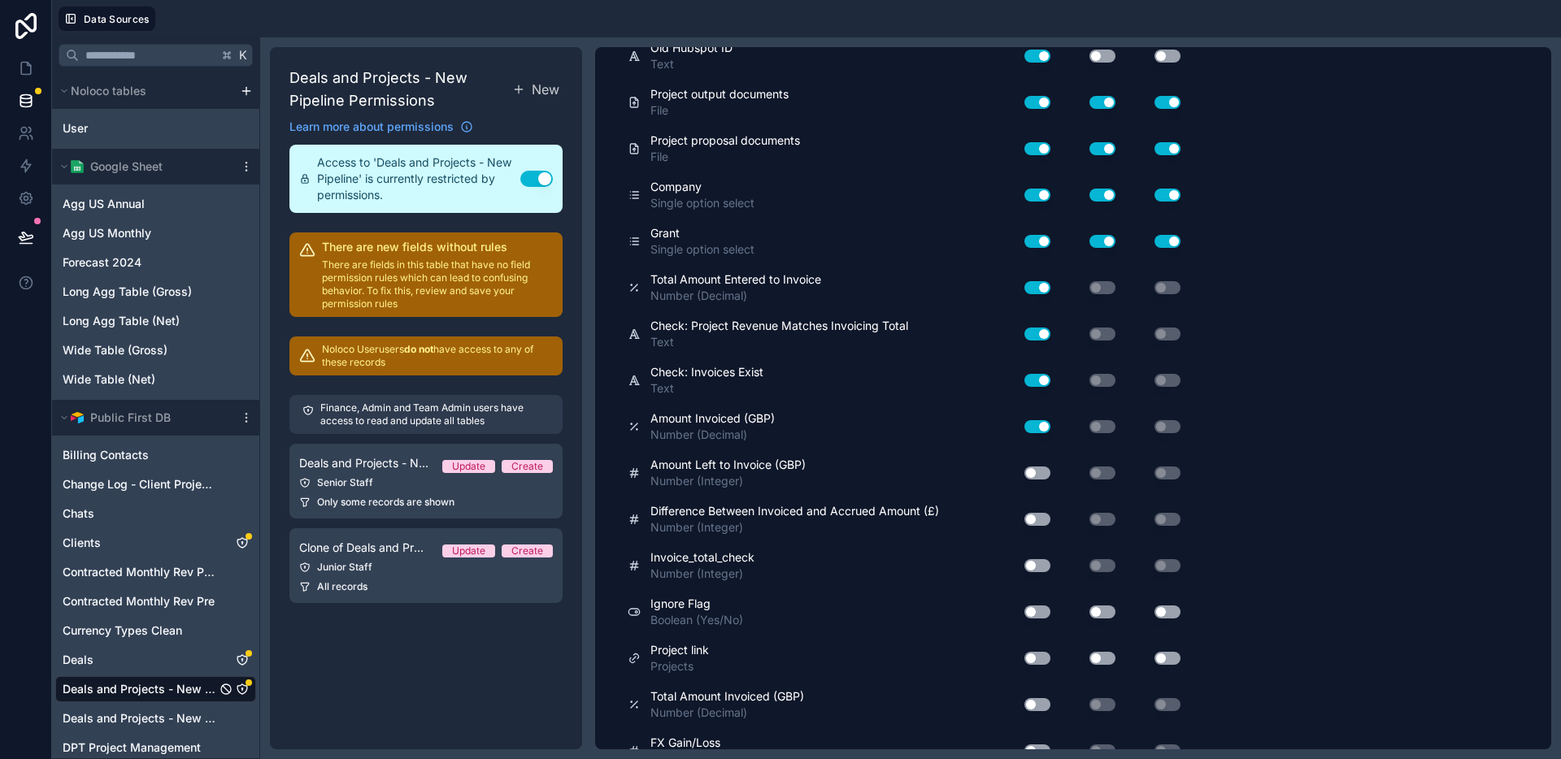
scroll to position [5491, 0]
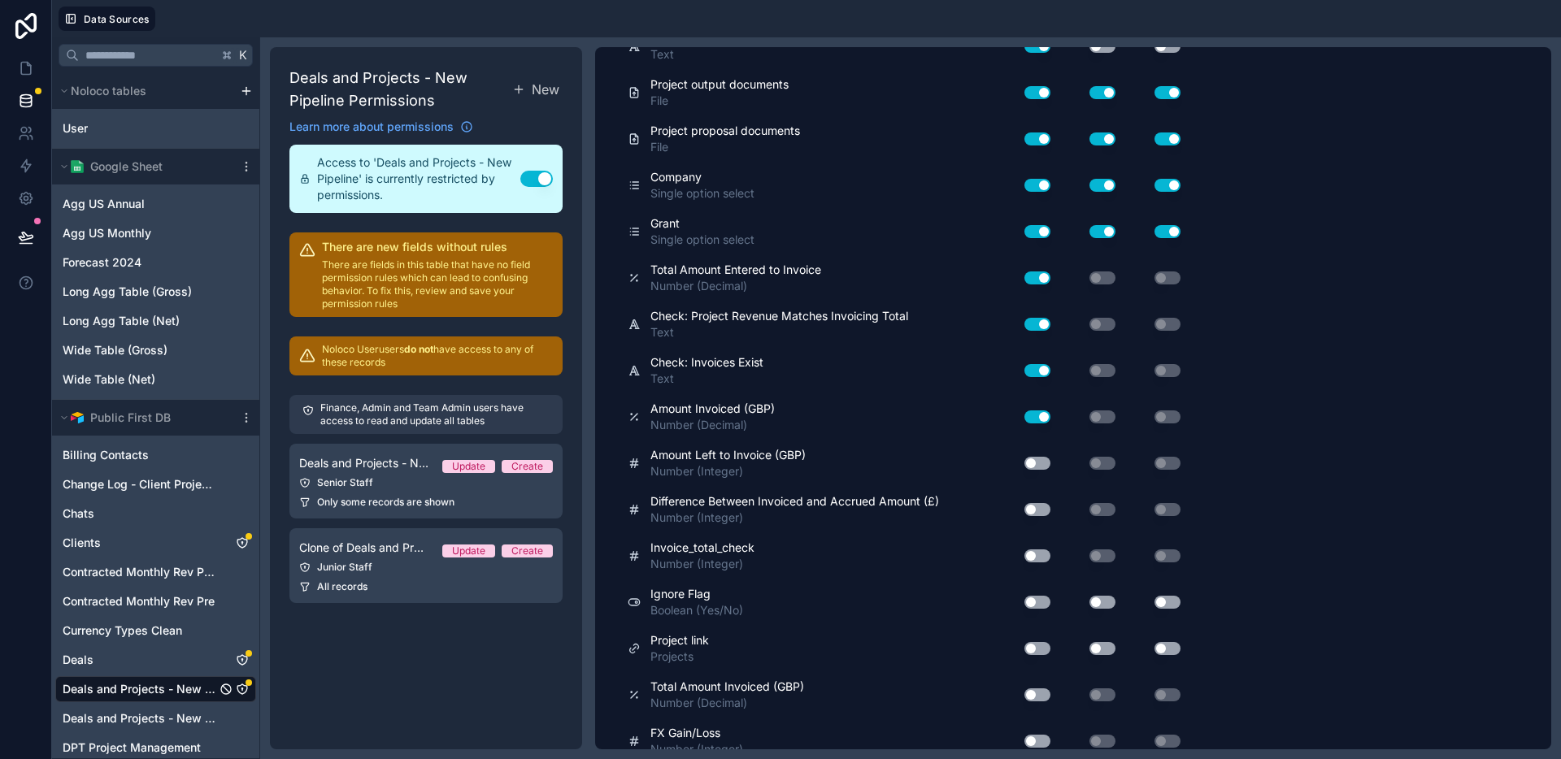
click at [1037, 467] on button "Use setting" at bounding box center [1037, 463] width 26 height 13
click at [1036, 509] on button "Use setting" at bounding box center [1037, 509] width 26 height 13
click at [1033, 559] on button "Use setting" at bounding box center [1037, 556] width 26 height 13
click at [1038, 607] on button "Use setting" at bounding box center [1037, 602] width 26 height 13
click at [1111, 607] on button "Use setting" at bounding box center [1103, 602] width 26 height 13
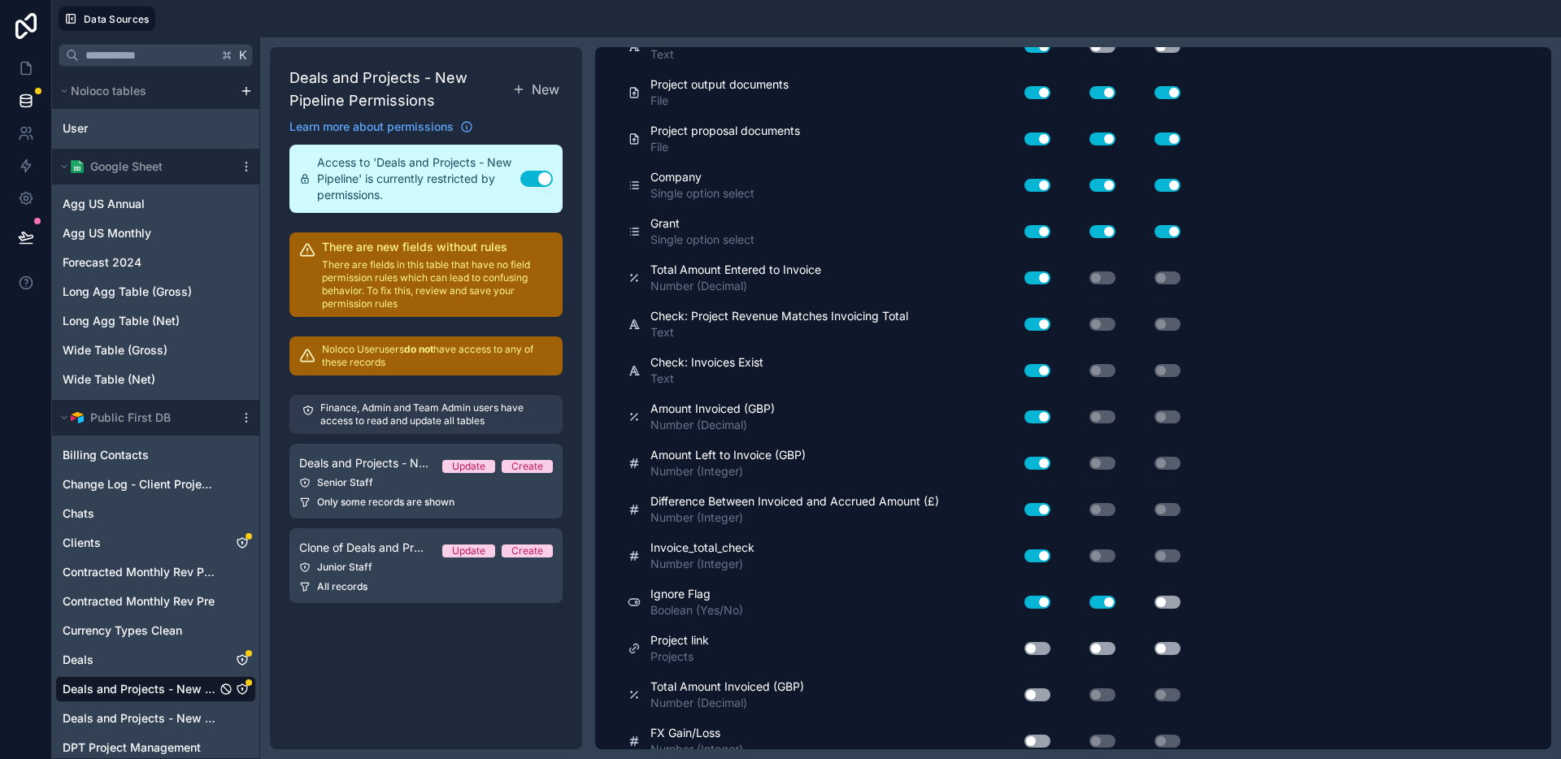
click at [1176, 602] on button "Use setting" at bounding box center [1168, 602] width 26 height 13
click at [1035, 647] on button "Use setting" at bounding box center [1037, 648] width 26 height 13
click at [1111, 647] on button "Use setting" at bounding box center [1103, 648] width 26 height 13
click at [1173, 647] on button "Use setting" at bounding box center [1168, 648] width 26 height 13
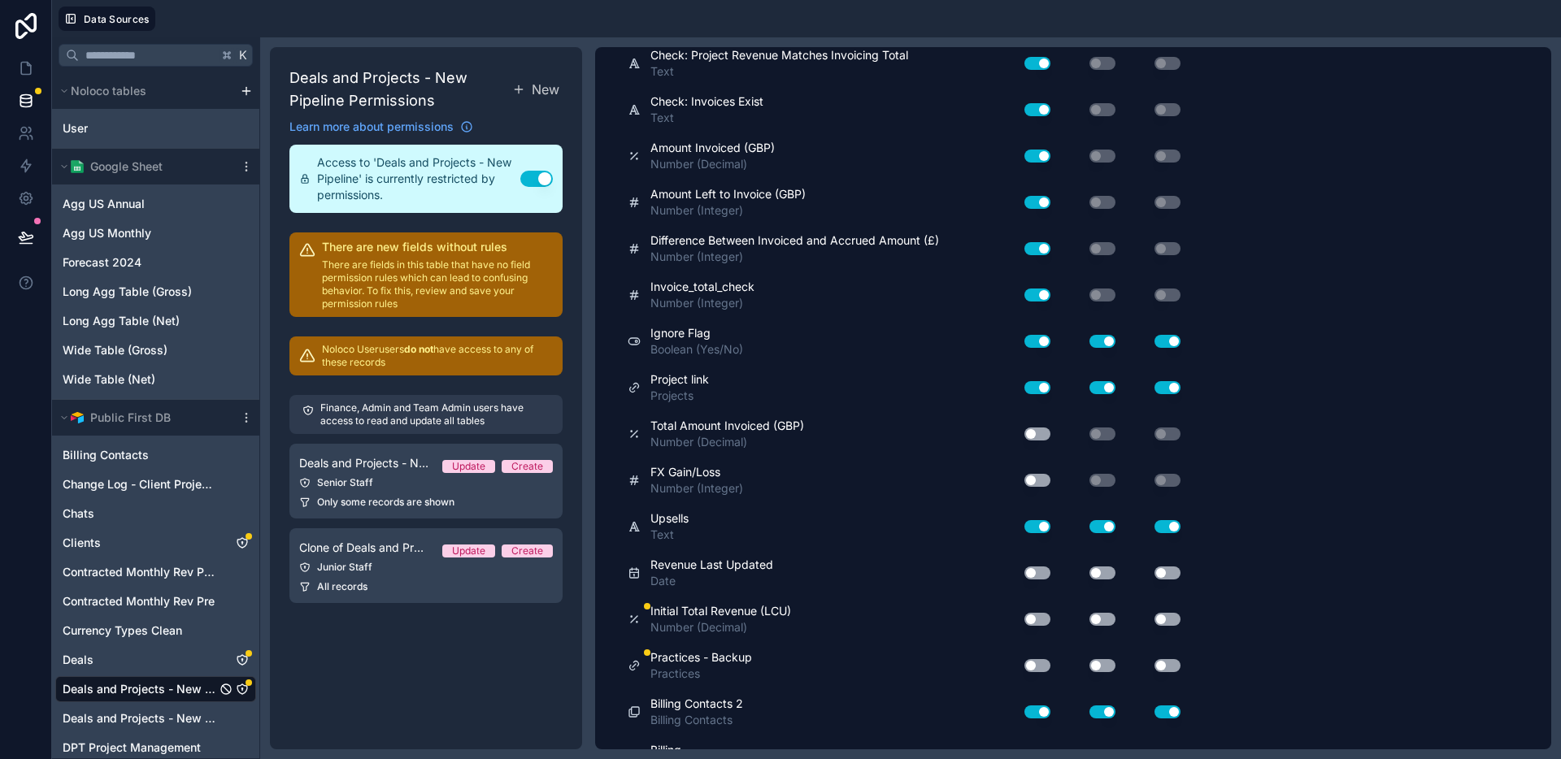
scroll to position [5803, 0]
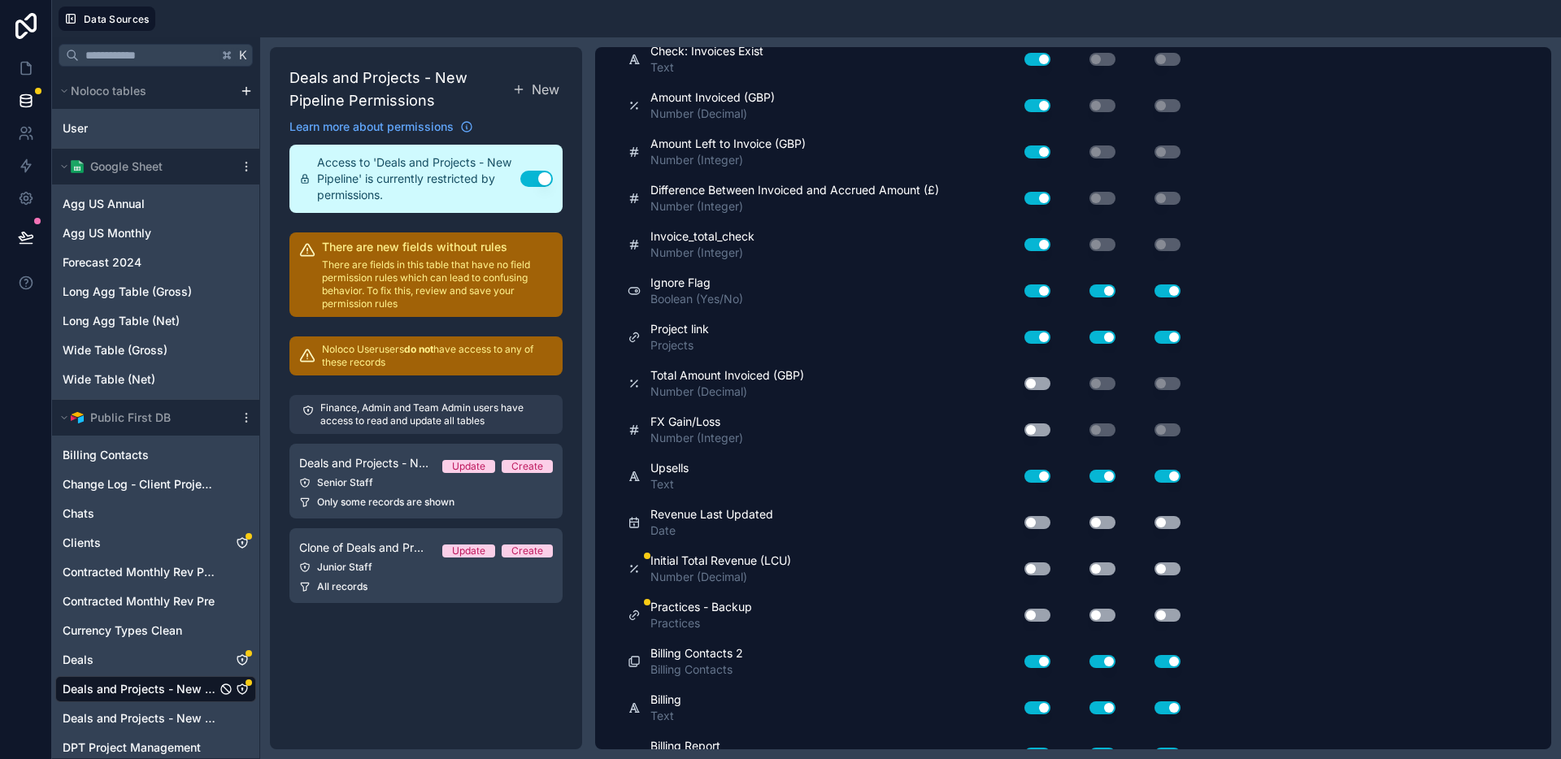
click at [1037, 389] on button "Use setting" at bounding box center [1037, 383] width 26 height 13
click at [1037, 428] on button "Use setting" at bounding box center [1037, 430] width 26 height 13
click at [1031, 525] on button "Use setting" at bounding box center [1037, 522] width 26 height 13
click at [1108, 525] on button "Use setting" at bounding box center [1103, 522] width 26 height 13
click at [1180, 524] on div "Use setting" at bounding box center [1154, 522] width 65 height 13
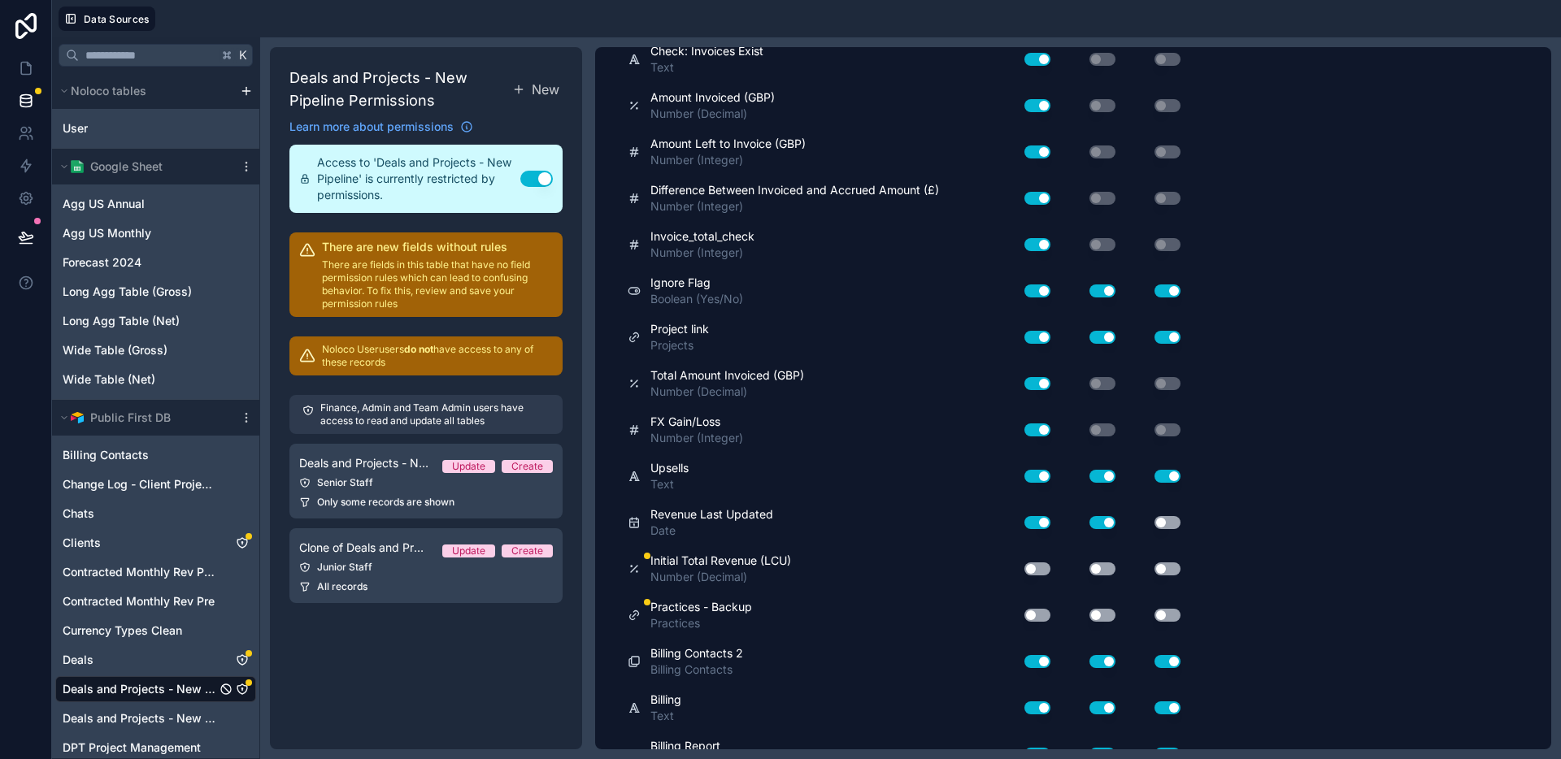
click at [1169, 524] on button "Use setting" at bounding box center [1168, 522] width 26 height 13
click at [1037, 568] on button "Use setting" at bounding box center [1037, 569] width 26 height 13
click at [1118, 564] on div "Use setting" at bounding box center [1089, 569] width 65 height 13
click at [1101, 567] on button "Use setting" at bounding box center [1103, 569] width 26 height 13
click at [1163, 571] on button "Use setting" at bounding box center [1168, 569] width 26 height 13
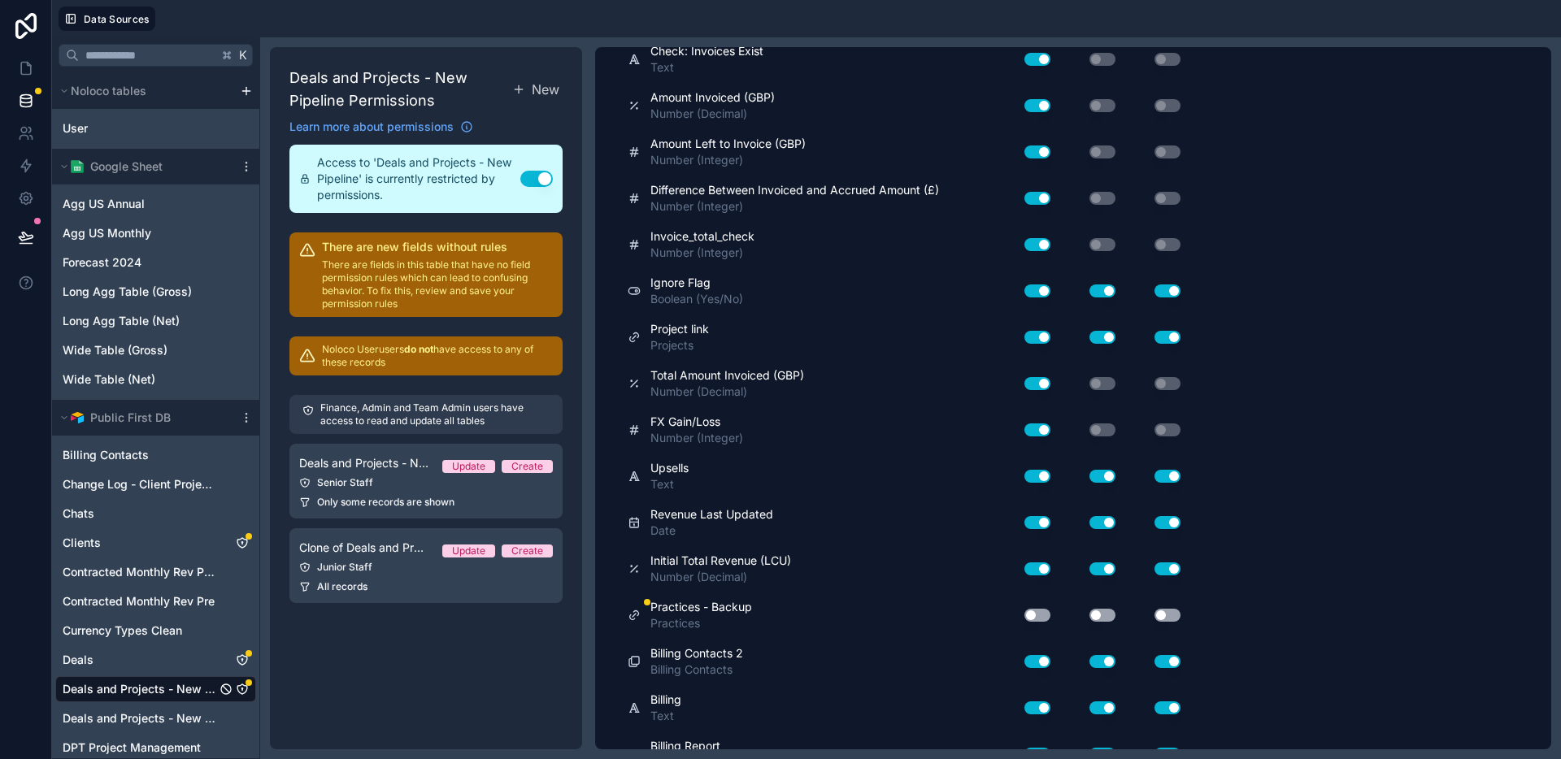
click at [1034, 616] on button "Use setting" at bounding box center [1037, 615] width 26 height 13
click at [1103, 620] on button "Use setting" at bounding box center [1103, 615] width 26 height 13
click at [1163, 616] on button "Use setting" at bounding box center [1168, 615] width 26 height 13
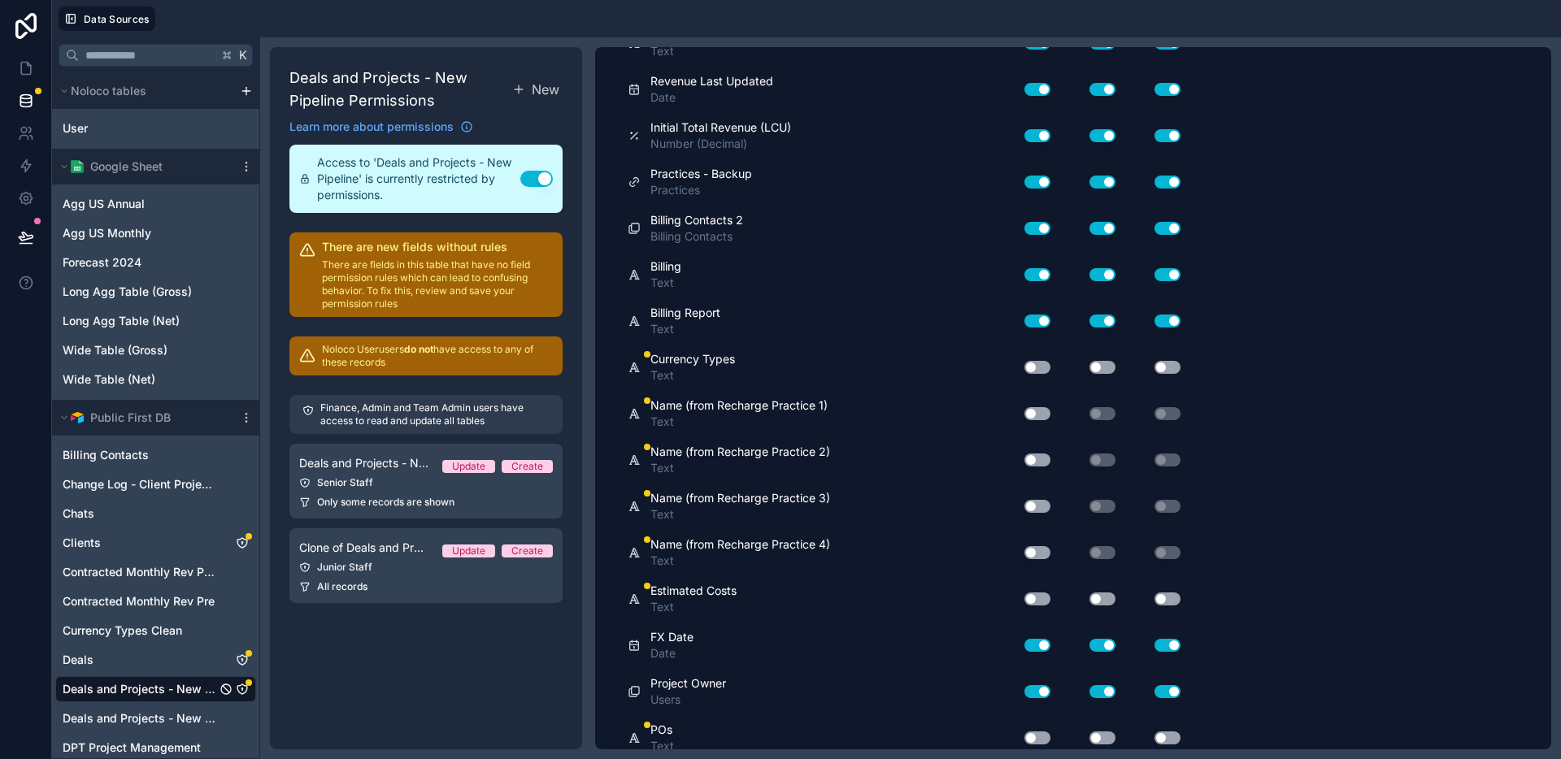
scroll to position [6271, 0]
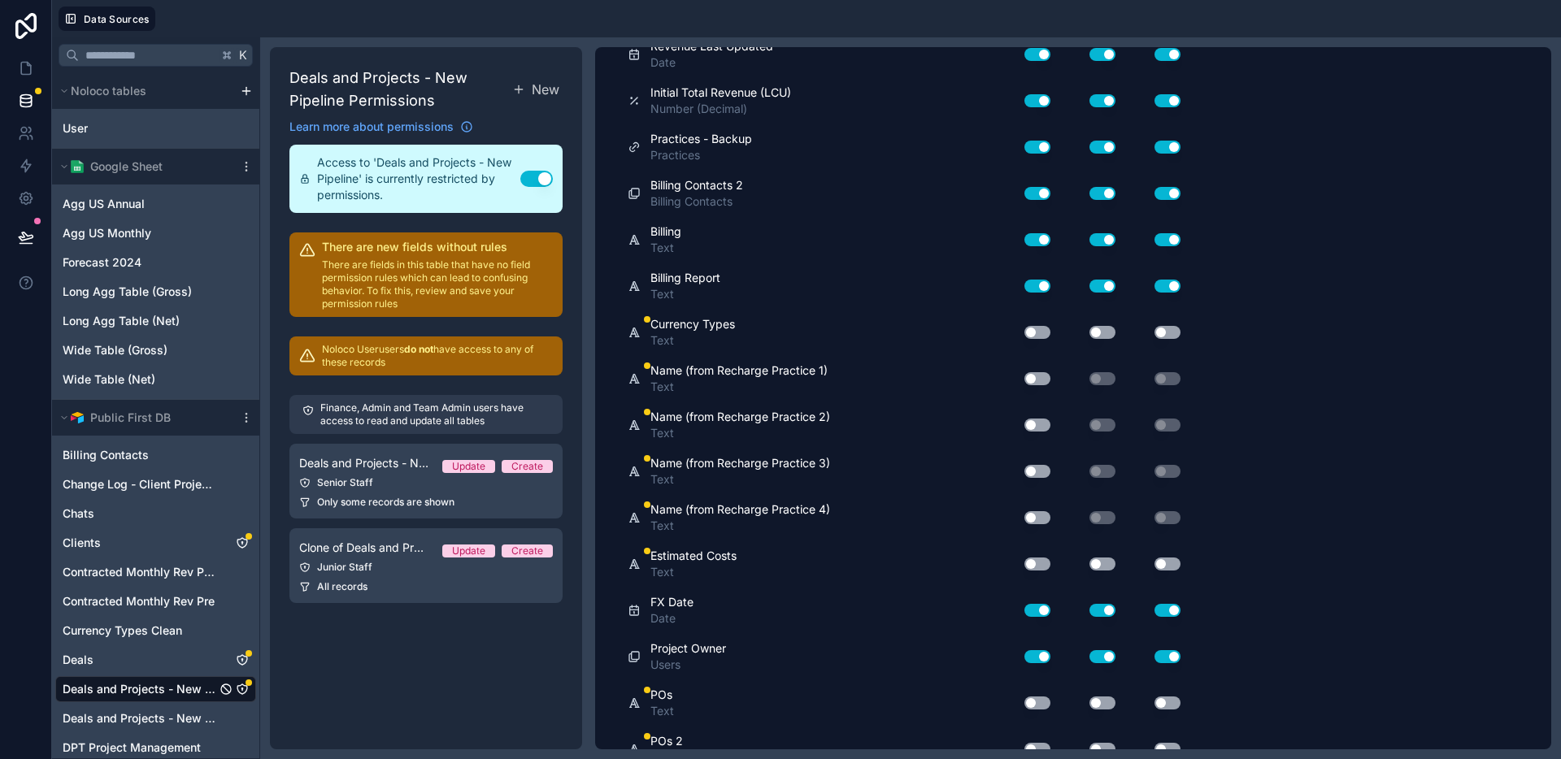
click at [1033, 326] on button "Use setting" at bounding box center [1037, 332] width 26 height 13
click at [1090, 329] on button "Use setting" at bounding box center [1103, 332] width 26 height 13
click at [1164, 333] on button "Use setting" at bounding box center [1168, 332] width 26 height 13
click at [1041, 377] on button "Use setting" at bounding box center [1037, 378] width 26 height 13
click at [1038, 426] on button "Use setting" at bounding box center [1037, 425] width 26 height 13
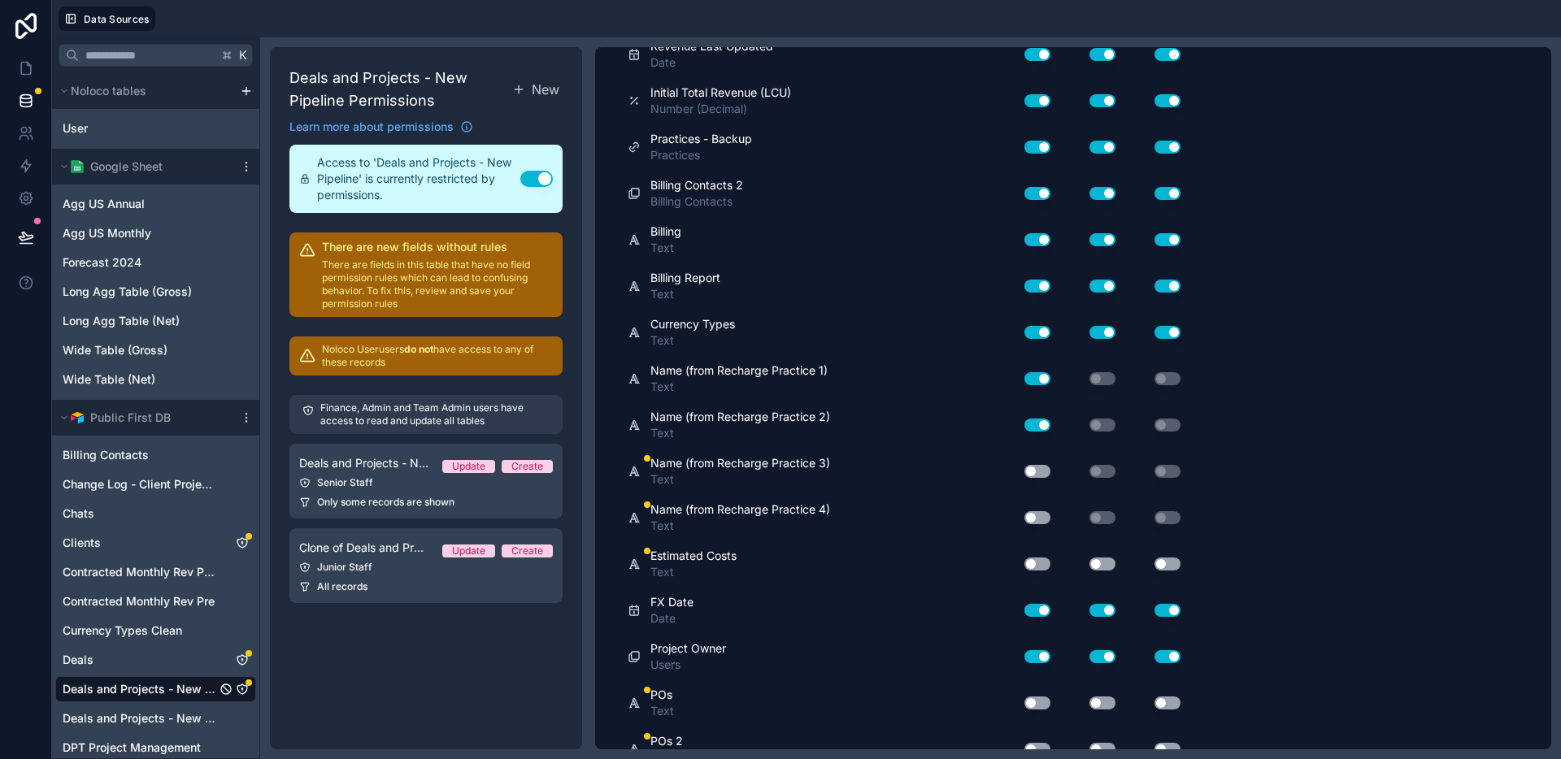
click at [1038, 472] on button "Use setting" at bounding box center [1037, 471] width 26 height 13
click at [1037, 519] on button "Use setting" at bounding box center [1037, 517] width 26 height 13
click at [1042, 567] on button "Use setting" at bounding box center [1037, 564] width 26 height 13
click at [1106, 562] on button "Use setting" at bounding box center [1103, 564] width 26 height 13
click at [1171, 563] on button "Use setting" at bounding box center [1168, 564] width 26 height 13
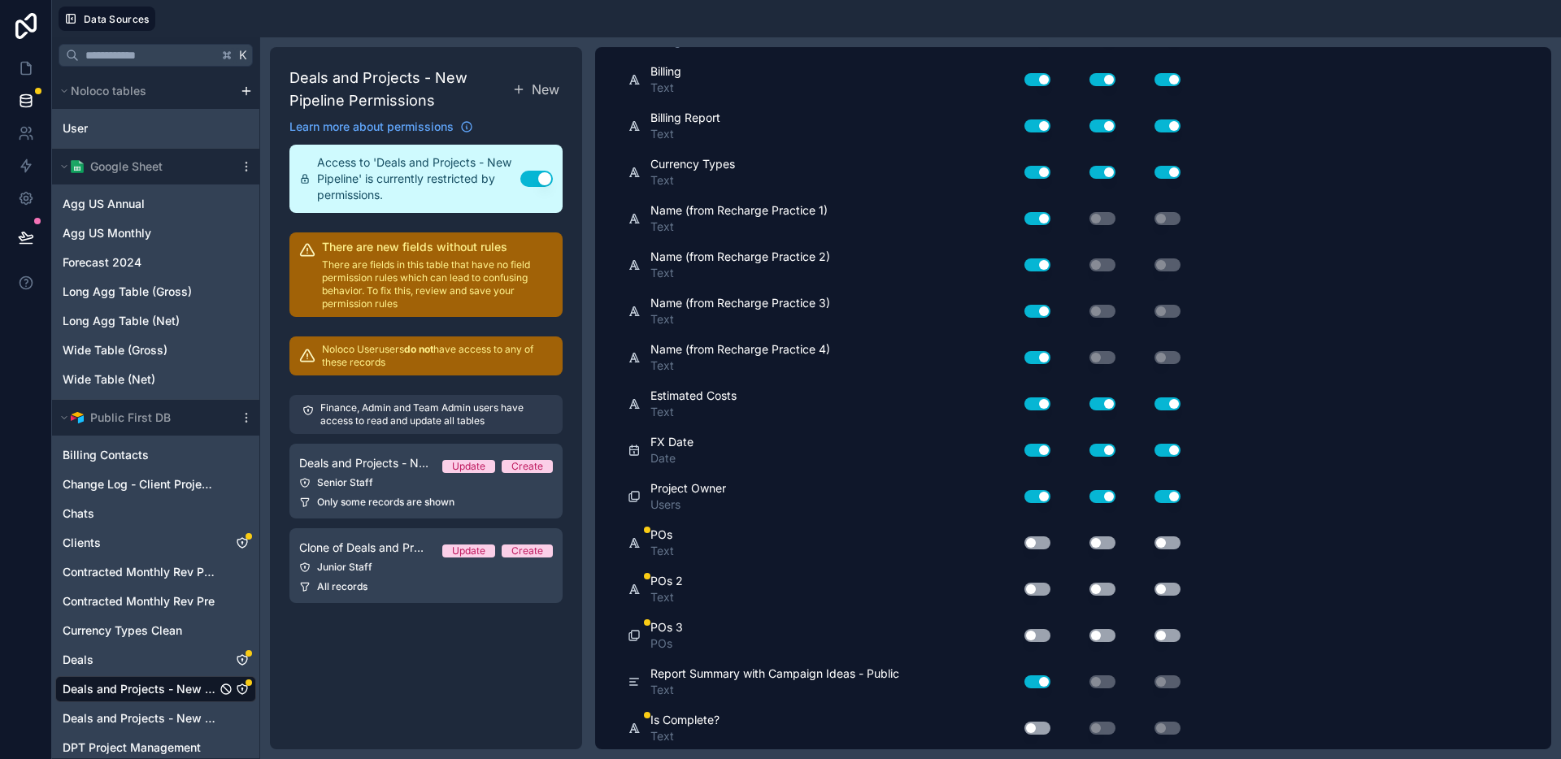
scroll to position [6502, 0]
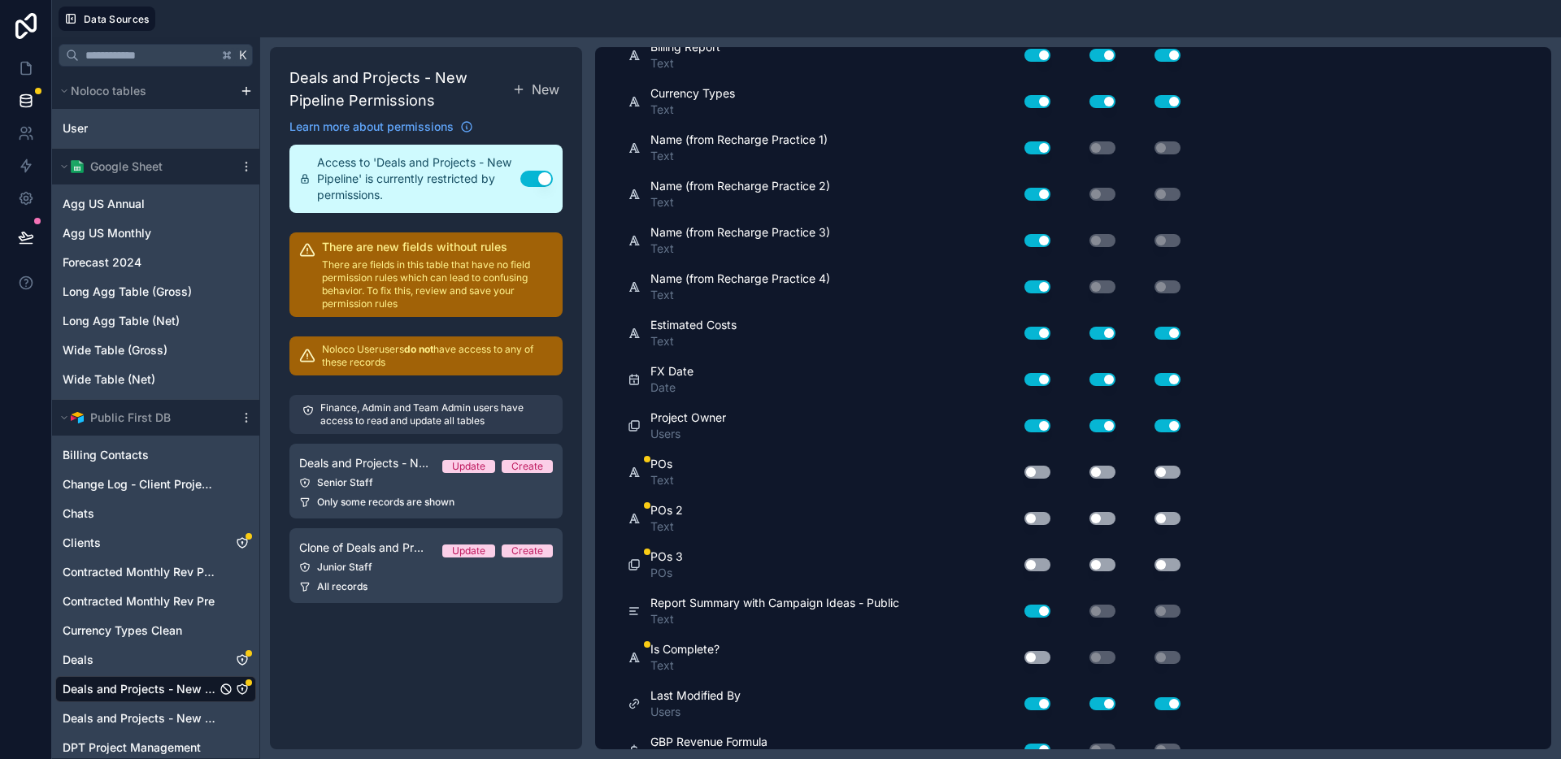
click at [1040, 474] on button "Use setting" at bounding box center [1037, 472] width 26 height 13
click at [1102, 472] on button "Use setting" at bounding box center [1103, 472] width 26 height 13
click at [1178, 470] on button "Use setting" at bounding box center [1168, 472] width 26 height 13
click at [1044, 520] on button "Use setting" at bounding box center [1037, 518] width 26 height 13
click at [1089, 524] on div "Use setting" at bounding box center [1089, 518] width 65 height 13
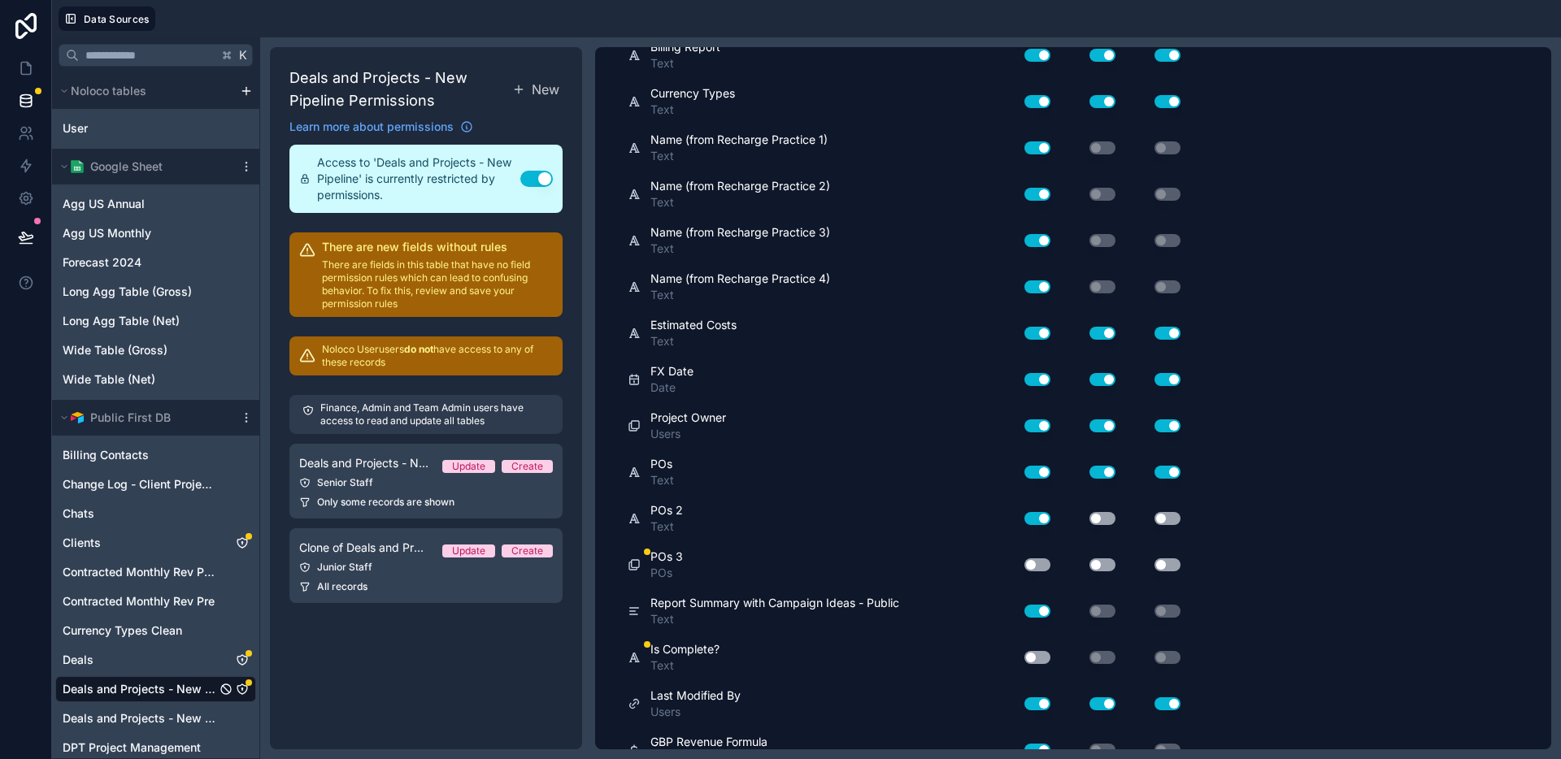
click at [1101, 520] on button "Use setting" at bounding box center [1103, 518] width 26 height 13
click at [1162, 516] on button "Use setting" at bounding box center [1168, 518] width 26 height 13
click at [1037, 566] on button "Use setting" at bounding box center [1037, 565] width 26 height 13
click at [1090, 565] on button "Use setting" at bounding box center [1103, 565] width 26 height 13
click at [1178, 561] on button "Use setting" at bounding box center [1168, 565] width 26 height 13
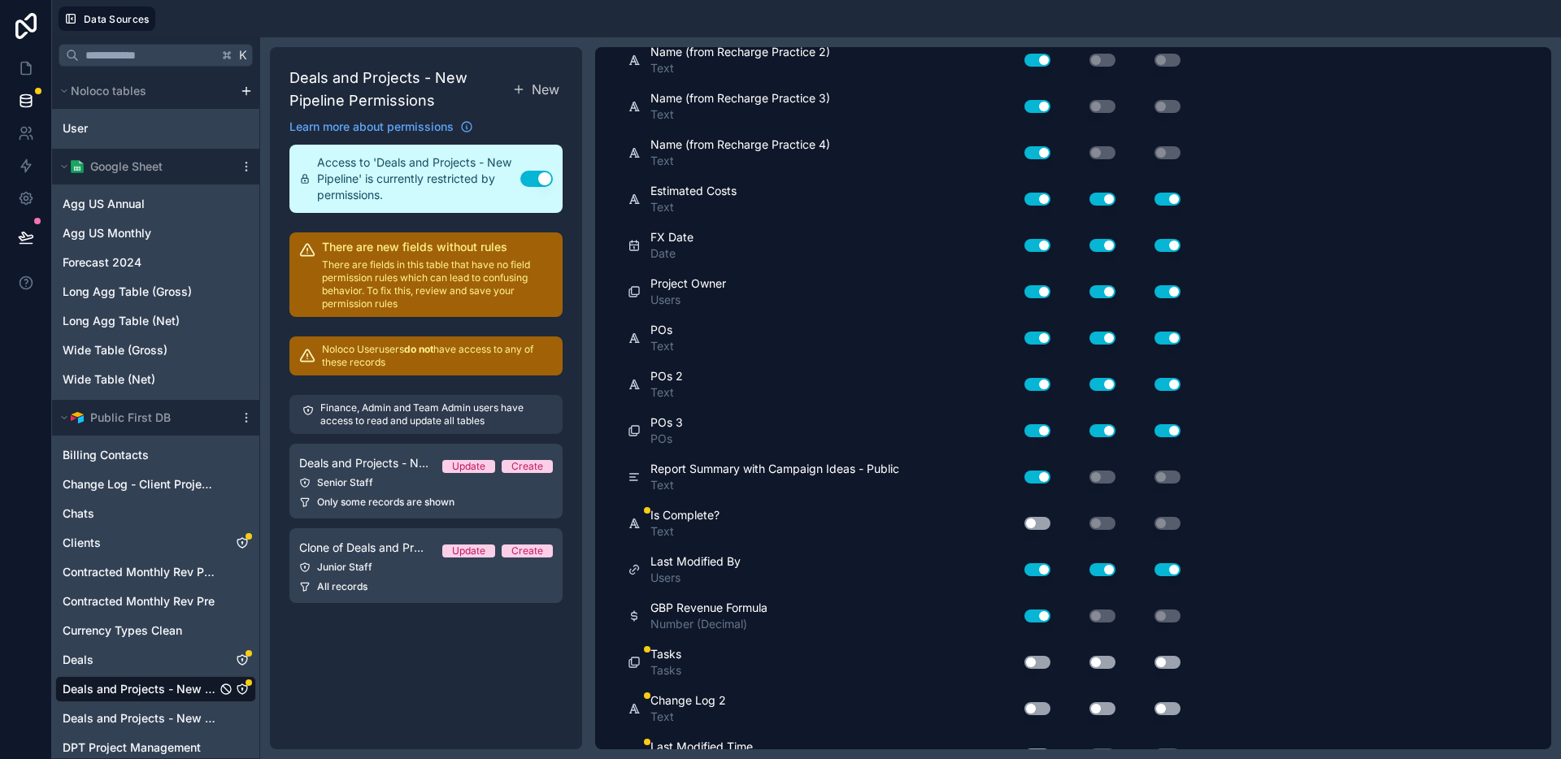
scroll to position [6688, 0]
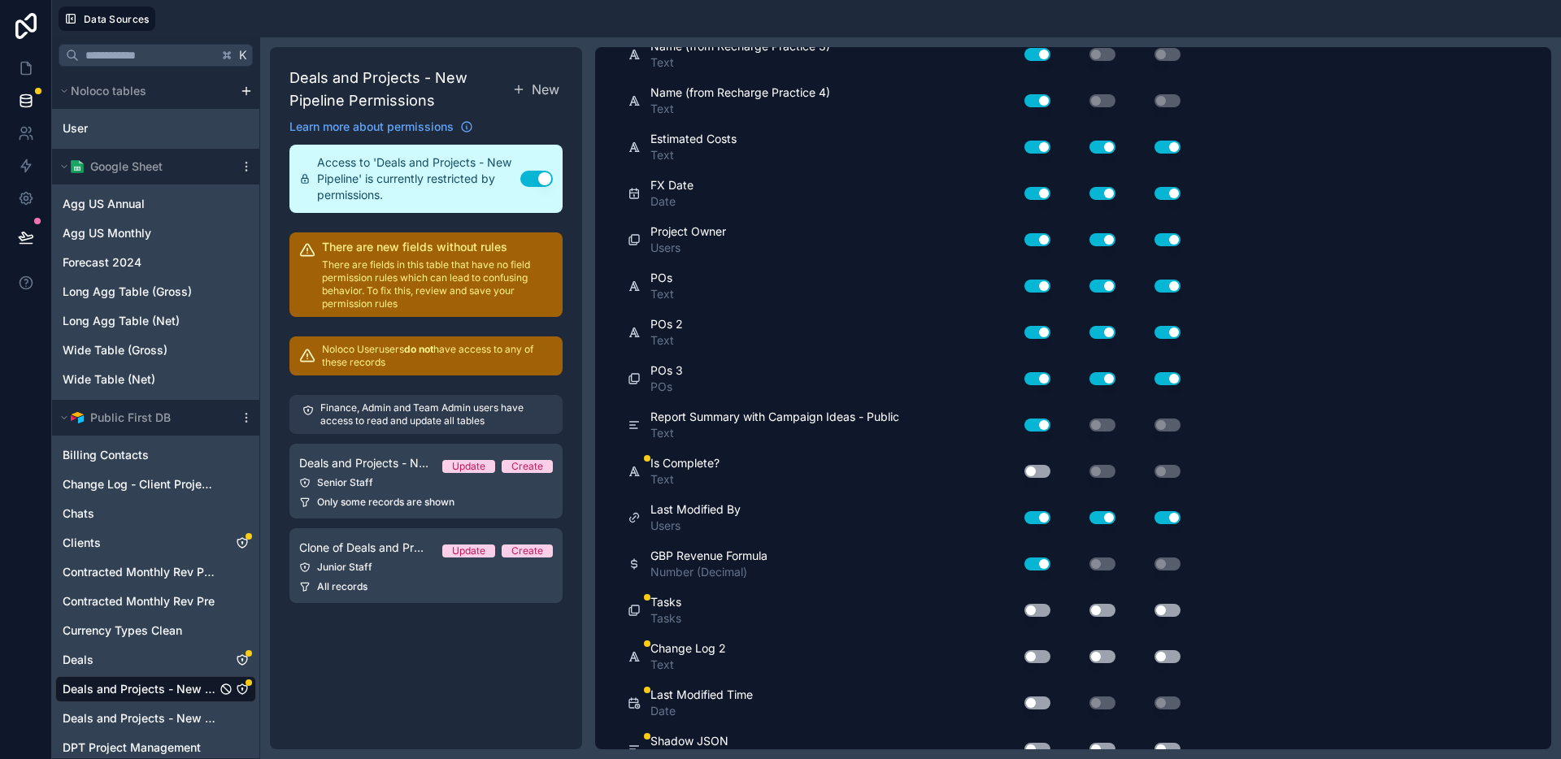
click at [1046, 471] on button "Use setting" at bounding box center [1037, 471] width 26 height 13
click at [1033, 611] on button "Use setting" at bounding box center [1037, 610] width 26 height 13
click at [1109, 607] on button "Use setting" at bounding box center [1103, 610] width 26 height 13
click at [1168, 609] on button "Use setting" at bounding box center [1168, 610] width 26 height 13
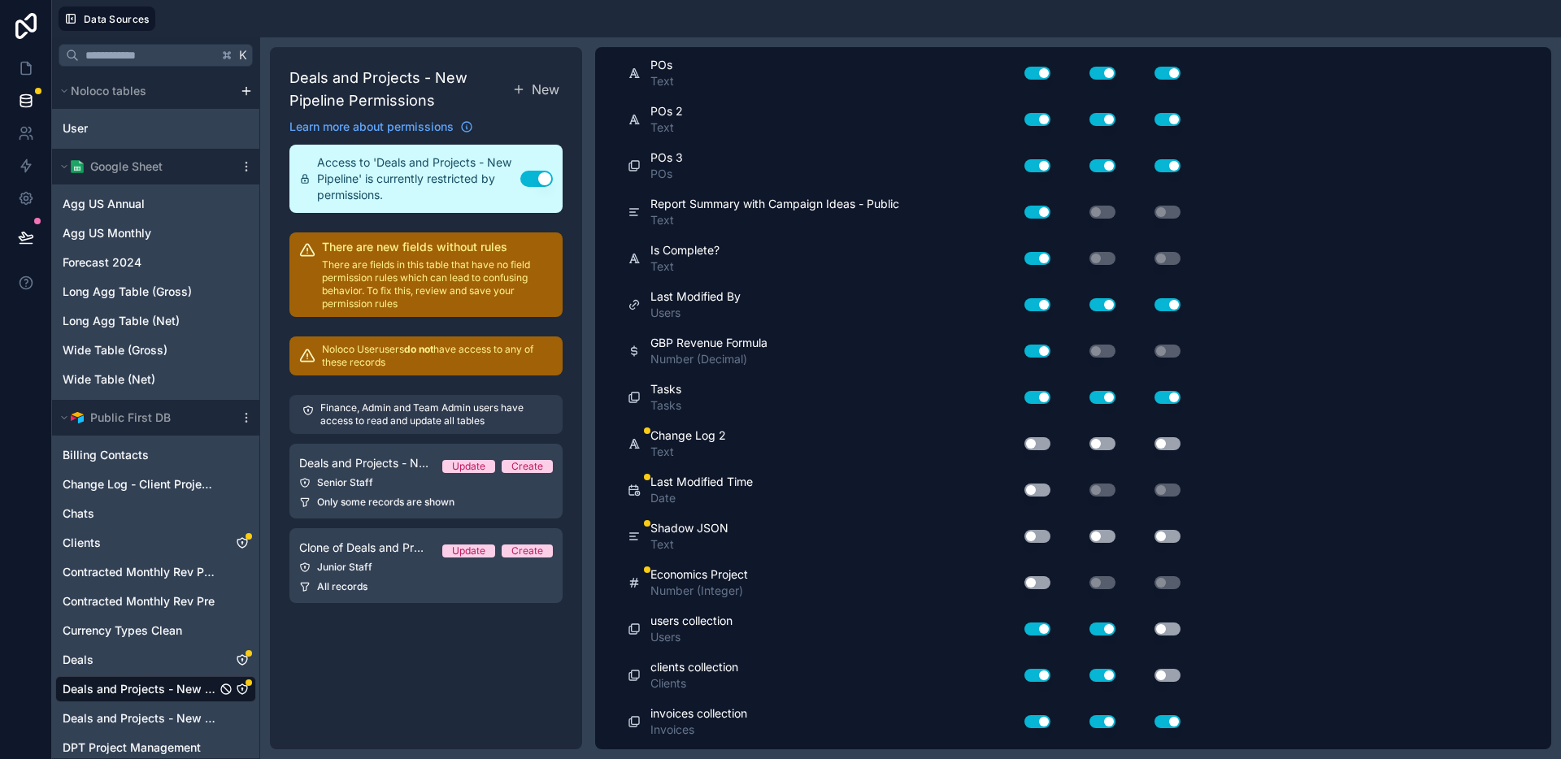
scroll to position [6928, 0]
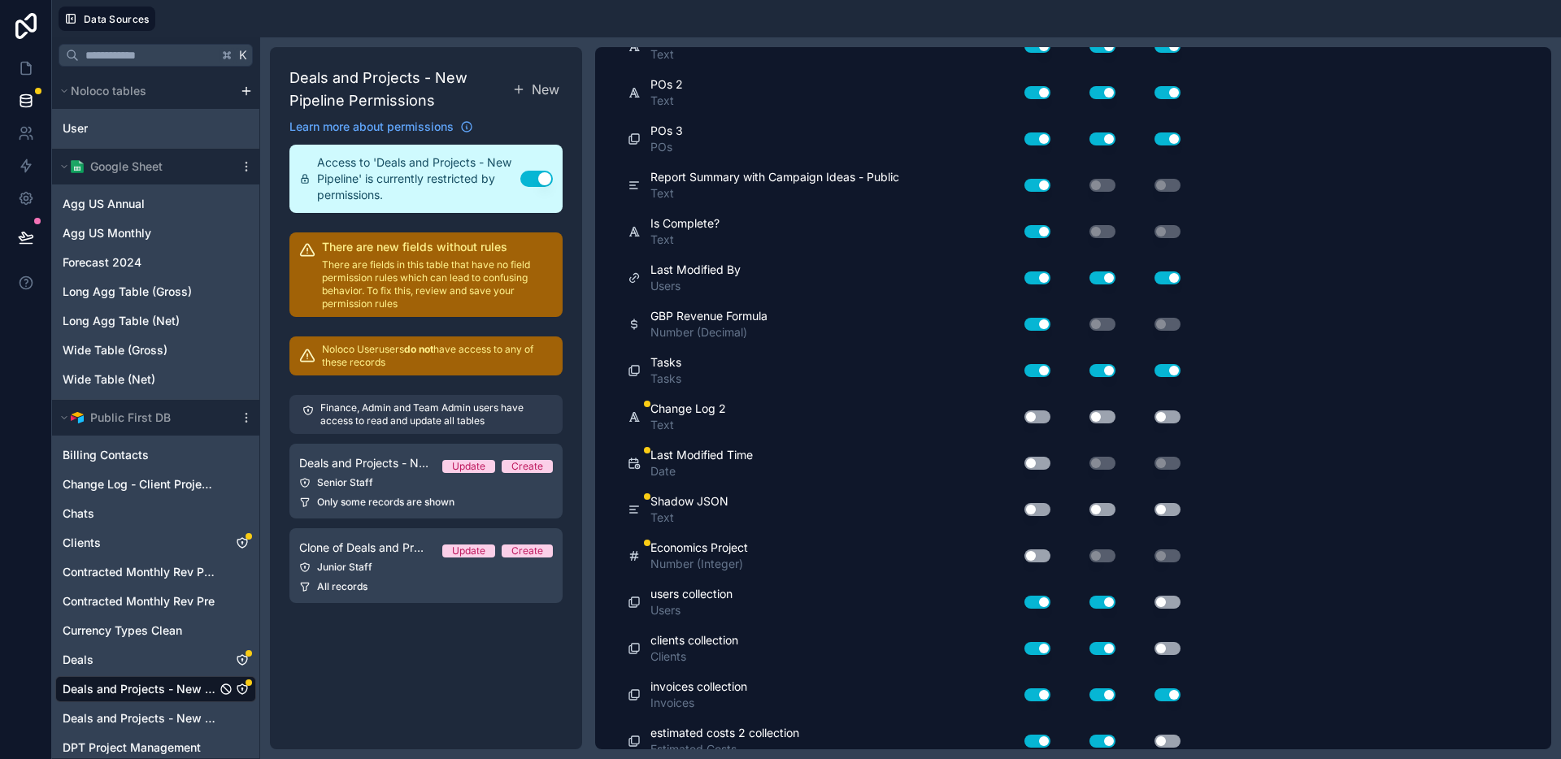
click at [1046, 467] on button "Use setting" at bounding box center [1037, 463] width 26 height 13
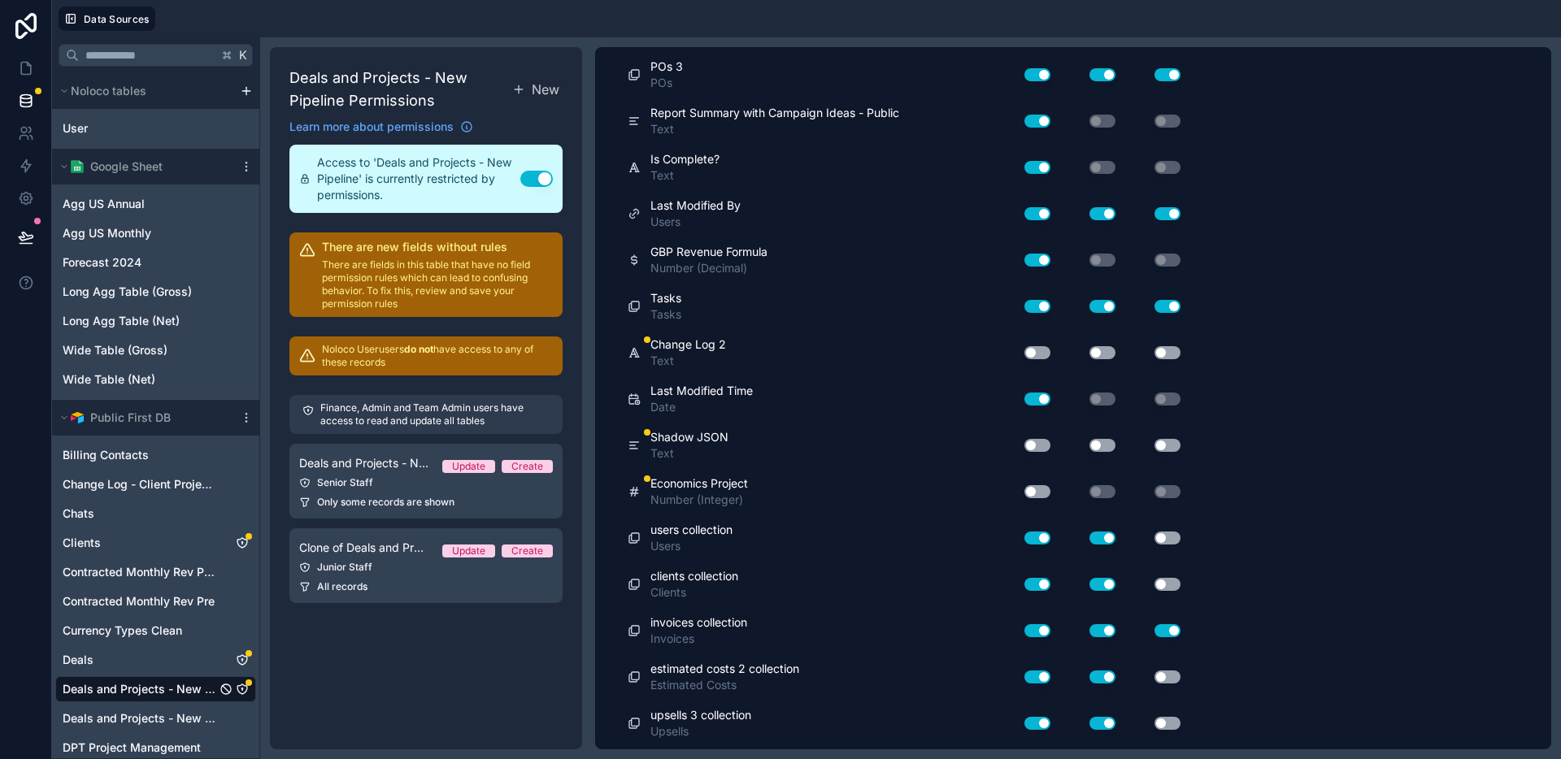
scroll to position [7028, 0]
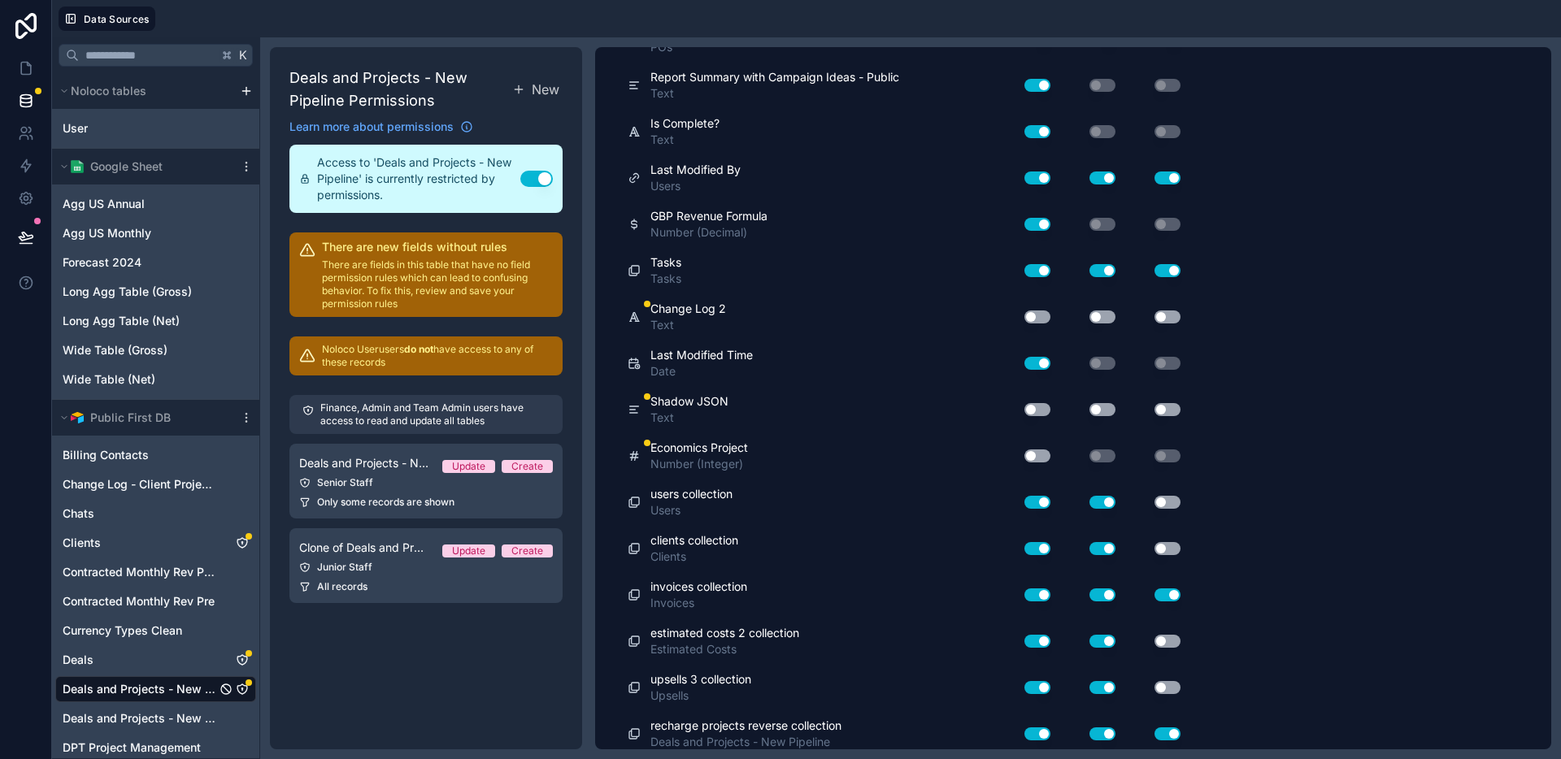
click at [1040, 455] on button "Use setting" at bounding box center [1037, 456] width 26 height 13
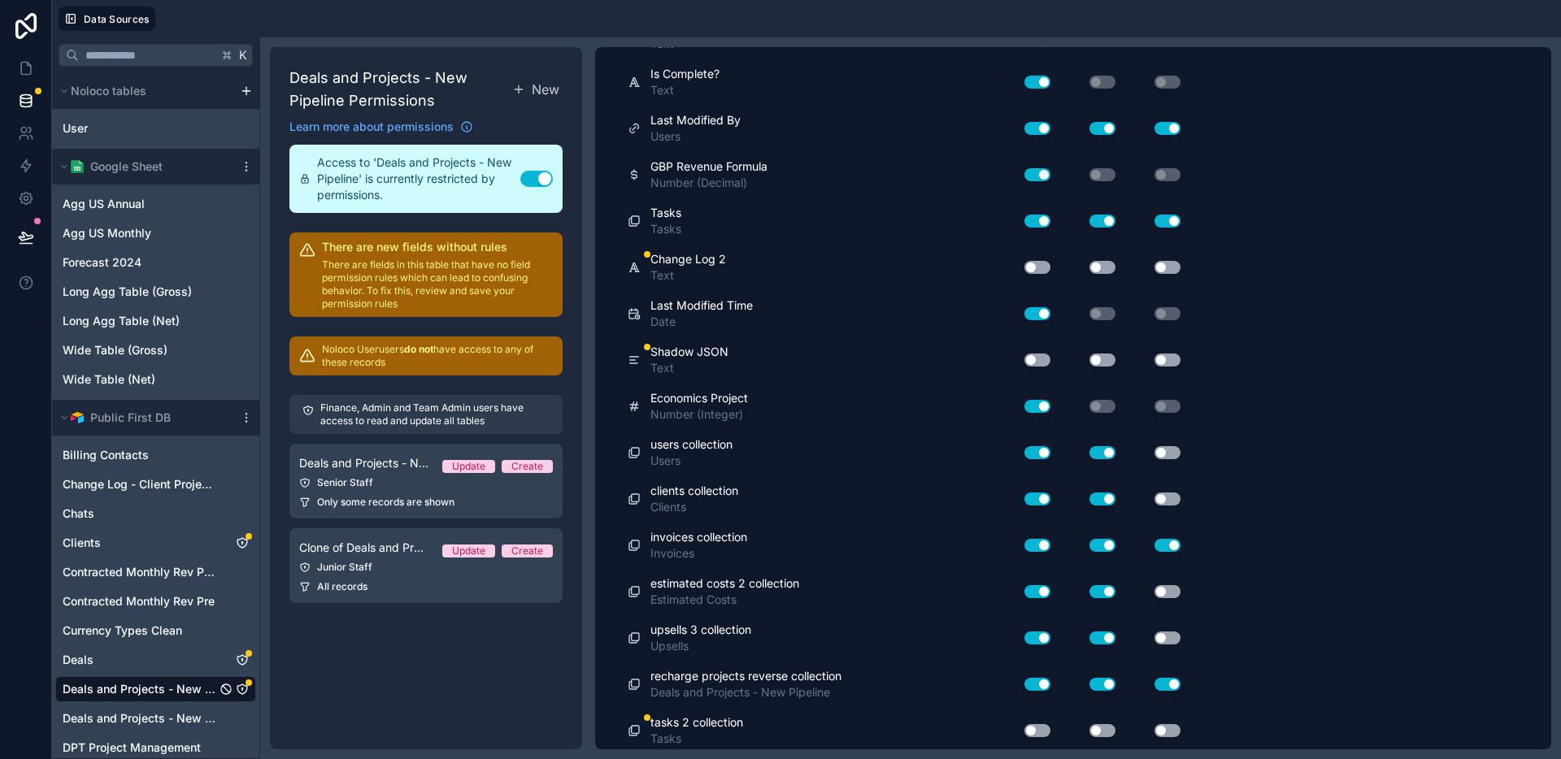
scroll to position [7129, 0]
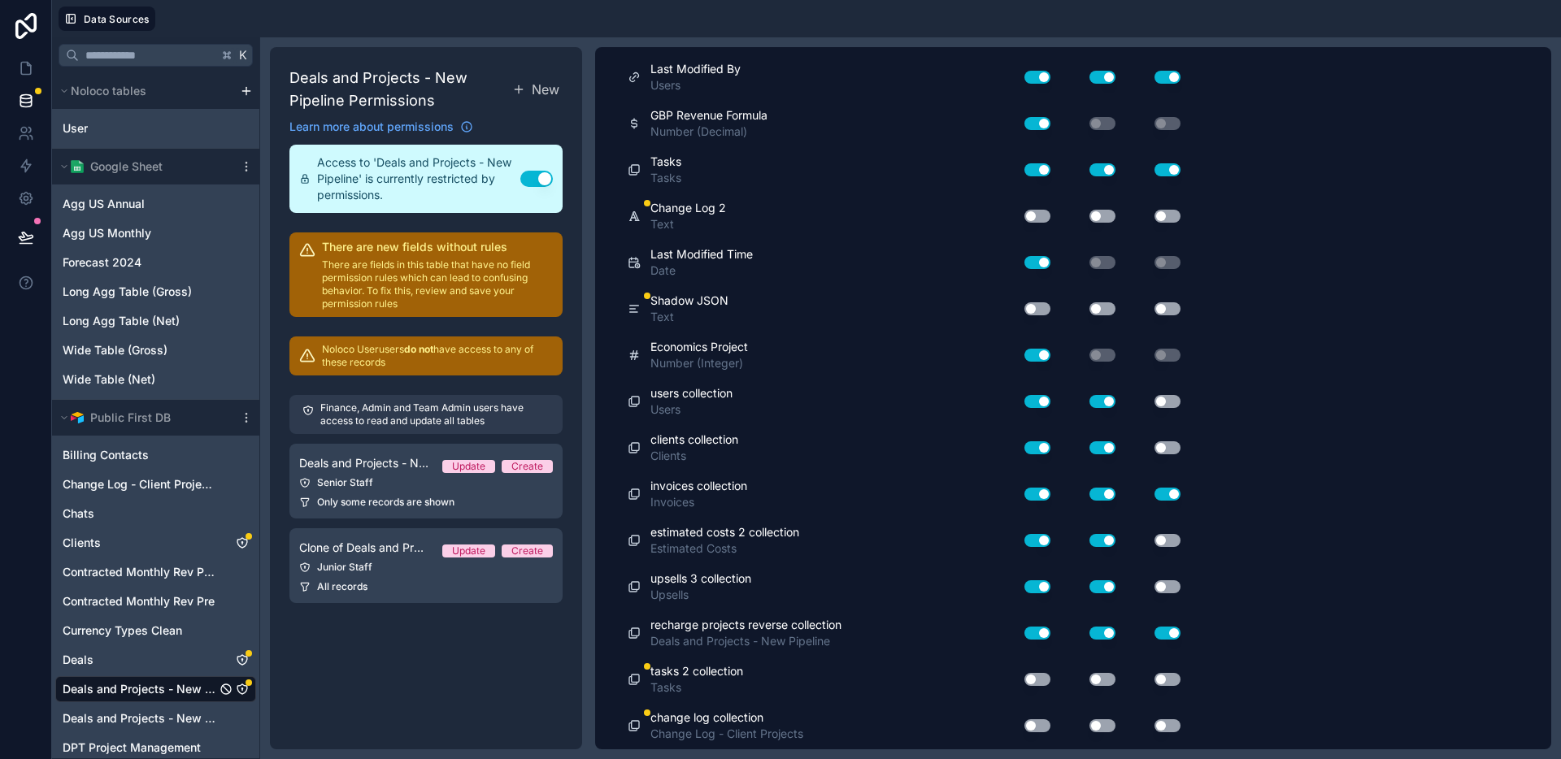
click at [1036, 677] on button "Use setting" at bounding box center [1037, 679] width 26 height 13
click at [1109, 679] on button "Use setting" at bounding box center [1103, 679] width 26 height 13
click at [1177, 680] on button "Use setting" at bounding box center [1168, 679] width 26 height 13
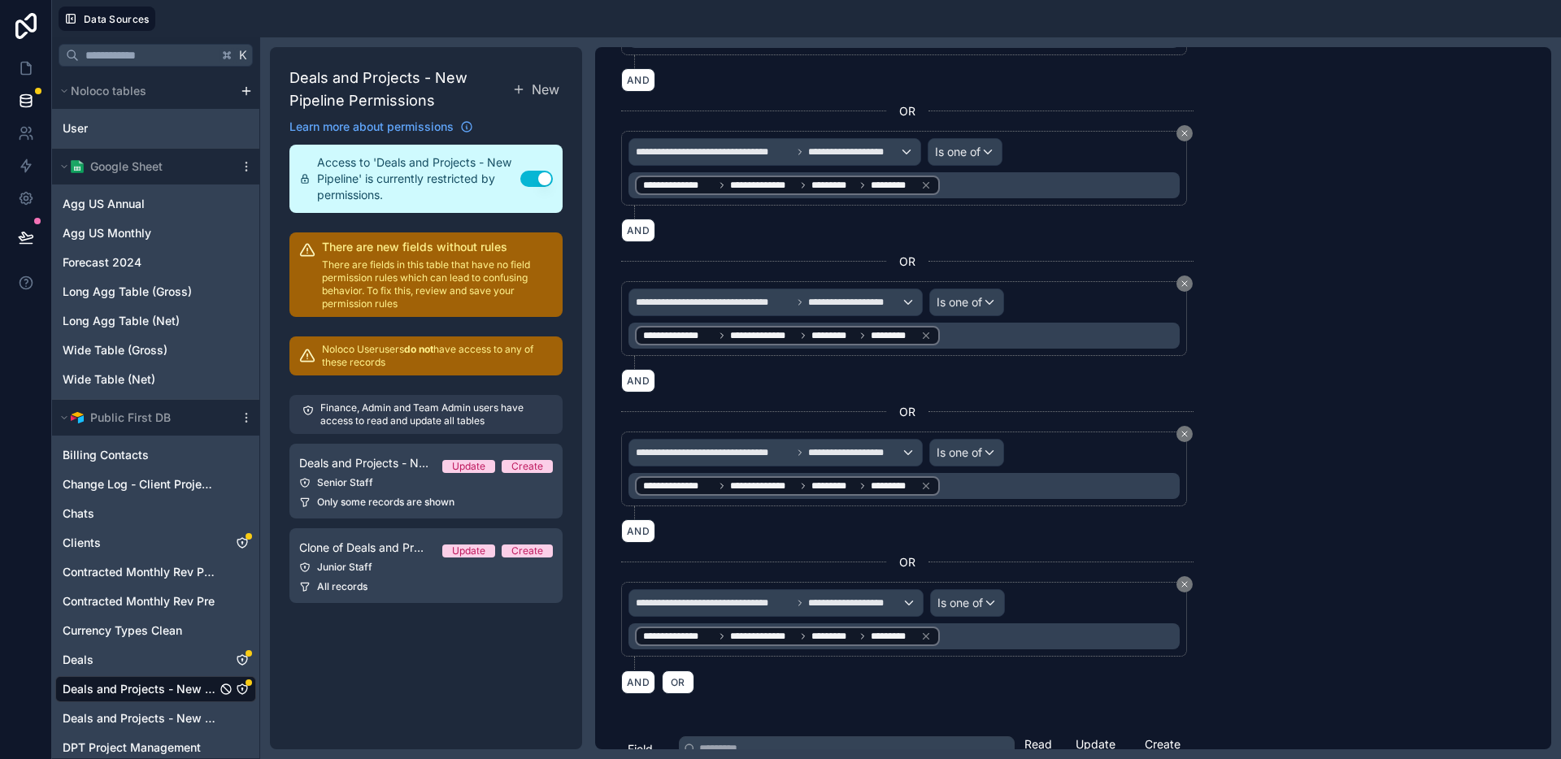
scroll to position [0, 0]
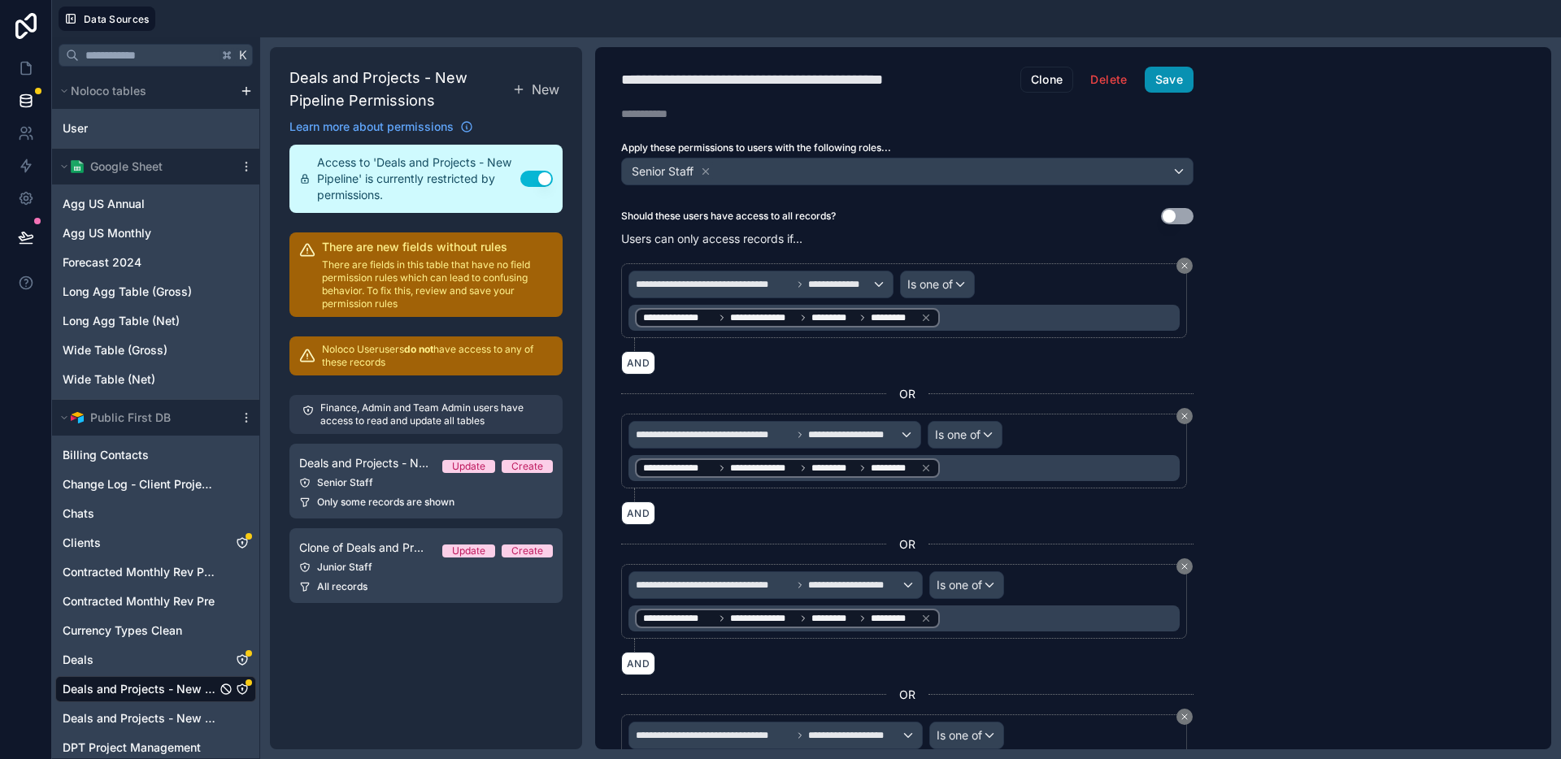
click at [1174, 82] on button "Save" at bounding box center [1169, 80] width 49 height 26
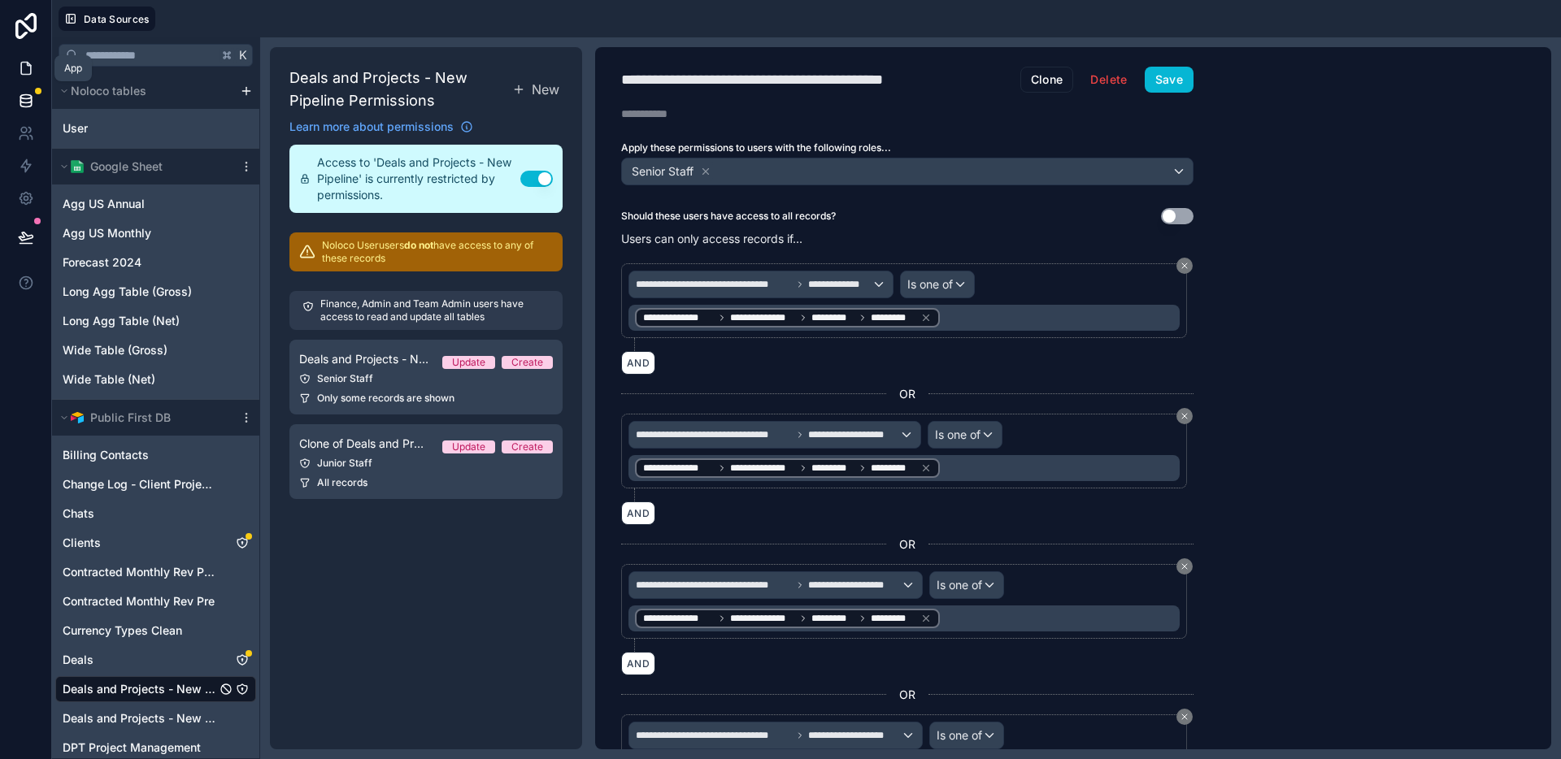
click at [23, 76] on link at bounding box center [25, 68] width 51 height 33
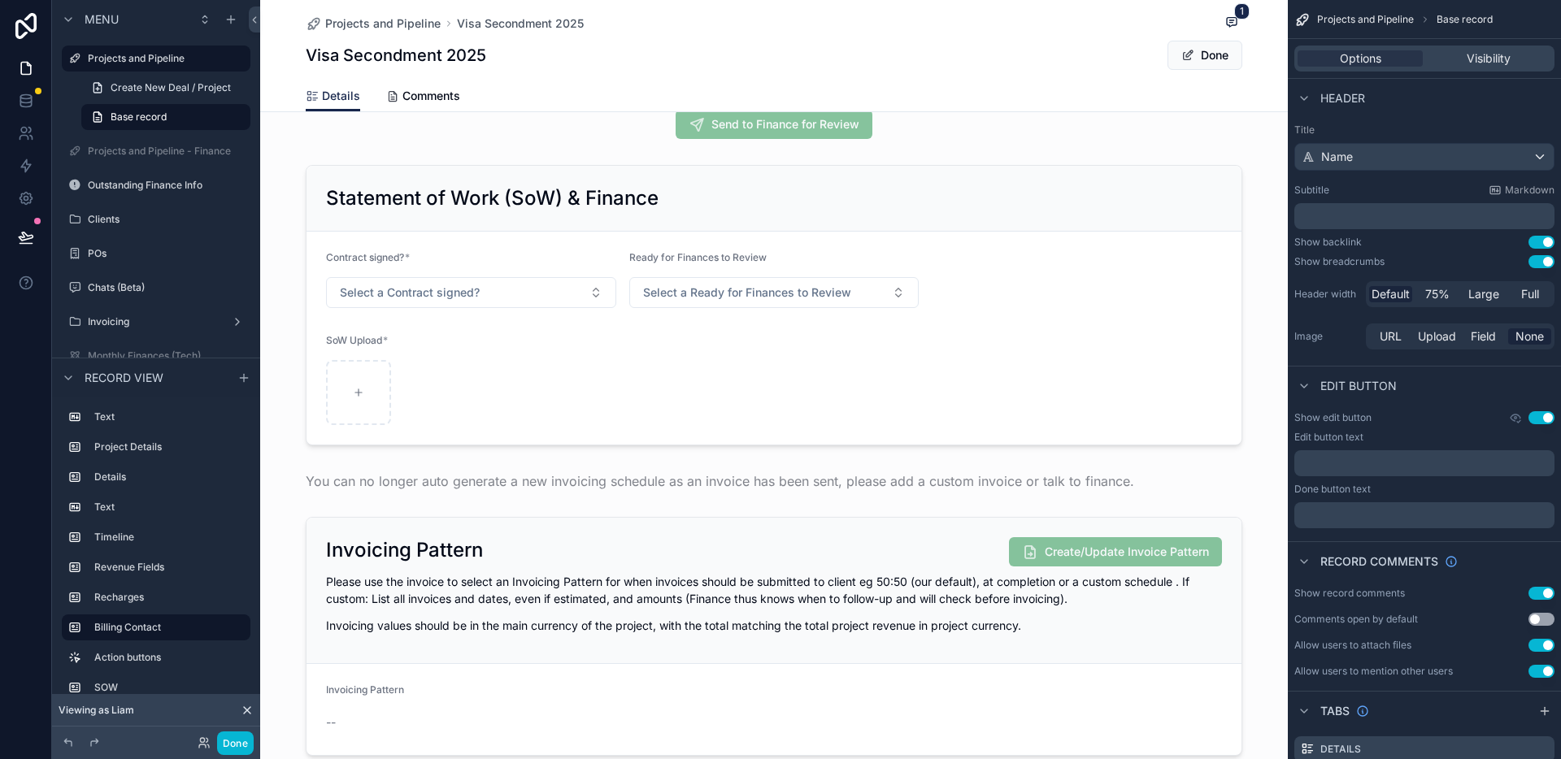
scroll to position [1623, 0]
click at [850, 228] on div "scrollable content" at bounding box center [774, 305] width 1028 height 294
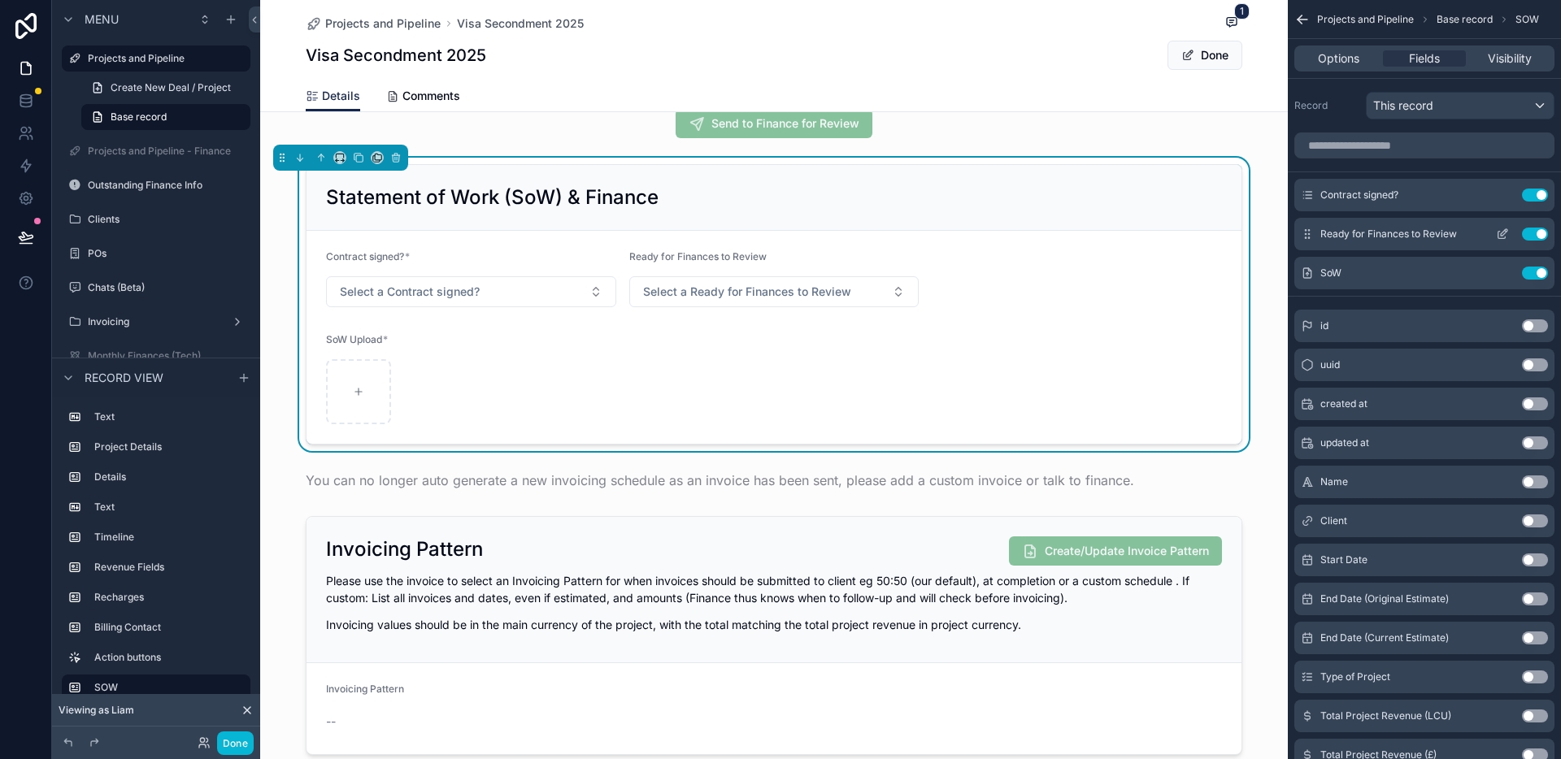
click at [1501, 233] on icon "scrollable content" at bounding box center [1502, 234] width 13 height 13
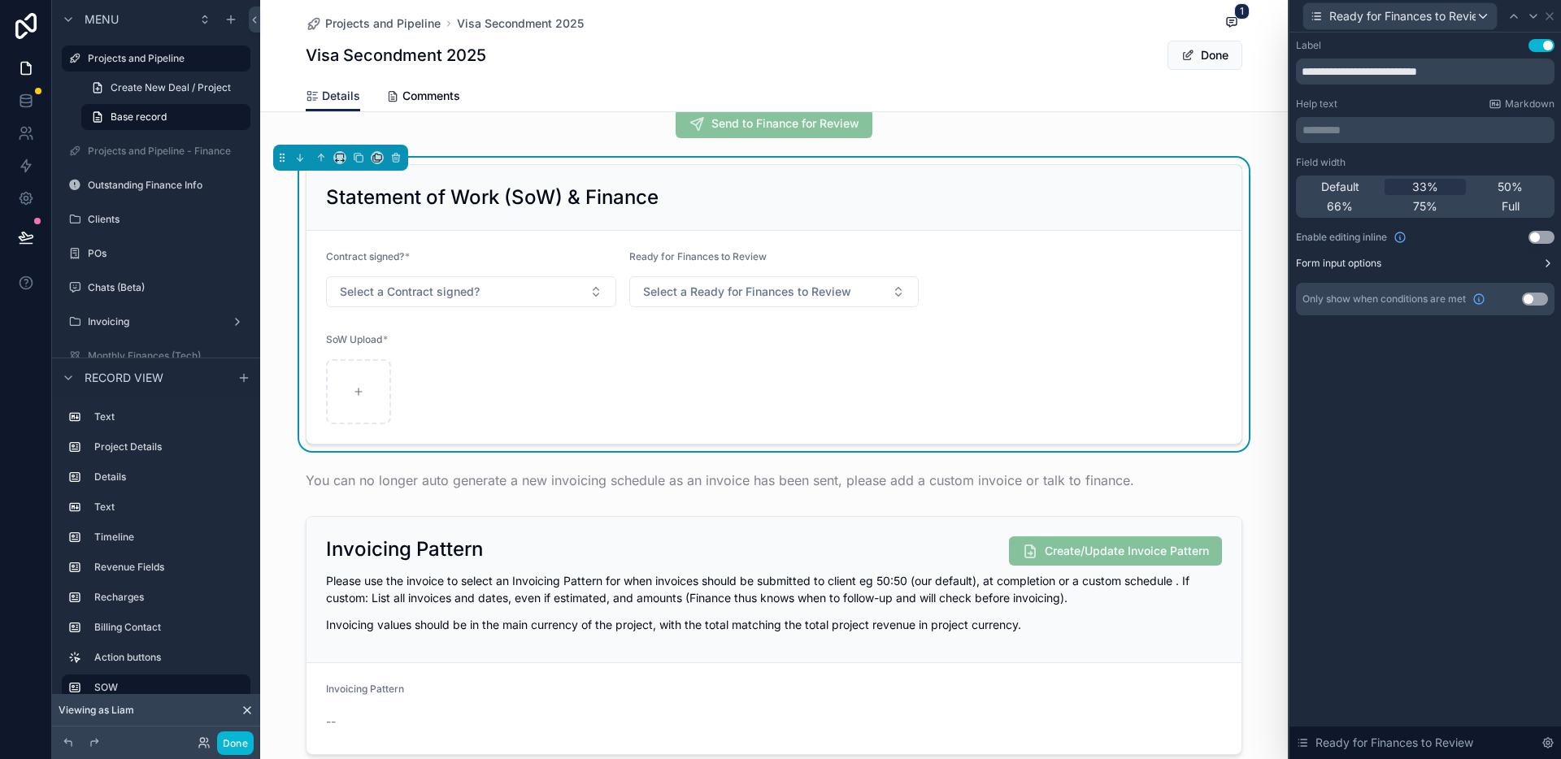
click at [1440, 268] on button "Form input options" at bounding box center [1425, 263] width 259 height 13
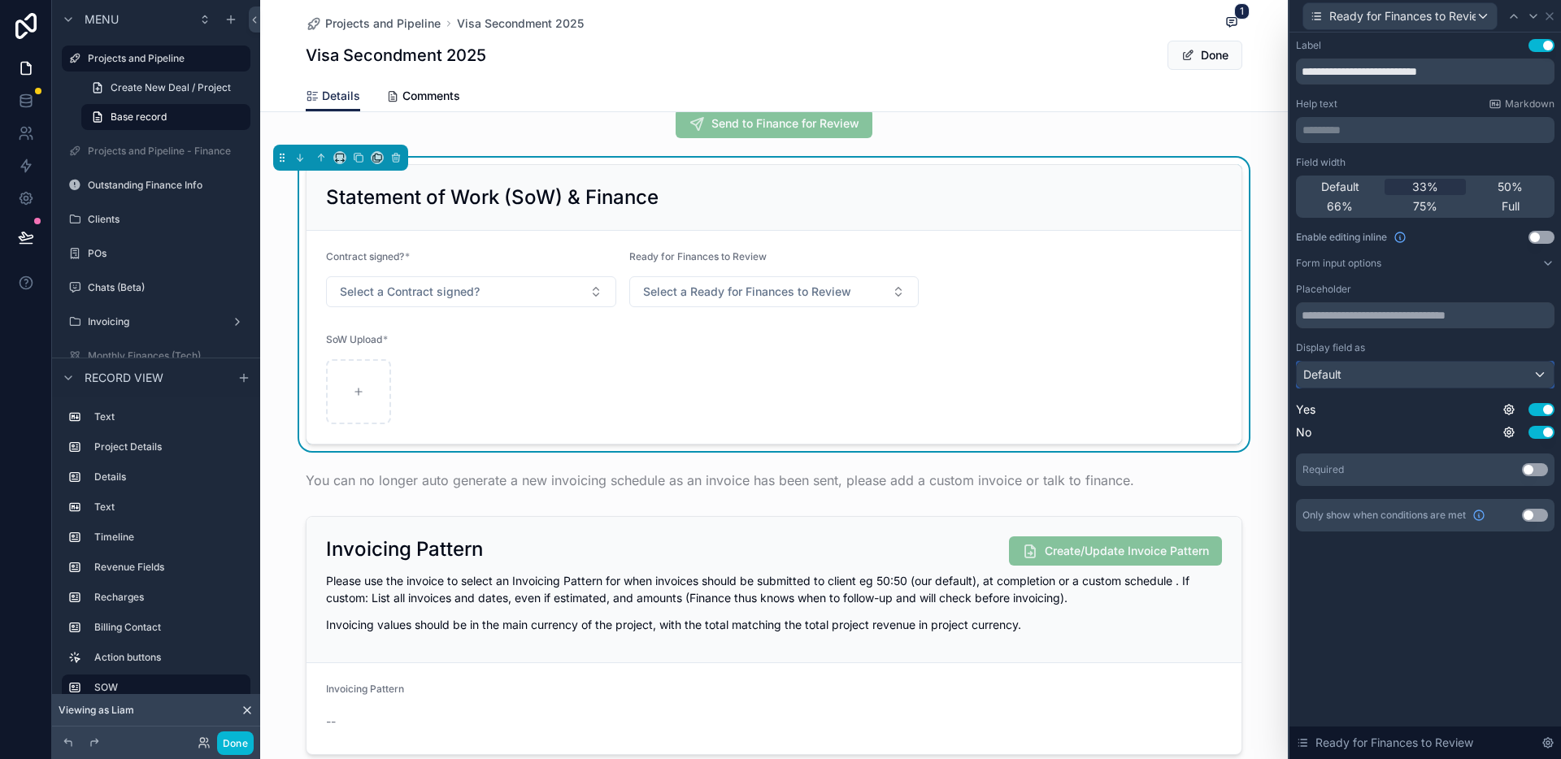
click at [1419, 369] on div "Default" at bounding box center [1425, 375] width 257 height 26
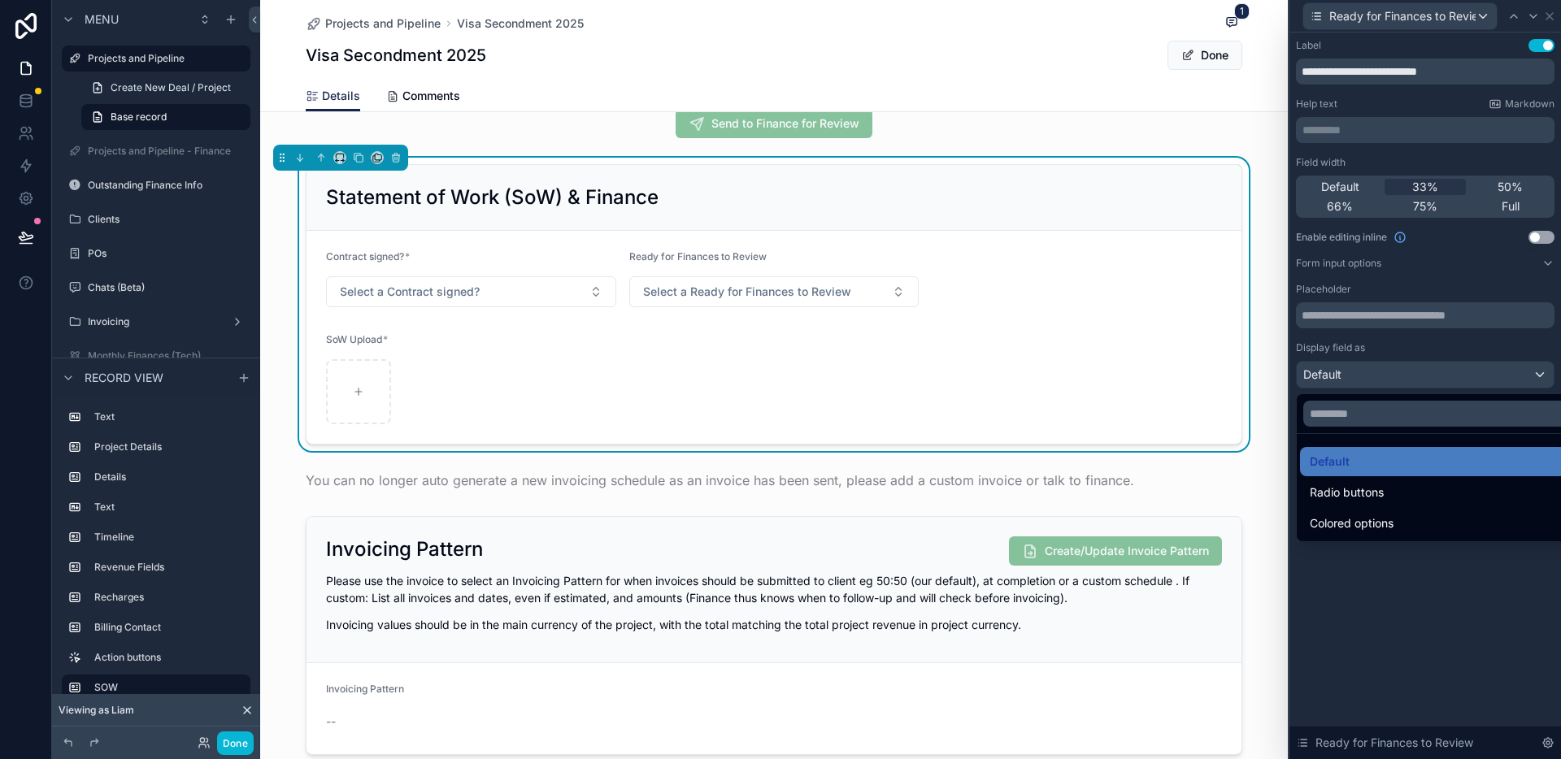
click at [1416, 629] on div at bounding box center [1426, 379] width 272 height 759
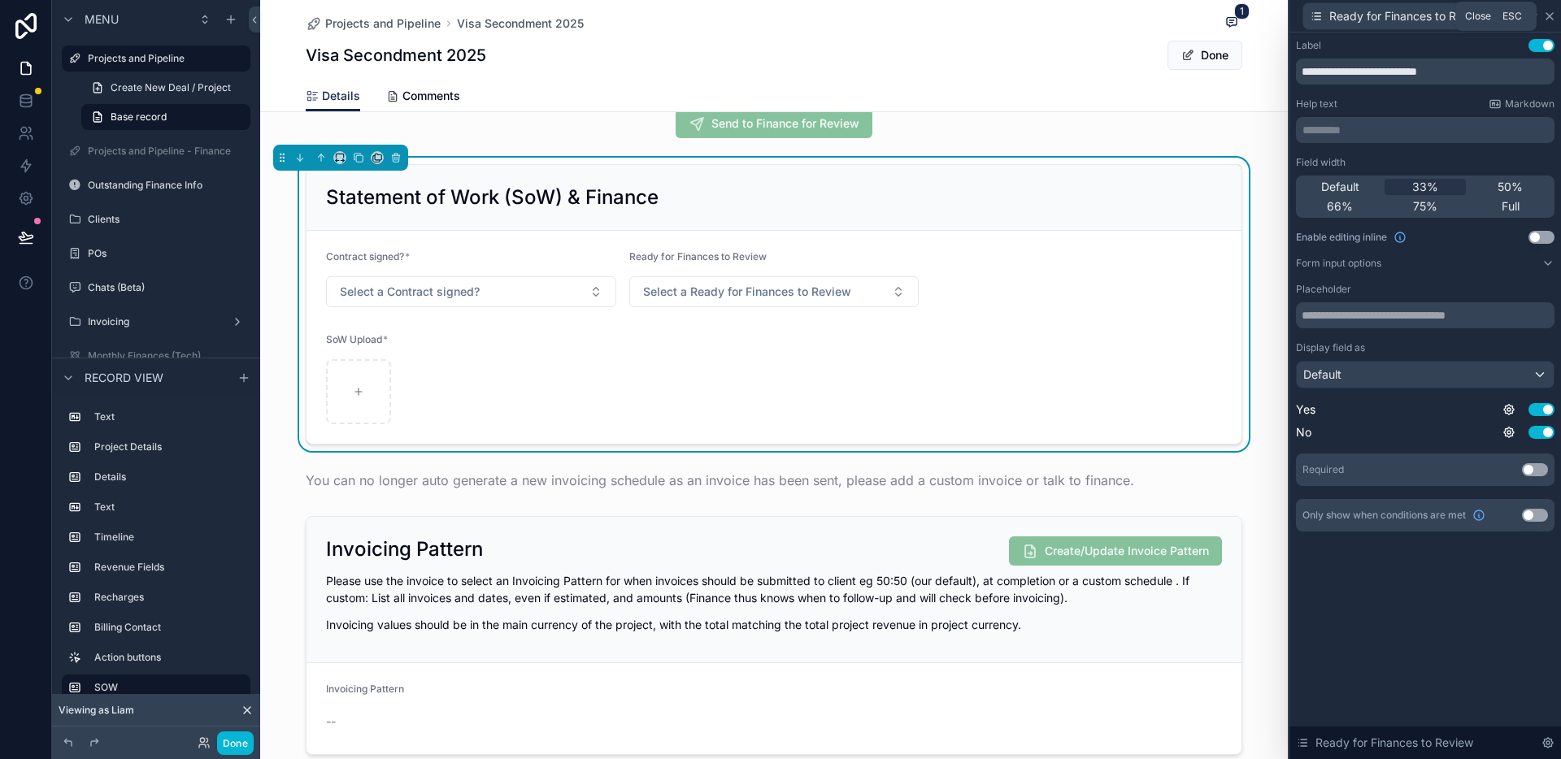
click at [1553, 19] on icon at bounding box center [1549, 16] width 13 height 13
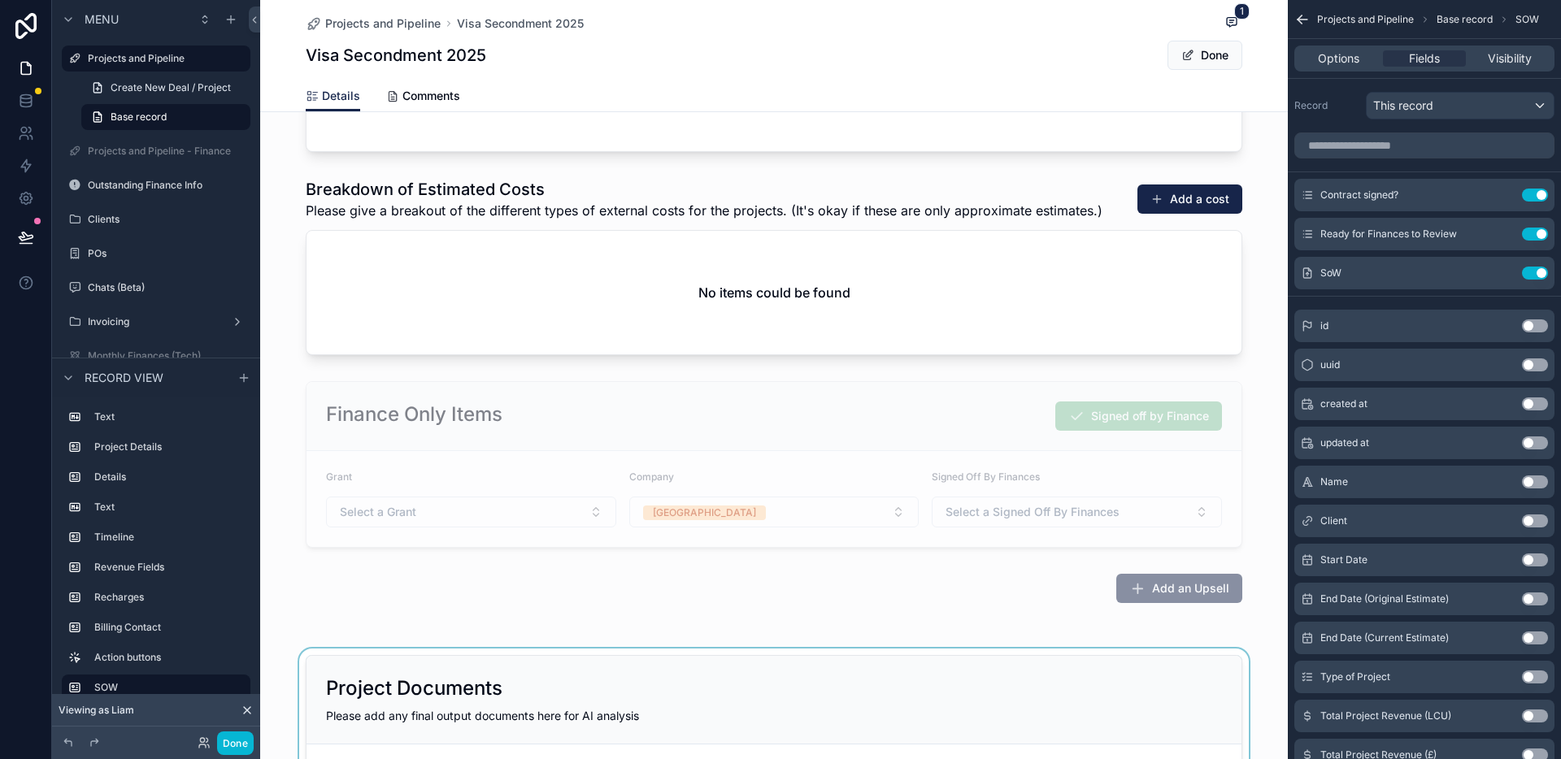
scroll to position [2617, 0]
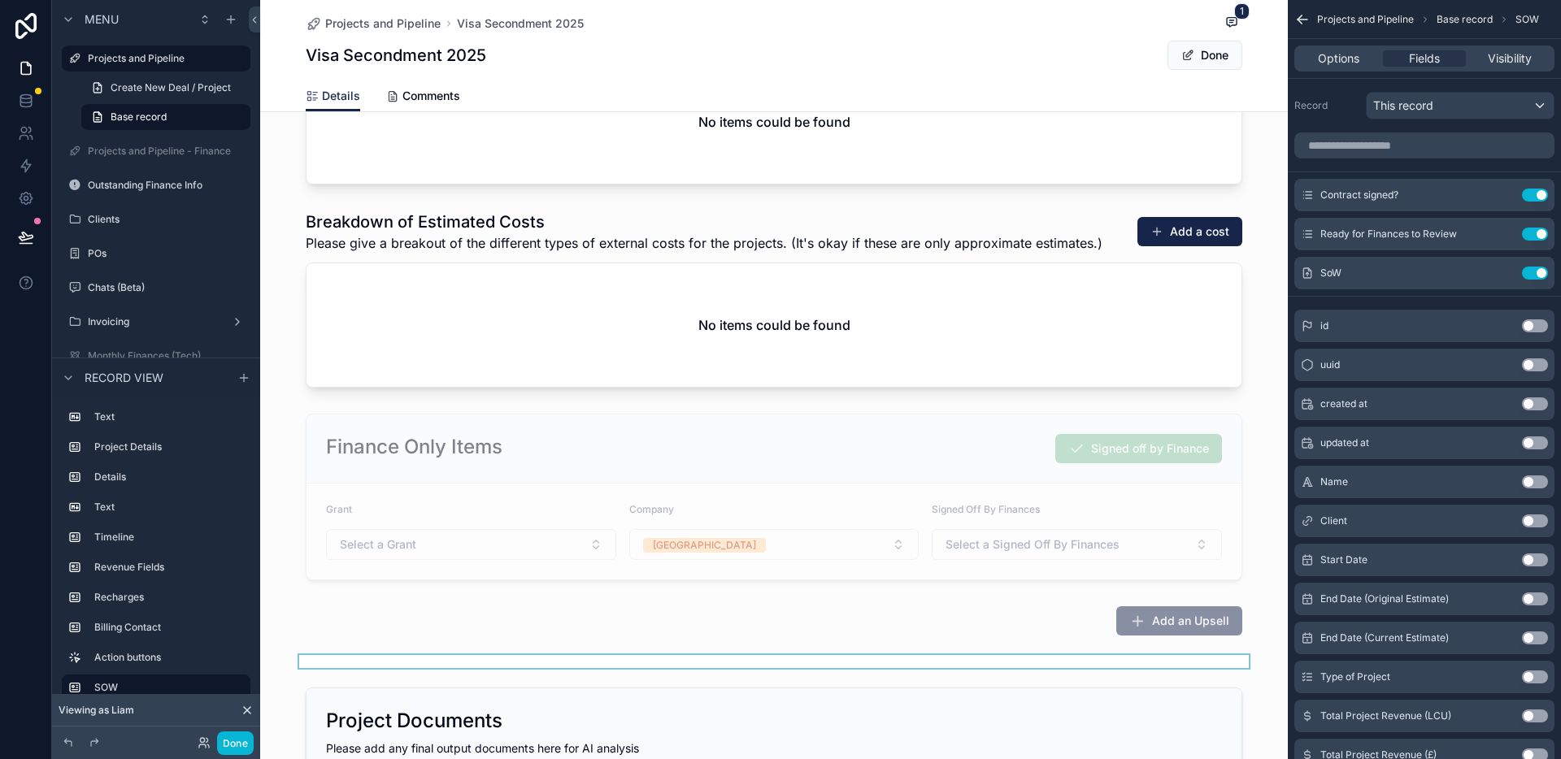
click at [937, 661] on div "scrollable content" at bounding box center [774, 661] width 1028 height 13
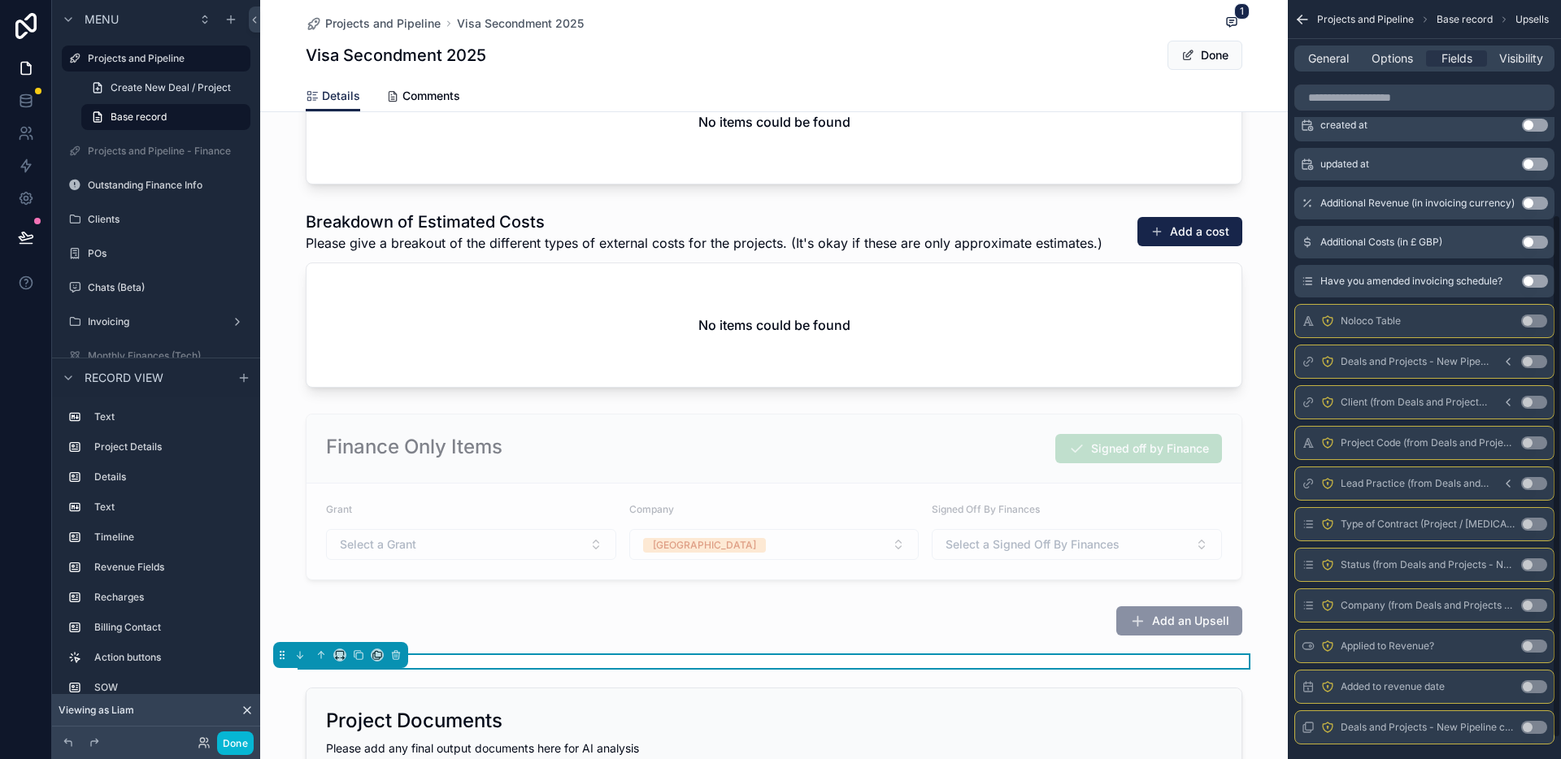
scroll to position [341, 0]
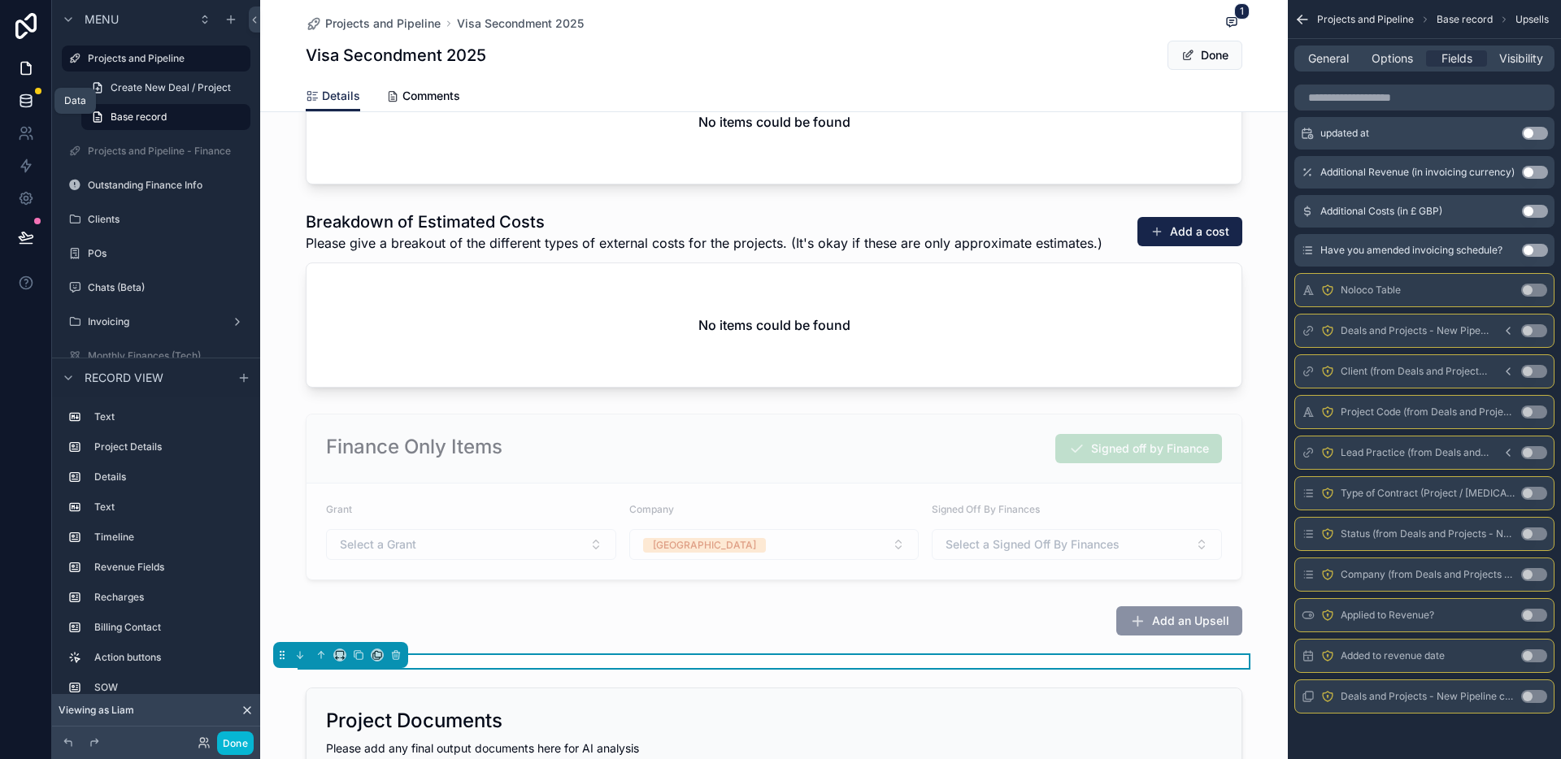
click at [26, 101] on icon at bounding box center [26, 101] width 16 height 16
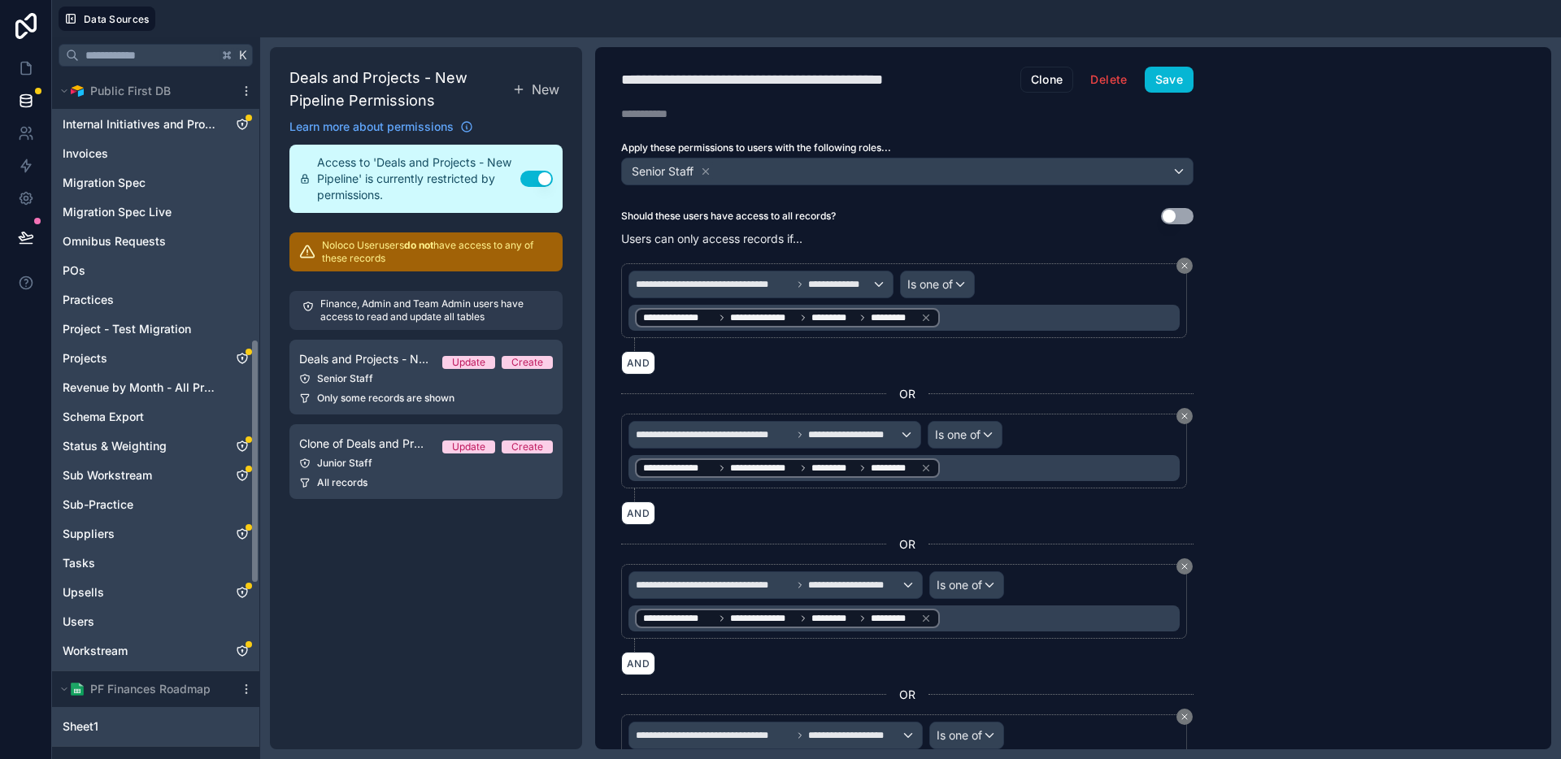
scroll to position [767, 0]
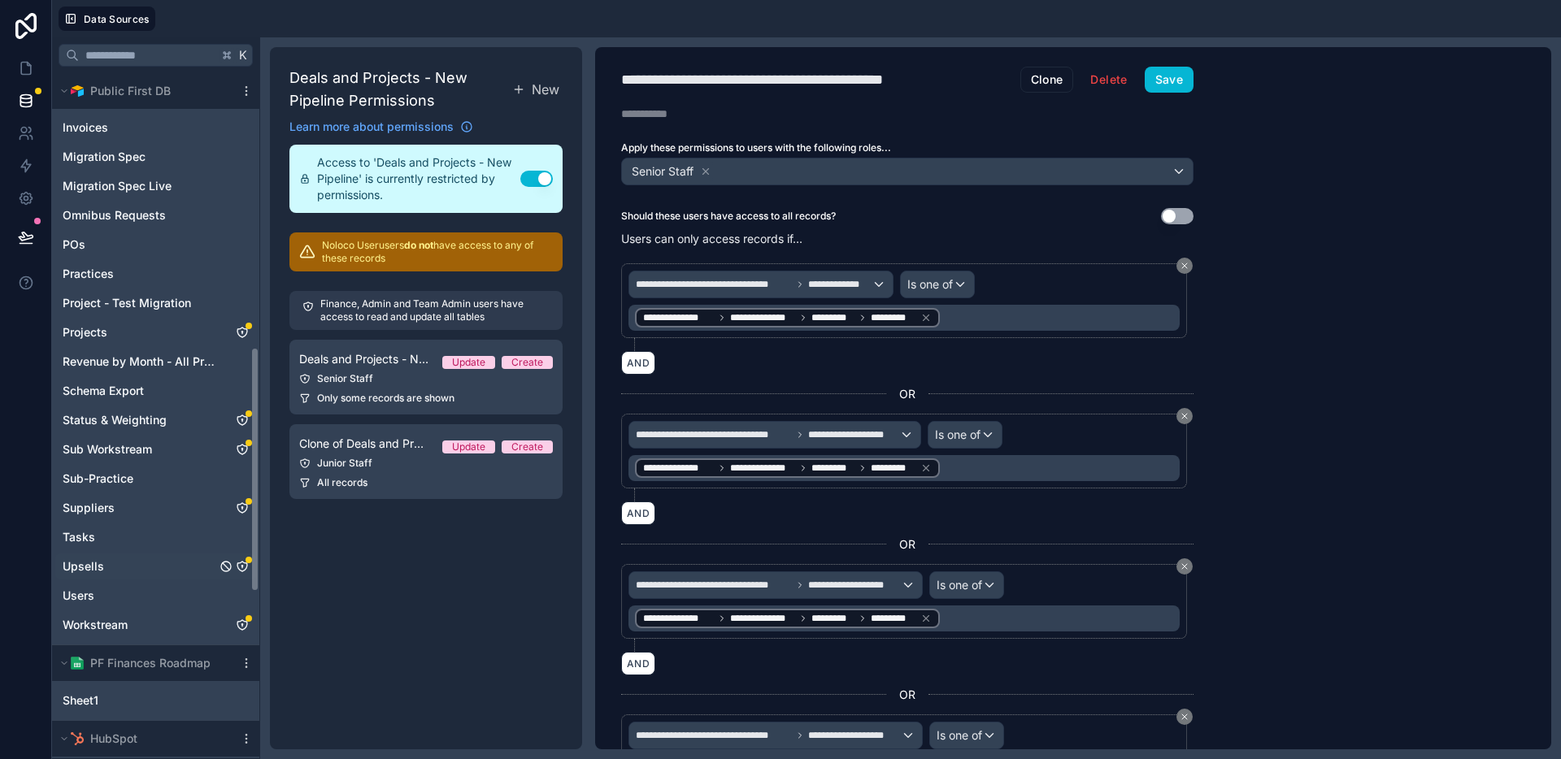
click at [246, 568] on icon "Upsells" at bounding box center [242, 567] width 10 height 10
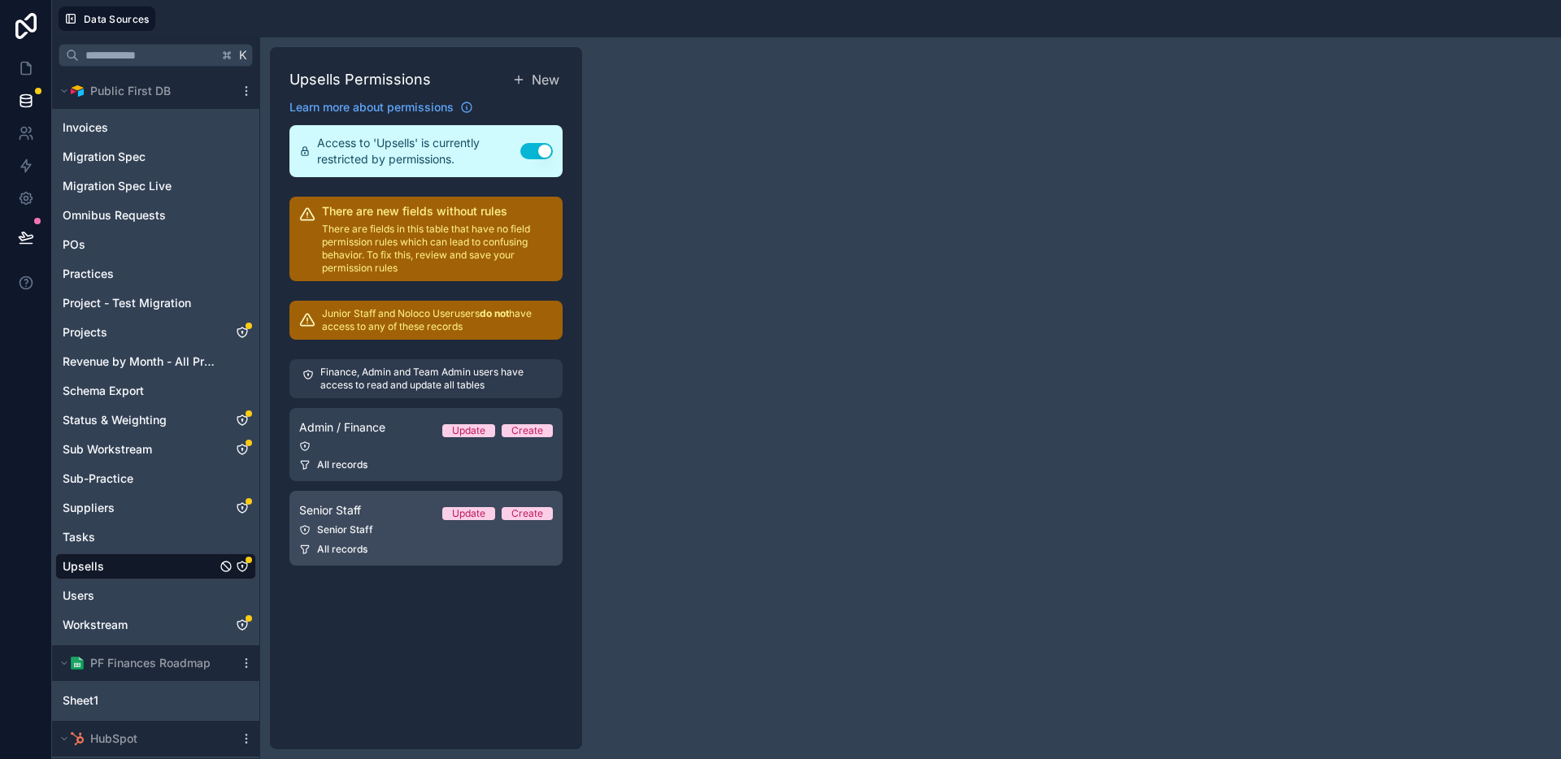
click at [398, 544] on div "All records" at bounding box center [426, 549] width 254 height 13
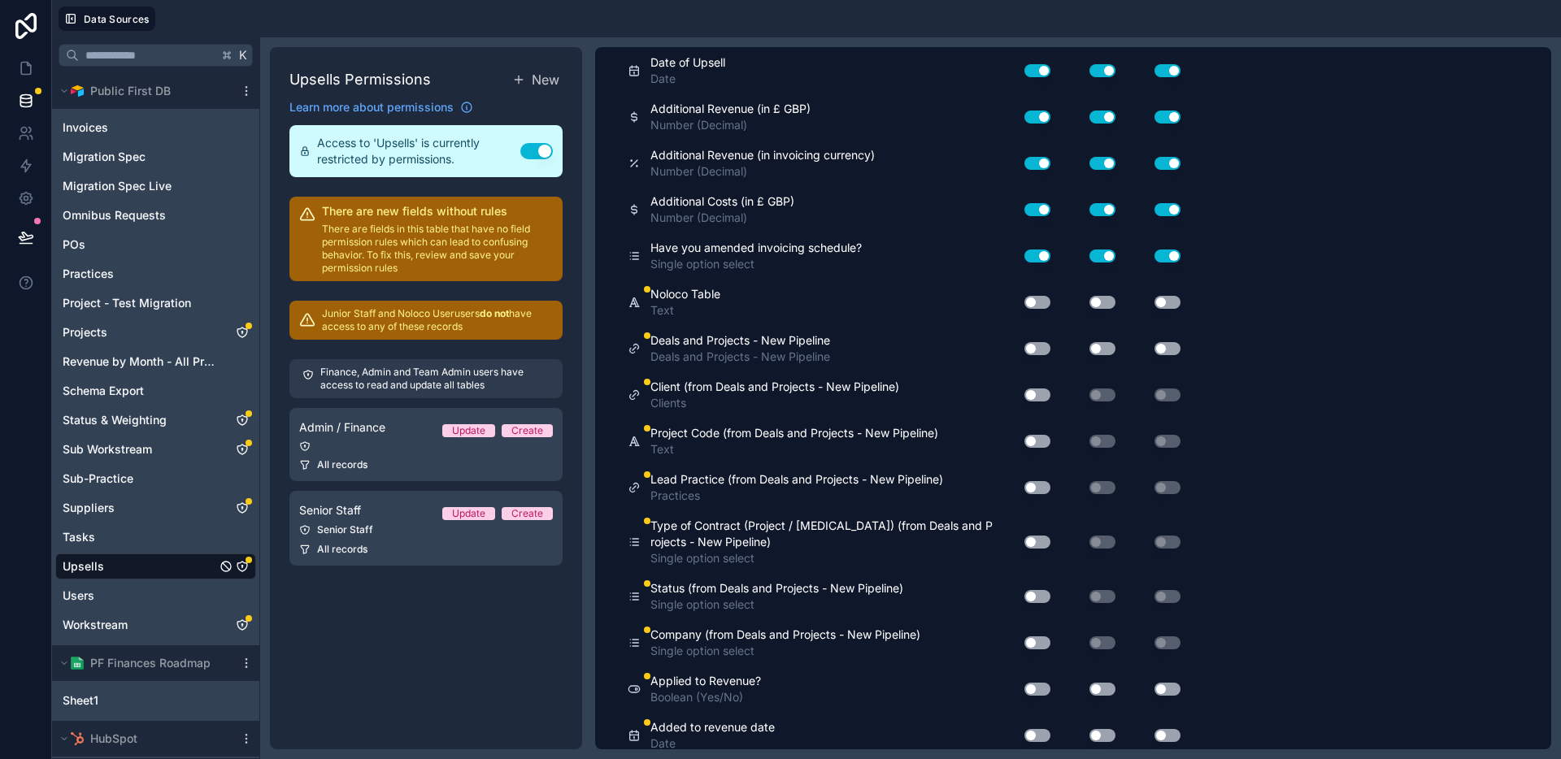
scroll to position [473, 0]
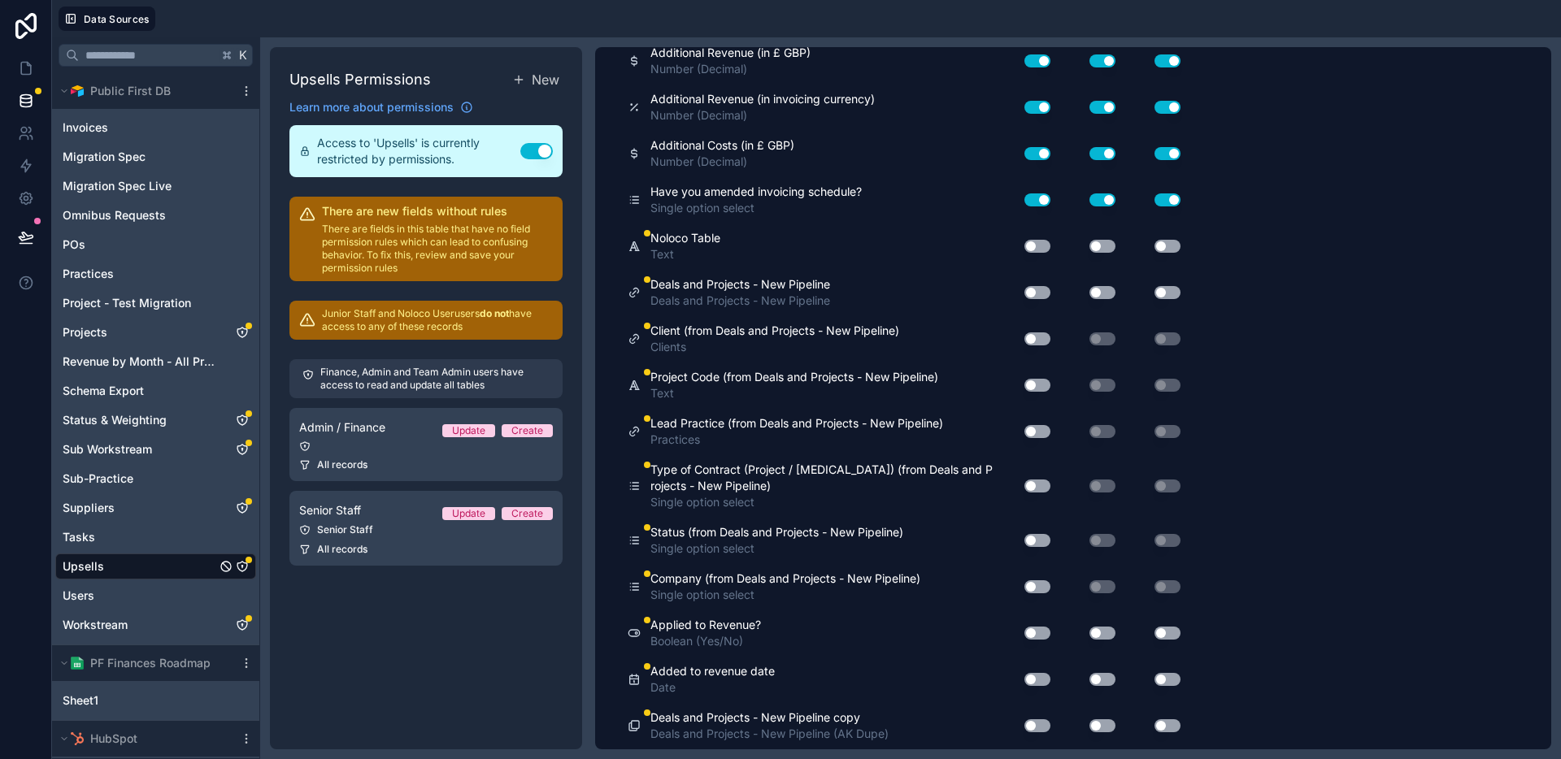
click at [1032, 241] on button "Use setting" at bounding box center [1037, 246] width 26 height 13
click at [1081, 249] on div "Use setting" at bounding box center [1089, 246] width 65 height 13
click at [1099, 247] on button "Use setting" at bounding box center [1103, 246] width 26 height 13
click at [1170, 248] on button "Use setting" at bounding box center [1168, 246] width 26 height 13
click at [1037, 291] on button "Use setting" at bounding box center [1037, 292] width 26 height 13
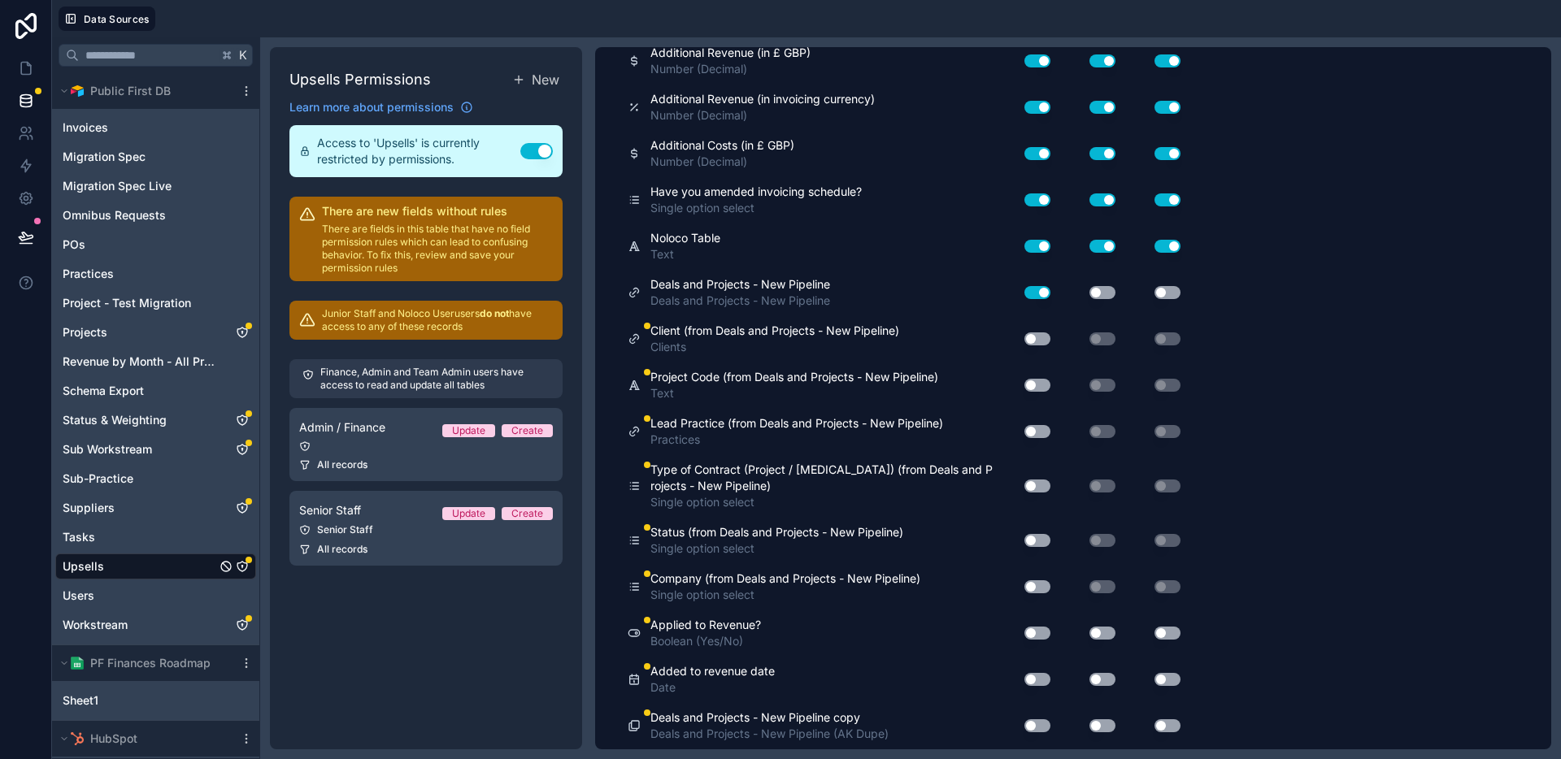
click at [1098, 293] on button "Use setting" at bounding box center [1103, 292] width 26 height 13
click at [1164, 292] on button "Use setting" at bounding box center [1168, 292] width 26 height 13
click at [1040, 337] on button "Use setting" at bounding box center [1037, 339] width 26 height 13
click at [1037, 385] on button "Use setting" at bounding box center [1037, 385] width 26 height 13
click at [1036, 428] on button "Use setting" at bounding box center [1037, 431] width 26 height 13
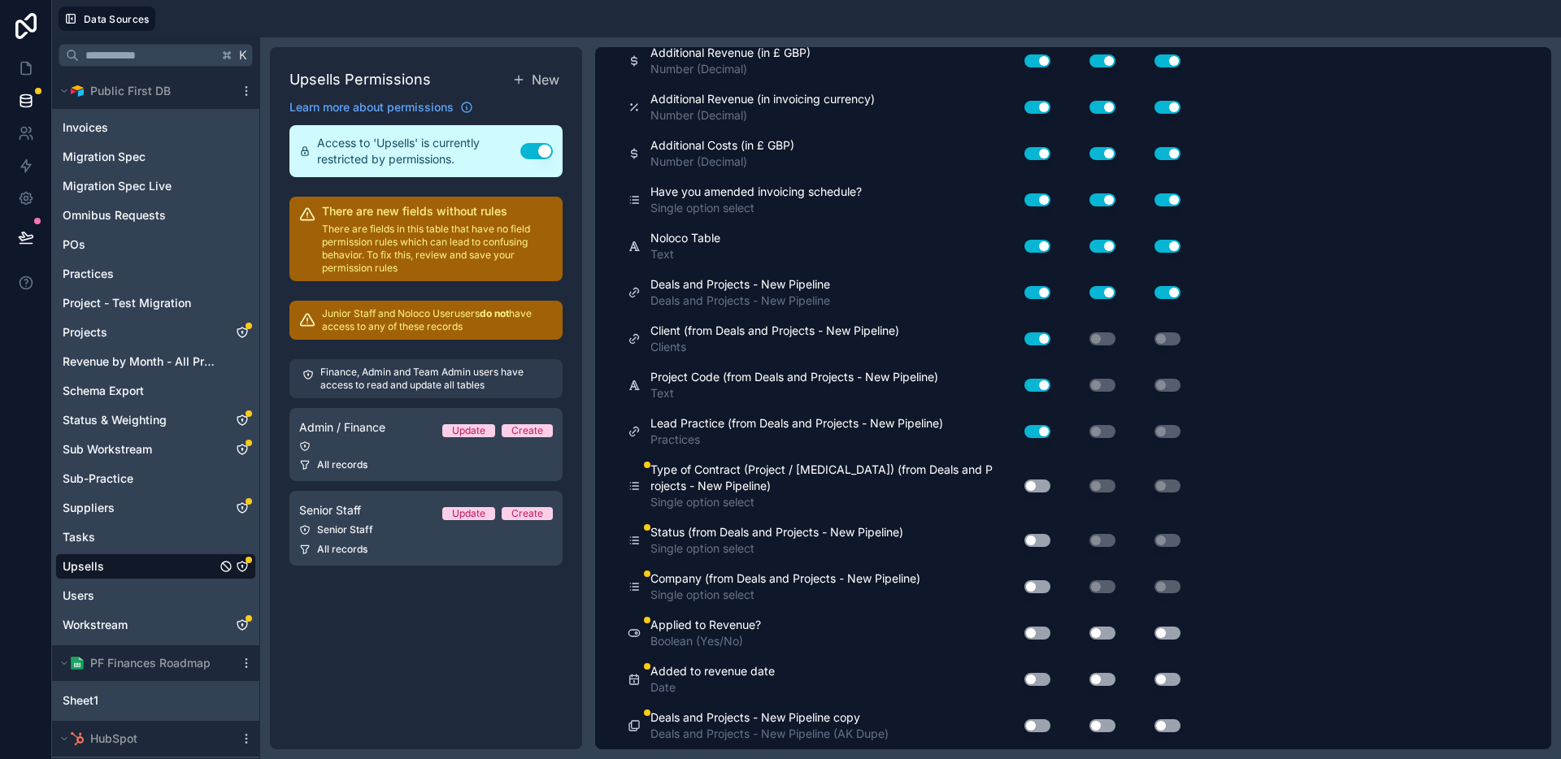
click at [1041, 485] on button "Use setting" at bounding box center [1037, 486] width 26 height 13
click at [1038, 546] on button "Use setting" at bounding box center [1037, 540] width 26 height 13
click at [1036, 592] on button "Use setting" at bounding box center [1037, 587] width 26 height 13
click at [1036, 633] on button "Use setting" at bounding box center [1037, 633] width 26 height 13
click at [1094, 631] on button "Use setting" at bounding box center [1103, 633] width 26 height 13
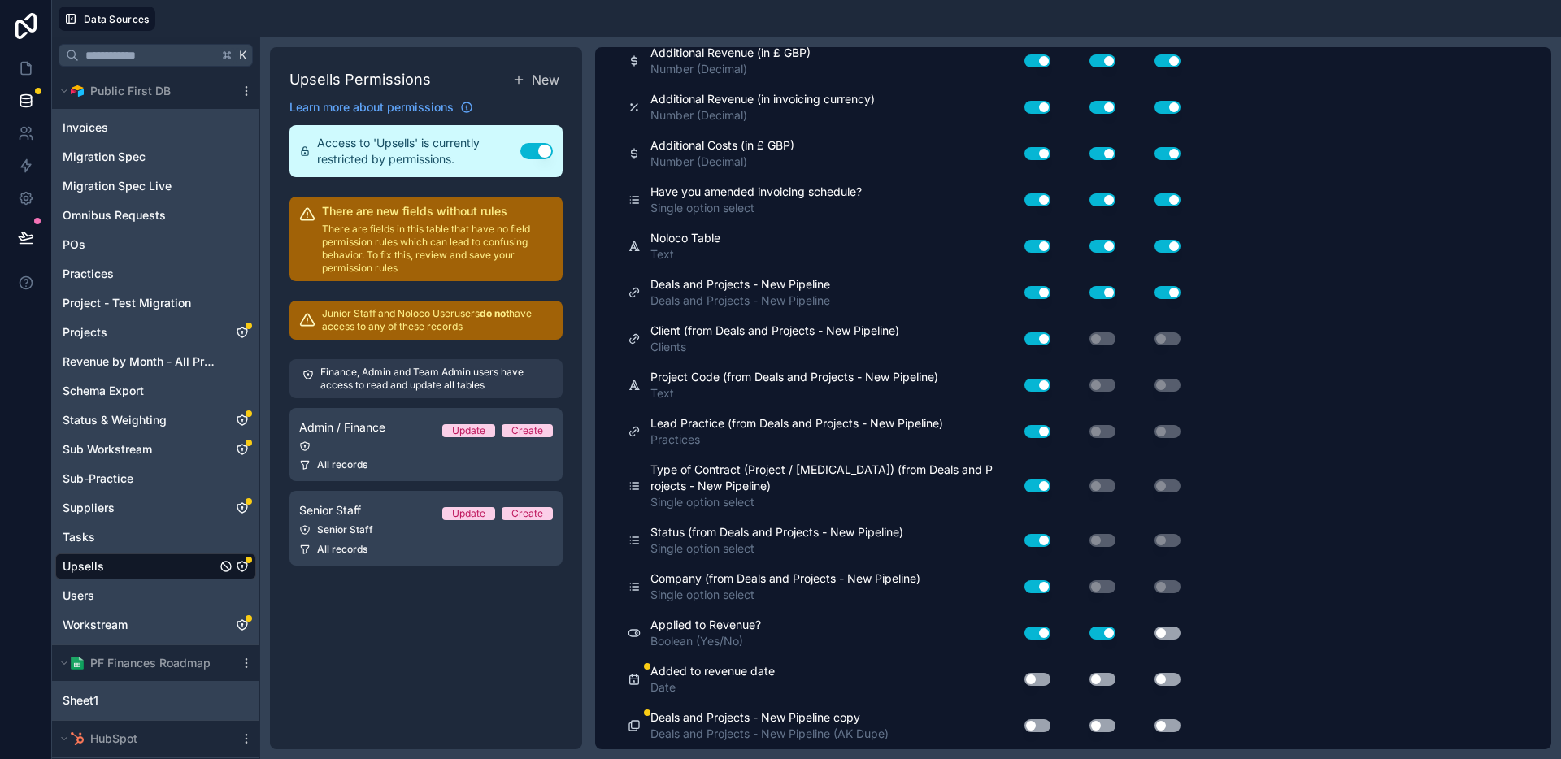
click at [1170, 631] on button "Use setting" at bounding box center [1168, 633] width 26 height 13
click at [1034, 679] on button "Use setting" at bounding box center [1037, 679] width 26 height 13
click at [1103, 681] on button "Use setting" at bounding box center [1103, 679] width 26 height 13
click at [1173, 681] on button "Use setting" at bounding box center [1168, 679] width 26 height 13
click at [1035, 698] on button "Use setting" at bounding box center [1037, 726] width 26 height 13
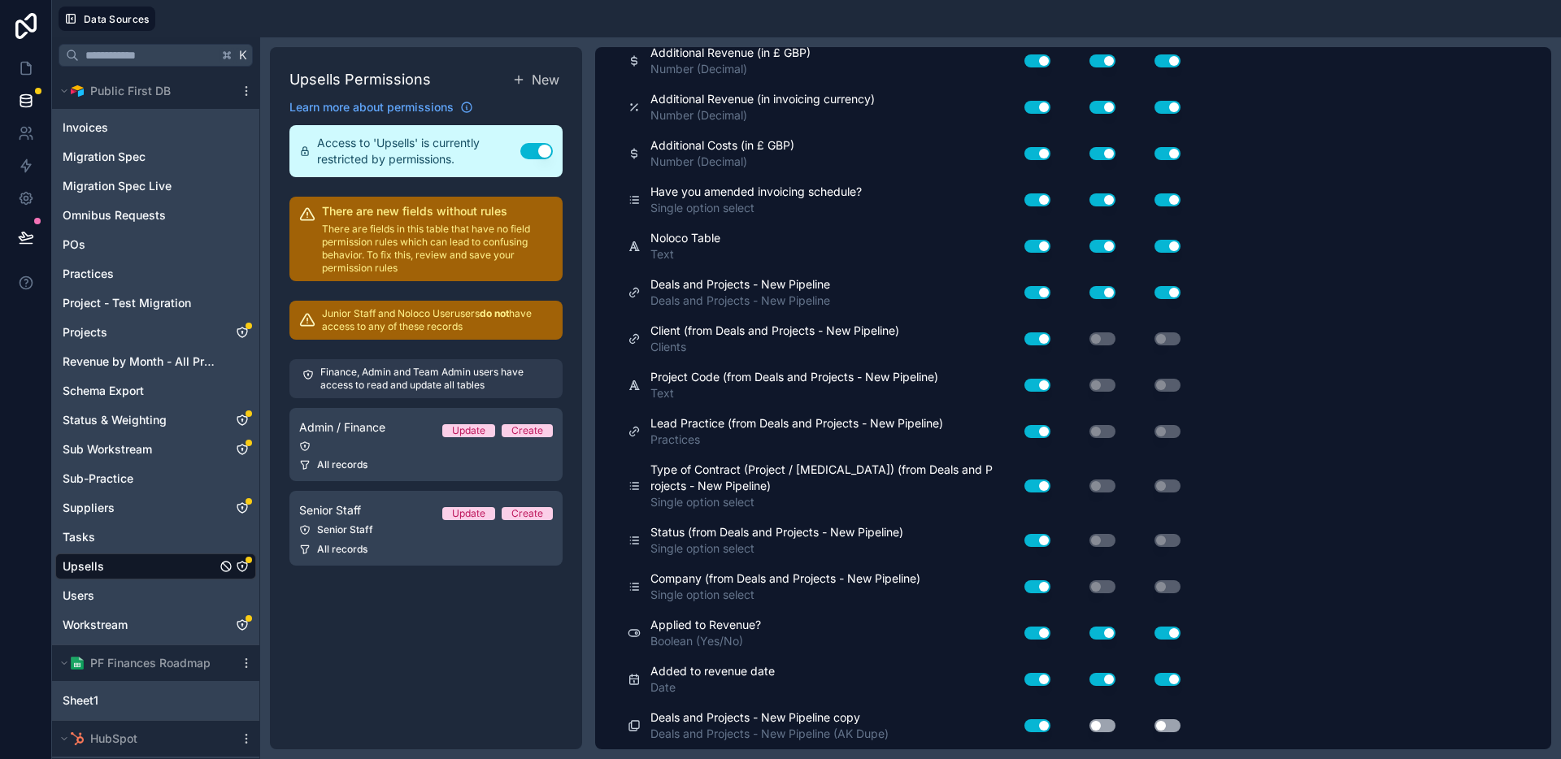
click at [1095, 698] on button "Use setting" at bounding box center [1103, 726] width 26 height 13
click at [1158, 698] on button "Use setting" at bounding box center [1168, 726] width 26 height 13
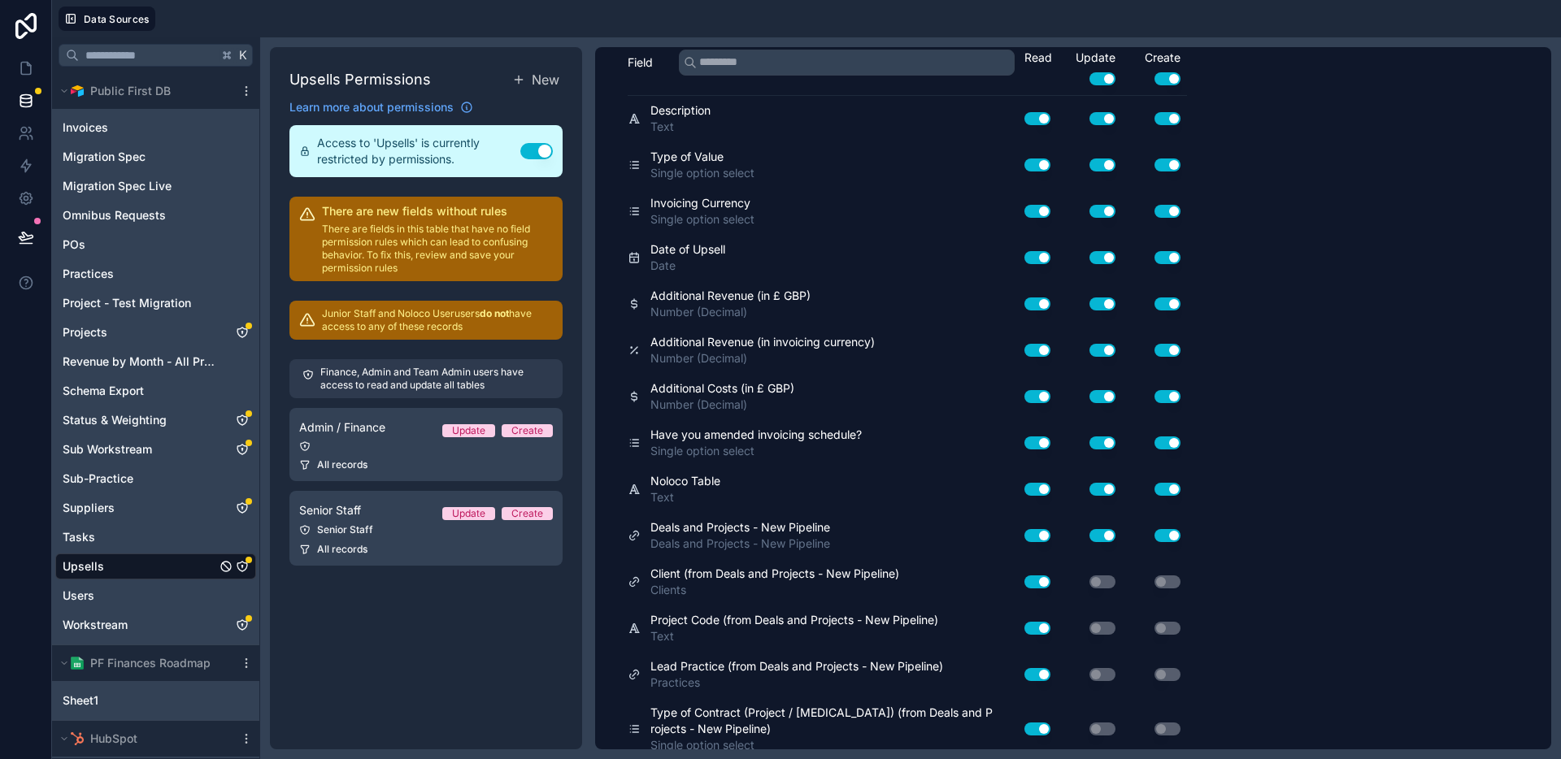
scroll to position [0, 0]
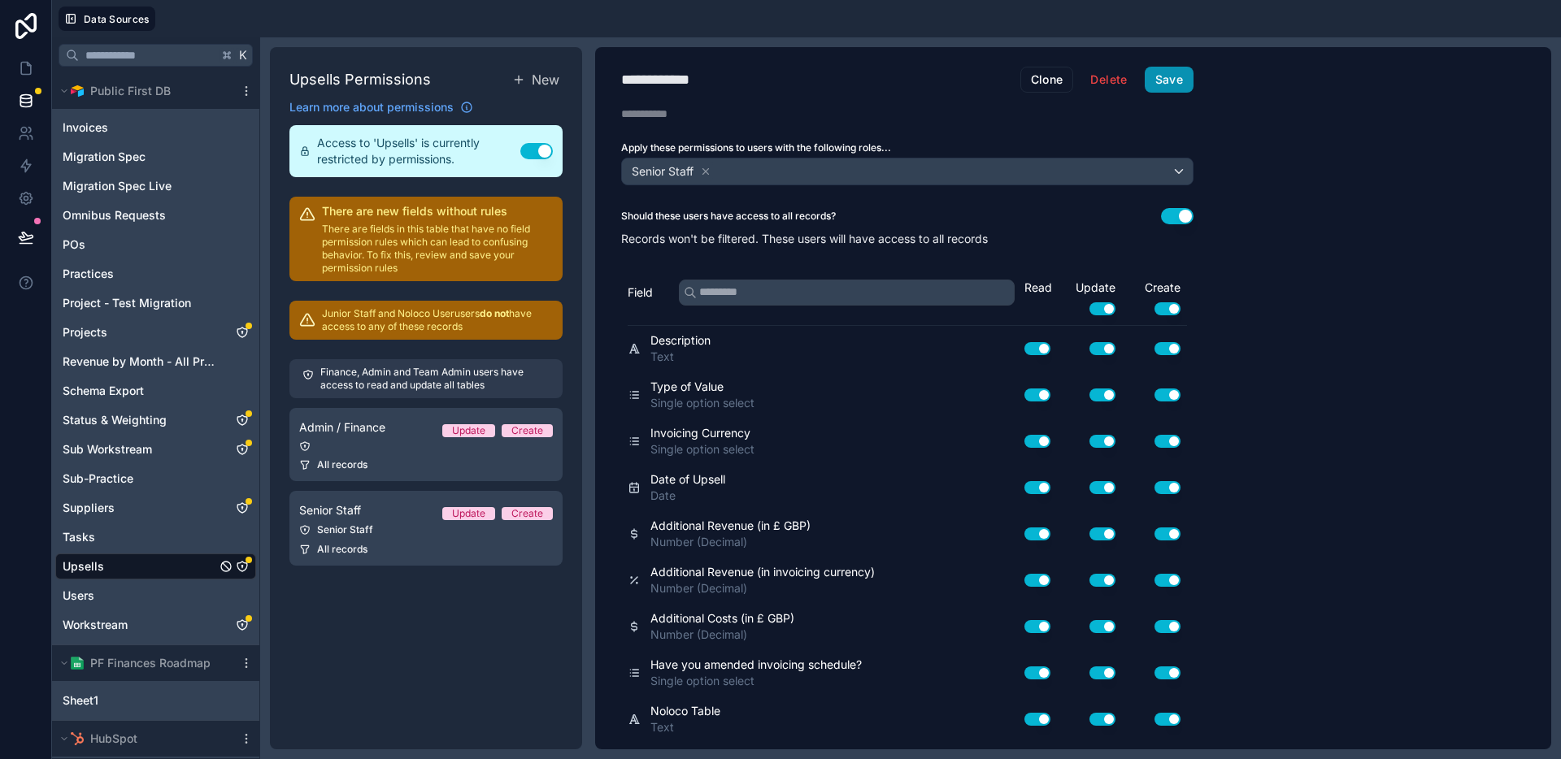
click at [1174, 80] on button "Save" at bounding box center [1169, 80] width 49 height 26
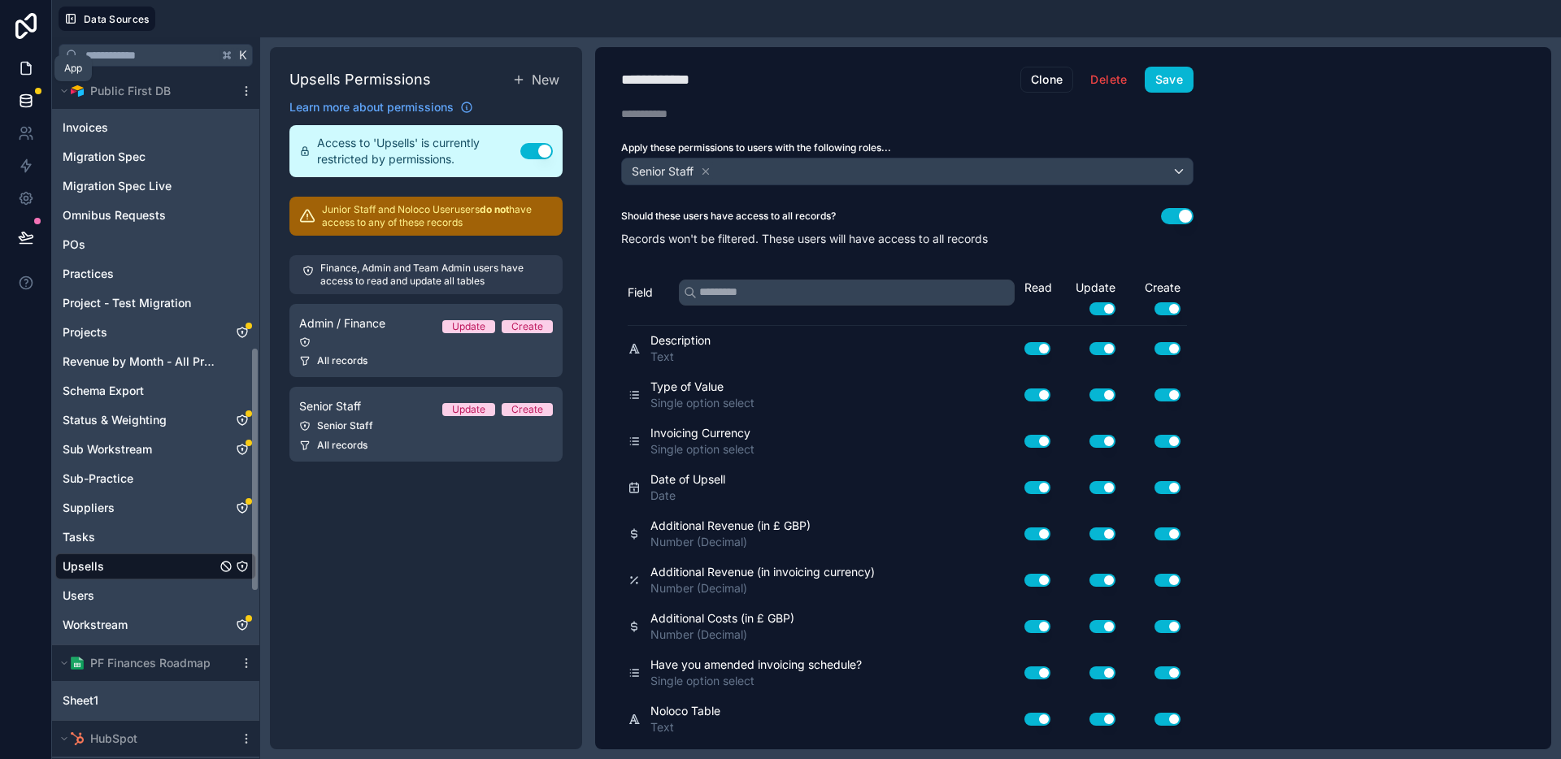
click at [24, 63] on icon at bounding box center [26, 68] width 16 height 16
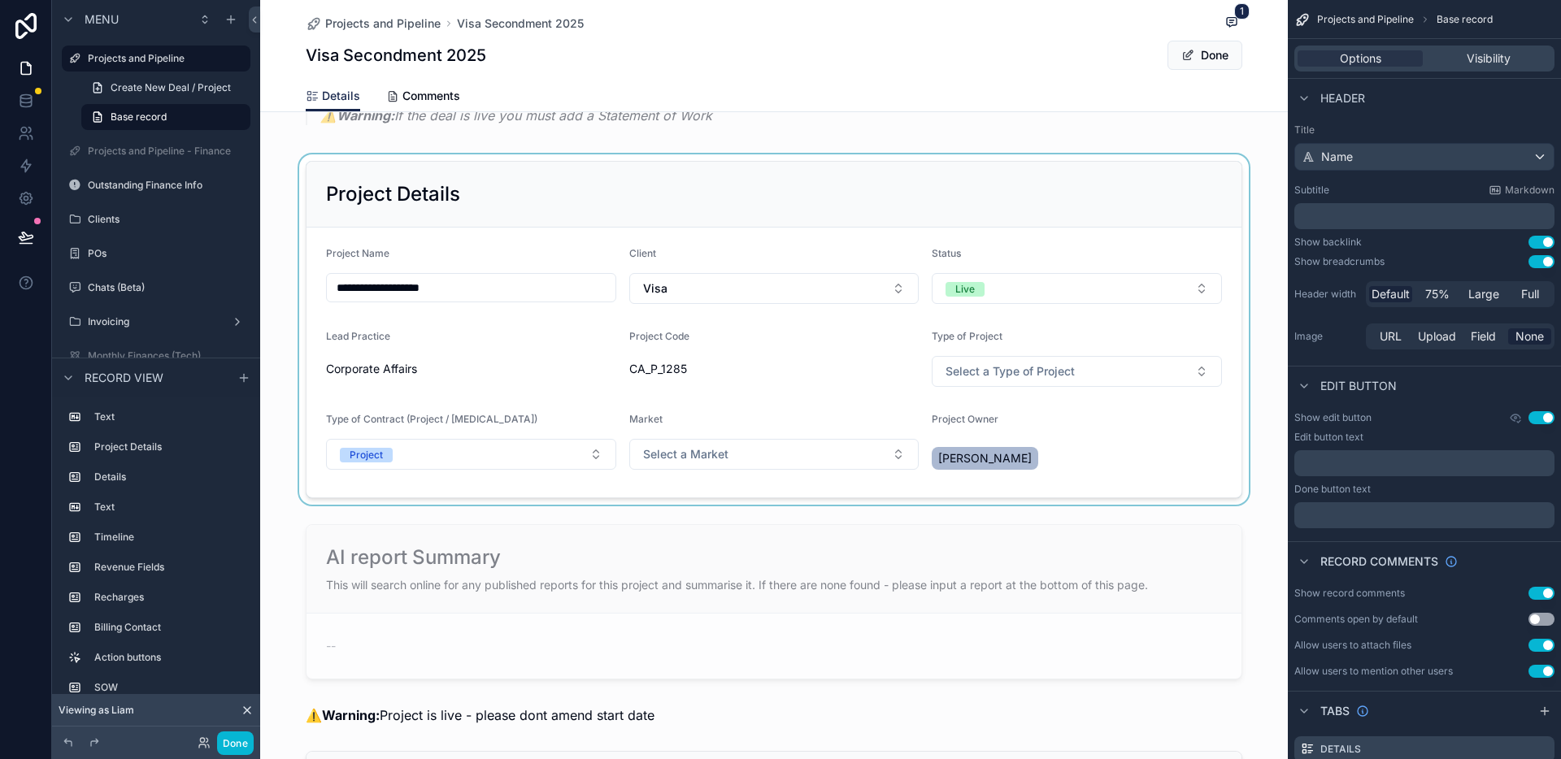
scroll to position [59, 0]
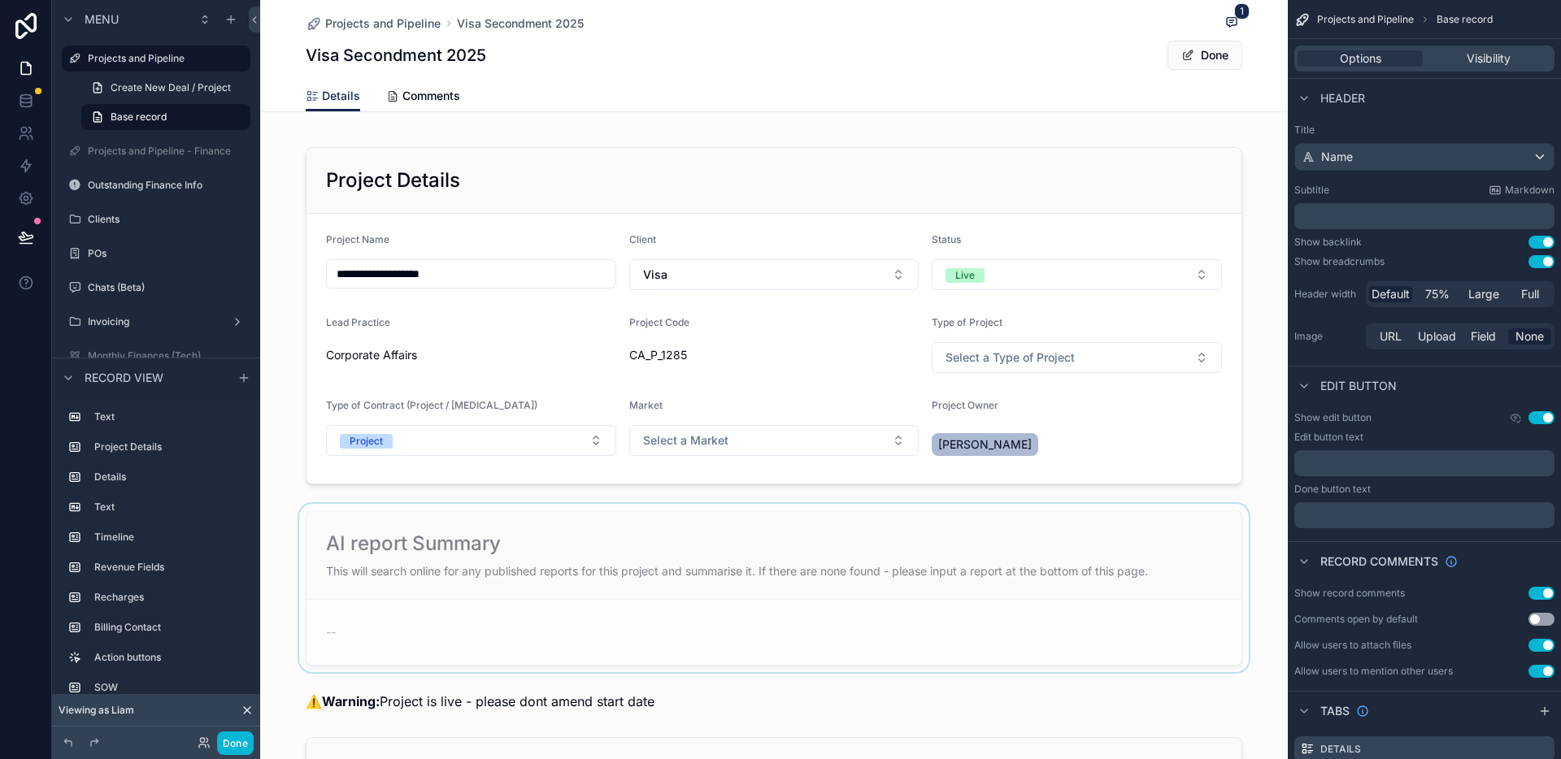
click at [1173, 532] on div "scrollable content" at bounding box center [774, 588] width 1028 height 168
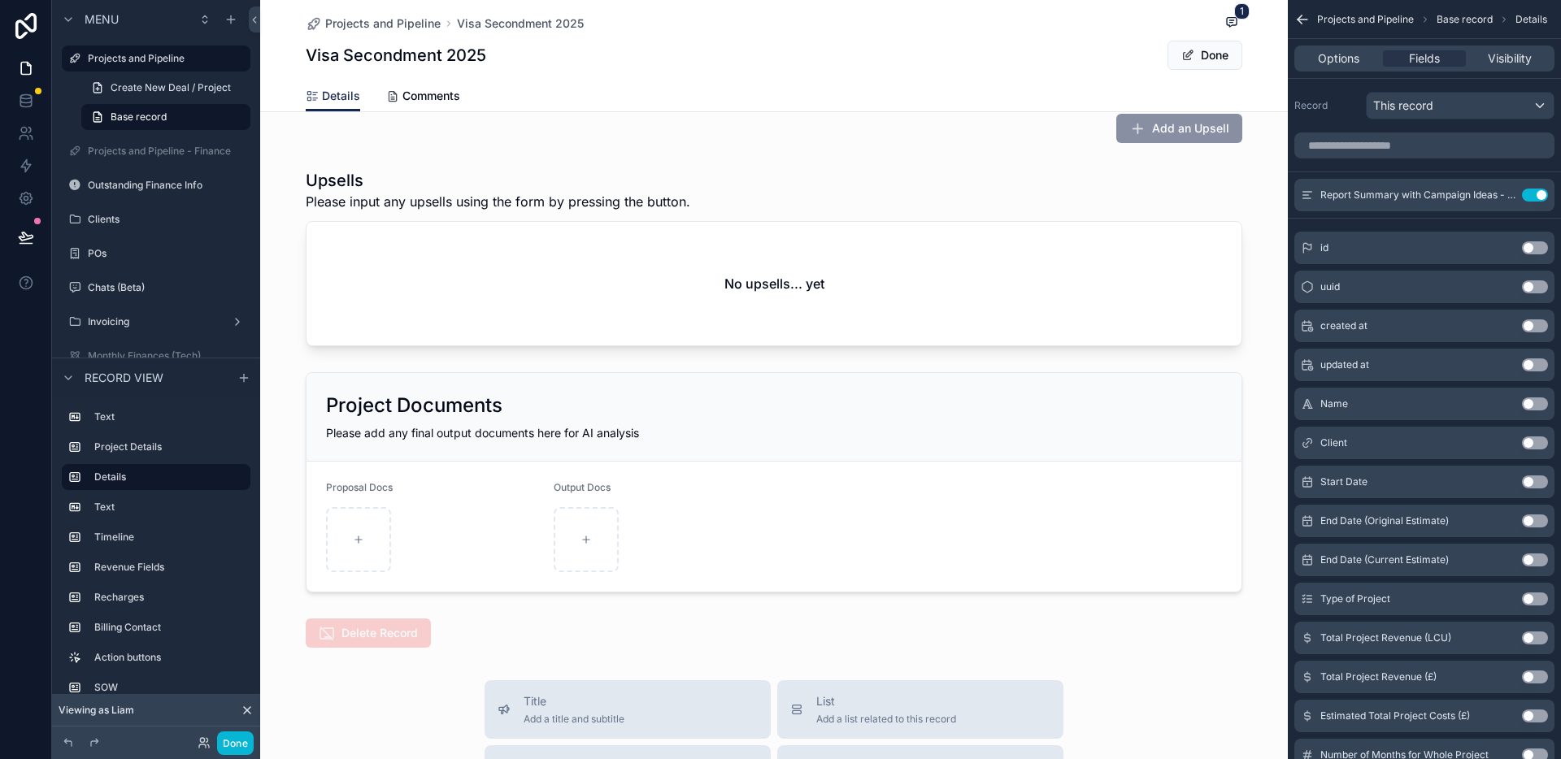
scroll to position [3089, 0]
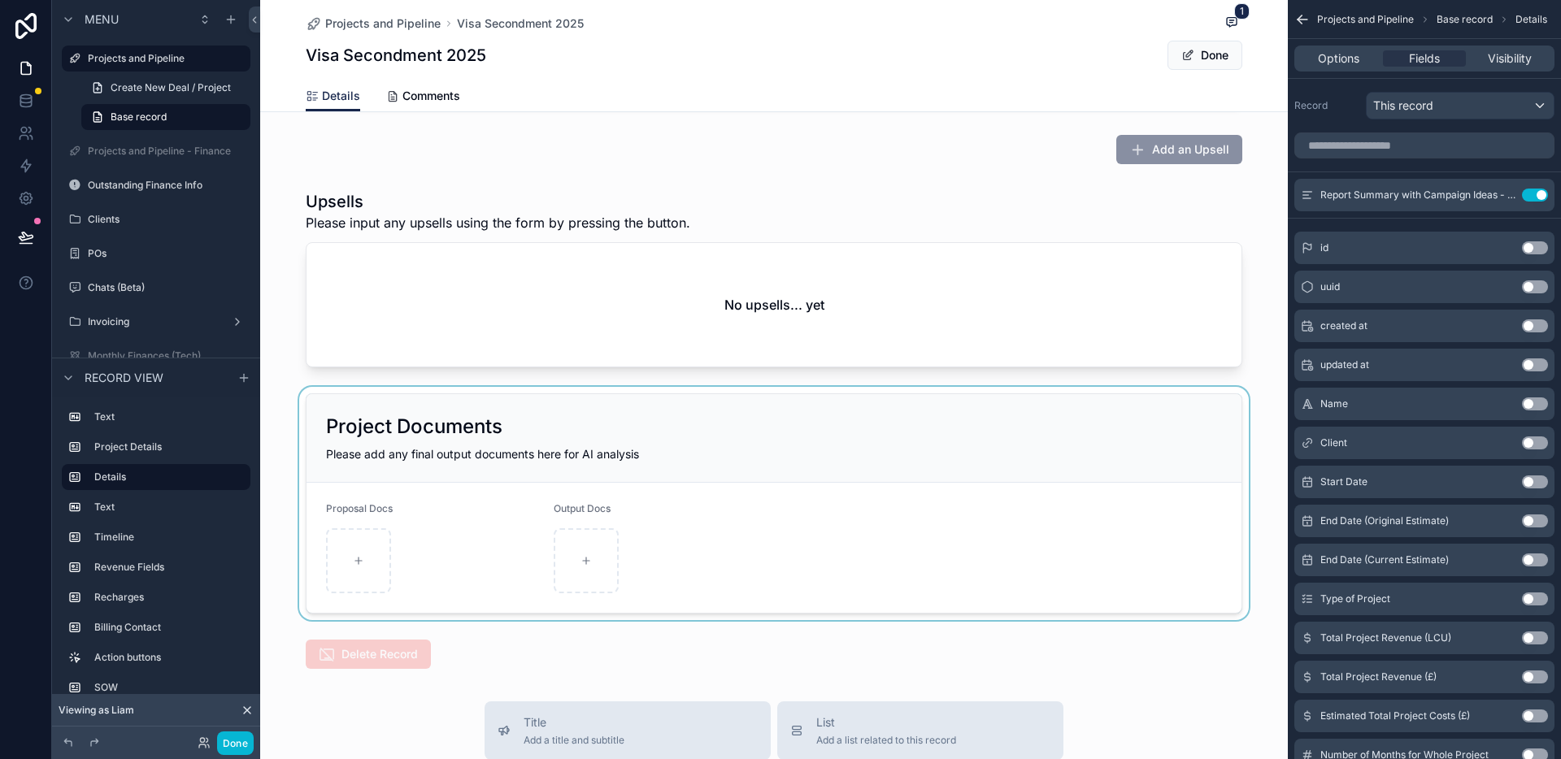
click at [1055, 474] on div "scrollable content" at bounding box center [774, 503] width 1028 height 233
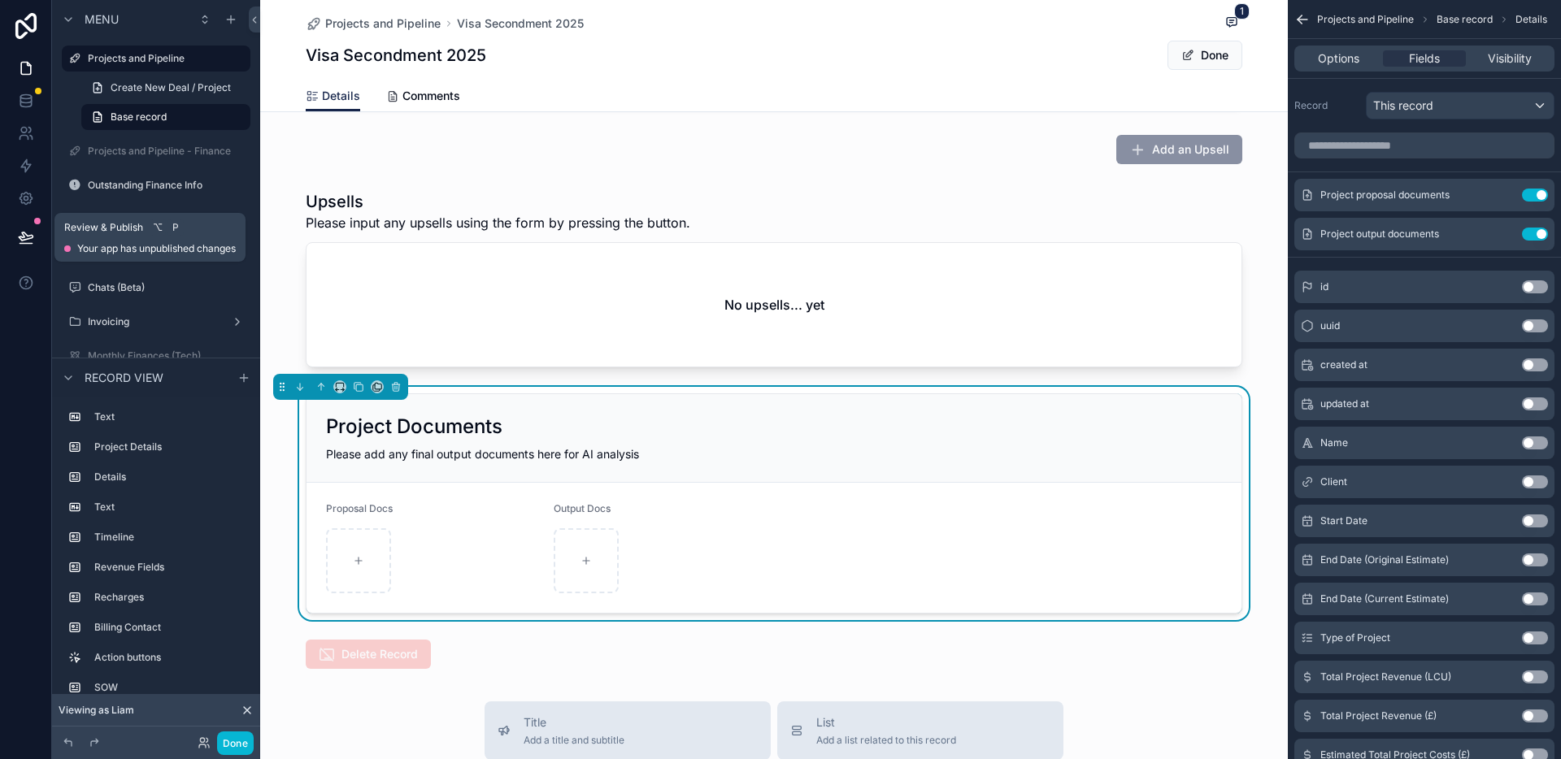
click at [22, 234] on icon at bounding box center [26, 237] width 14 height 8
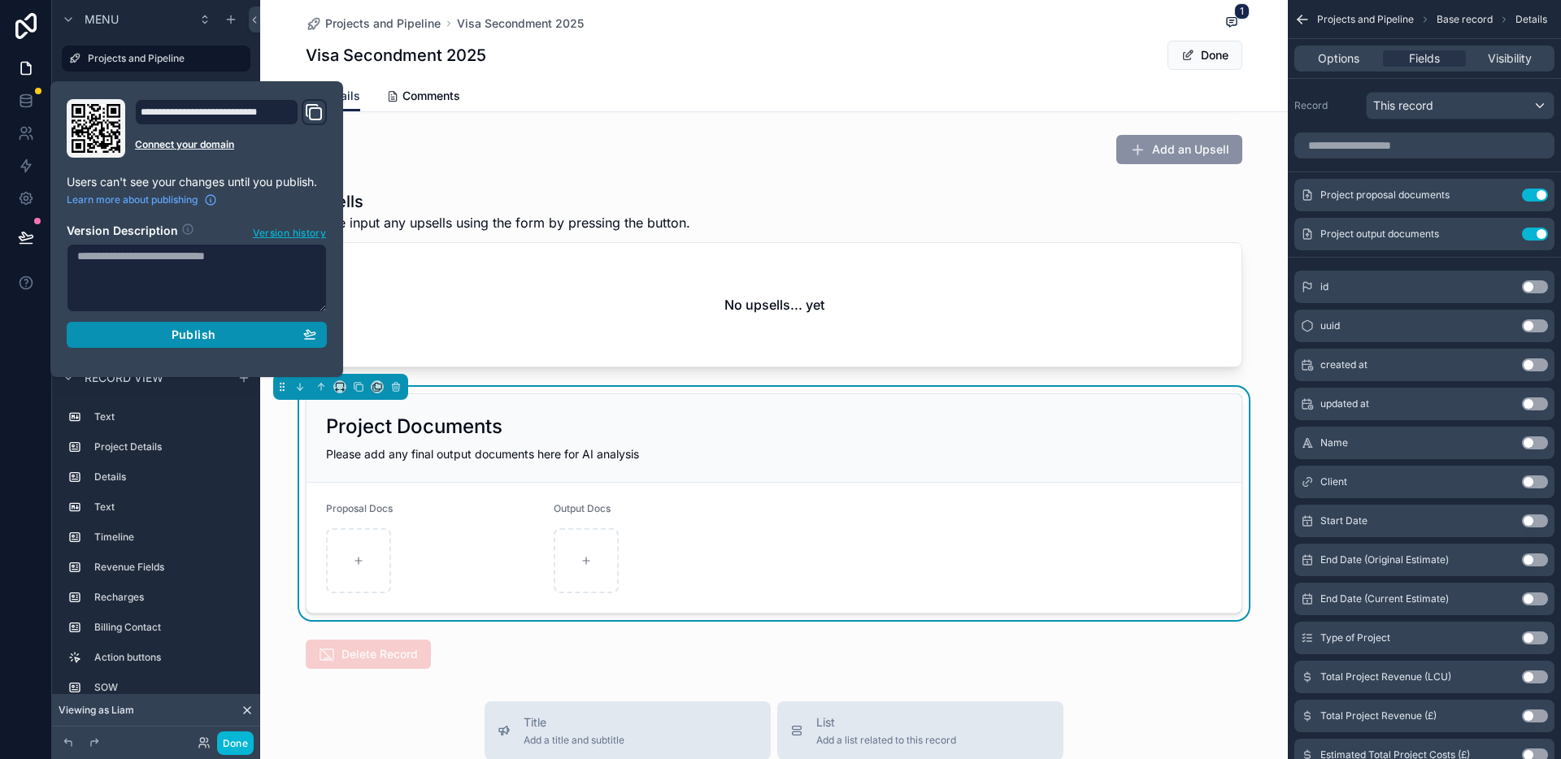
click at [193, 329] on span "Publish" at bounding box center [194, 335] width 44 height 15
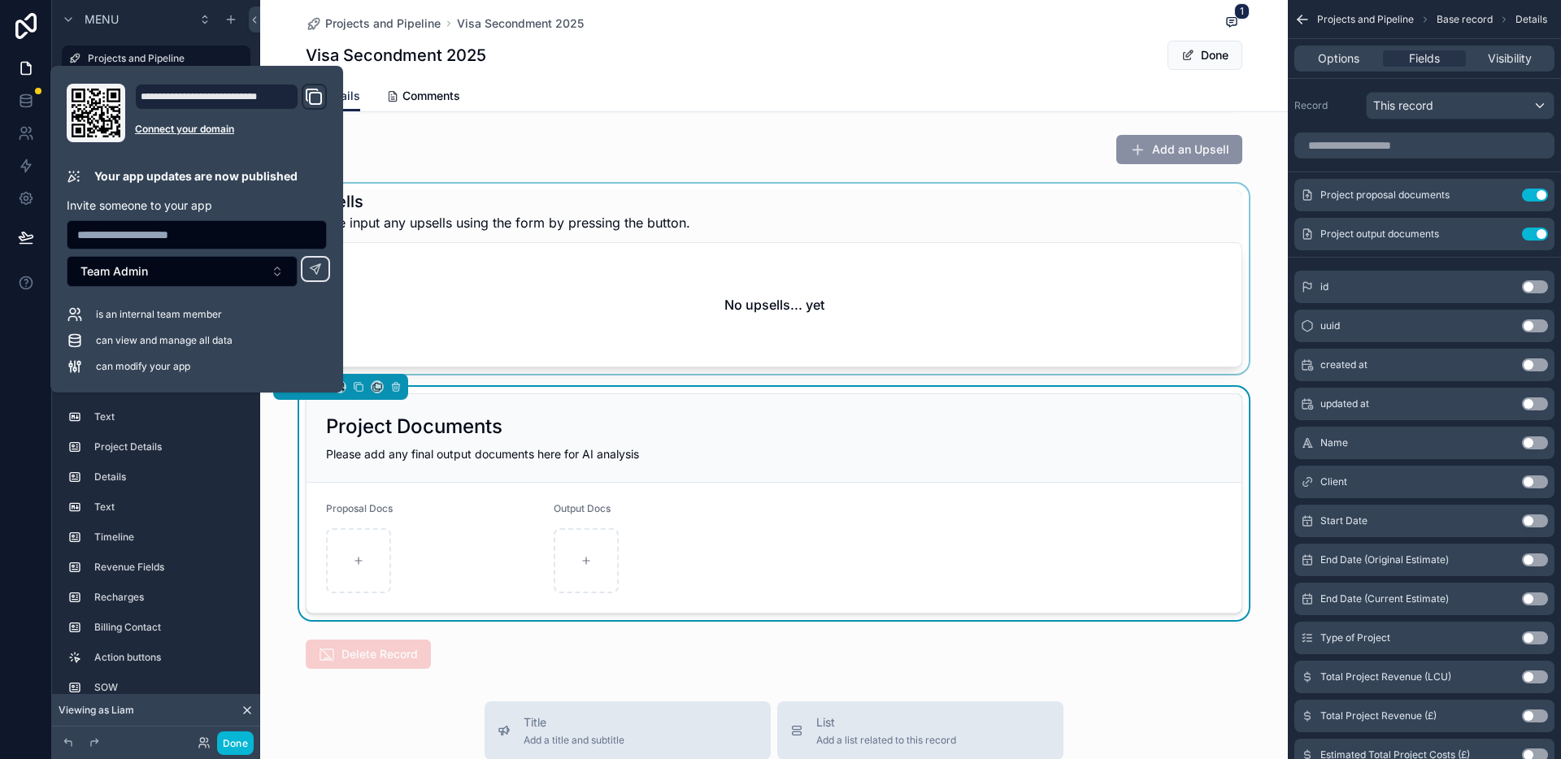
click at [538, 294] on div "scrollable content" at bounding box center [774, 279] width 1028 height 190
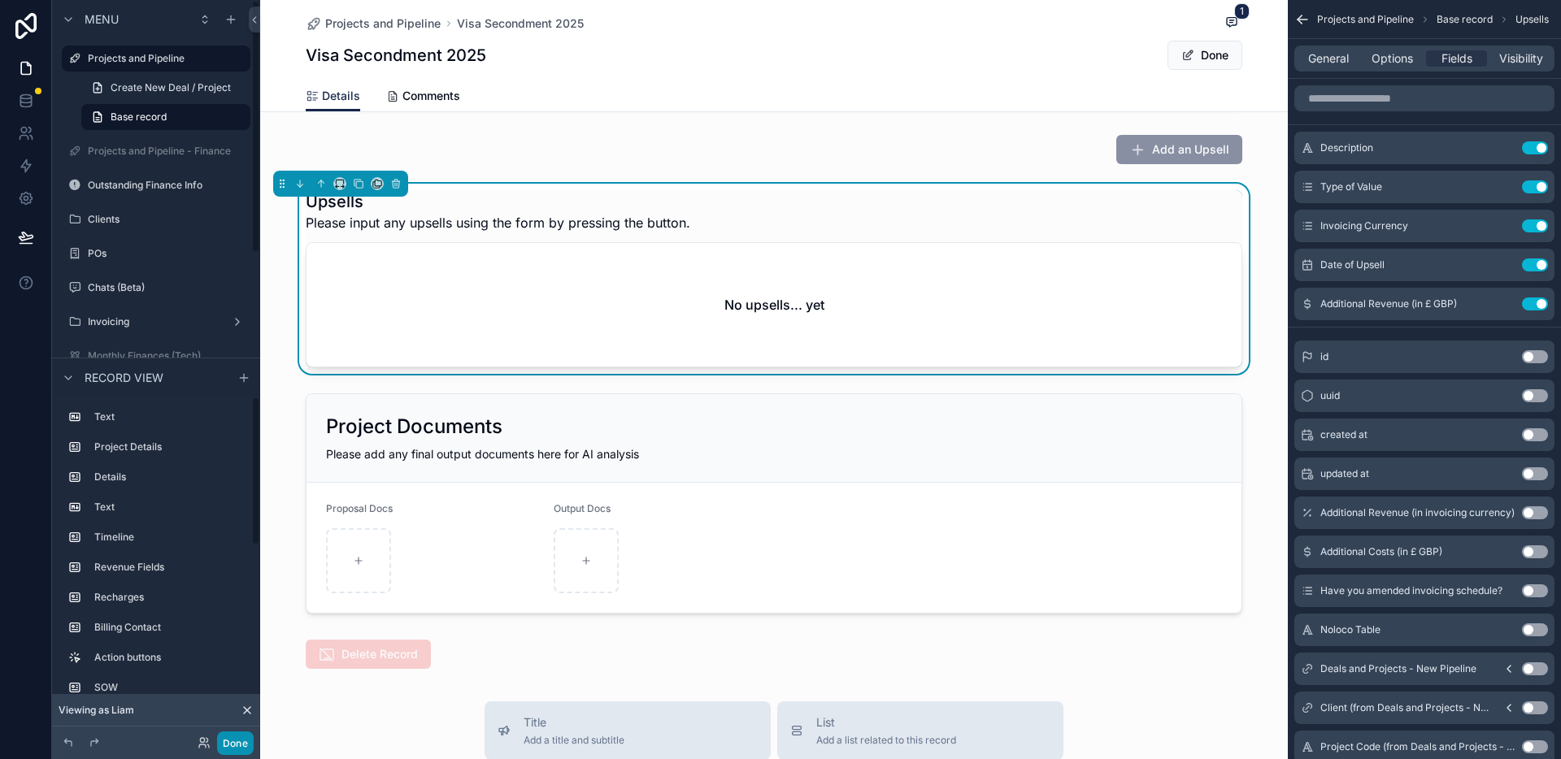
click at [237, 698] on button "Done" at bounding box center [235, 744] width 37 height 24
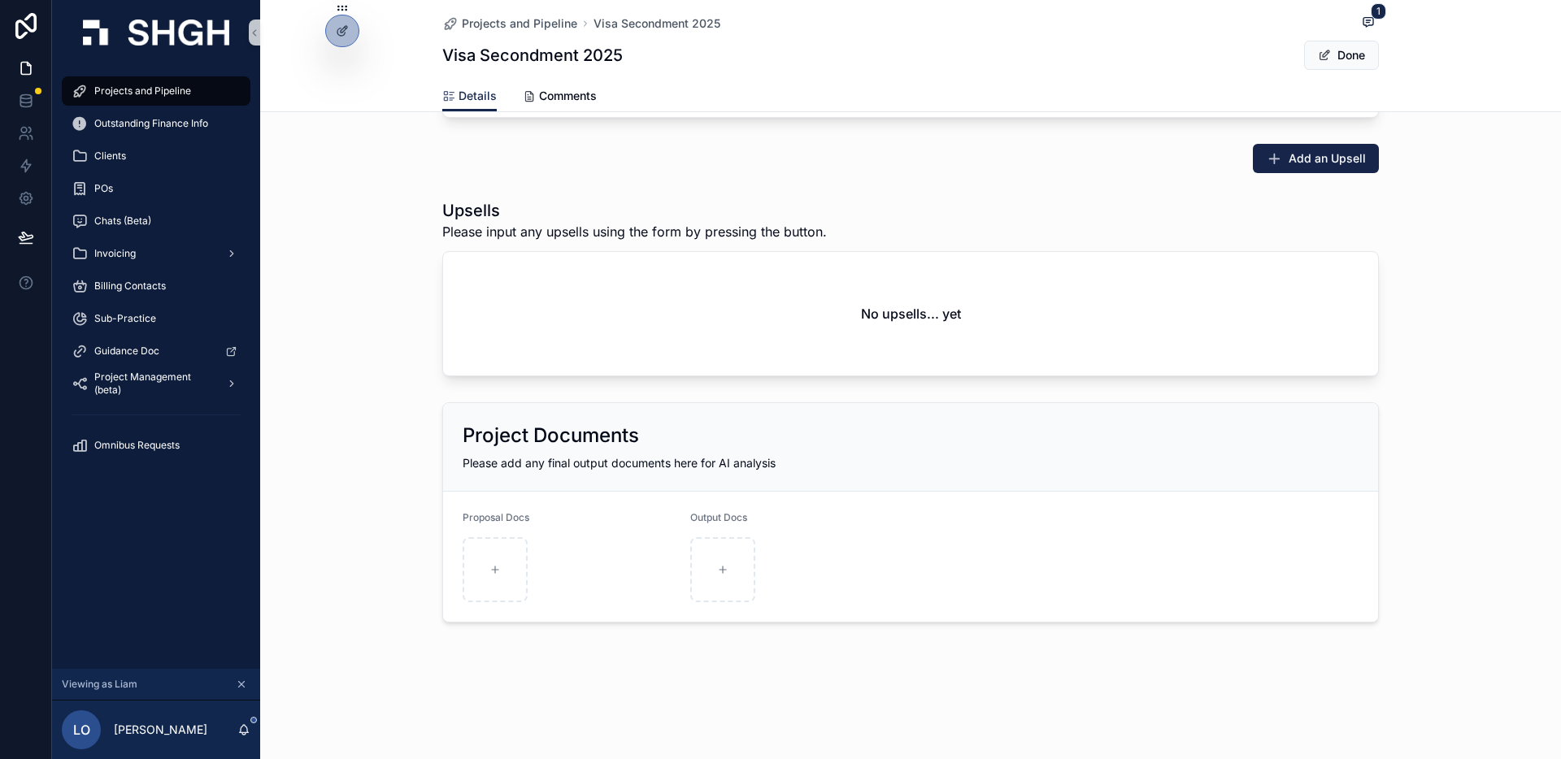
click at [382, 298] on div "Upsells Please input any upsells using the form by pressing the button. No upse…" at bounding box center [910, 288] width 1301 height 190
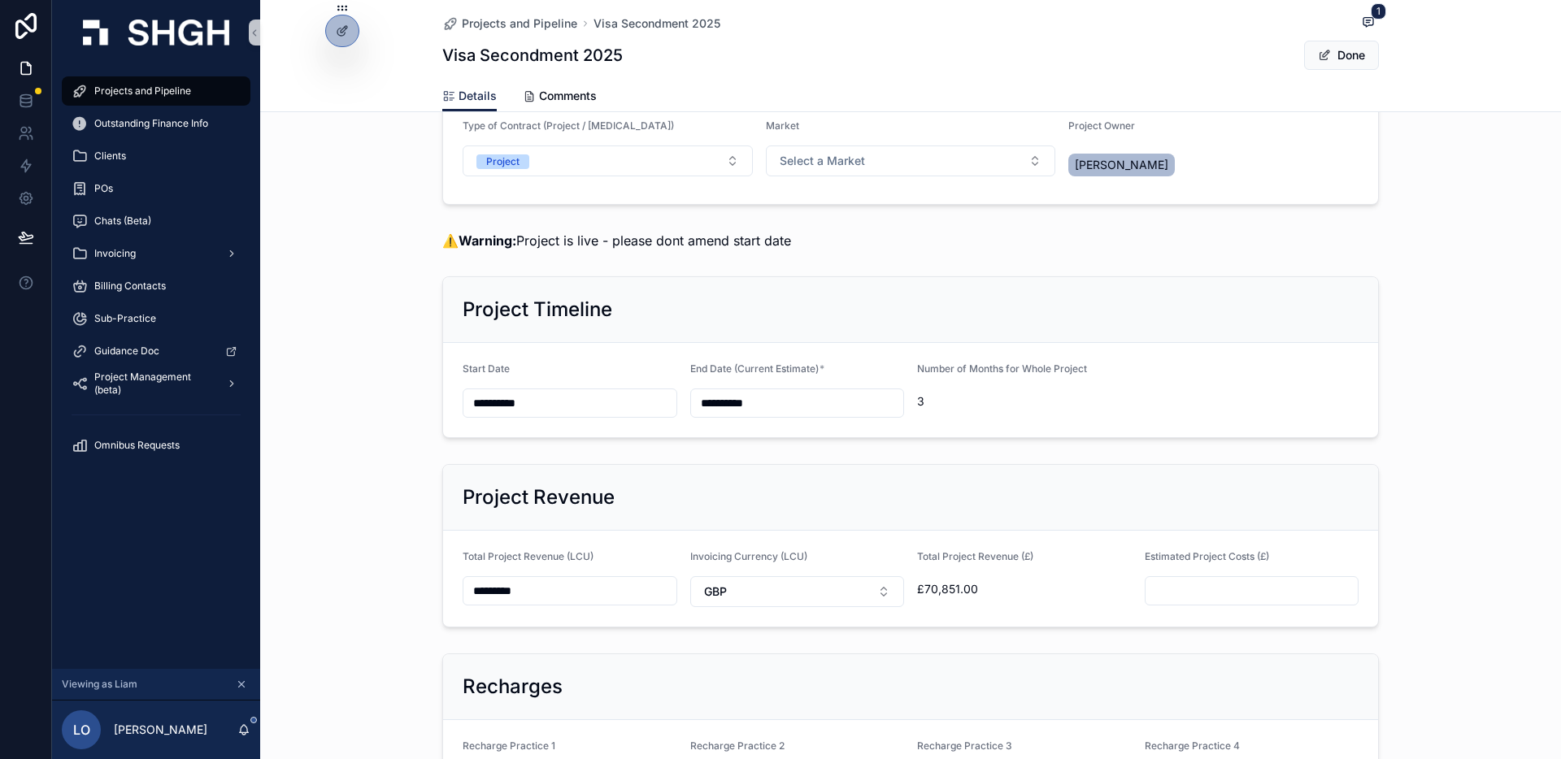
scroll to position [0, 0]
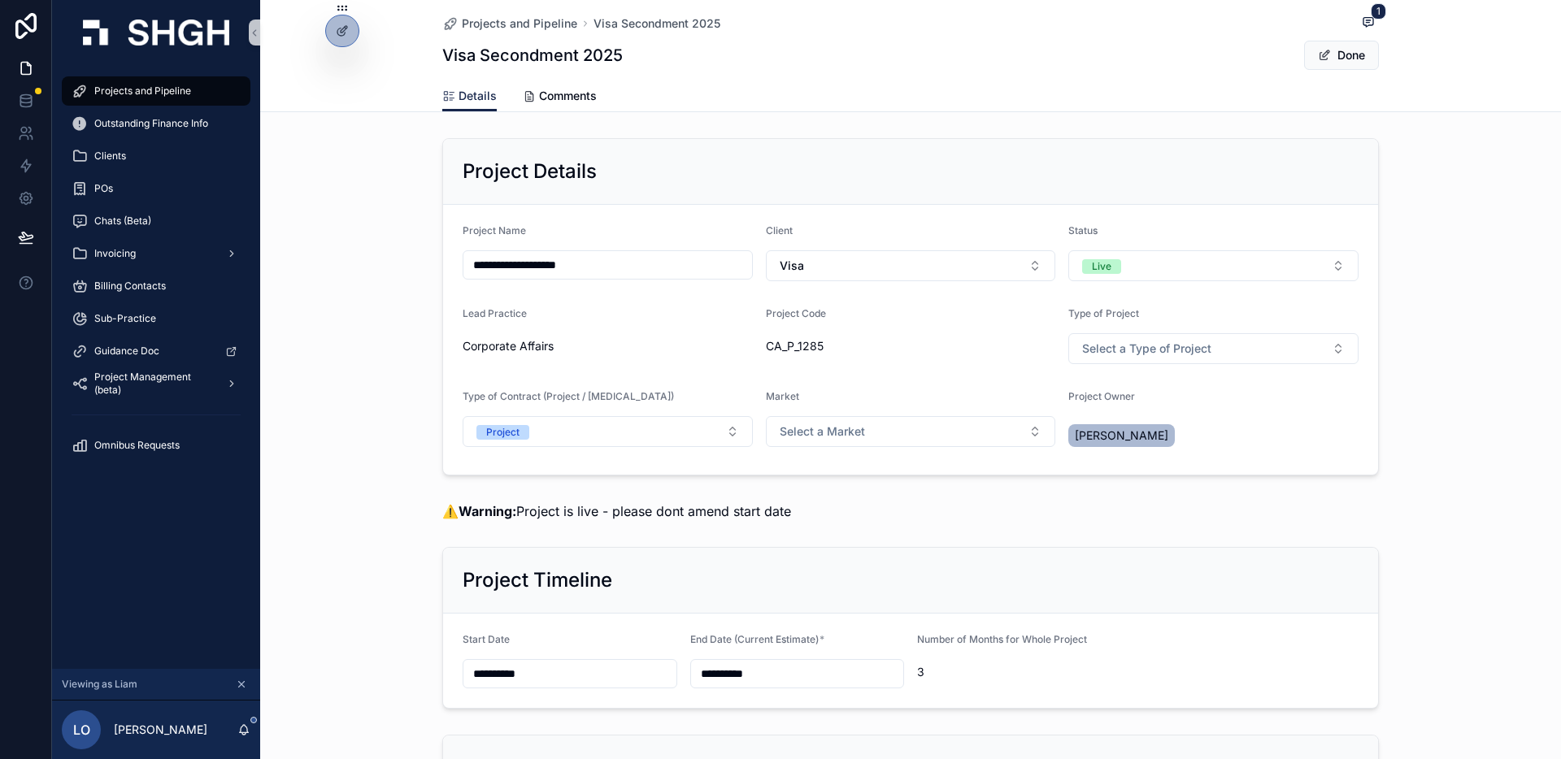
click at [347, 308] on div "**********" at bounding box center [910, 307] width 1301 height 350
click at [105, 88] on span "Projects and Pipeline" at bounding box center [142, 91] width 97 height 13
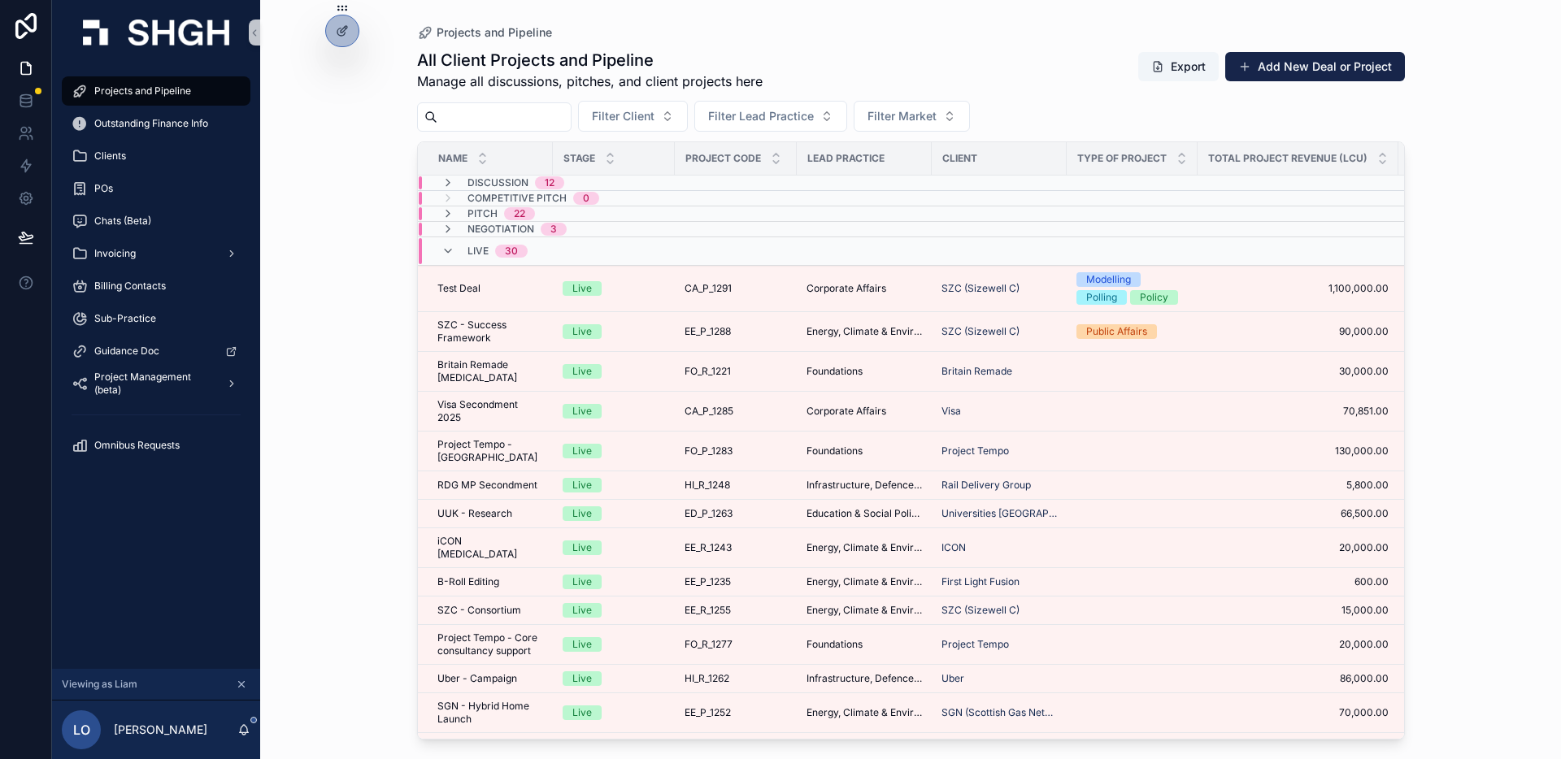
click at [463, 240] on div "Live 30" at bounding box center [484, 251] width 86 height 26
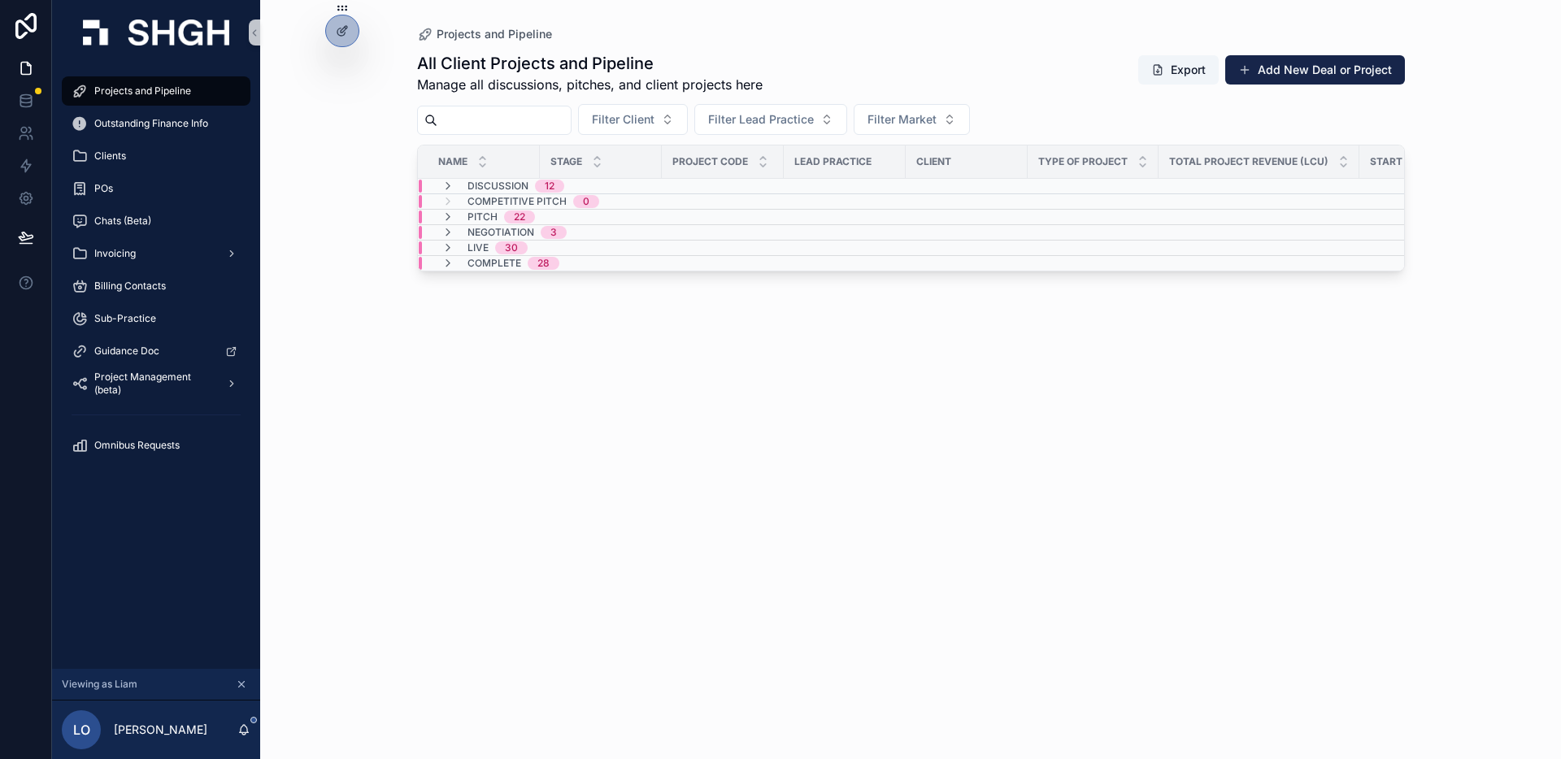
click at [348, 273] on div "Projects and Pipeline All Client Projects and Pipeline Manage all discussions, …" at bounding box center [910, 379] width 1301 height 759
click at [338, 379] on div "Projects and Pipeline All Client Projects and Pipeline Manage all discussions, …" at bounding box center [910, 379] width 1301 height 759
click at [442, 491] on div "All Client Projects and Pipeline Manage all discussions, pitches, and client pr…" at bounding box center [911, 391] width 988 height 698
click at [395, 382] on div "Projects and Pipeline All Client Projects and Pipeline Manage all discussions, …" at bounding box center [911, 370] width 1040 height 740
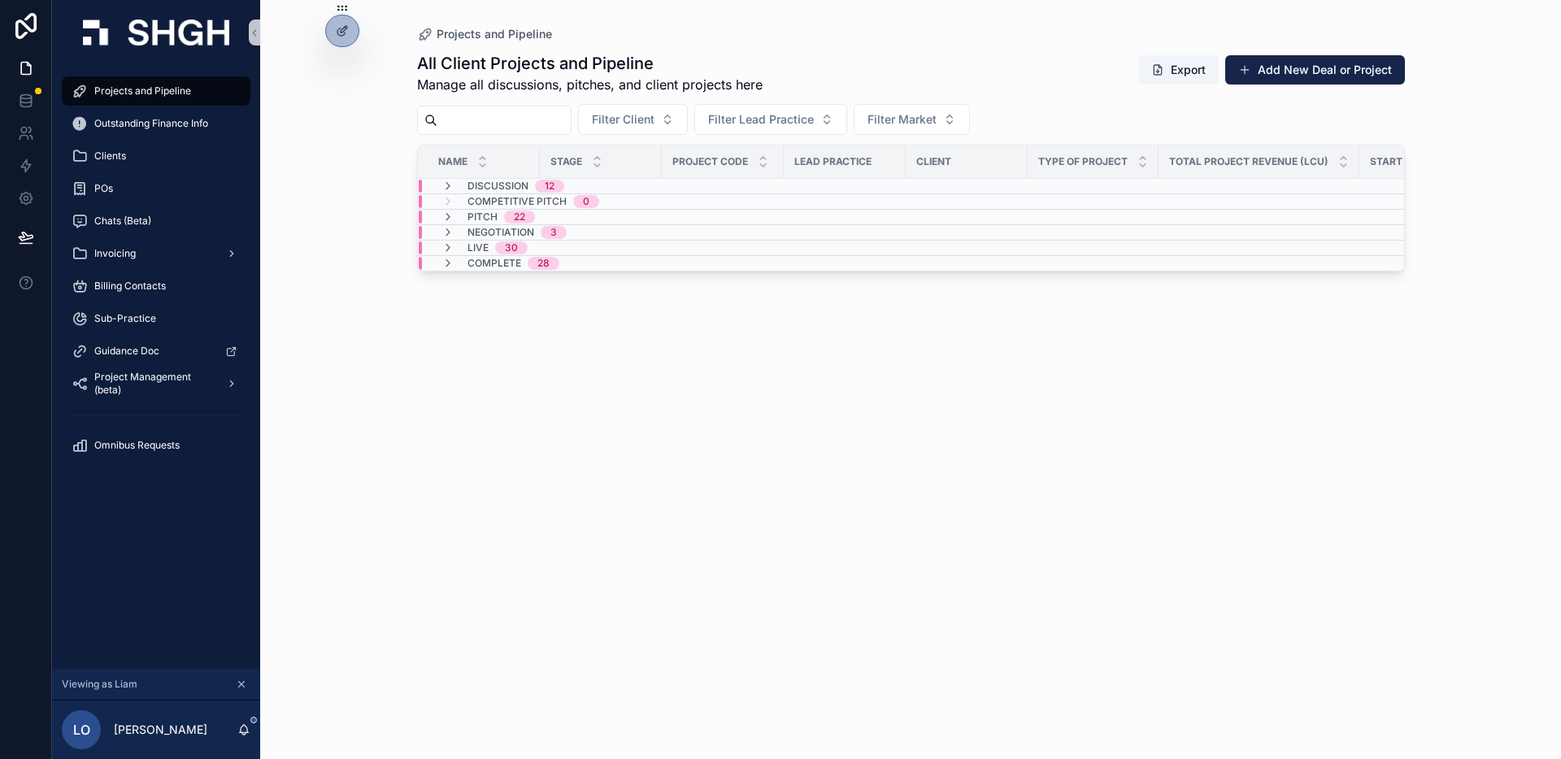
click at [298, 197] on div "Projects and Pipeline All Client Projects and Pipeline Manage all discussions, …" at bounding box center [910, 379] width 1301 height 759
